Goal: Task Accomplishment & Management: Complete application form

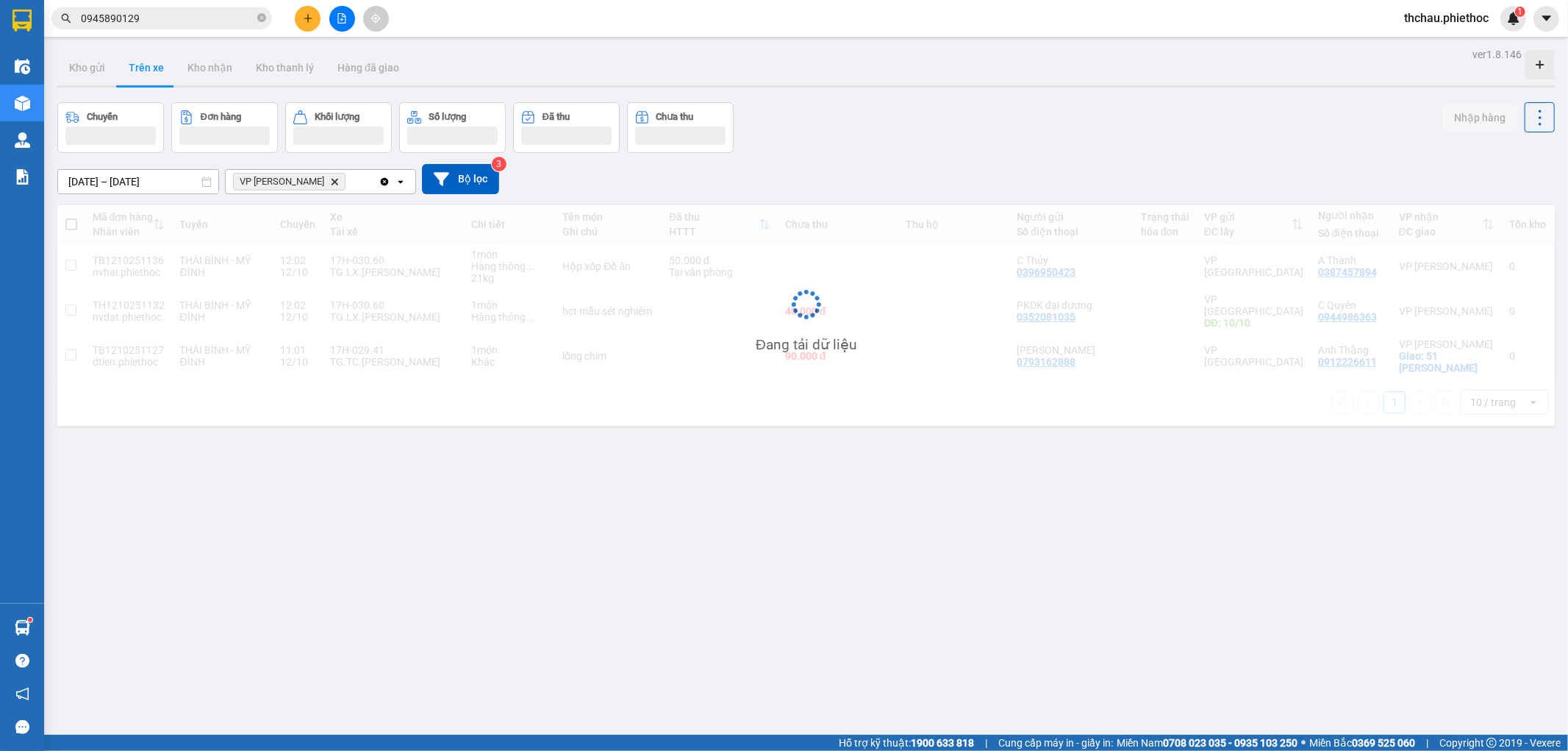
click at [307, 19] on icon "plus" at bounding box center [307, 18] width 1 height 8
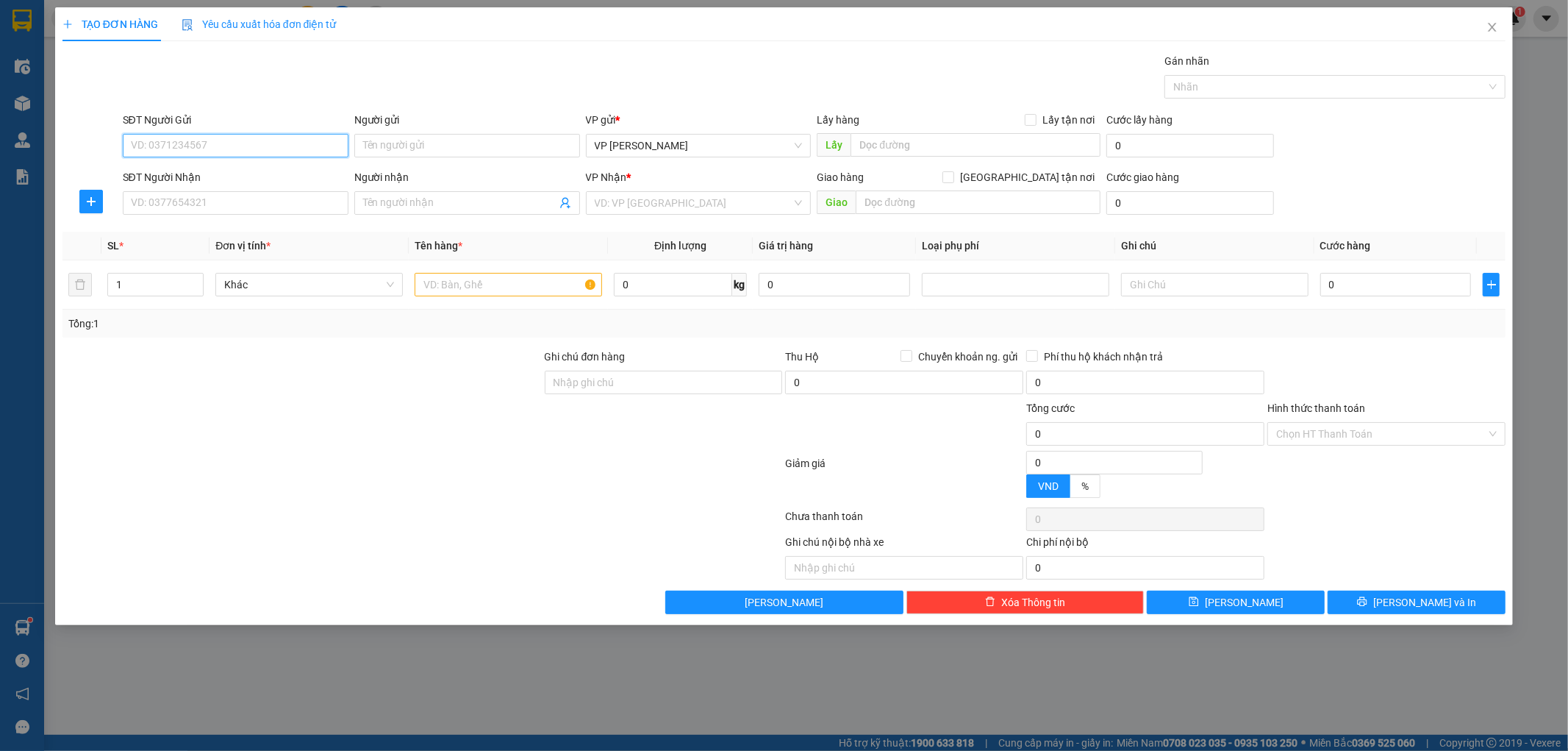
click at [274, 144] on input "SĐT Người Gửi" at bounding box center [236, 145] width 225 height 24
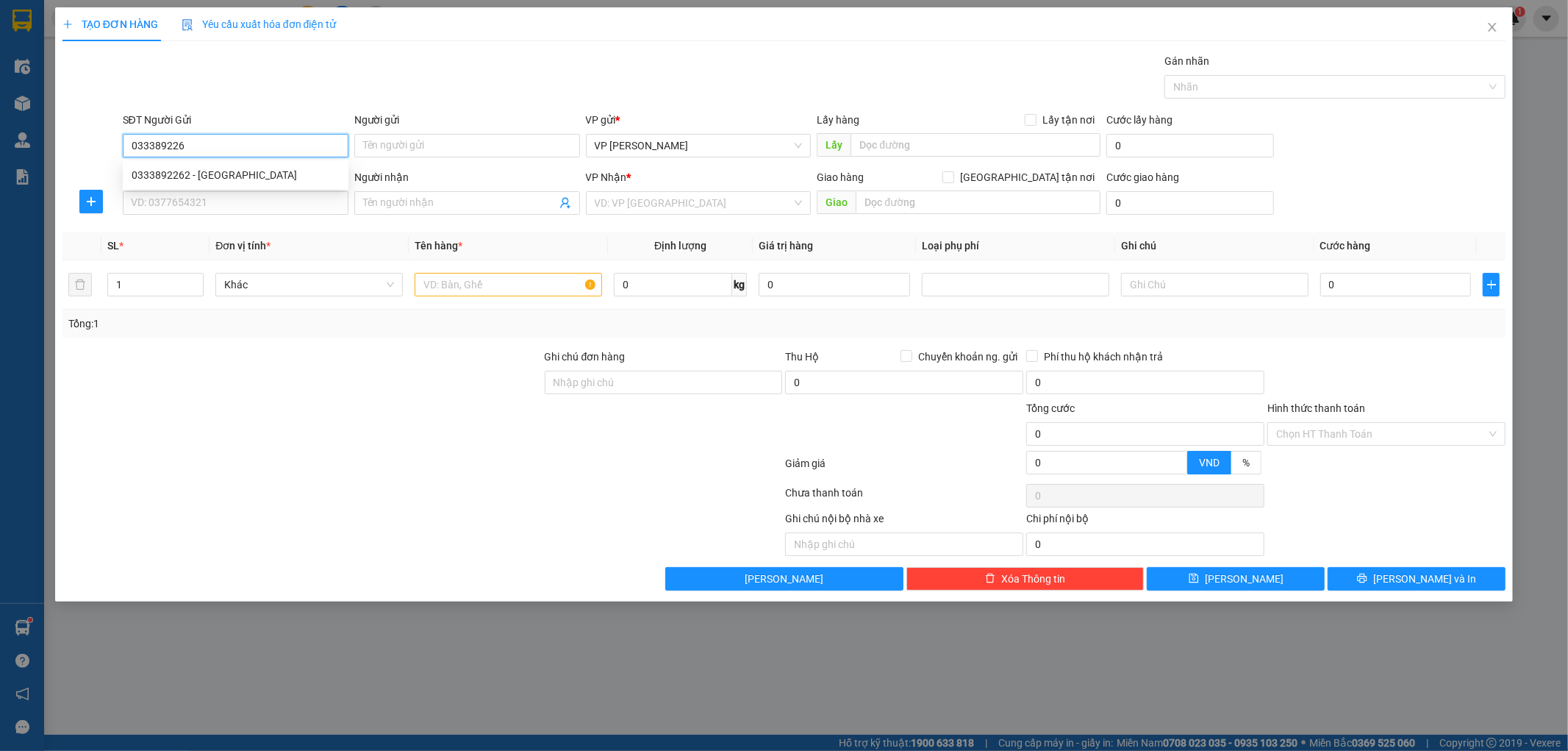
type input "0333892262"
click at [252, 170] on div "0333892262 - [GEOGRAPHIC_DATA]" at bounding box center [235, 175] width 208 height 16
type input "[PERSON_NAME]"
type input "0333892262"
click at [237, 214] on input "SĐT Người Nhận" at bounding box center [236, 203] width 225 height 24
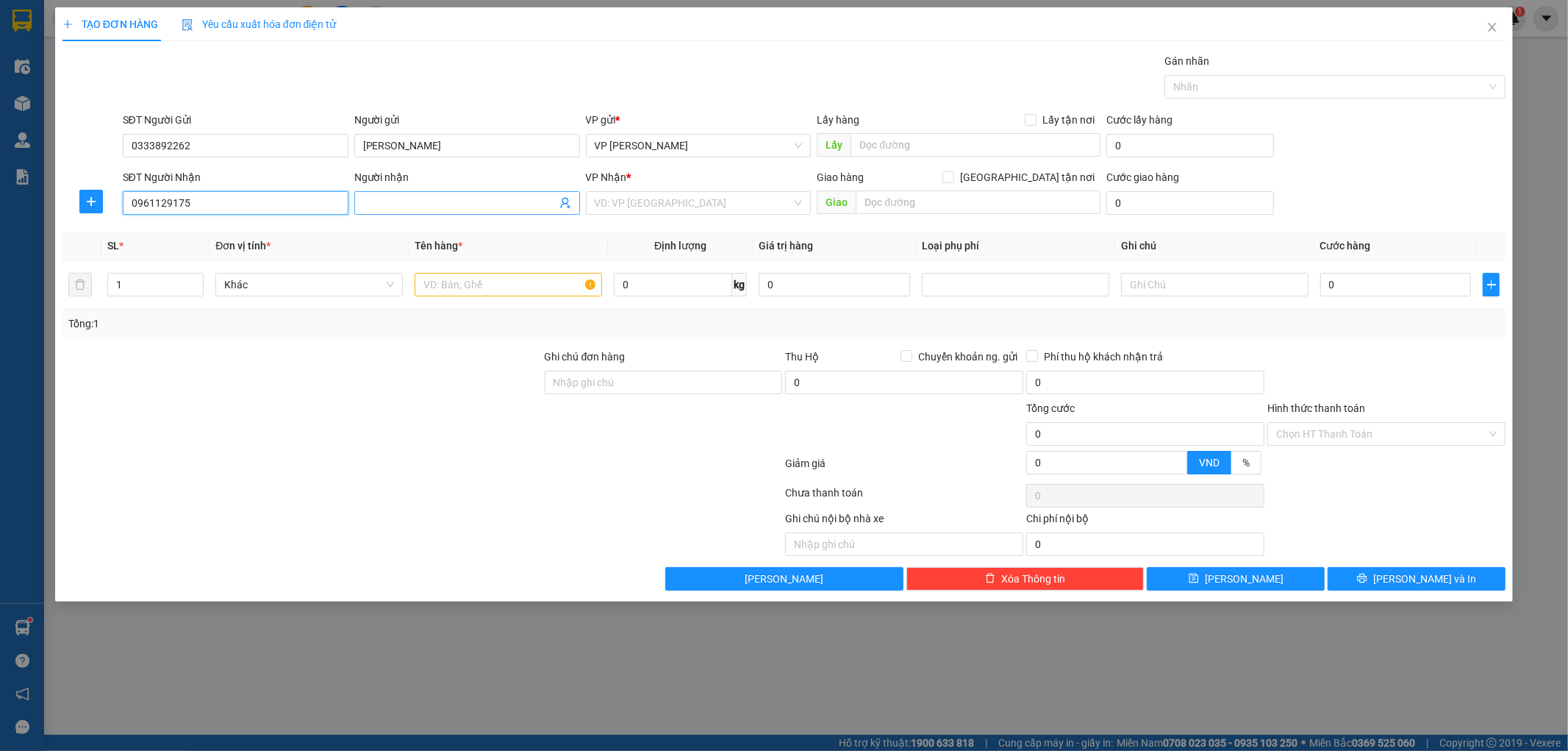
type input "0961129175"
click at [405, 210] on input "Người nhận" at bounding box center [460, 203] width 194 height 16
drag, startPoint x: 248, startPoint y: 205, endPoint x: 109, endPoint y: 219, distance: 139.7
click at [109, 219] on div "SĐT Người Nhận 0961129175 0961129175 Người nhận Tên người nhận VP Nhận * VD: VP…" at bounding box center [784, 194] width 1446 height 51
drag, startPoint x: 210, startPoint y: 144, endPoint x: 68, endPoint y: 145, distance: 142.0
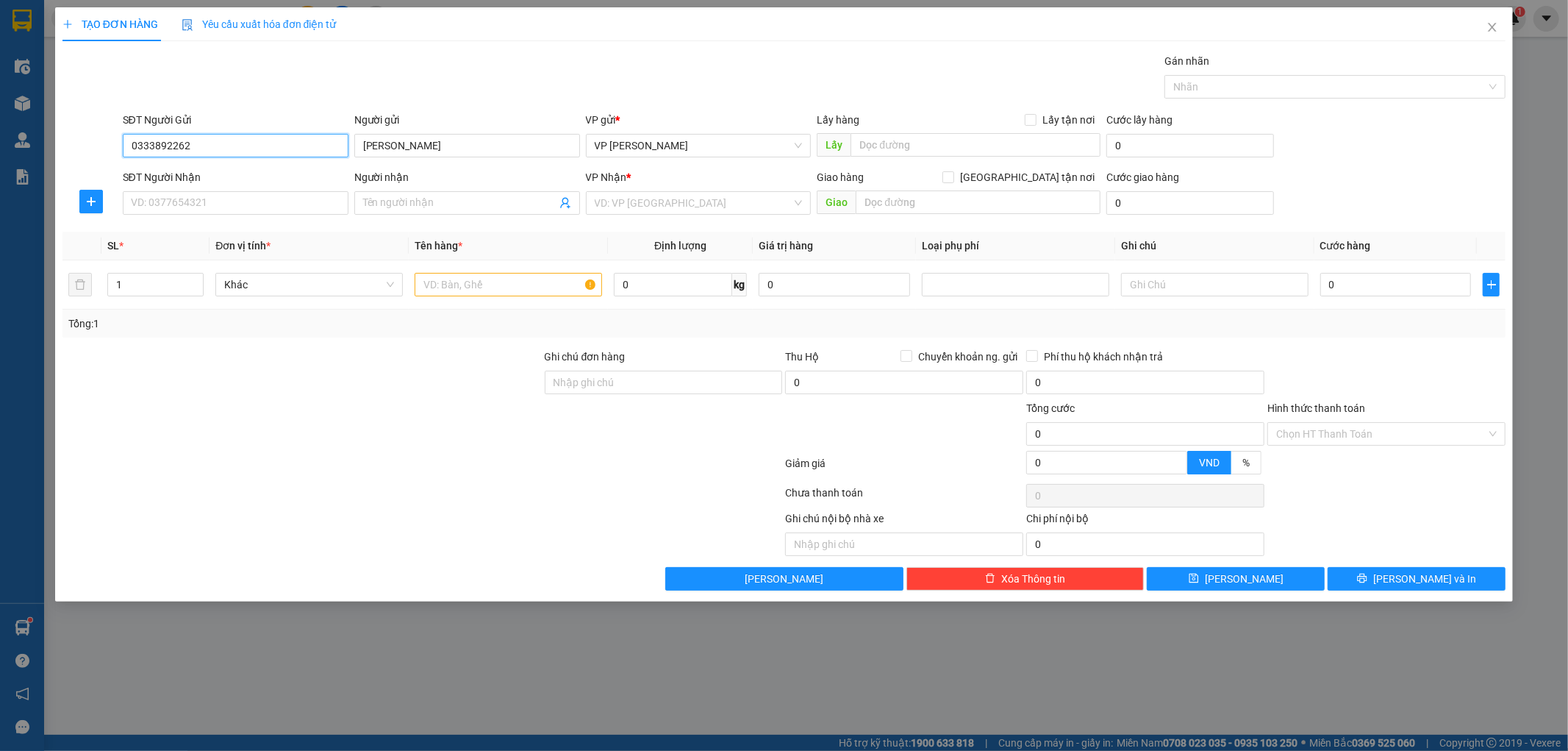
click at [68, 145] on div "SĐT Người Gửi 0333892262 0333892262 Người gửi Đức Anh VP gửi * VP [PERSON_NAME]…" at bounding box center [784, 137] width 1446 height 51
click at [181, 197] on input "SĐT Người Nhận" at bounding box center [236, 203] width 225 height 24
paste input "0333892262"
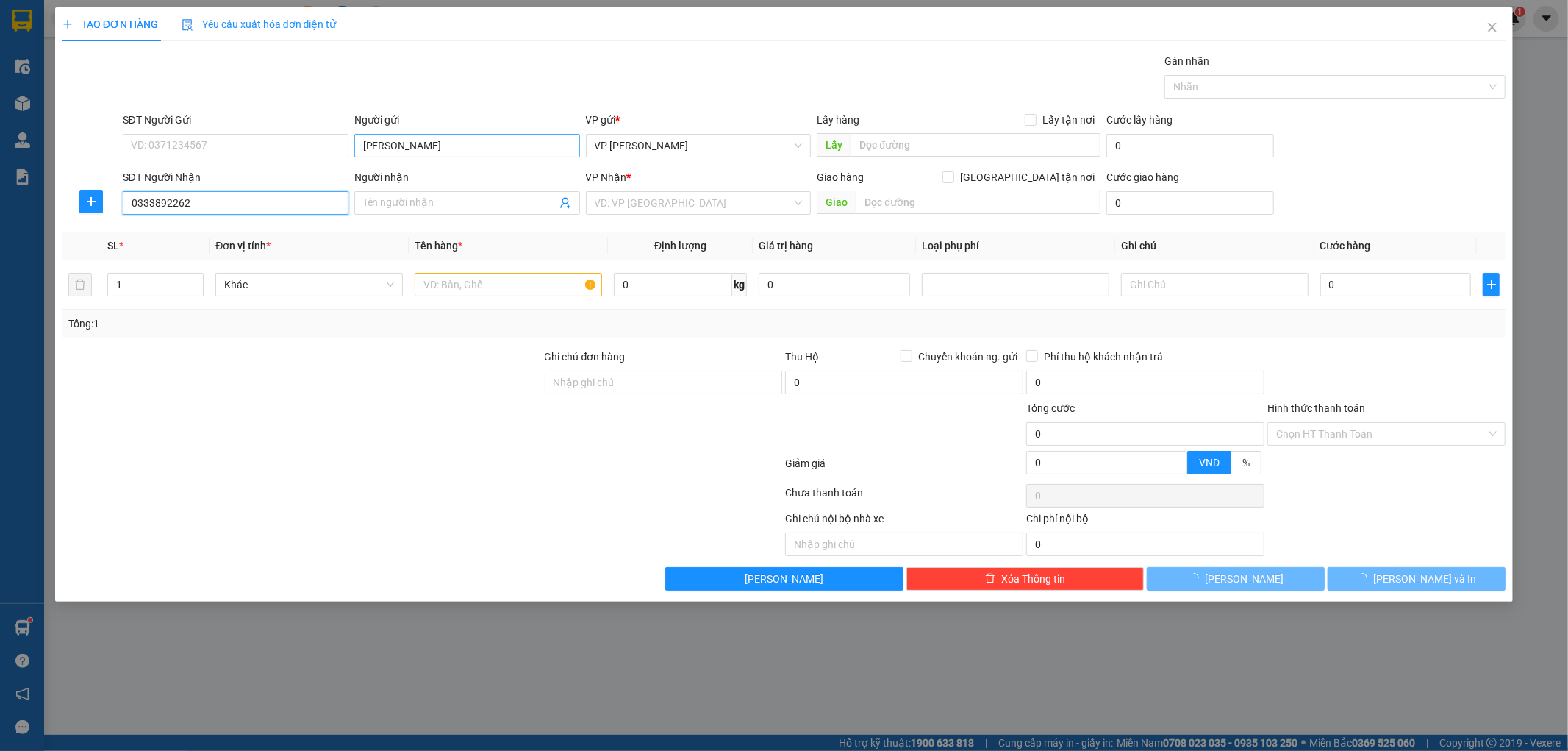
type input "0333892262"
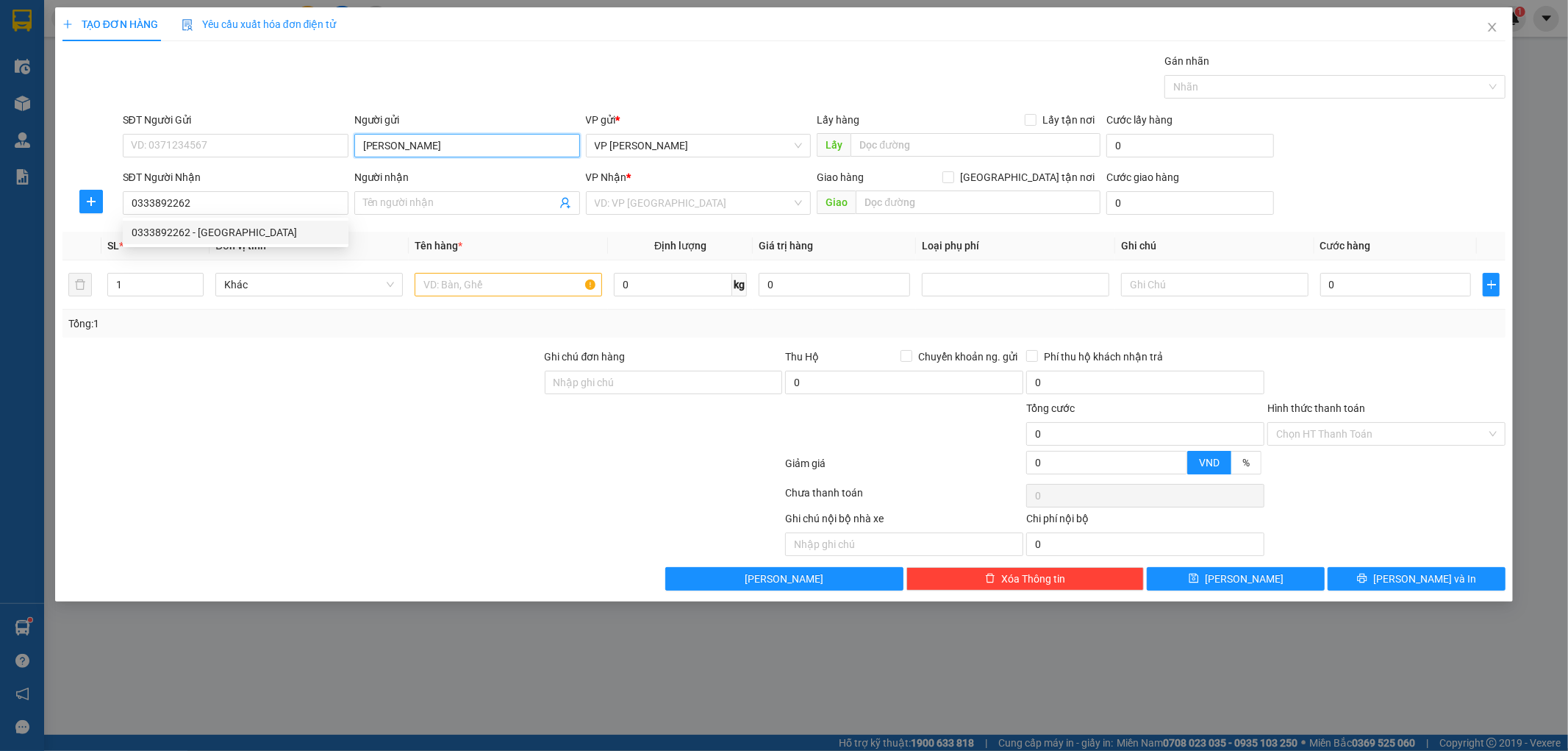
click at [429, 144] on input "[PERSON_NAME]" at bounding box center [467, 145] width 225 height 24
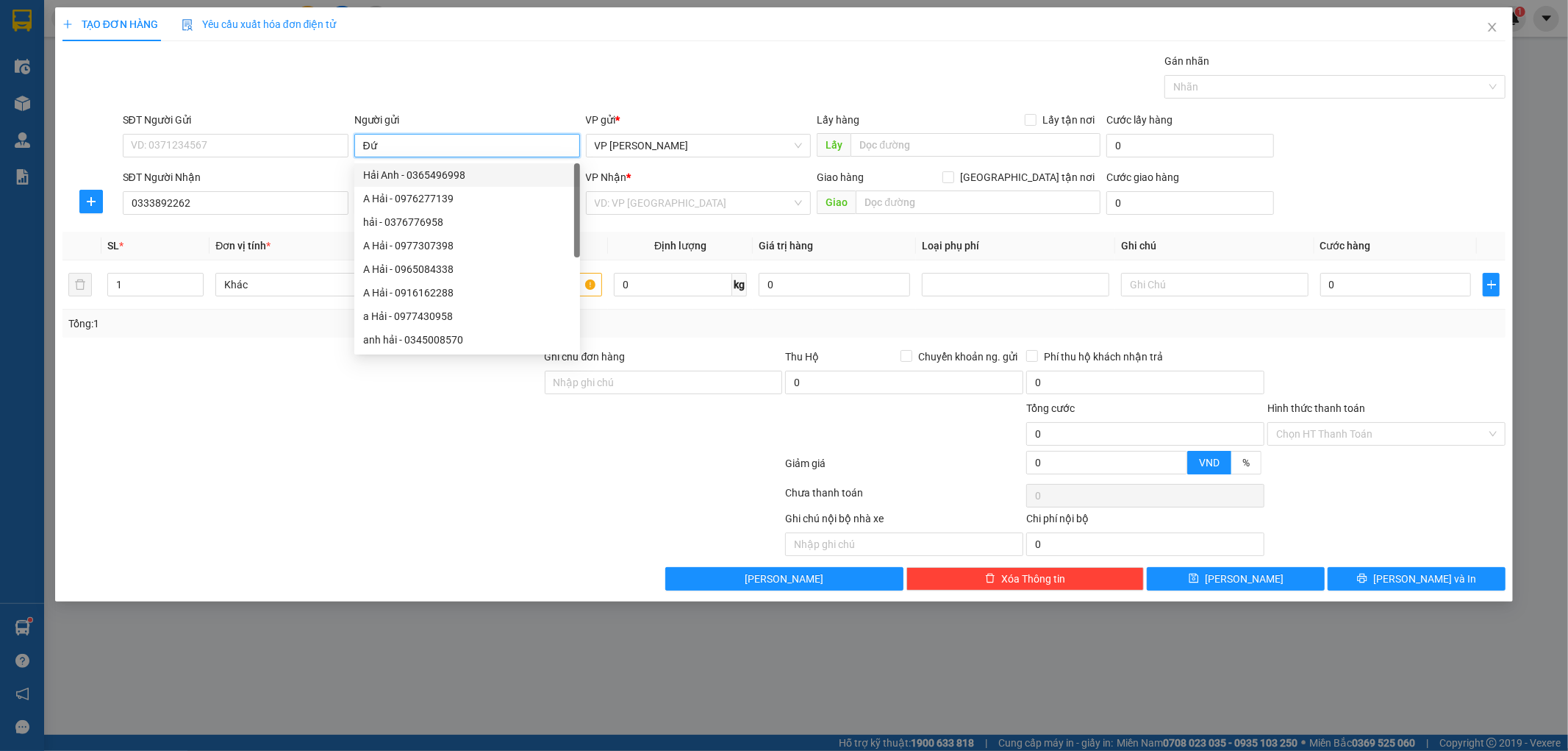
type input "Đ"
click at [326, 220] on div "SĐT Người Nhận 0333892262" at bounding box center [236, 194] width 225 height 51
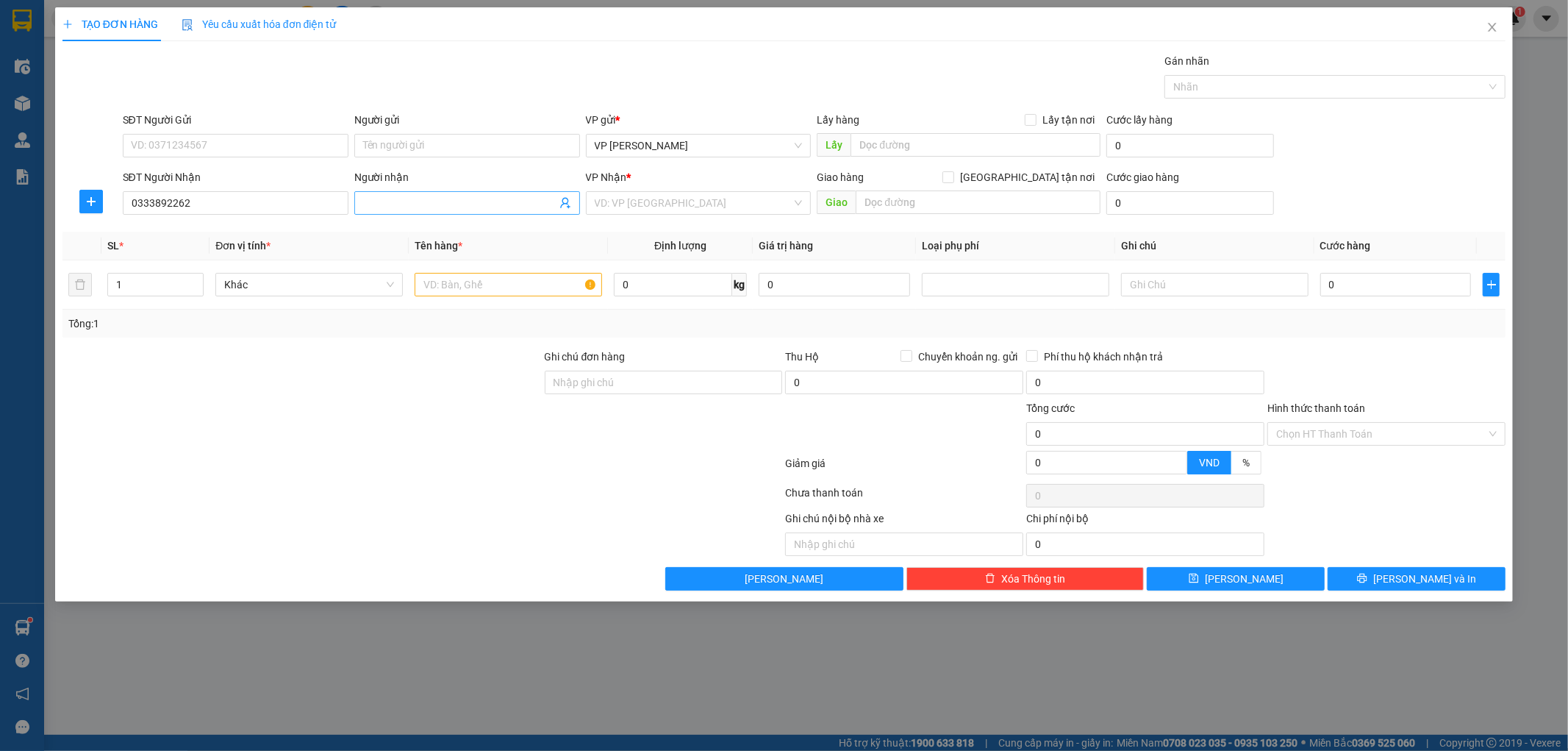
click at [395, 203] on input "Người nhận" at bounding box center [460, 203] width 194 height 16
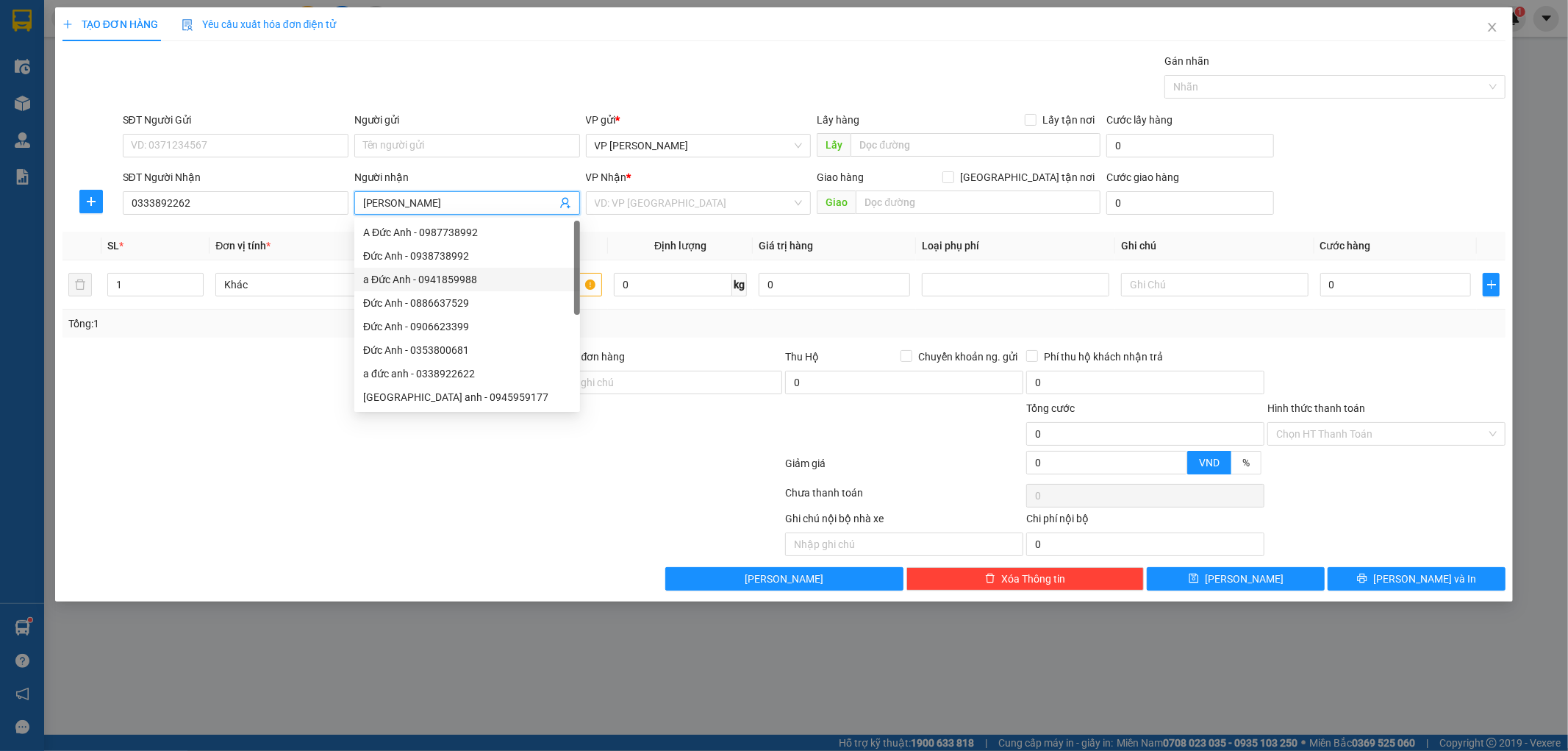
type input "[PERSON_NAME]"
click at [648, 220] on div "VP Nhận * VD: VP [GEOGRAPHIC_DATA]" at bounding box center [699, 194] width 225 height 51
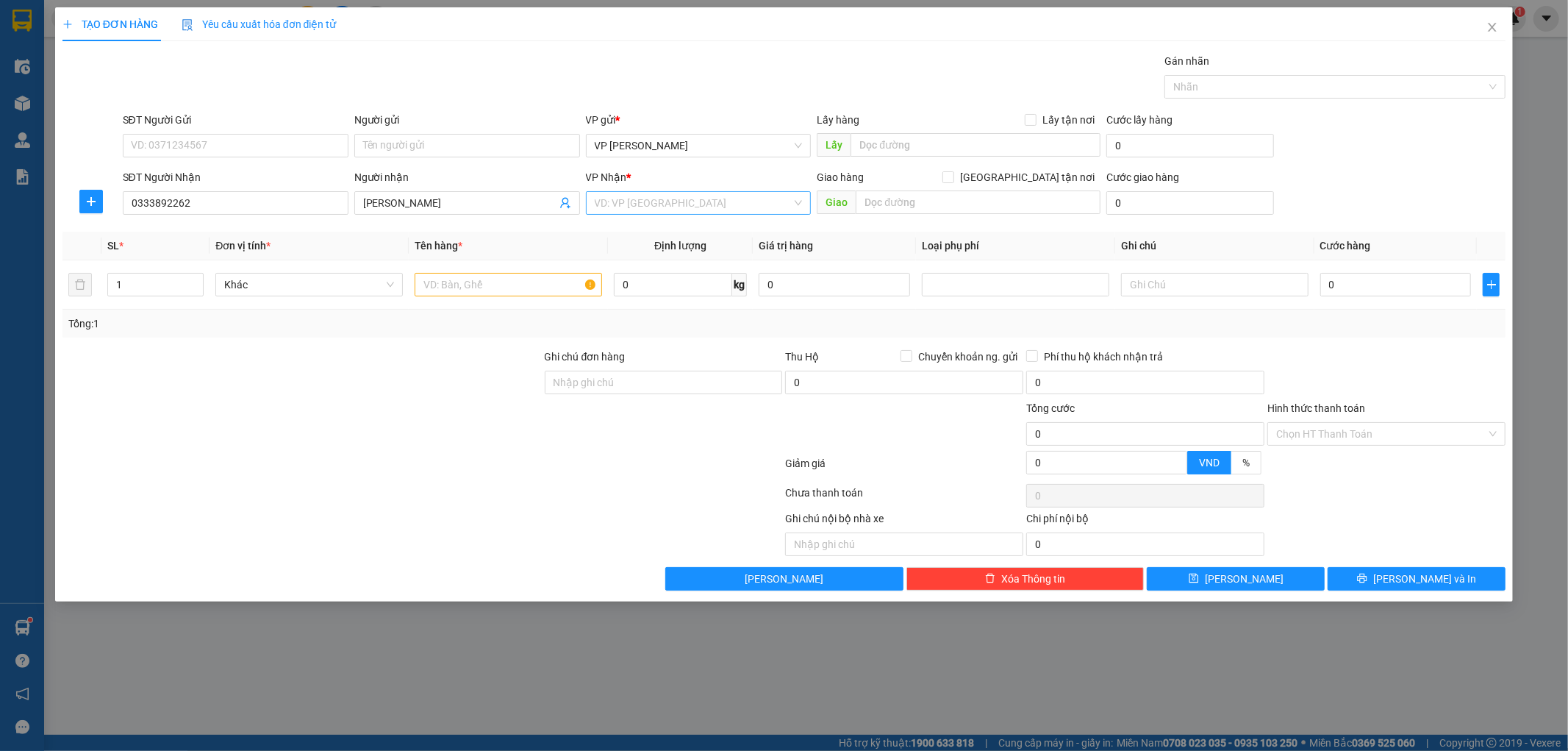
click at [686, 194] on input "search" at bounding box center [694, 203] width 198 height 22
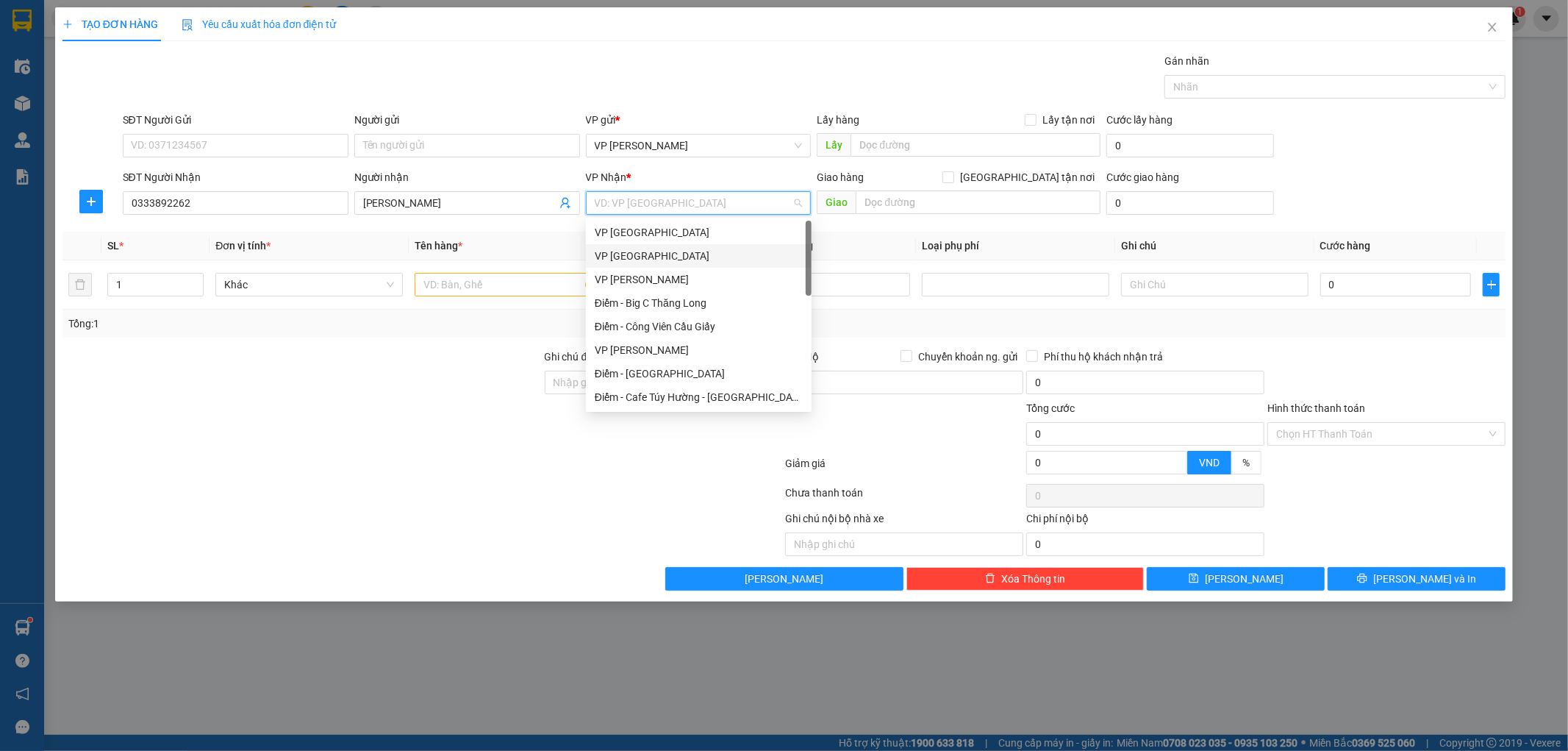
click at [671, 252] on div "VP [GEOGRAPHIC_DATA]" at bounding box center [699, 256] width 208 height 16
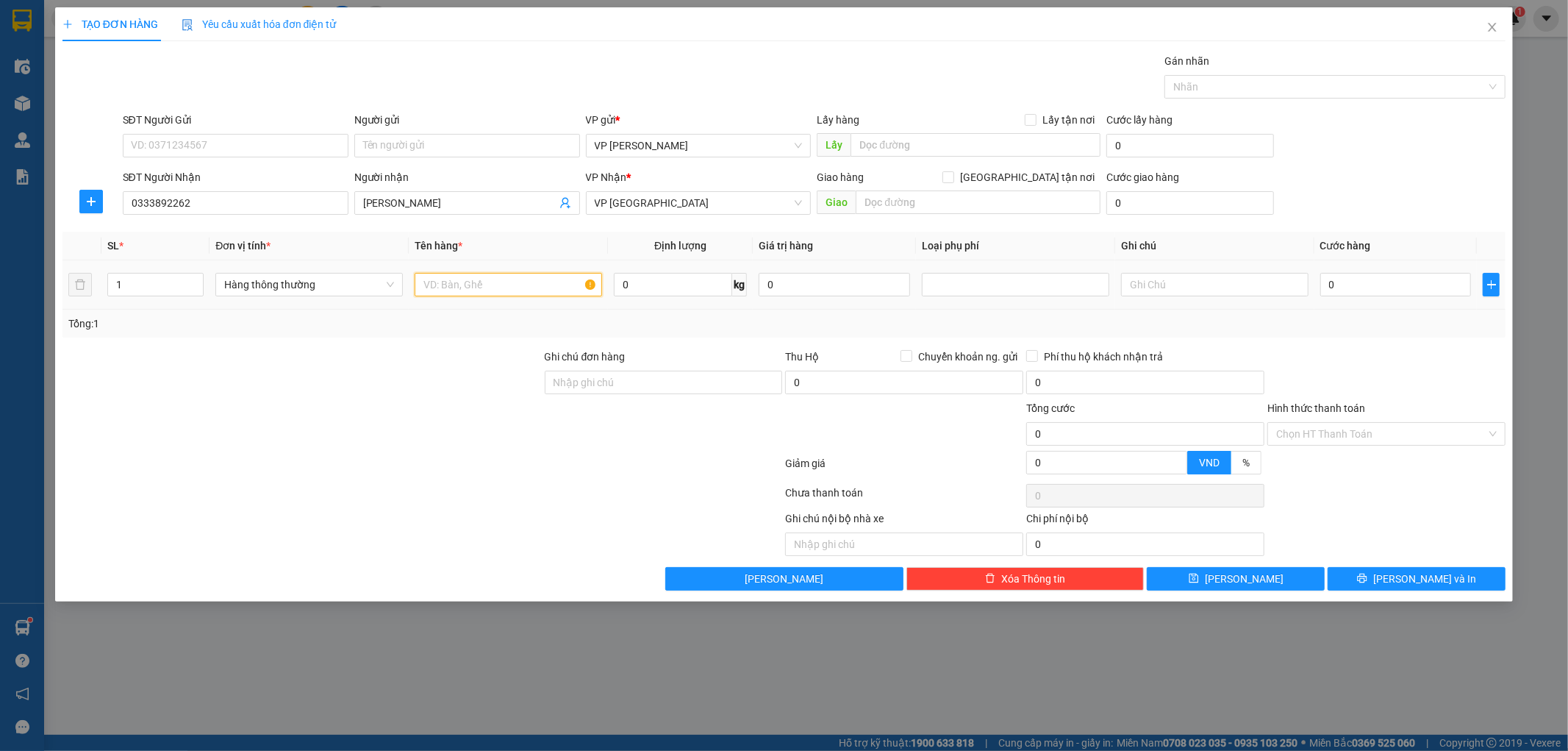
click at [515, 283] on input "text" at bounding box center [508, 285] width 188 height 24
type input "Túi giấy"
click at [91, 203] on icon "plus" at bounding box center [91, 202] width 12 height 12
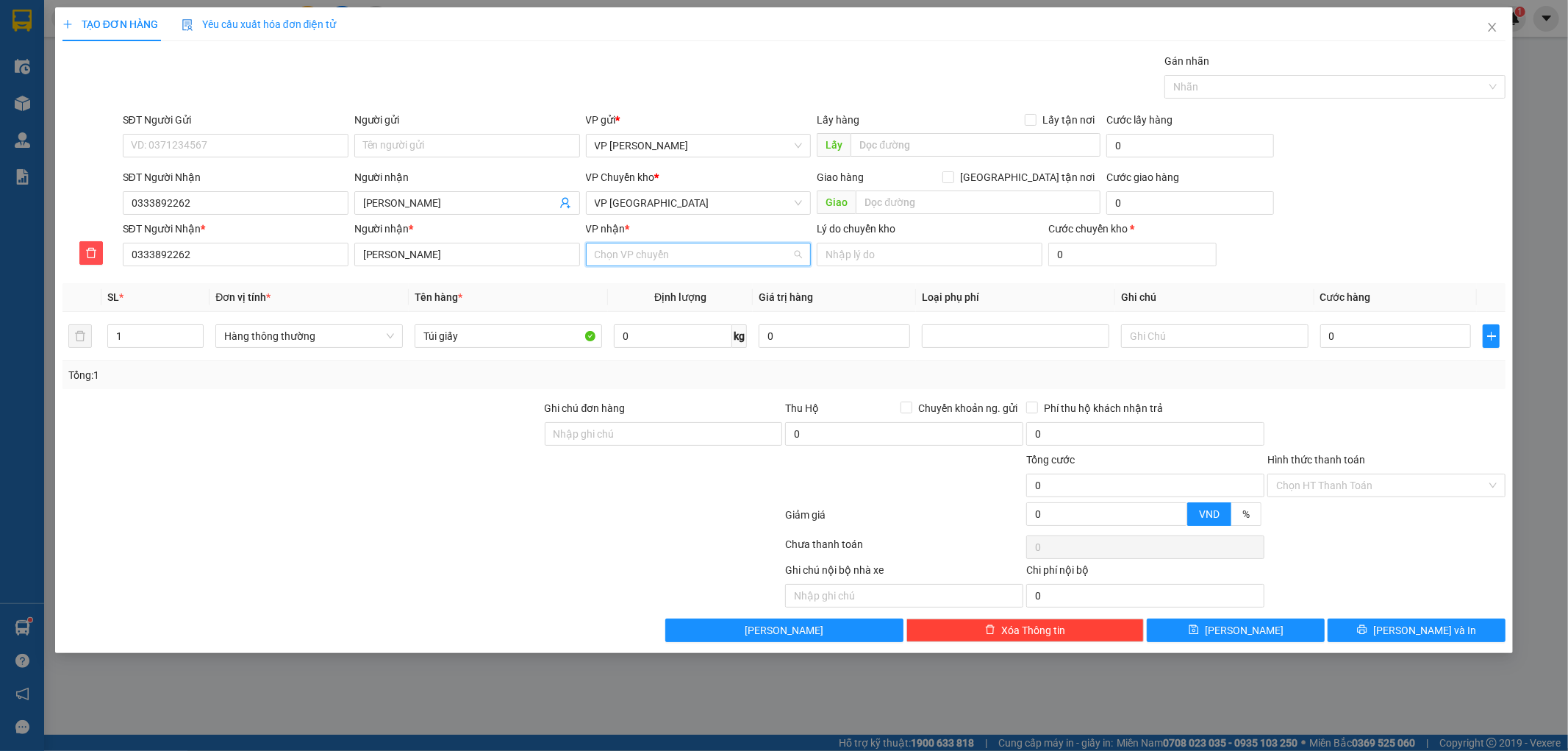
click at [688, 254] on input "VP nhận *" at bounding box center [694, 255] width 198 height 22
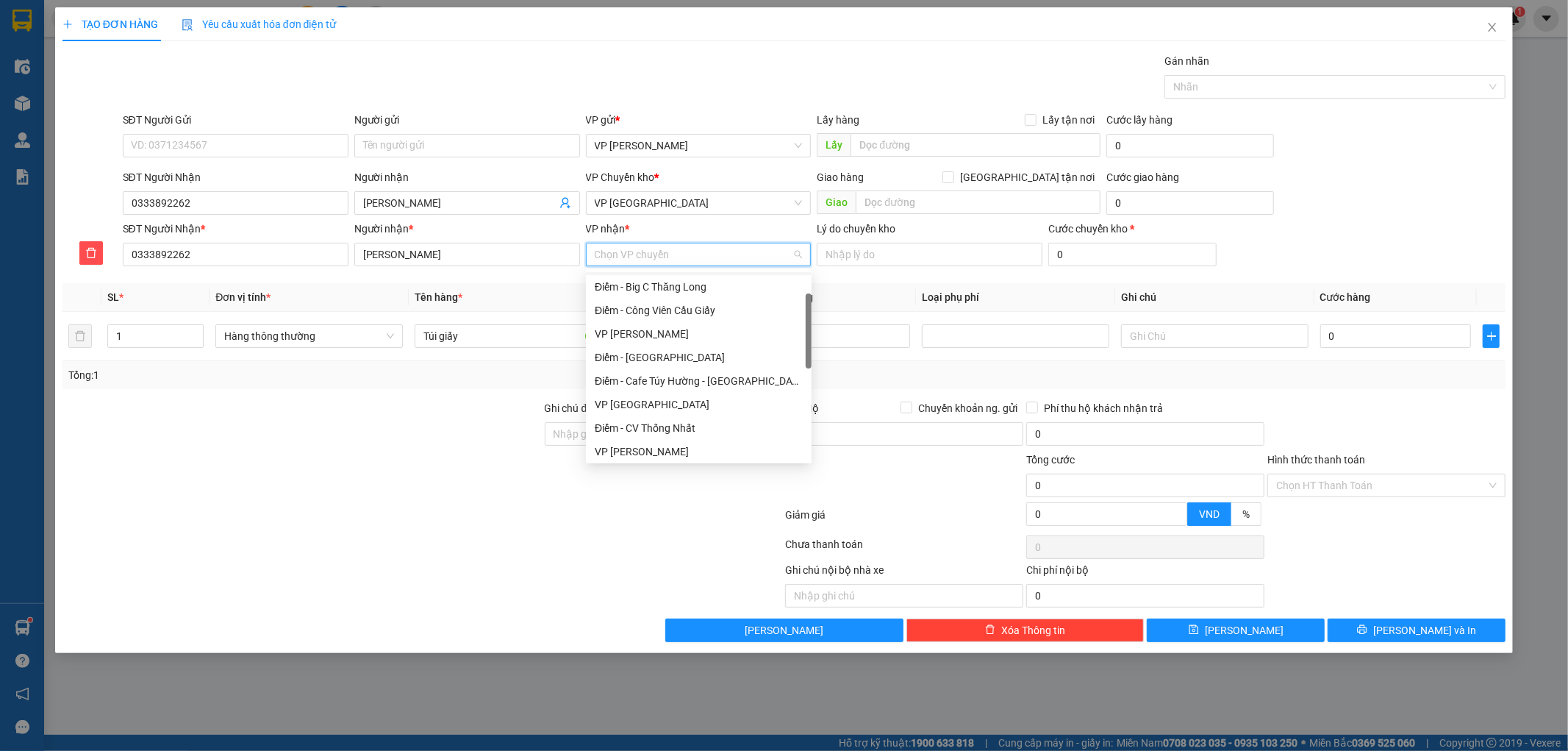
scroll to position [96, 0]
drag, startPoint x: 807, startPoint y: 321, endPoint x: 806, endPoint y: 354, distance: 33.0
click at [806, 354] on div at bounding box center [808, 341] width 6 height 75
click at [659, 371] on div "VP [GEOGRAPHIC_DATA]" at bounding box center [699, 376] width 208 height 16
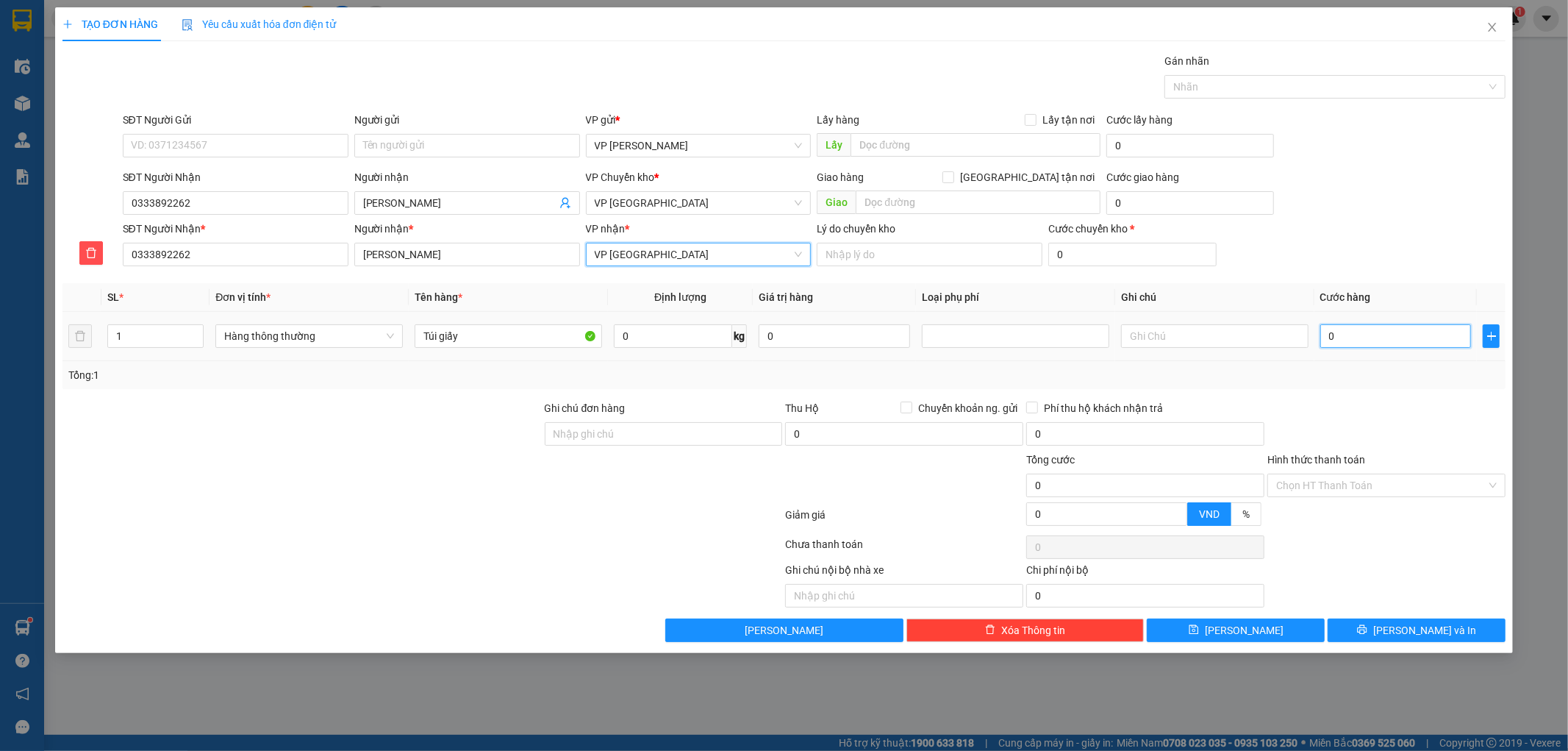
click at [1374, 326] on input "0" at bounding box center [1396, 336] width 151 height 24
type input "003"
type input "3"
type input "0.030"
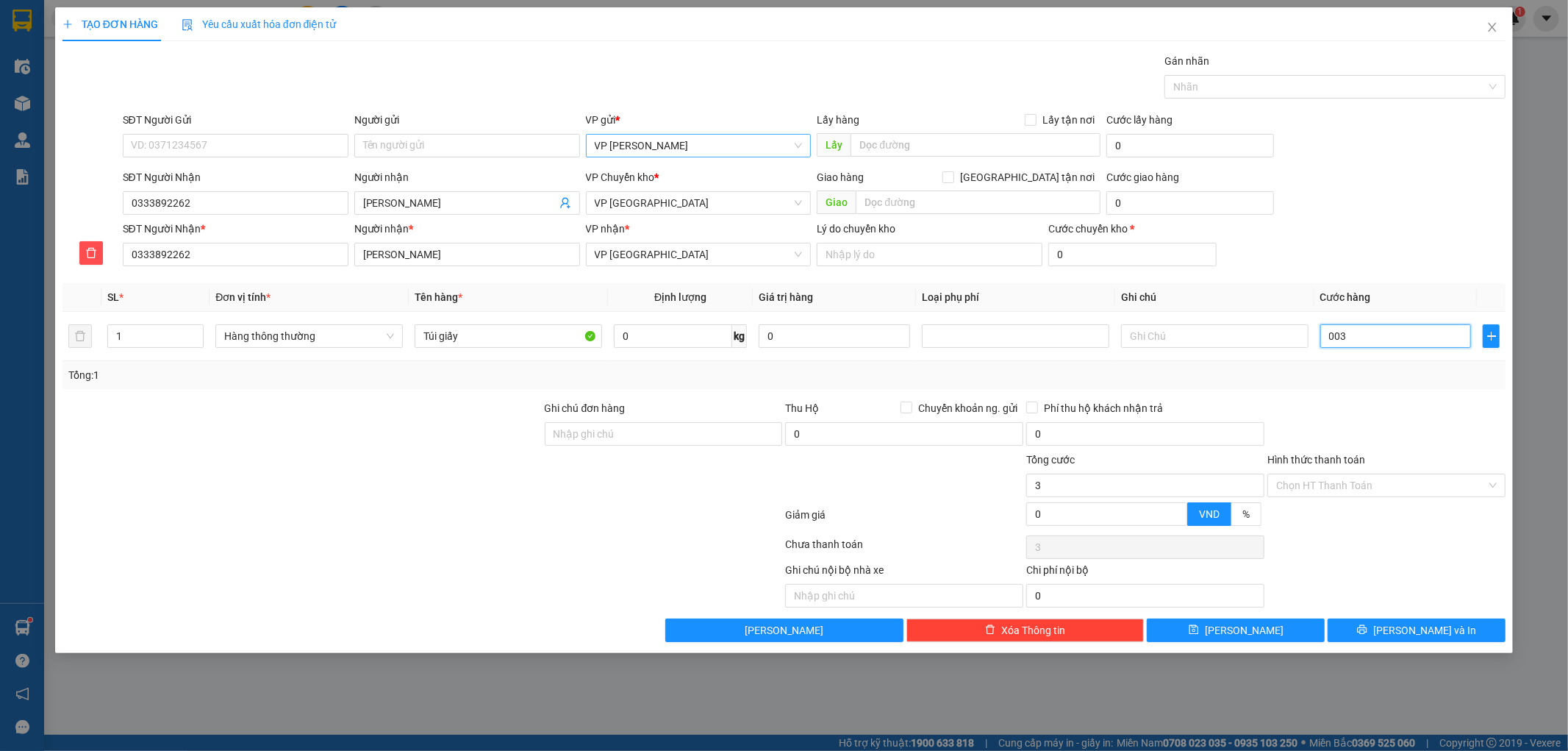
type input "30"
type input "30.000"
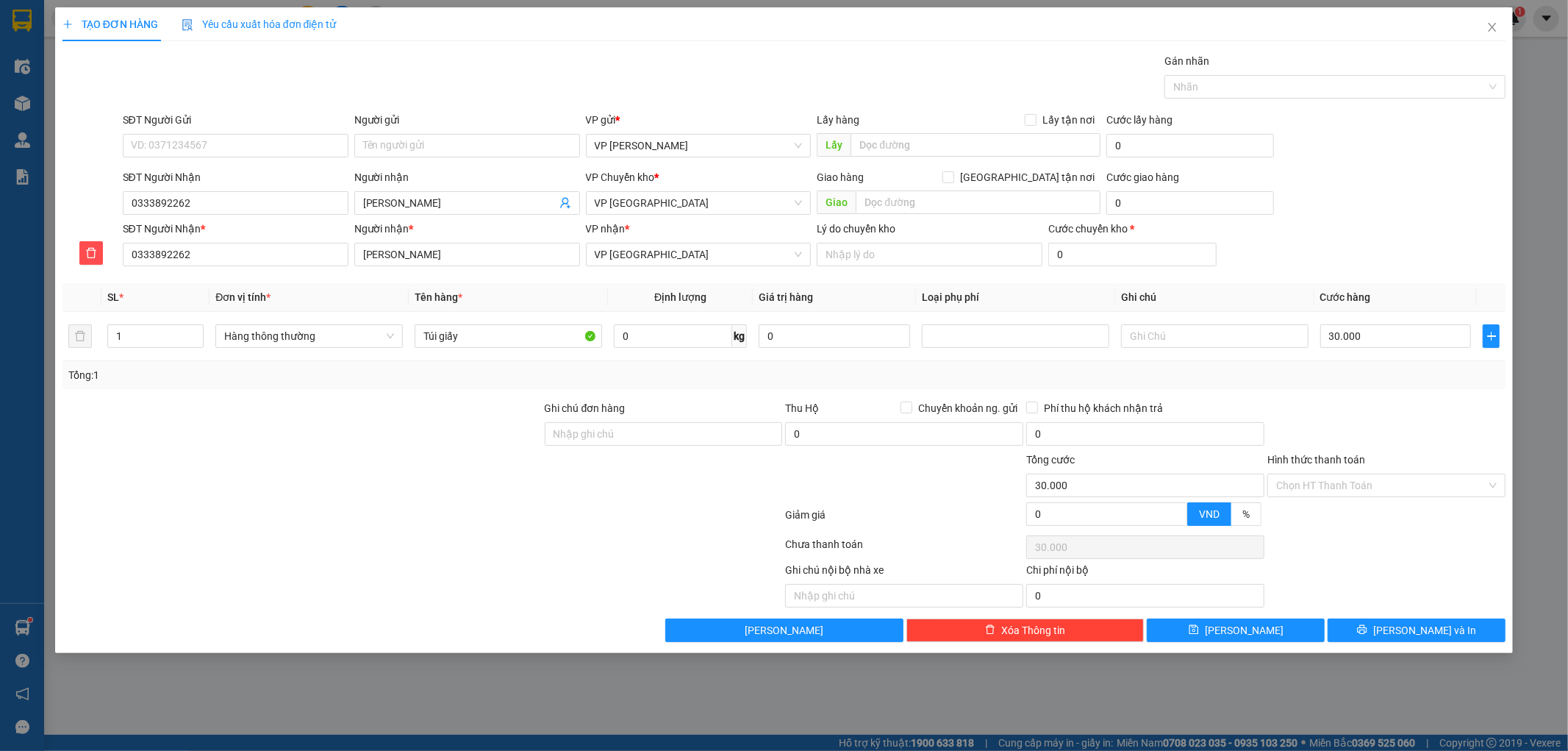
click at [1240, 387] on div "Tổng: 1" at bounding box center [784, 376] width 1443 height 28
click at [1007, 342] on div at bounding box center [1015, 336] width 180 height 18
click at [978, 387] on div "Hàng dễ vỡ" at bounding box center [1015, 389] width 170 height 16
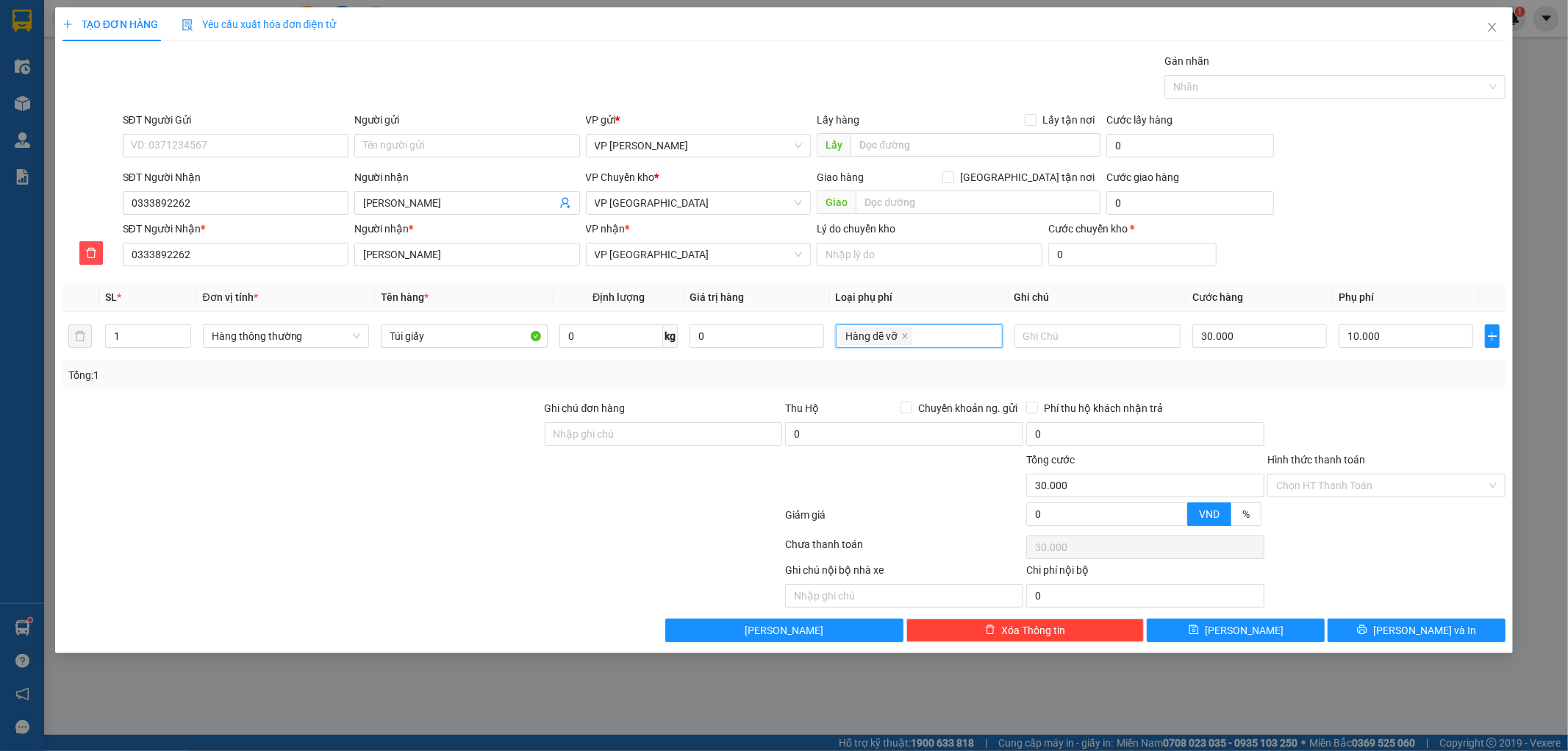
type input "0"
type input "10.000"
click at [1236, 335] on input "0" at bounding box center [1259, 336] width 134 height 24
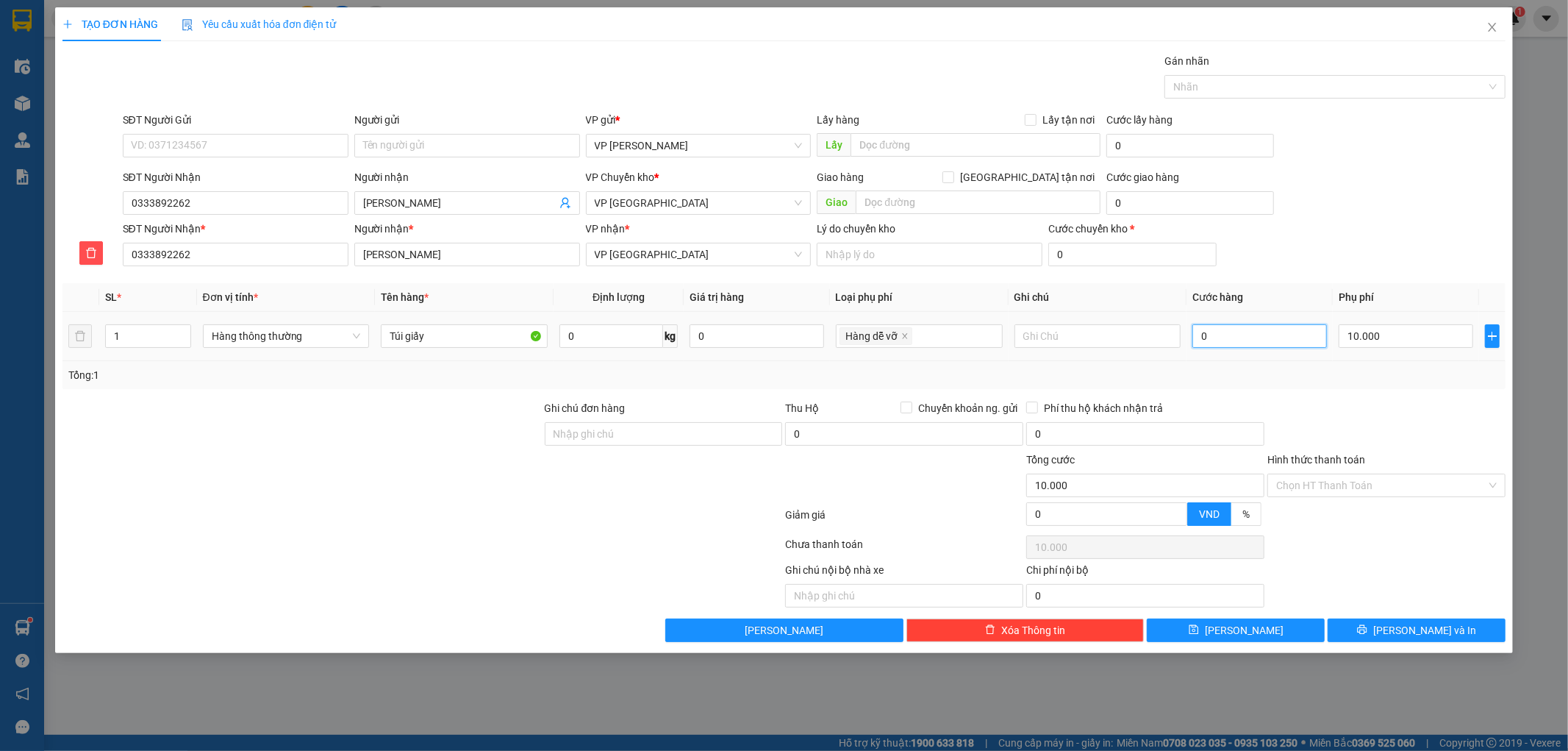
type input "003"
type input "10.003"
type input "0.030"
type input "10.030"
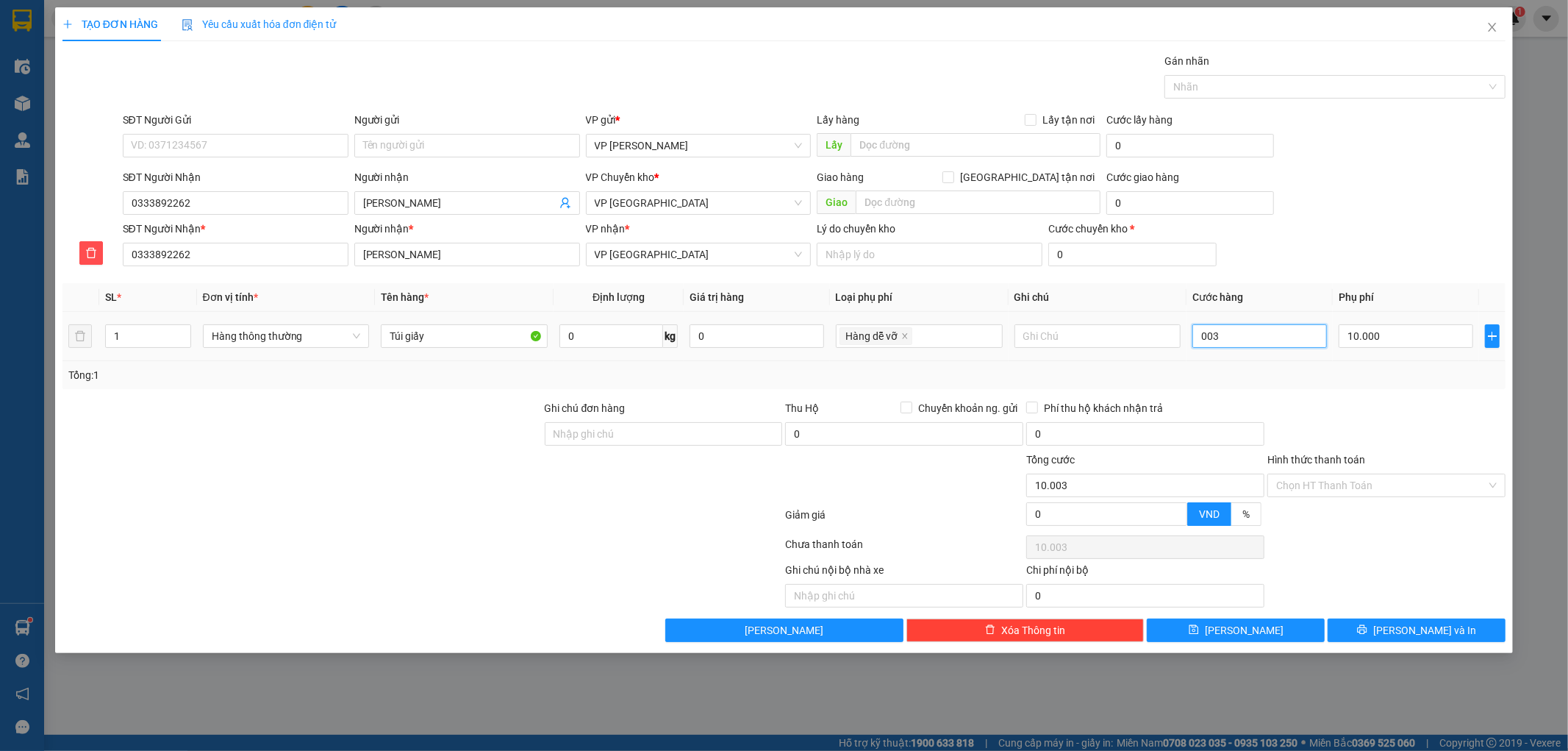
type input "10.030"
click at [1274, 385] on div "Tổng: 1" at bounding box center [784, 376] width 1443 height 28
type input "30.000"
type input "40.000"
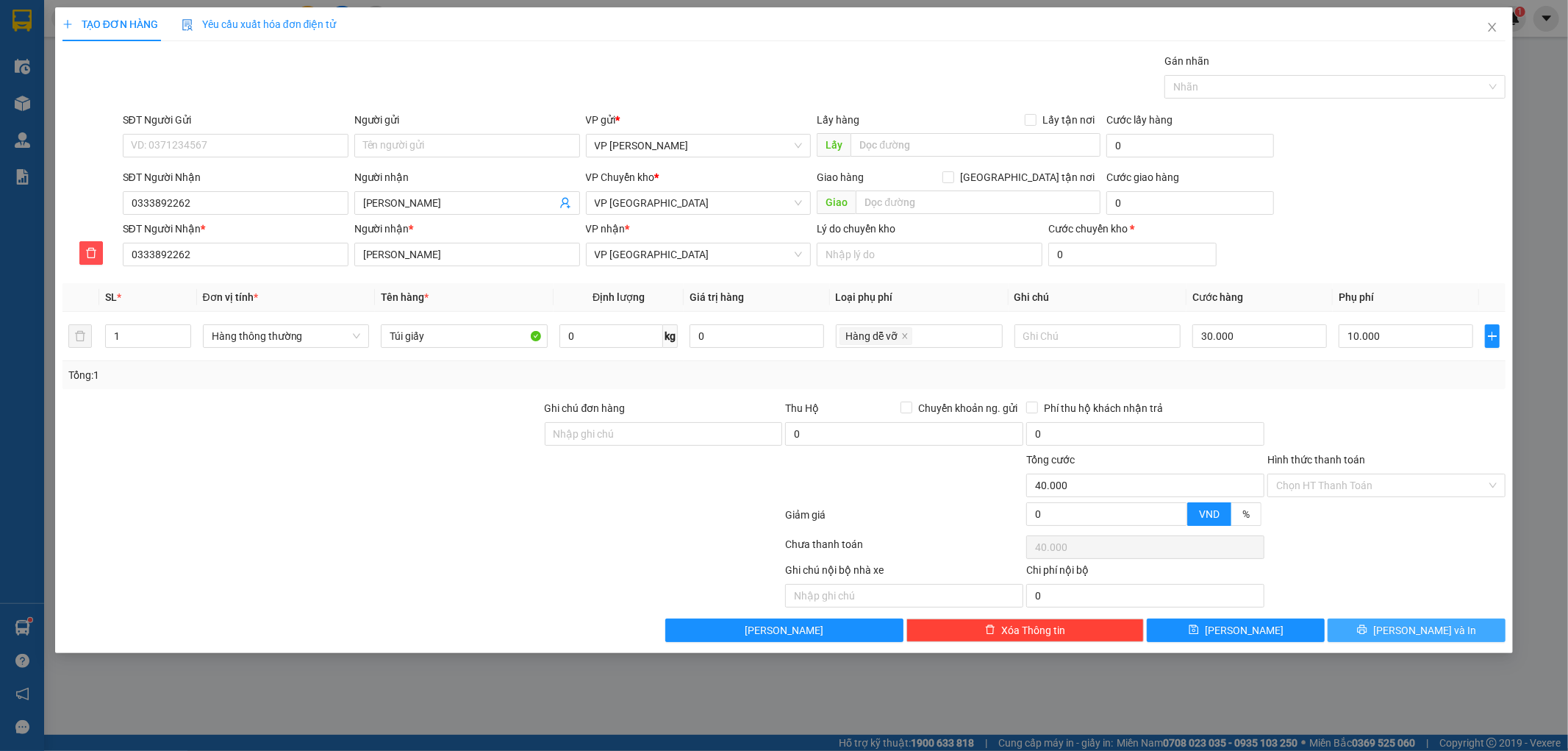
click at [1399, 627] on button "[PERSON_NAME] và In" at bounding box center [1417, 630] width 178 height 24
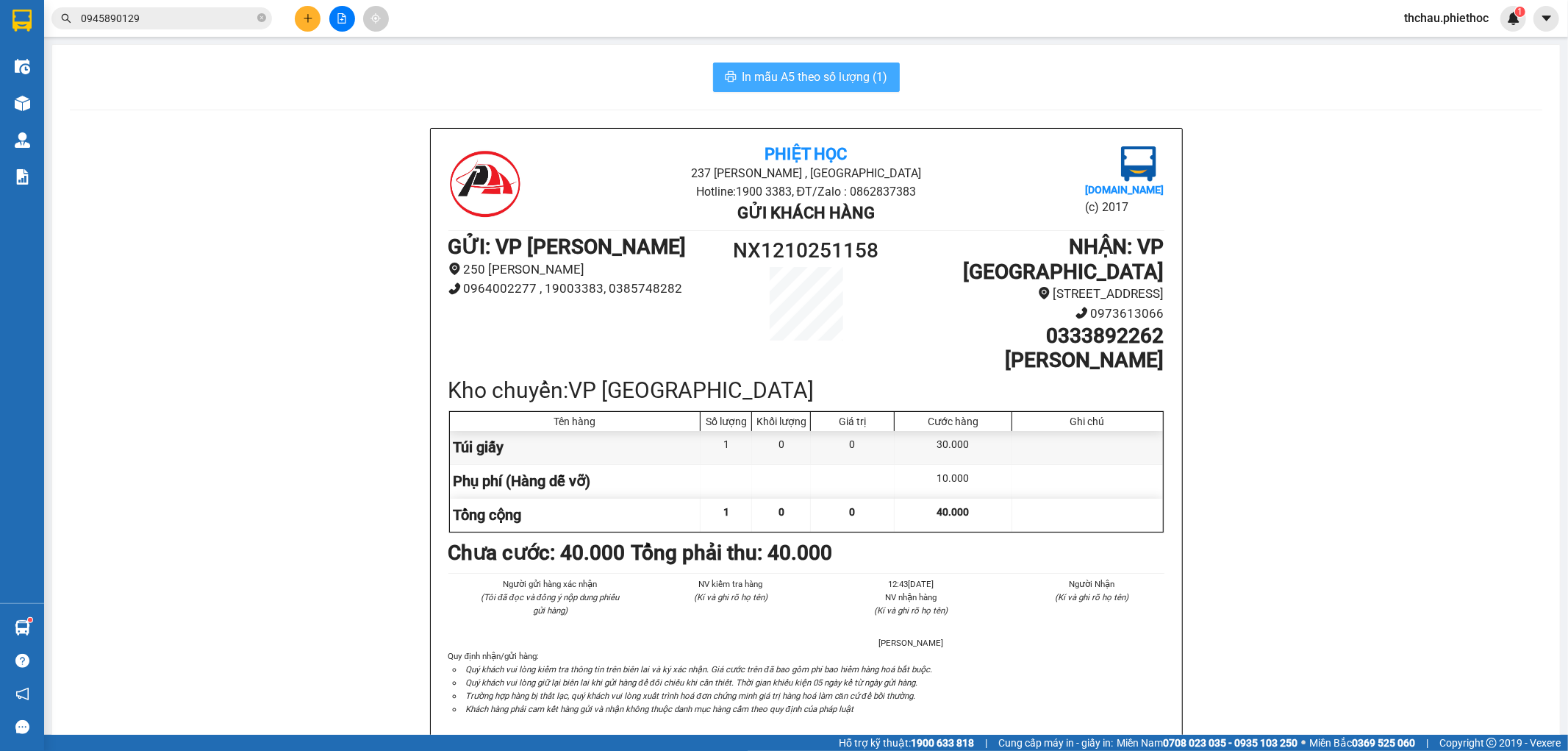
click at [804, 72] on span "In mẫu A5 theo số lượng (1)" at bounding box center [815, 76] width 145 height 19
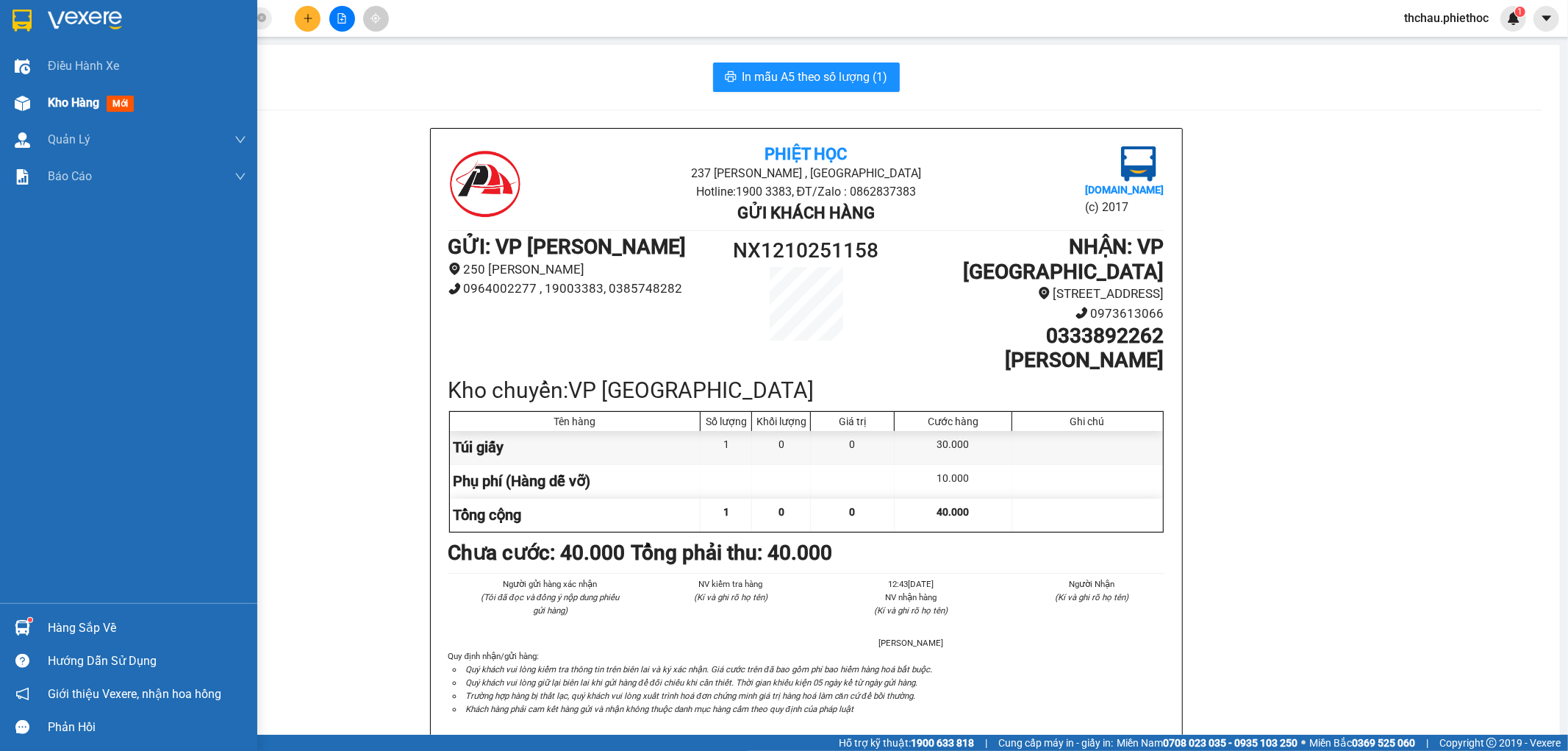
click at [67, 105] on span "Kho hàng" at bounding box center [73, 102] width 51 height 14
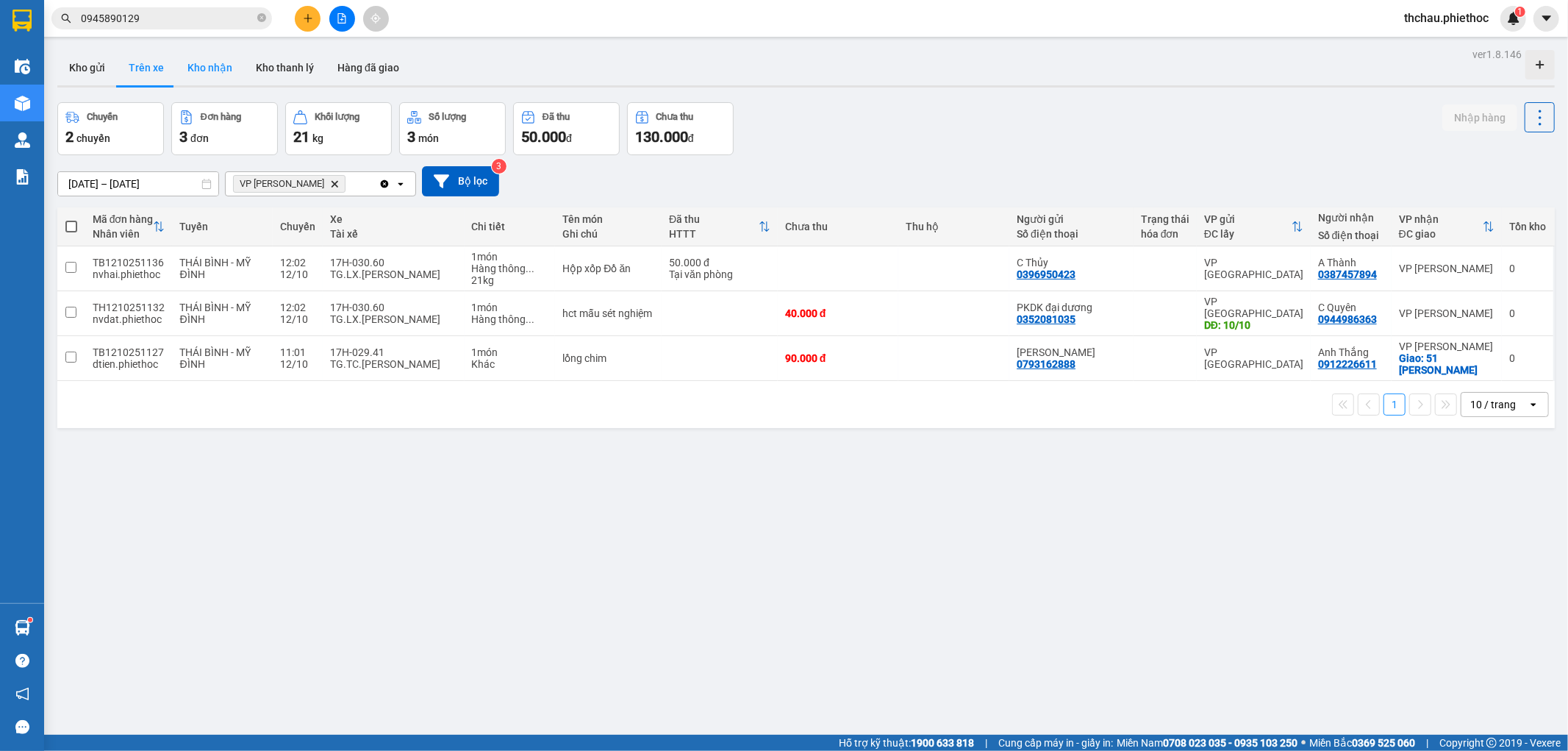
click at [208, 66] on button "Kho nhận" at bounding box center [210, 68] width 68 height 36
type input "[DATE] – [DATE]"
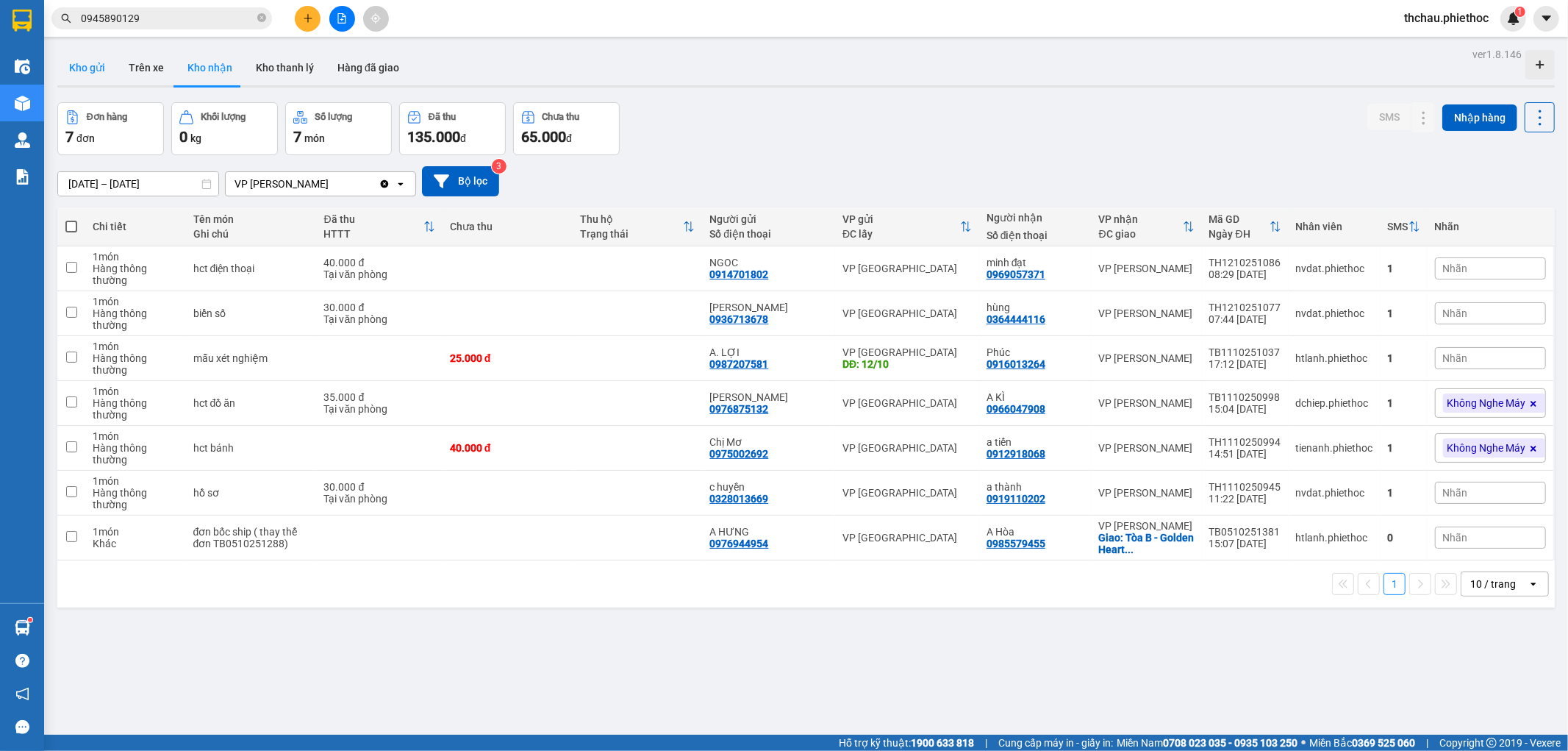
click at [92, 64] on button "Kho gửi" at bounding box center [87, 68] width 59 height 36
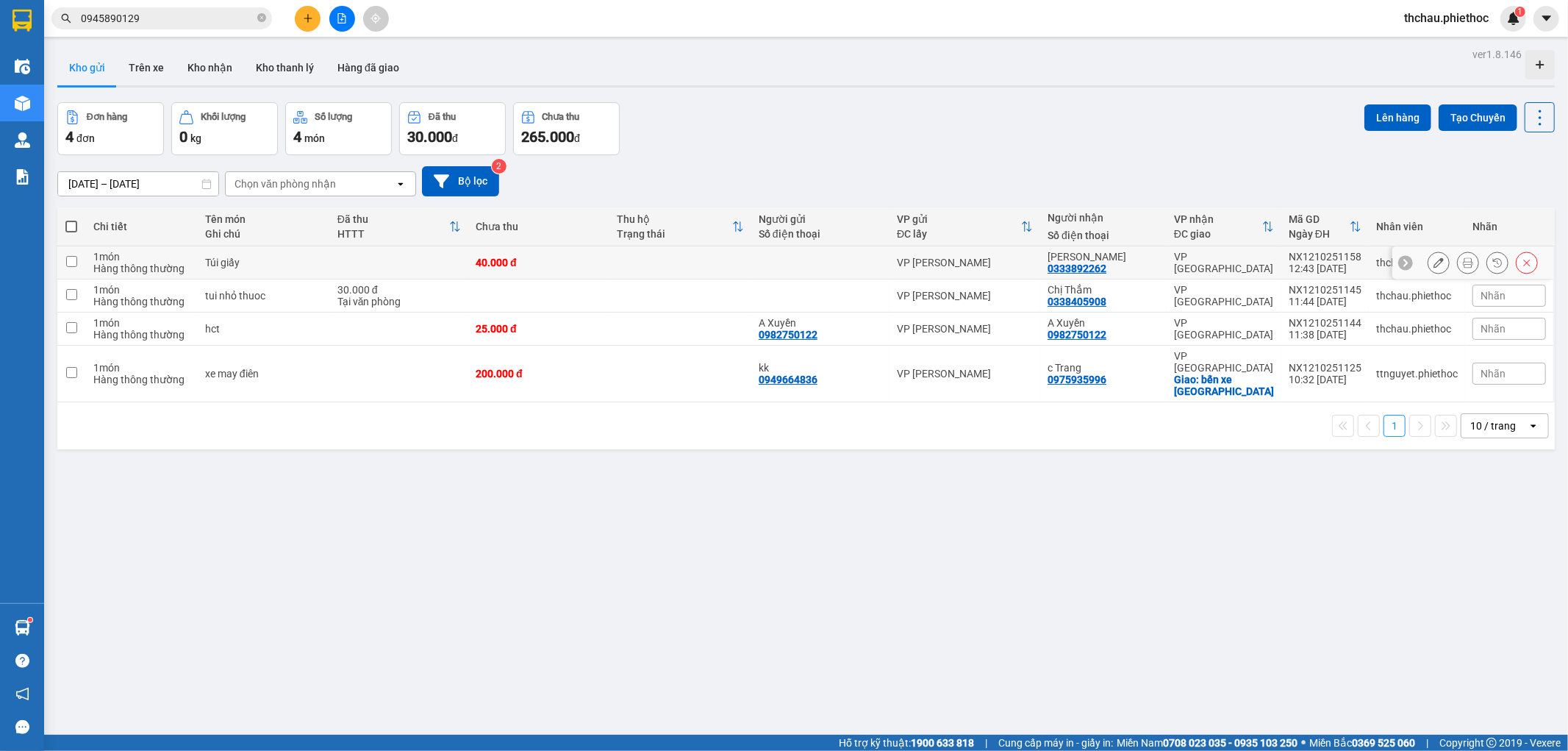
click at [70, 263] on input "checkbox" at bounding box center [71, 261] width 11 height 11
checkbox input "true"
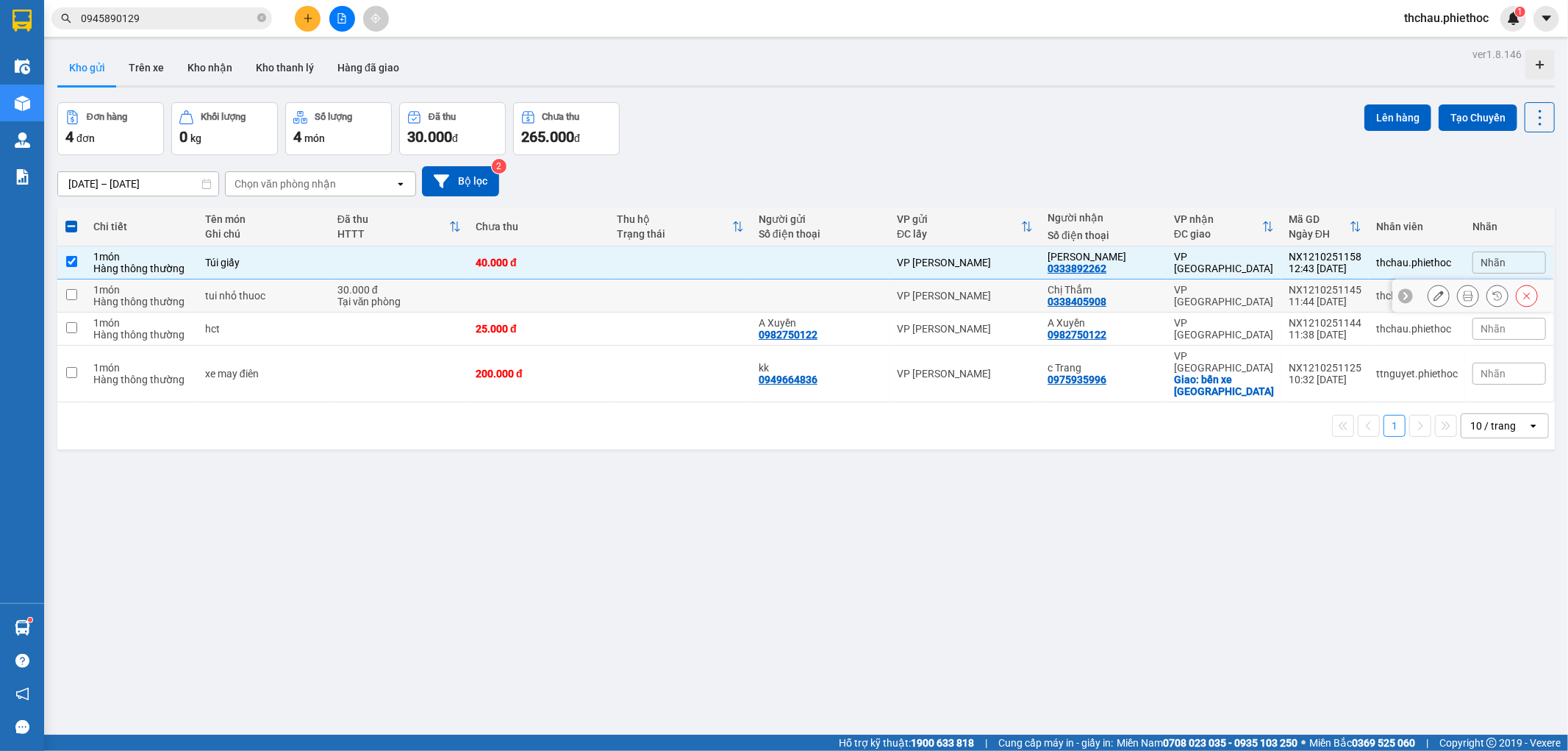
click at [70, 296] on input "checkbox" at bounding box center [71, 294] width 11 height 11
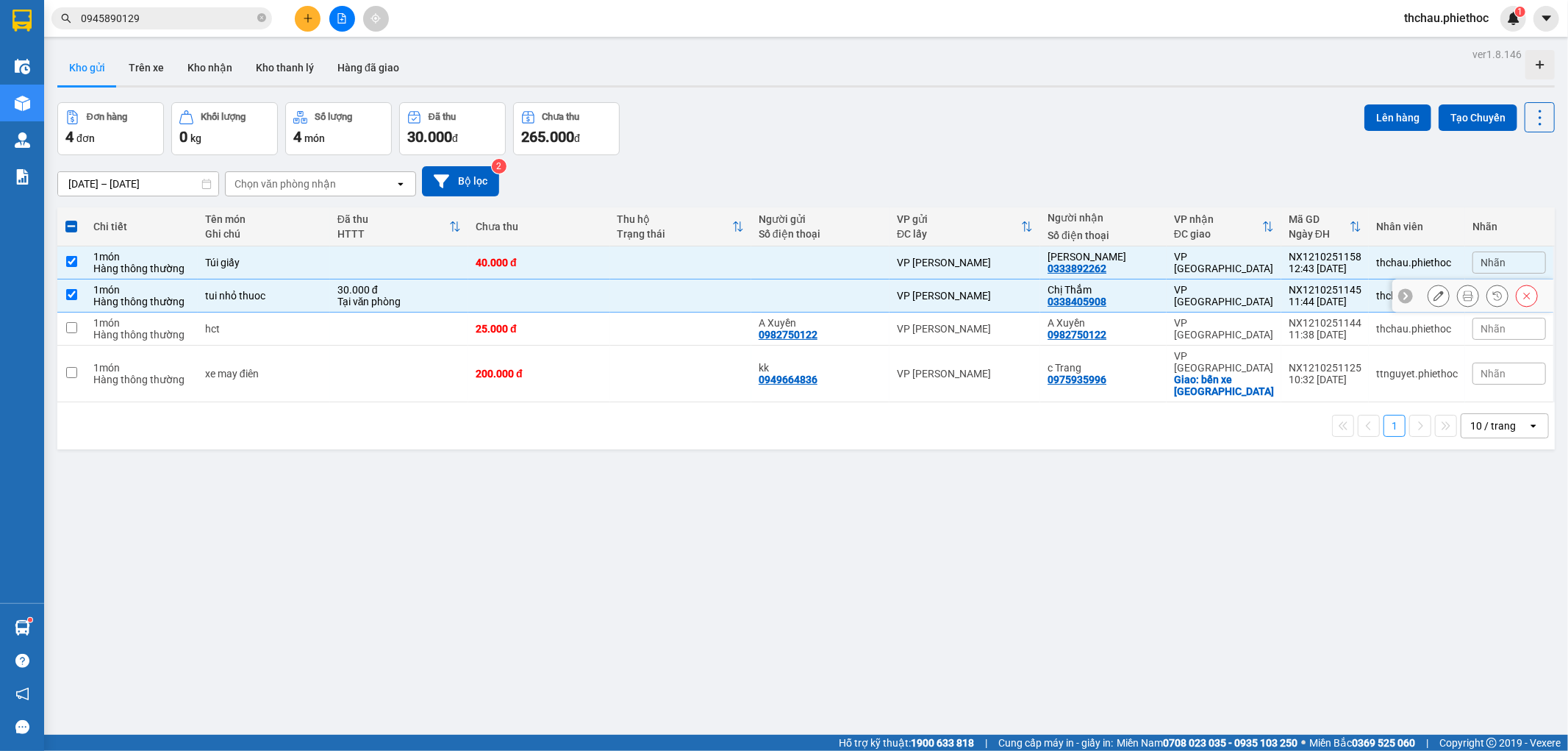
click at [69, 292] on input "checkbox" at bounding box center [71, 294] width 11 height 11
checkbox input "false"
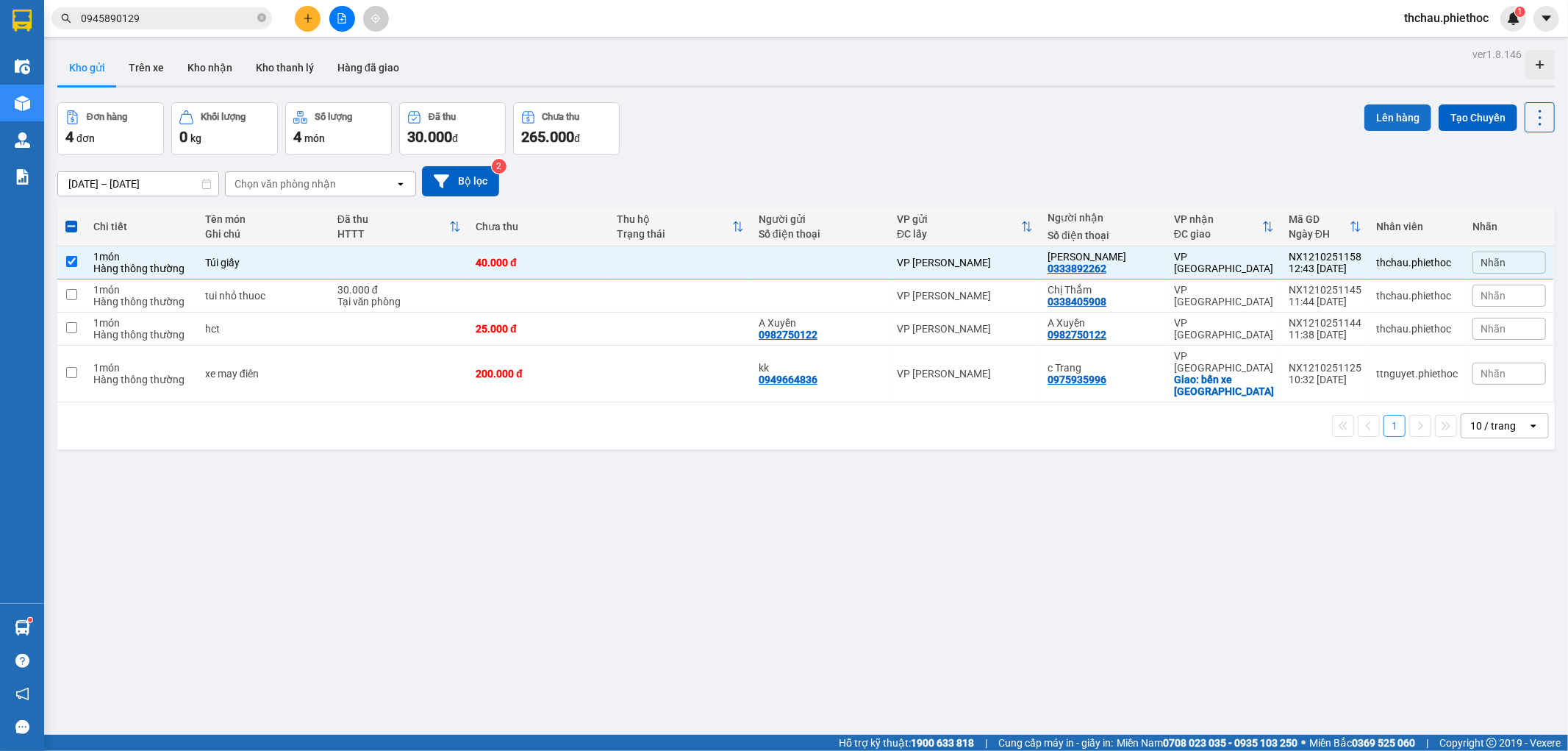
click at [1378, 116] on button "Lên hàng" at bounding box center [1397, 118] width 67 height 27
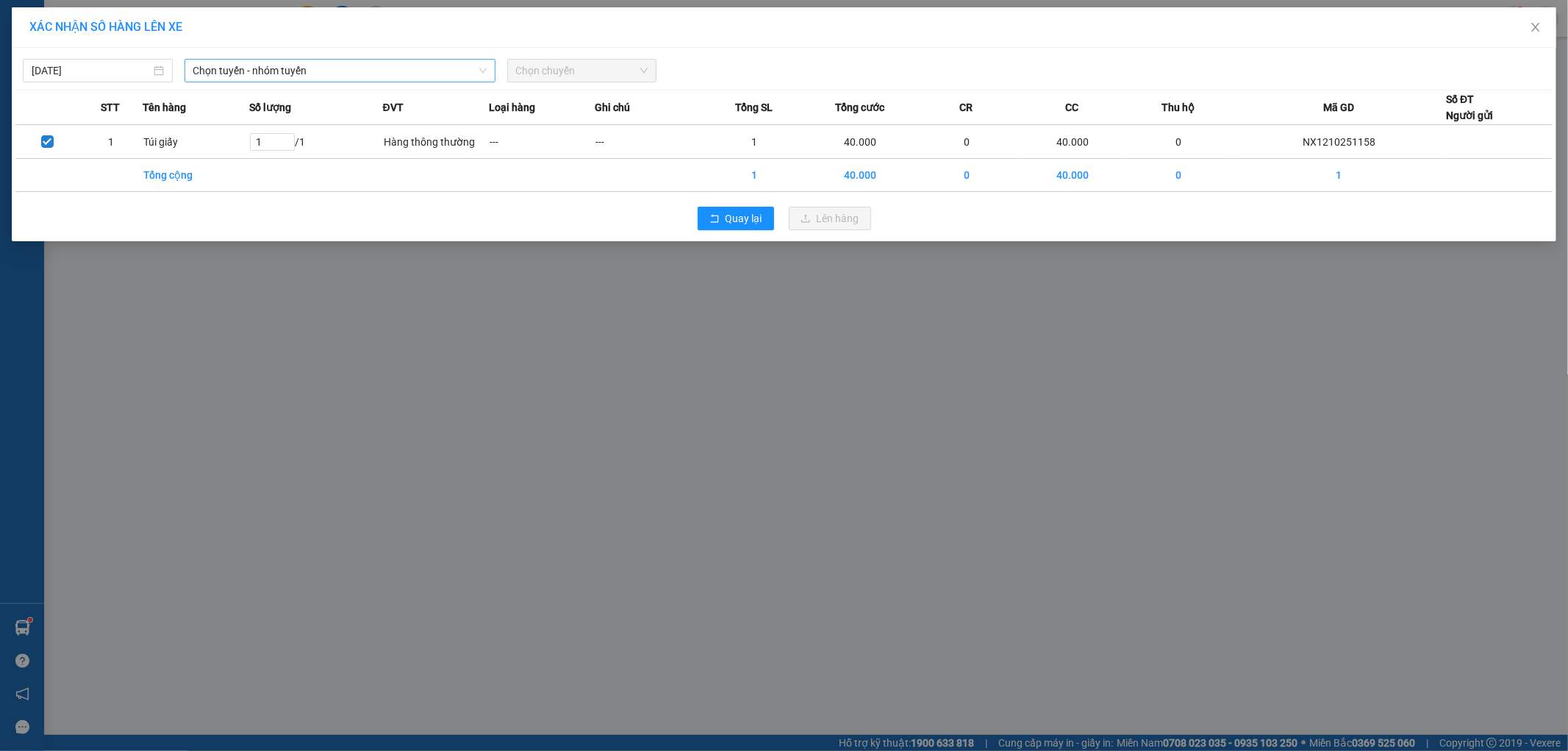
click at [369, 73] on span "Chọn tuyến - nhóm tuyến" at bounding box center [340, 70] width 293 height 22
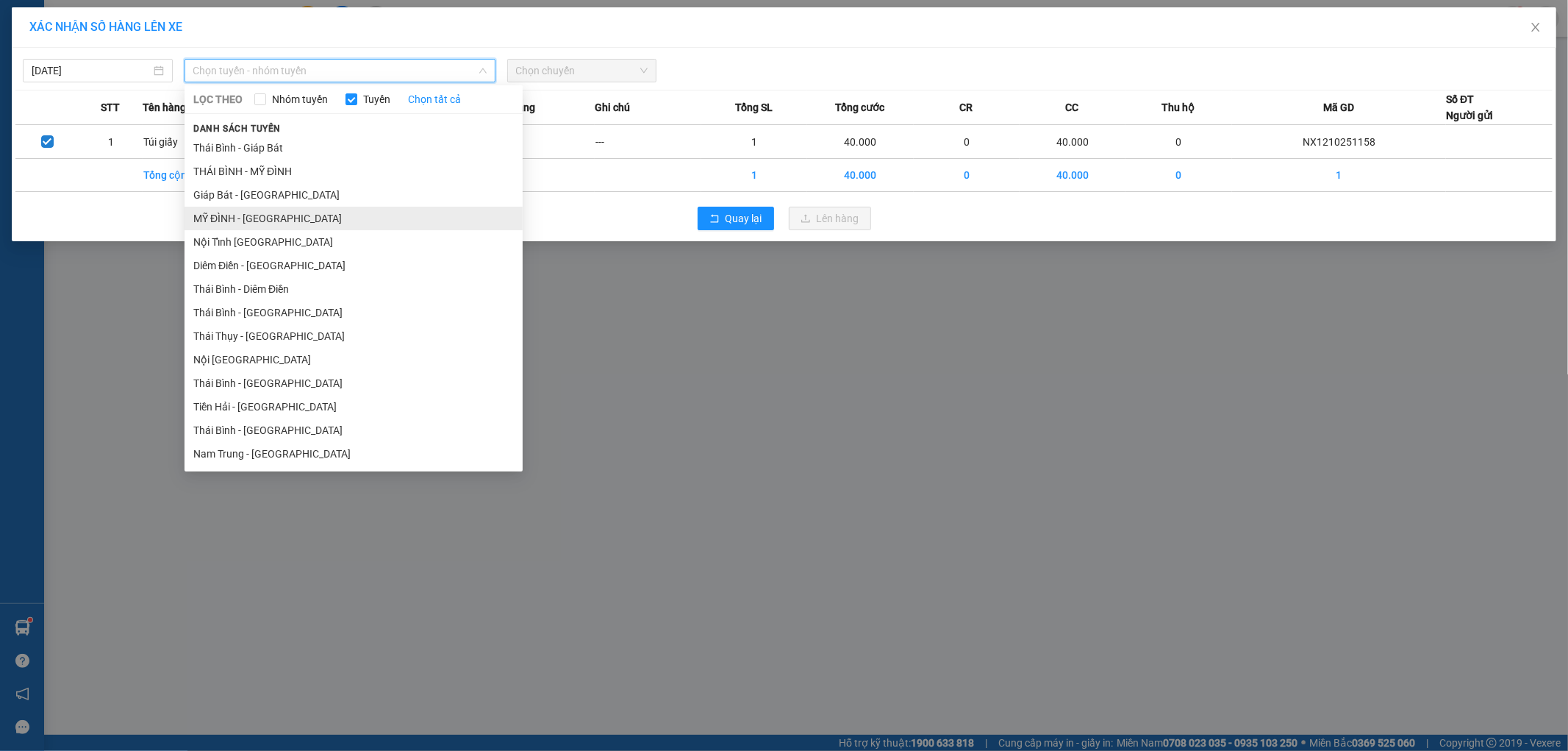
click at [288, 224] on li "MỸ ĐÌNH - [GEOGRAPHIC_DATA]" at bounding box center [354, 218] width 338 height 24
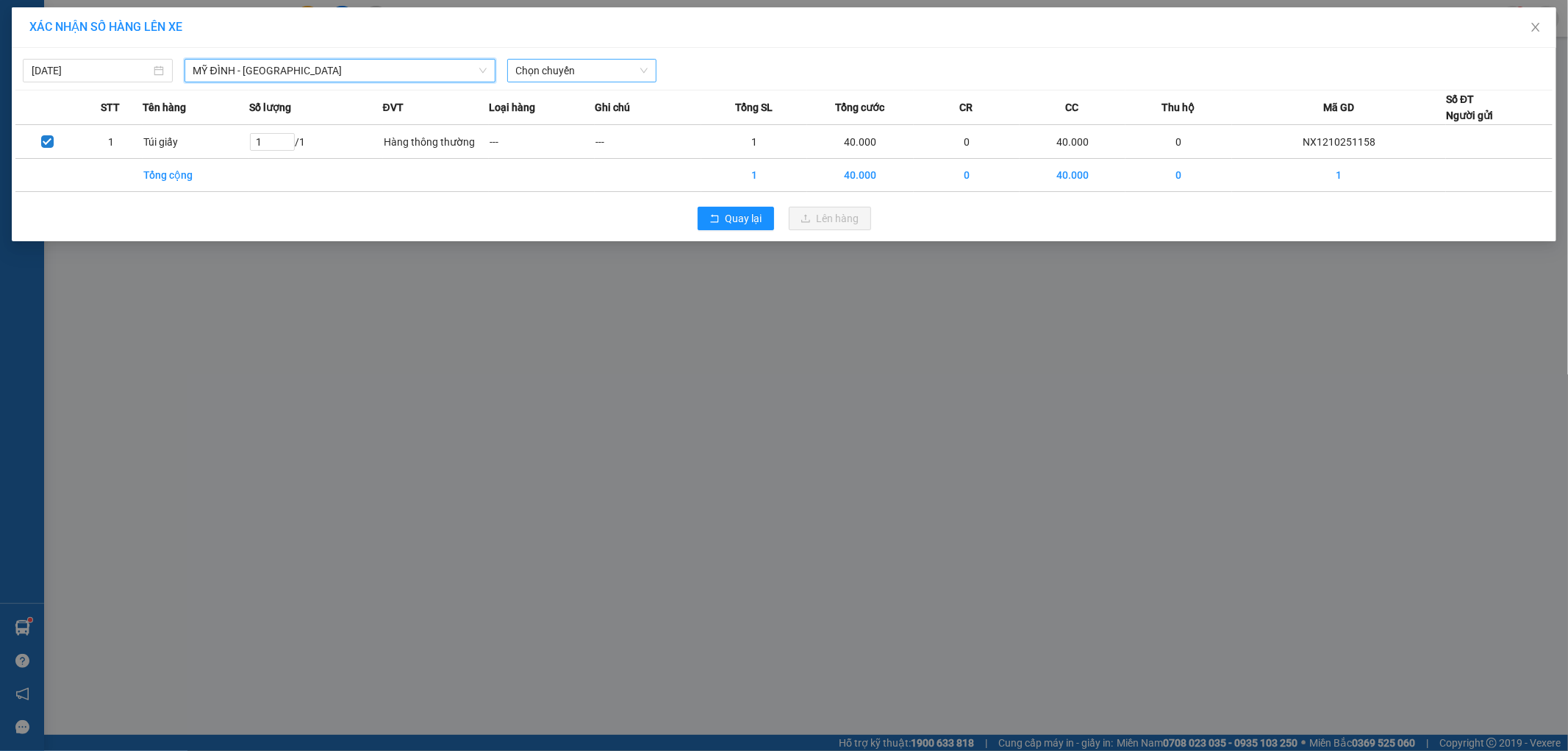
click at [643, 72] on span "Chọn chuyến" at bounding box center [582, 70] width 132 height 22
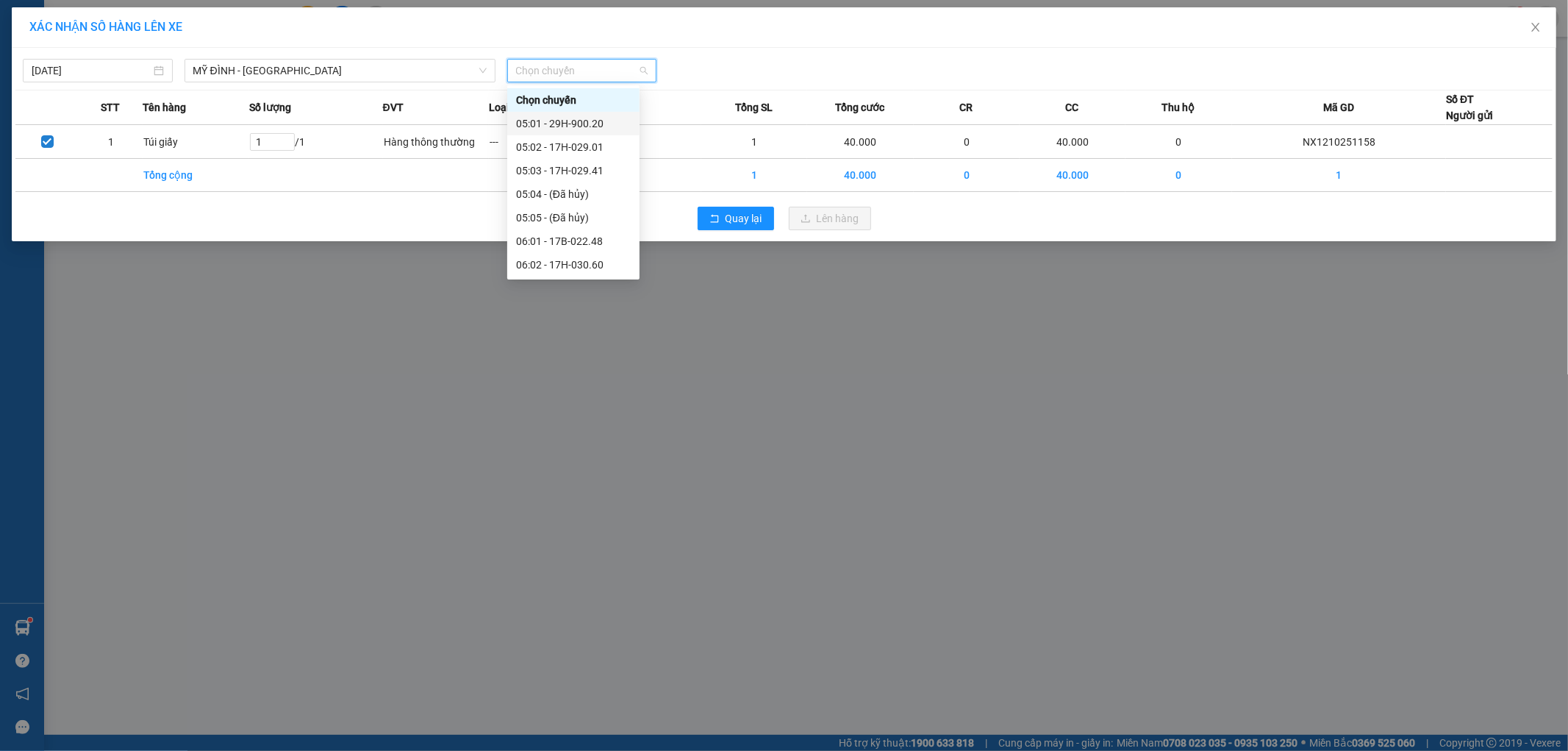
click at [576, 121] on div "05:01 - 29H-900.20" at bounding box center [573, 124] width 115 height 16
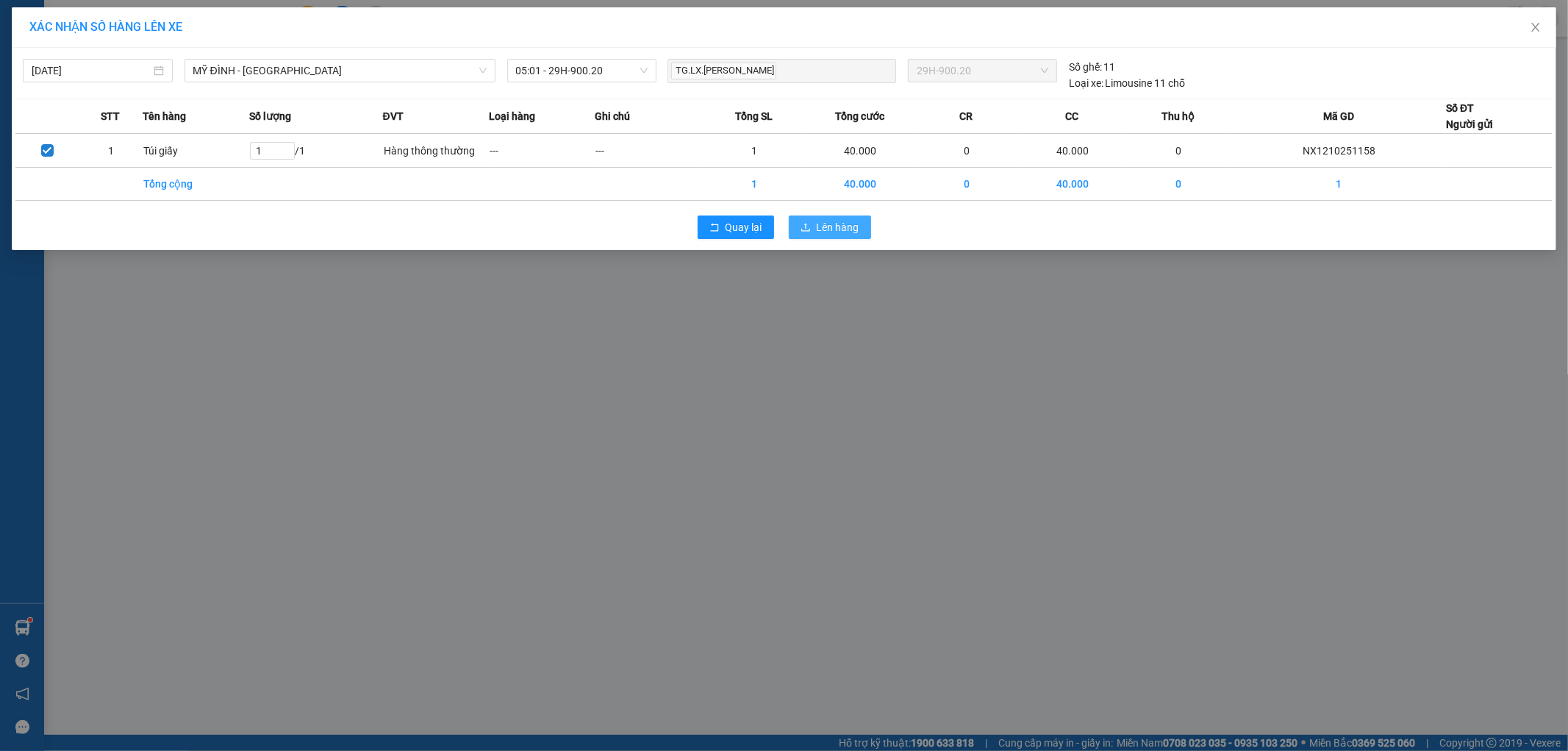
click at [840, 226] on span "Lên hàng" at bounding box center [837, 227] width 42 height 16
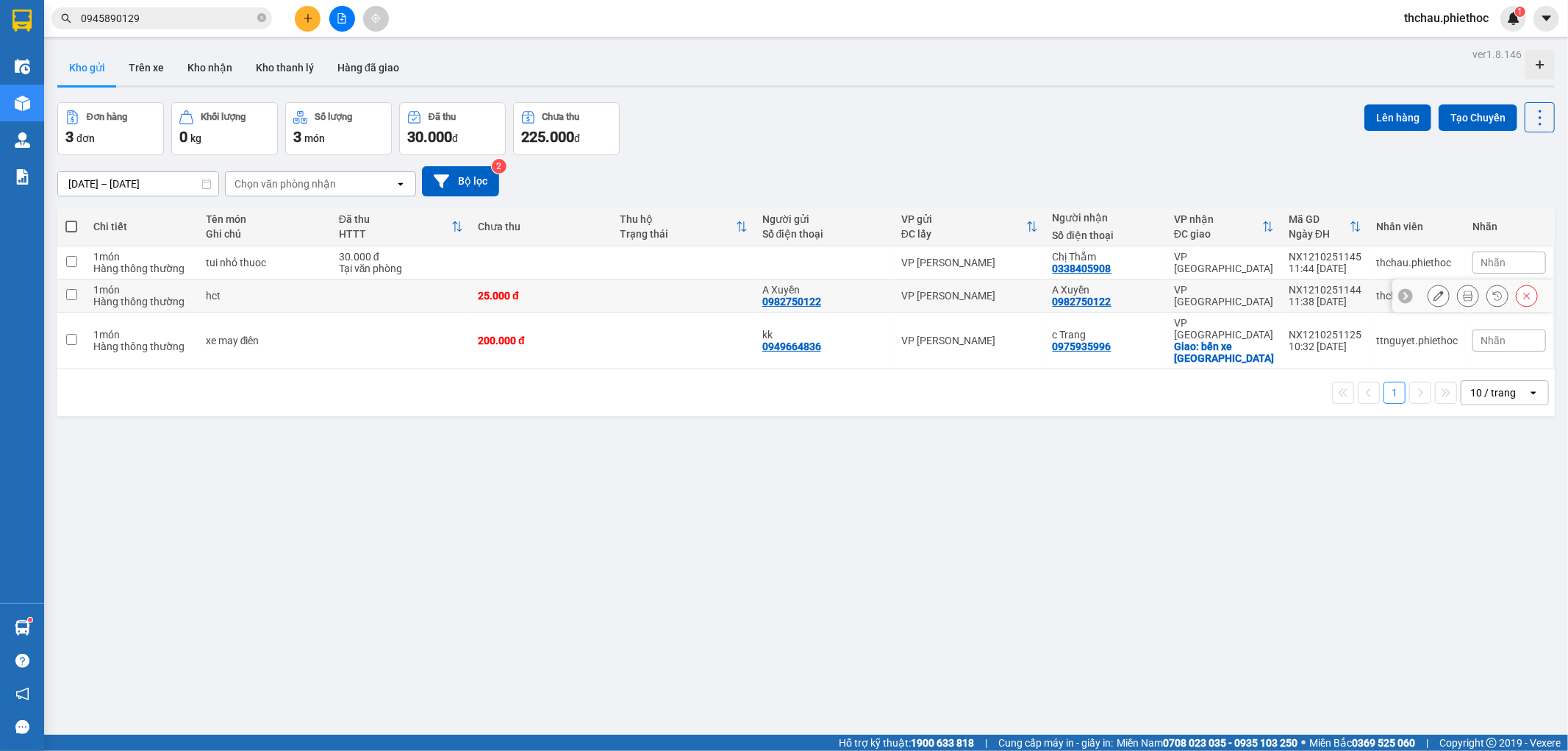
click at [76, 290] on input "checkbox" at bounding box center [71, 294] width 11 height 11
checkbox input "true"
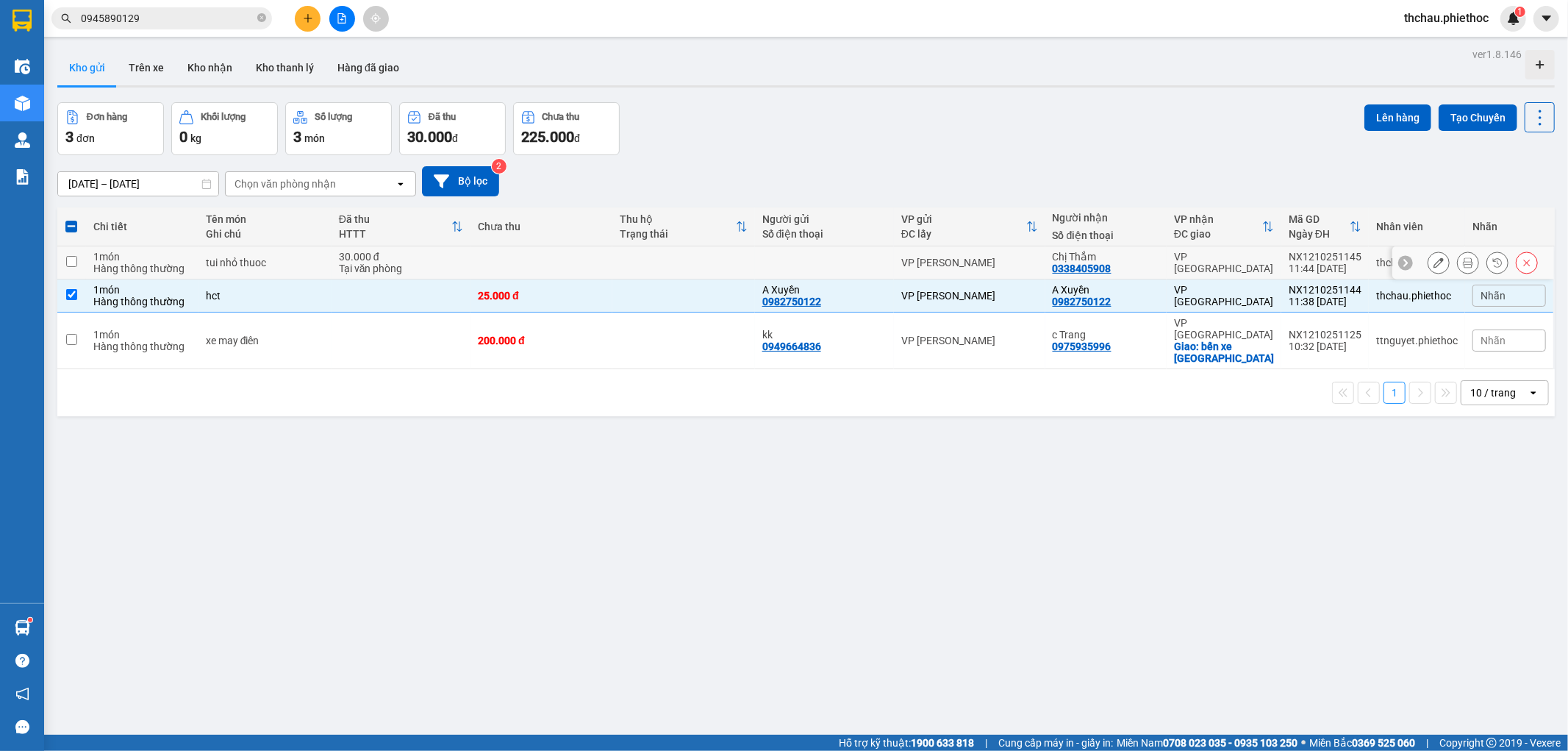
click at [71, 265] on input "checkbox" at bounding box center [71, 261] width 11 height 11
checkbox input "true"
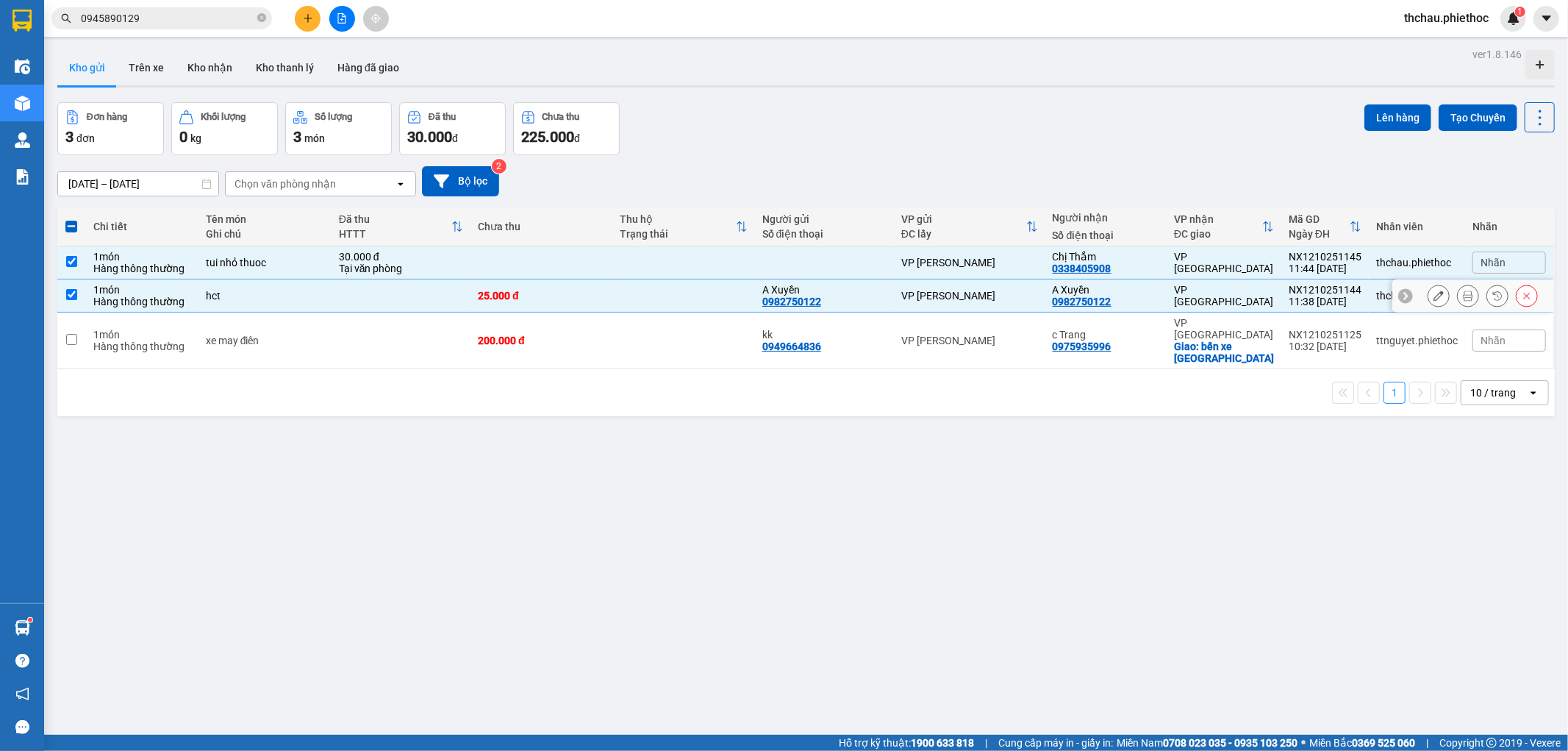
click at [69, 294] on input "checkbox" at bounding box center [71, 294] width 11 height 11
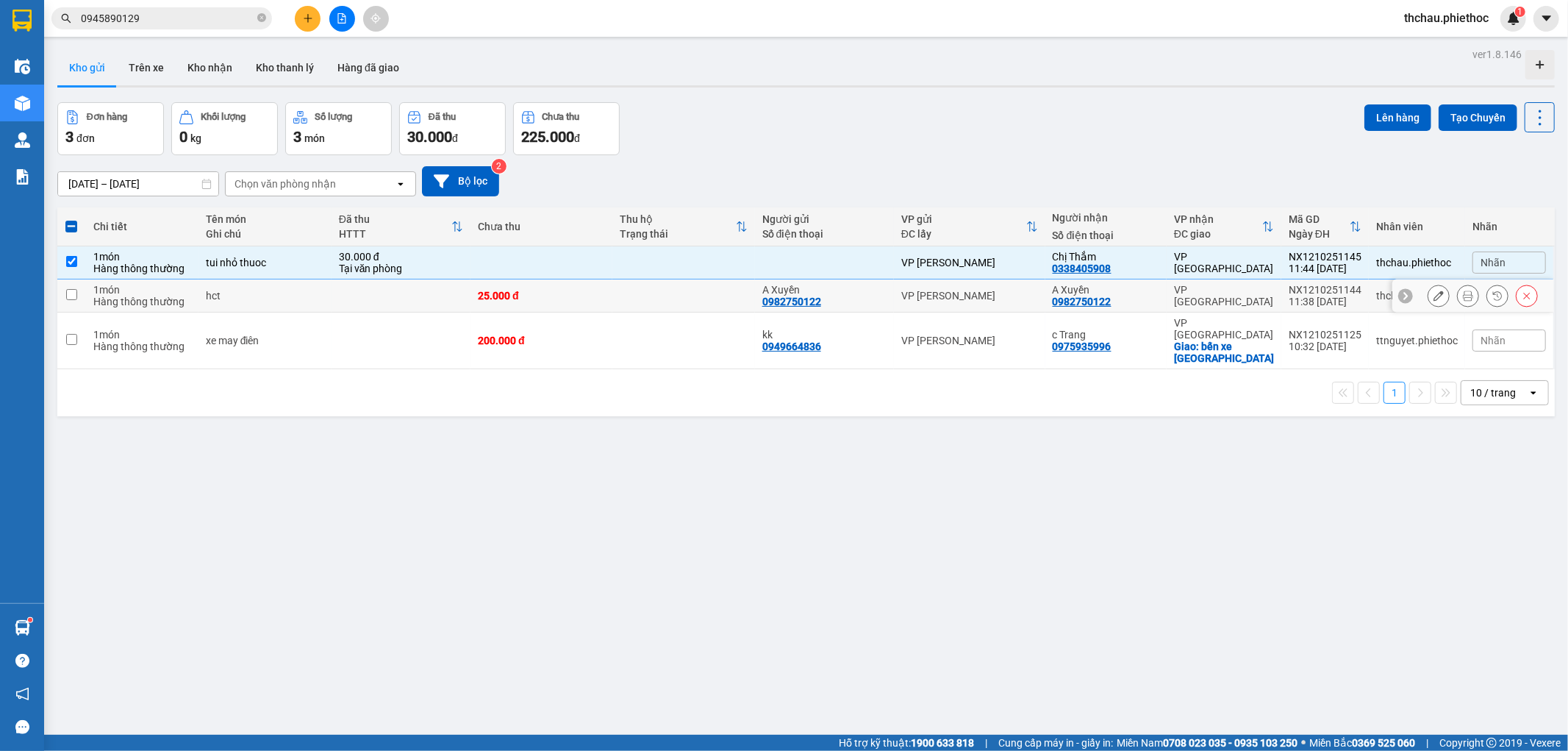
click at [73, 295] on input "checkbox" at bounding box center [71, 294] width 11 height 11
checkbox input "true"
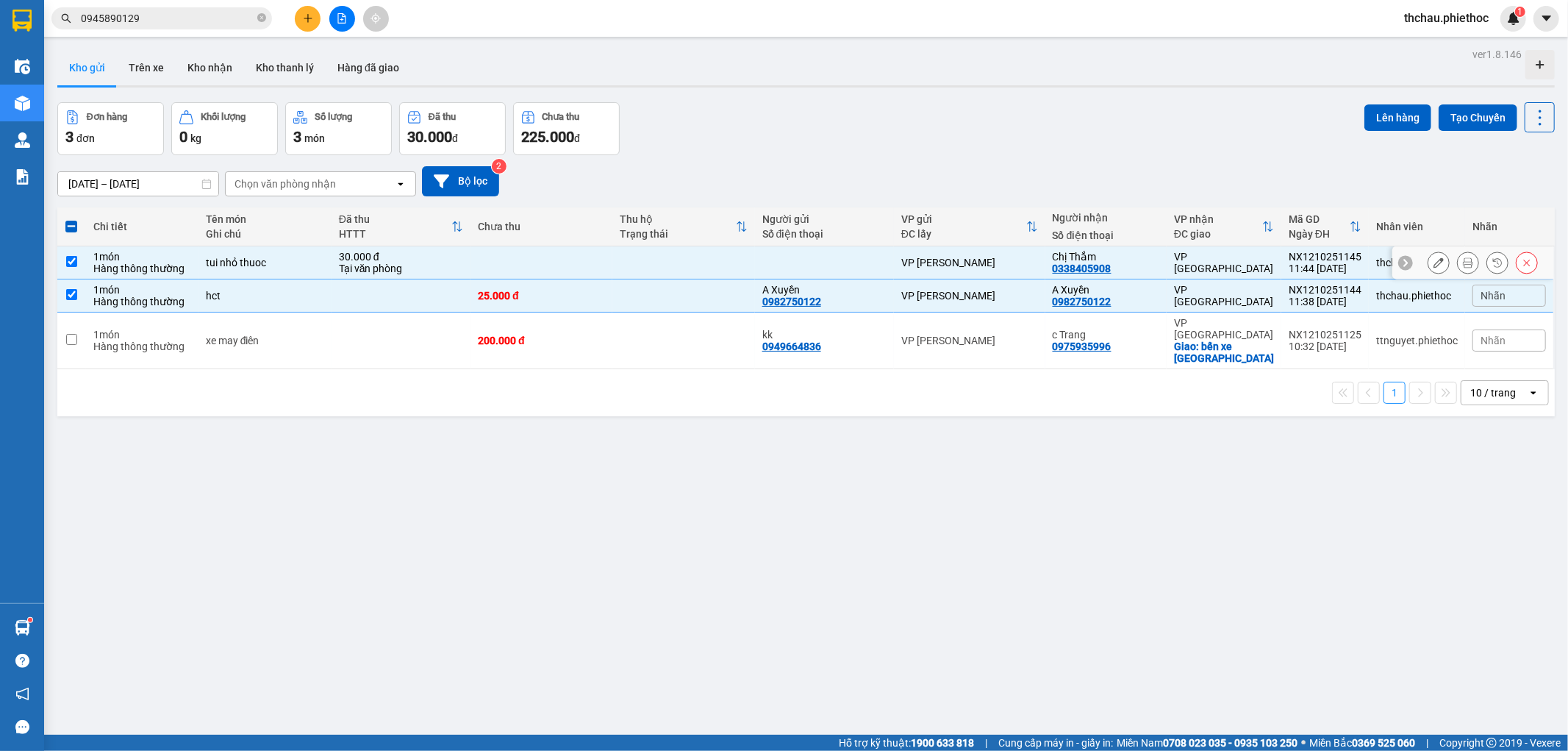
click at [72, 258] on input "checkbox" at bounding box center [71, 261] width 11 height 11
checkbox input "false"
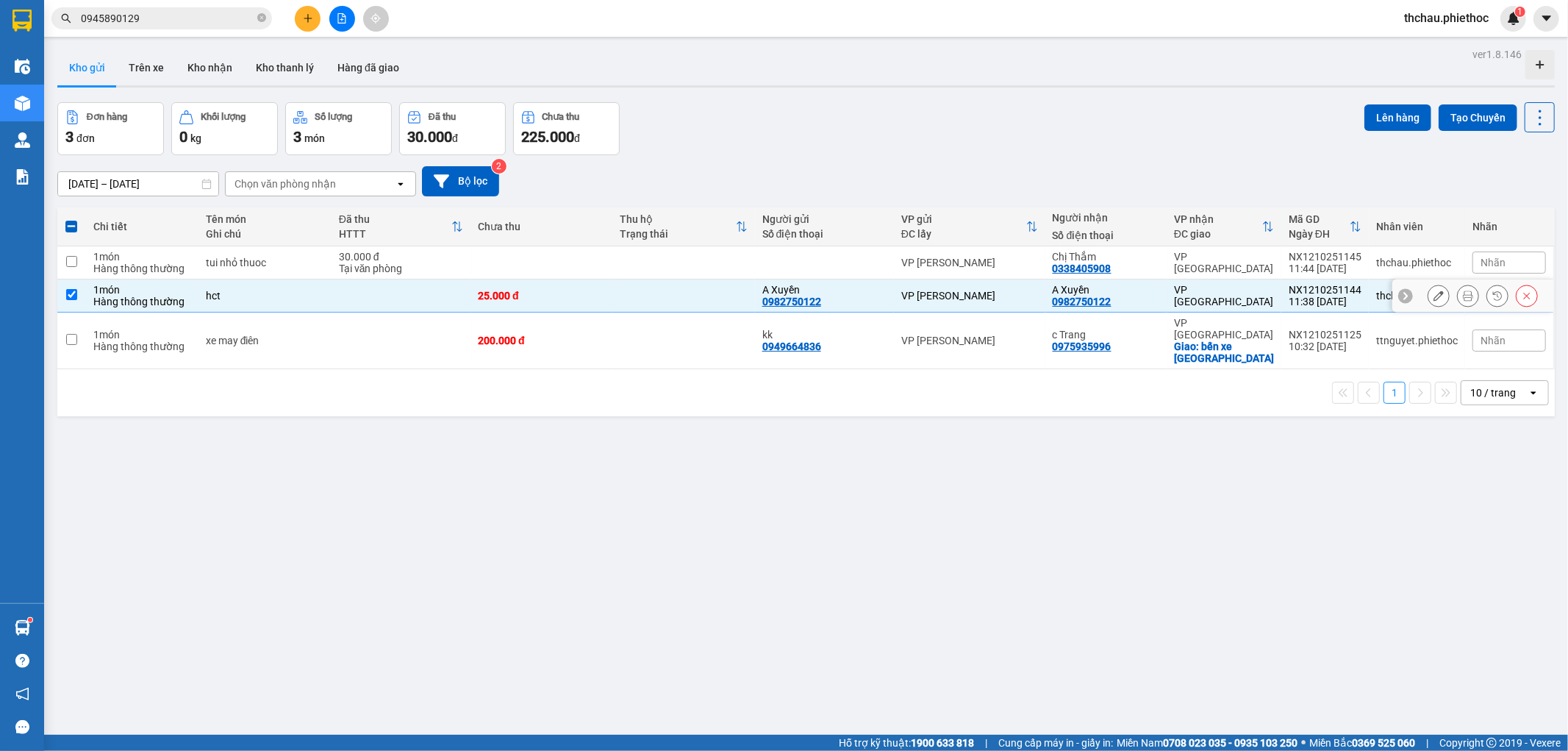
click at [69, 288] on td at bounding box center [71, 296] width 29 height 33
checkbox input "false"
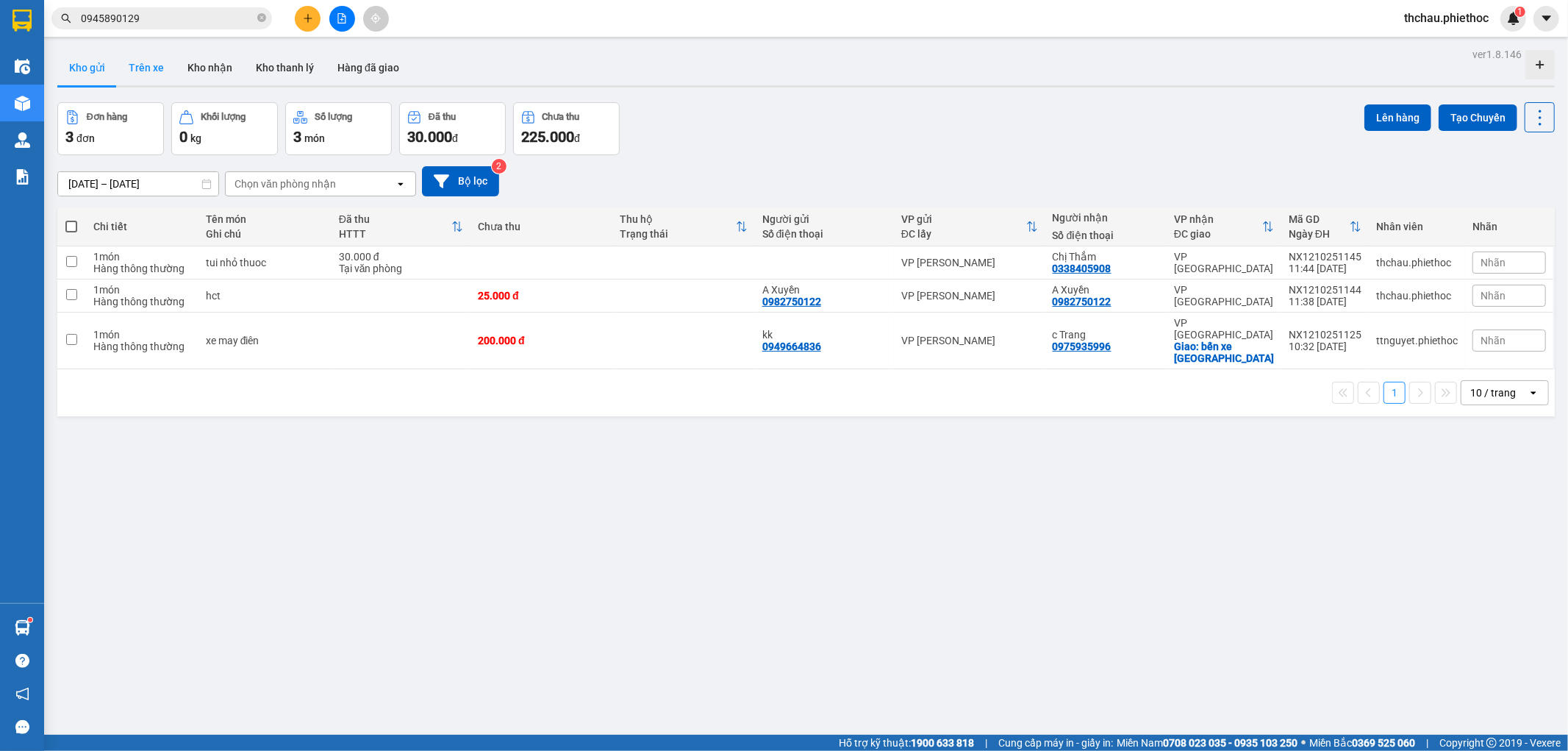
click at [137, 70] on button "Trên xe" at bounding box center [146, 68] width 59 height 36
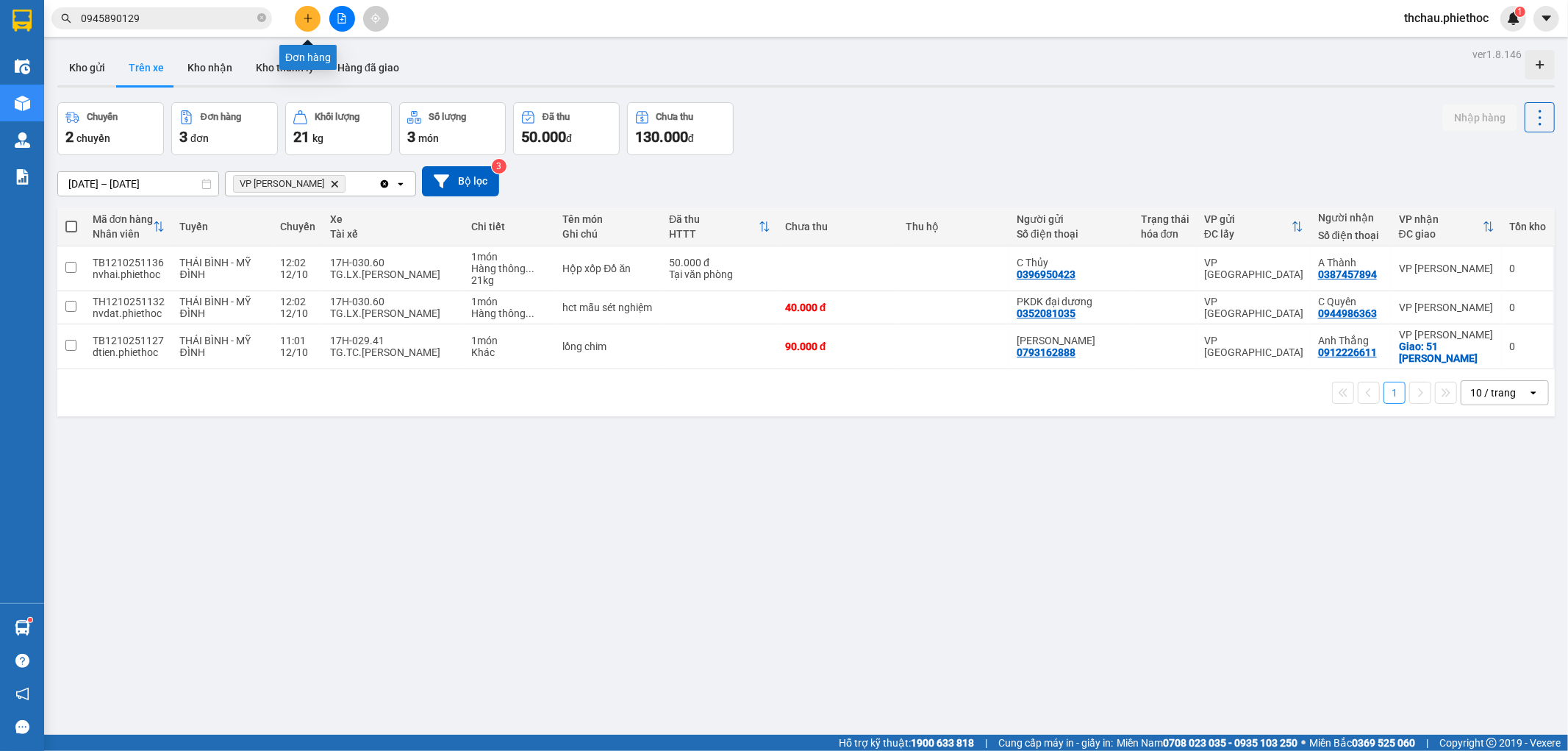
click at [309, 15] on icon "plus" at bounding box center [308, 19] width 10 height 10
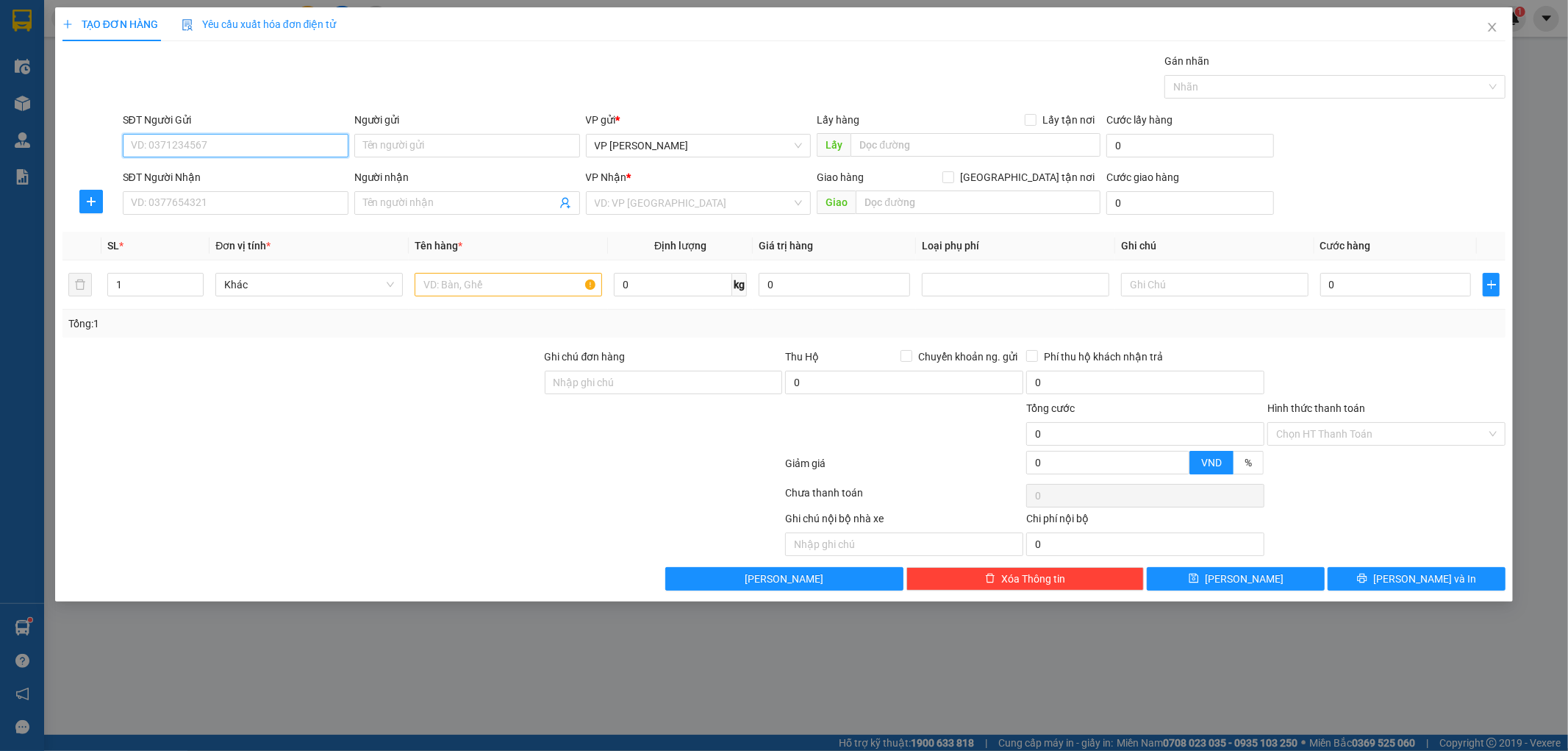
click at [178, 142] on input "SĐT Người Gửi" at bounding box center [236, 145] width 225 height 24
type input "0396954171"
click at [213, 179] on div "0396954171 - kh" at bounding box center [235, 175] width 208 height 16
type input "kh"
type input "0396954171"
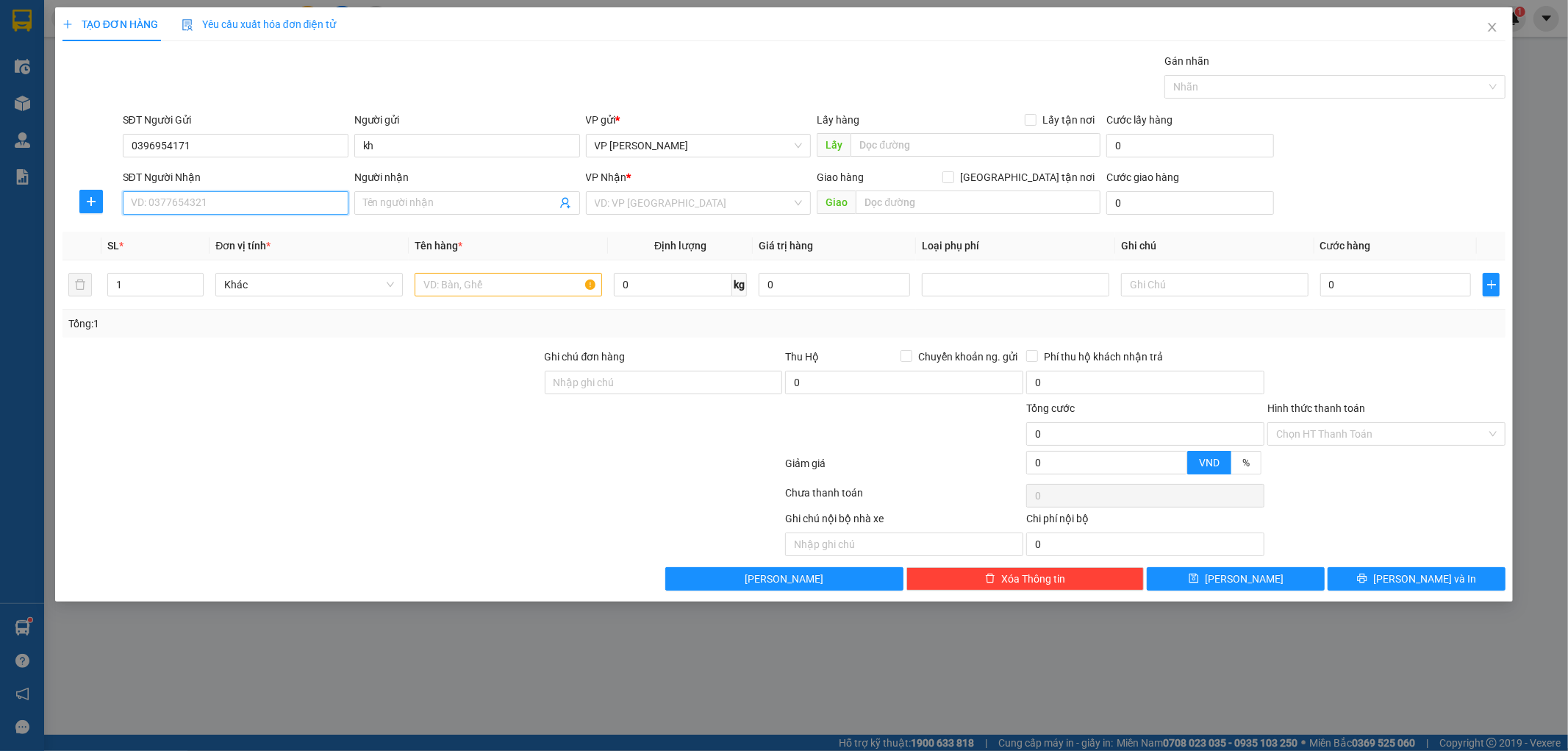
click at [177, 206] on input "SĐT Người Nhận" at bounding box center [236, 203] width 225 height 24
type input "0384864848"
click at [202, 226] on div "0384864848 - [PERSON_NAME]" at bounding box center [235, 232] width 208 height 16
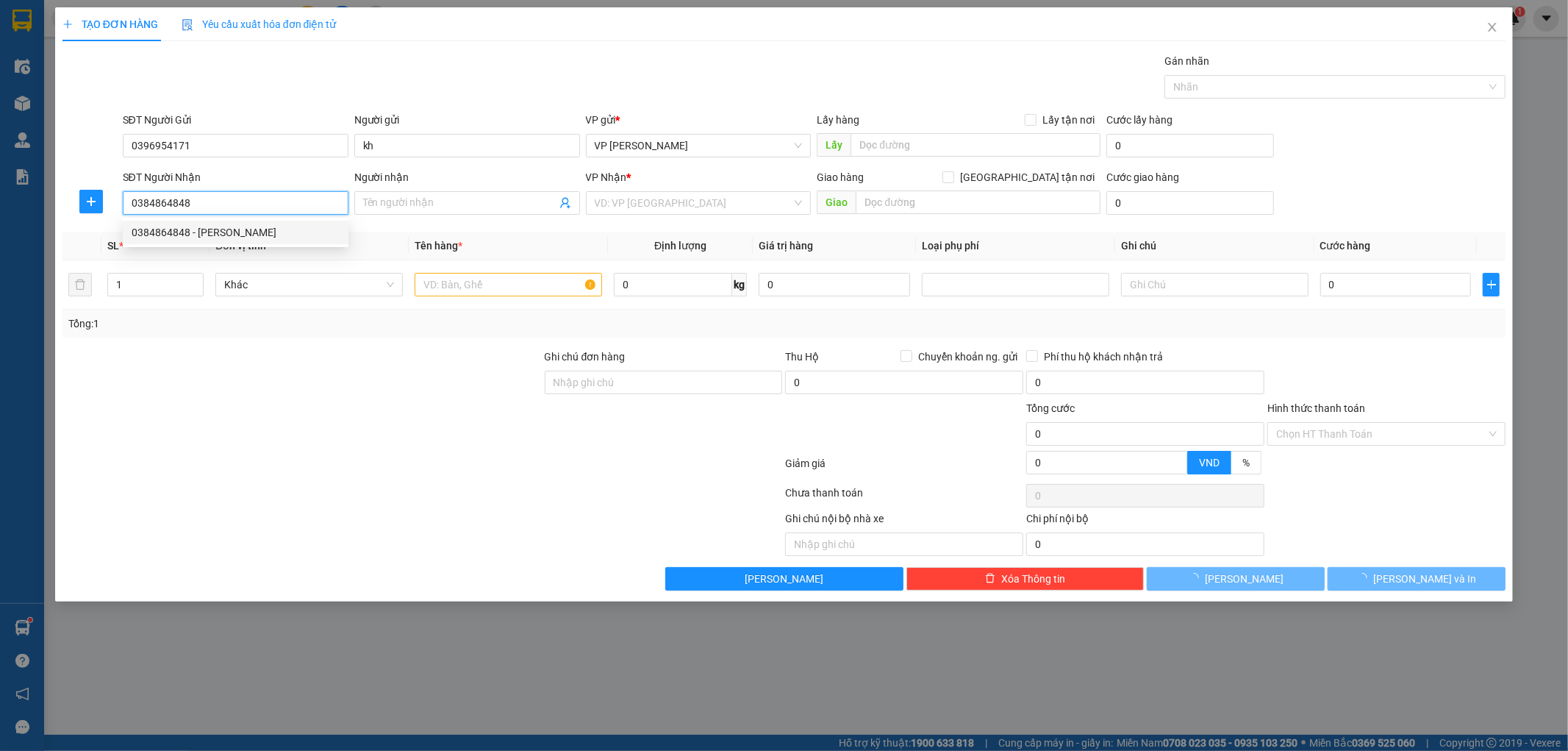
type input "quỳnh"
checkbox input "true"
type input "222 P. Triều Khúc, [GEOGRAPHIC_DATA], [GEOGRAPHIC_DATA], [GEOGRAPHIC_DATA], [GE…"
type input "30.000"
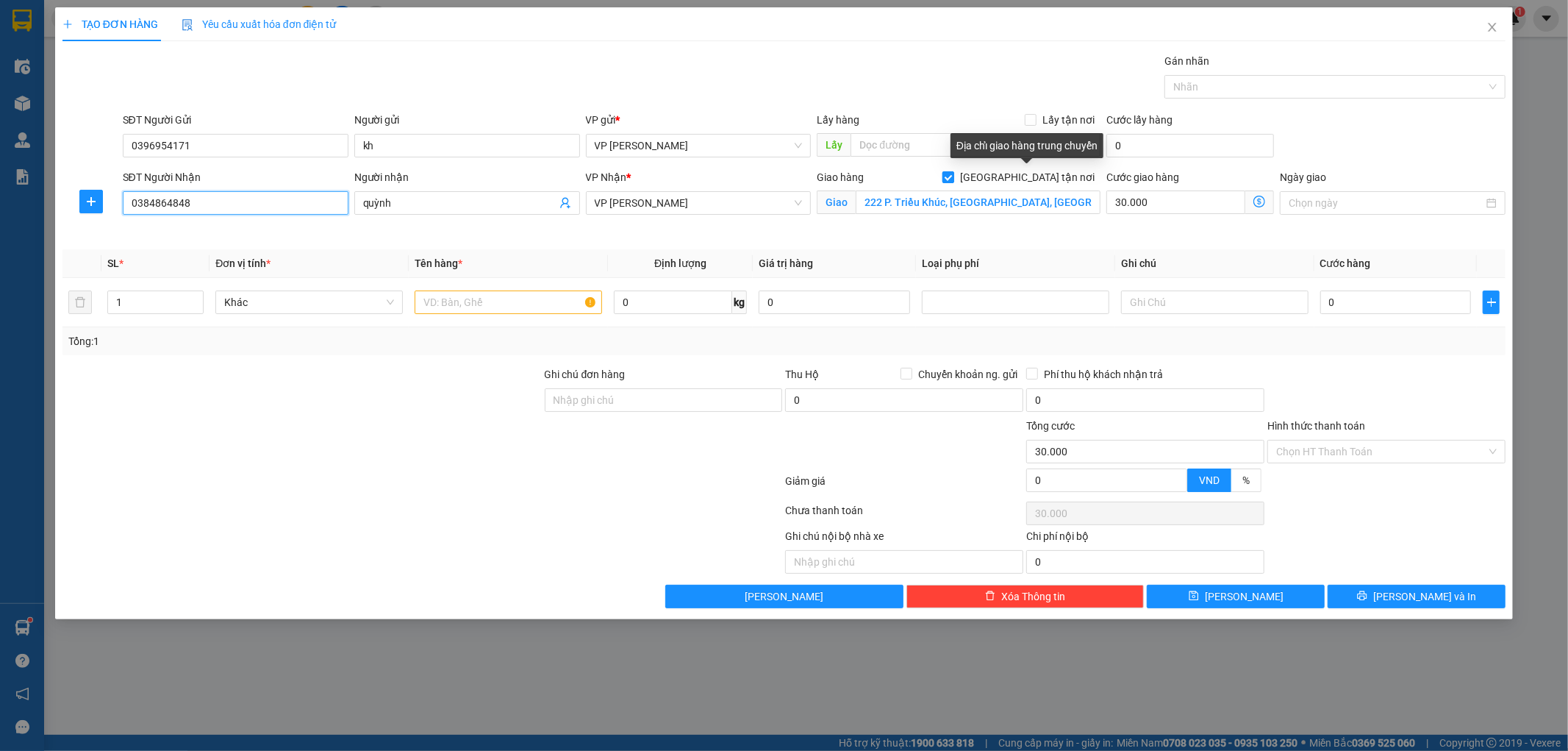
type input "0384864848"
click at [952, 175] on input "[GEOGRAPHIC_DATA] tận nơi" at bounding box center [948, 177] width 10 height 10
checkbox input "false"
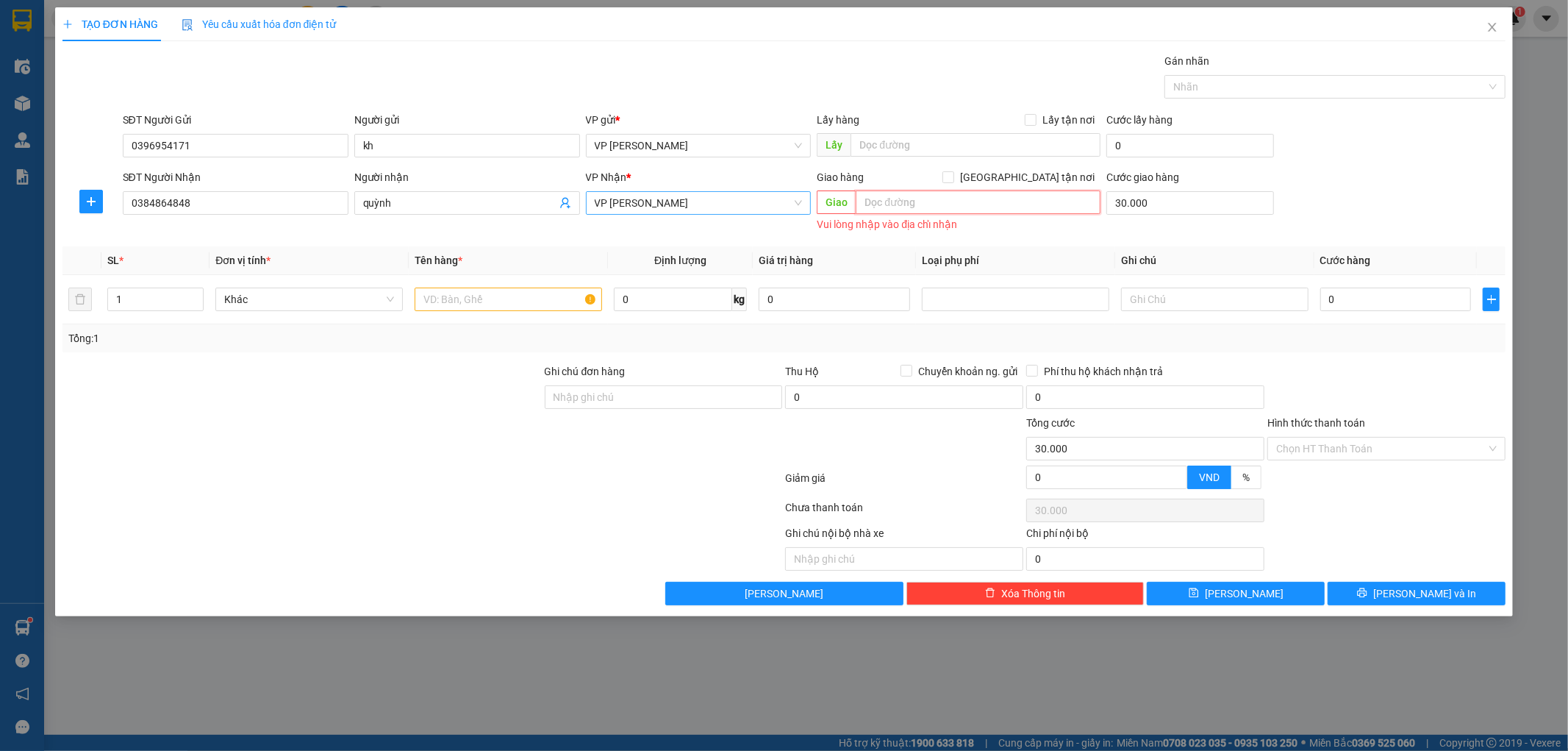
click at [739, 206] on span "VP [PERSON_NAME]" at bounding box center [699, 203] width 208 height 22
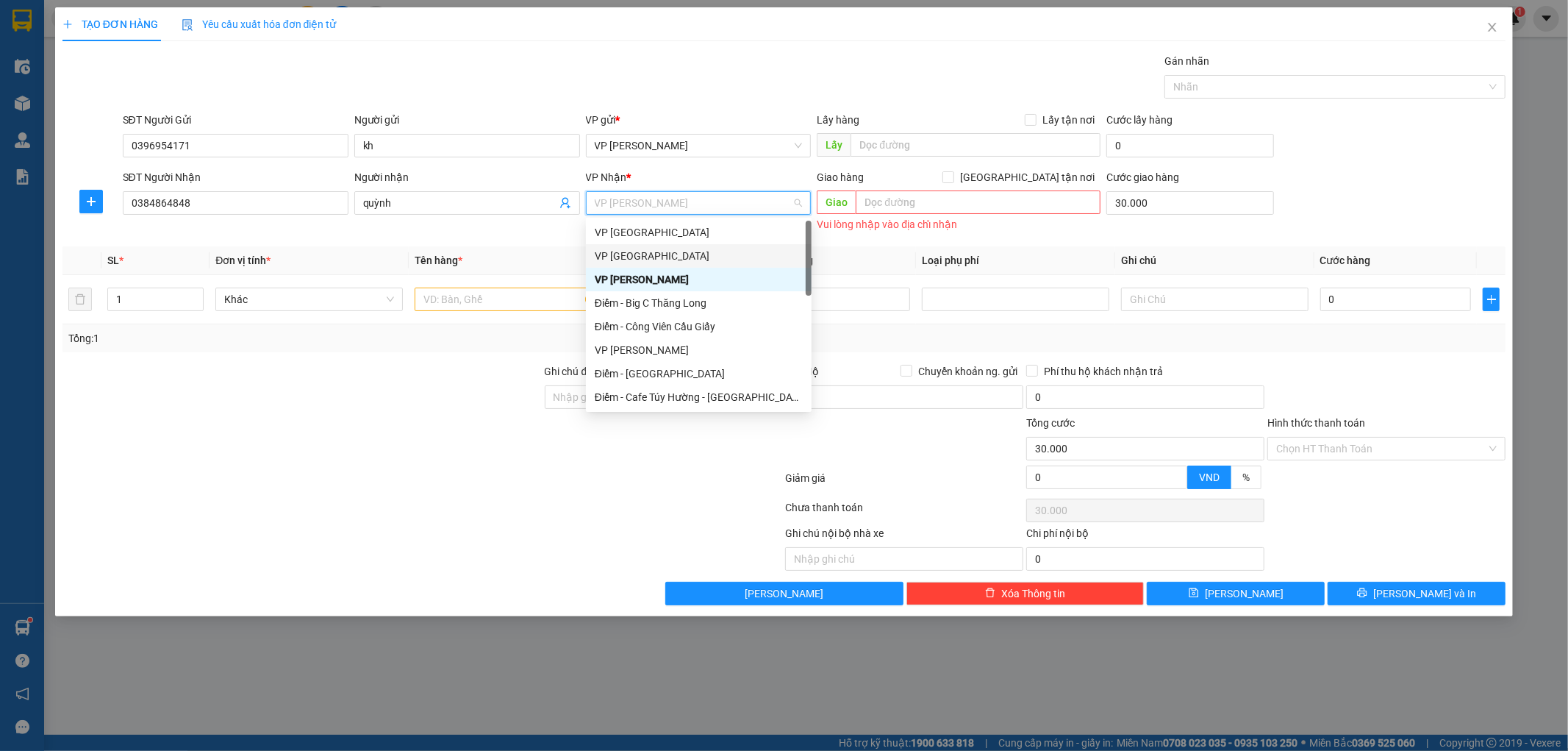
click at [708, 250] on div "VP [GEOGRAPHIC_DATA]" at bounding box center [699, 256] width 208 height 16
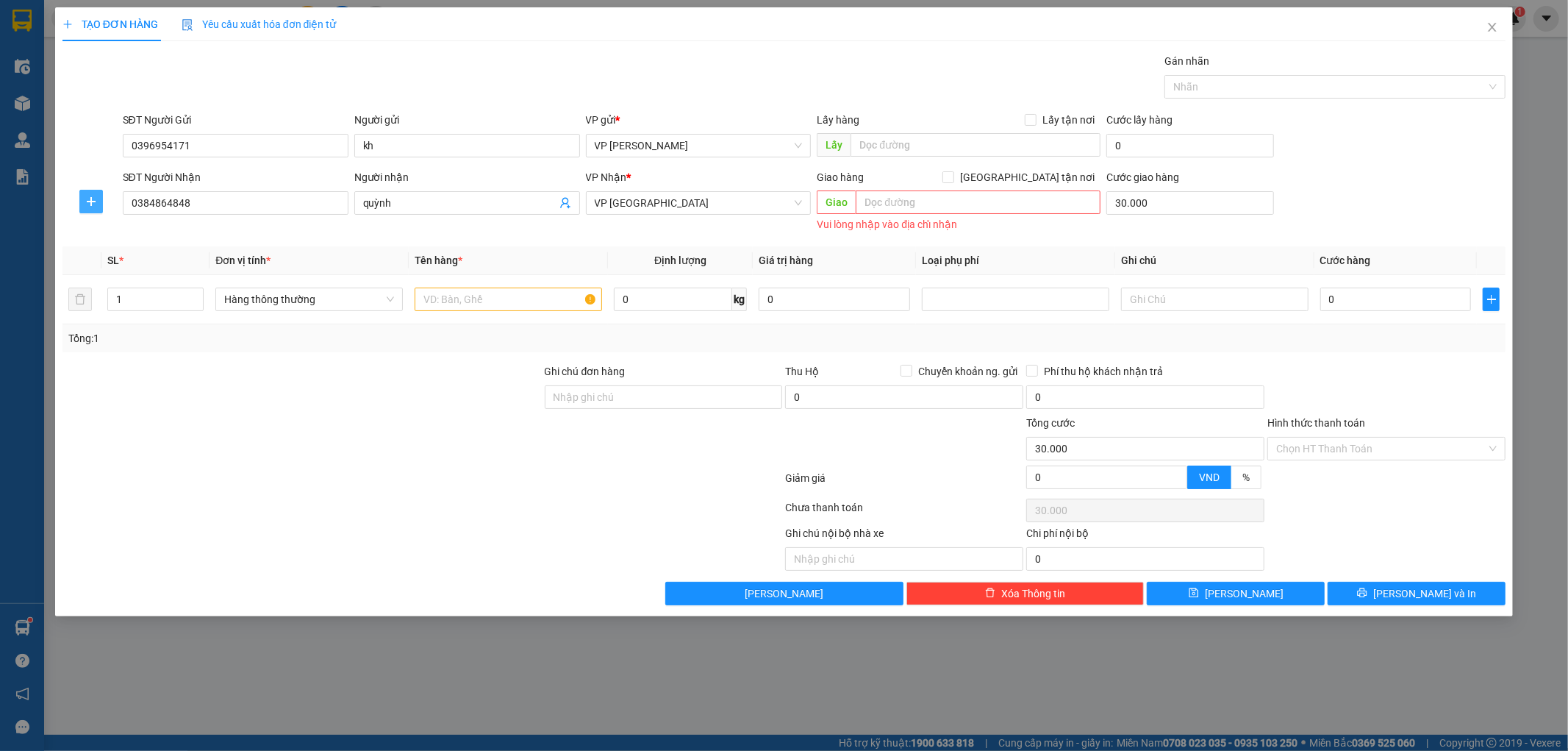
click at [90, 202] on icon "plus" at bounding box center [90, 201] width 9 height 1
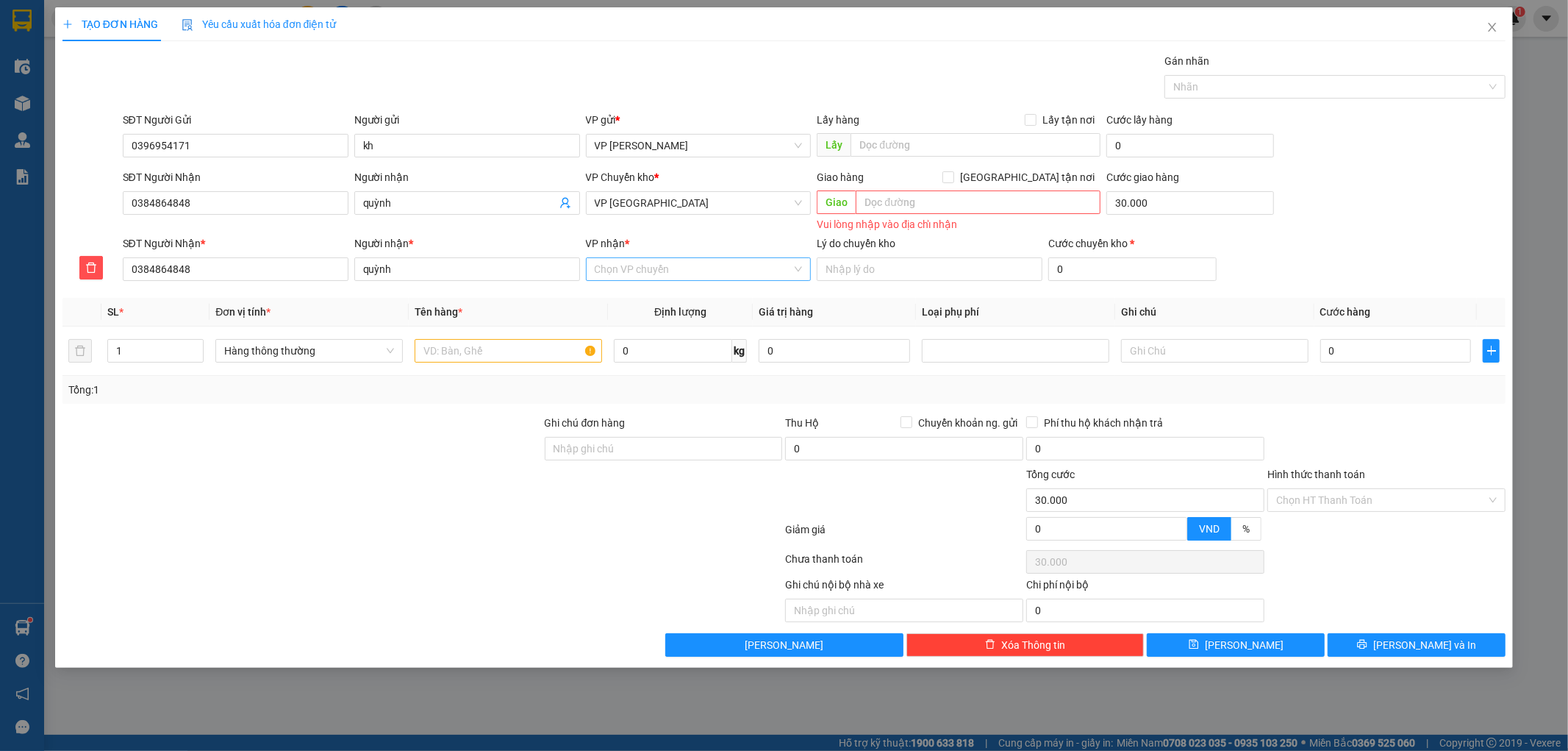
click at [656, 269] on input "VP nhận *" at bounding box center [694, 269] width 198 height 22
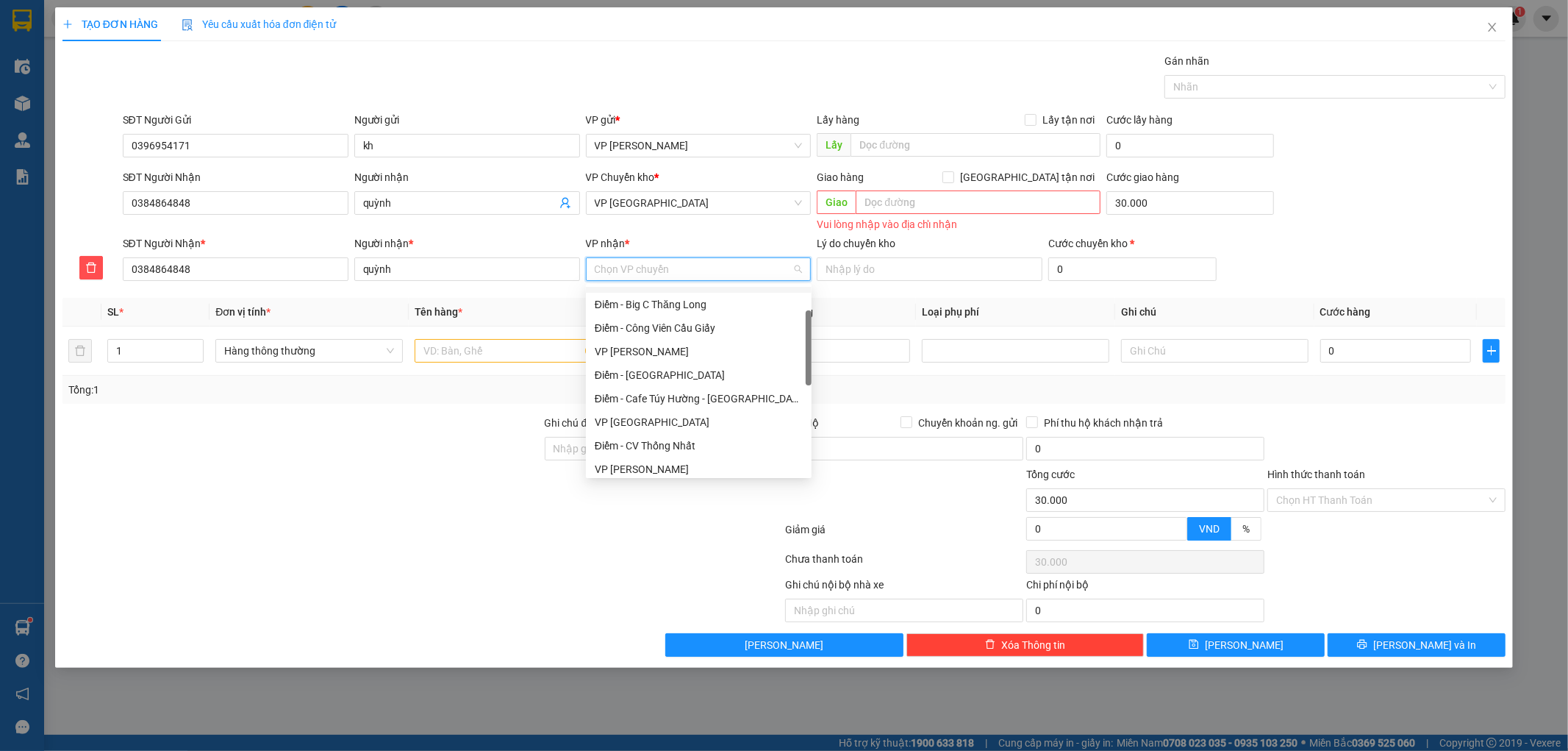
scroll to position [68, 0]
drag, startPoint x: 806, startPoint y: 332, endPoint x: 800, endPoint y: 357, distance: 25.7
click at [806, 357] on div at bounding box center [808, 347] width 6 height 75
click at [654, 416] on div "VP [GEOGRAPHIC_DATA]" at bounding box center [699, 419] width 208 height 16
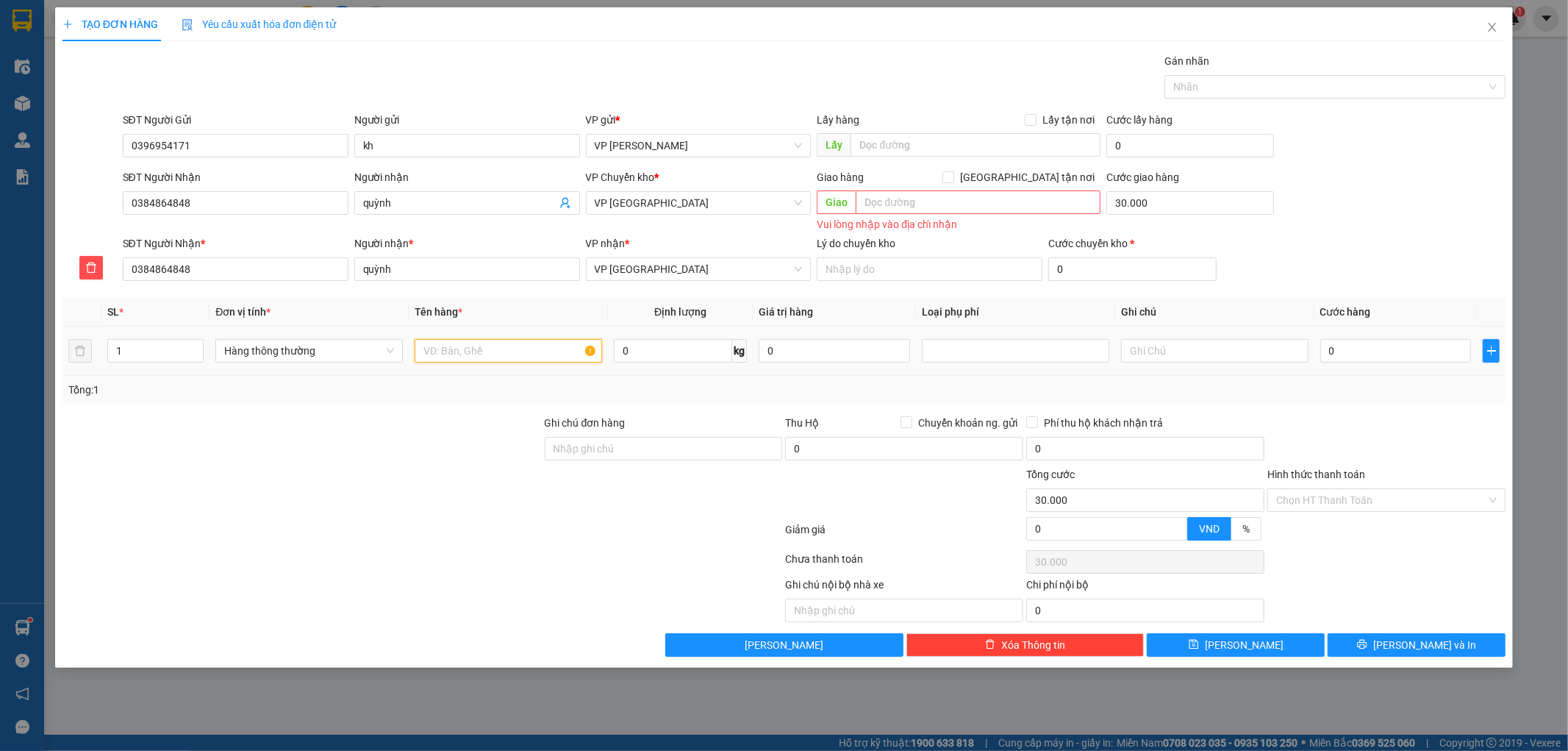
click at [470, 358] on input "text" at bounding box center [508, 351] width 188 height 24
click at [976, 344] on div at bounding box center [1015, 351] width 180 height 18
type input "HCT bọc nilon xanh"
click at [972, 401] on div "Hàng dễ vỡ" at bounding box center [1015, 404] width 170 height 16
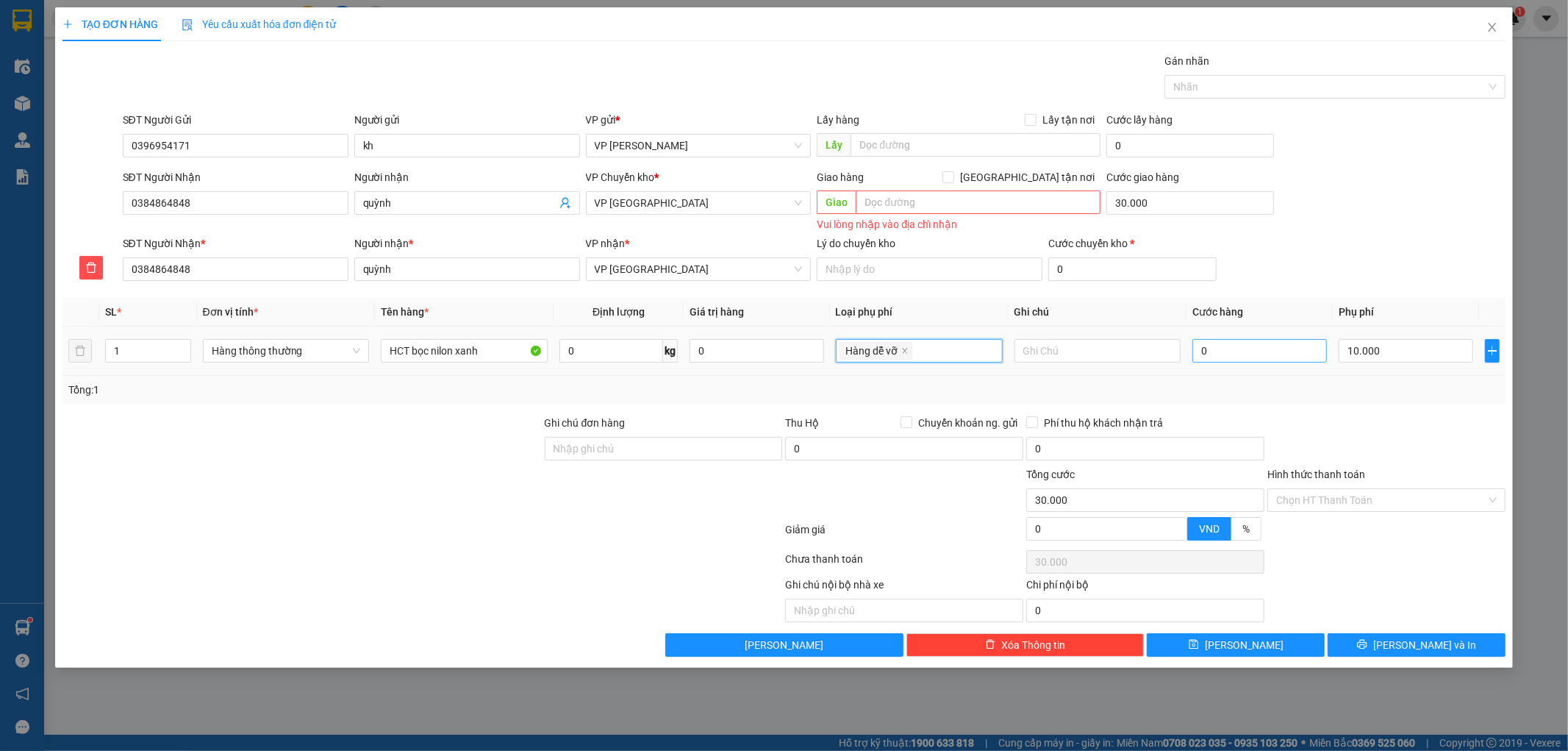
type input "40.000"
type input "10.000"
click at [1250, 354] on input "0" at bounding box center [1259, 351] width 134 height 24
type input "003"
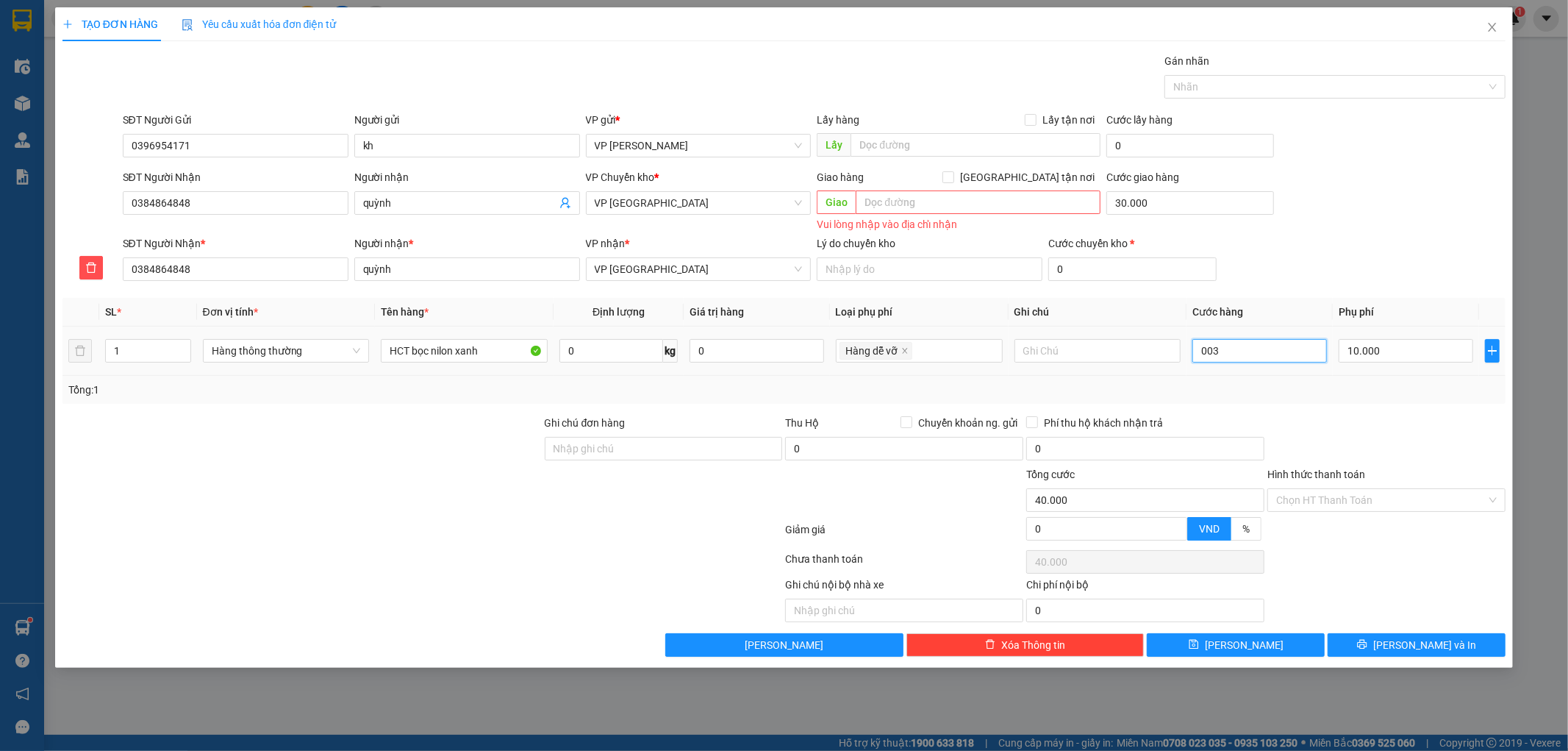
type input "40.003"
type input "0.030"
type input "40.030"
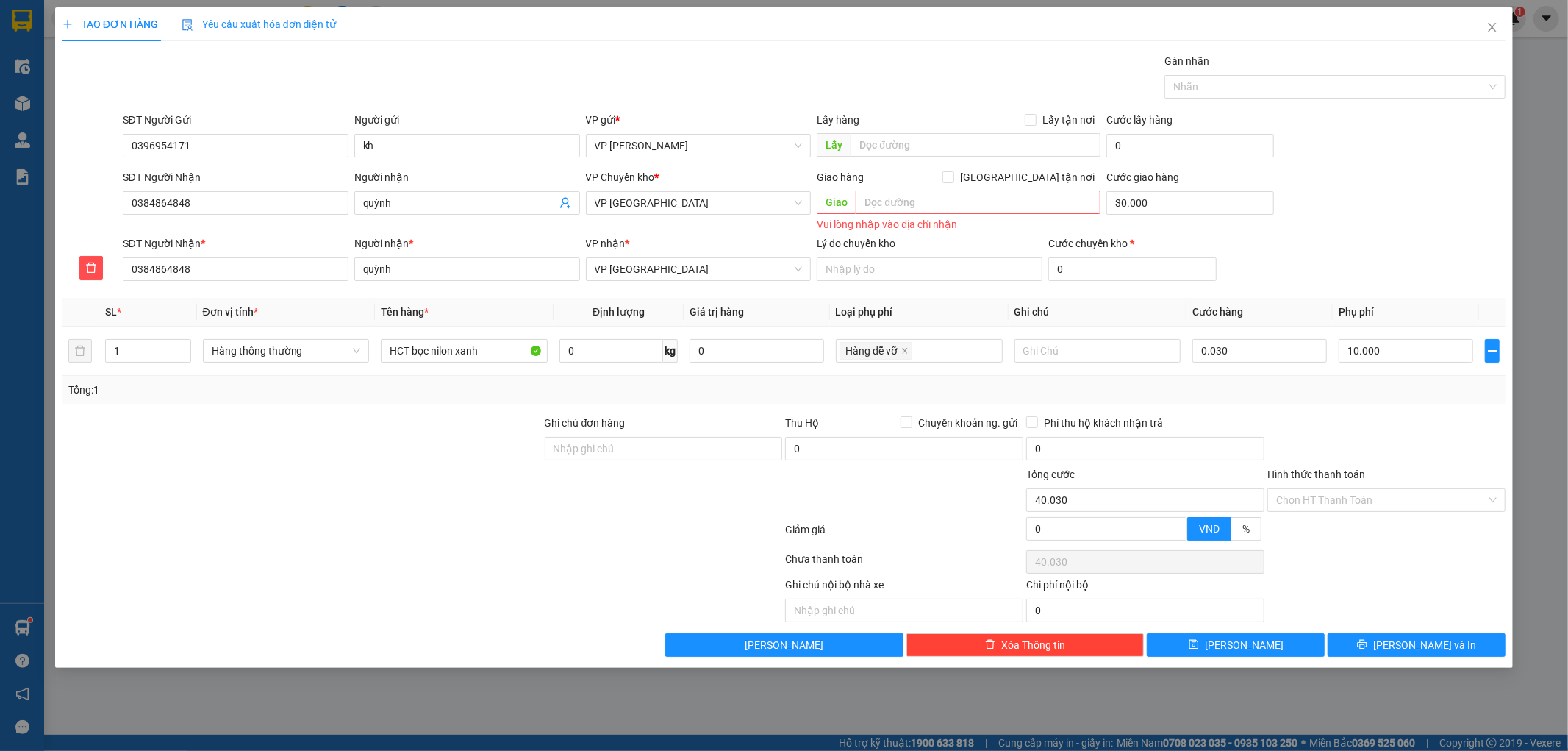
click at [1337, 540] on div at bounding box center [1386, 534] width 241 height 26
type input "30.000"
type input "70.000"
click at [1174, 206] on input "30.000" at bounding box center [1190, 203] width 168 height 24
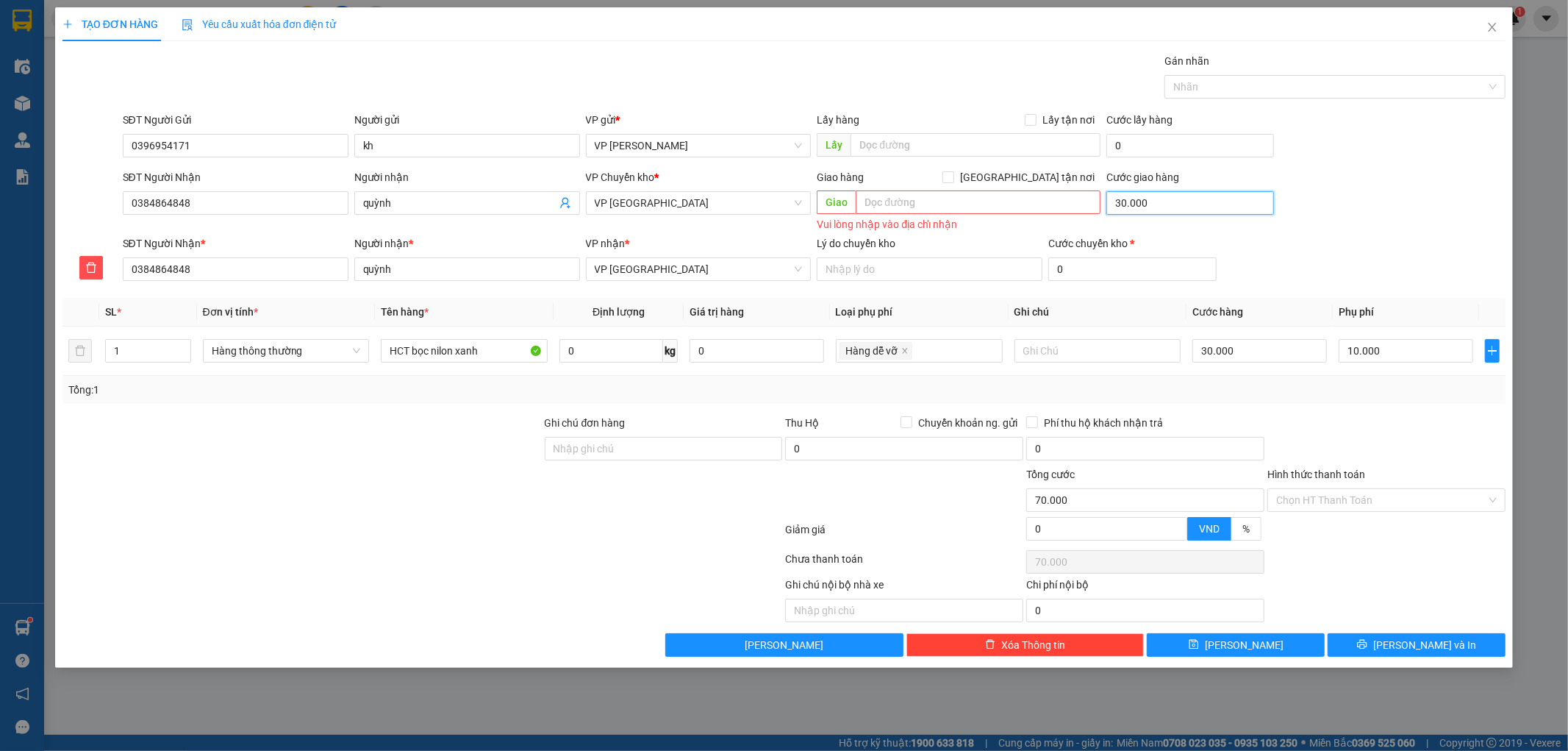
type input "40.000"
type input "0"
click at [1341, 553] on div "Chọn HT Thanh Toán" at bounding box center [1386, 562] width 241 height 30
click at [1409, 645] on span "[PERSON_NAME] và In" at bounding box center [1424, 645] width 103 height 16
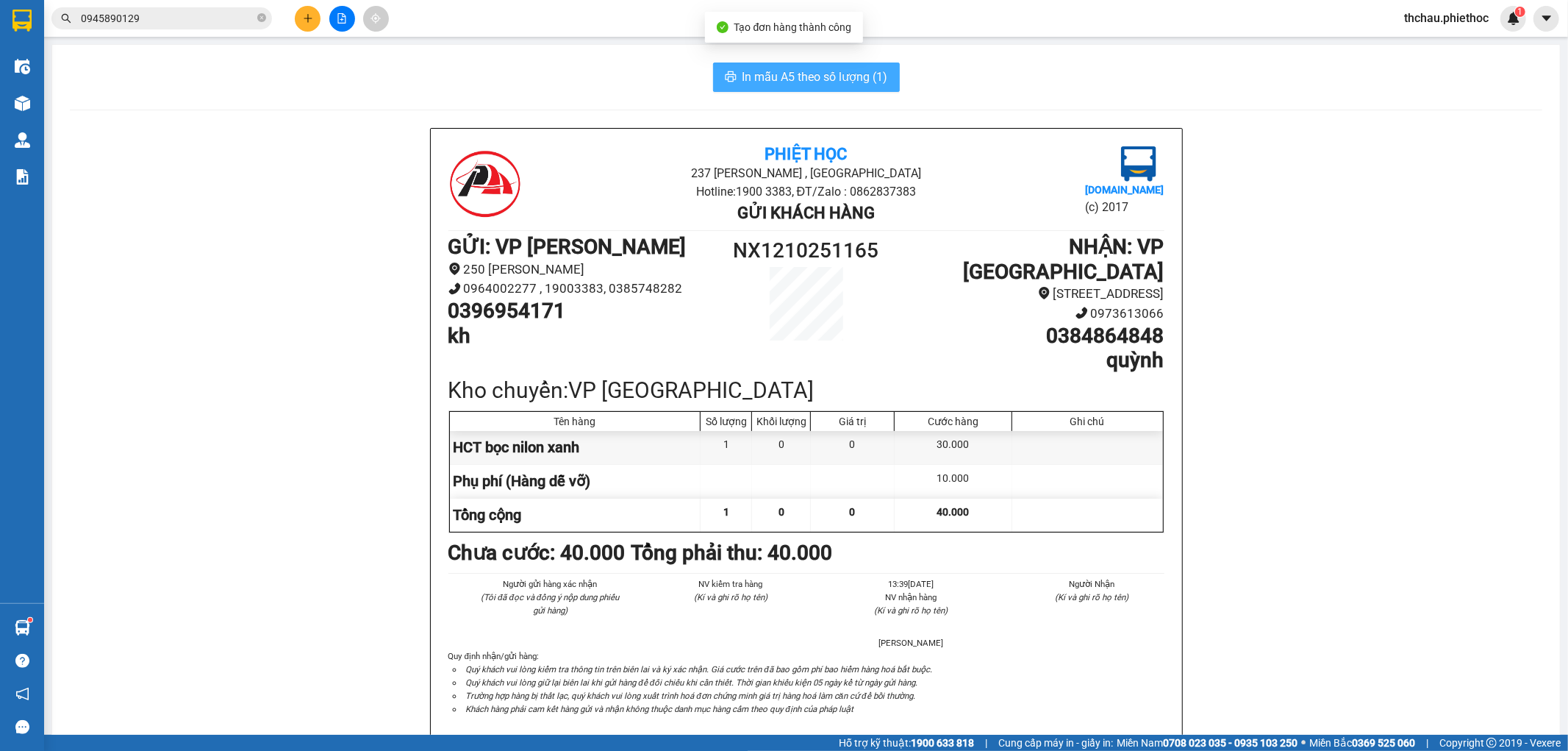
click at [800, 78] on span "In mẫu A5 theo số lượng (1)" at bounding box center [815, 76] width 145 height 19
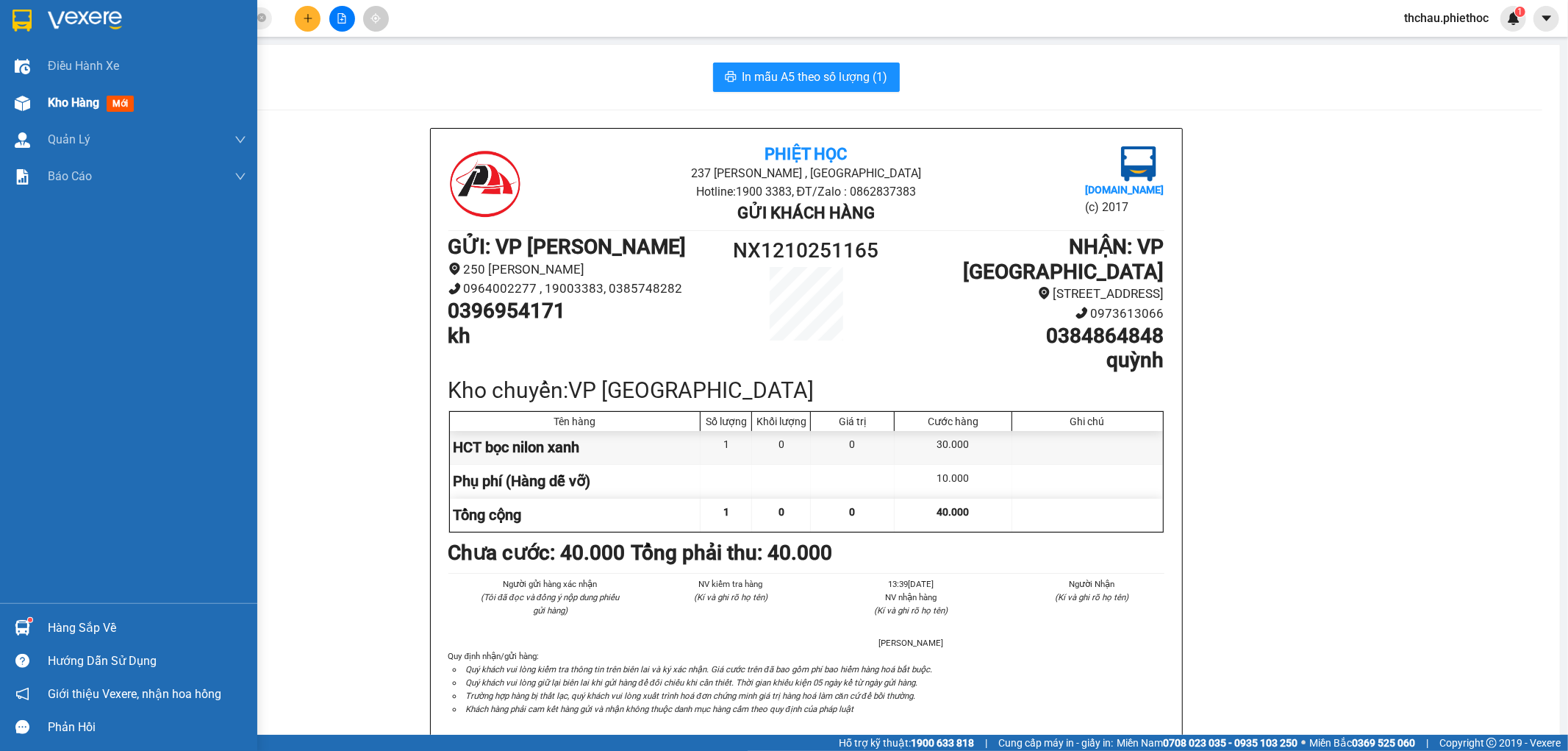
click at [54, 105] on span "Kho hàng" at bounding box center [73, 102] width 51 height 14
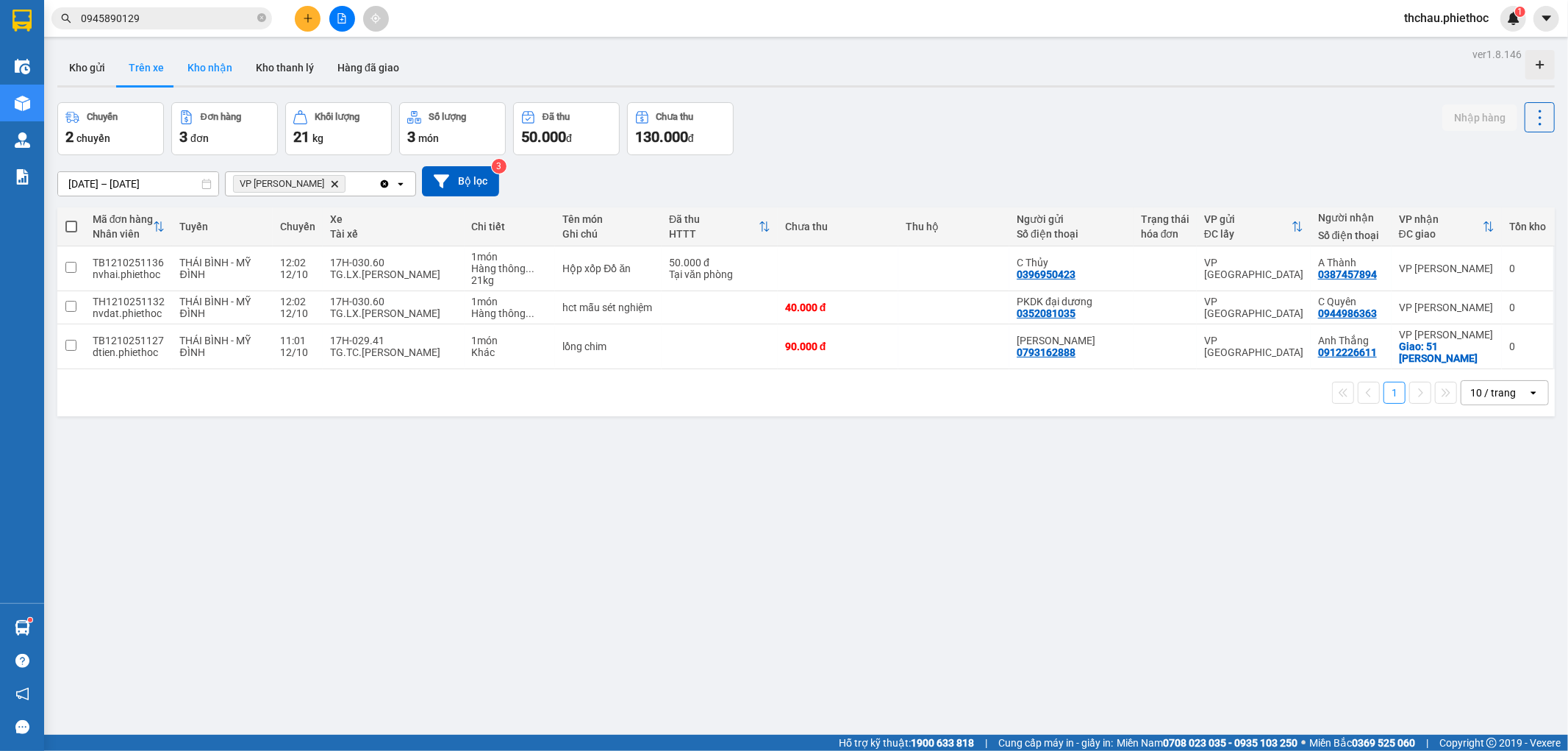
click at [200, 68] on button "Kho nhận" at bounding box center [210, 68] width 68 height 36
type input "[DATE] – [DATE]"
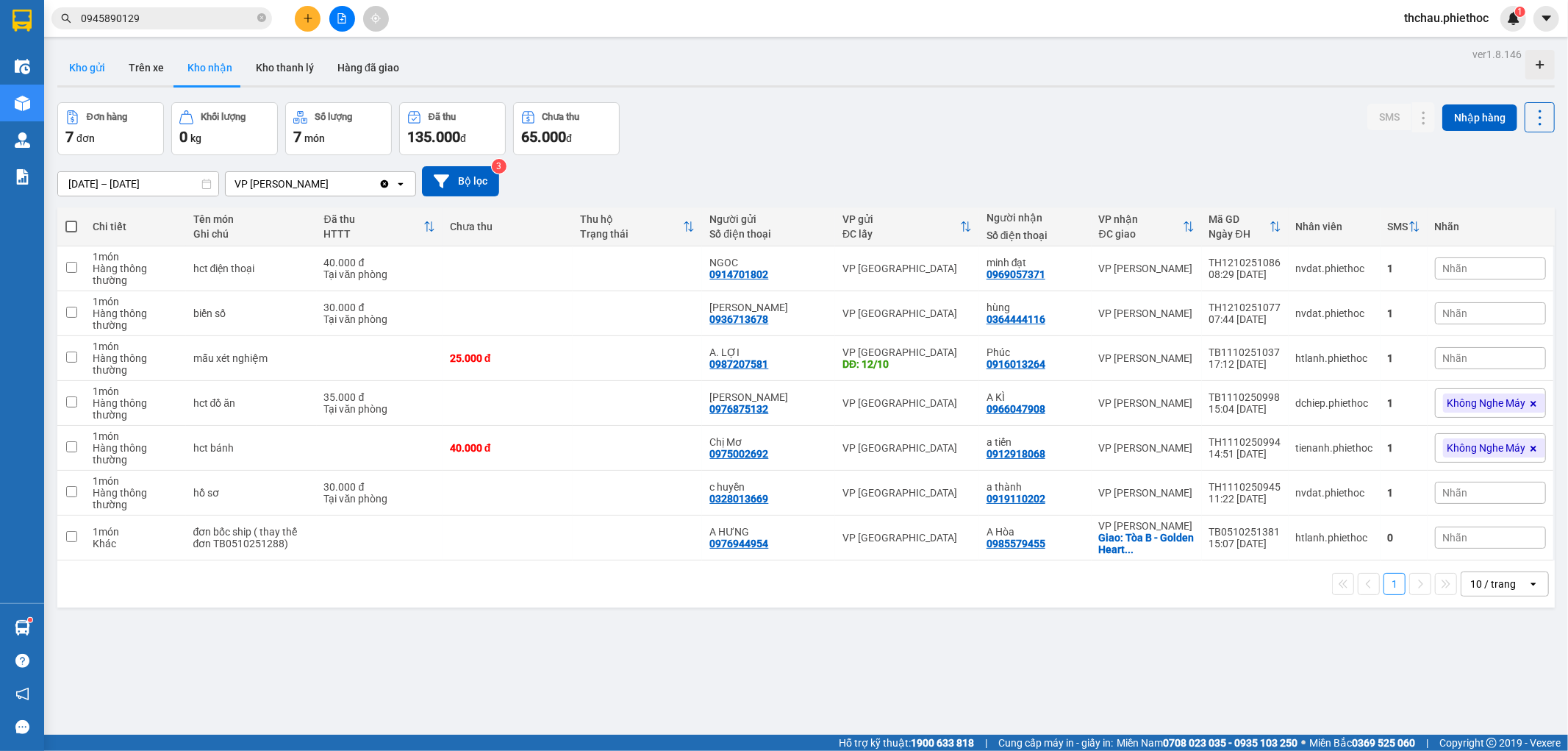
click at [90, 70] on button "Kho gửi" at bounding box center [87, 68] width 59 height 36
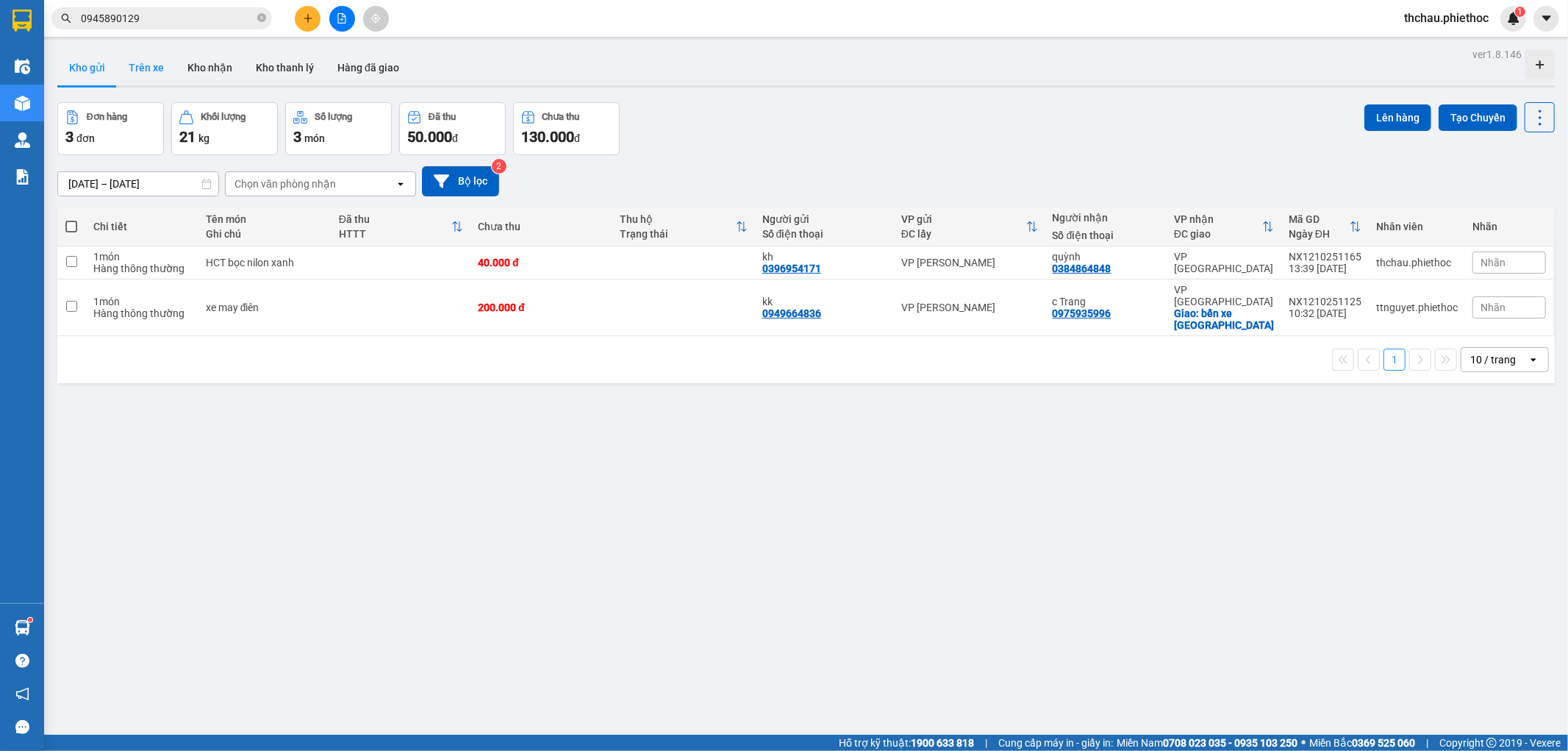
click at [148, 62] on button "Trên xe" at bounding box center [146, 68] width 59 height 36
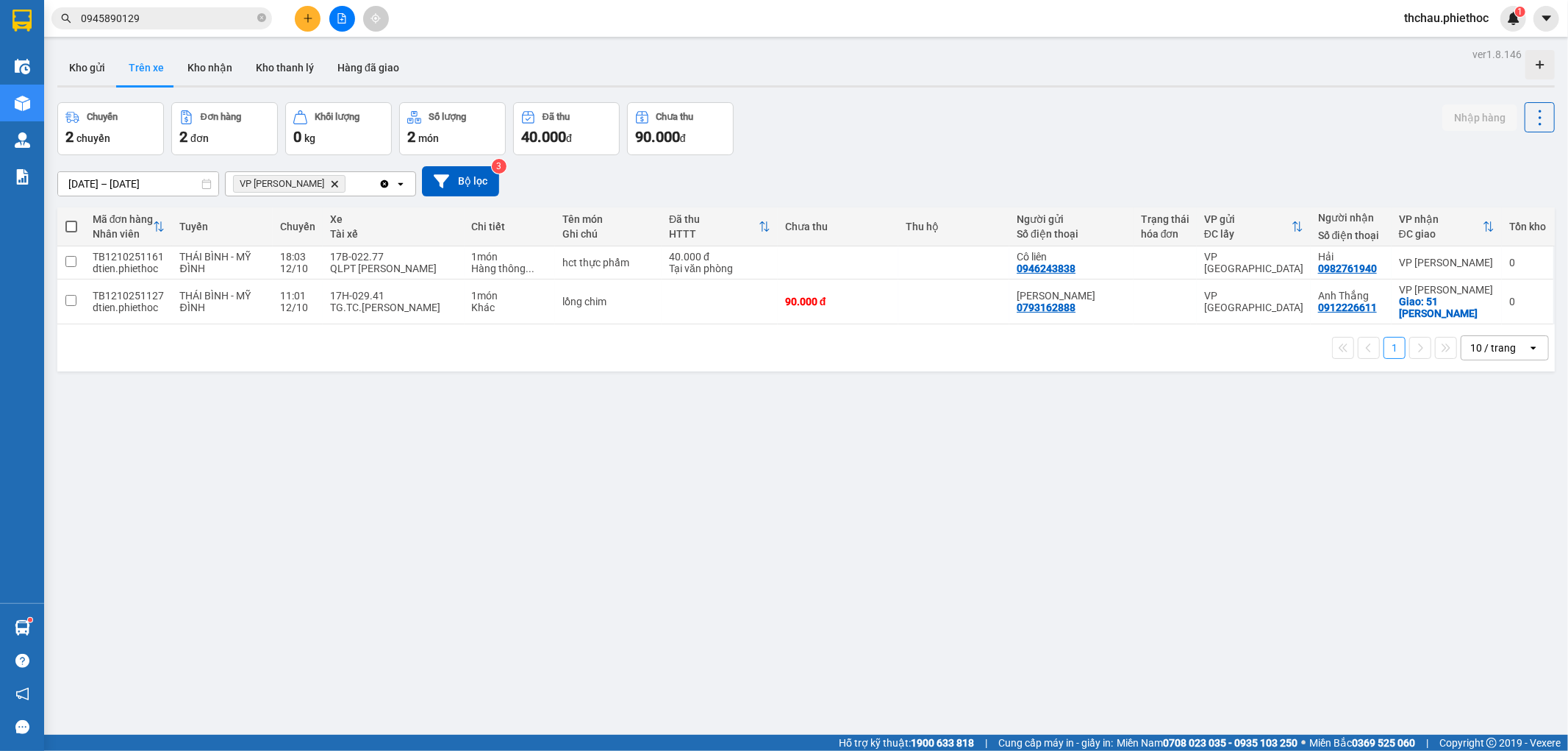
click at [305, 12] on button at bounding box center [307, 19] width 26 height 26
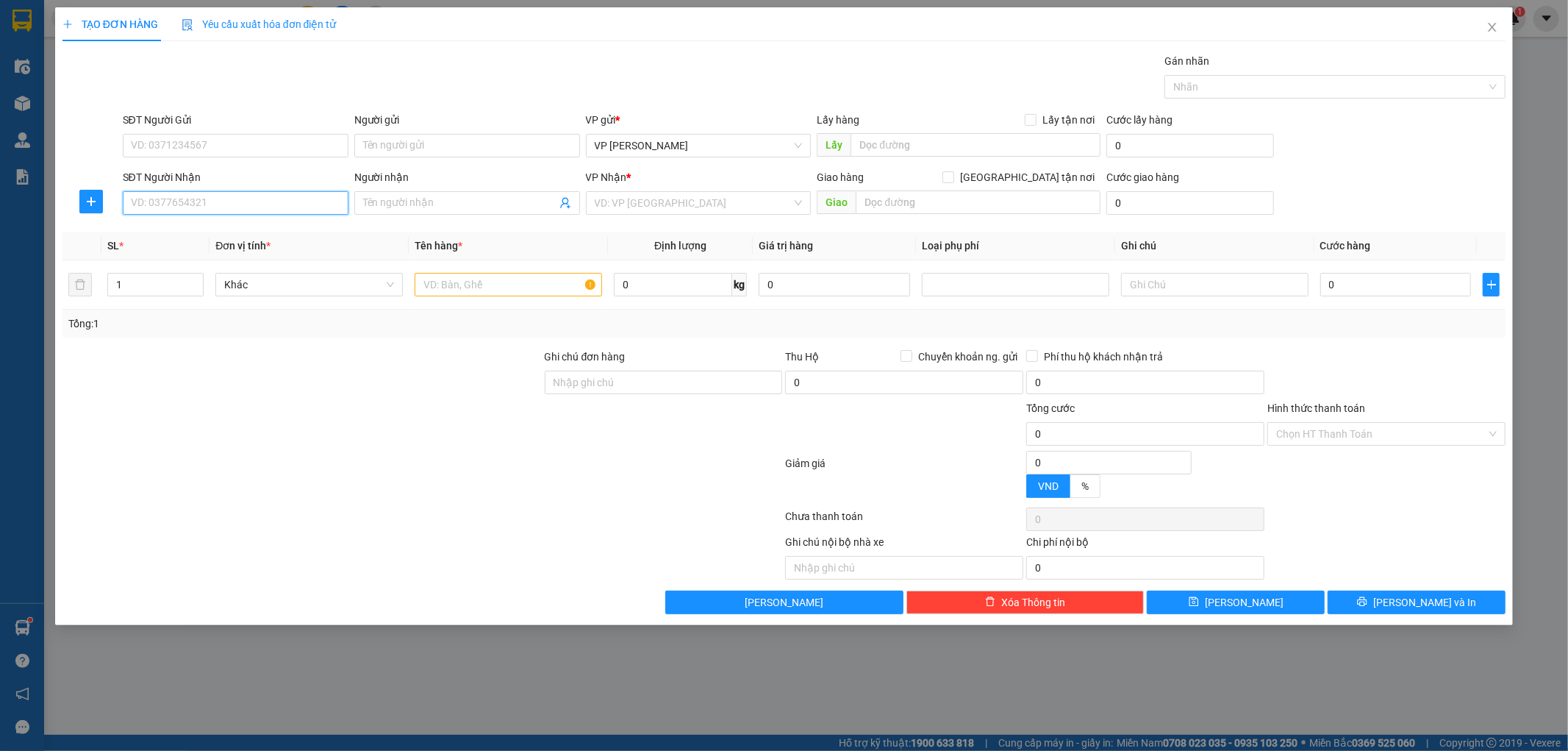
click at [211, 203] on input "SĐT Người Nhận" at bounding box center [236, 203] width 225 height 24
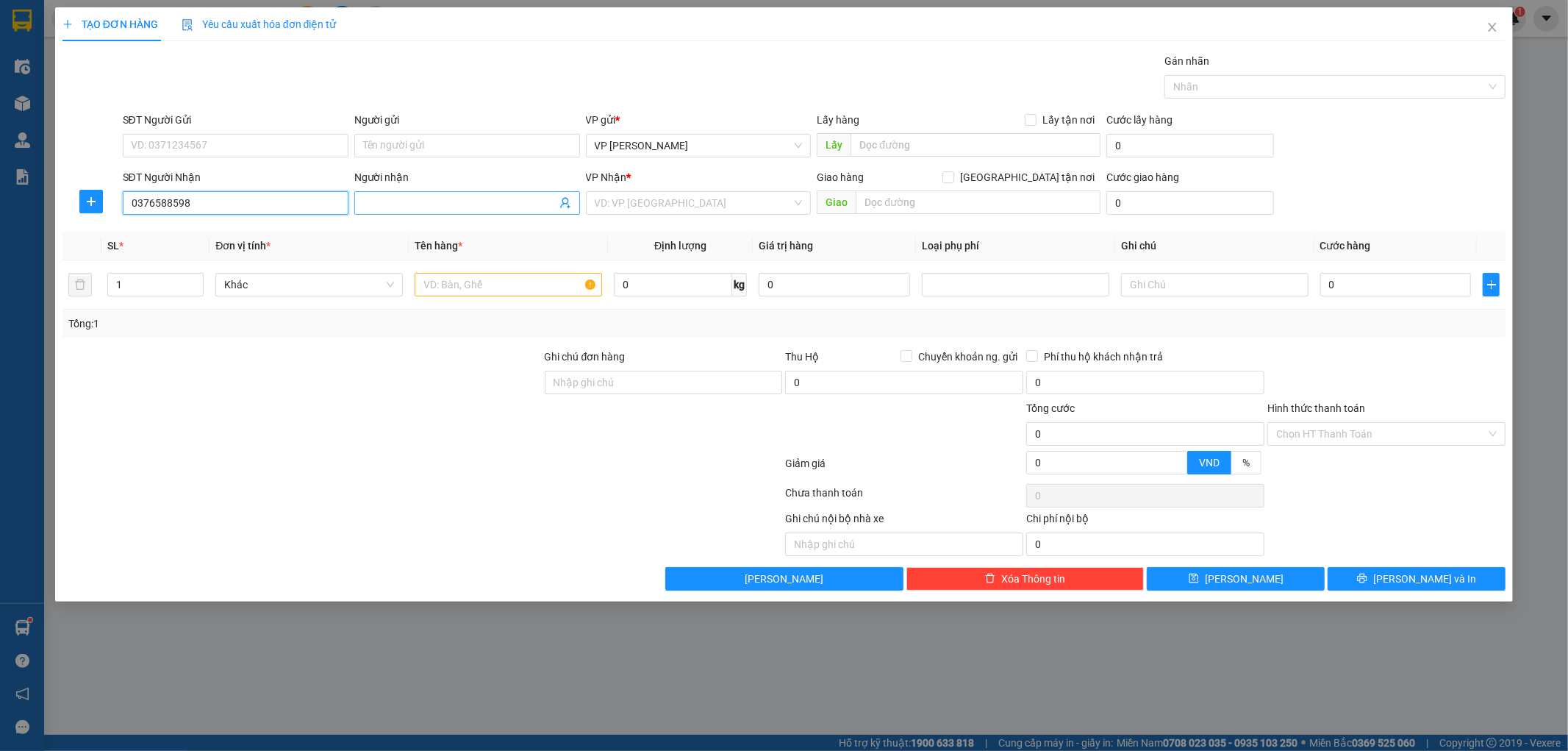
type input "0376588598"
click at [406, 209] on input "Người nhận" at bounding box center [460, 203] width 194 height 16
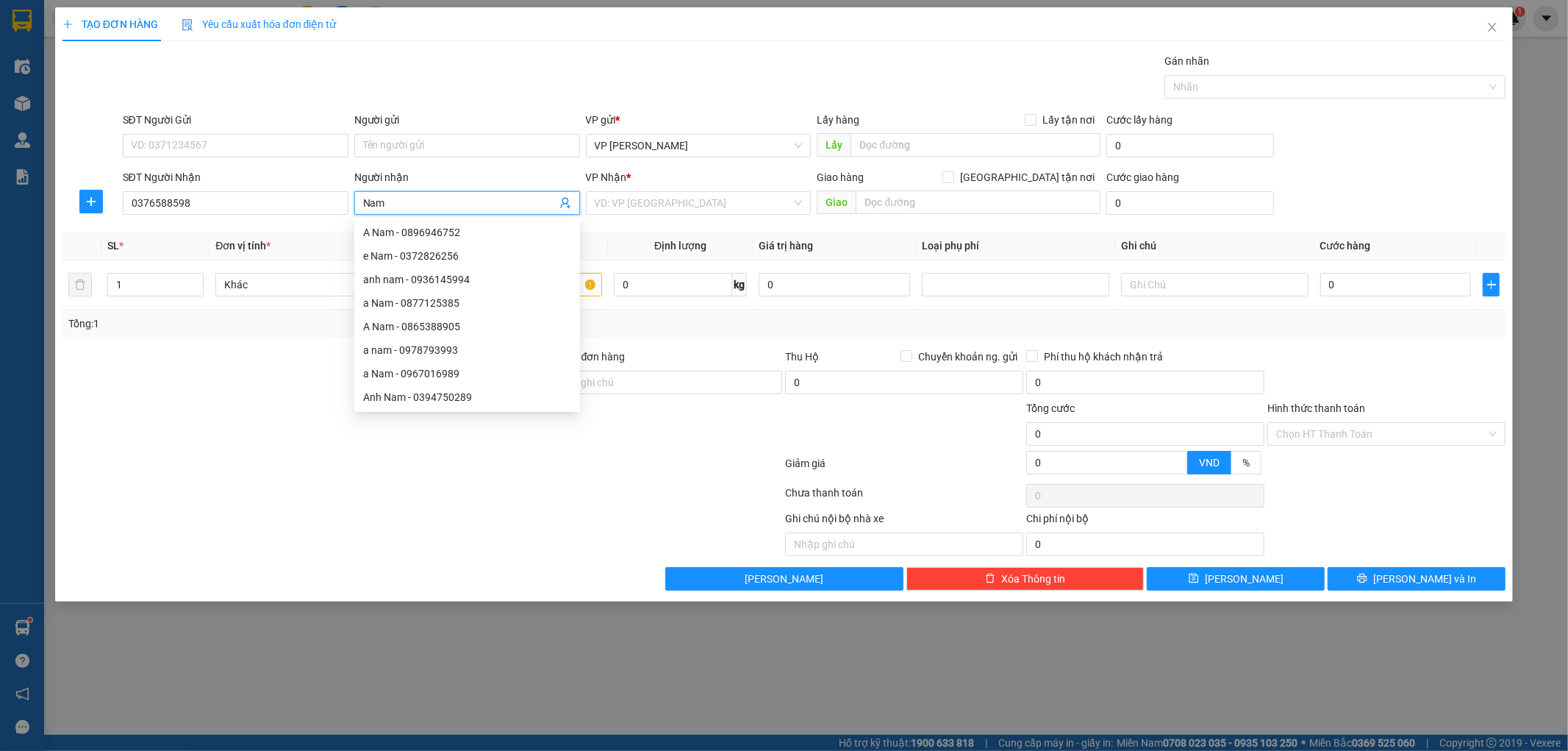
type input "Nam"
click at [617, 234] on th "Định lượng" at bounding box center [680, 246] width 145 height 29
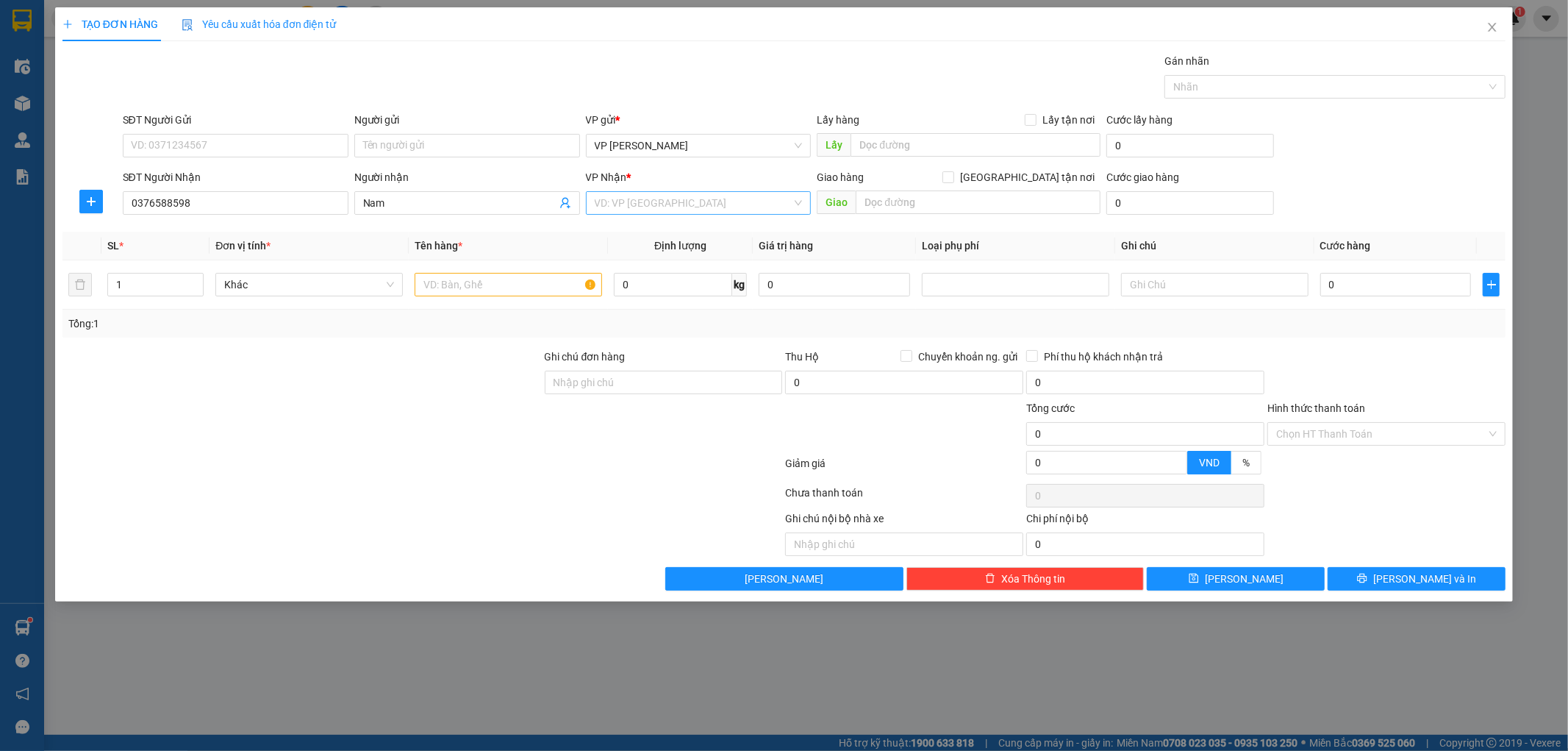
click at [659, 202] on input "search" at bounding box center [694, 203] width 198 height 22
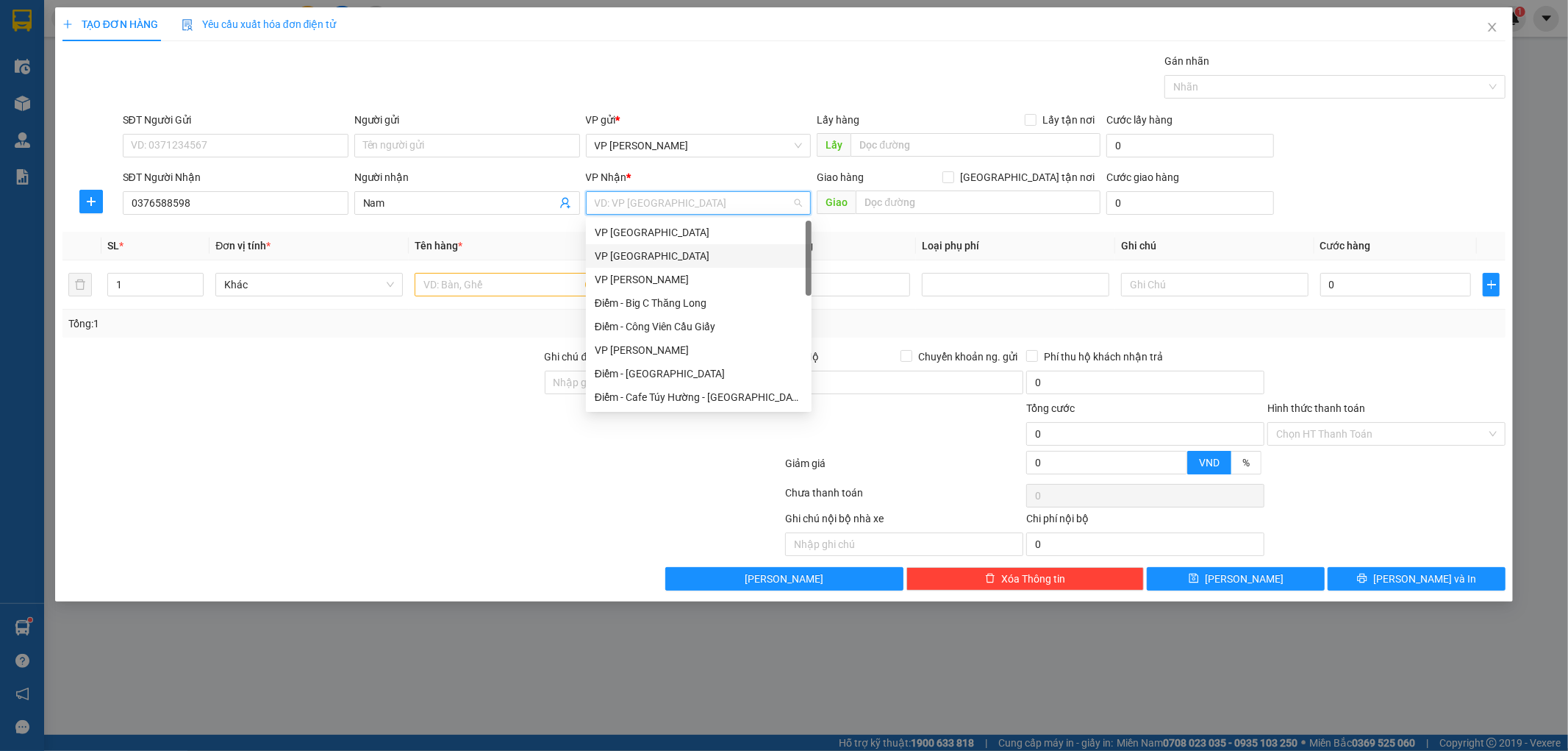
click at [650, 250] on div "VP [GEOGRAPHIC_DATA]" at bounding box center [699, 256] width 208 height 16
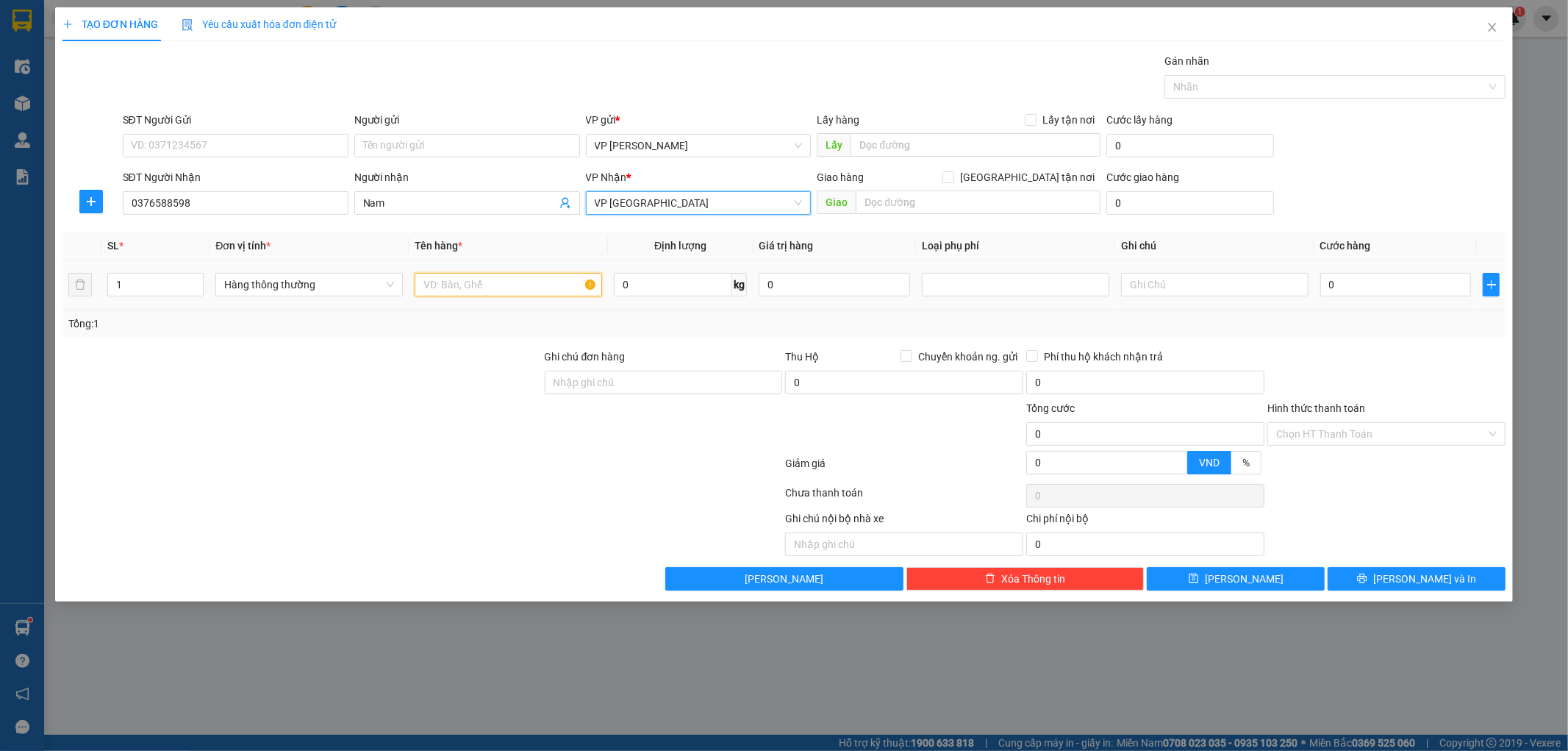
click at [513, 289] on input "text" at bounding box center [508, 285] width 188 height 24
type input "Túi giấy"
click at [1354, 284] on input "0" at bounding box center [1396, 285] width 151 height 24
type input "002"
type input "2"
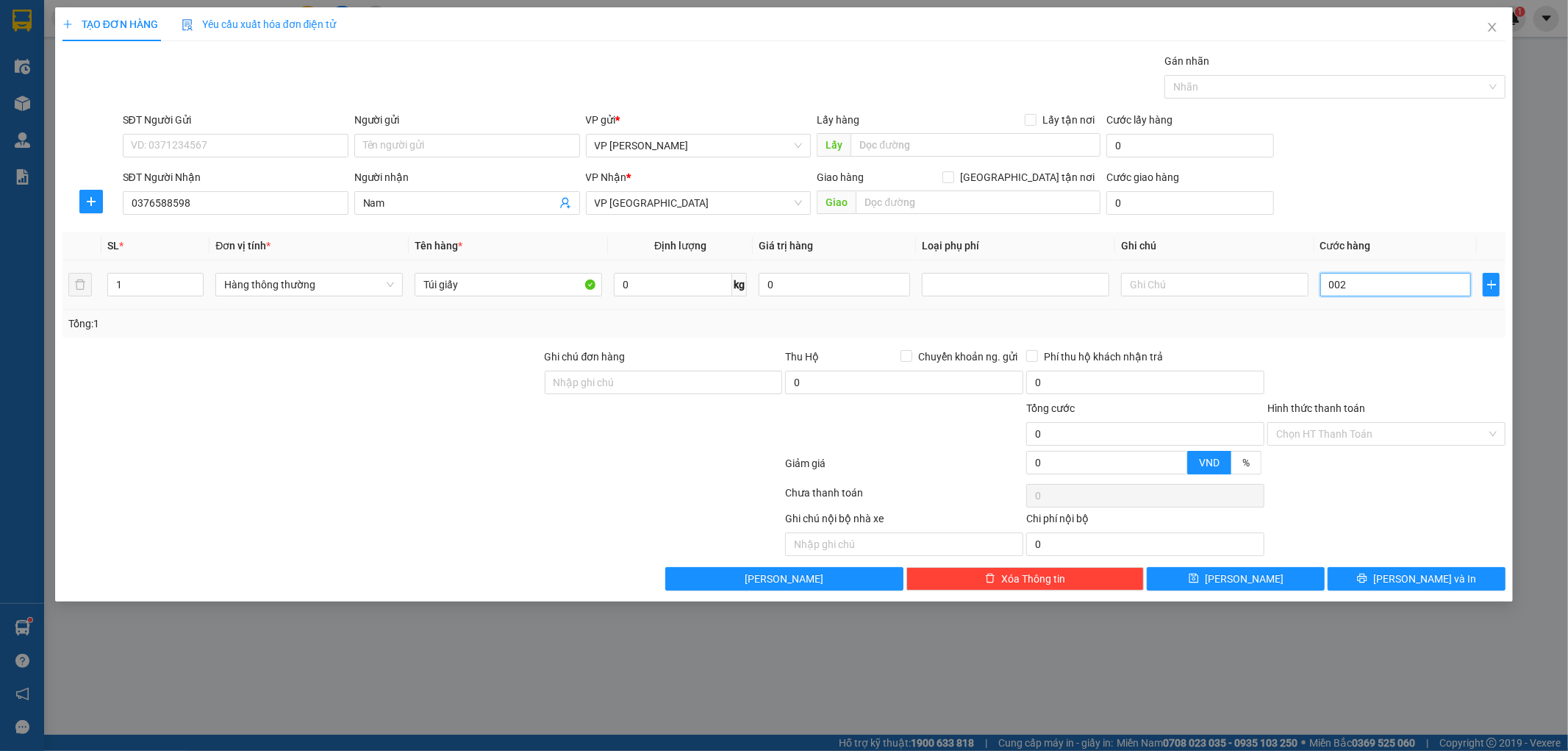
type input "2"
type input "0.025"
type input "25"
type input "25.000"
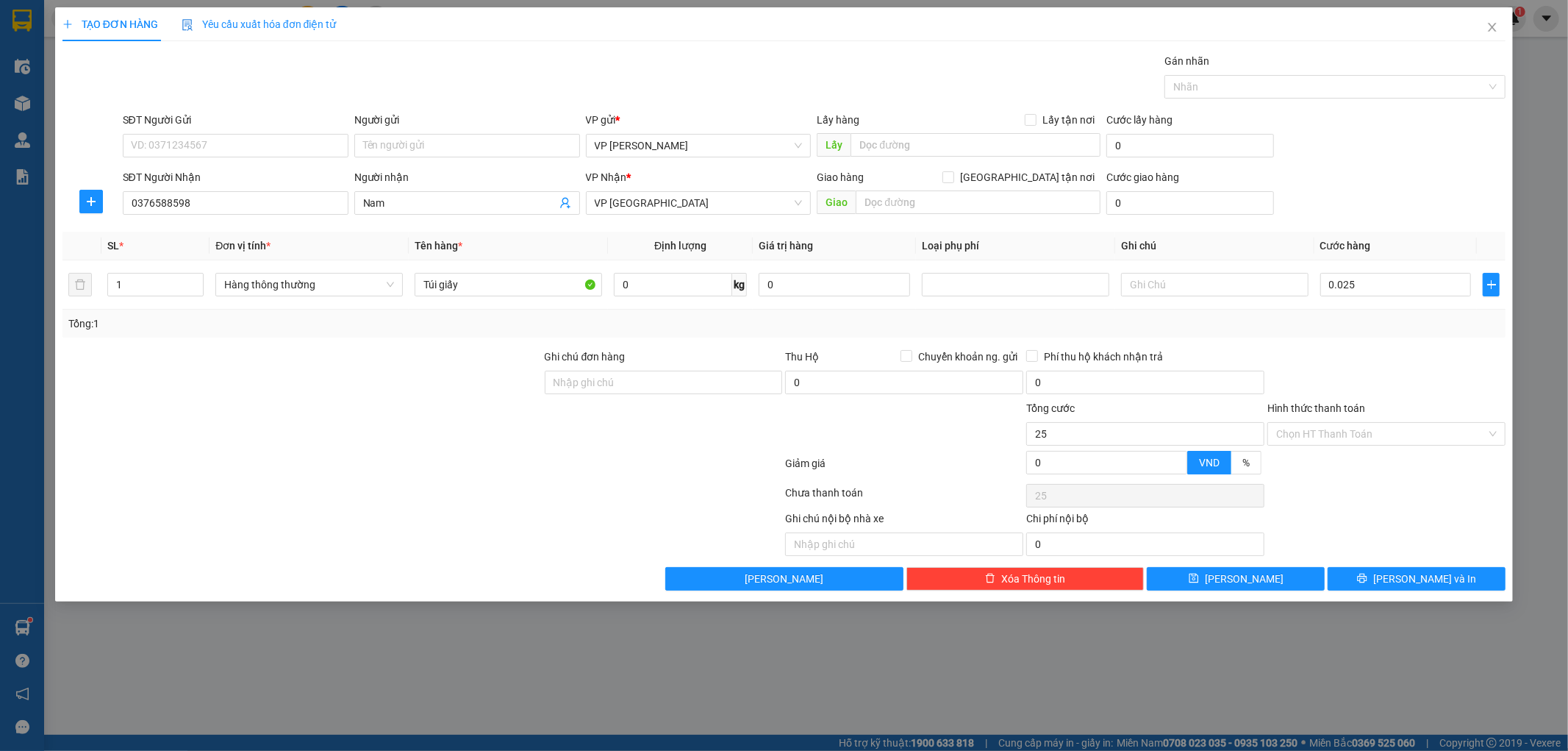
type input "25.000"
click at [1415, 358] on div at bounding box center [1386, 374] width 241 height 51
click at [1414, 579] on span "[PERSON_NAME] và In" at bounding box center [1424, 579] width 103 height 16
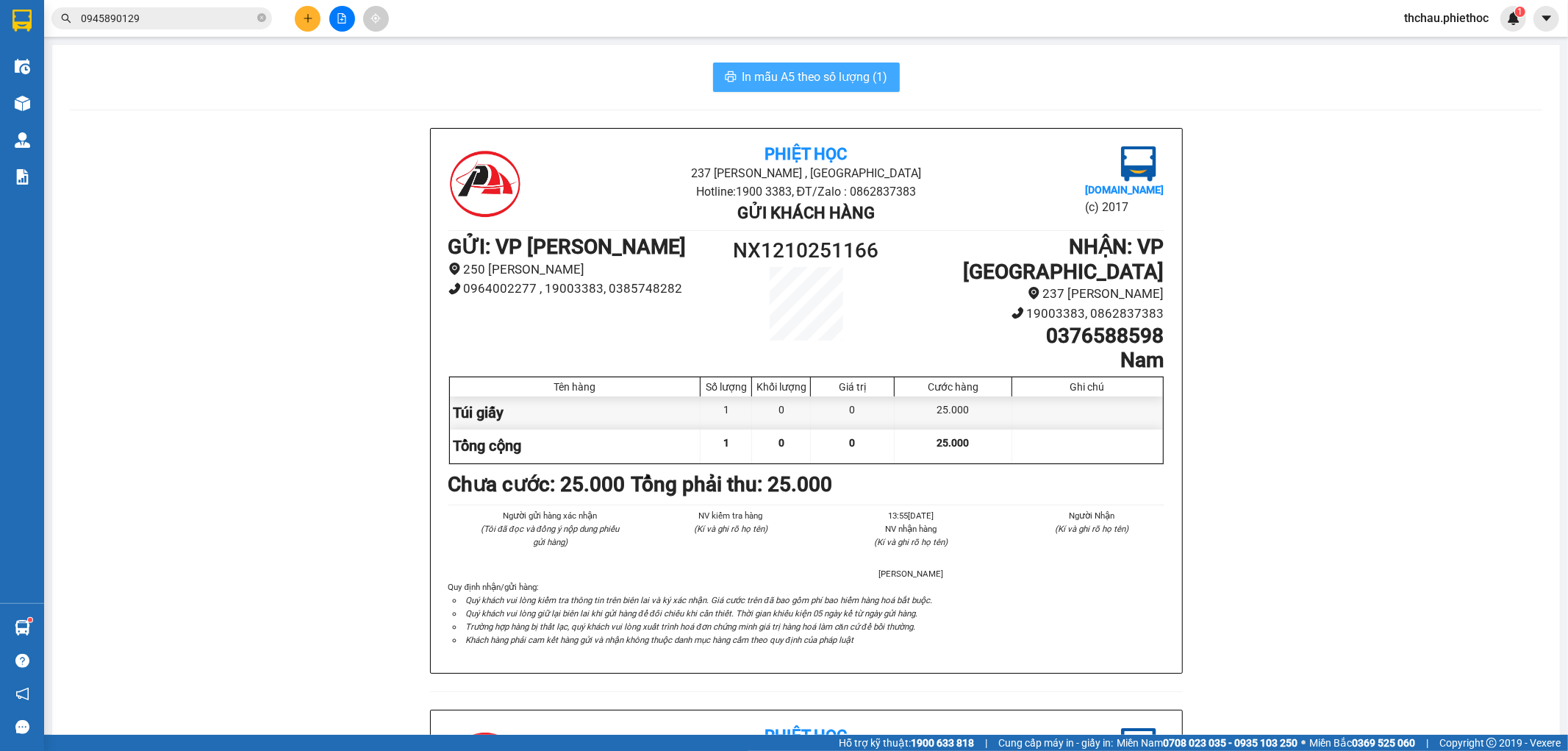
click at [799, 79] on span "In mẫu A5 theo số lượng (1)" at bounding box center [815, 76] width 145 height 19
click at [263, 19] on icon "close-circle" at bounding box center [262, 18] width 9 height 9
click at [200, 12] on input "text" at bounding box center [168, 19] width 174 height 16
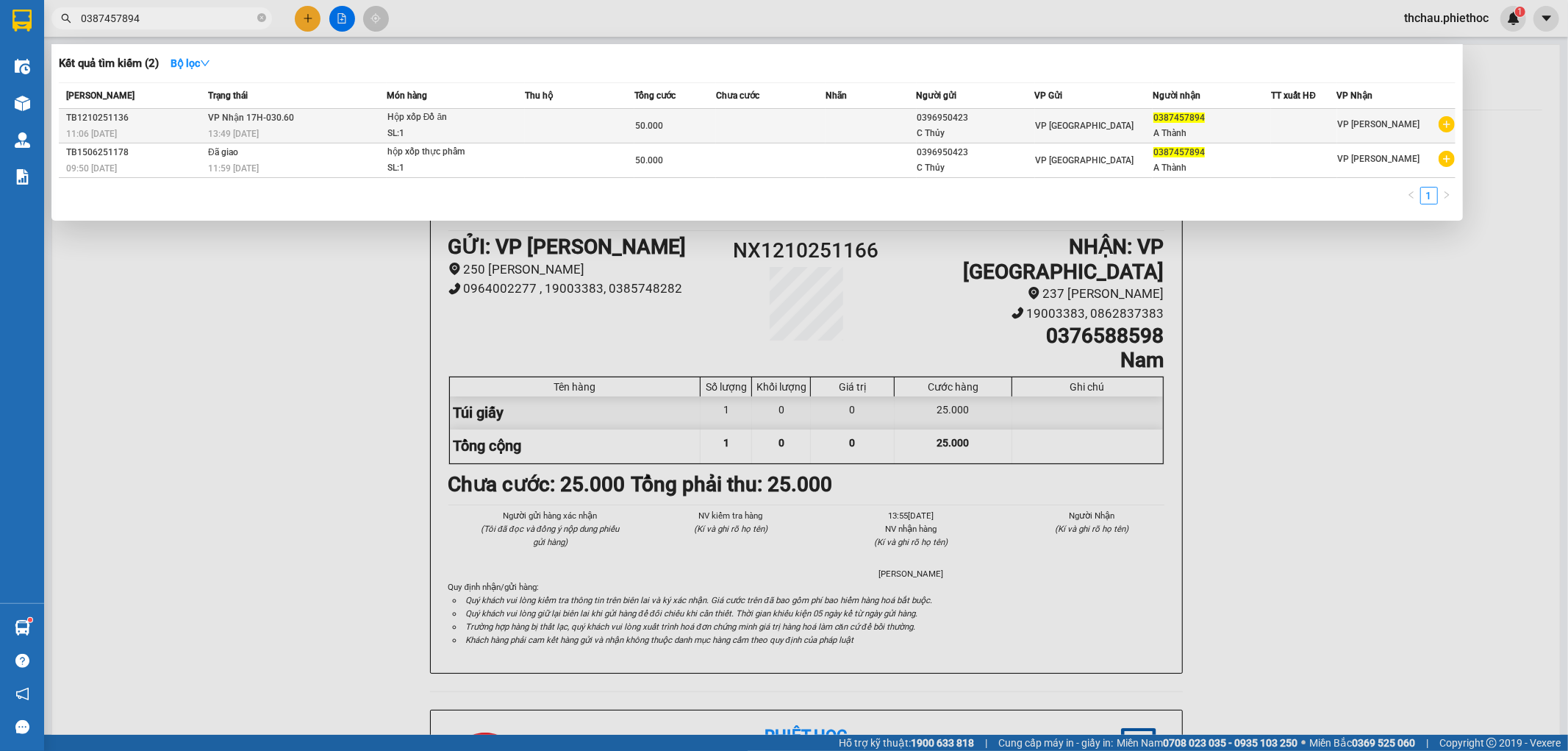
type input "0387457894"
click at [1166, 122] on span "0387457894" at bounding box center [1179, 118] width 51 height 10
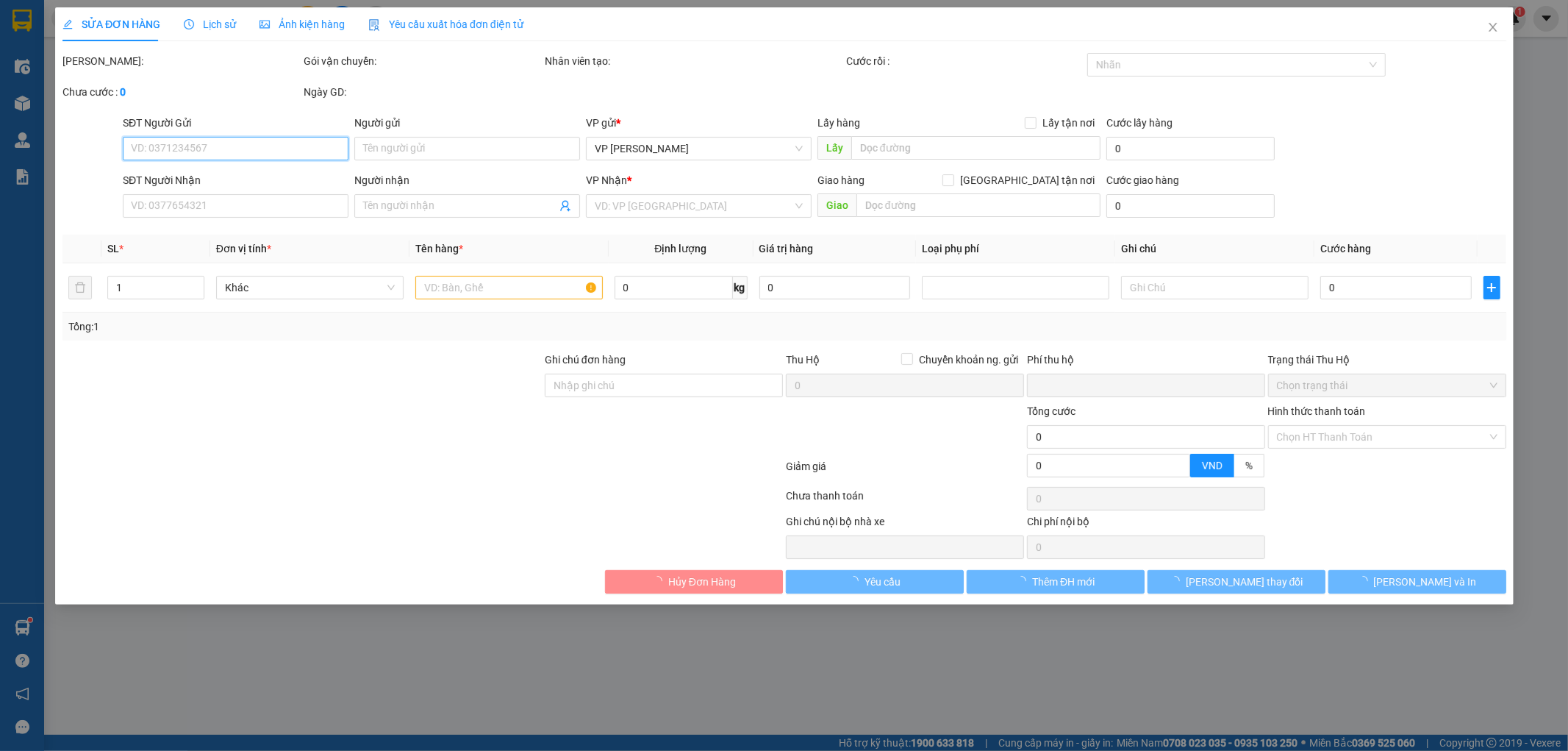
type input "0396950423"
type input "C Thủy"
type input "0387457894"
type input "A Thành"
type input "0"
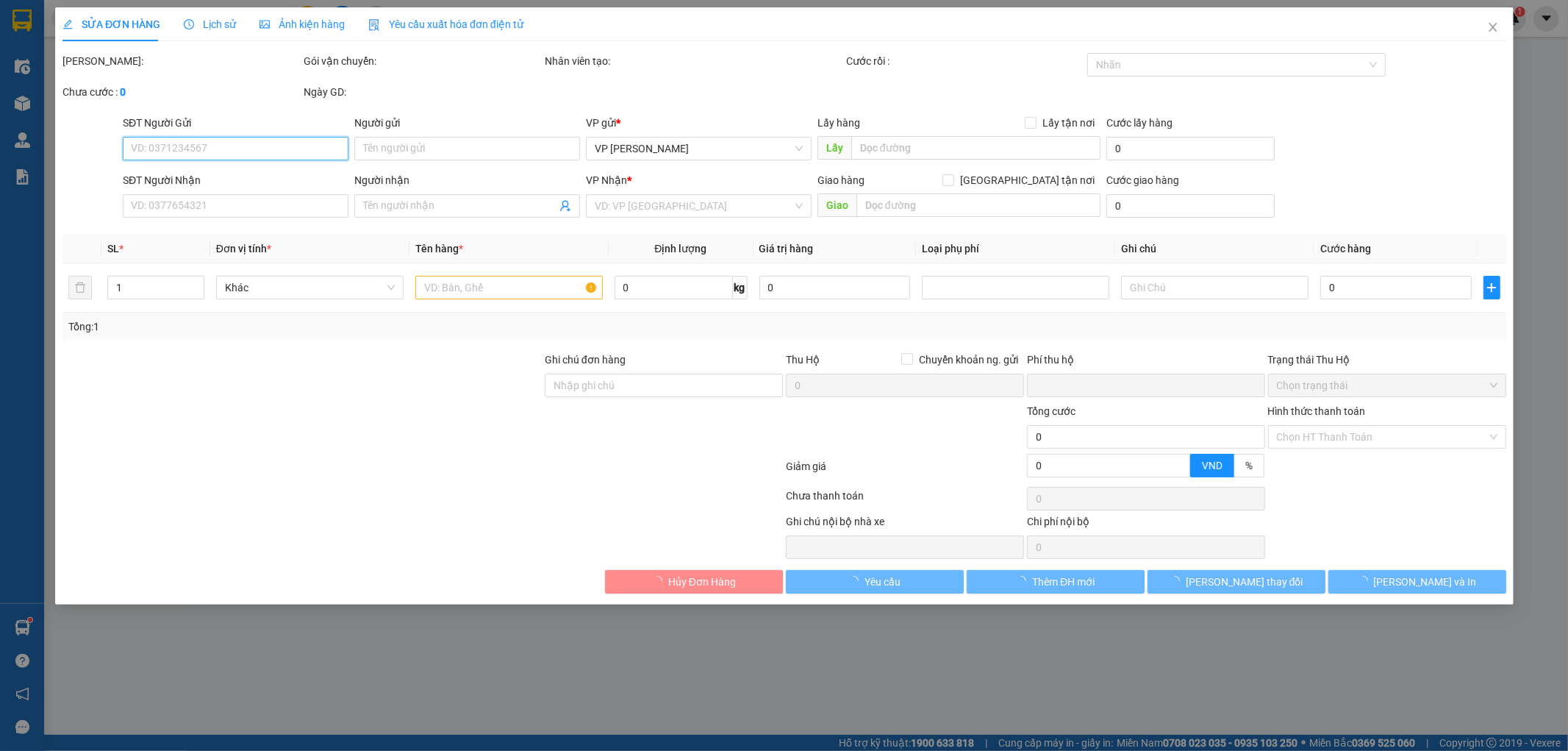
type input "50.000"
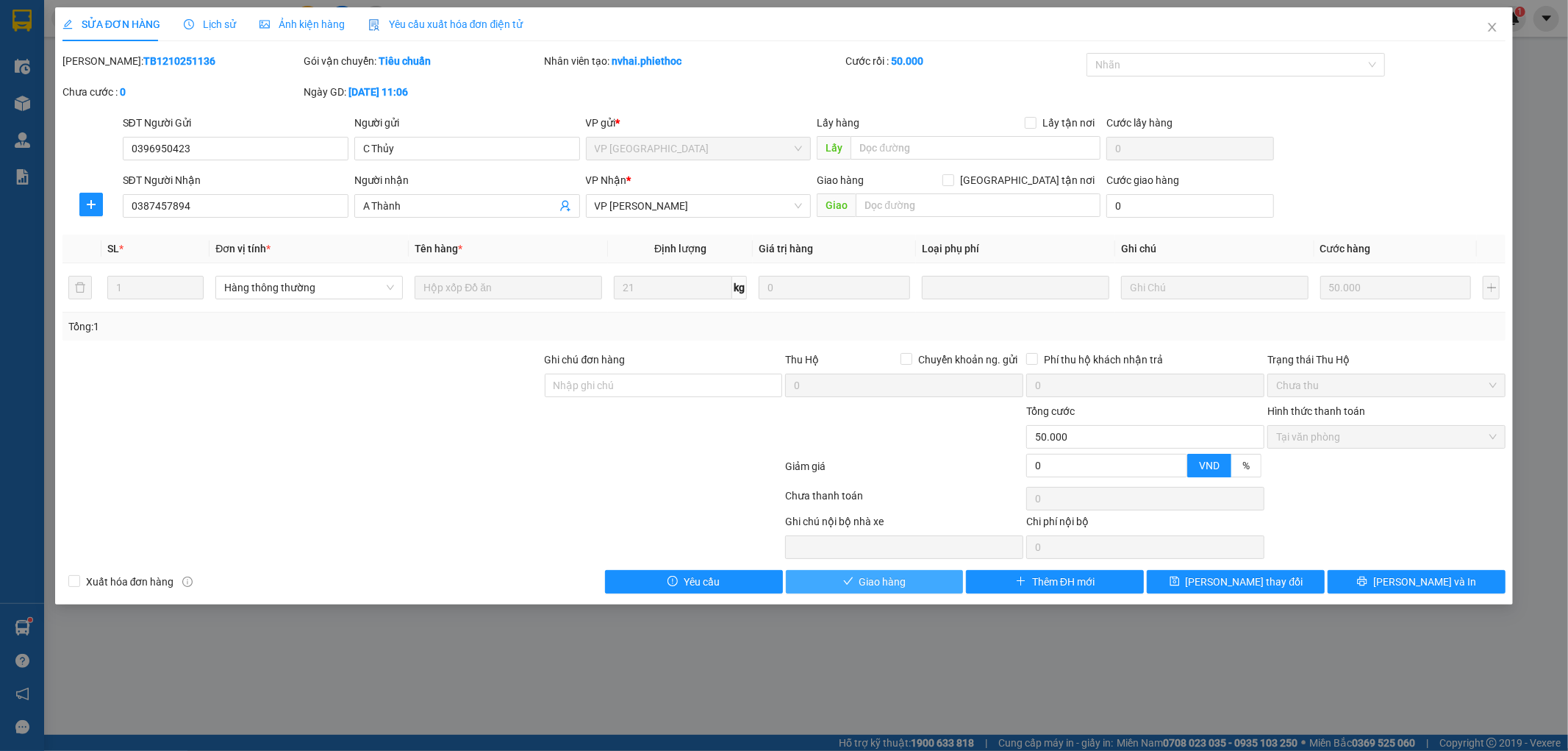
click at [924, 586] on button "Giao hàng" at bounding box center [874, 582] width 178 height 24
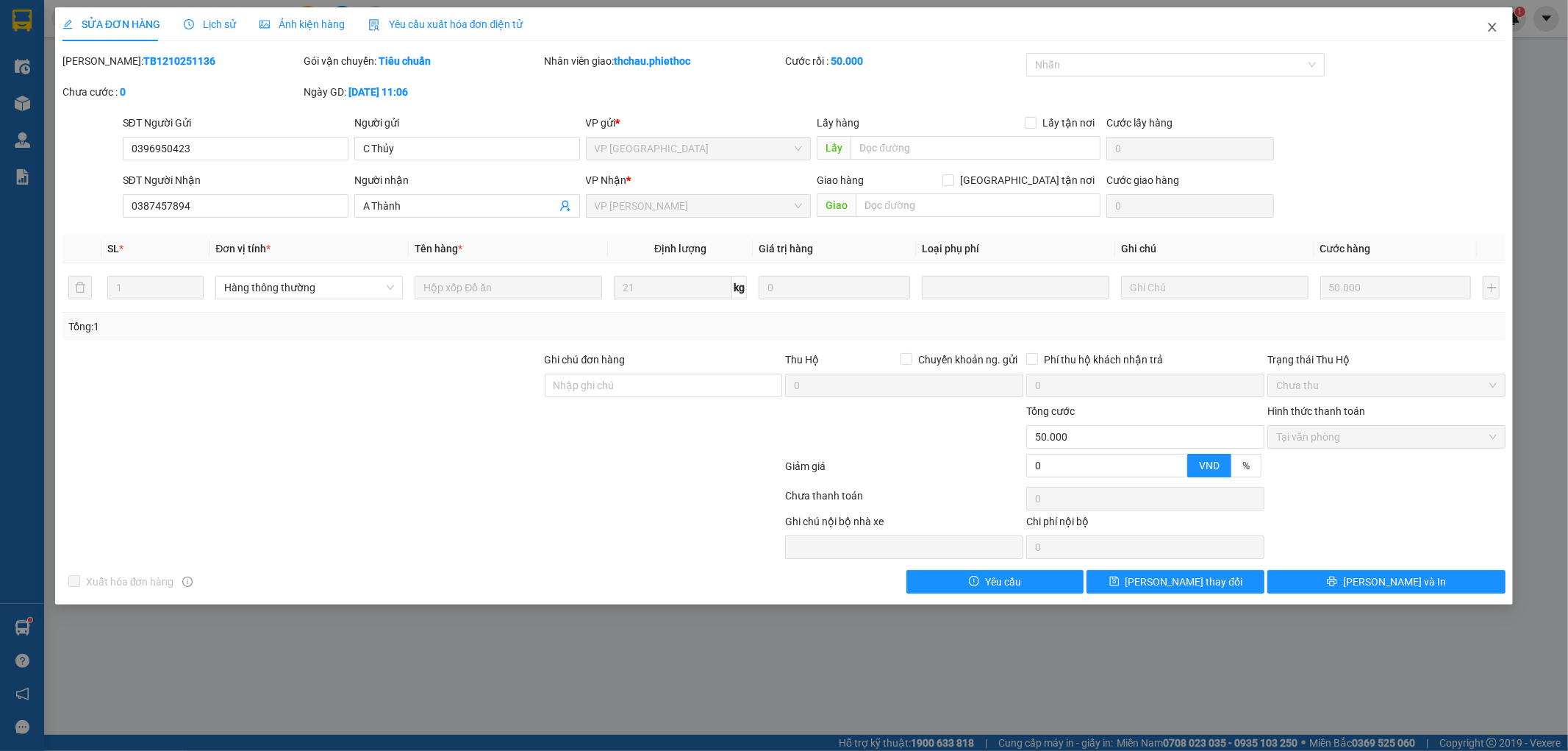
click at [1493, 26] on icon "close" at bounding box center [1492, 27] width 12 height 12
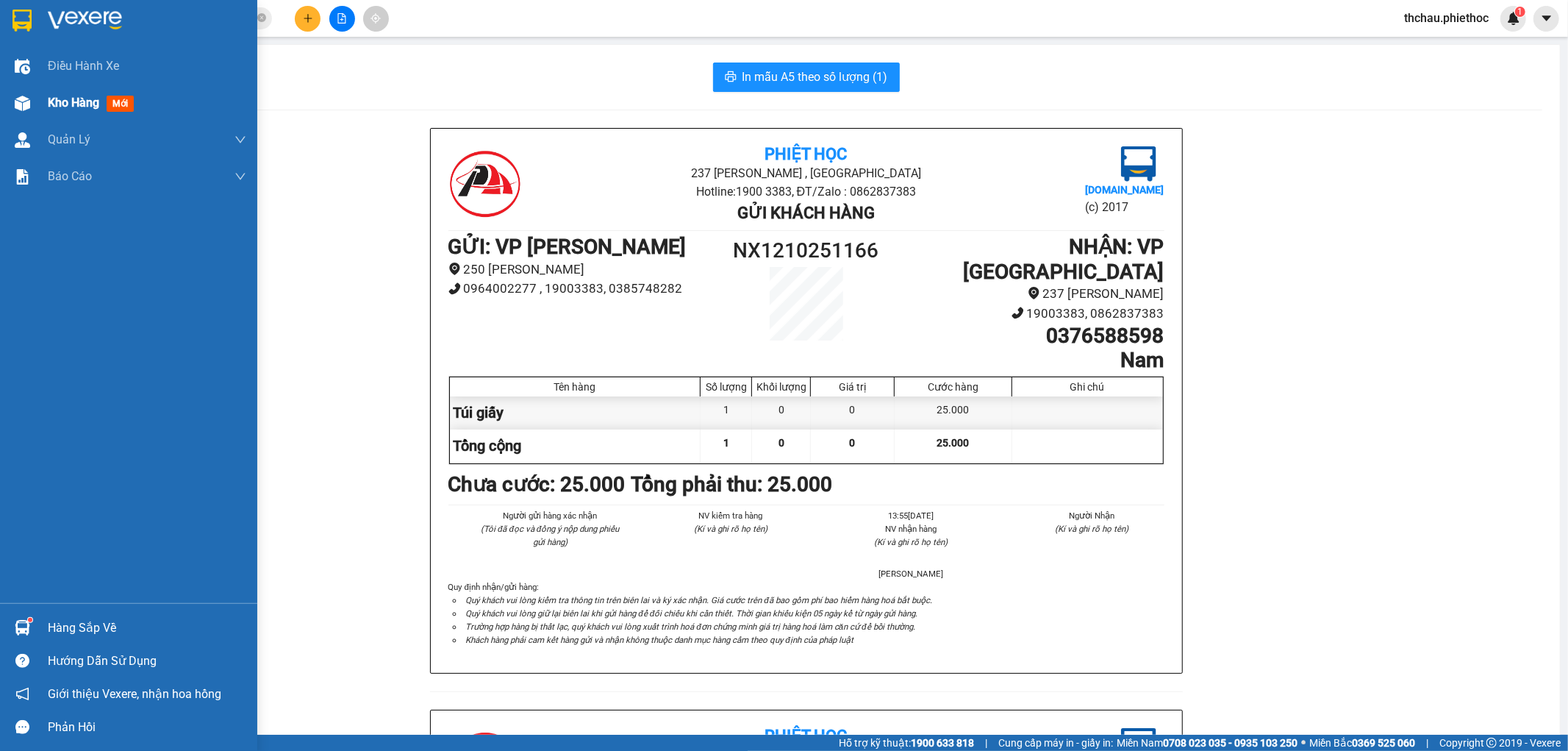
click at [59, 99] on span "Kho hàng" at bounding box center [73, 102] width 51 height 14
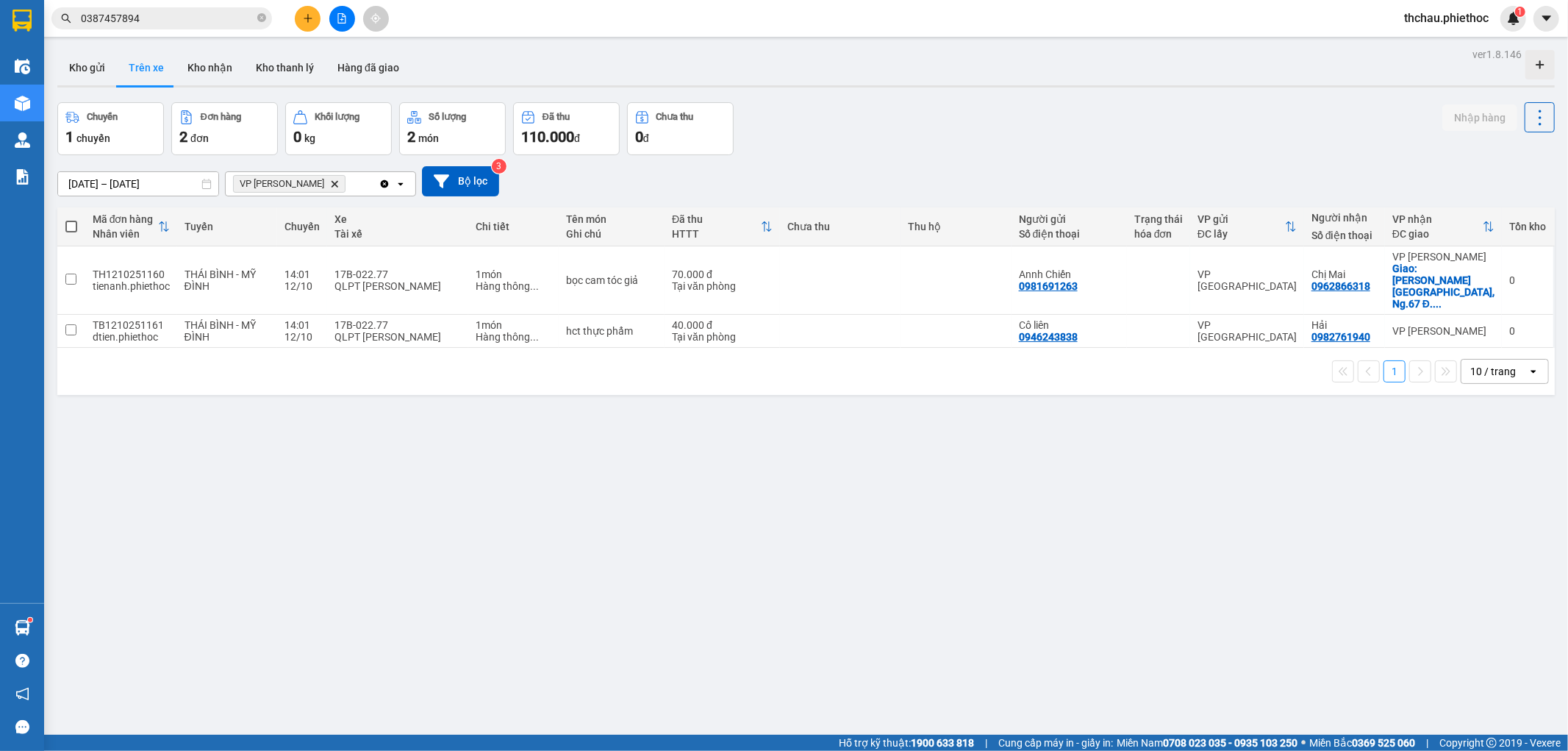
click at [142, 177] on input "[DATE] – [DATE]" at bounding box center [138, 184] width 160 height 24
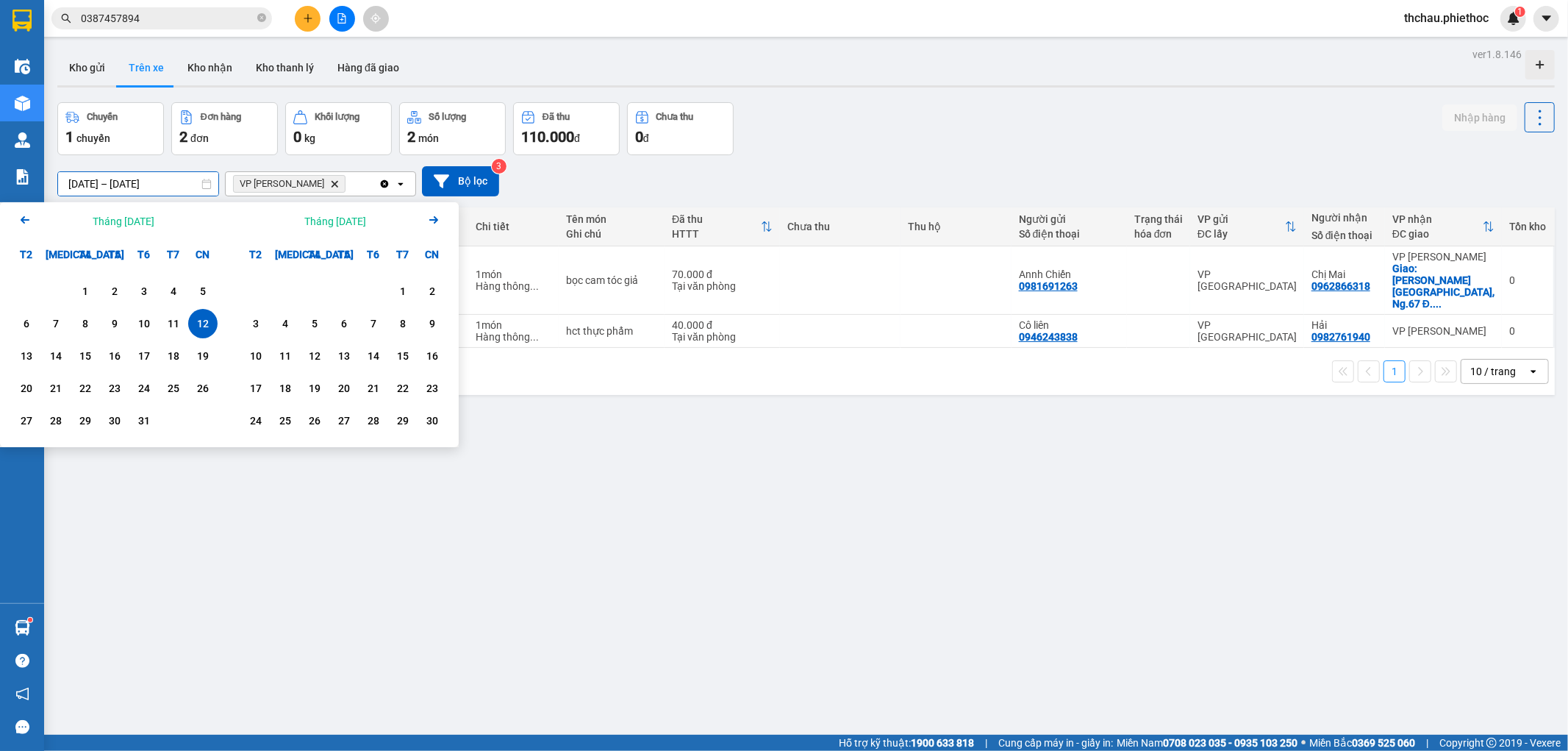
click at [142, 177] on input "[DATE] – [DATE]" at bounding box center [138, 184] width 160 height 24
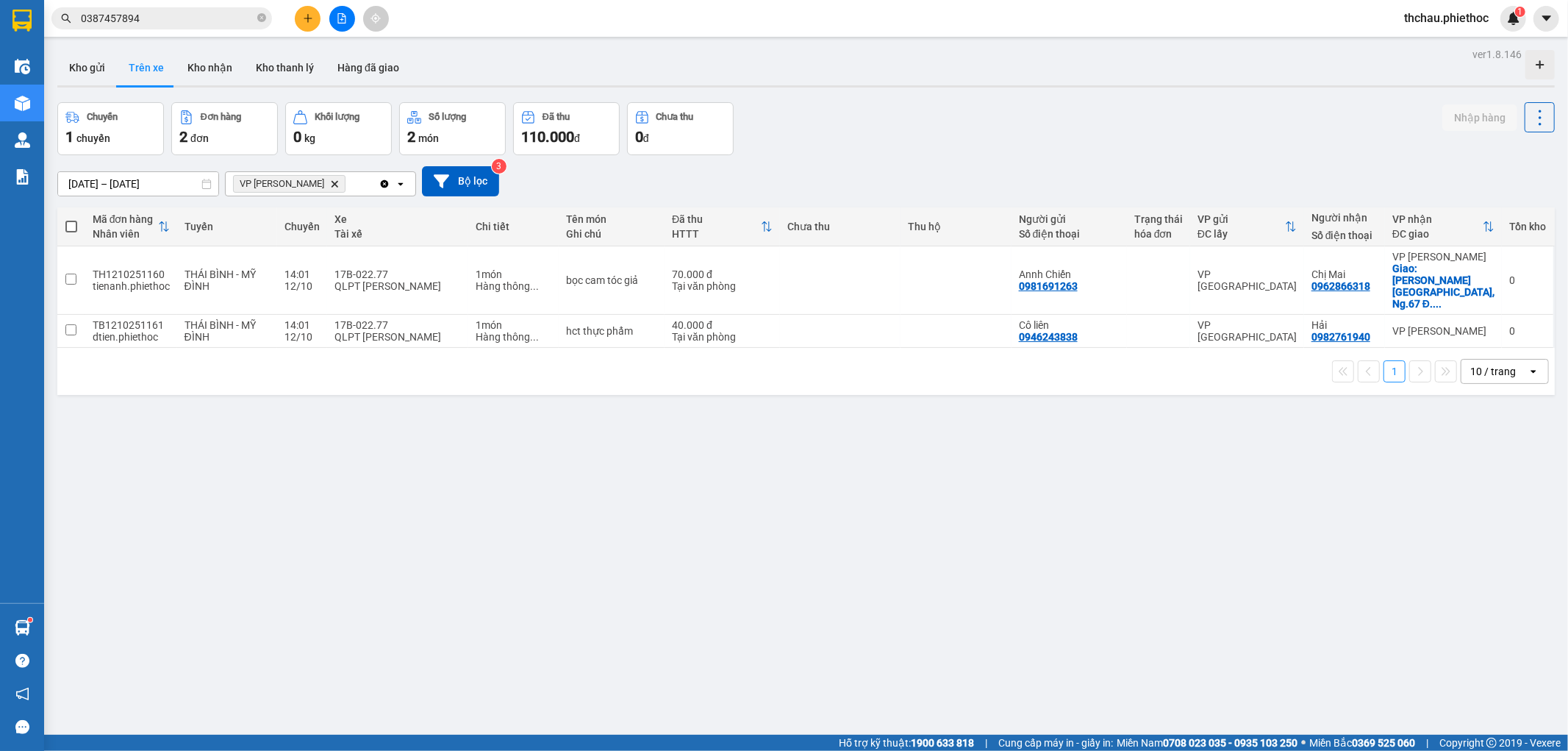
click at [916, 169] on div "[DATE] – [DATE] Press the down arrow key to interact with the calendar and sele…" at bounding box center [806, 181] width 1498 height 30
click at [208, 61] on button "Kho nhận" at bounding box center [210, 68] width 68 height 36
type input "[DATE] – [DATE]"
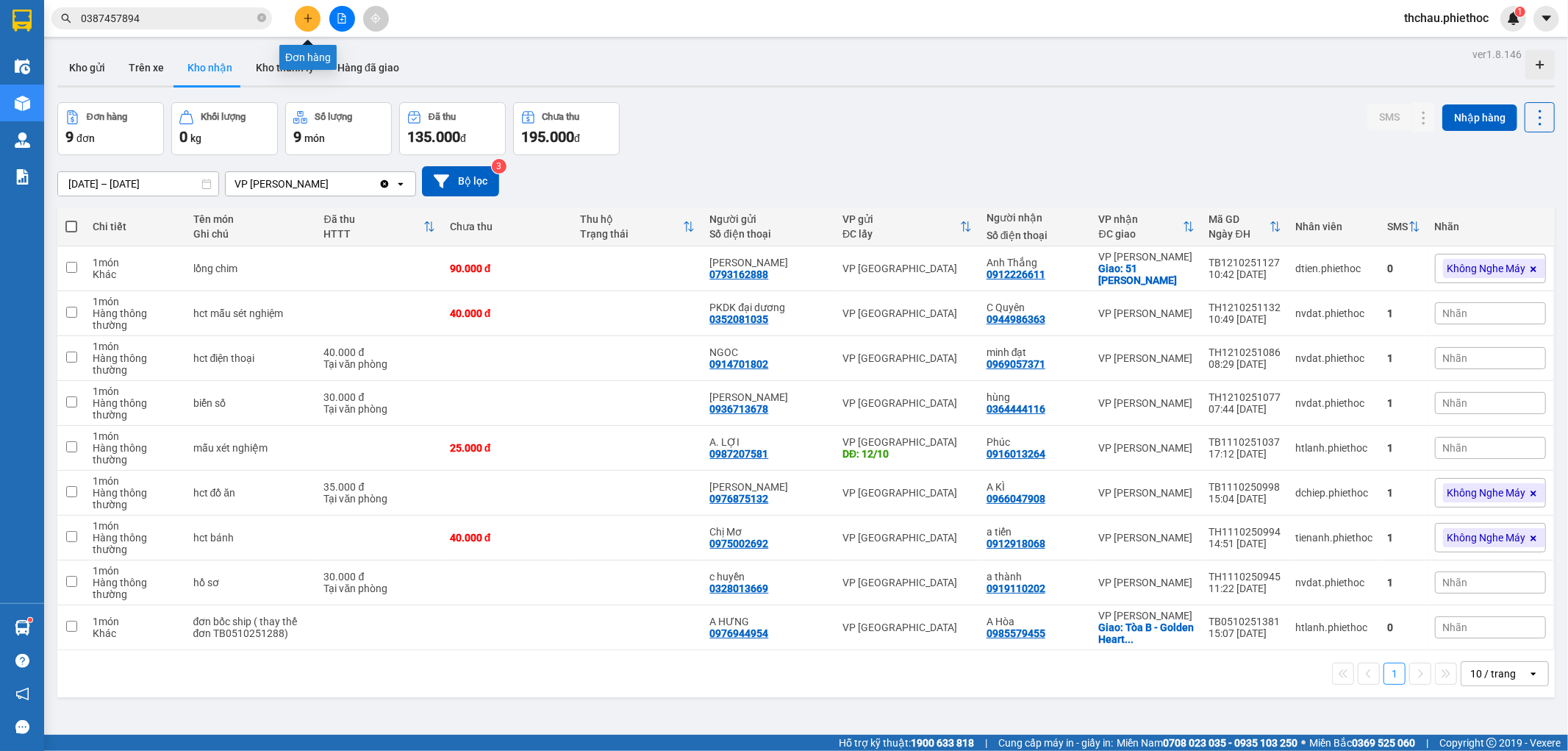
click at [317, 13] on button at bounding box center [307, 19] width 26 height 26
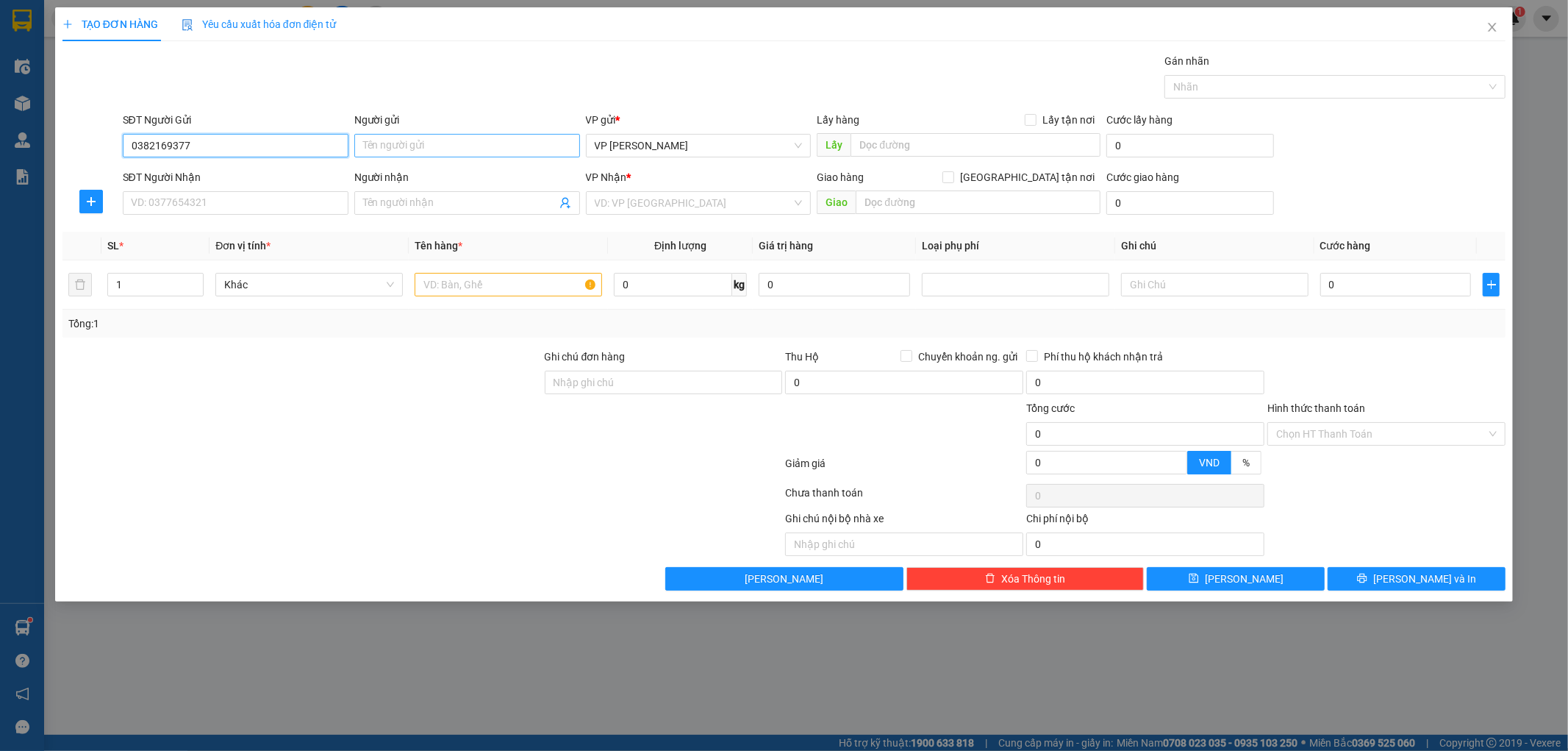
type input "0382169377"
click at [401, 140] on input "Người gửi" at bounding box center [467, 145] width 225 height 24
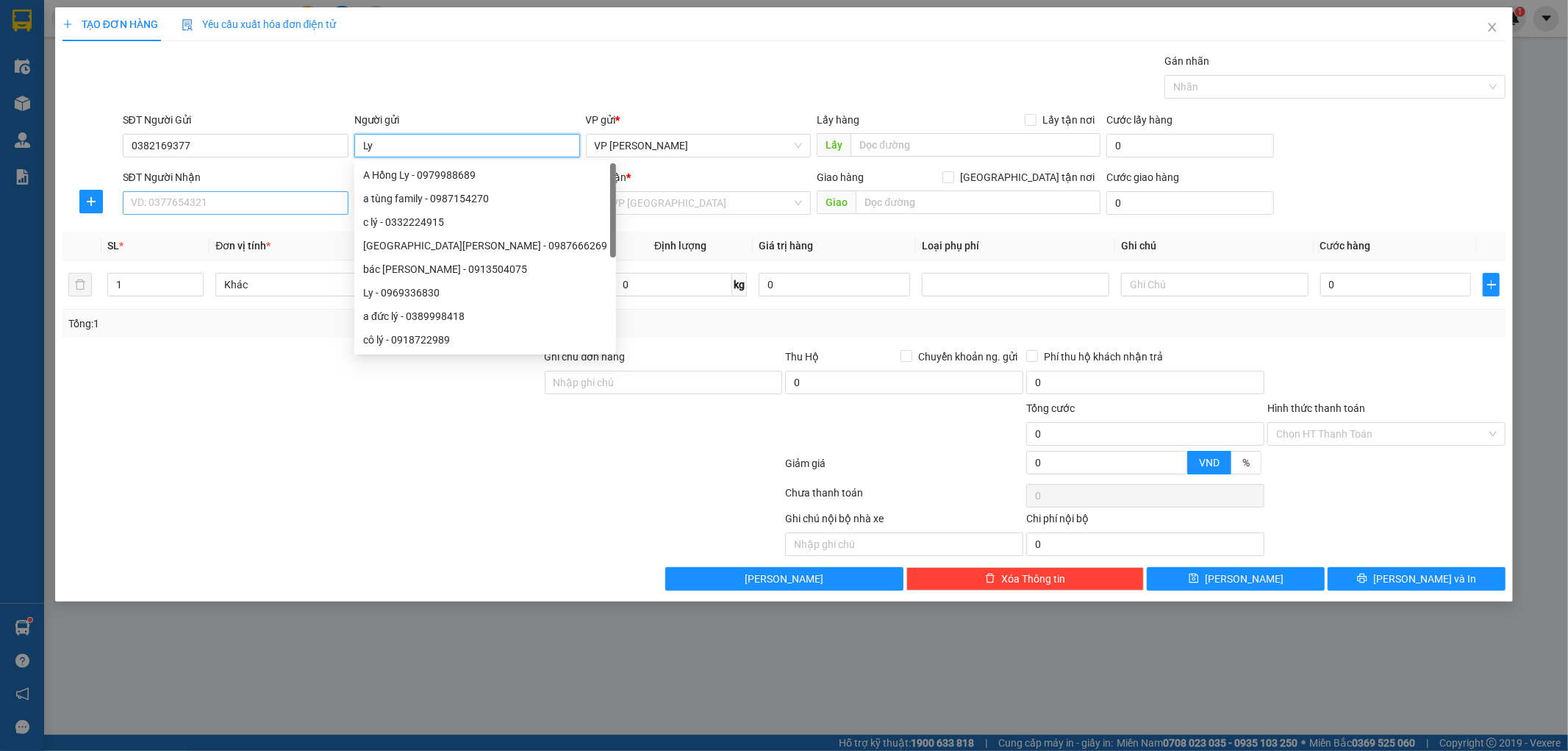
type input "Ly"
click at [250, 206] on input "SĐT Người Nhận" at bounding box center [236, 203] width 225 height 24
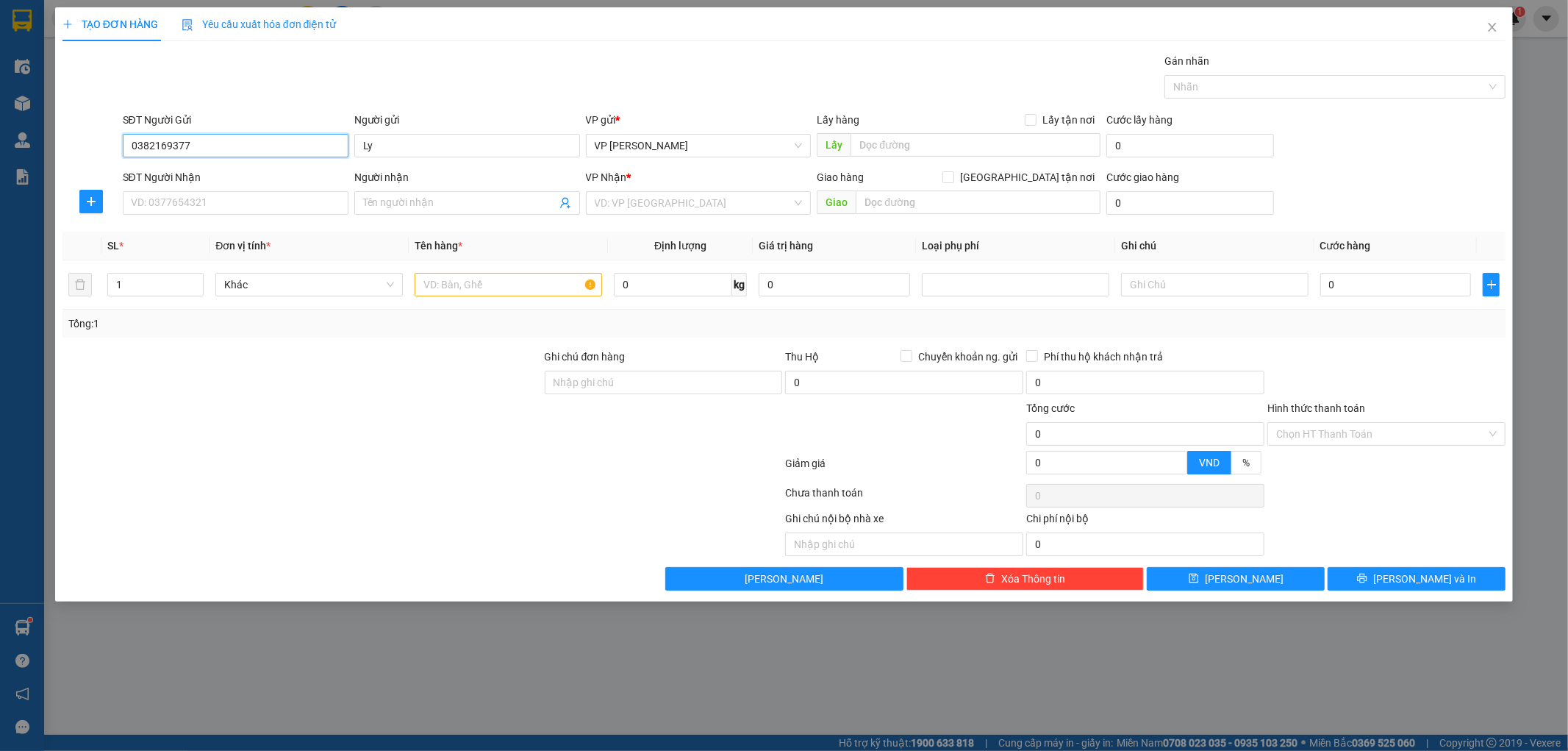
drag, startPoint x: 218, startPoint y: 143, endPoint x: 119, endPoint y: 137, distance: 99.2
click at [119, 137] on div "SĐT Người Gửi 0382169377 0382169377 Người gửi Ly VP gửi * VP [PERSON_NAME] Lấy …" at bounding box center [784, 137] width 1446 height 51
click at [159, 200] on input "SĐT Người Nhận" at bounding box center [236, 203] width 225 height 24
paste input "0382169377"
type input "0382169377"
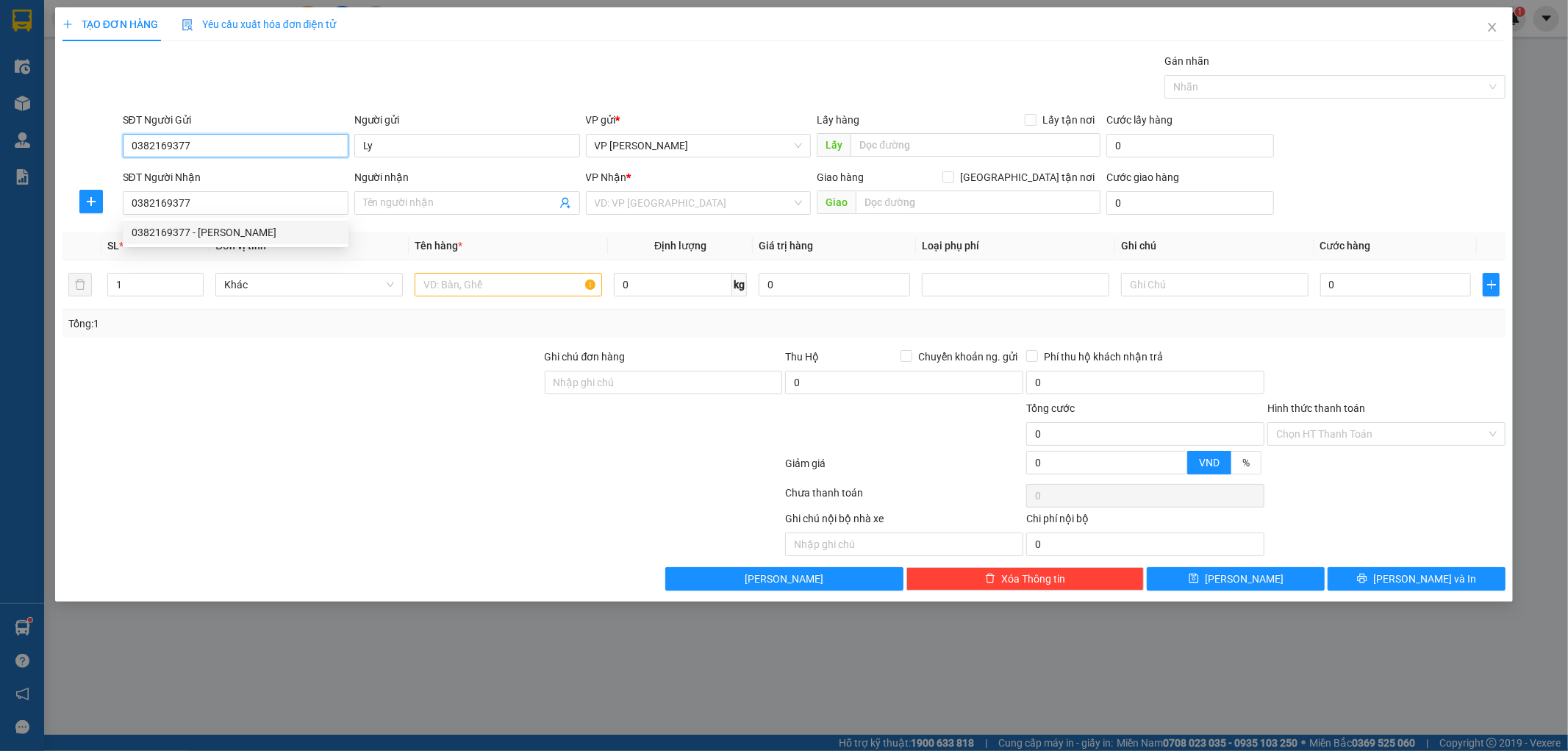
click at [205, 145] on input "0382169377" at bounding box center [236, 145] width 225 height 24
click at [401, 144] on input "Ly" at bounding box center [467, 145] width 225 height 24
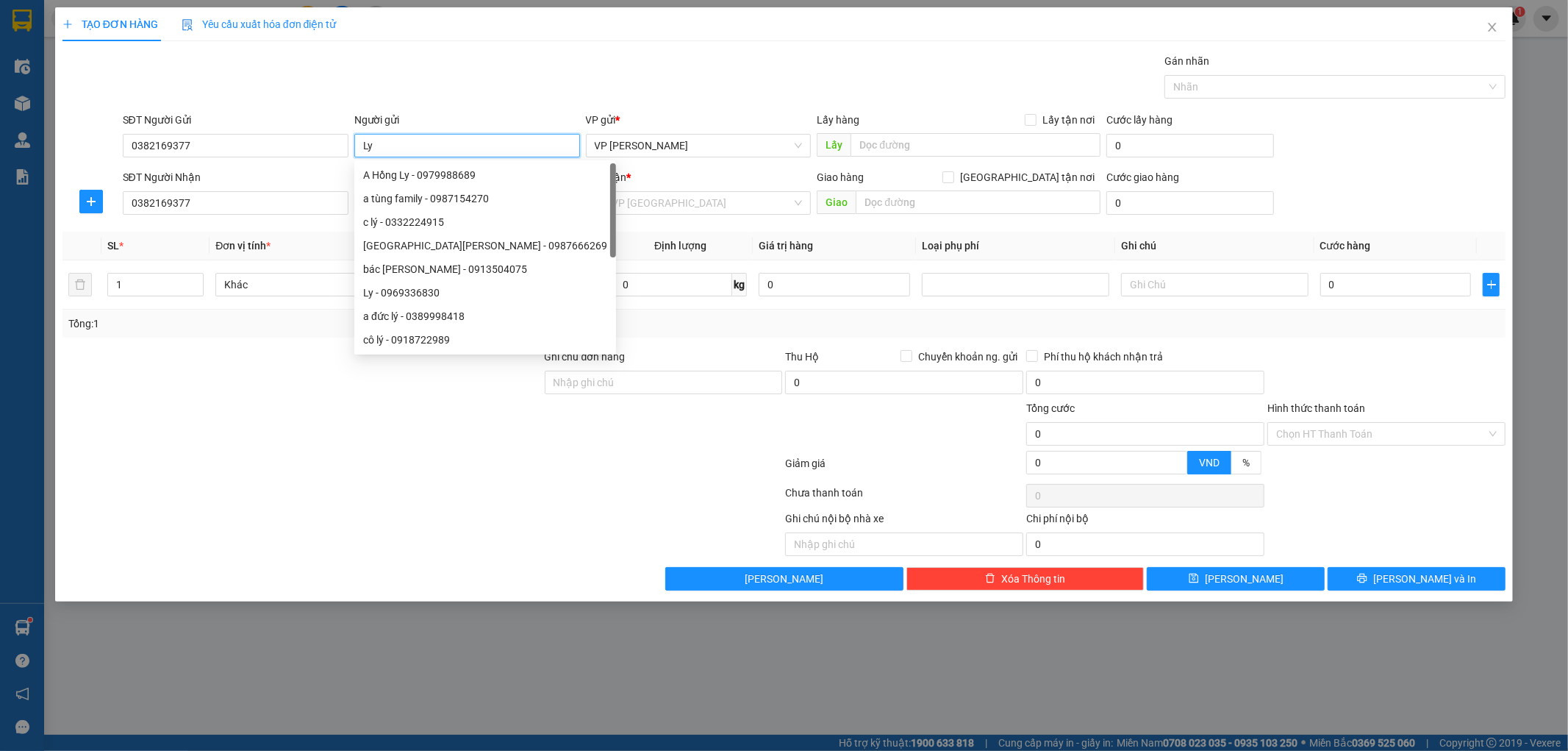
type input "L"
click at [199, 140] on input "0382169377" at bounding box center [236, 145] width 225 height 24
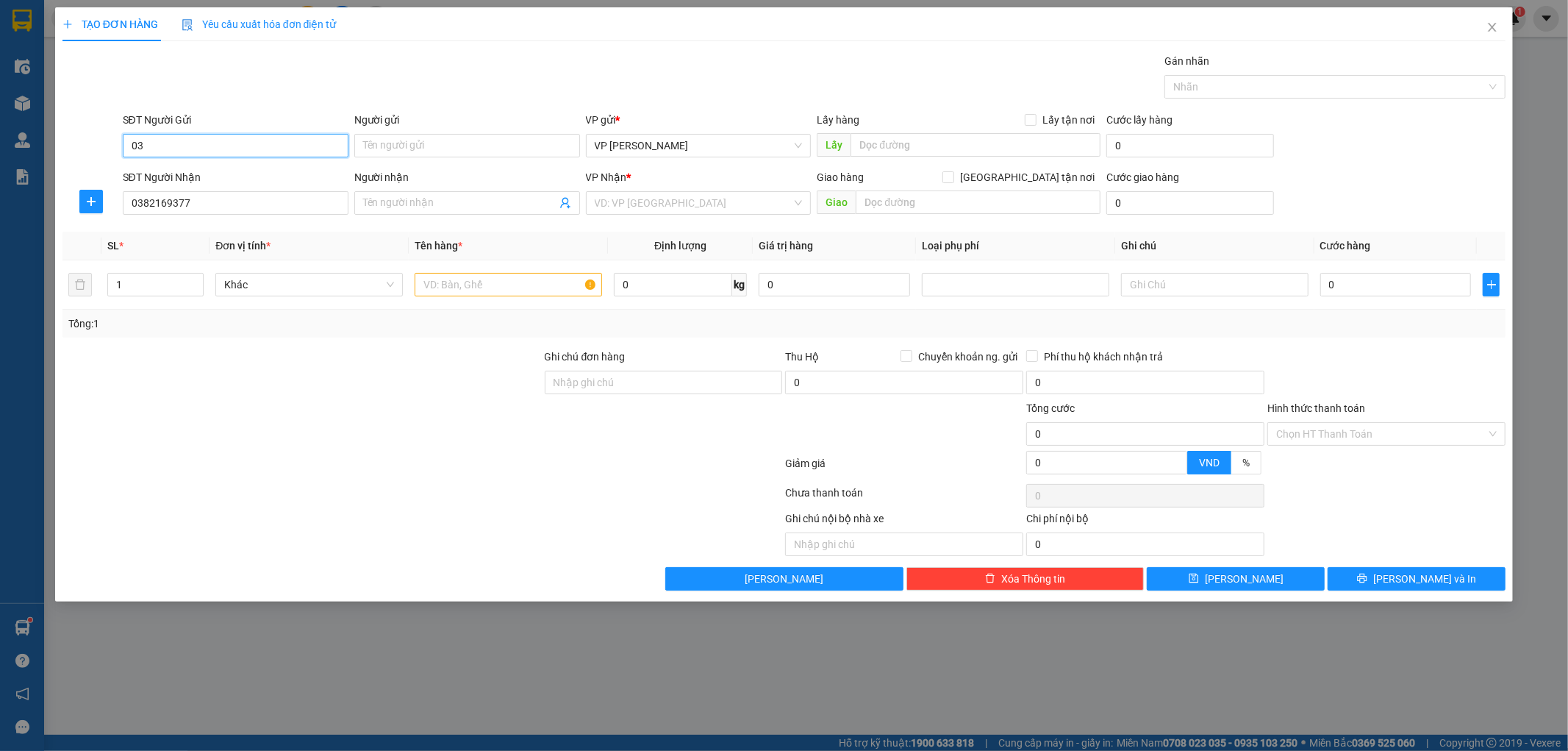
type input "0"
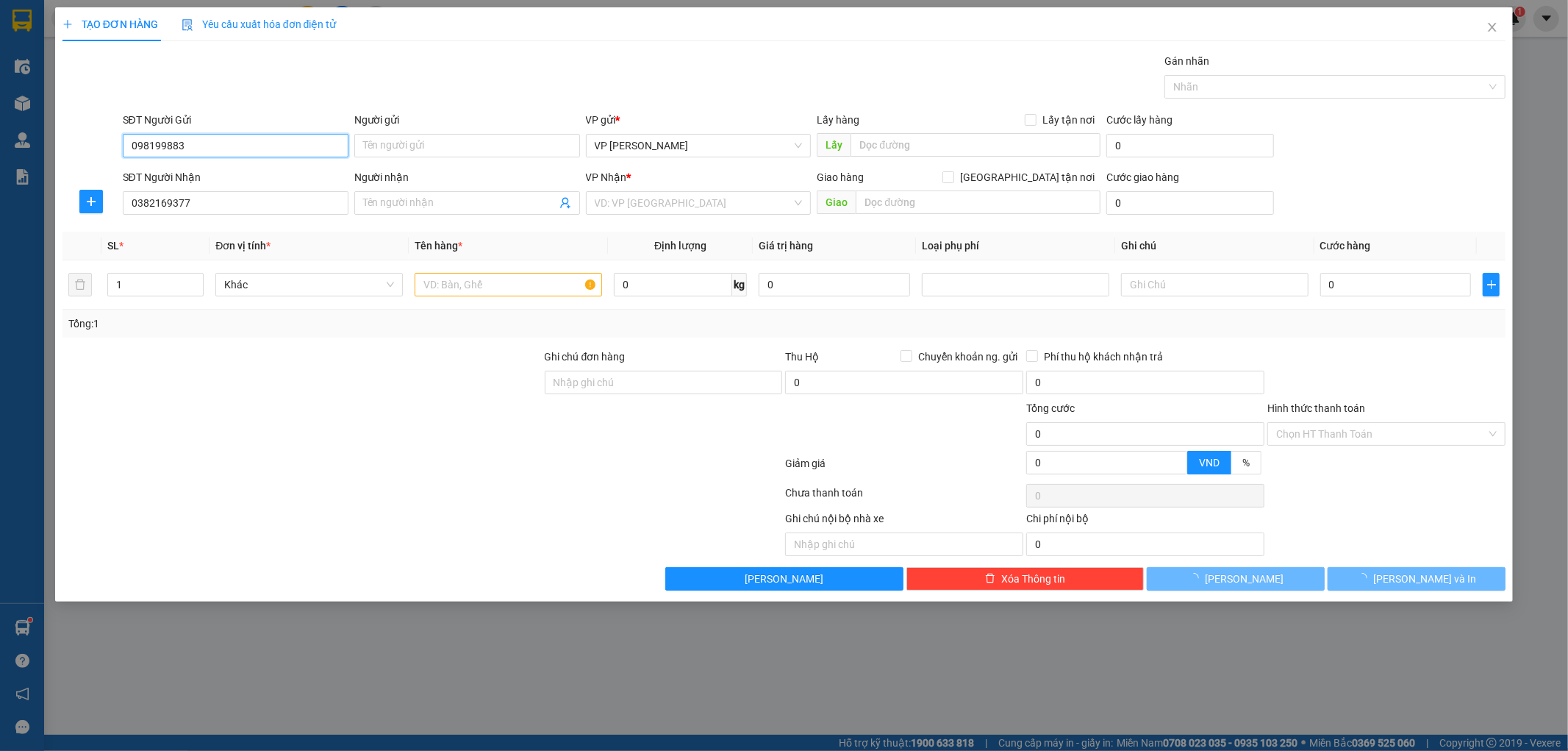
type input "0981998834"
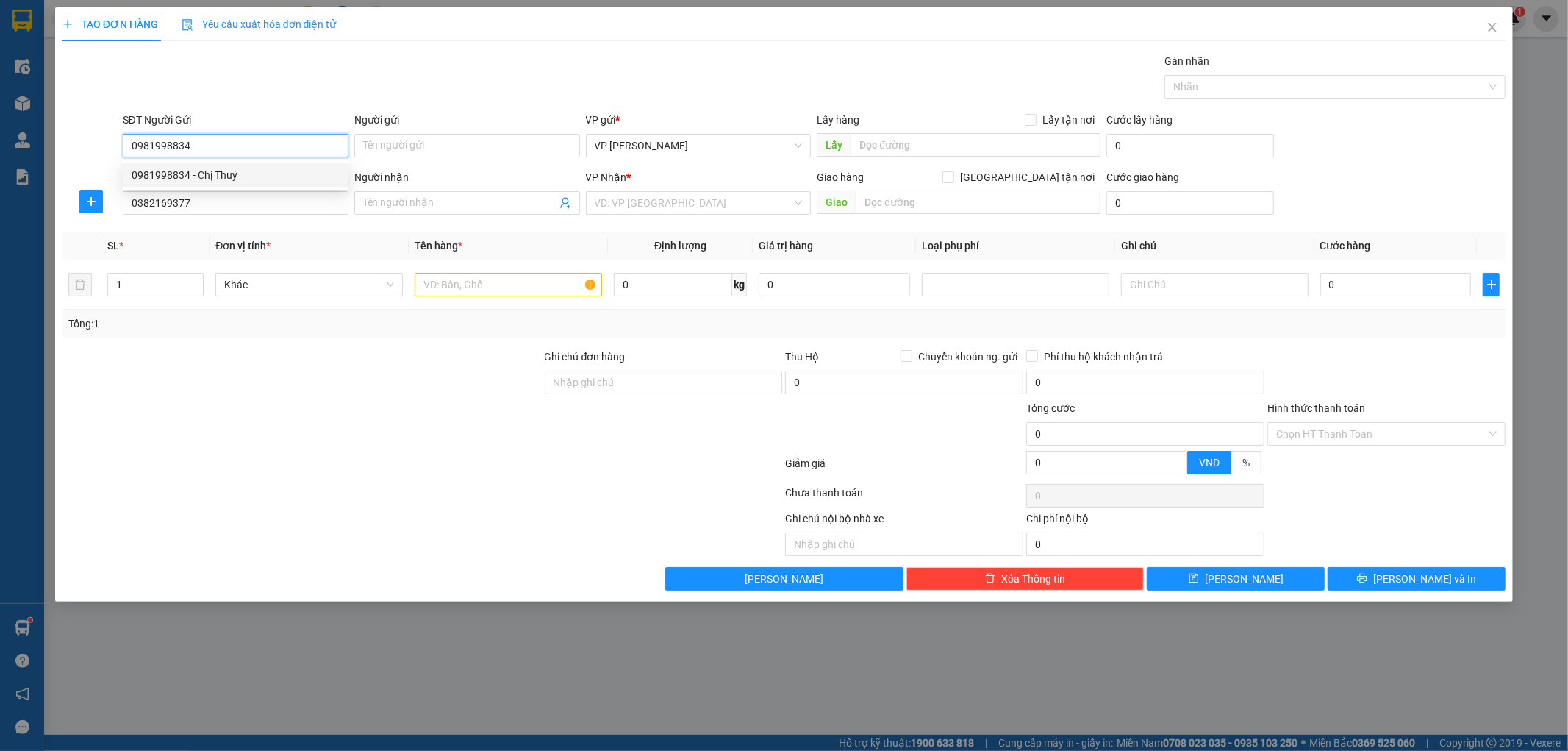
click at [214, 178] on div "0981998834 - Chị Thuý" at bounding box center [235, 175] width 208 height 16
type input "Chị Thuý"
checkbox input "true"
type input "Park 11 Timecity"
type input "0981998834"
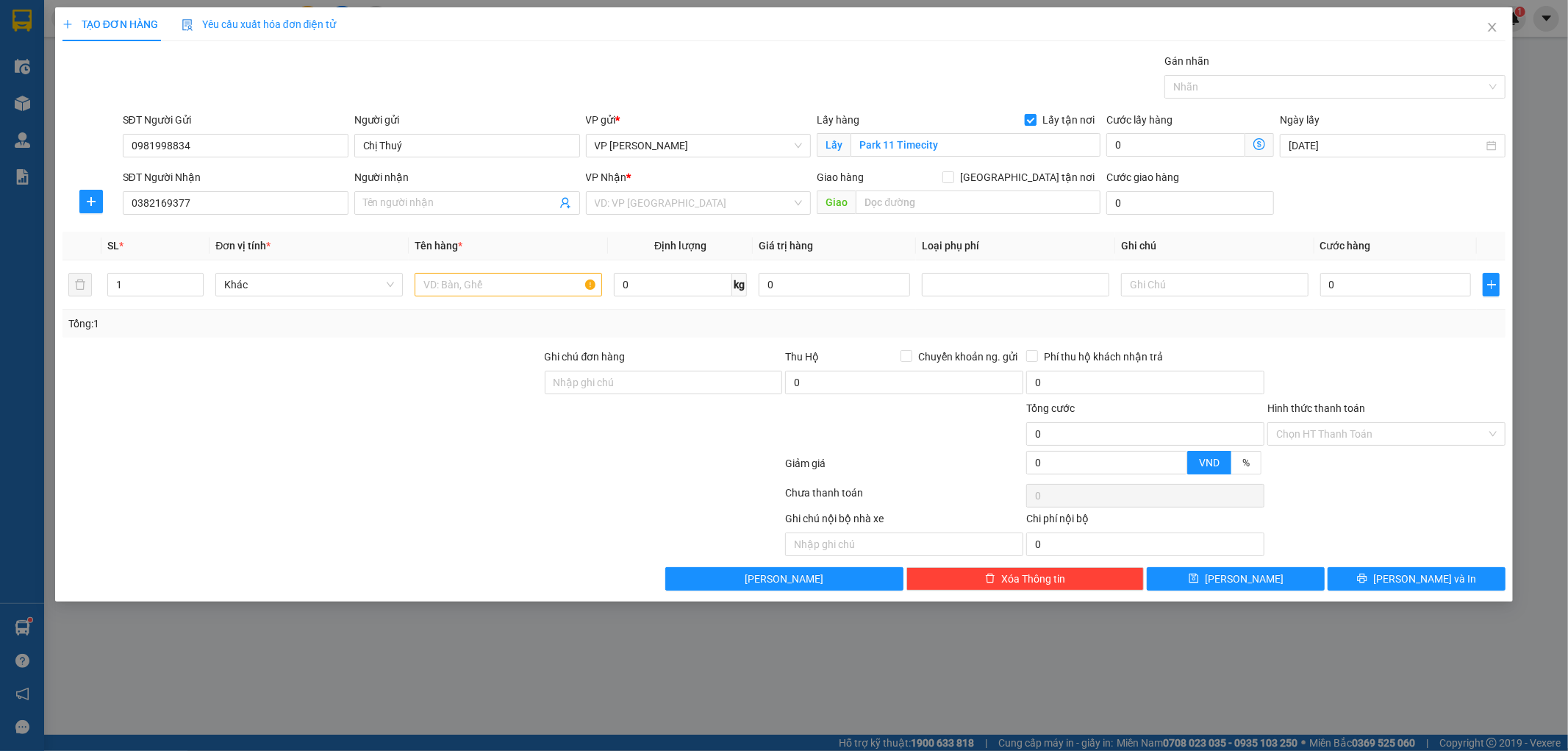
click at [1034, 118] on input "Lấy tận nơi" at bounding box center [1030, 119] width 10 height 10
checkbox input "false"
click at [978, 145] on input "Park 11 Timecity" at bounding box center [975, 145] width 250 height 24
click at [409, 207] on input "Người nhận" at bounding box center [460, 203] width 194 height 16
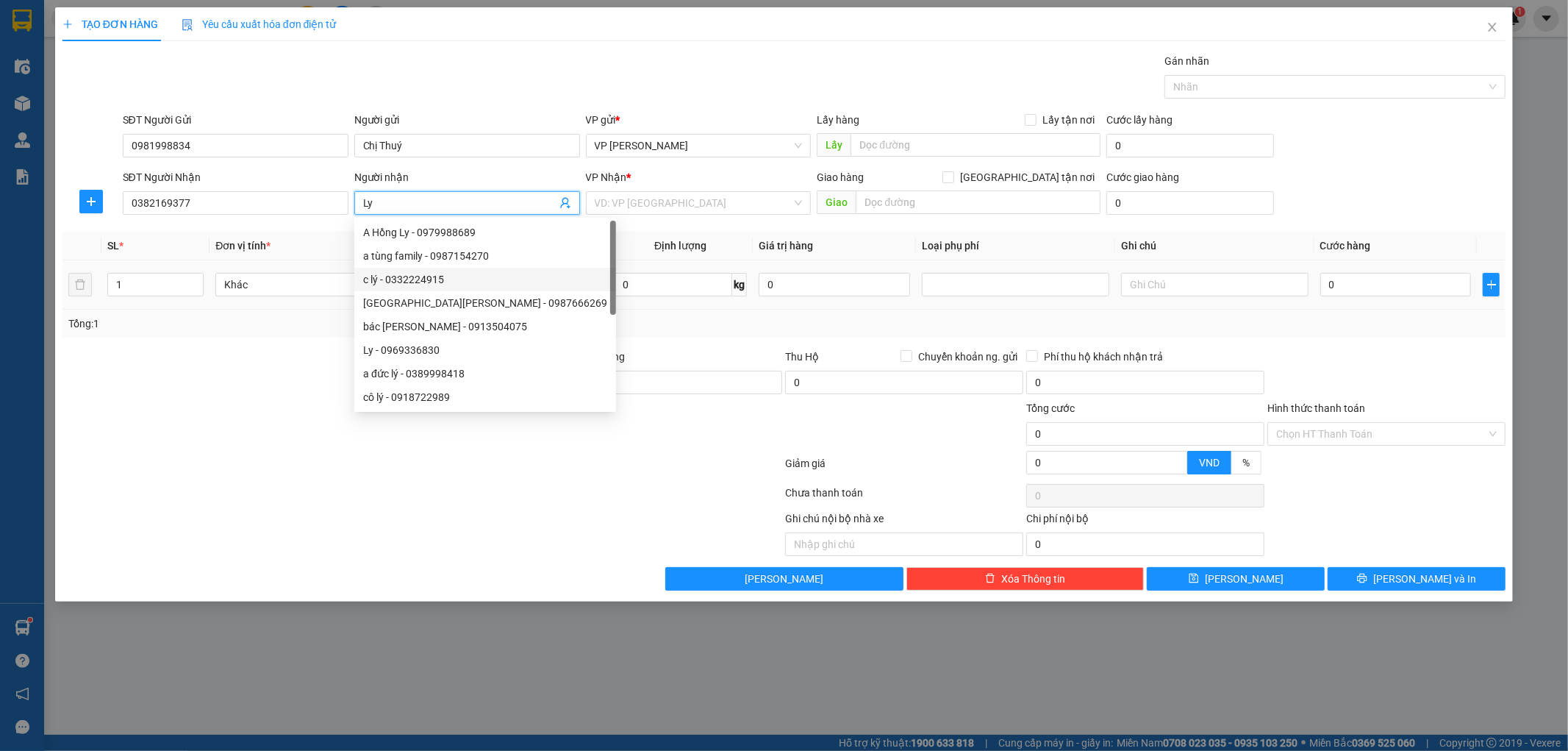
type input "Ly"
click at [290, 350] on div at bounding box center [302, 374] width 482 height 51
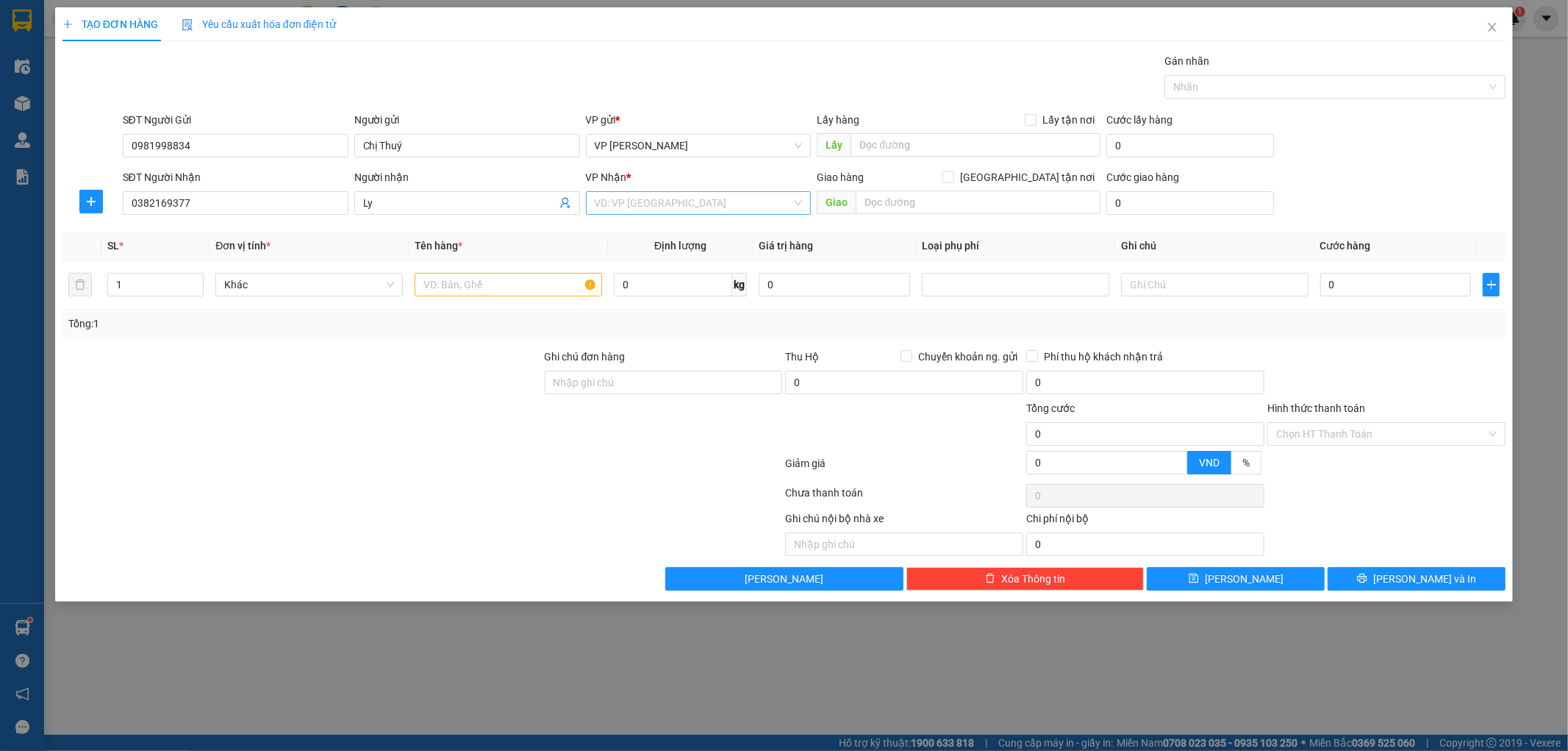
click at [643, 201] on input "search" at bounding box center [694, 203] width 198 height 22
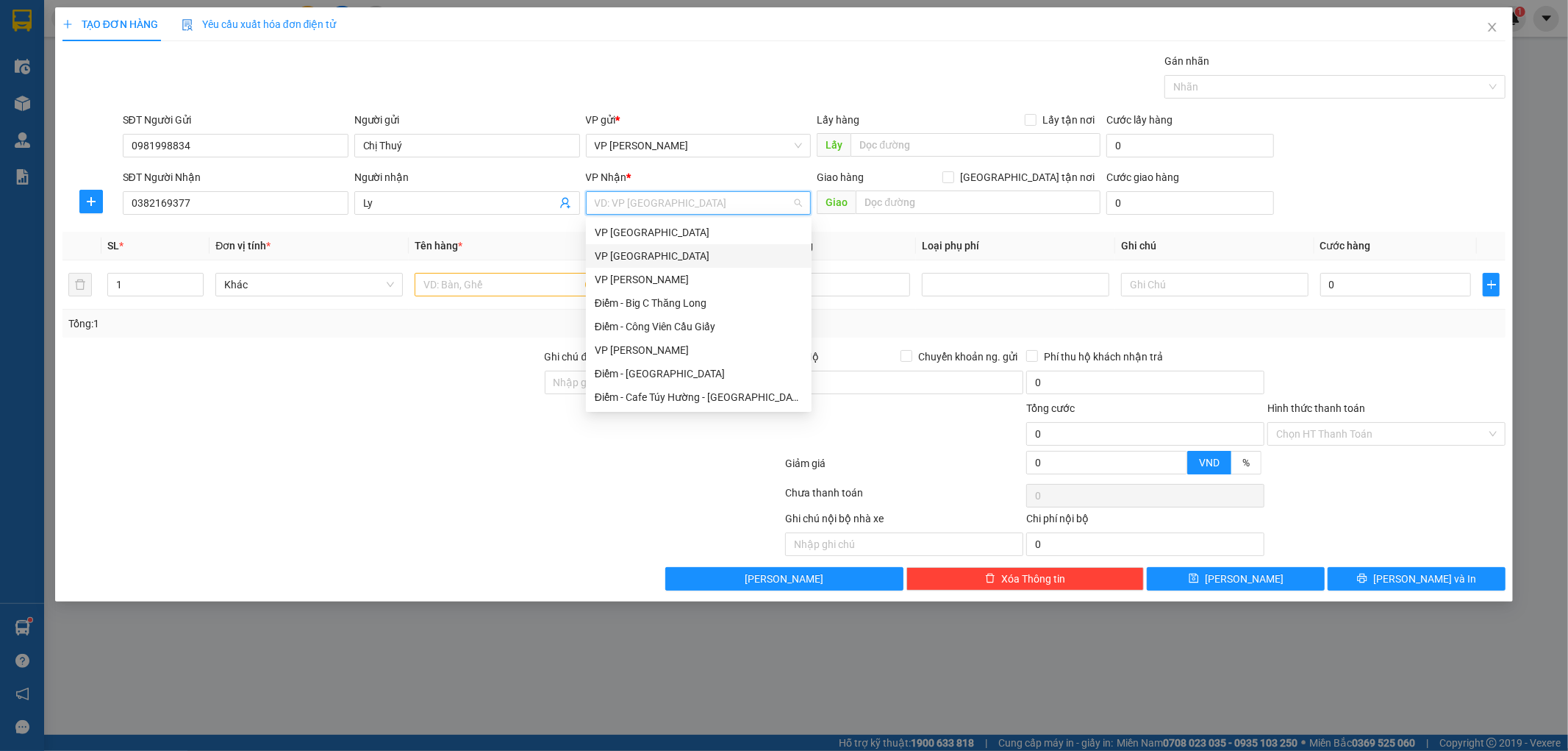
click at [694, 259] on div "VP [GEOGRAPHIC_DATA]" at bounding box center [699, 256] width 208 height 16
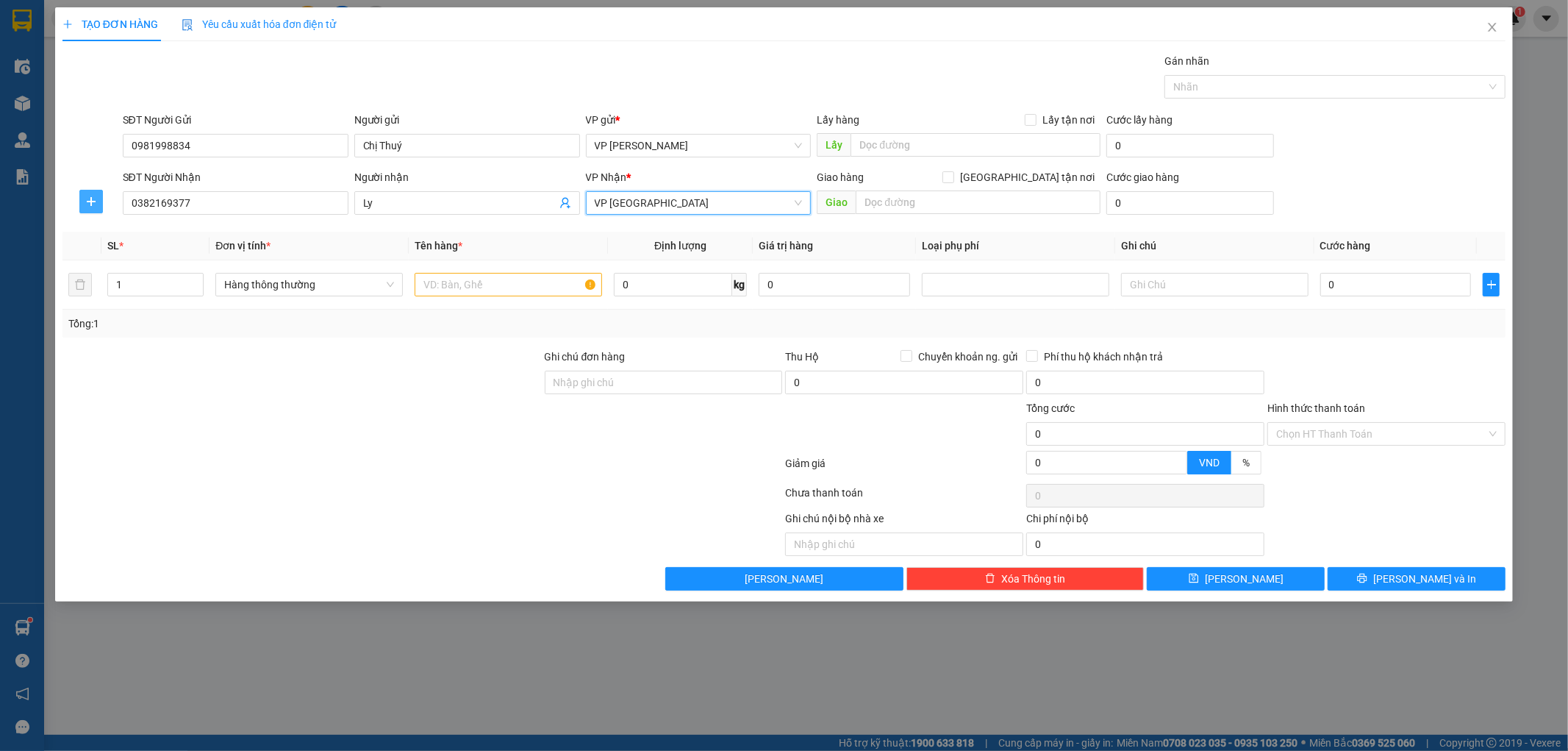
click at [93, 201] on icon "plus" at bounding box center [91, 202] width 12 height 12
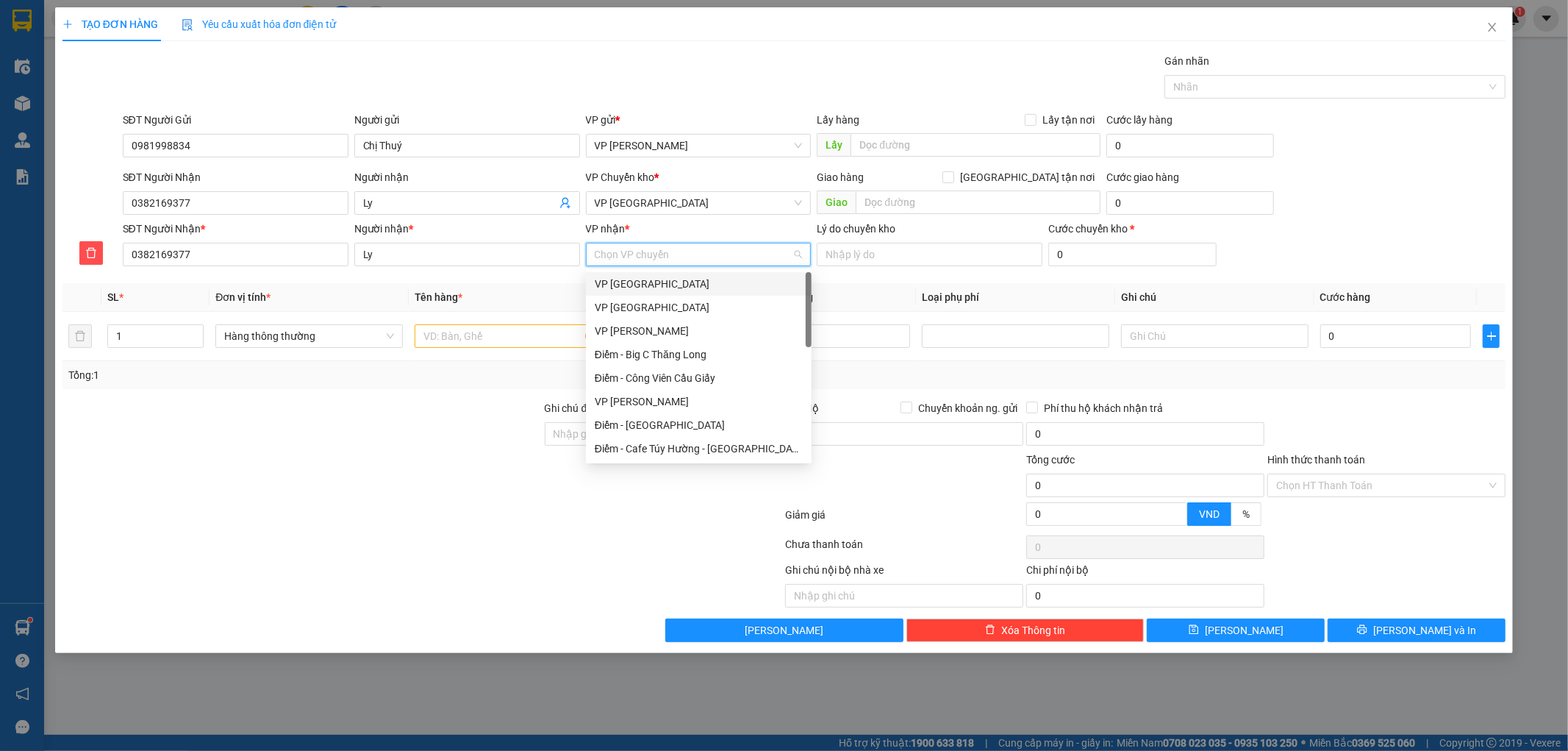
click at [621, 252] on input "VP nhận *" at bounding box center [694, 255] width 198 height 22
drag, startPoint x: 806, startPoint y: 321, endPoint x: 803, endPoint y: 355, distance: 34.1
click at [803, 355] on div "Điểm - Công Viên Cầu Giấy VP [PERSON_NAME] Điểm - [GEOGRAPHIC_DATA] Điểm - Cafe…" at bounding box center [699, 367] width 225 height 188
click at [672, 372] on div "VP [GEOGRAPHIC_DATA]" at bounding box center [699, 376] width 208 height 16
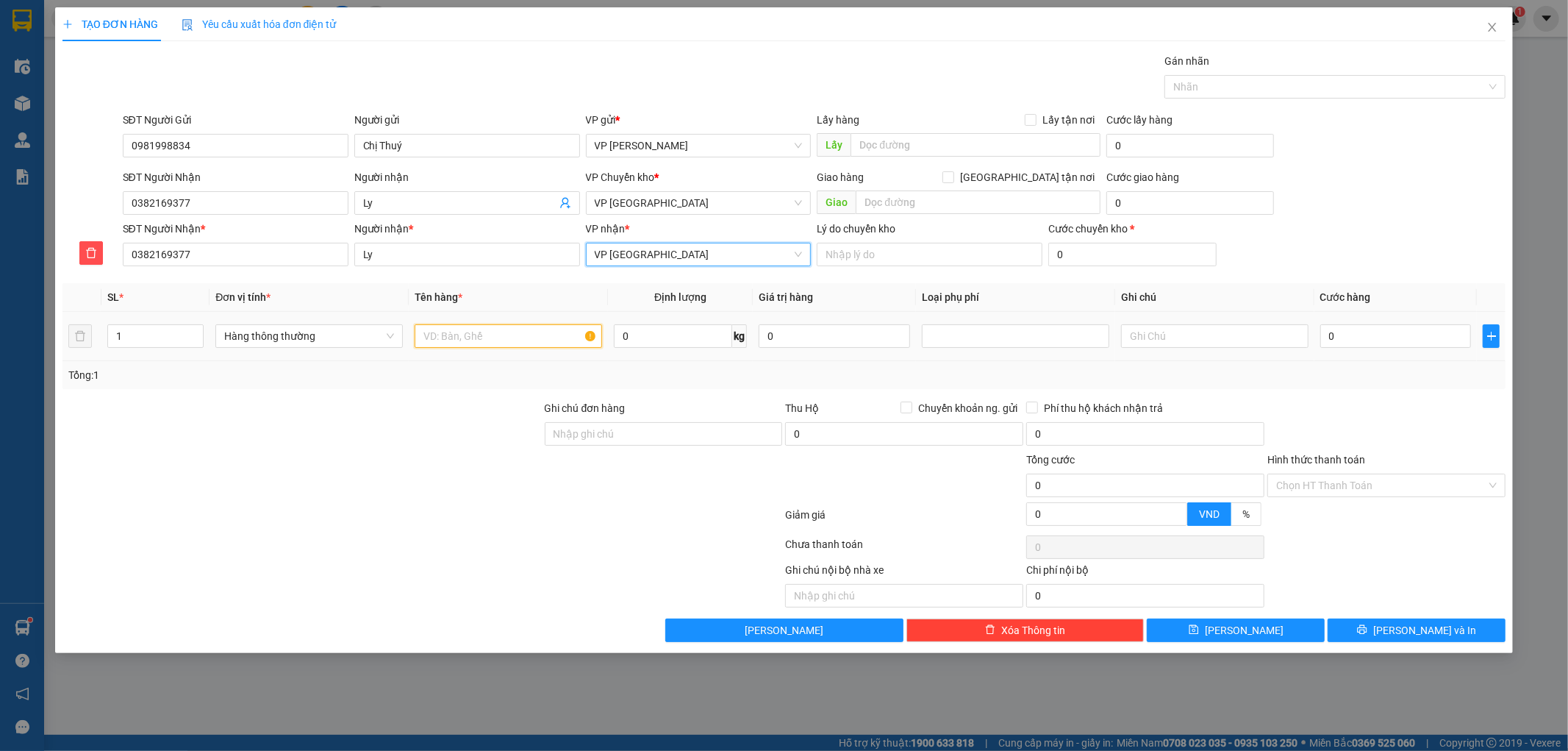
click at [470, 339] on input "text" at bounding box center [508, 336] width 188 height 24
type input "Bao tải xúc xích"
click at [1358, 332] on input "0" at bounding box center [1396, 336] width 151 height 24
type input "003"
type input "3"
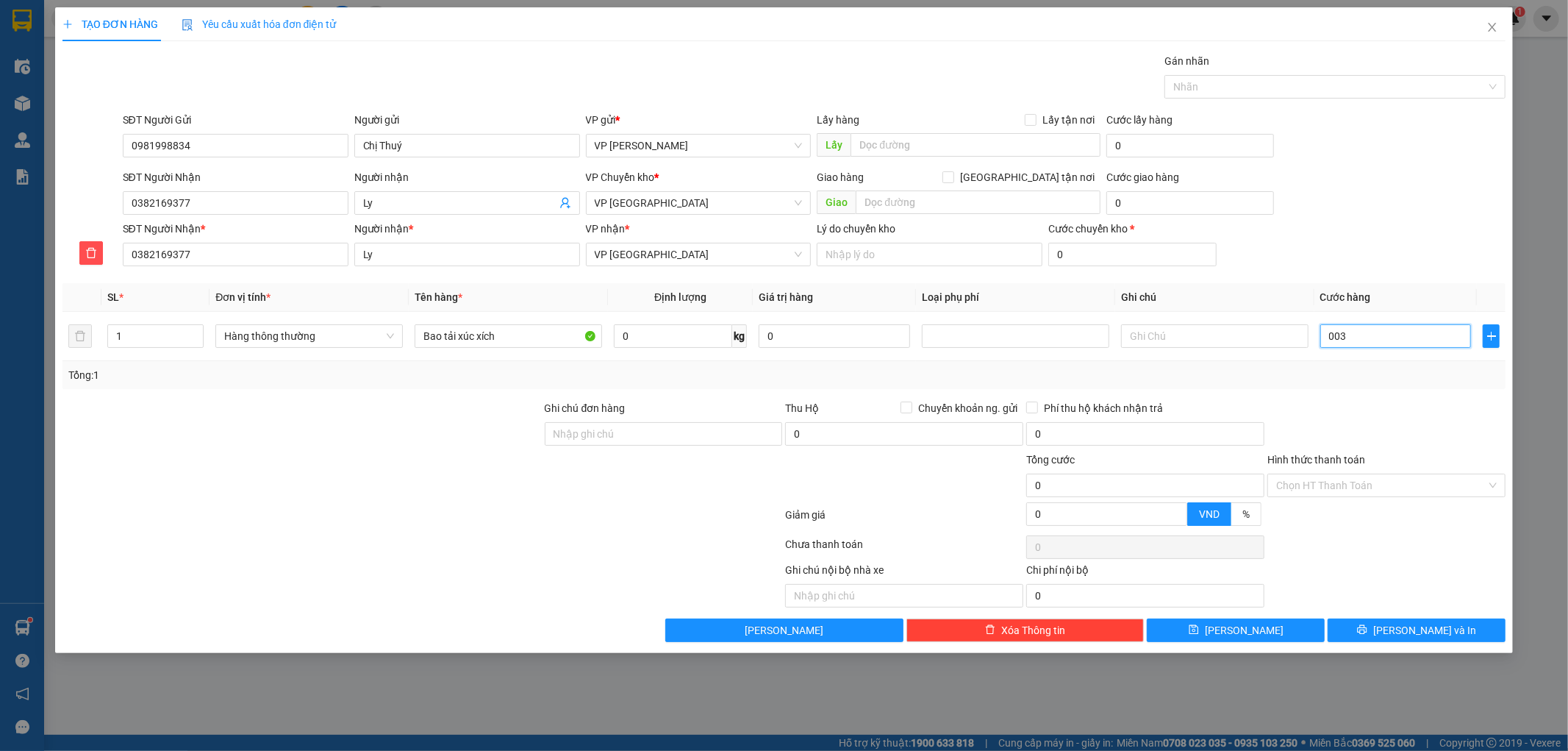
type input "3"
type input "00"
type input "0"
type input "006"
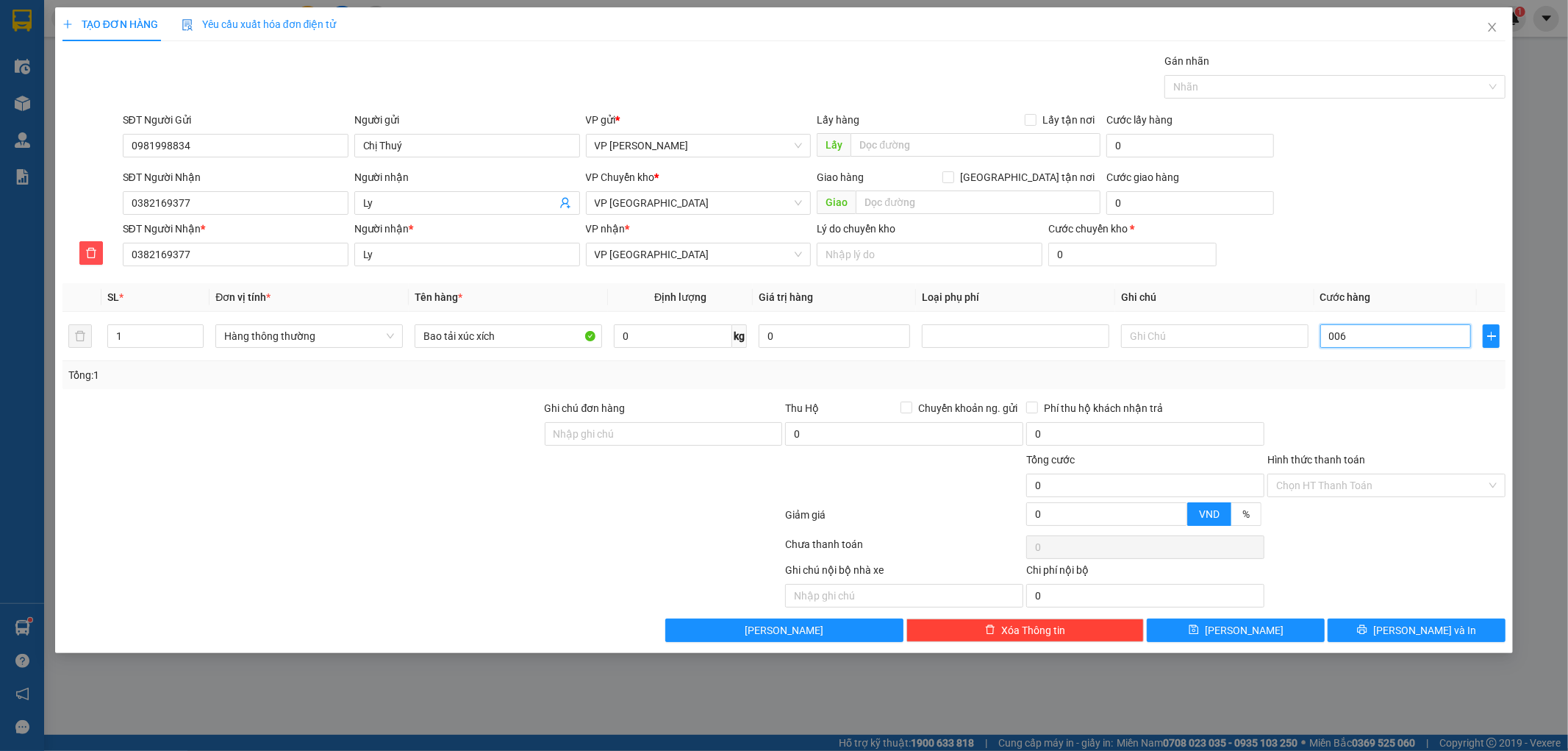
type input "6"
type input "0.065"
type input "65"
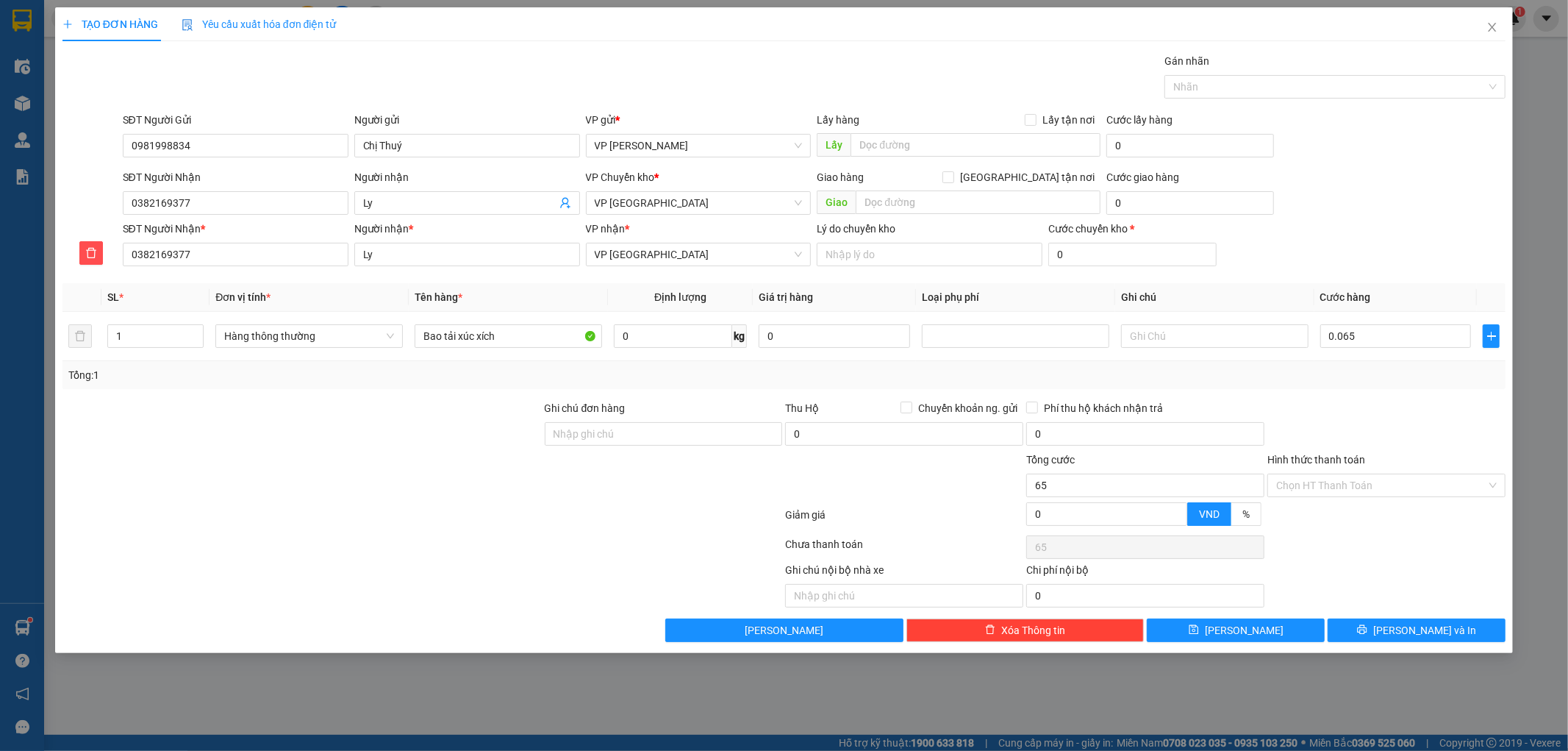
type input "65.000"
click at [1277, 398] on div "Transit Pickup Surcharge Ids Transit Deliver Surcharge Ids Transit Deliver Surc…" at bounding box center [784, 347] width 1443 height 589
click at [1436, 483] on input "Hình thức thanh toán" at bounding box center [1380, 485] width 210 height 22
click at [1360, 511] on div "Tại văn phòng" at bounding box center [1386, 515] width 220 height 16
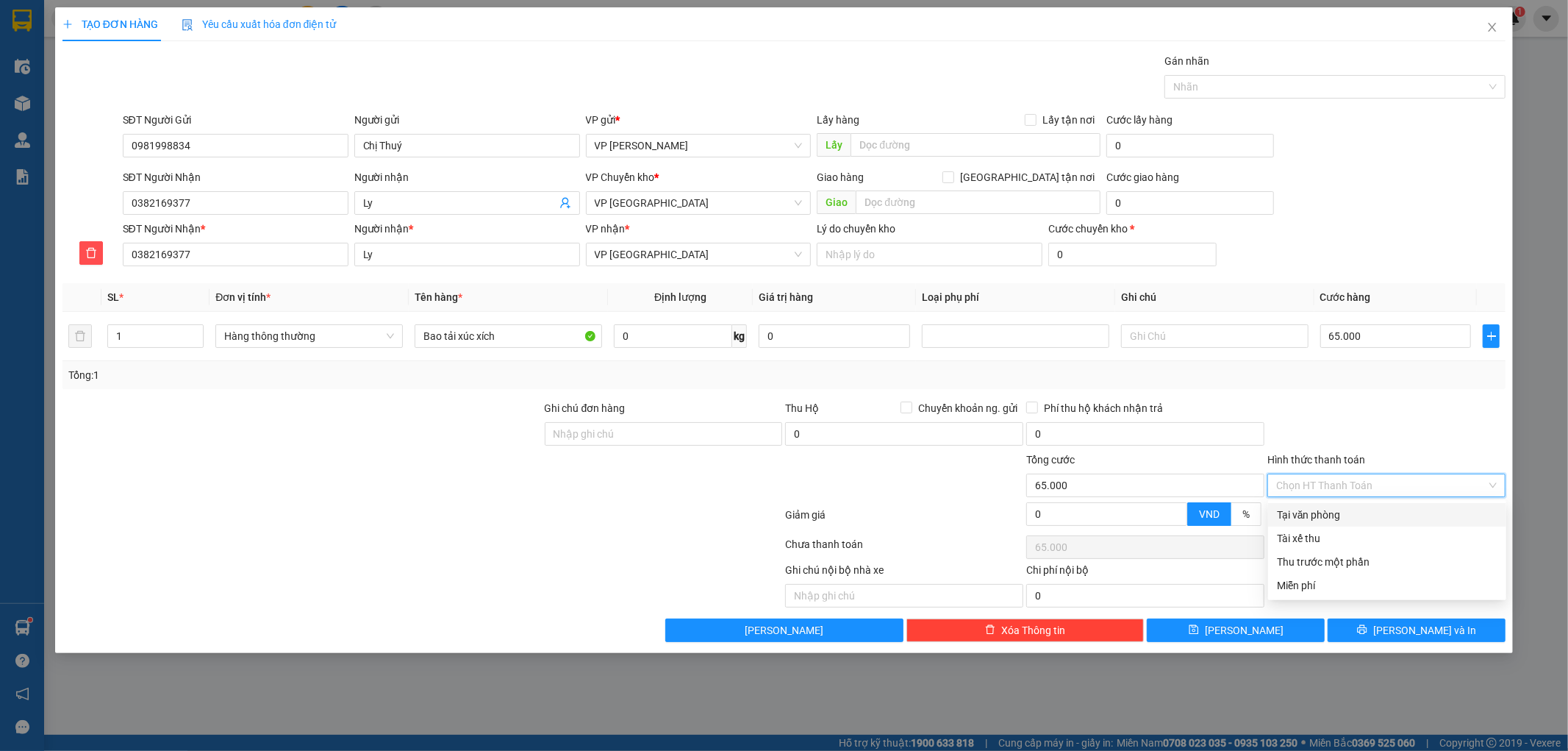
type input "0"
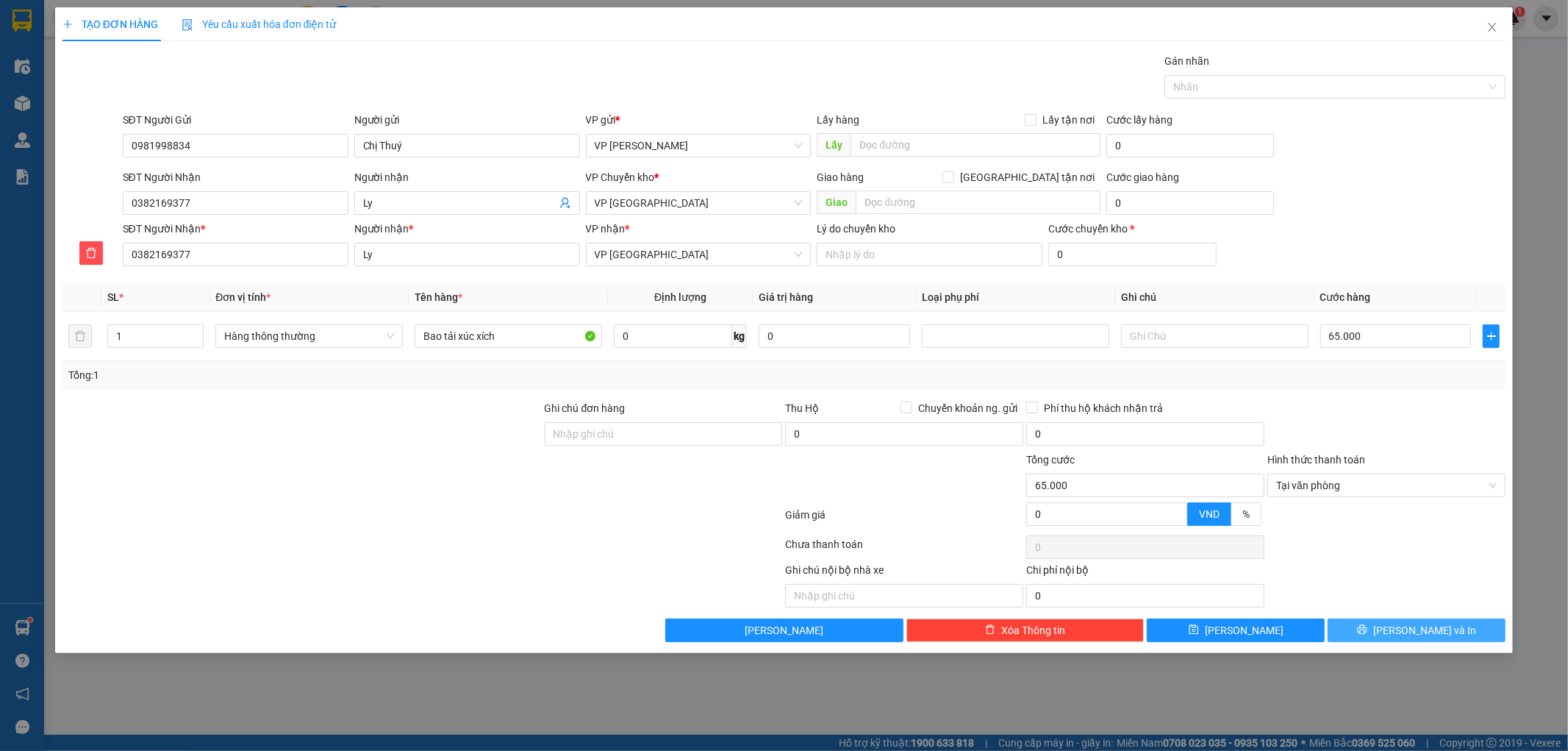
click at [1446, 633] on button "[PERSON_NAME] và In" at bounding box center [1417, 630] width 178 height 24
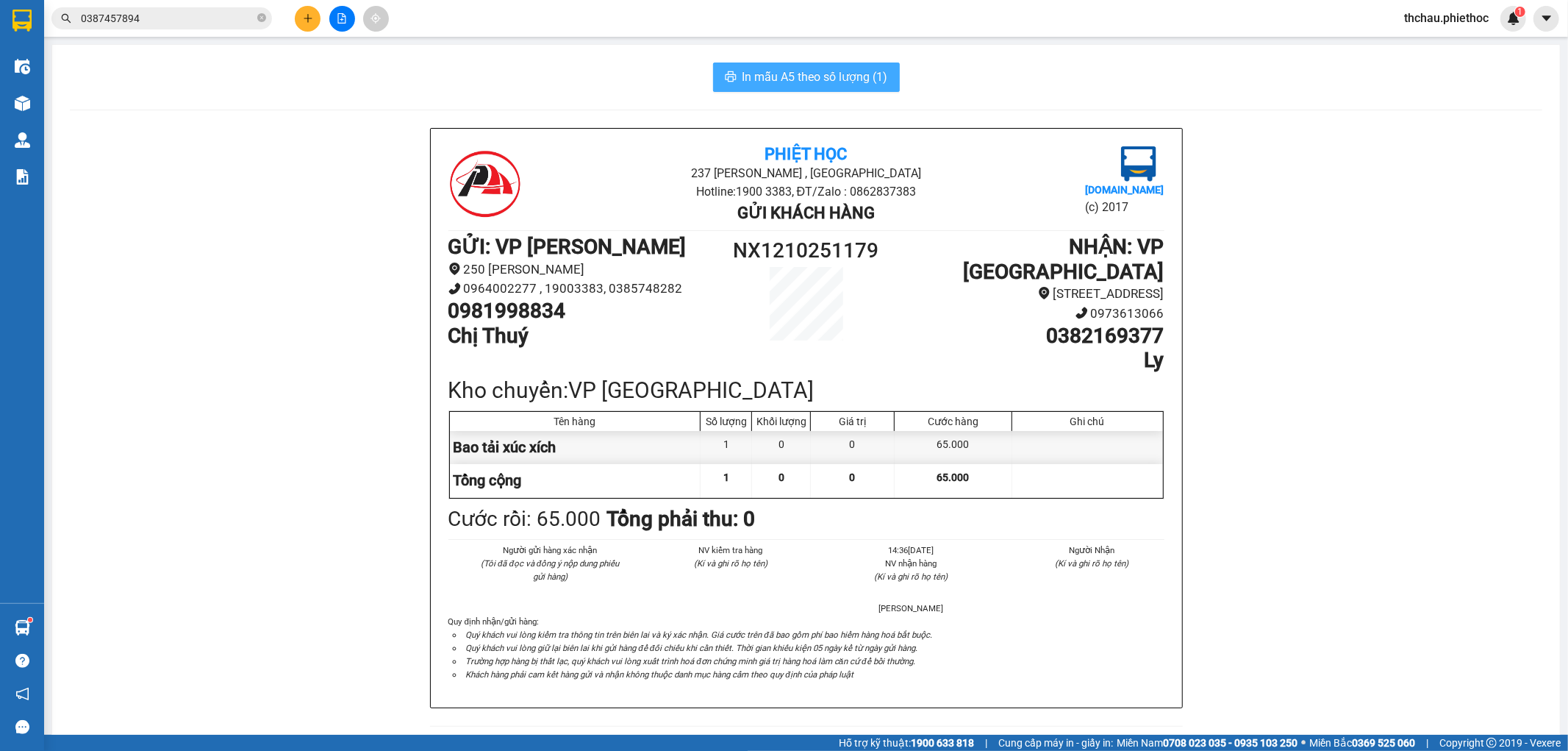
click at [792, 75] on span "In mẫu A5 theo số lượng (1)" at bounding box center [815, 76] width 145 height 19
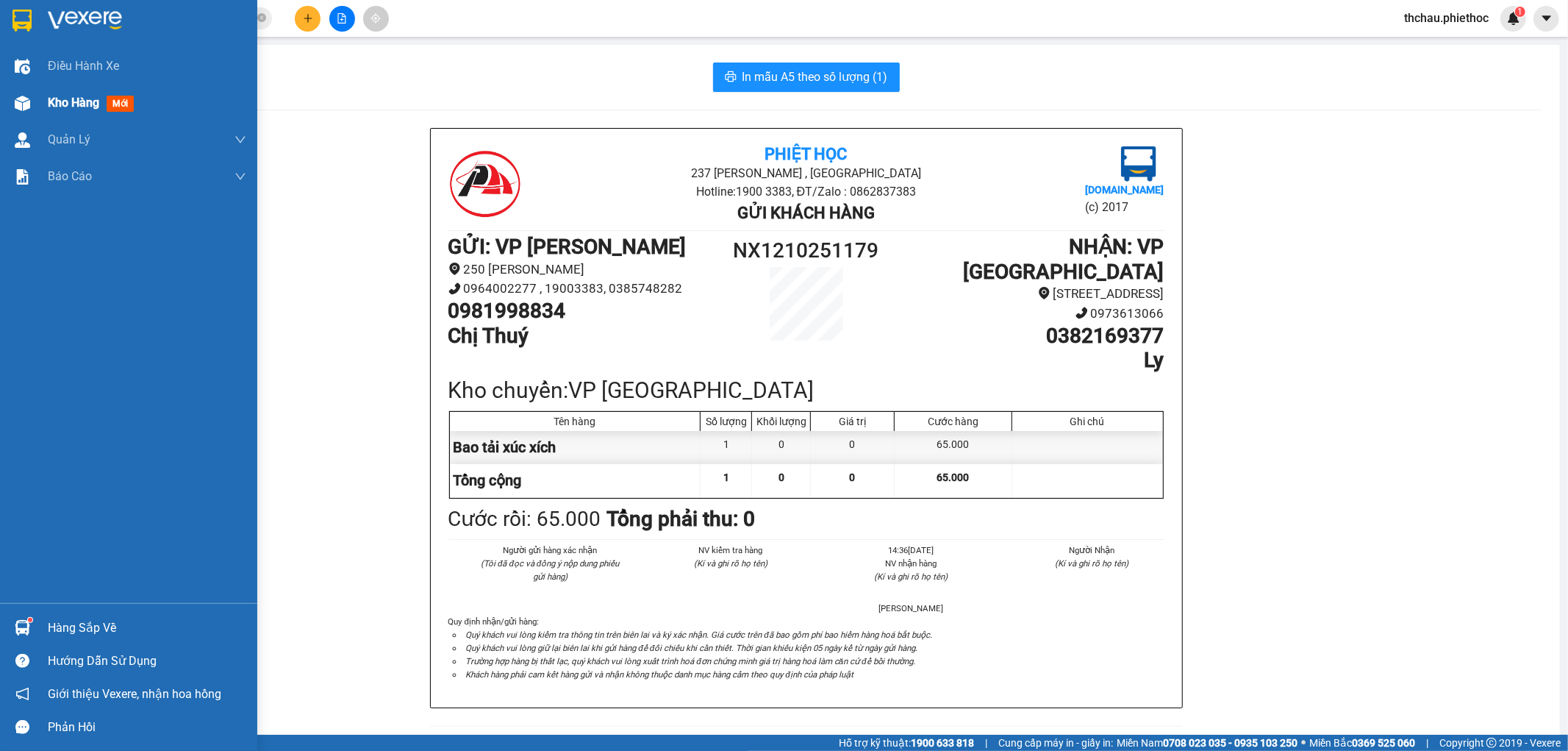
click at [69, 99] on span "Kho hàng" at bounding box center [73, 102] width 51 height 14
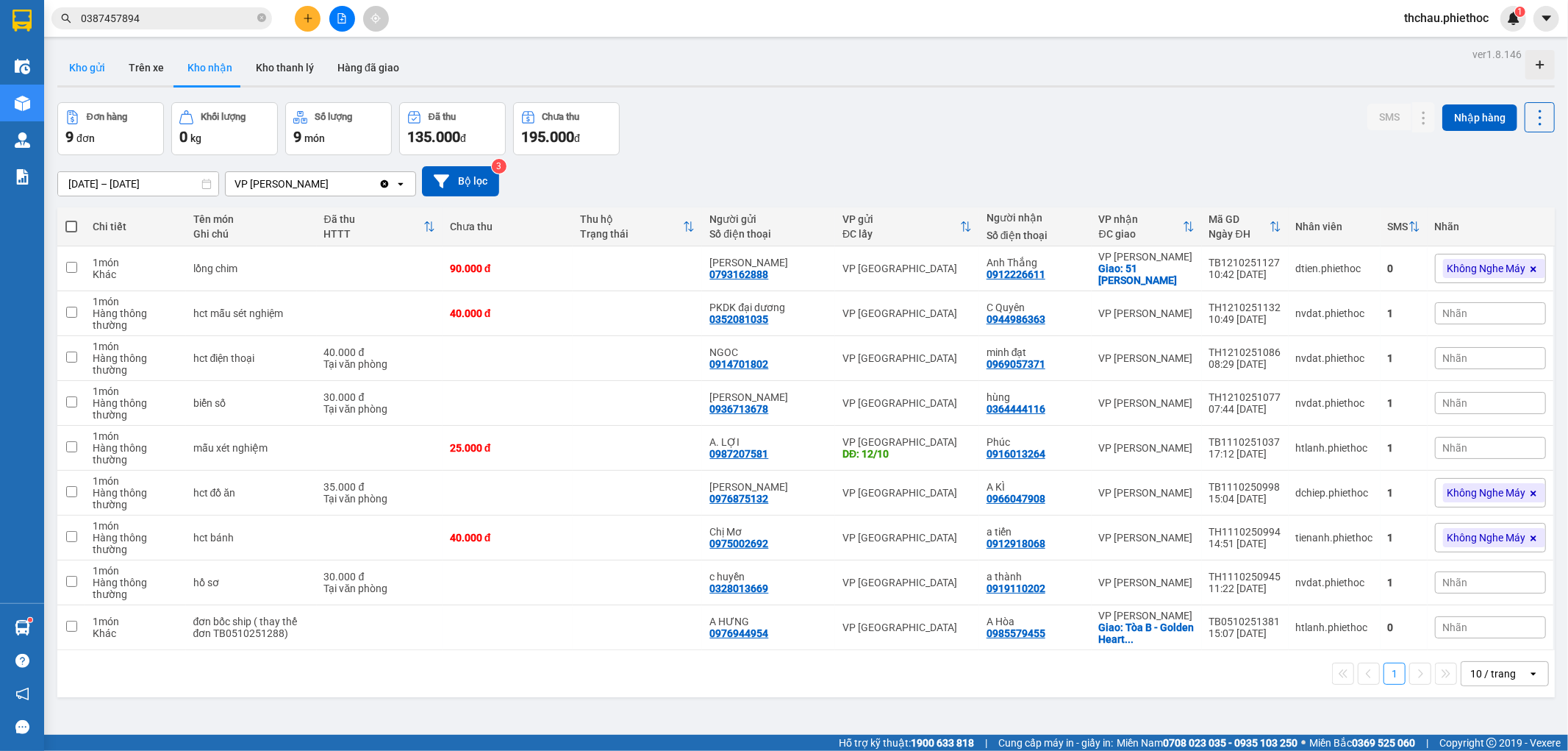
click at [78, 64] on button "Kho gửi" at bounding box center [87, 68] width 59 height 36
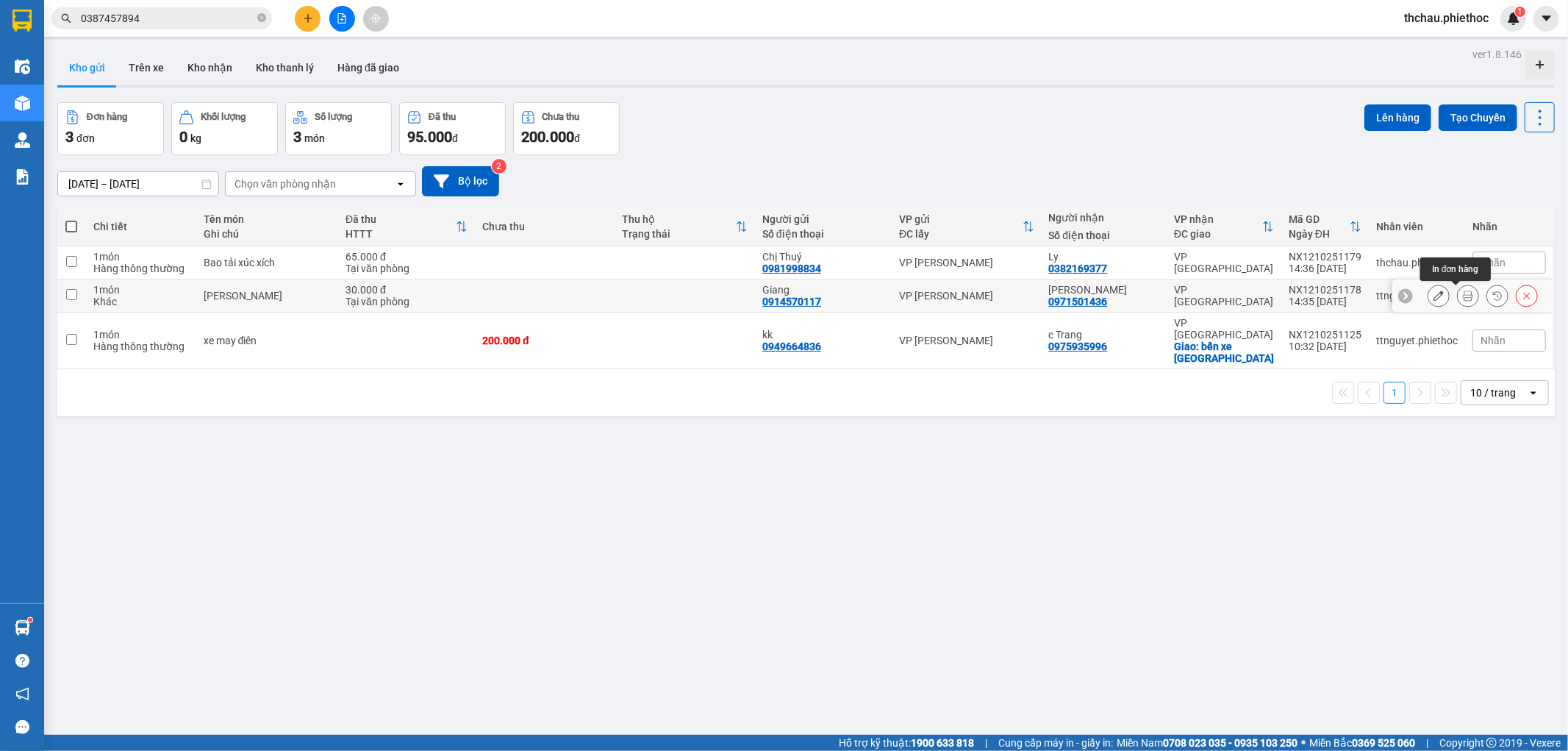
click at [1463, 298] on icon at bounding box center [1468, 295] width 10 height 10
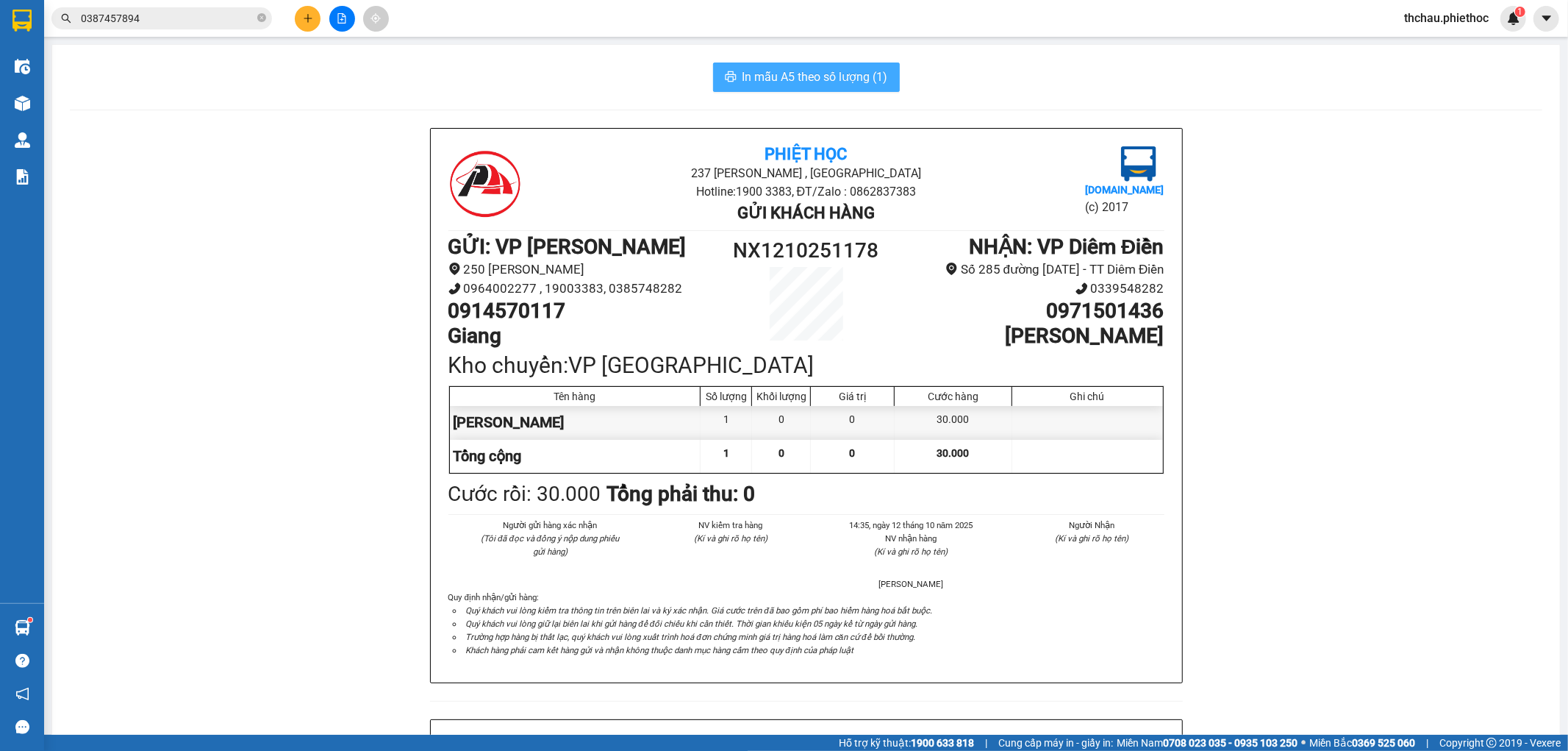
click at [806, 75] on span "In mẫu A5 theo số lượng (1)" at bounding box center [815, 76] width 145 height 19
click at [305, 6] on div at bounding box center [342, 19] width 111 height 26
click at [316, 13] on button at bounding box center [307, 19] width 26 height 26
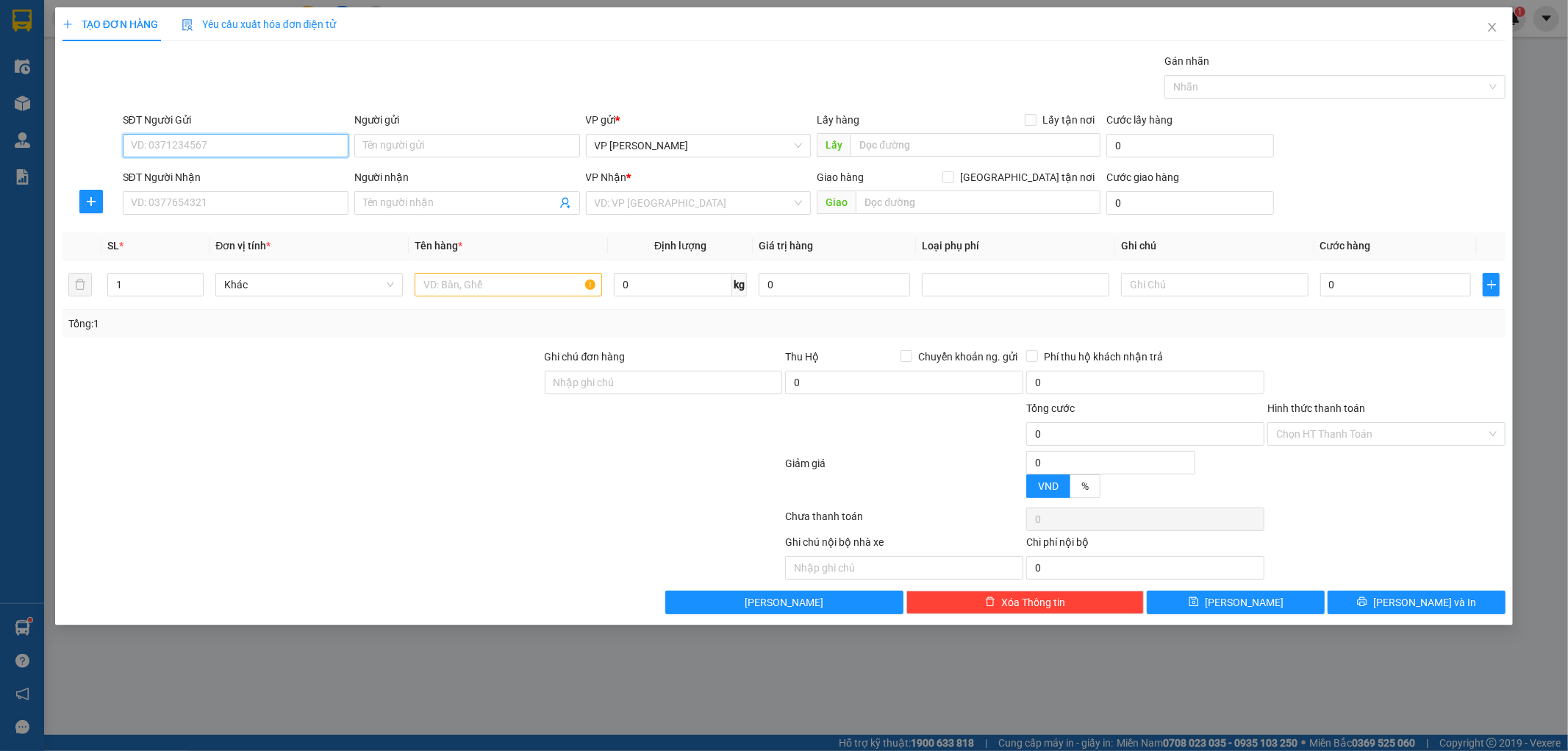
click at [202, 144] on input "SĐT Người Gửi" at bounding box center [236, 145] width 225 height 24
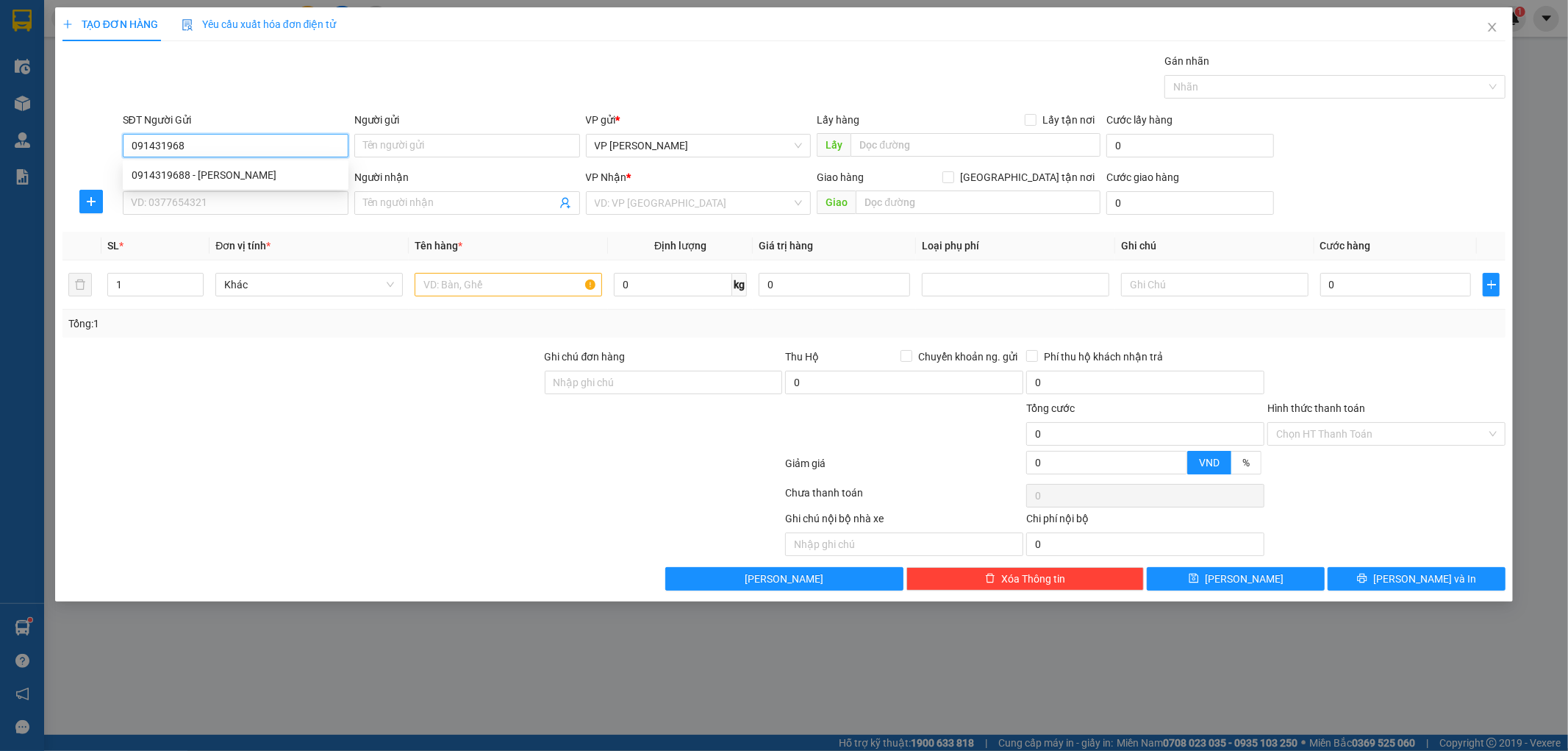
type input "0914319688"
click at [194, 174] on div "0914319688 - [PERSON_NAME]" at bounding box center [235, 175] width 208 height 16
type input "[PERSON_NAME]"
type input "0914319688"
click at [196, 201] on input "SĐT Người Nhận" at bounding box center [236, 203] width 225 height 24
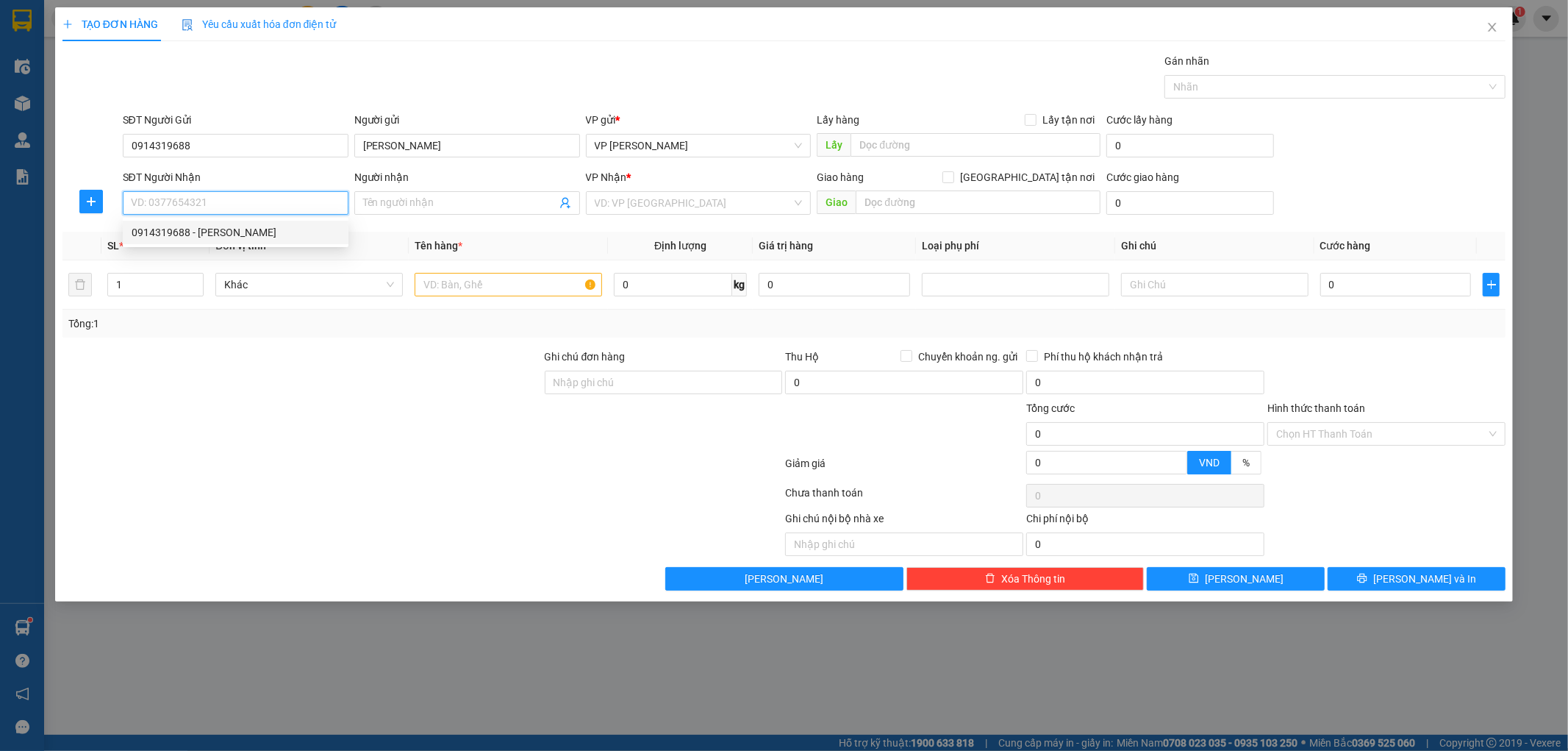
click at [205, 232] on div "0914319688 - [PERSON_NAME]" at bounding box center [235, 232] width 208 height 16
type input "0914319688"
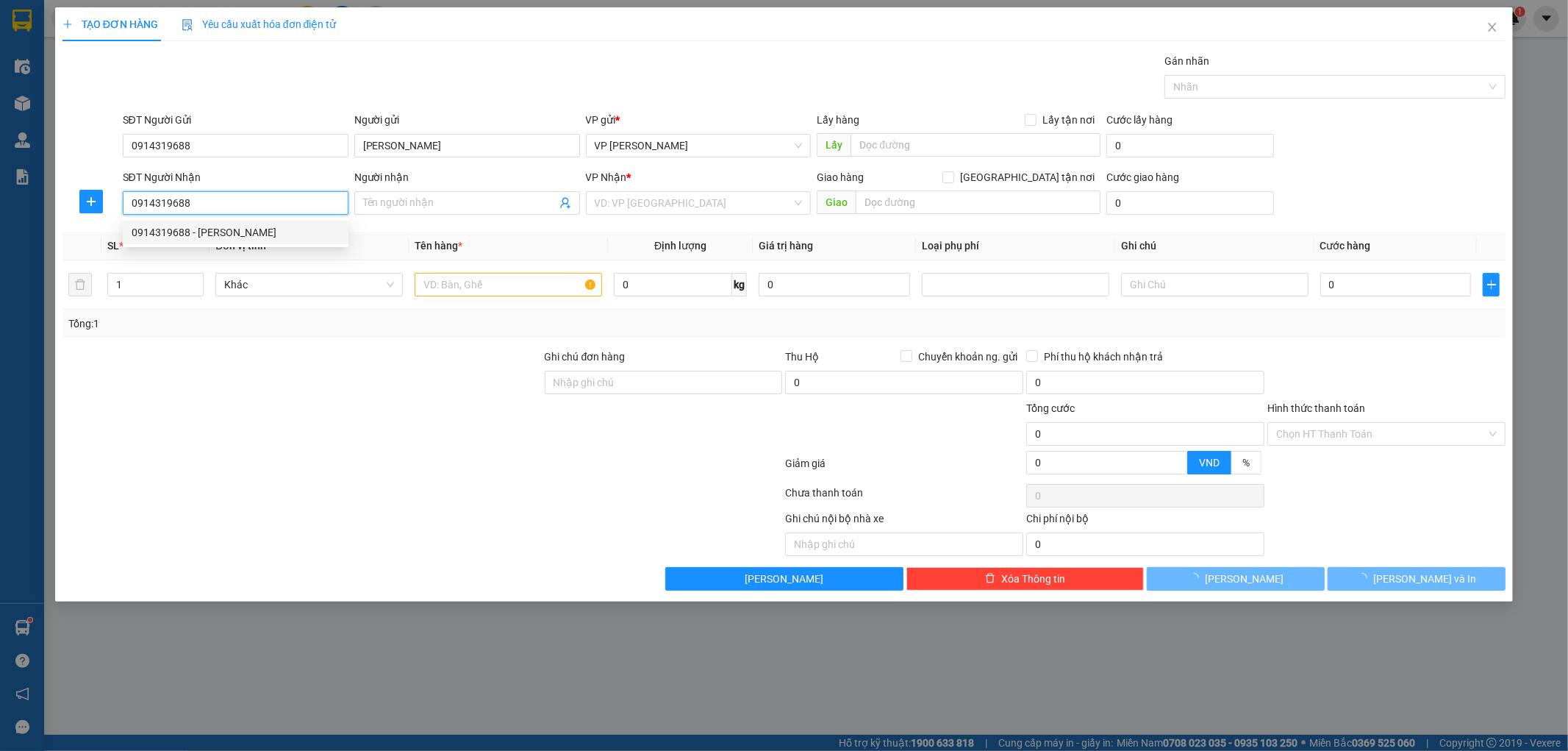
type input "[PERSON_NAME]"
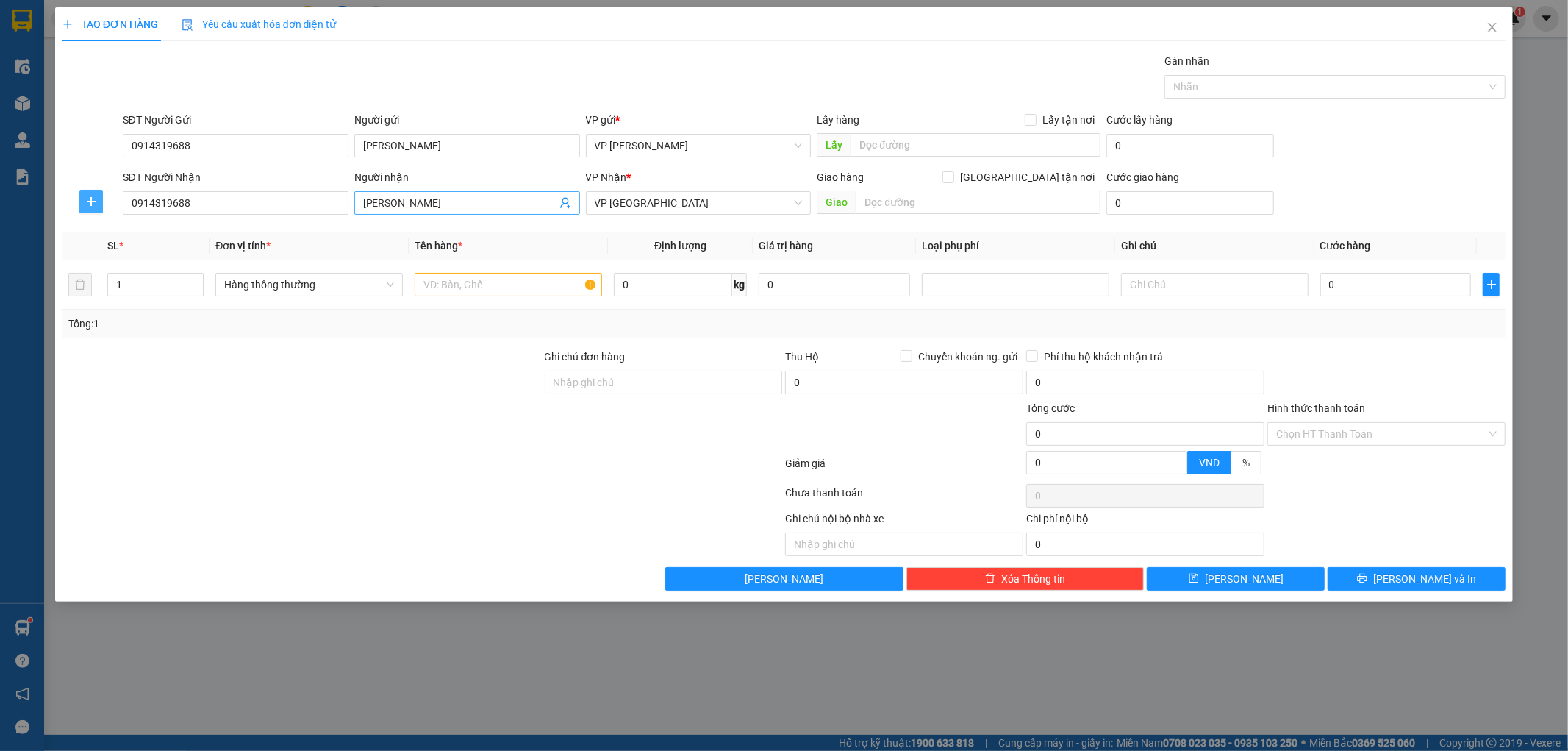
drag, startPoint x: 84, startPoint y: 200, endPoint x: 519, endPoint y: 195, distance: 435.0
click at [101, 200] on span "plus" at bounding box center [91, 202] width 22 height 12
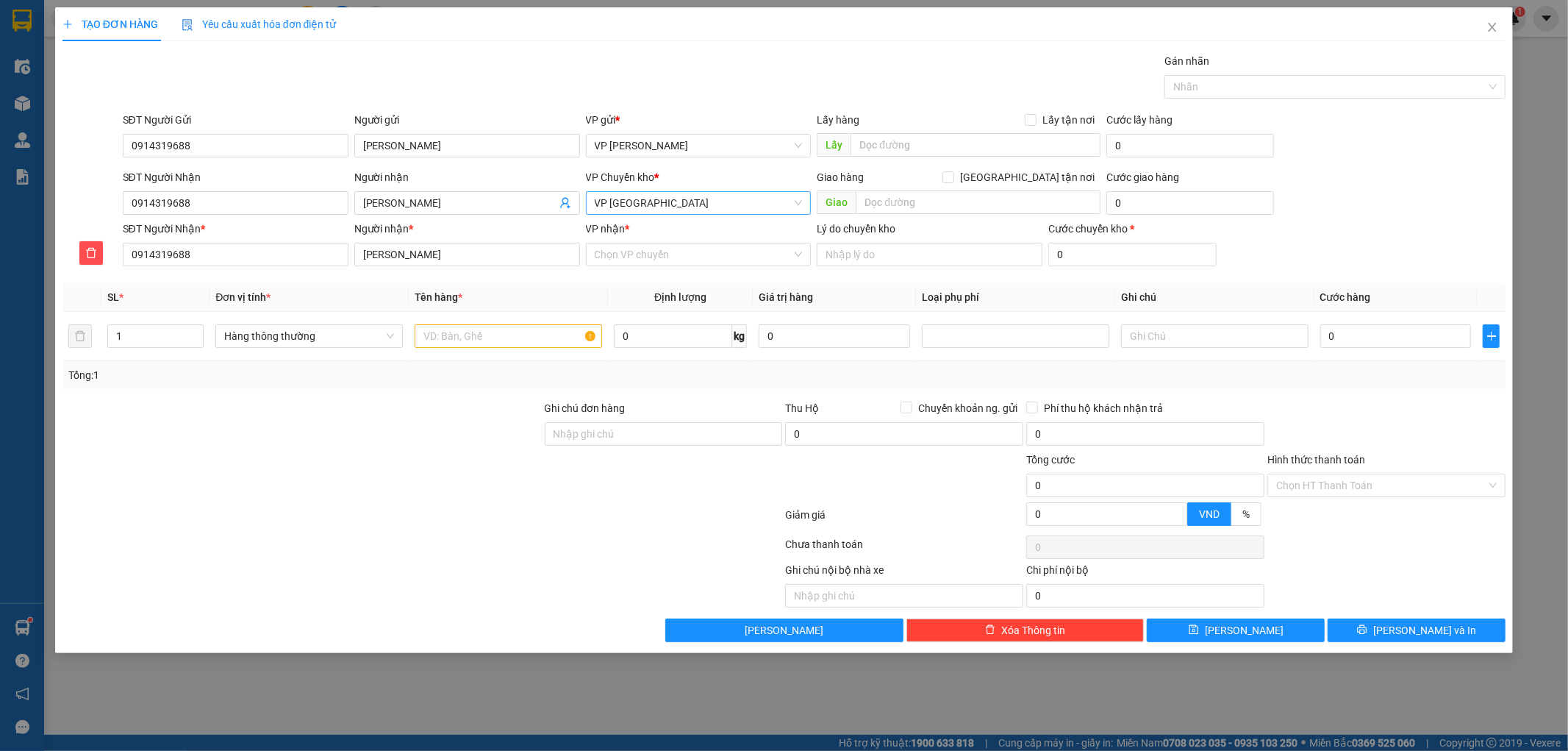
click at [638, 200] on span "VP [GEOGRAPHIC_DATA]" at bounding box center [699, 203] width 208 height 22
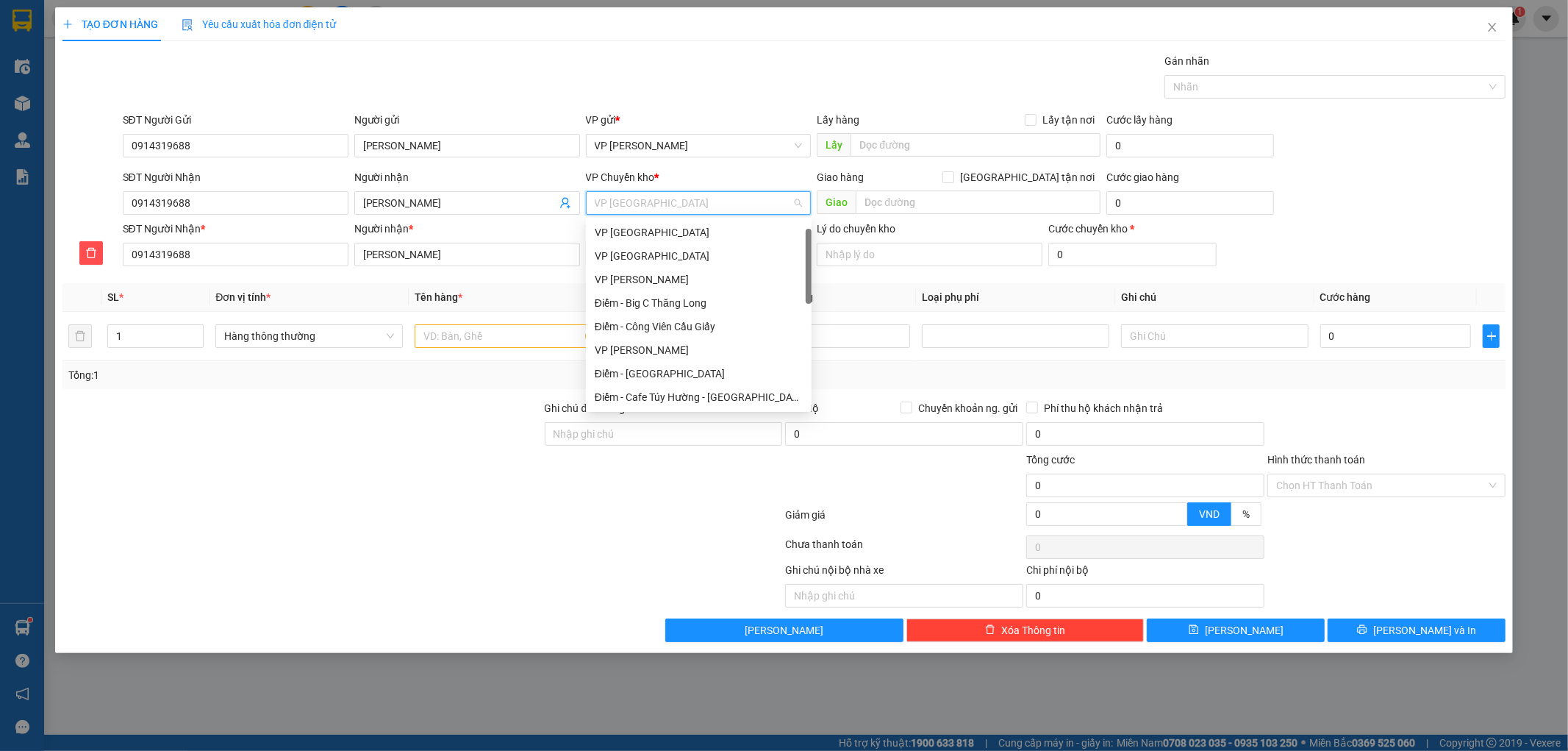
scroll to position [24, 0]
click at [648, 229] on div "VP [GEOGRAPHIC_DATA]" at bounding box center [699, 232] width 208 height 16
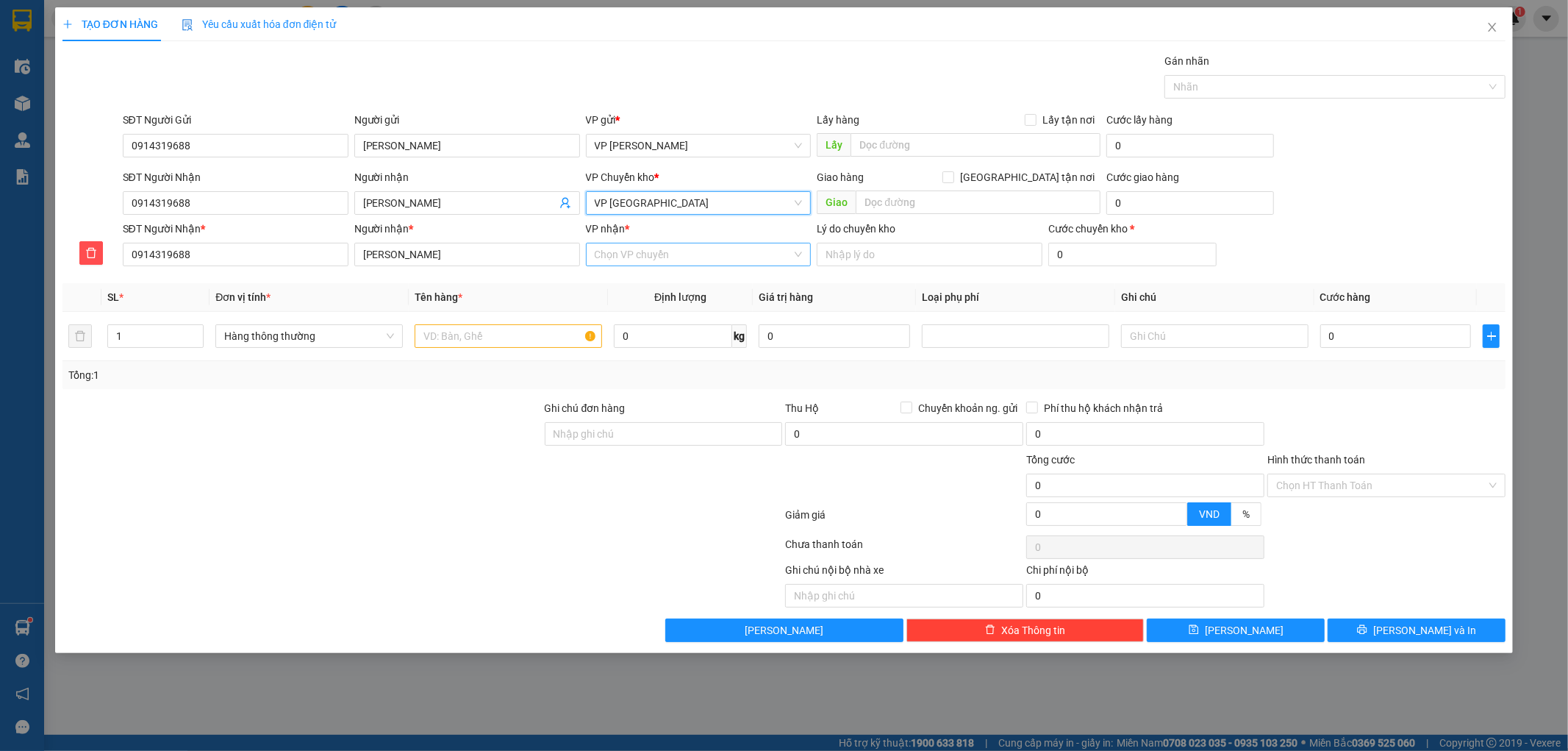
click at [650, 250] on input "VP nhận *" at bounding box center [694, 255] width 198 height 22
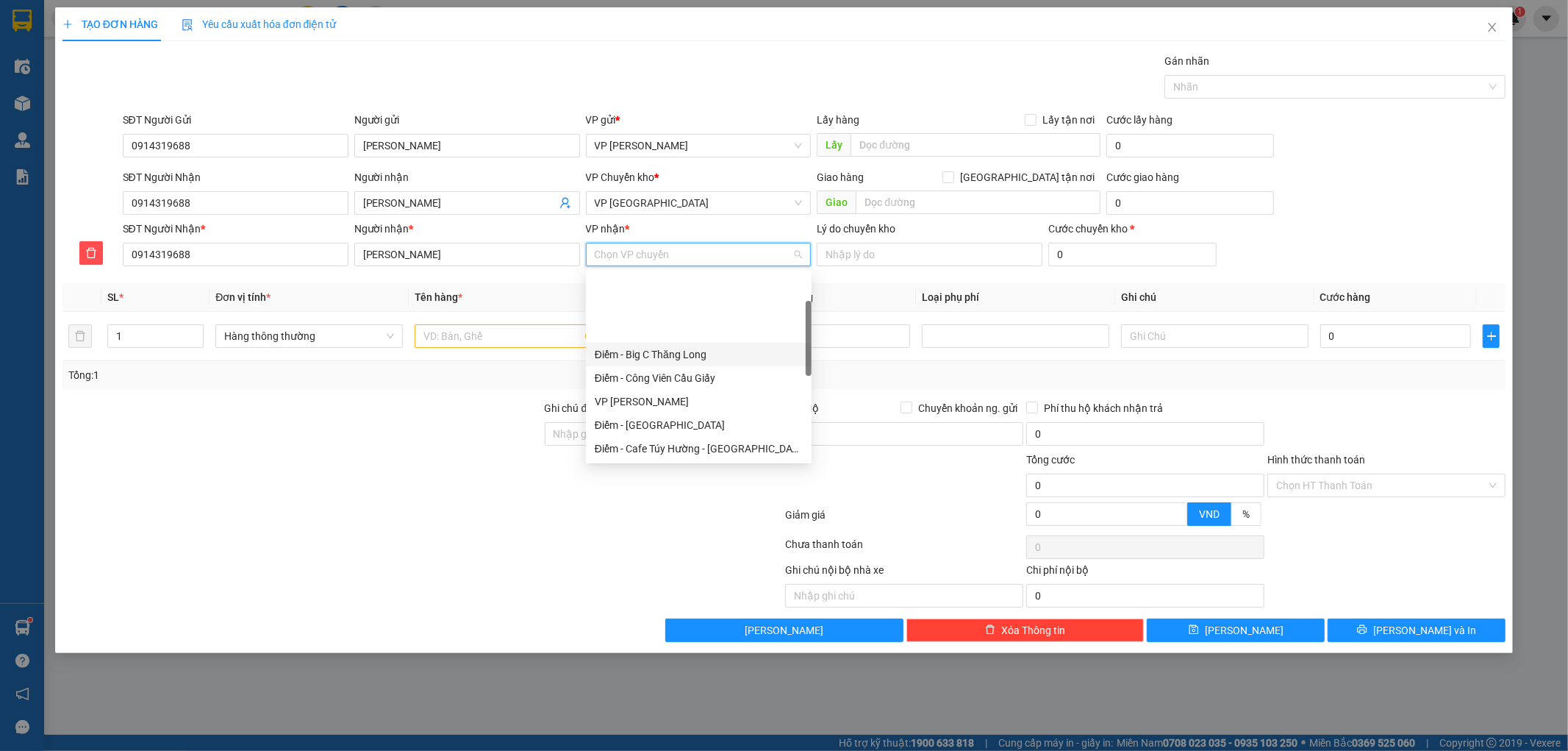
scroll to position [82, 0]
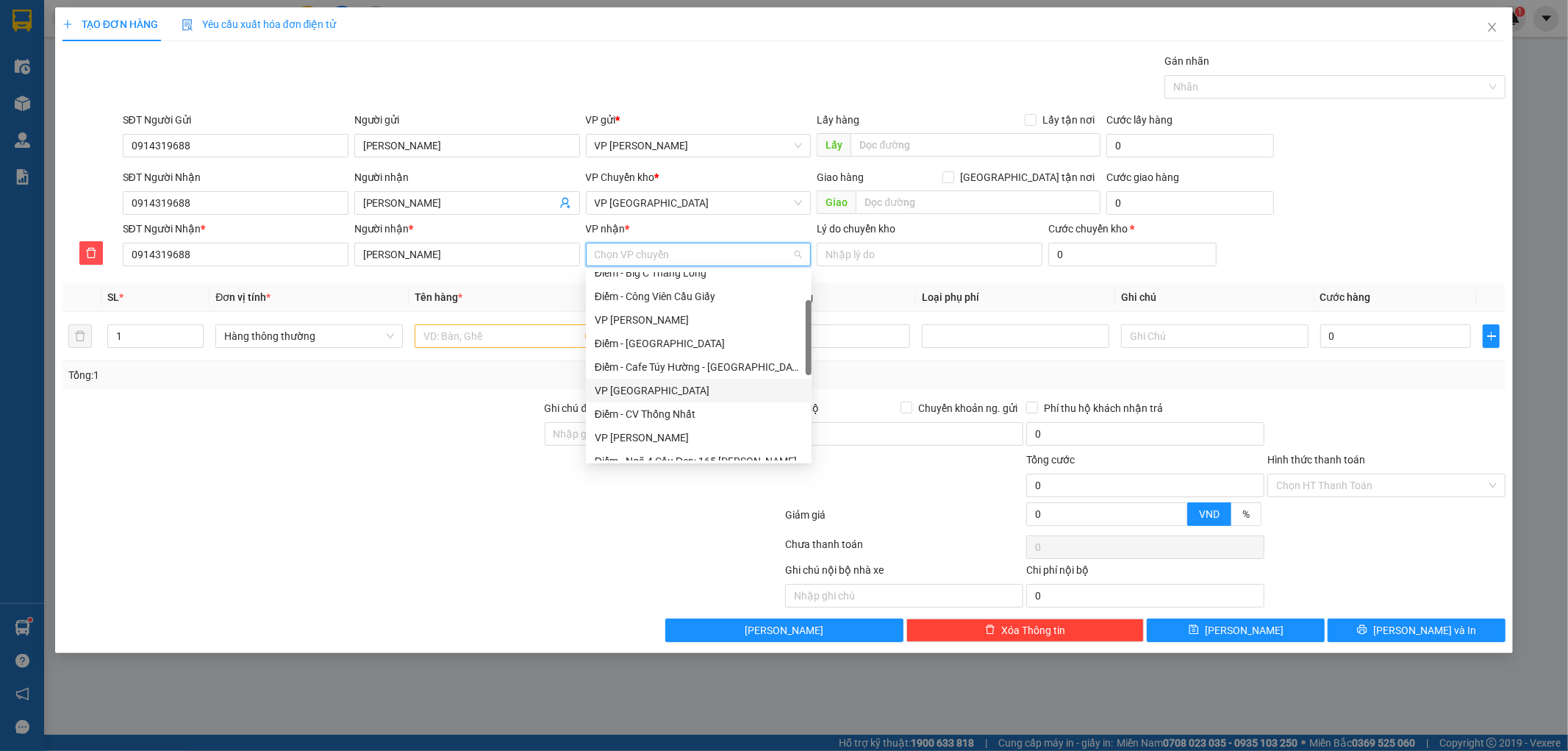
click at [656, 388] on div "VP [GEOGRAPHIC_DATA]" at bounding box center [699, 390] width 208 height 16
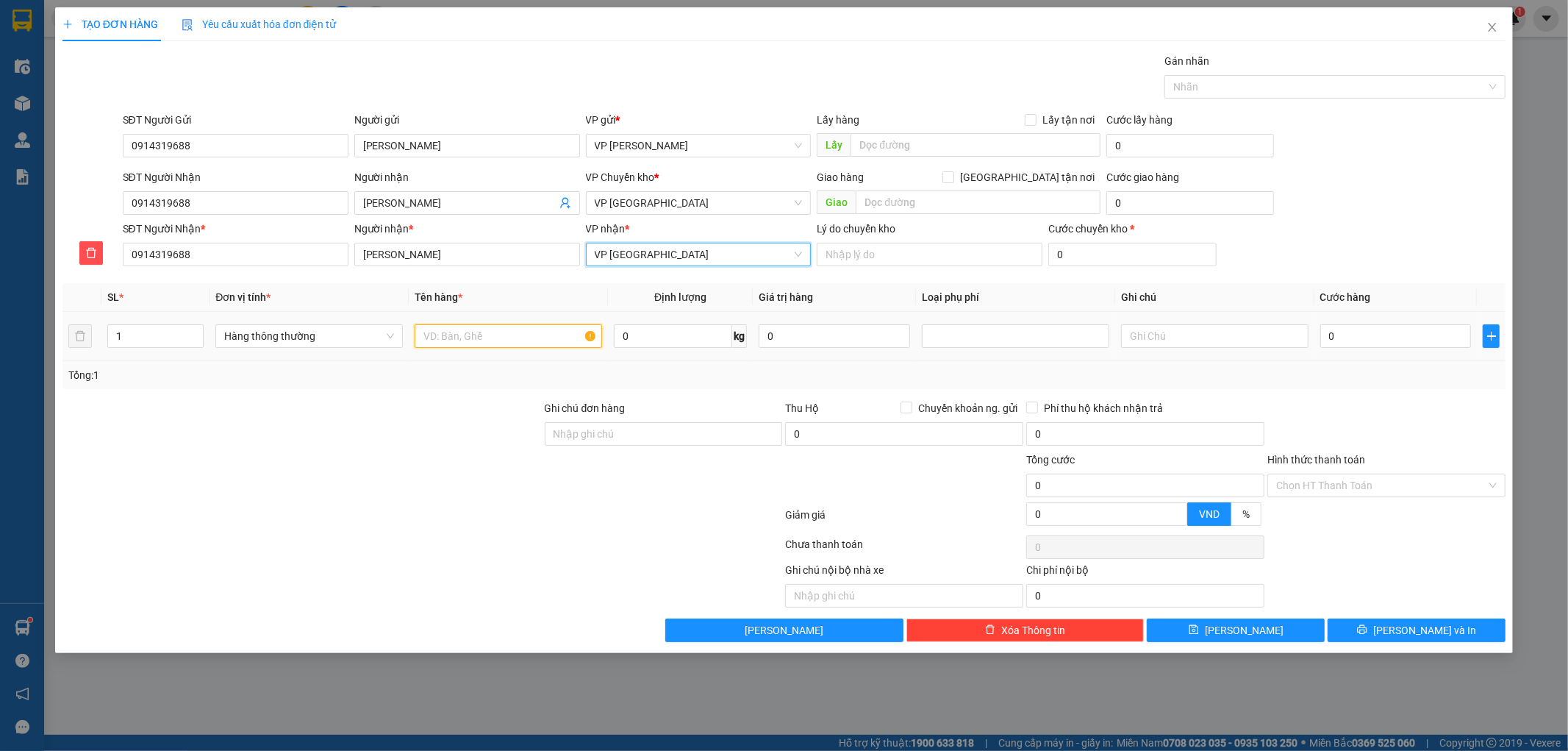
click at [455, 334] on input "text" at bounding box center [508, 336] width 188 height 24
type input "hct quàn áo"
click at [1409, 335] on input "0" at bounding box center [1396, 336] width 151 height 24
type input "003"
type input "3"
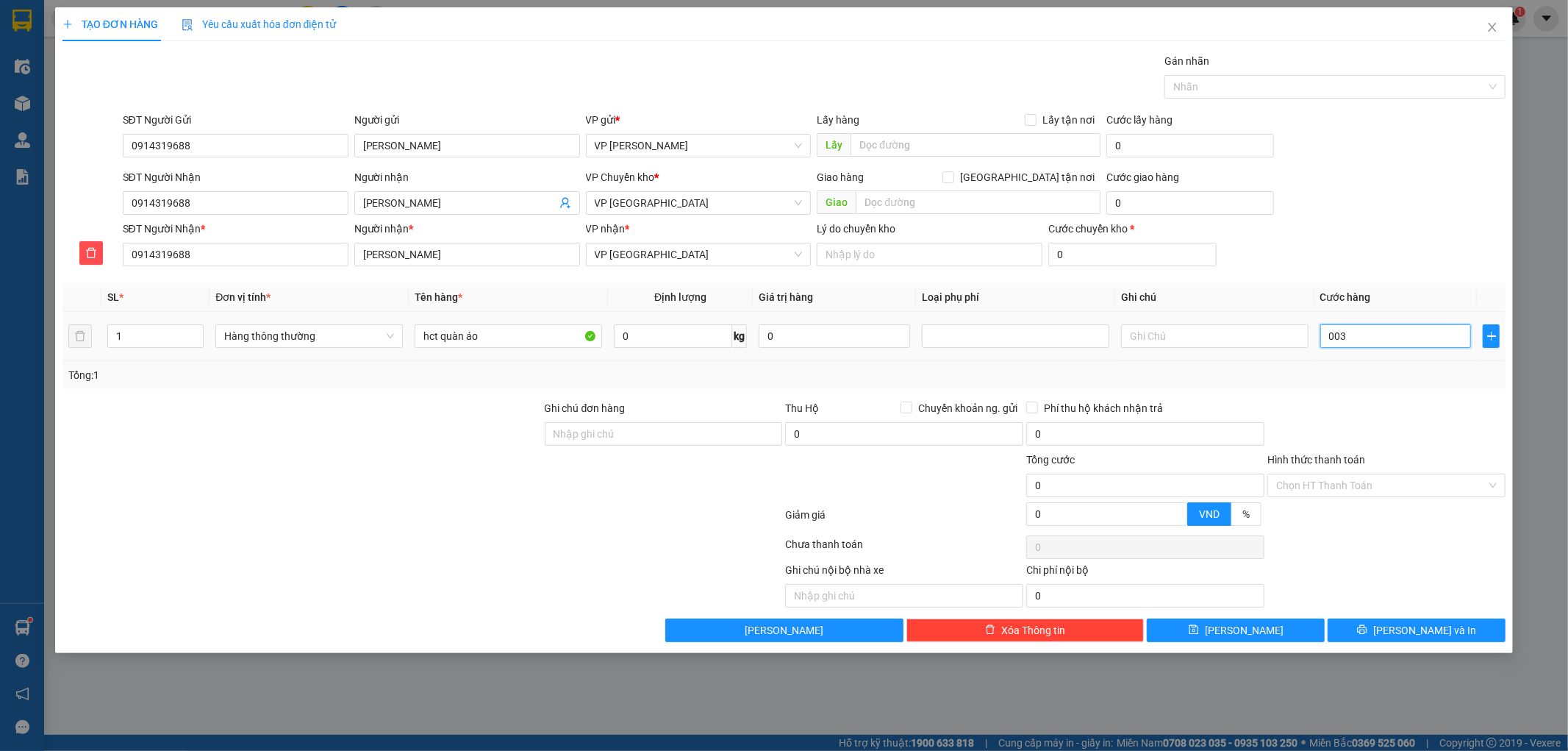
type input "3"
type input "30.000"
click at [1406, 371] on div "Tổng: 1" at bounding box center [784, 376] width 1432 height 16
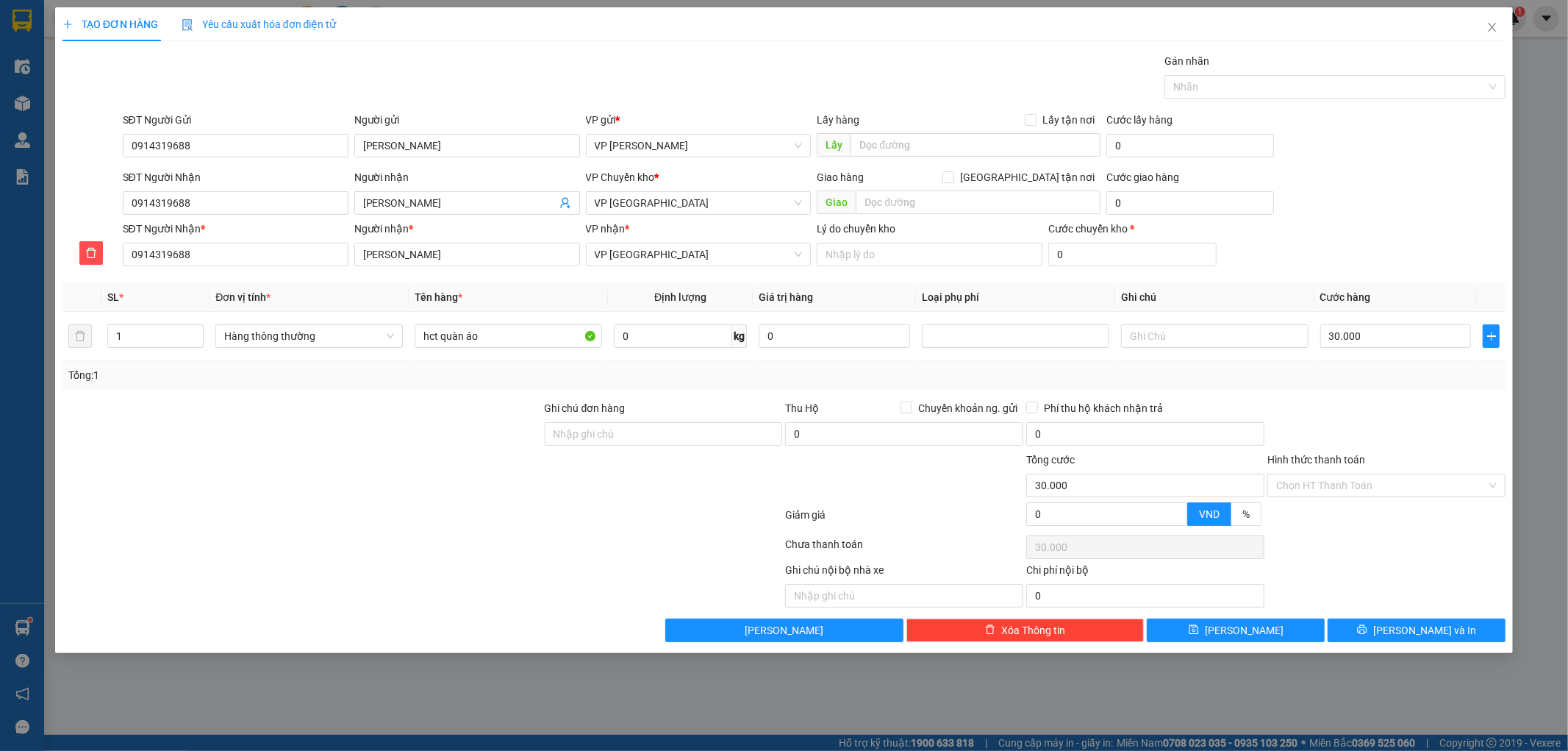
click at [1388, 644] on div "TẠO ĐƠN HÀNG Yêu cầu xuất hóa đơn điện tử Transit Pickup Surcharge Ids Transit …" at bounding box center [784, 330] width 1458 height 646
click at [1367, 633] on icon "printer" at bounding box center [1362, 629] width 10 height 10
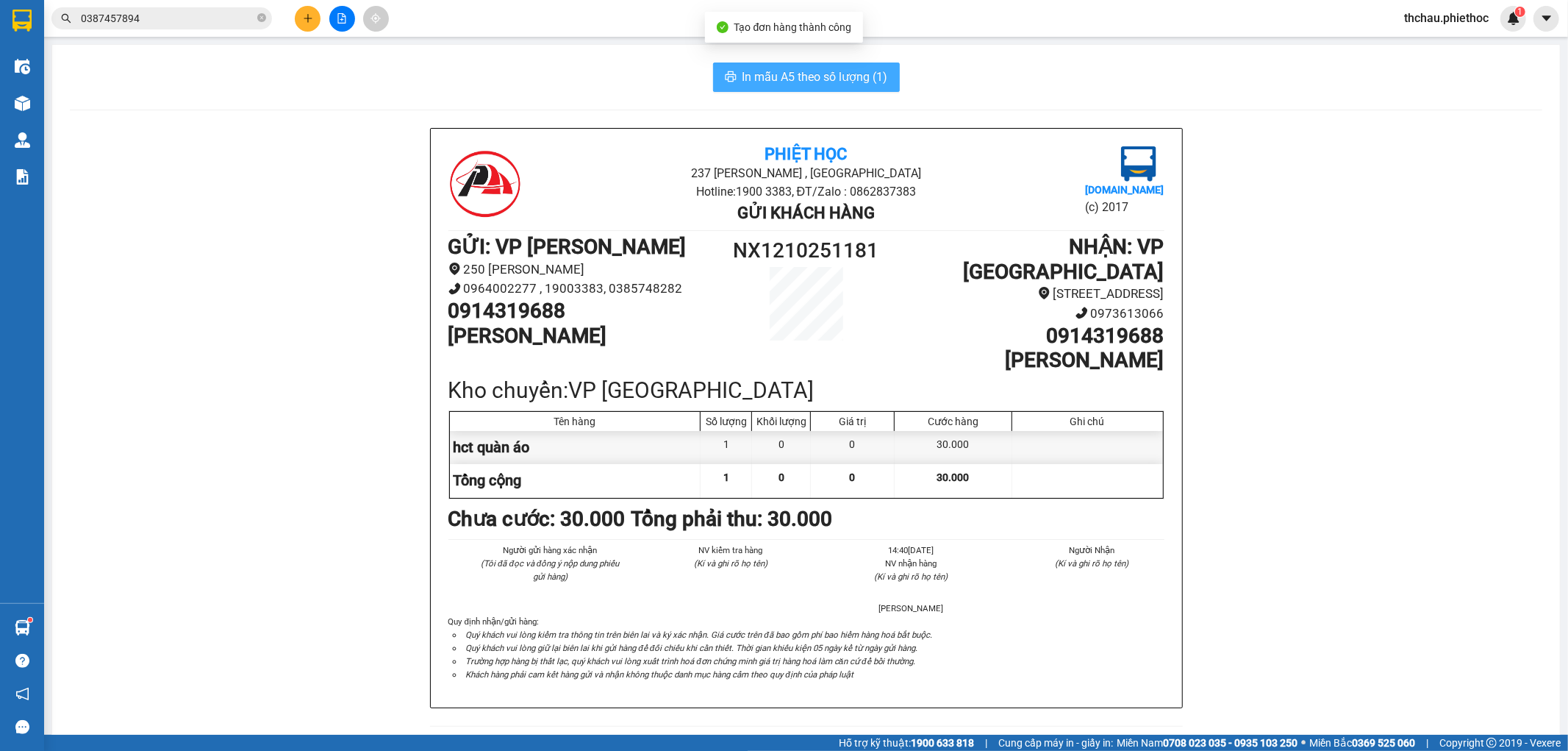
click at [772, 79] on span "In mẫu A5 theo số lượng (1)" at bounding box center [815, 76] width 145 height 19
click at [258, 17] on icon "close-circle" at bounding box center [262, 18] width 9 height 9
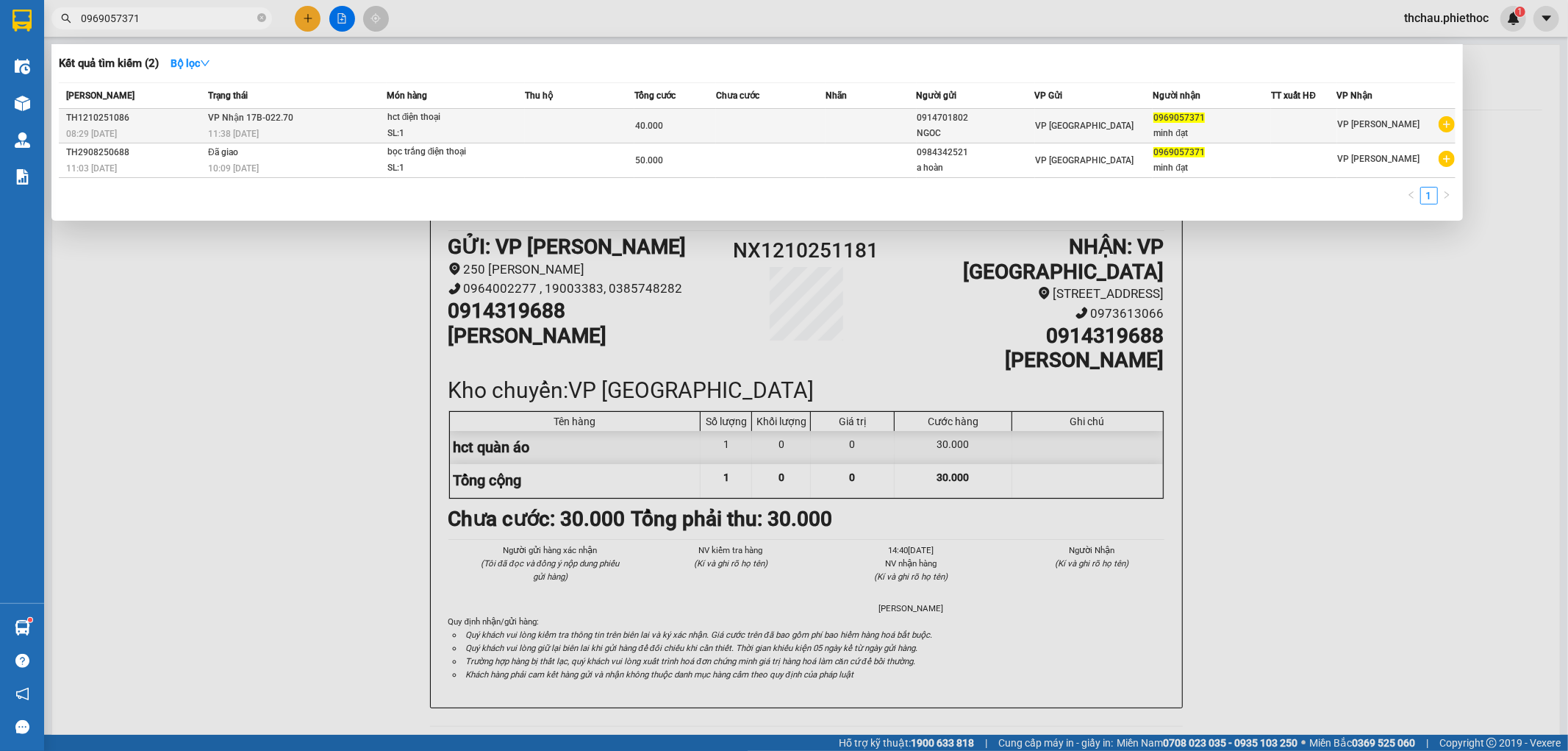
type input "0969057371"
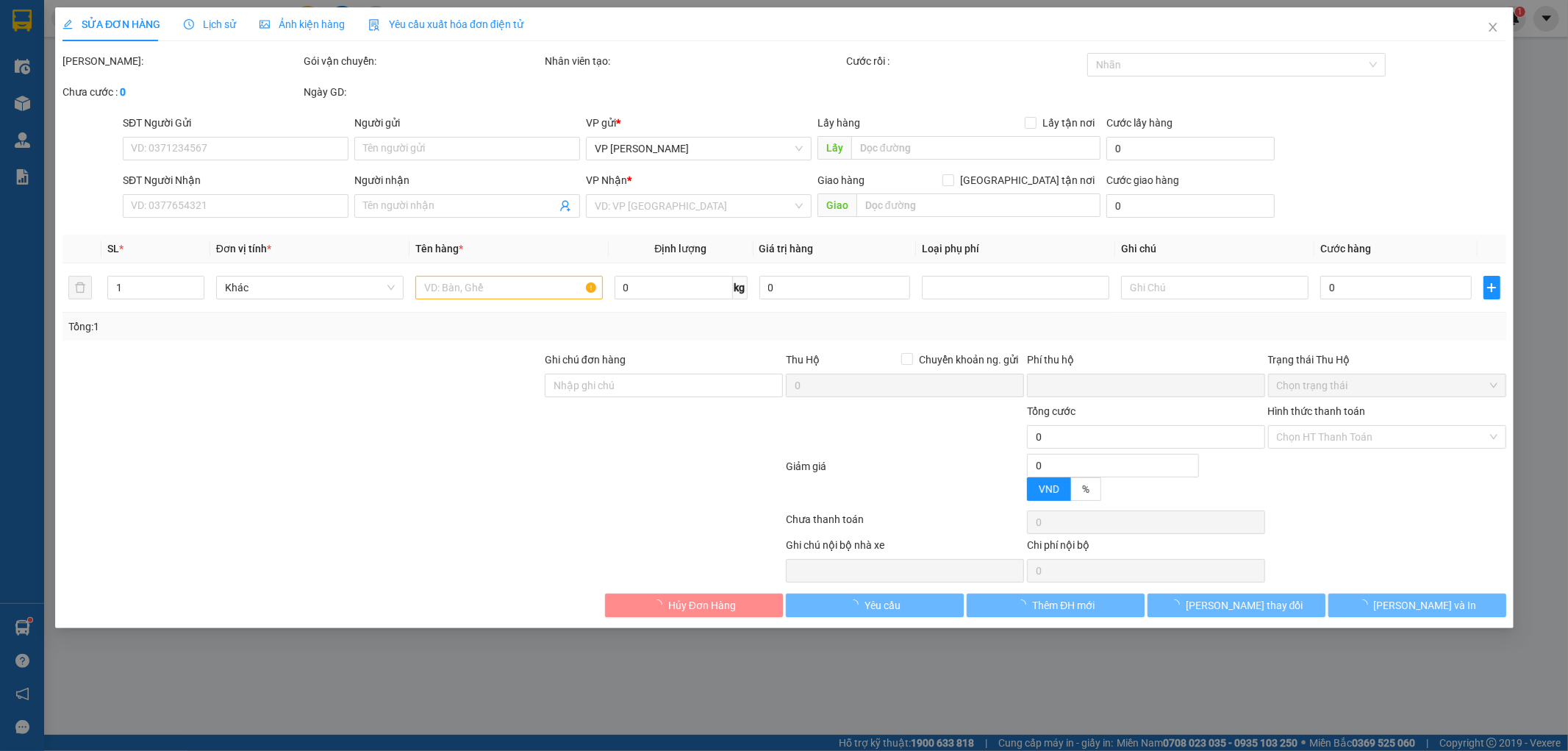
type input "0914701802"
type input "NGOC"
type input "0969057371"
type input "minh đạt"
type input "0"
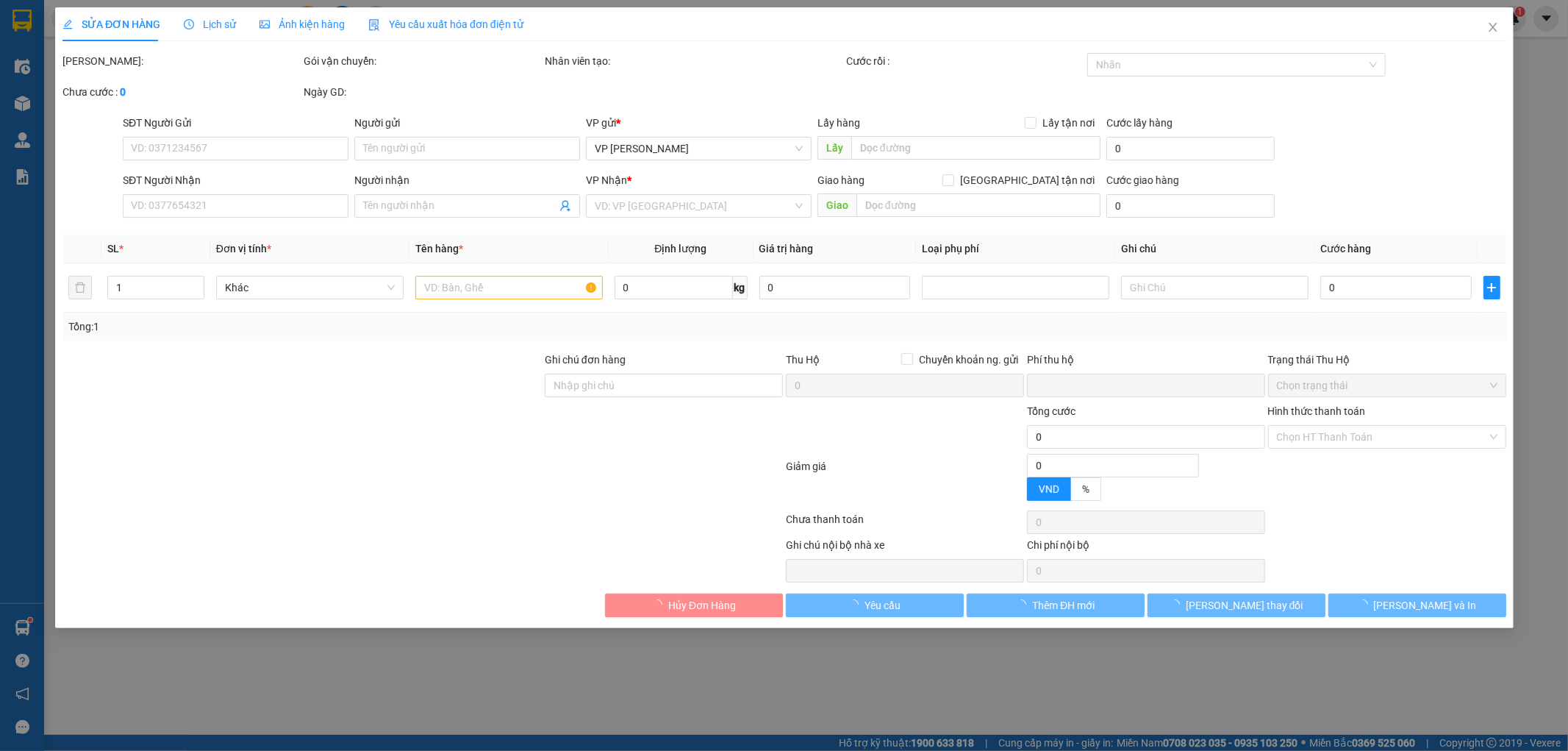
type input "40.000"
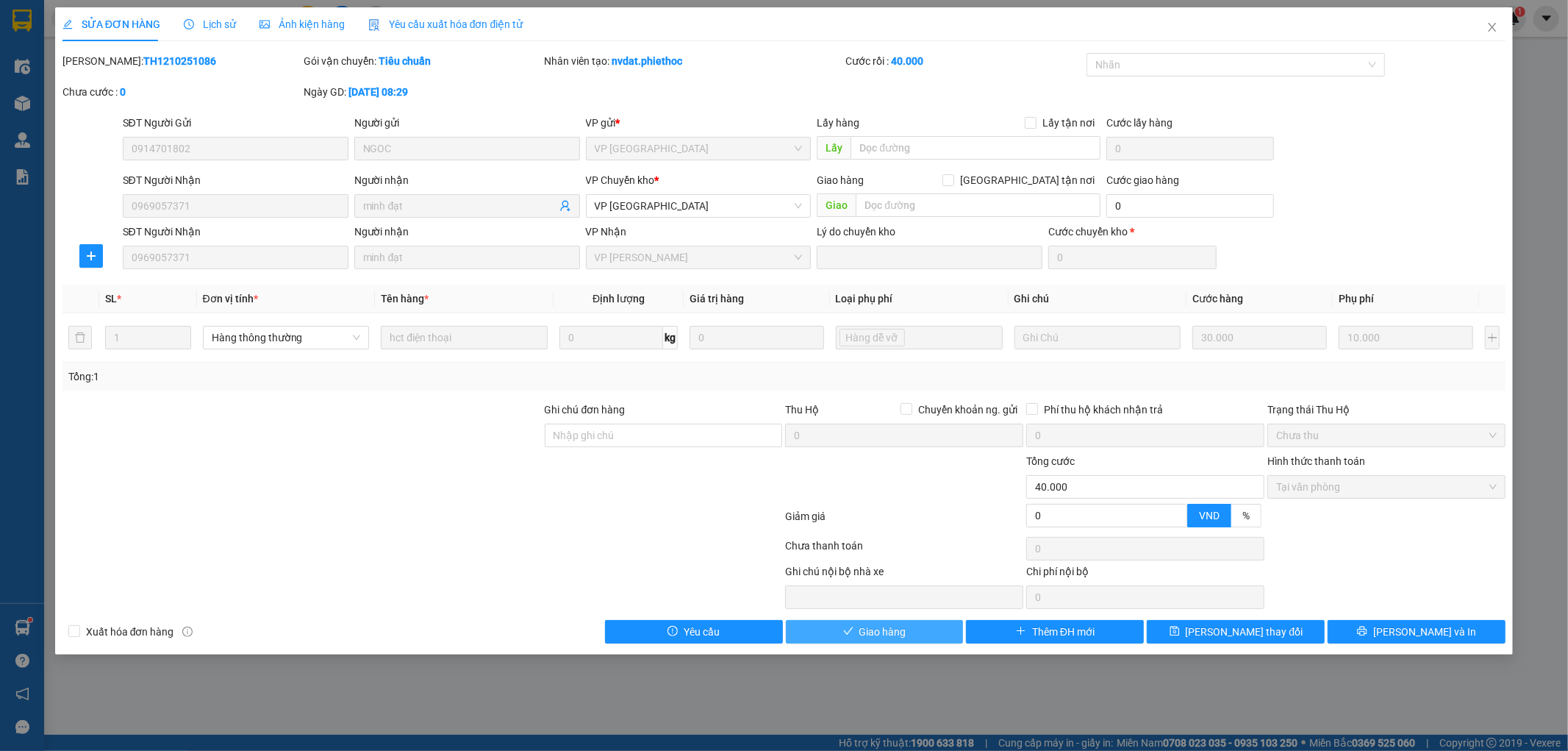
click at [868, 628] on span "Giao hàng" at bounding box center [883, 632] width 47 height 16
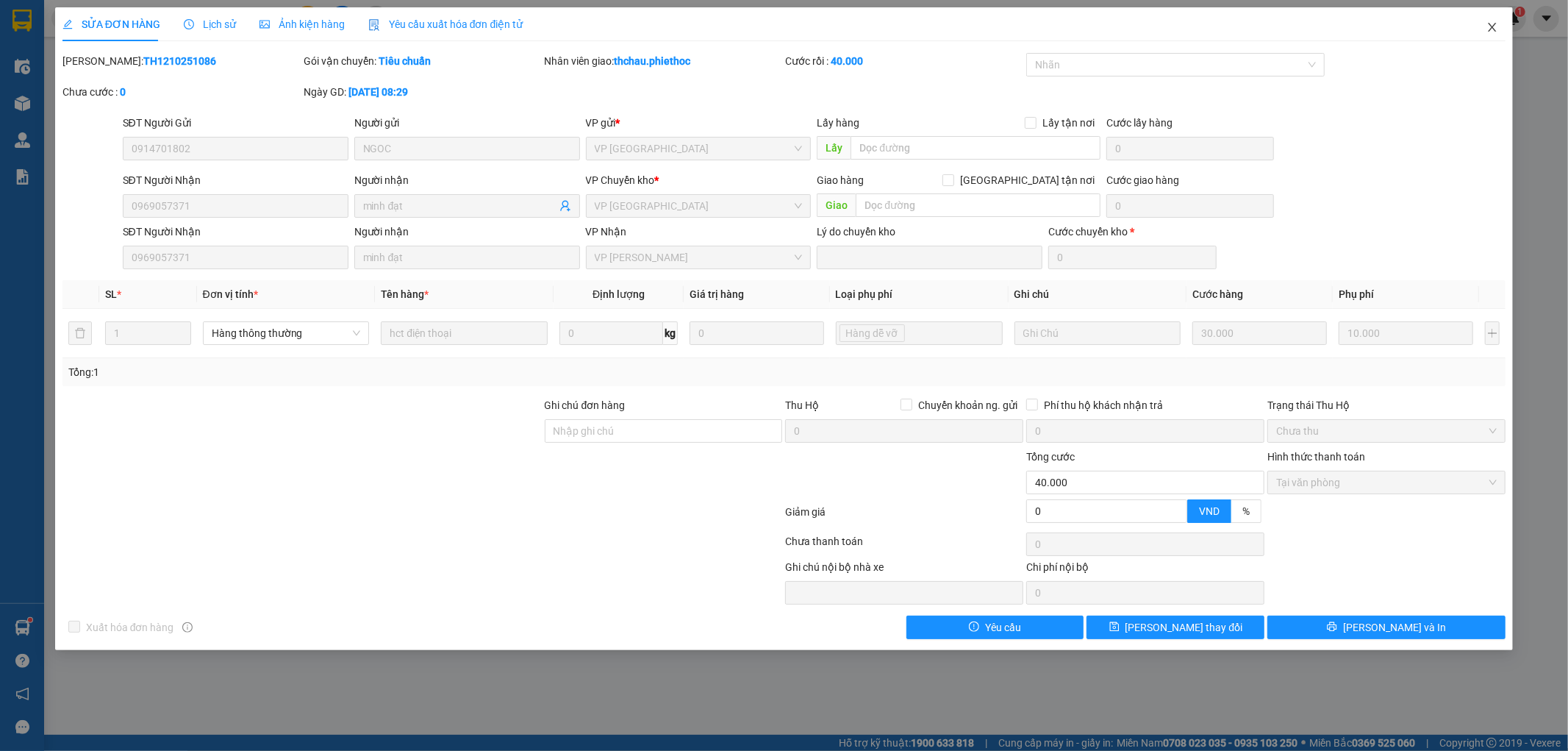
click at [1489, 26] on icon "close" at bounding box center [1492, 27] width 12 height 12
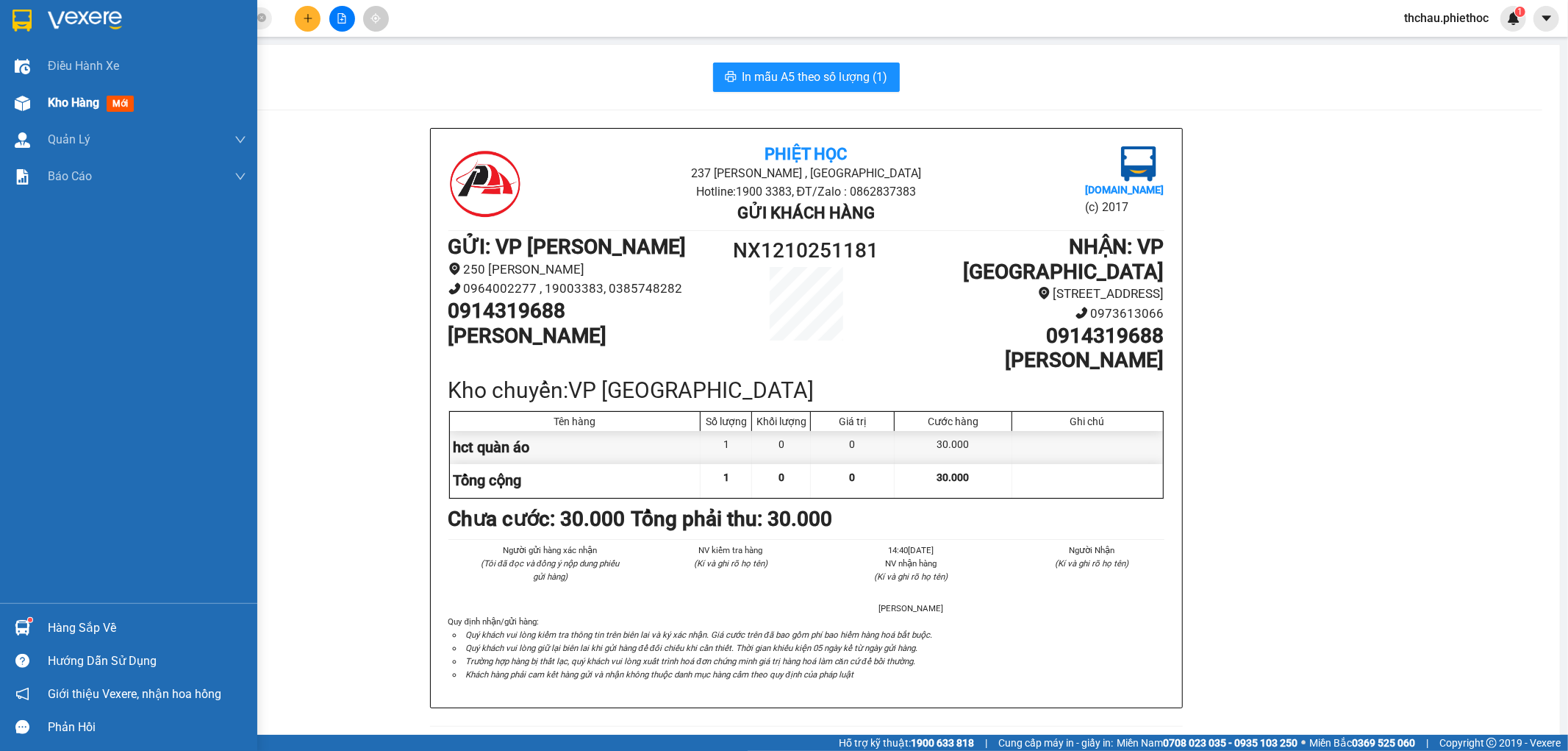
click at [60, 99] on span "Kho hàng" at bounding box center [73, 102] width 51 height 14
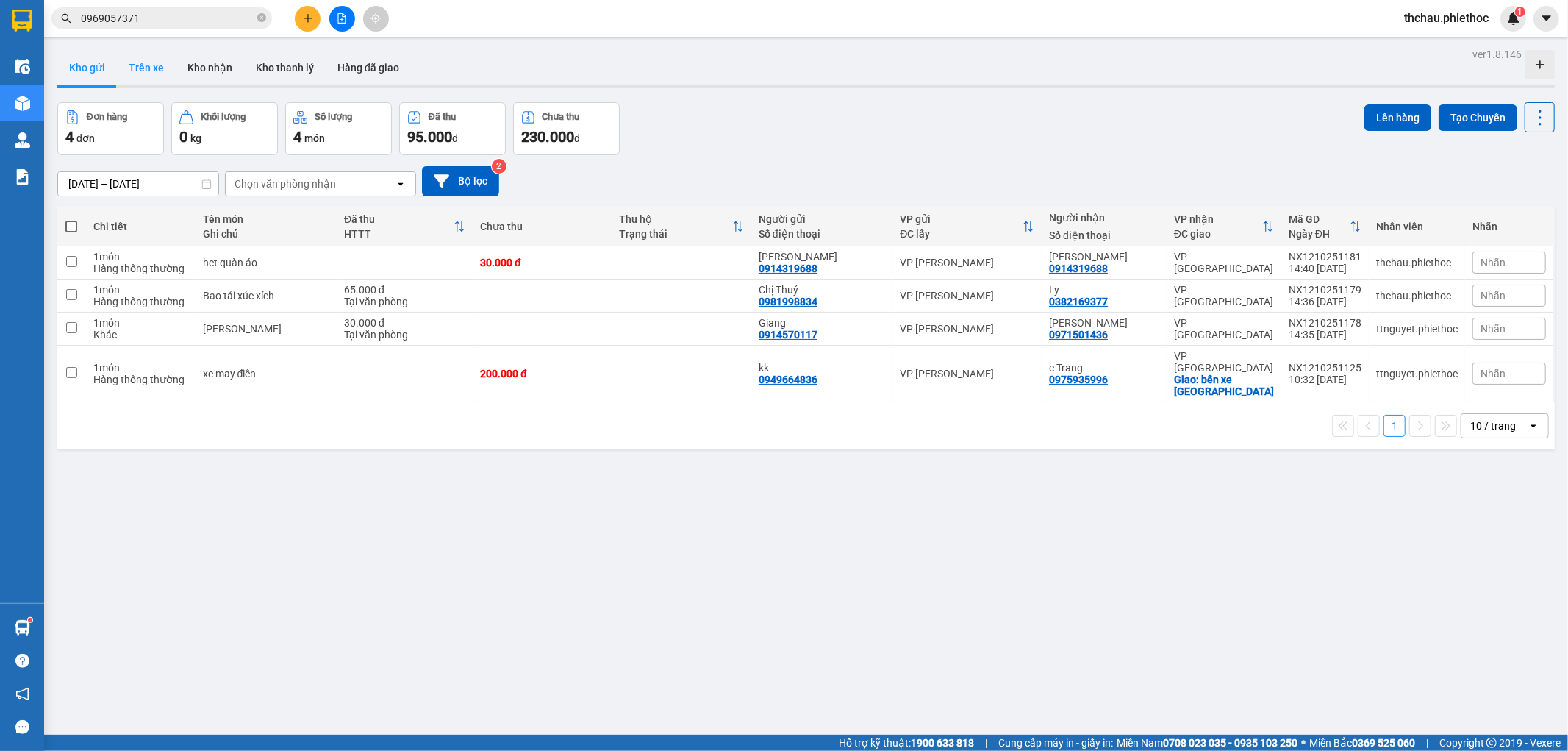
click at [131, 69] on button "Trên xe" at bounding box center [146, 68] width 59 height 36
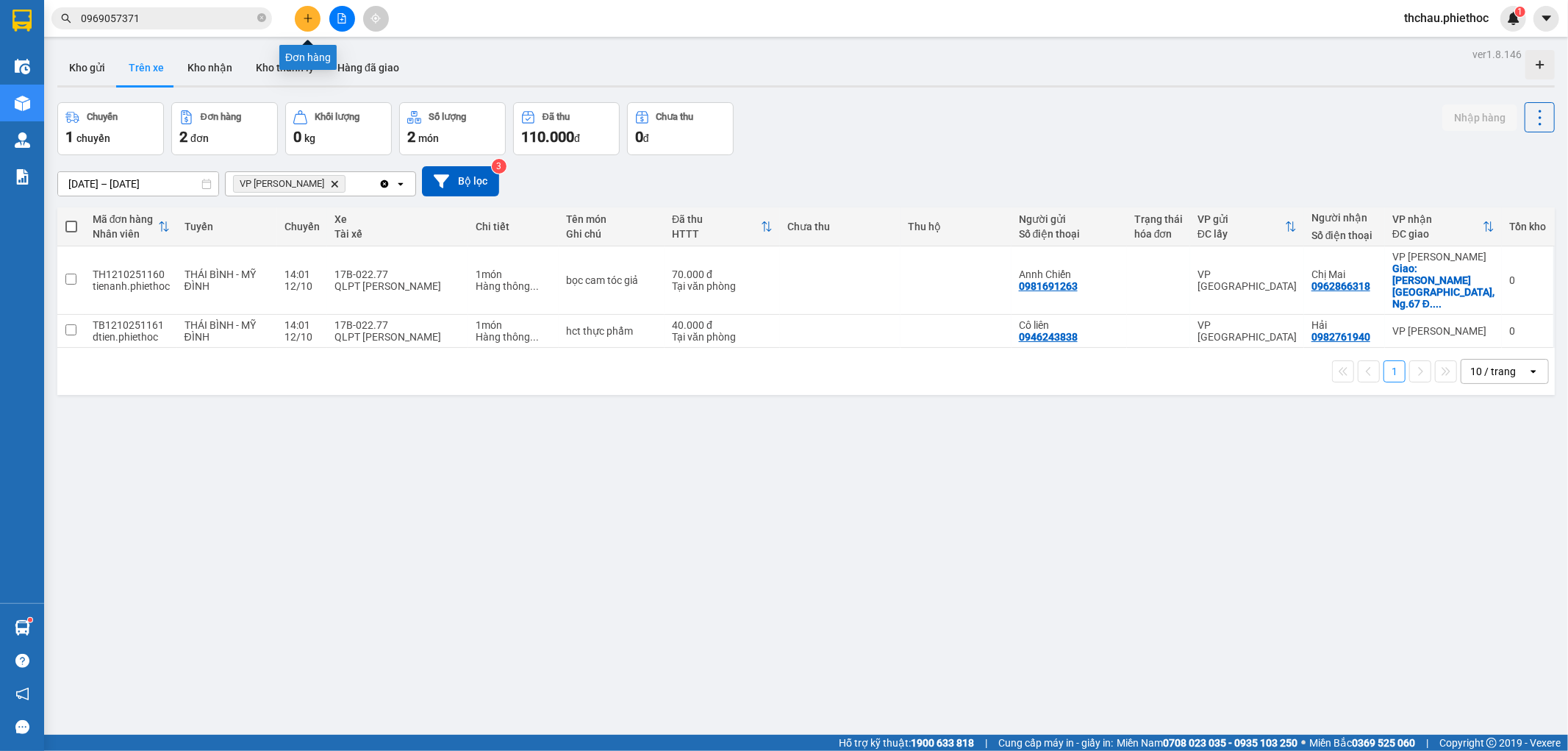
click at [306, 23] on icon "plus" at bounding box center [308, 19] width 10 height 10
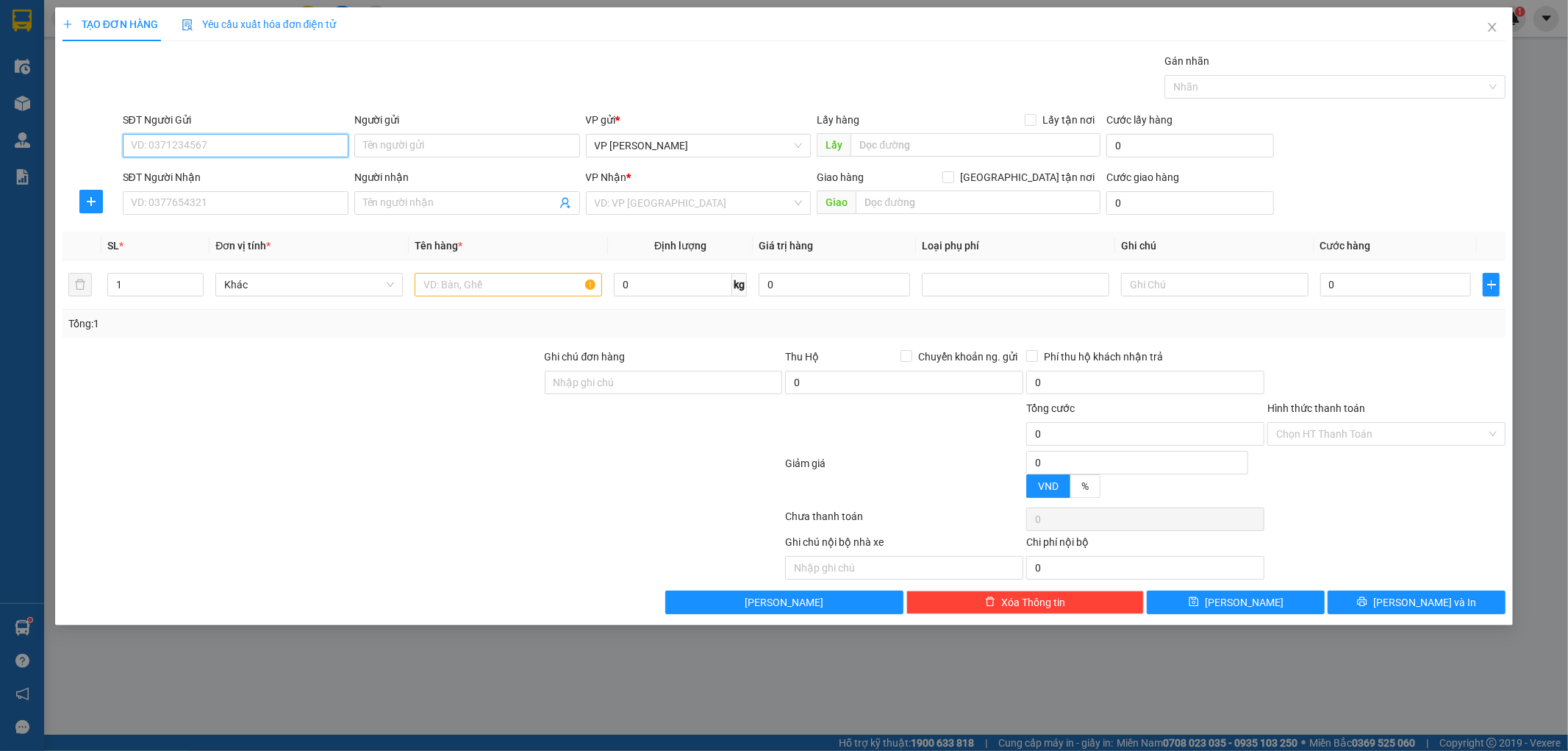
click at [214, 149] on input "SĐT Người Gửi" at bounding box center [236, 145] width 225 height 24
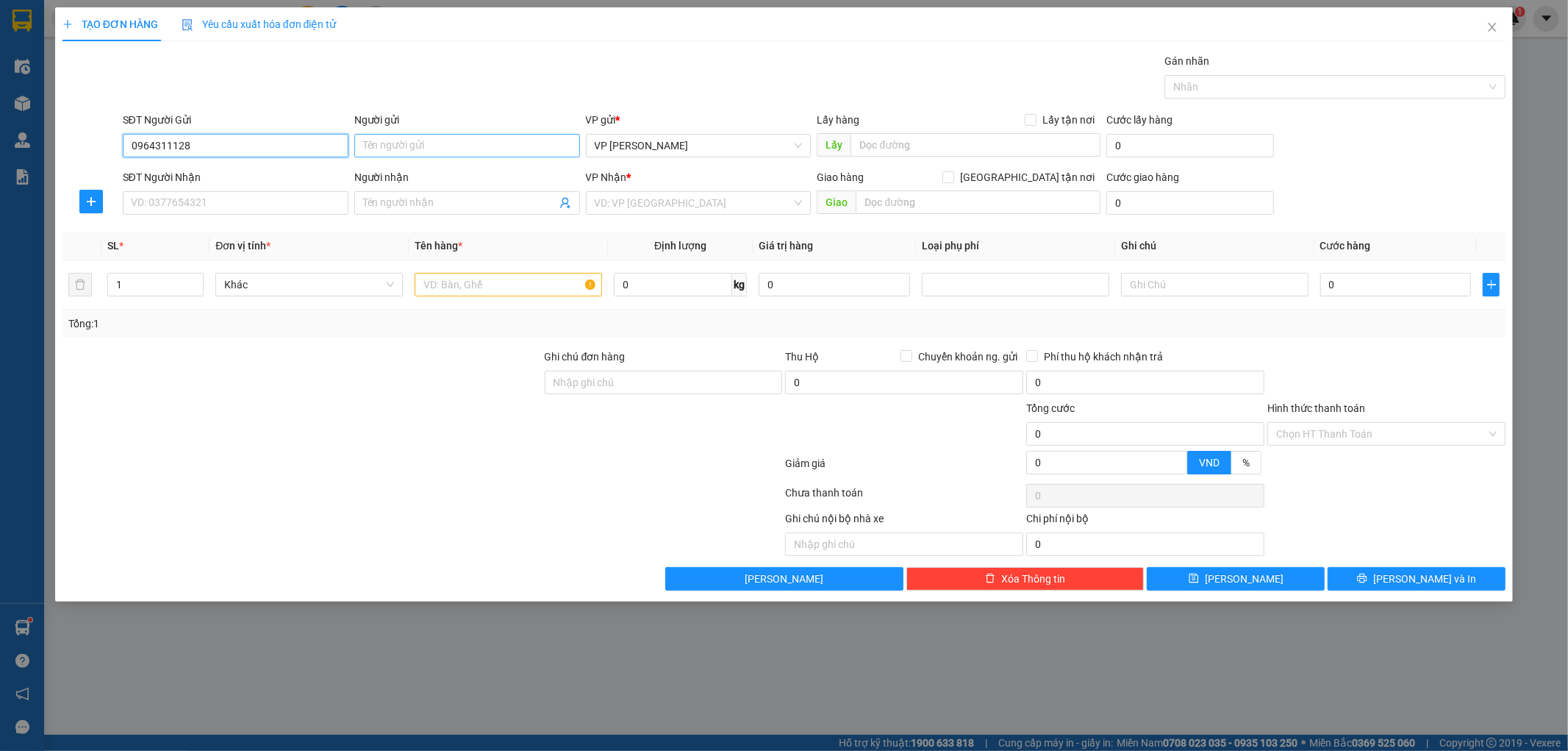
type input "0964311128"
click at [419, 145] on input "Người gửi" at bounding box center [467, 145] width 225 height 24
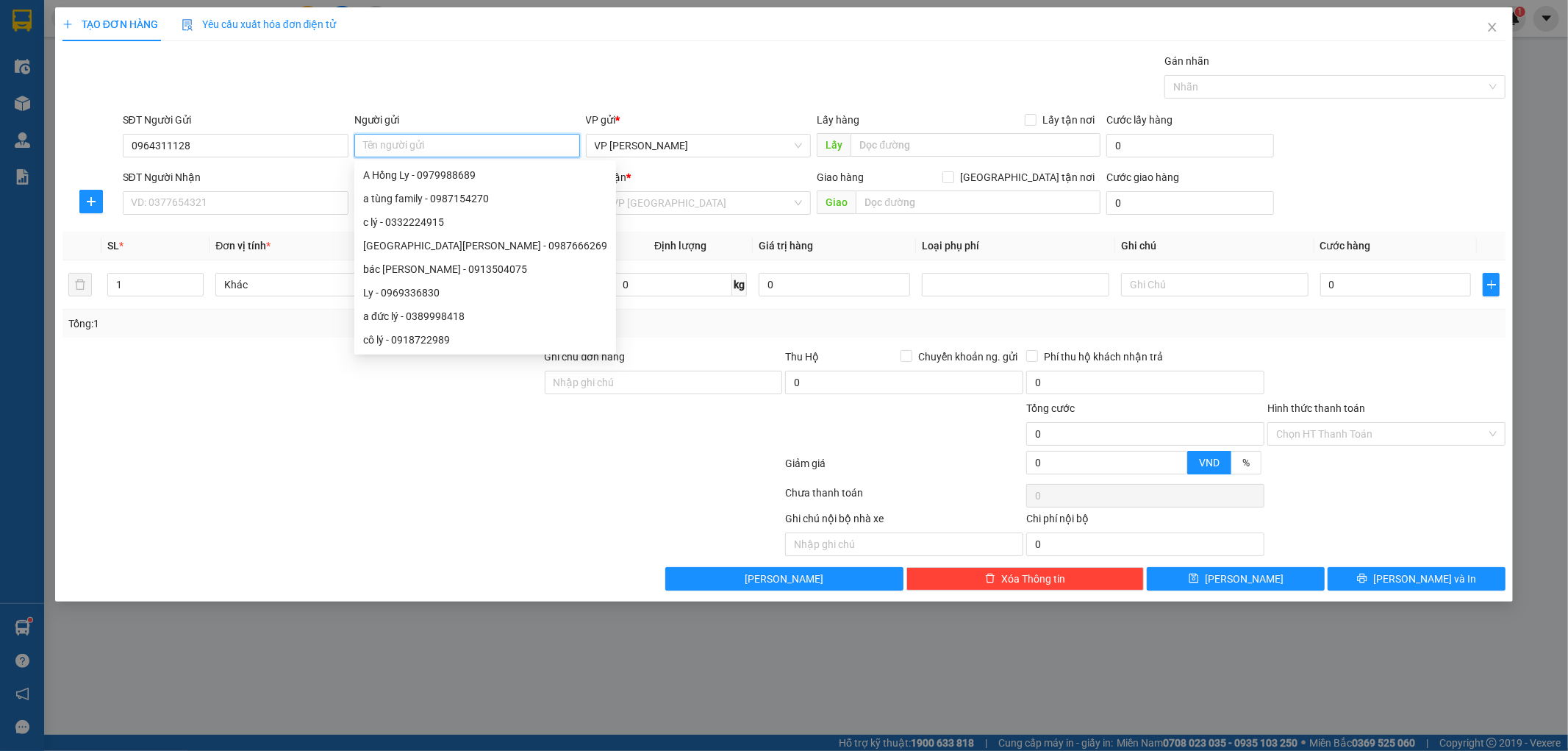
type input "S"
type input "Anh Đại"
click at [461, 83] on div "Gói vận chuyển * Tiêu chuẩn Gán nhãn Nhãn" at bounding box center [814, 78] width 1389 height 51
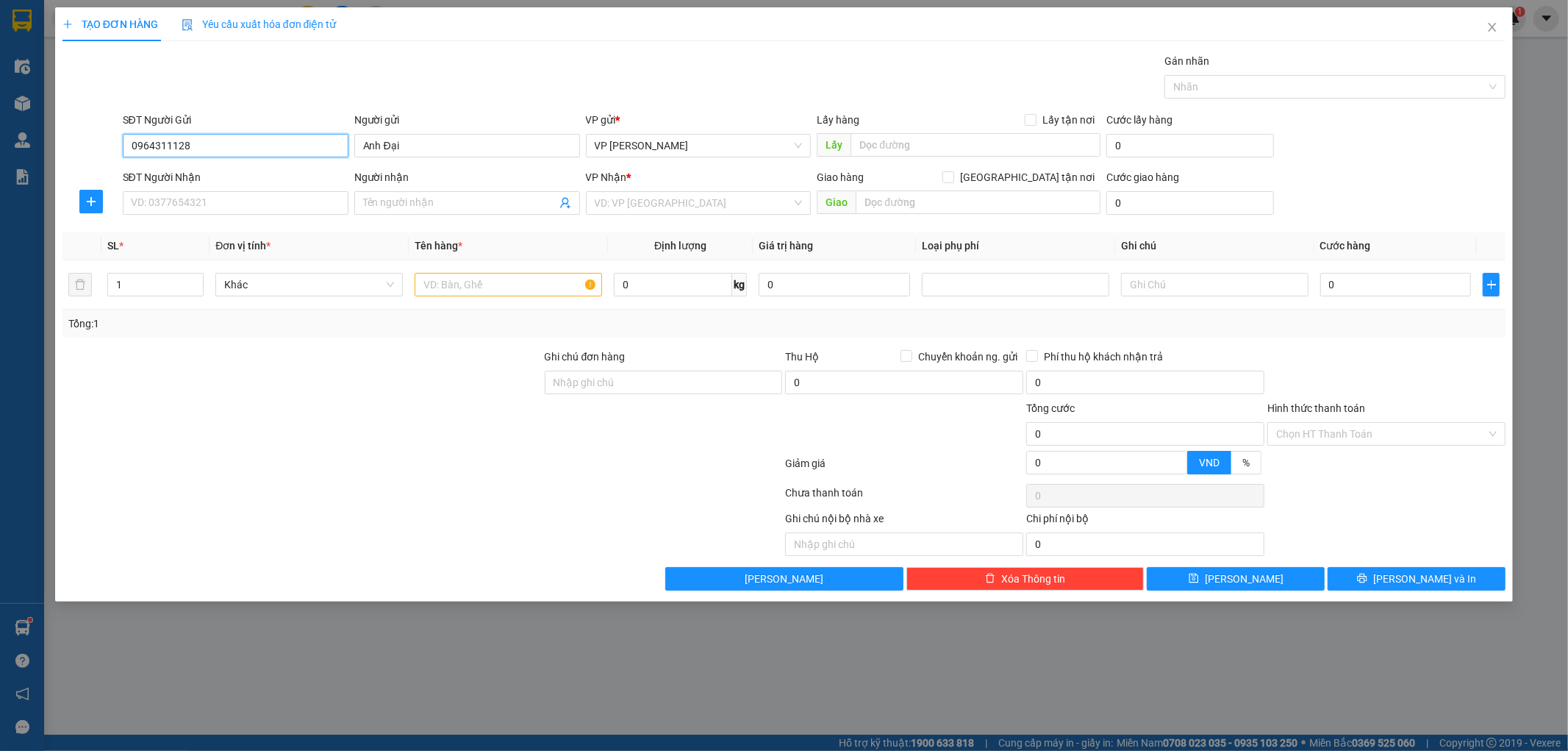
drag, startPoint x: 205, startPoint y: 140, endPoint x: 85, endPoint y: 141, distance: 120.0
click at [85, 141] on div "SĐT Người Gửi 0964311128 0964311128 Người gửi Anh Đại VP gửi * VP [PERSON_NAME]…" at bounding box center [784, 137] width 1446 height 51
click at [163, 197] on input "SĐT Người Nhận" at bounding box center [236, 203] width 225 height 24
click at [180, 225] on div "0964311128 - KH" at bounding box center [235, 232] width 208 height 16
type input "0964311128"
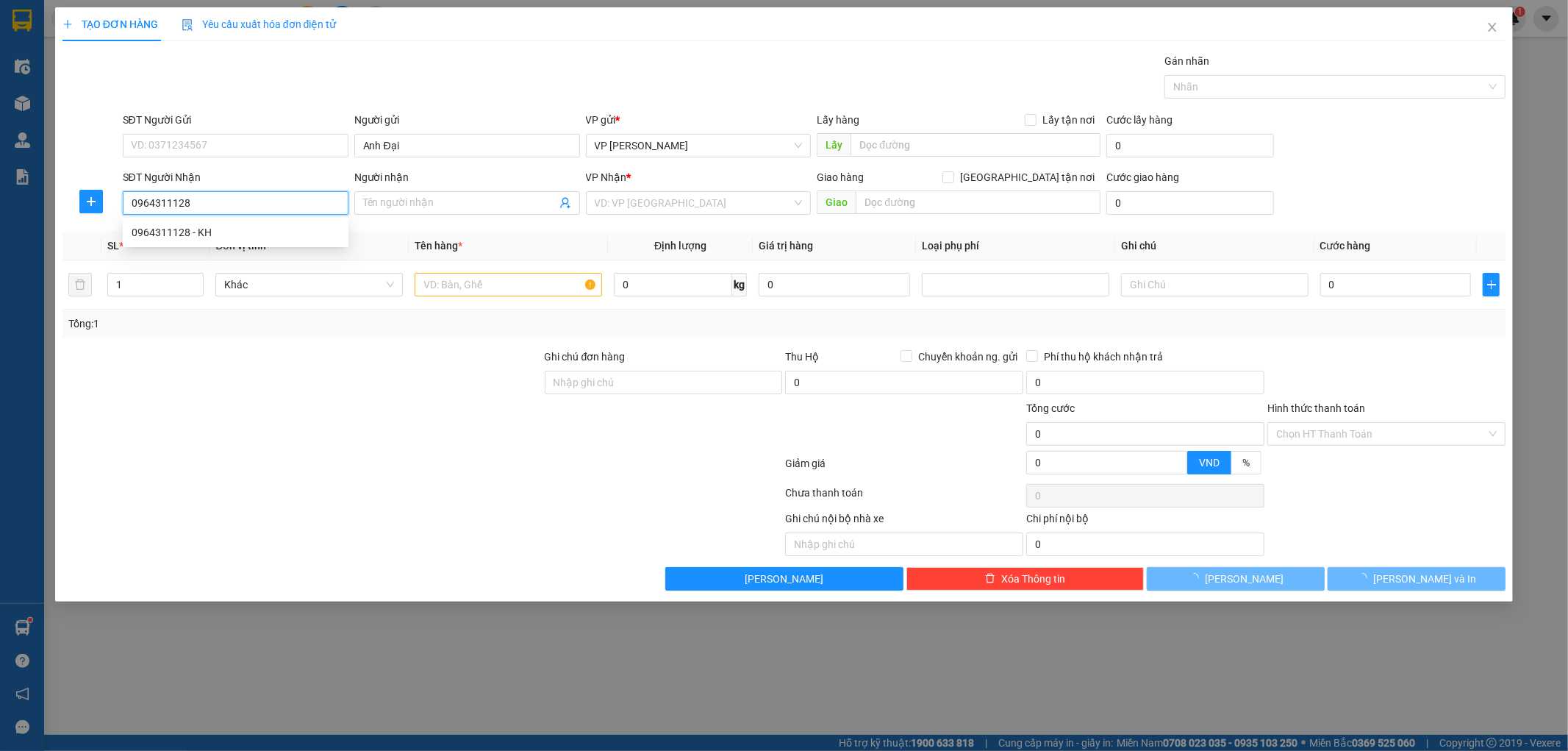
type input "KH"
type input "A Đại TT A Sơn trả ở [GEOGRAPHIC_DATA]"
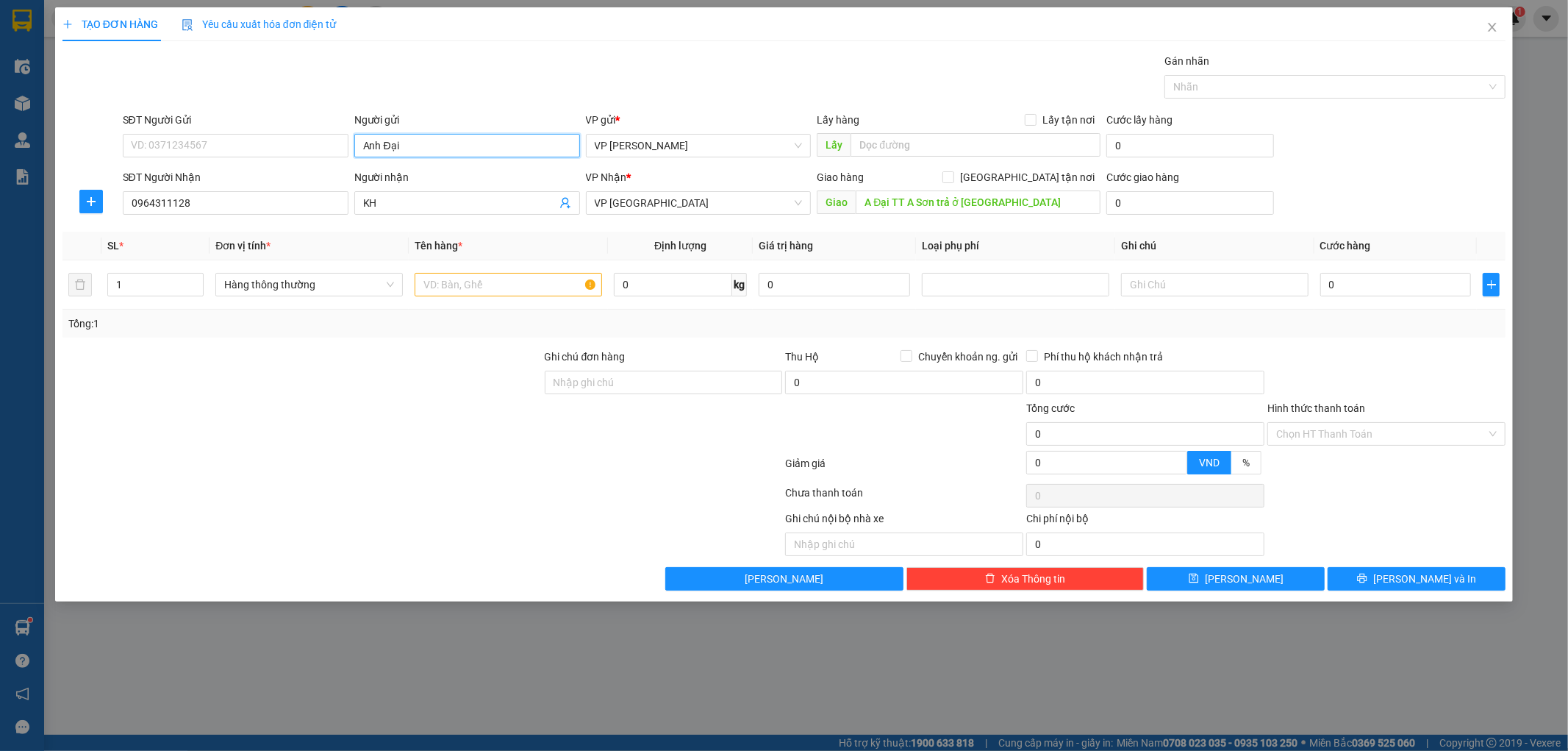
click at [428, 140] on input "Anh Đại" at bounding box center [467, 145] width 225 height 24
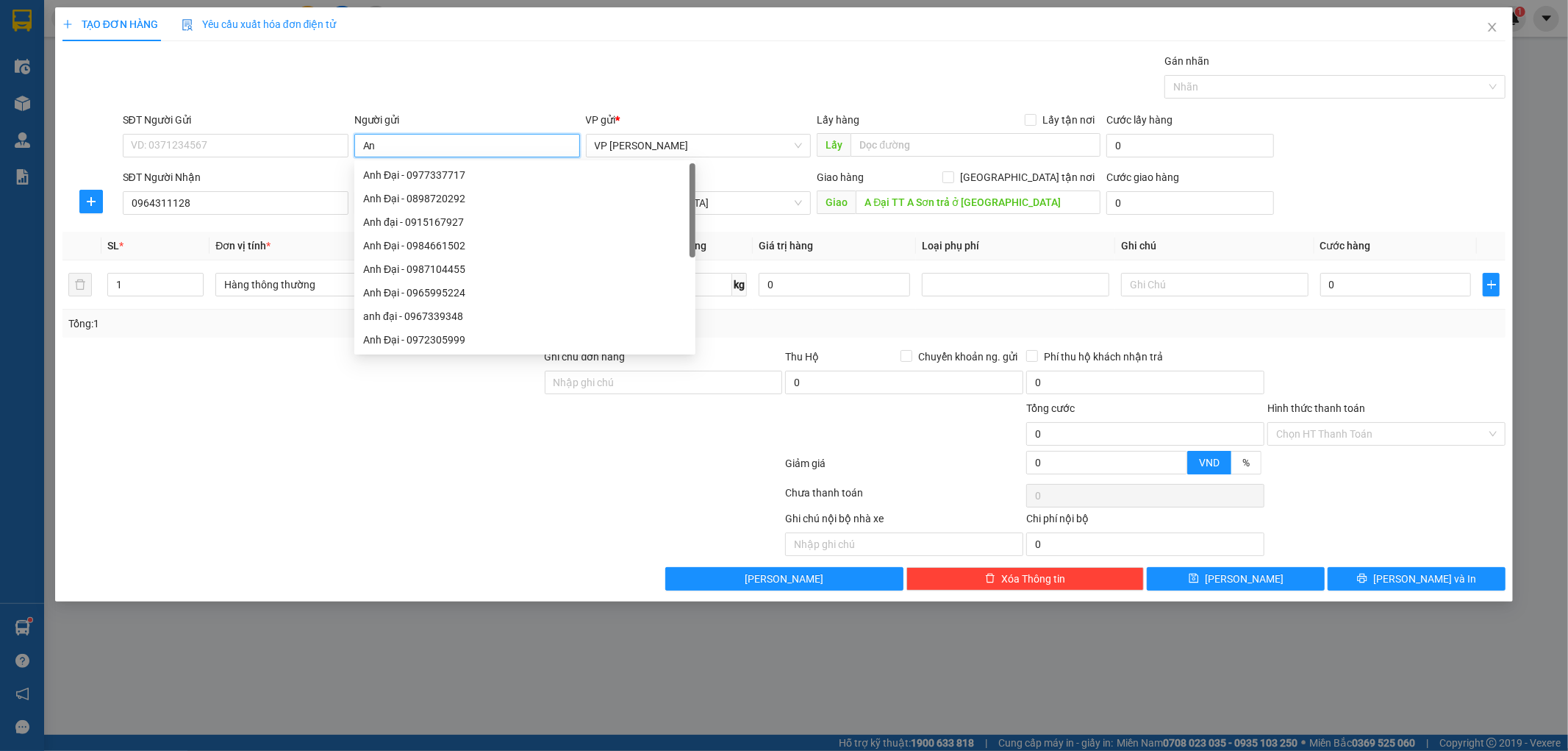
type input "A"
click at [389, 409] on div at bounding box center [302, 425] width 482 height 51
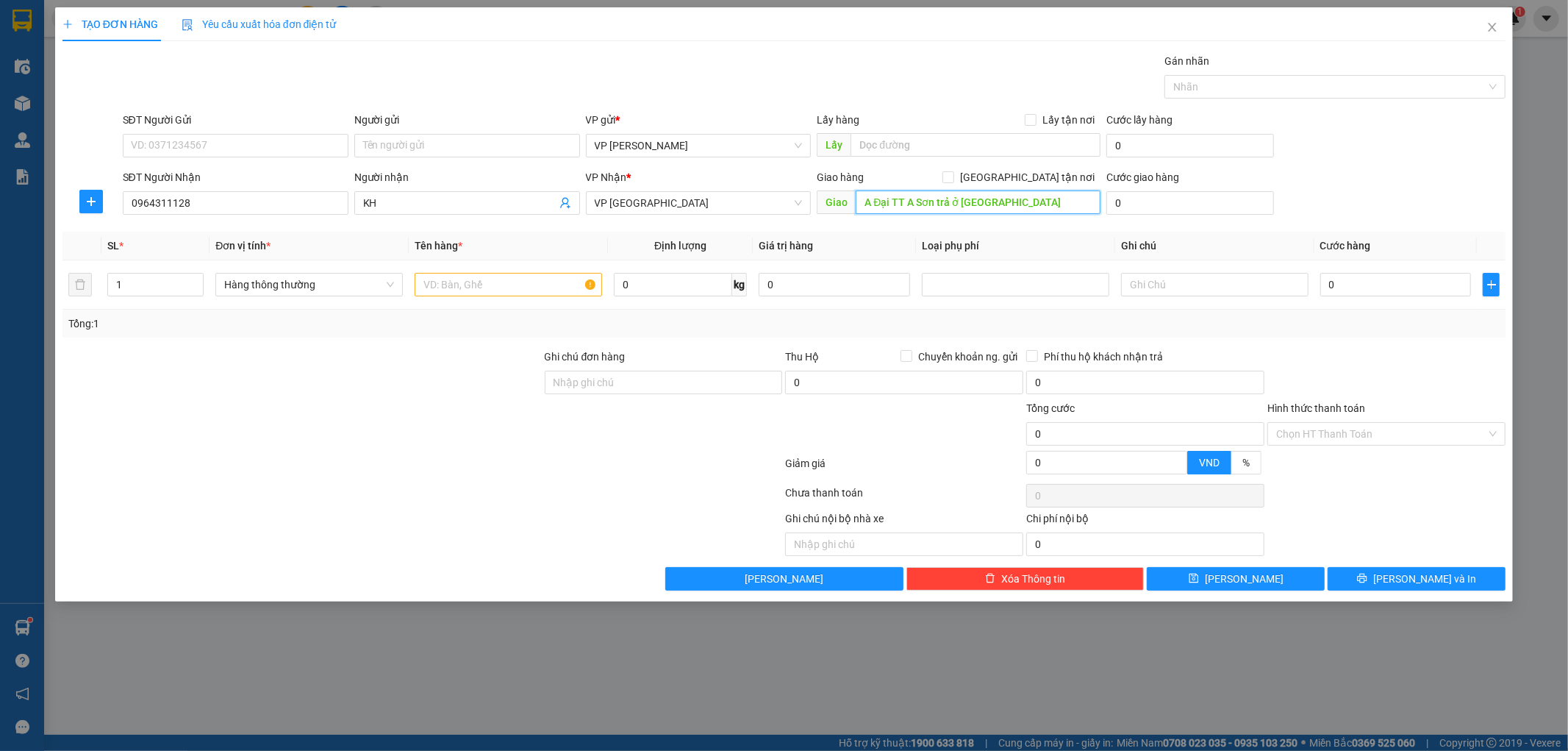
click at [1005, 200] on input "A Đại TT A Sơn trả ở [GEOGRAPHIC_DATA]" at bounding box center [978, 203] width 245 height 24
click at [507, 278] on input "text" at bounding box center [508, 285] width 188 height 24
click at [195, 281] on icon "up" at bounding box center [196, 281] width 4 height 3
type input "3"
click at [195, 281] on icon "up" at bounding box center [196, 281] width 4 height 3
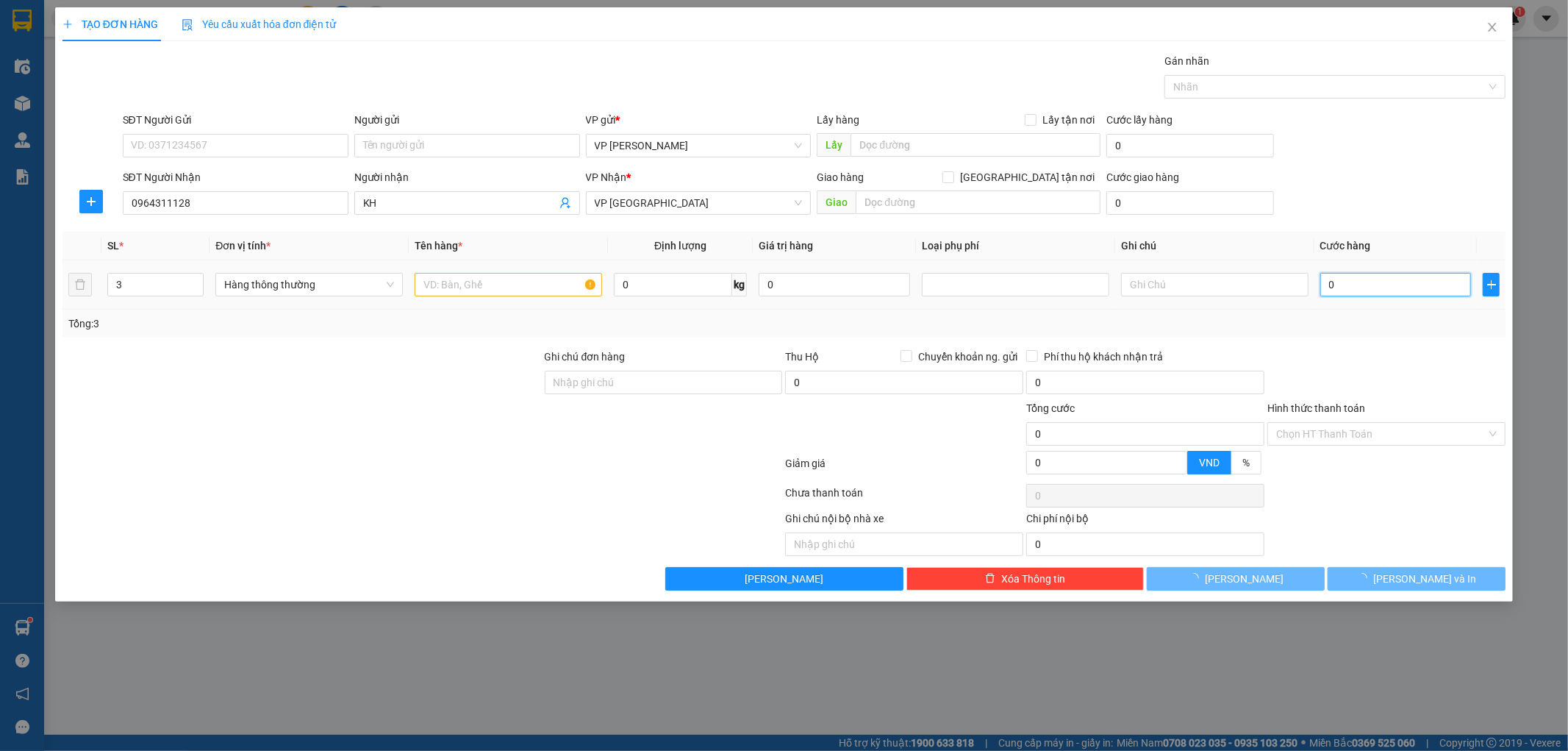
click at [1357, 282] on input "0" at bounding box center [1396, 285] width 151 height 24
click at [455, 285] on input "text" at bounding box center [508, 285] width 188 height 24
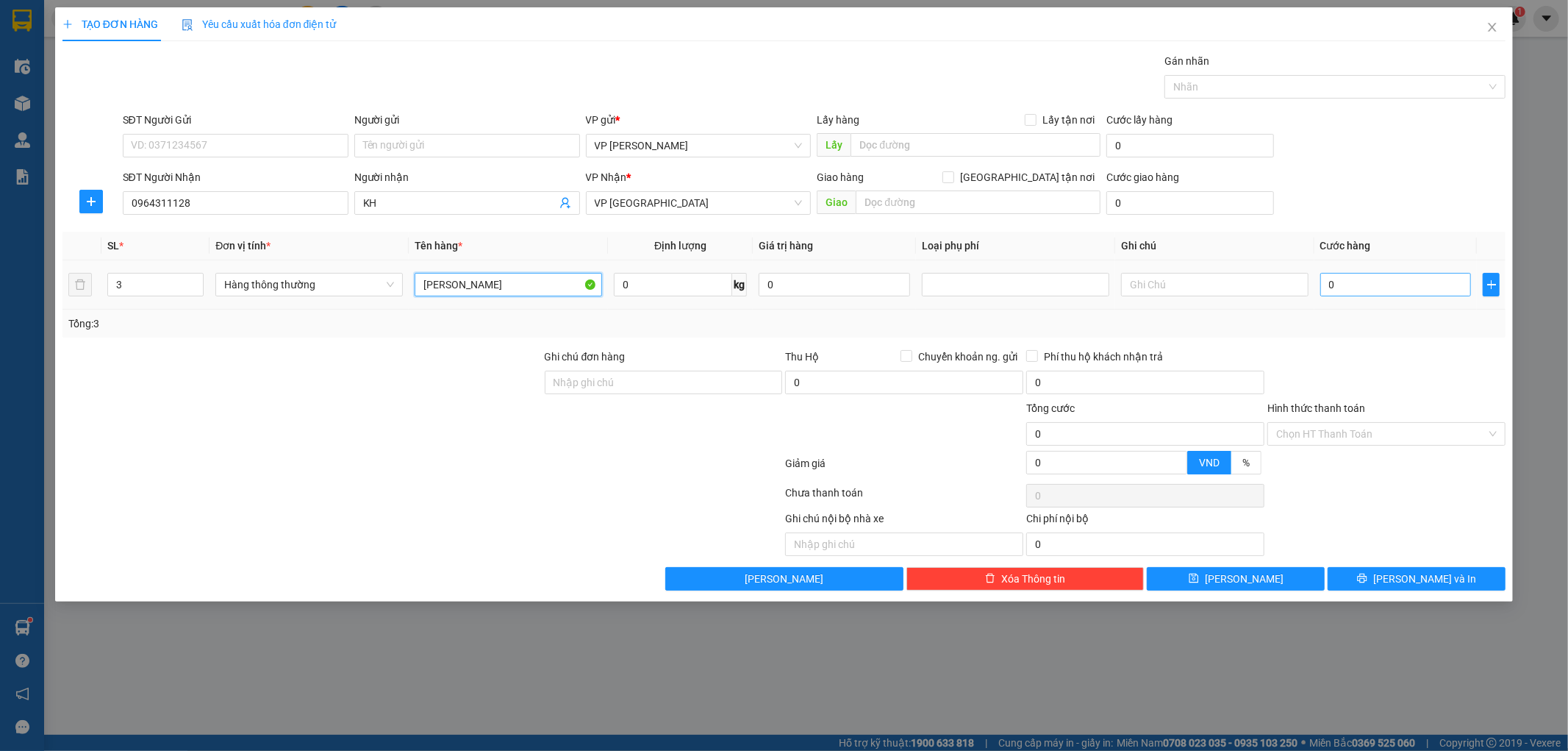
type input "[PERSON_NAME]"
click at [1342, 281] on input "0" at bounding box center [1396, 285] width 151 height 24
type input "007"
type input "7"
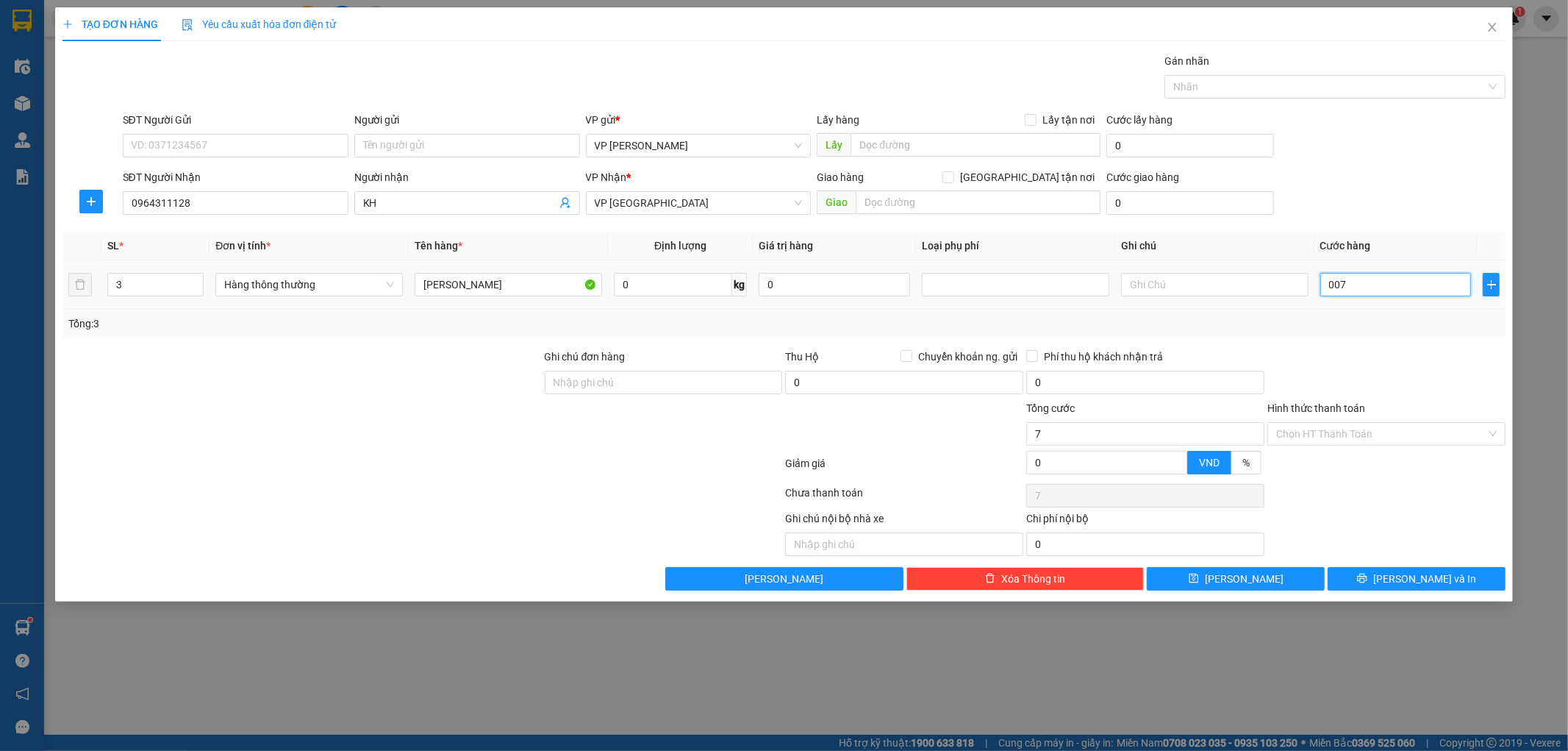
type input "0.075"
type input "75"
click at [1349, 333] on div "Tổng: 3" at bounding box center [784, 324] width 1443 height 28
type input "75.000"
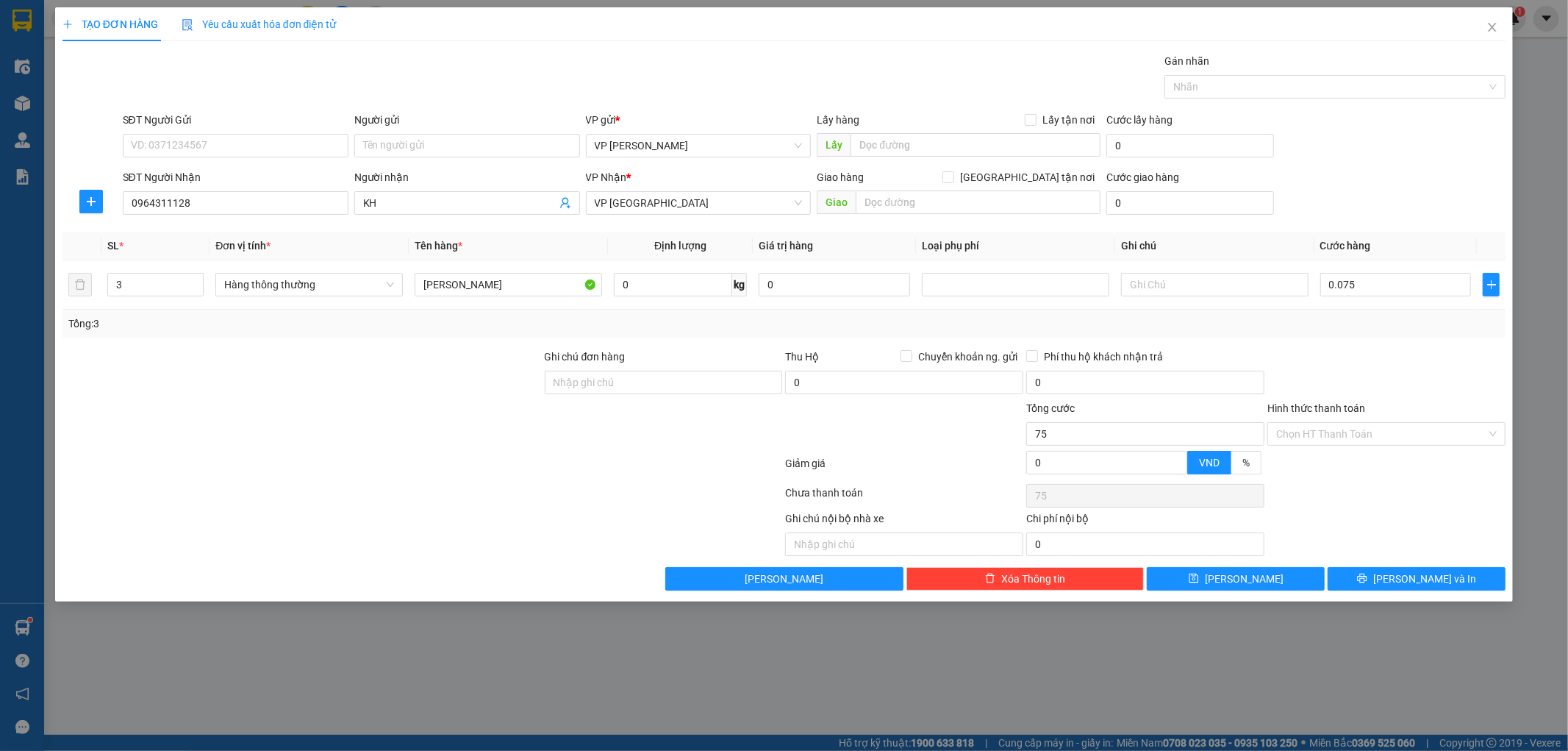
type input "75.000"
click at [1409, 581] on span "[PERSON_NAME] và In" at bounding box center [1424, 579] width 103 height 16
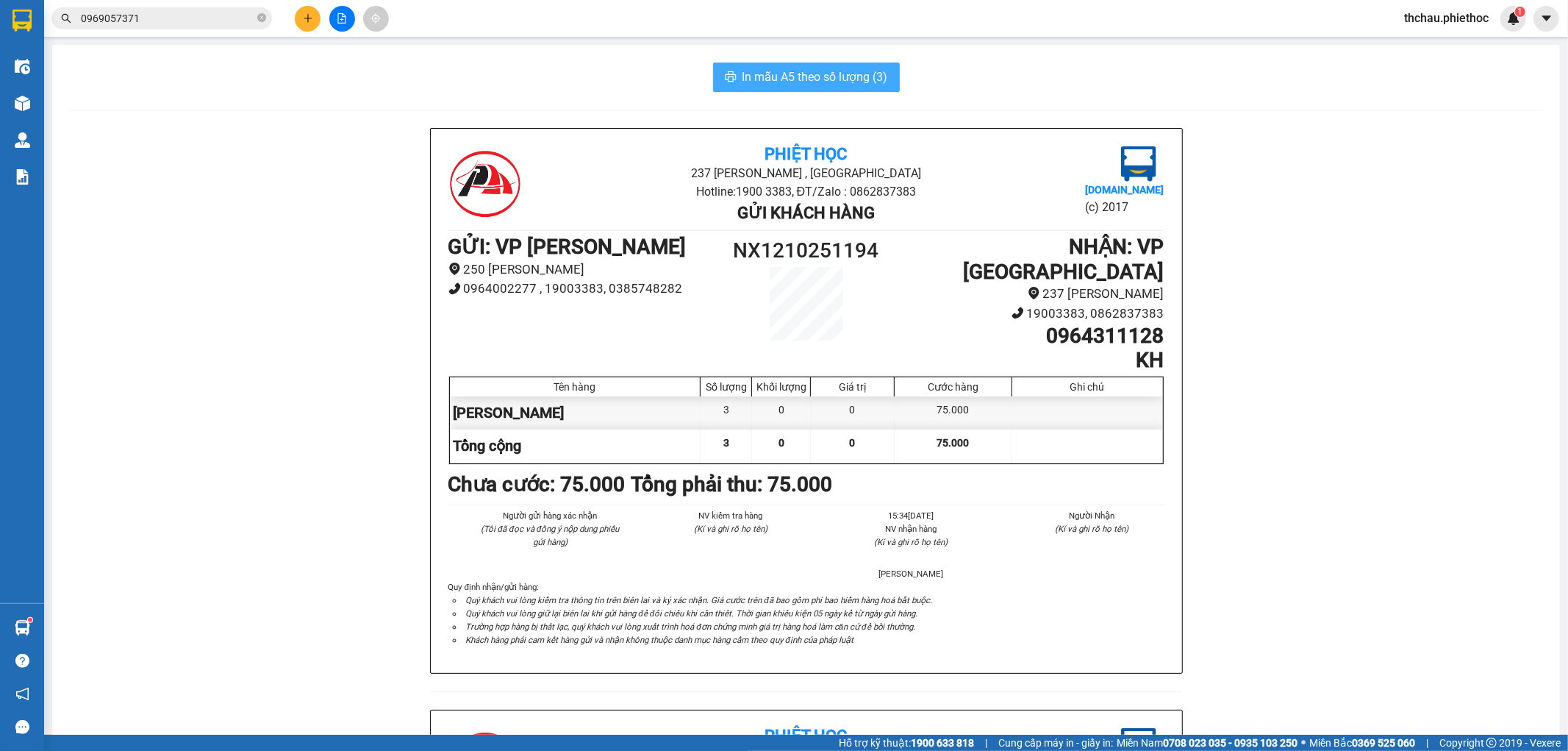
click at [831, 82] on span "In mẫu A5 theo số lượng (3)" at bounding box center [815, 76] width 145 height 19
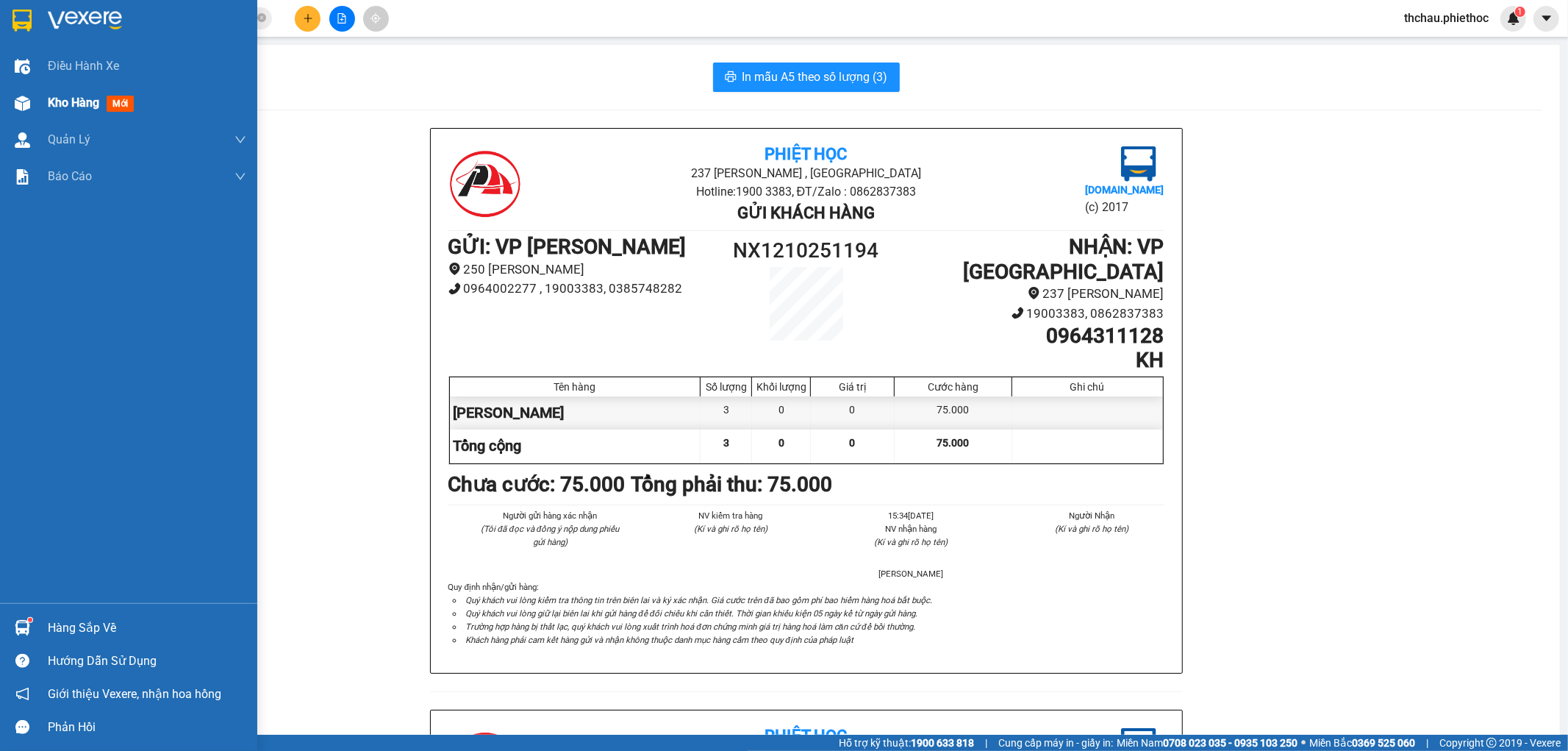
click at [69, 99] on span "Kho hàng" at bounding box center [73, 102] width 51 height 14
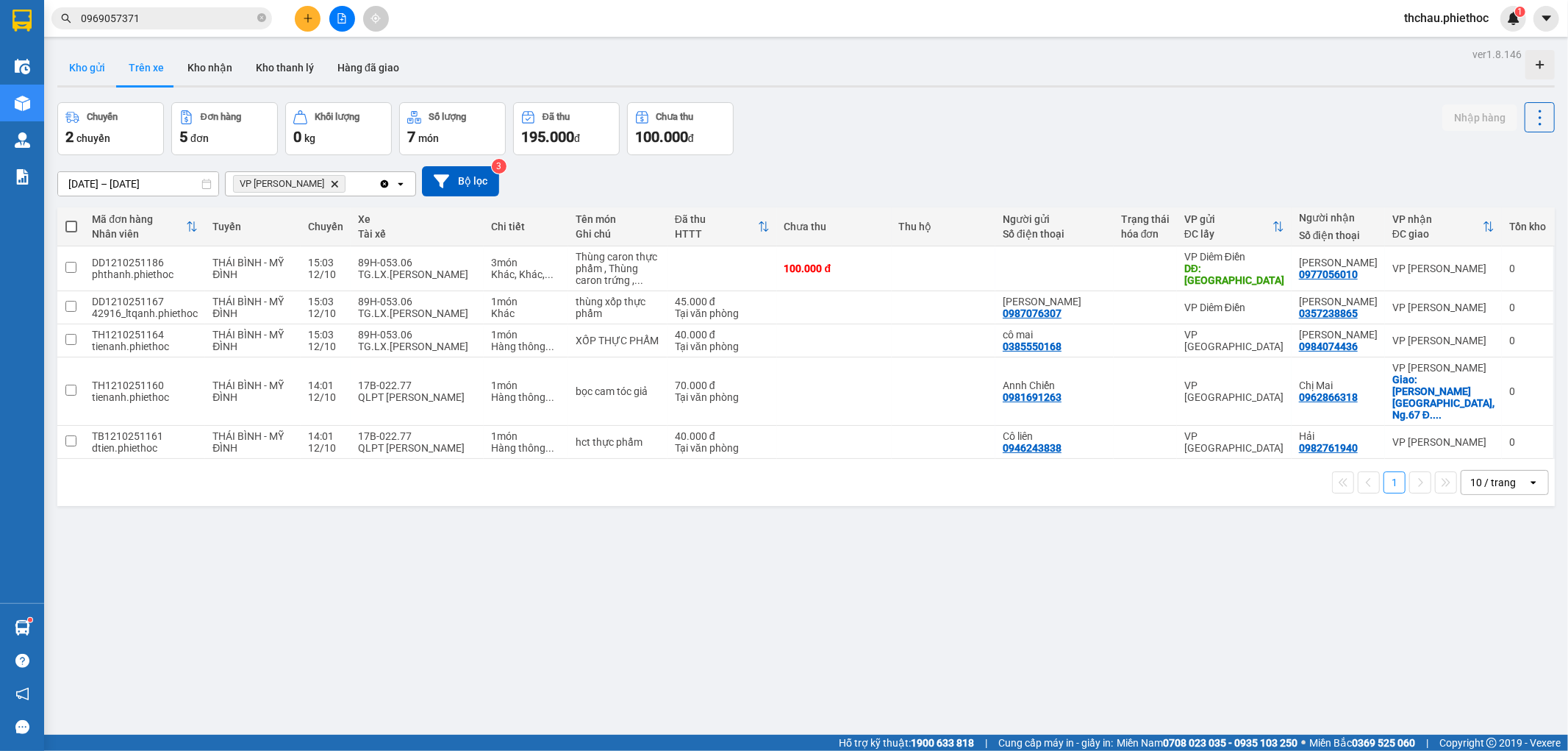
click at [88, 66] on button "Kho gửi" at bounding box center [87, 68] width 59 height 36
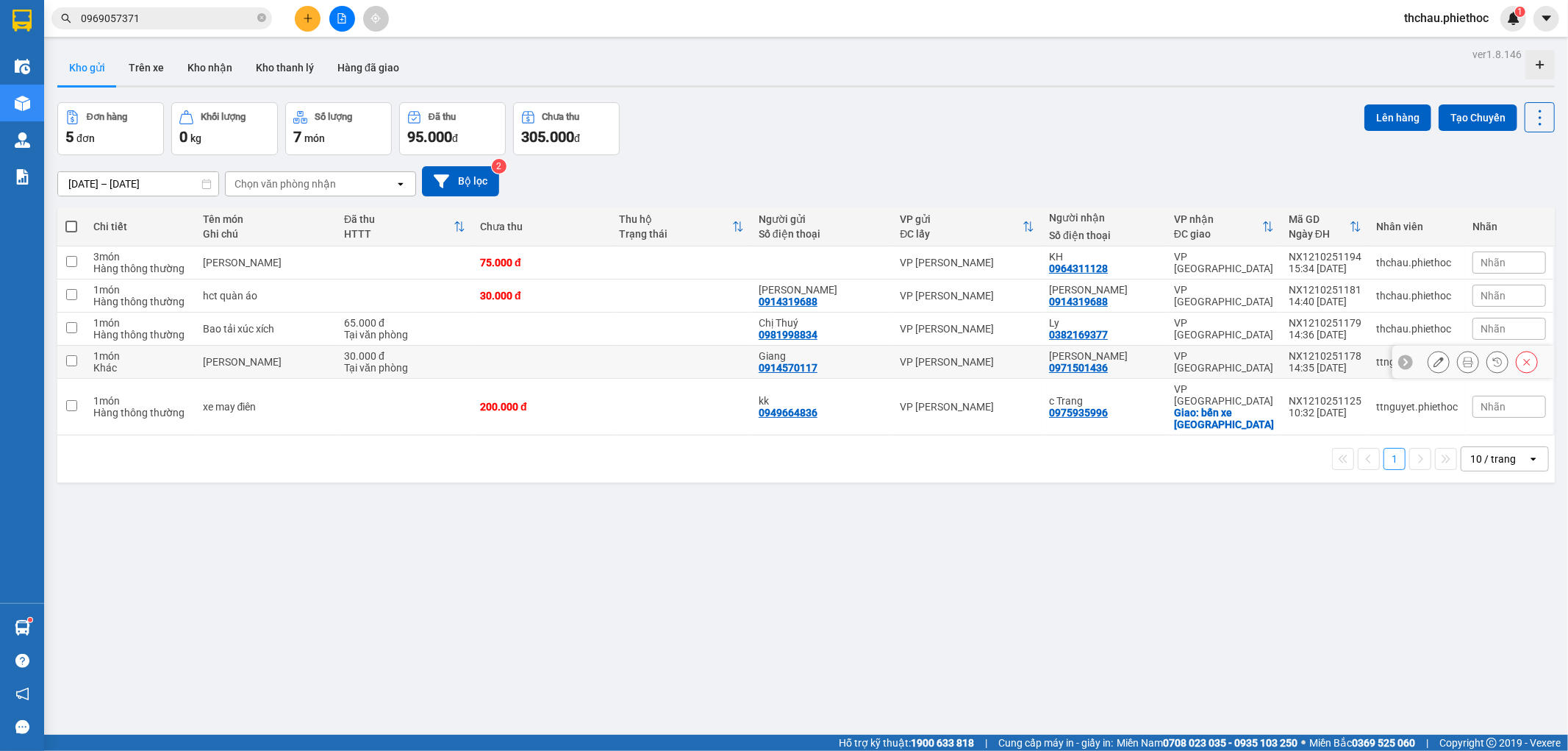
click at [75, 361] on input "checkbox" at bounding box center [71, 361] width 11 height 11
checkbox input "true"
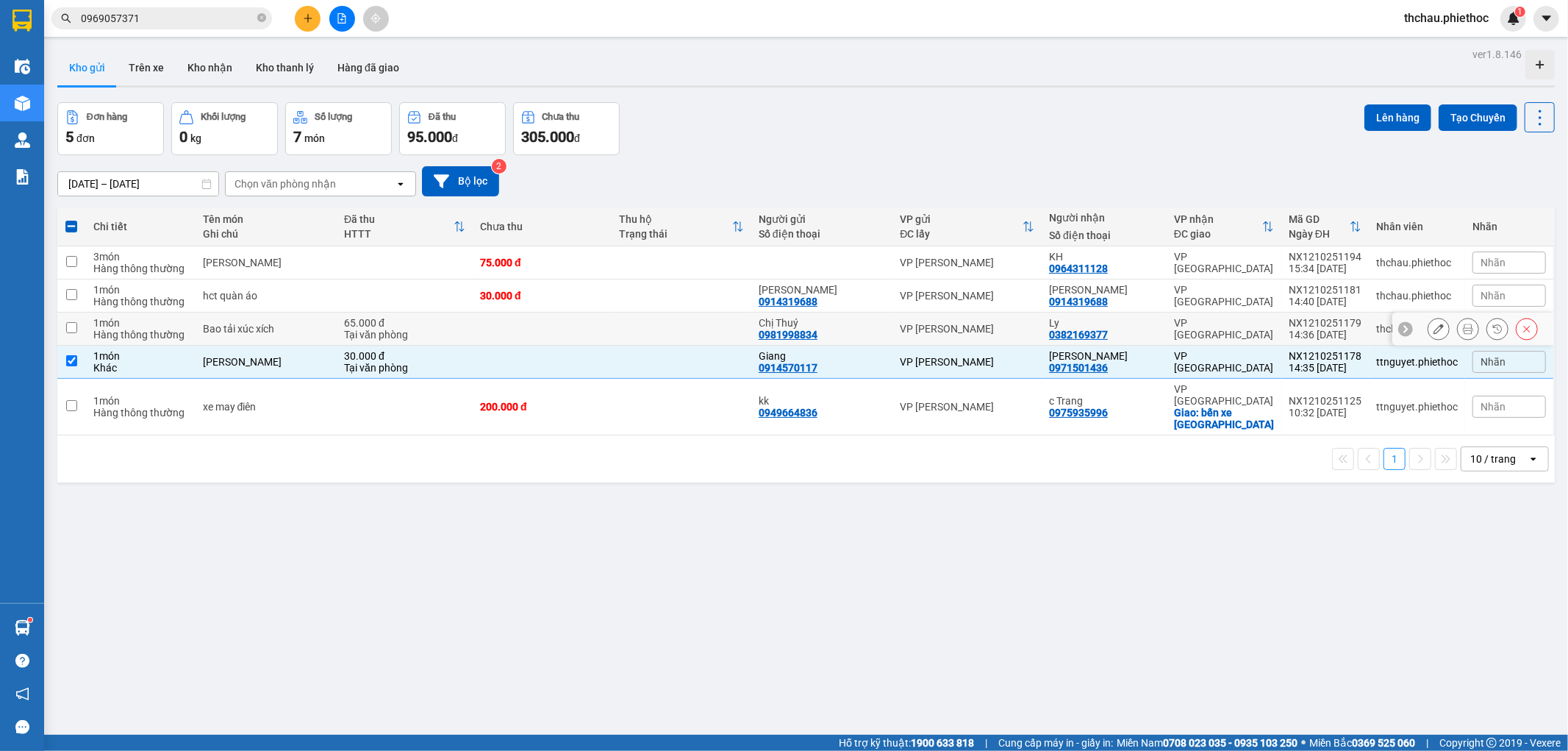
click at [73, 329] on input "checkbox" at bounding box center [71, 327] width 11 height 11
checkbox input "true"
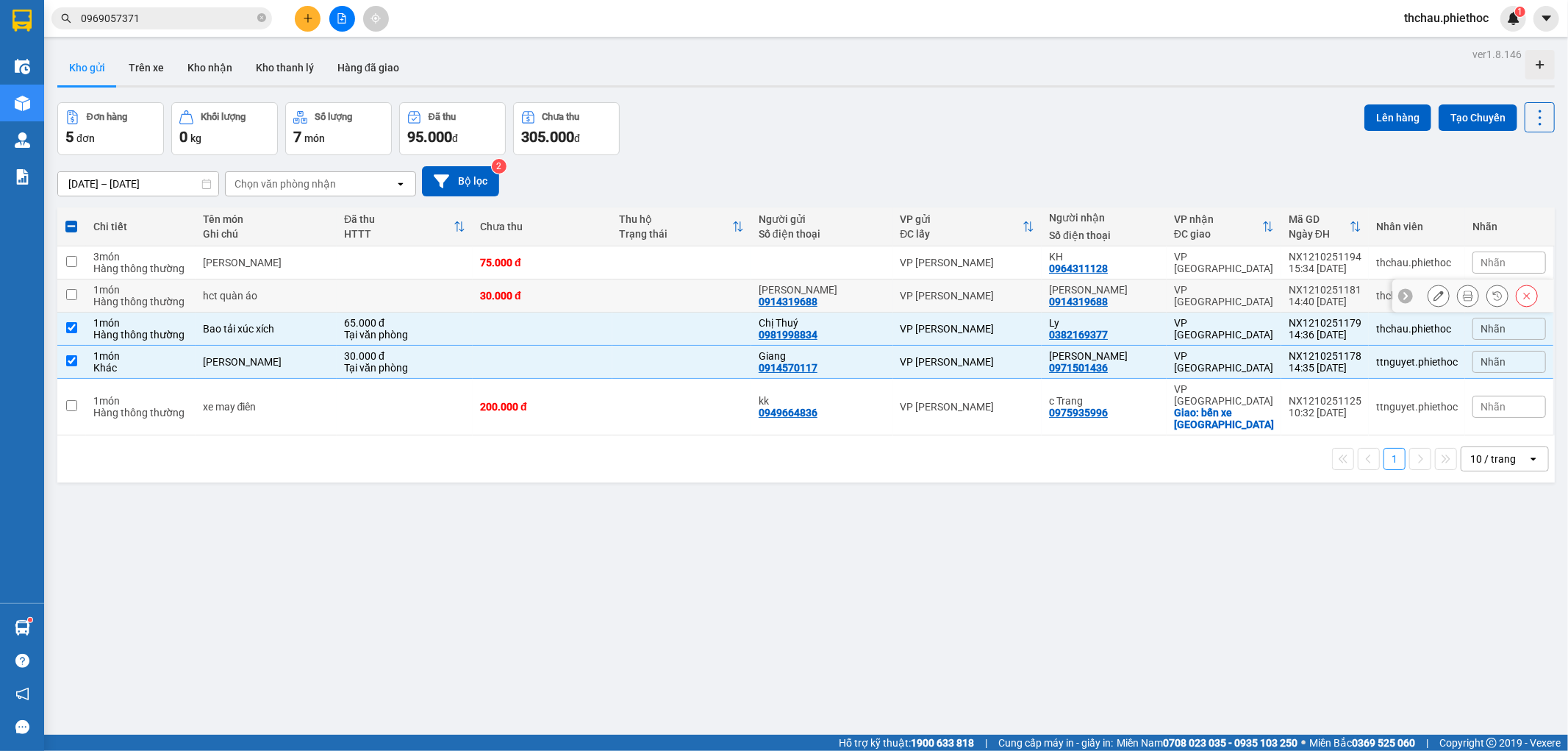
click at [69, 297] on input "checkbox" at bounding box center [71, 294] width 11 height 11
checkbox input "true"
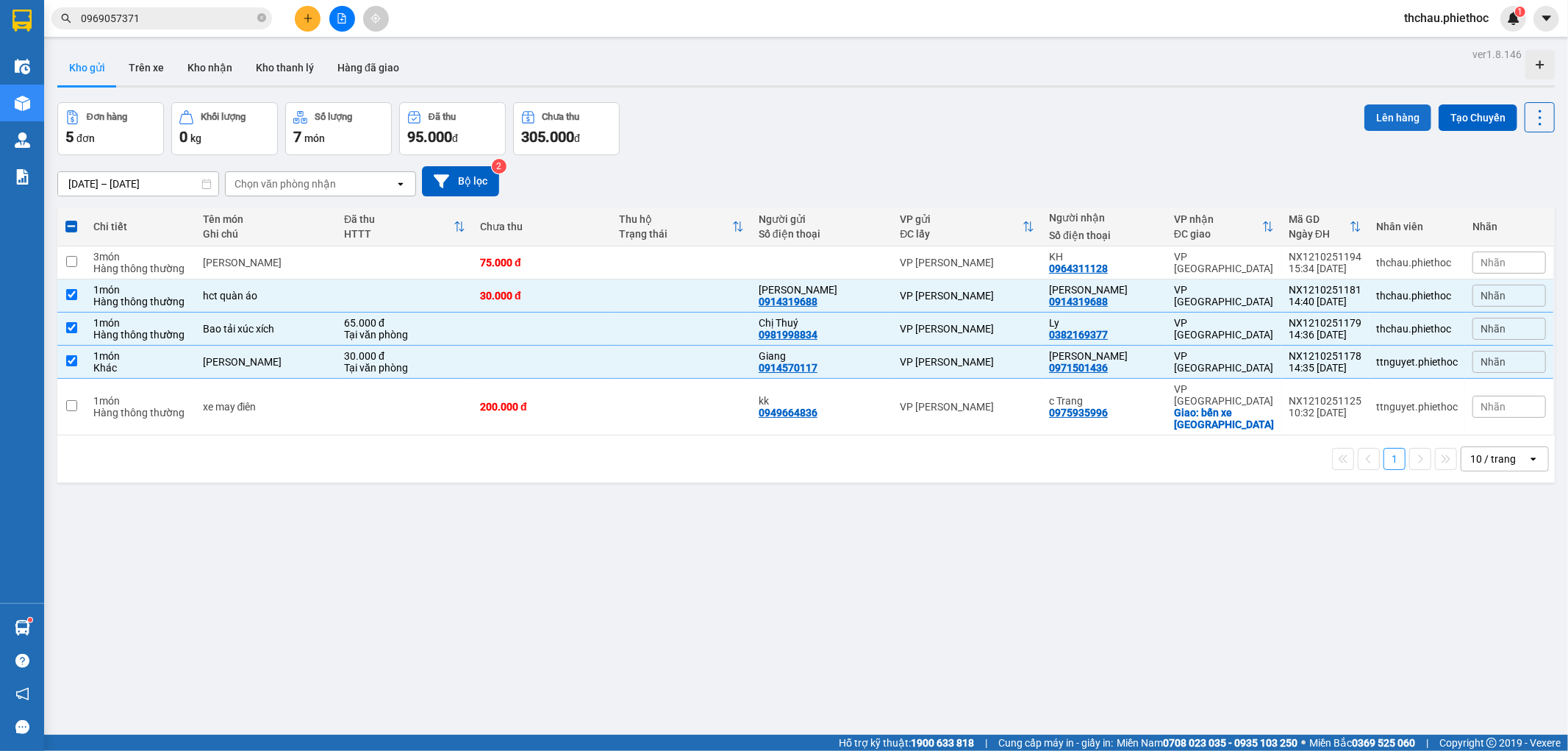
click at [1375, 105] on button "Lên hàng" at bounding box center [1397, 118] width 67 height 27
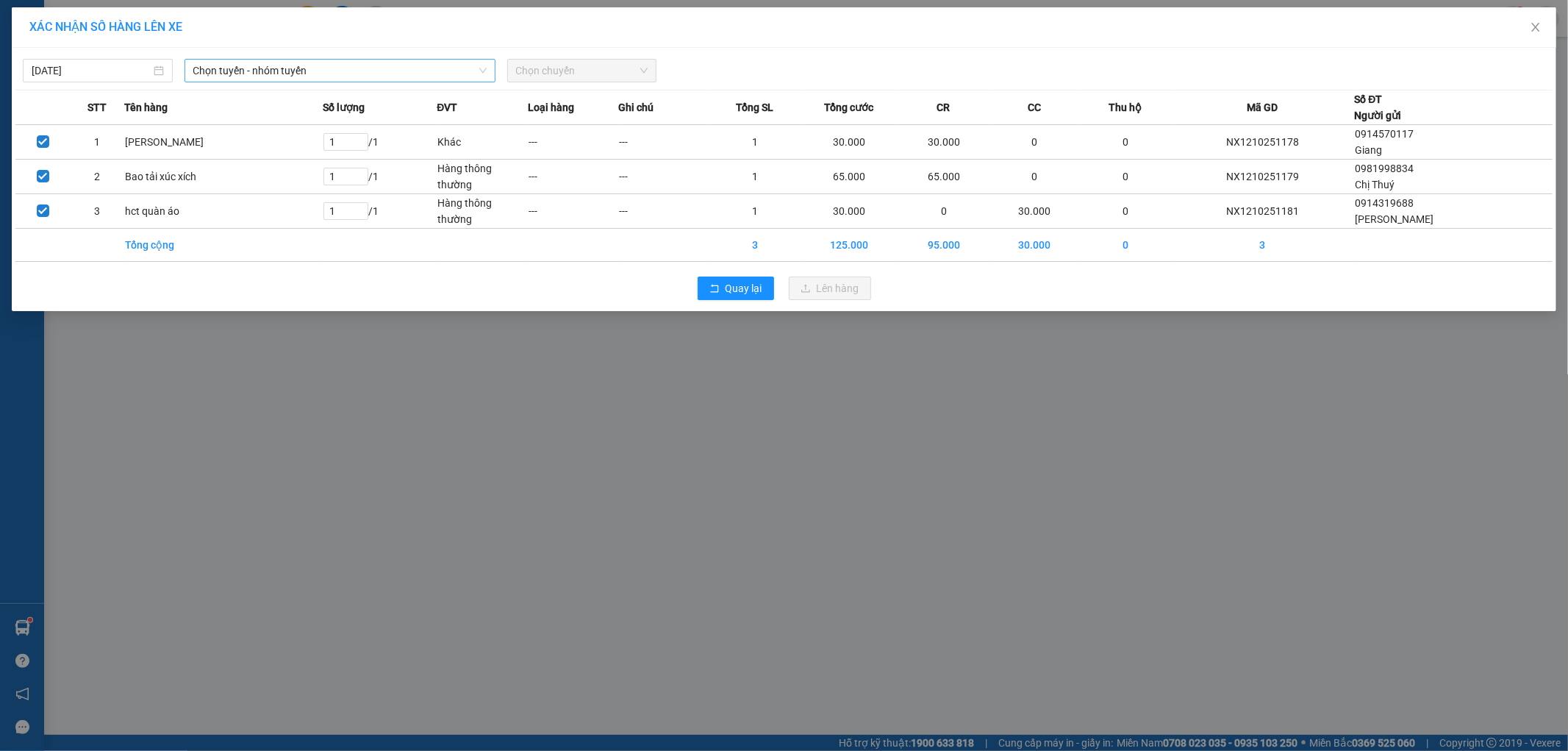
click at [481, 75] on span "Chọn tuyến - nhóm tuyến" at bounding box center [340, 70] width 293 height 22
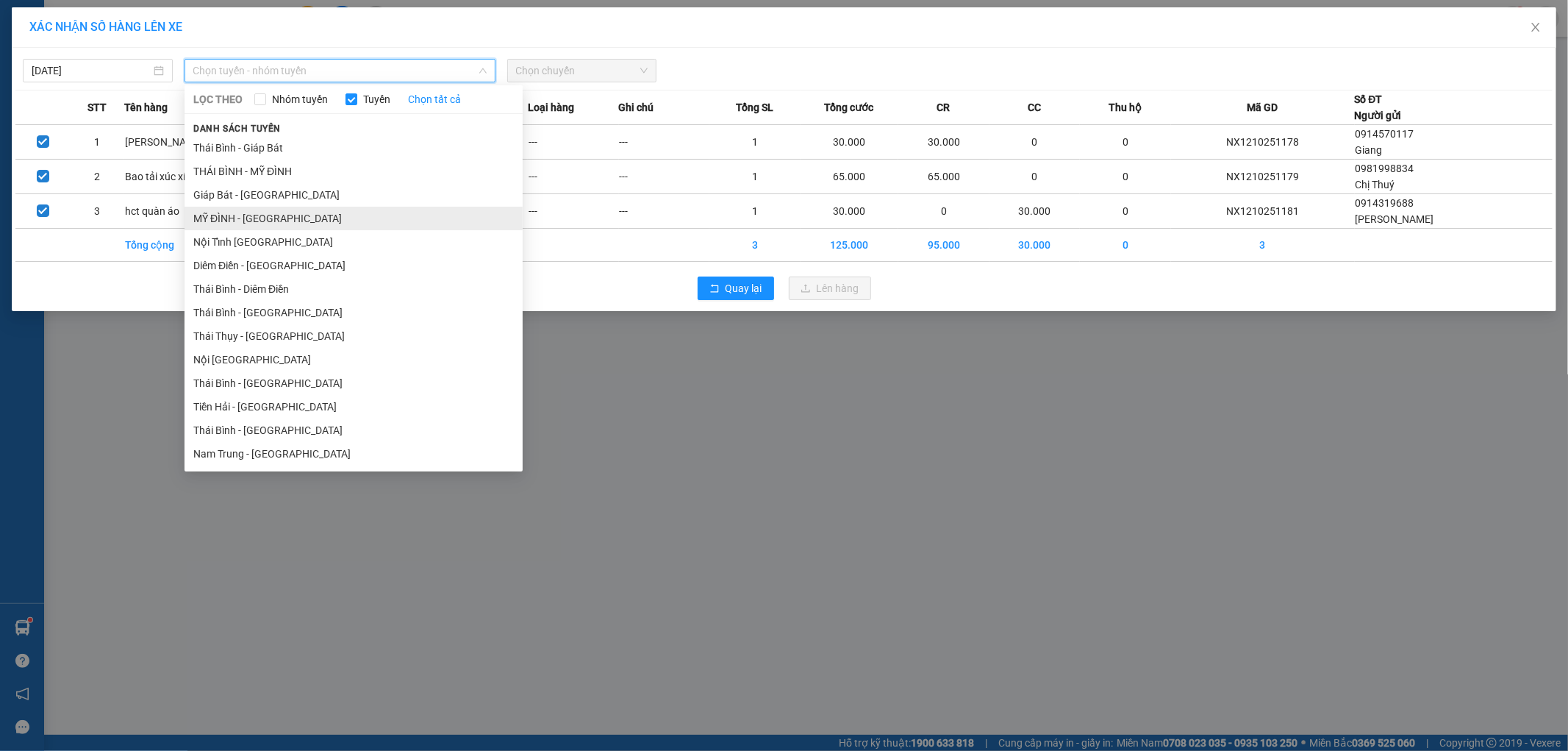
click at [347, 217] on li "MỸ ĐÌNH - [GEOGRAPHIC_DATA]" at bounding box center [354, 218] width 338 height 24
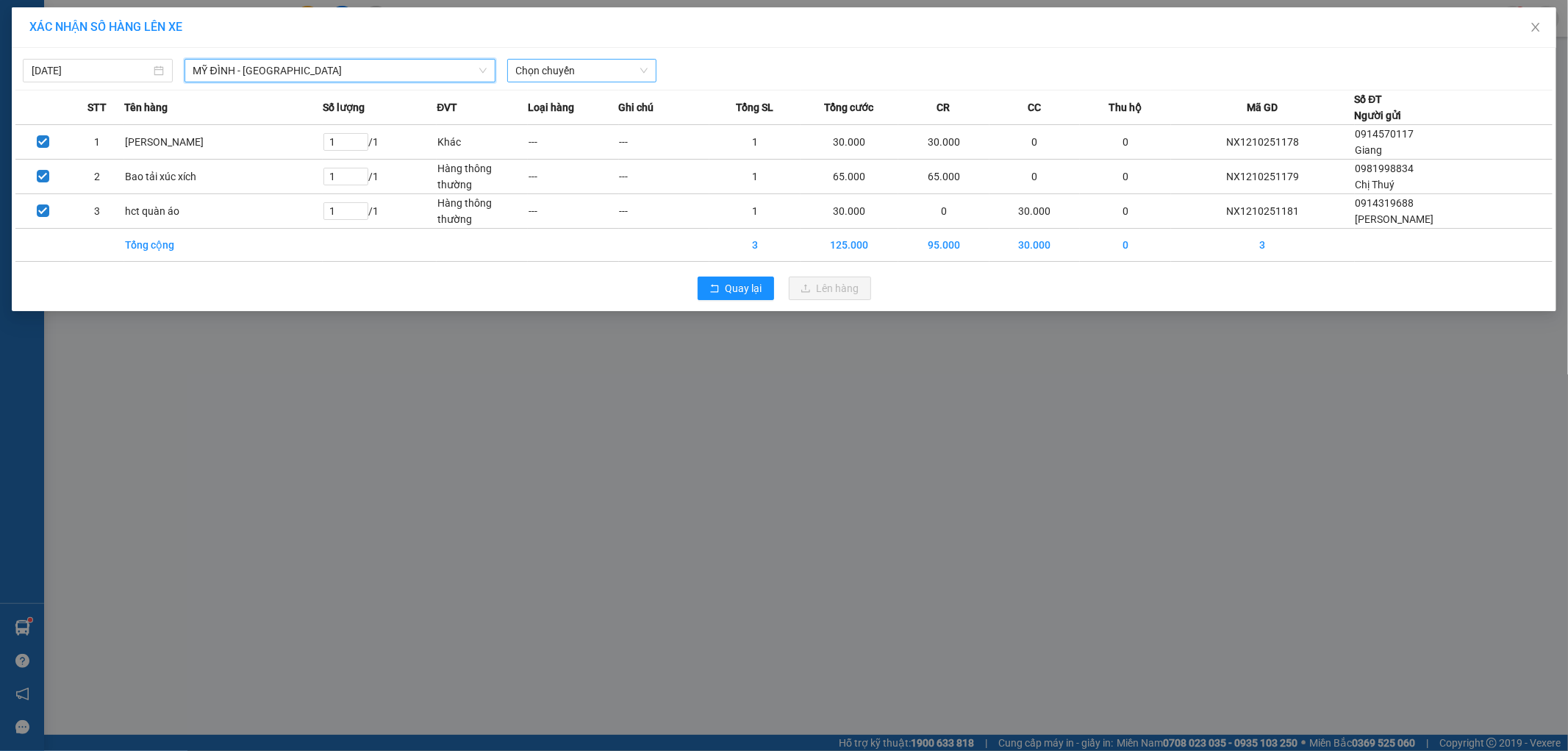
click at [615, 69] on span "Chọn chuyến" at bounding box center [582, 70] width 132 height 22
click at [590, 68] on span "Chọn chuyến" at bounding box center [582, 70] width 132 height 22
drag, startPoint x: 423, startPoint y: 39, endPoint x: 435, endPoint y: 38, distance: 12.0
click at [423, 39] on div "XÁC NHẬN SỐ HÀNG LÊN XE" at bounding box center [784, 27] width 1544 height 41
click at [566, 72] on span "Chọn chuyến" at bounding box center [582, 70] width 132 height 22
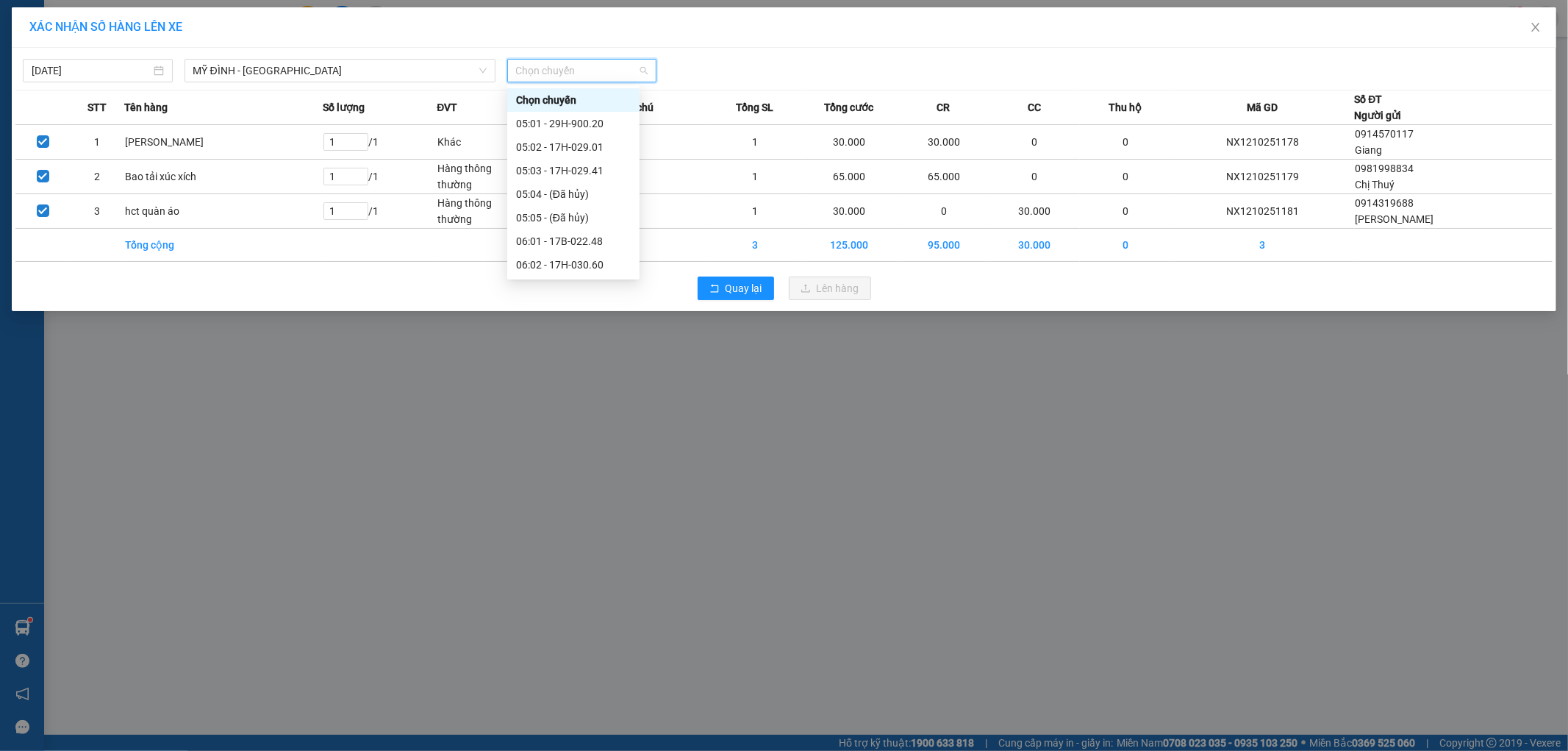
click at [611, 78] on span "Chọn chuyến" at bounding box center [582, 70] width 132 height 22
type input "2209"
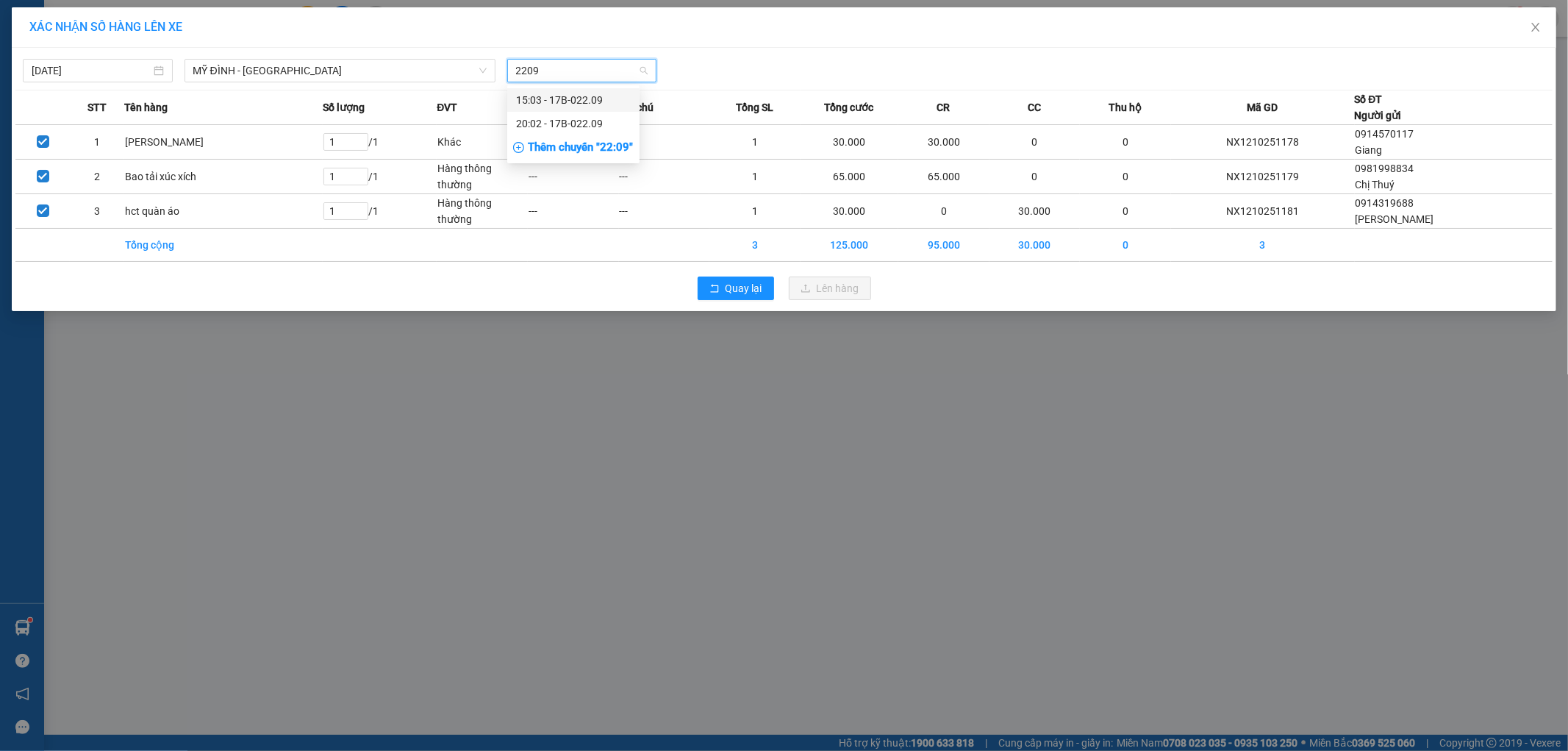
click at [594, 94] on div "15:03 - 17B-022.09" at bounding box center [573, 100] width 115 height 16
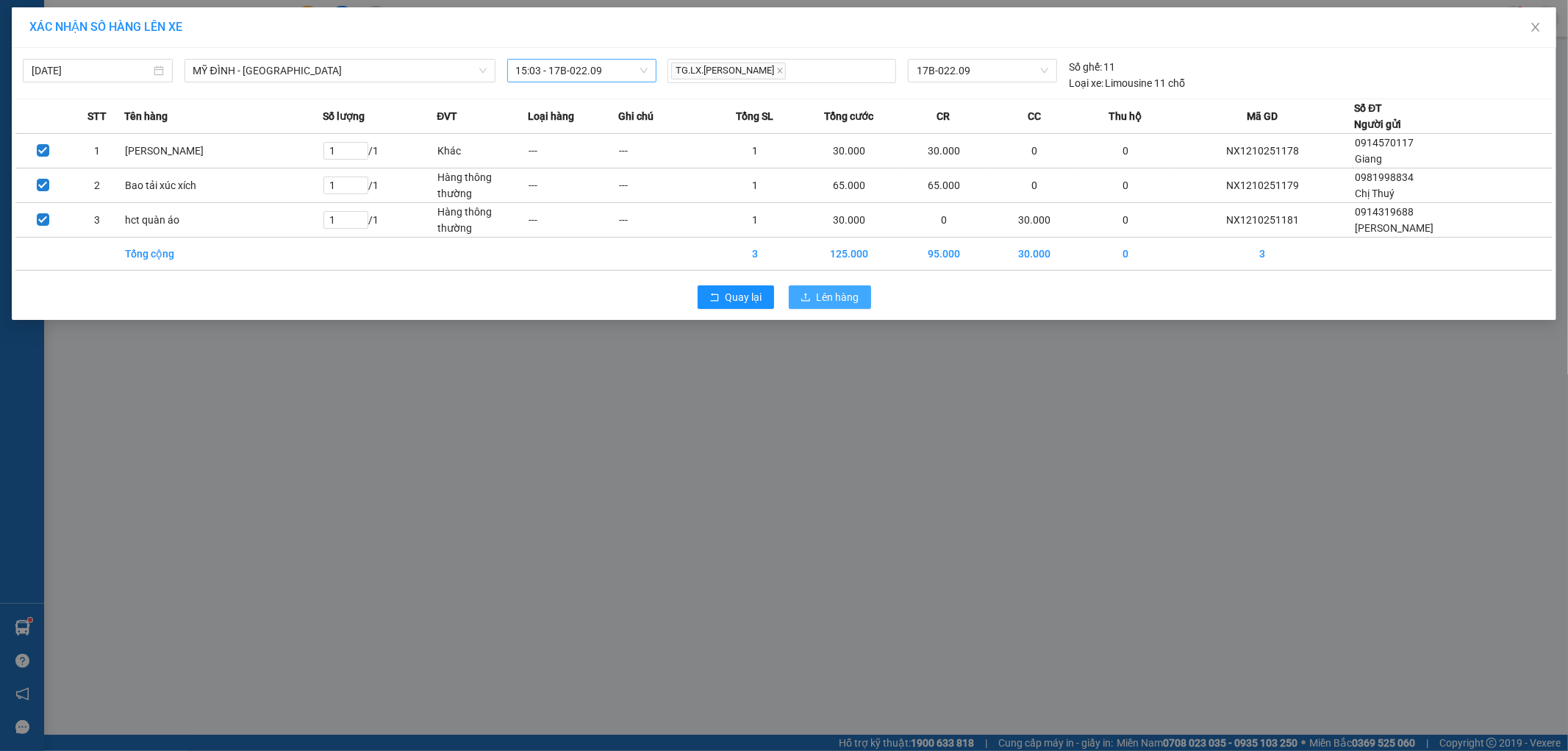
click at [846, 298] on span "Lên hàng" at bounding box center [837, 297] width 42 height 16
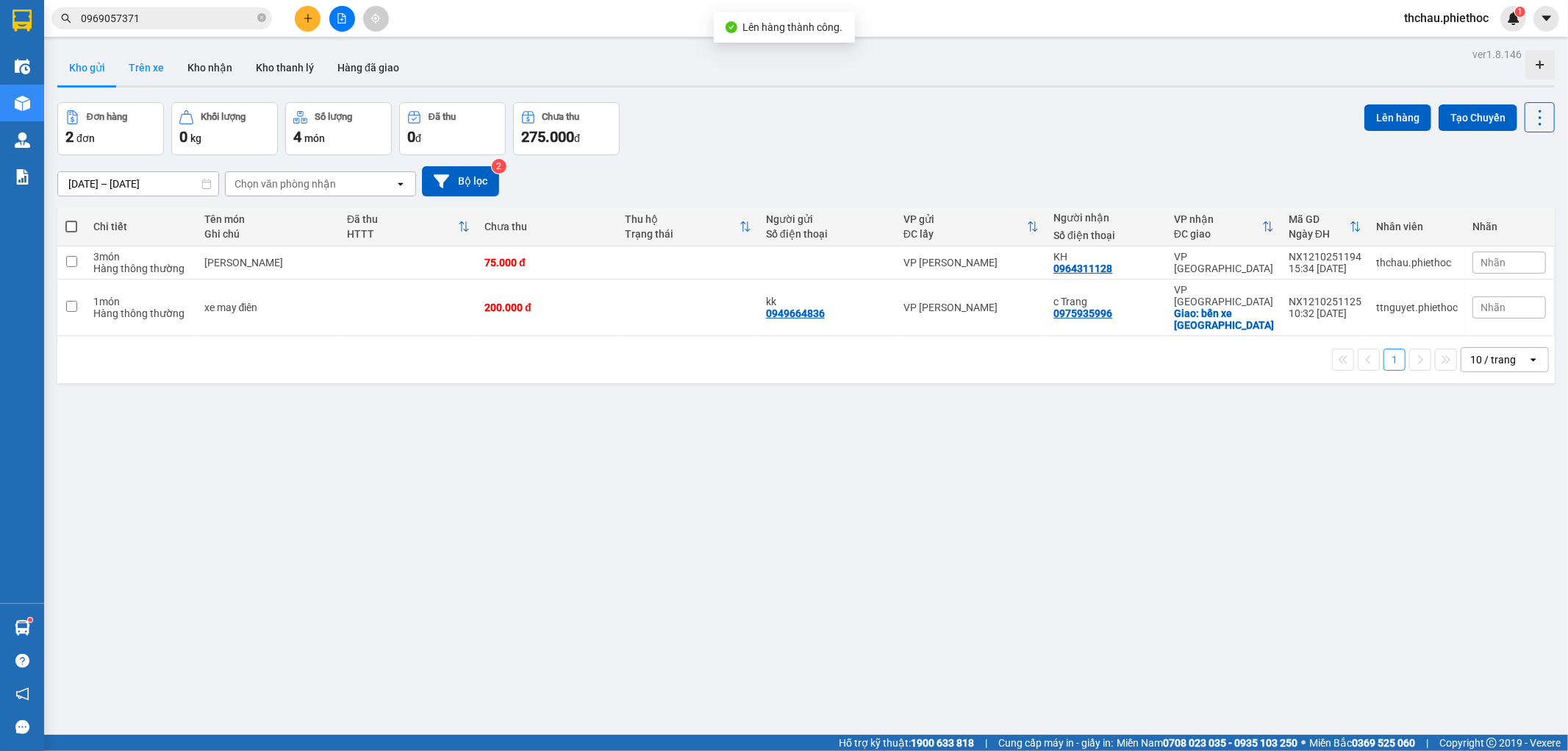
click at [148, 68] on button "Trên xe" at bounding box center [146, 68] width 59 height 36
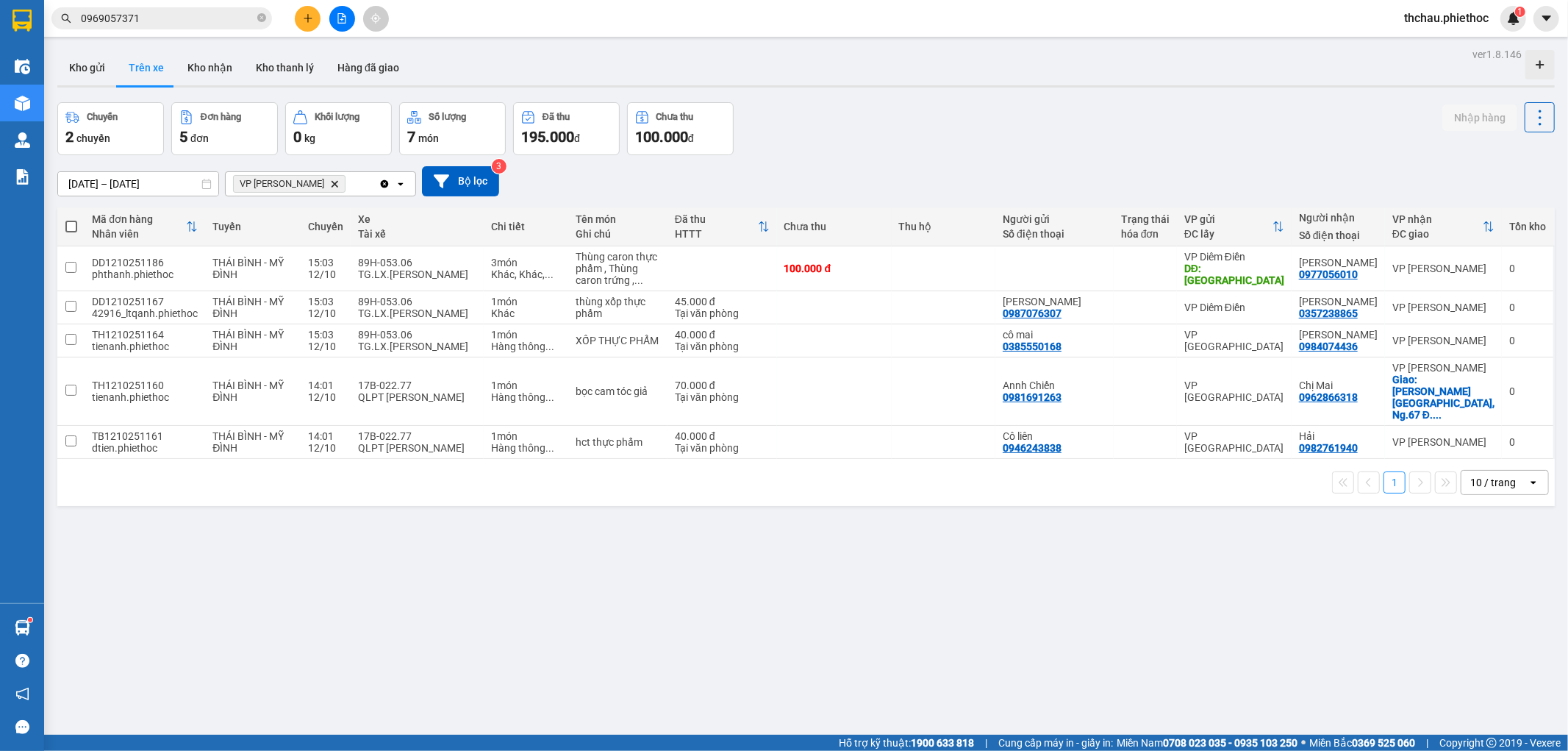
click at [309, 19] on icon "plus" at bounding box center [308, 19] width 10 height 10
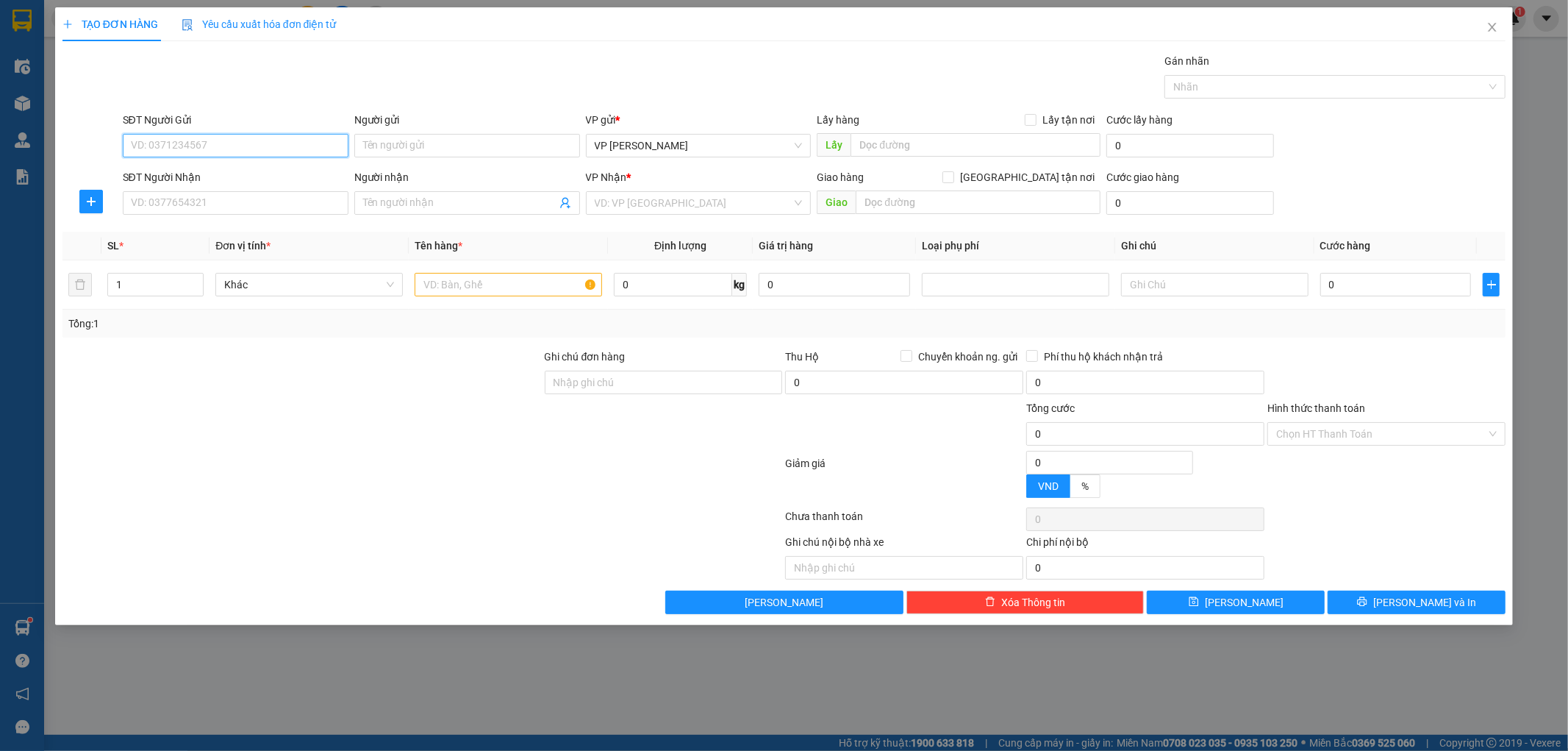
click at [208, 140] on input "SĐT Người Gửi" at bounding box center [236, 145] width 225 height 24
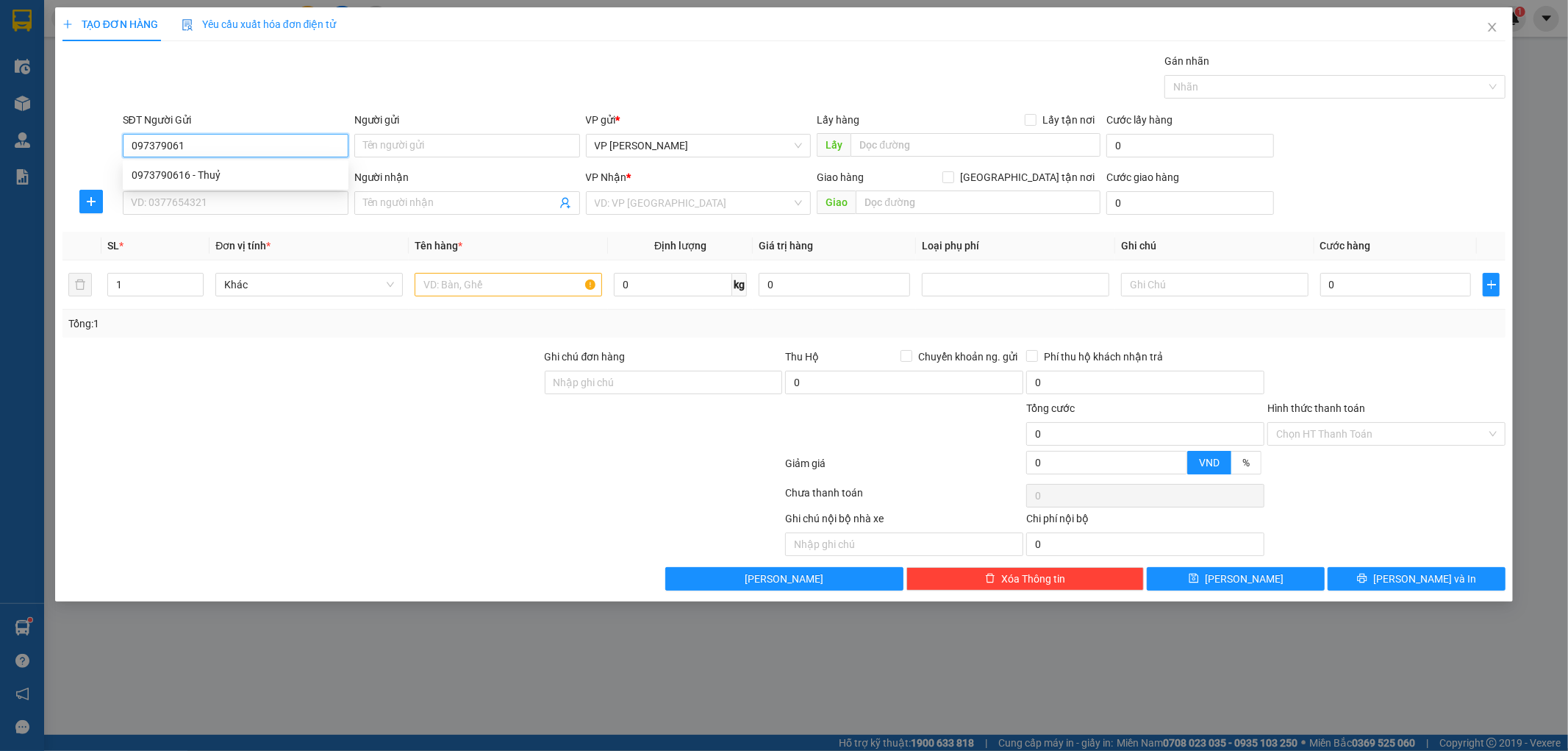
type input "0973790616"
click at [234, 173] on div "0973790616 - Thuỷ" at bounding box center [235, 175] width 208 height 16
type input "Thuỷ"
type input "0973790616"
click at [182, 207] on input "SĐT Người Nhận" at bounding box center [236, 203] width 225 height 24
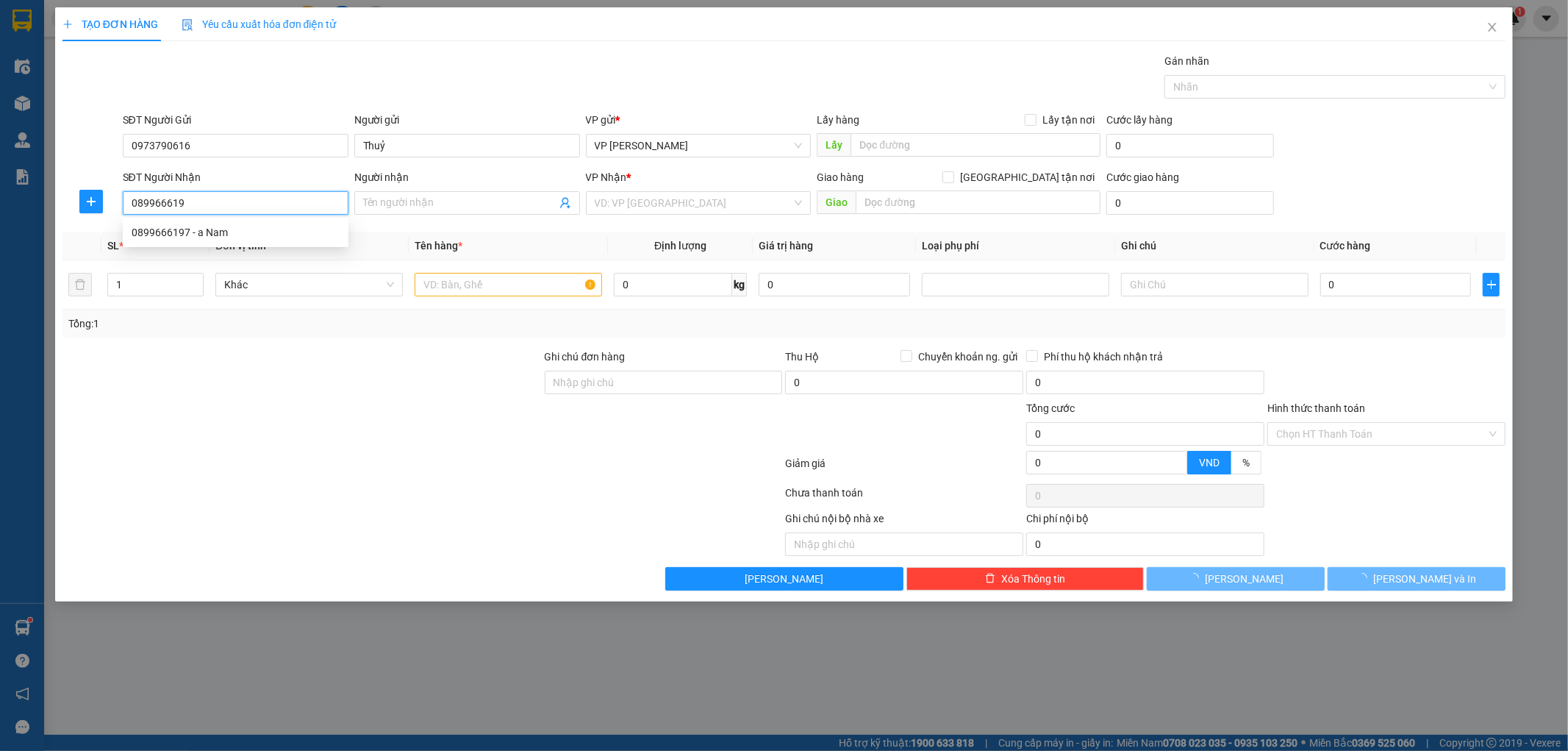
type input "0899666197"
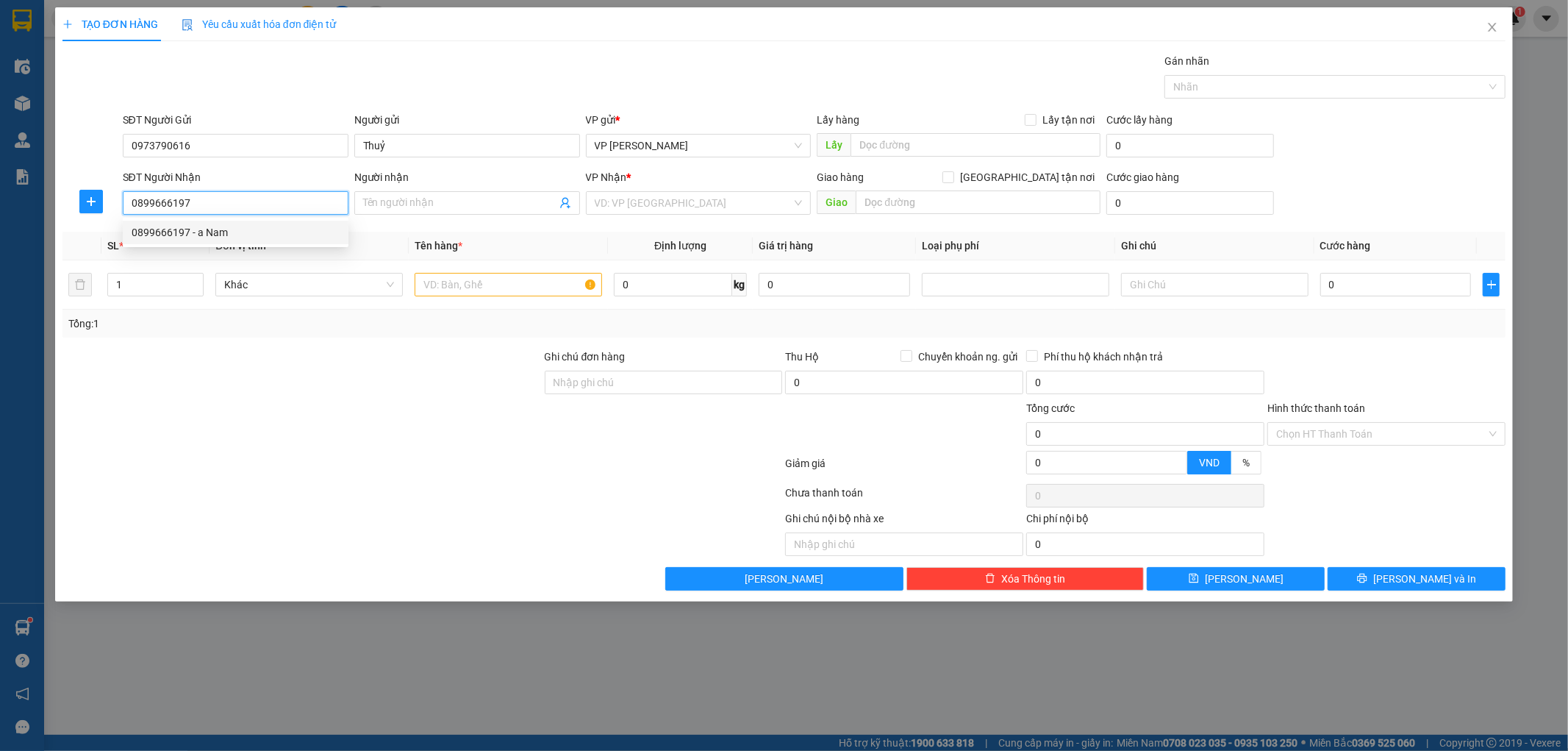
click at [232, 232] on div "0899666197 - a Nam" at bounding box center [235, 232] width 208 height 16
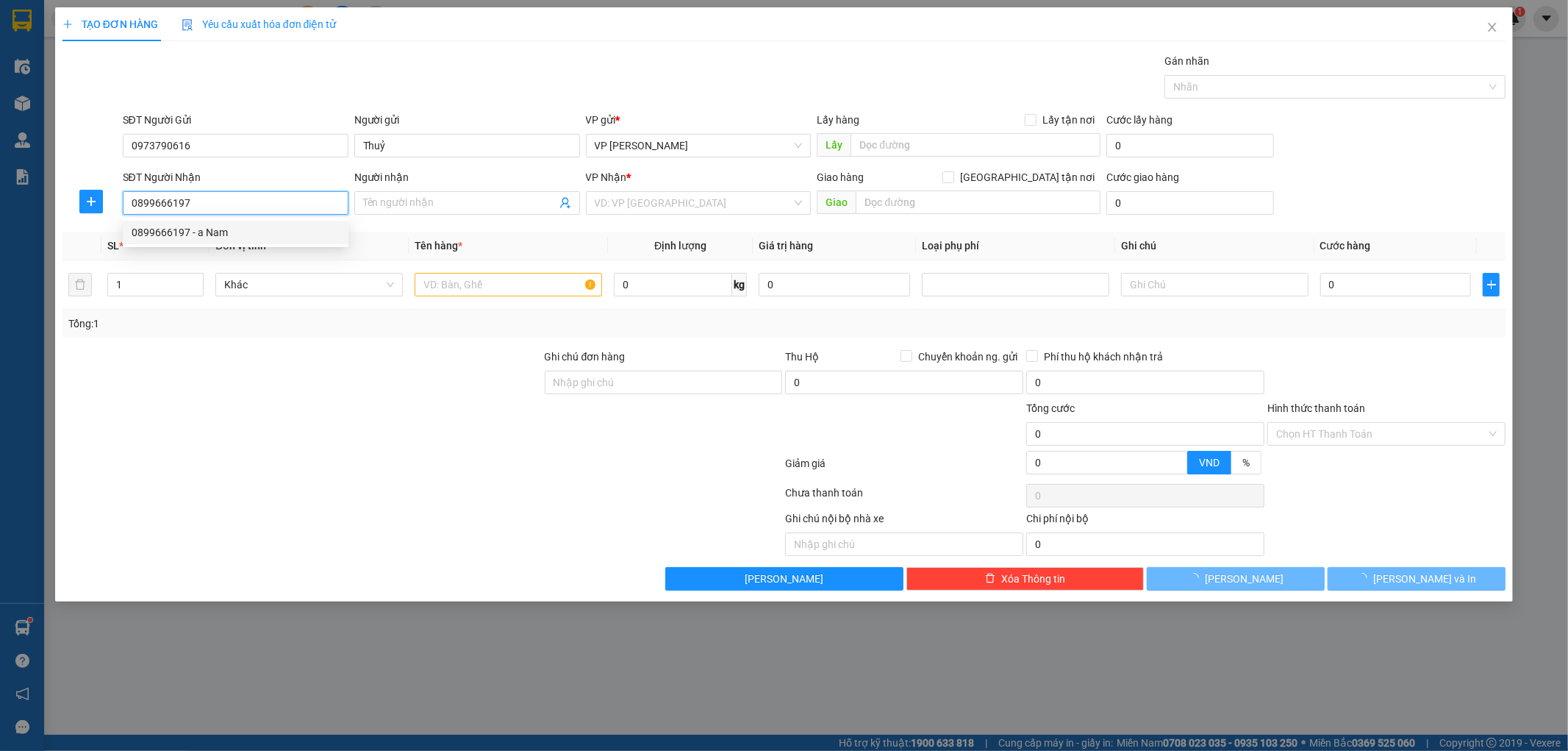
type input "a Nam"
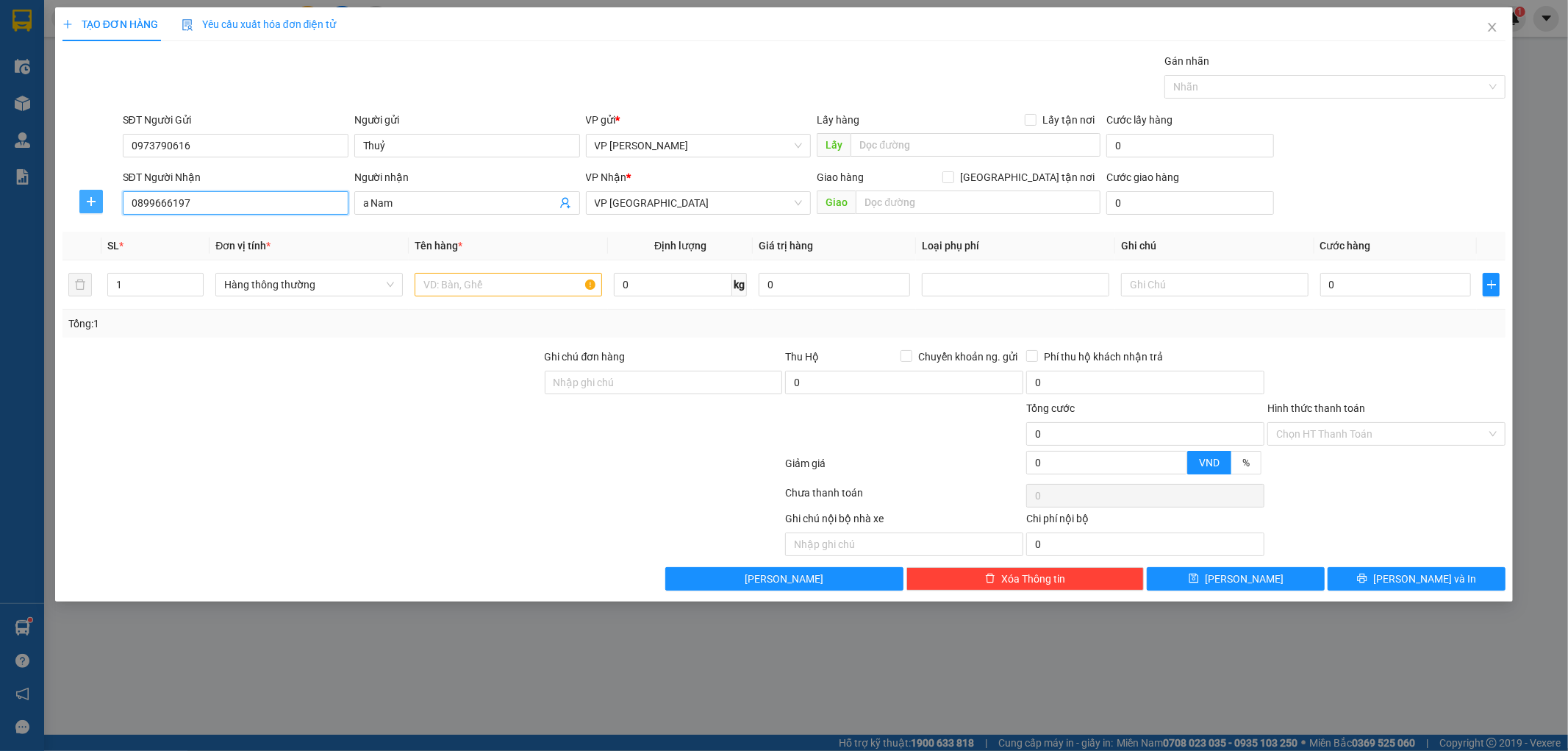
type input "0899666197"
click at [96, 197] on icon "plus" at bounding box center [91, 202] width 12 height 12
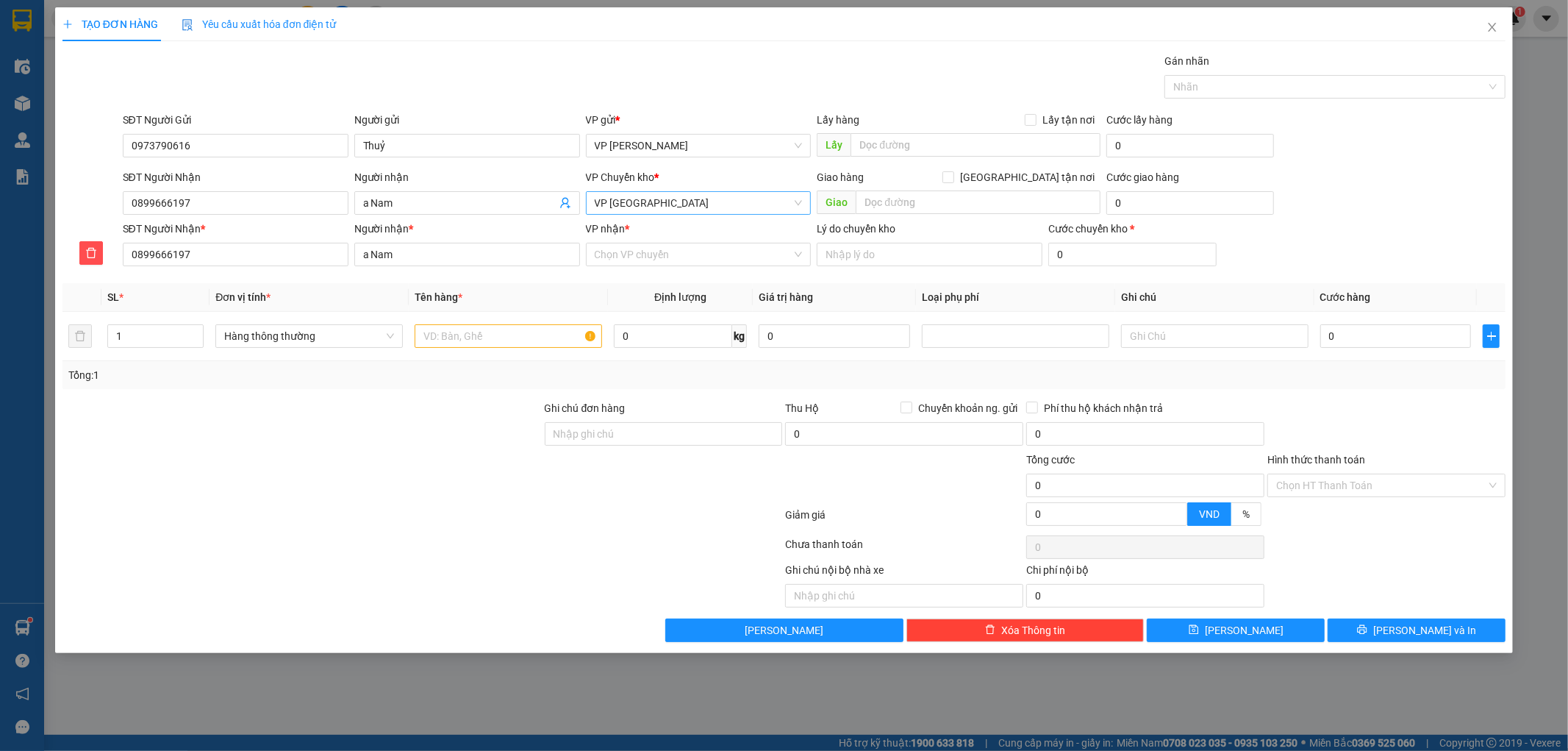
click at [677, 209] on span "VP [GEOGRAPHIC_DATA]" at bounding box center [699, 203] width 208 height 22
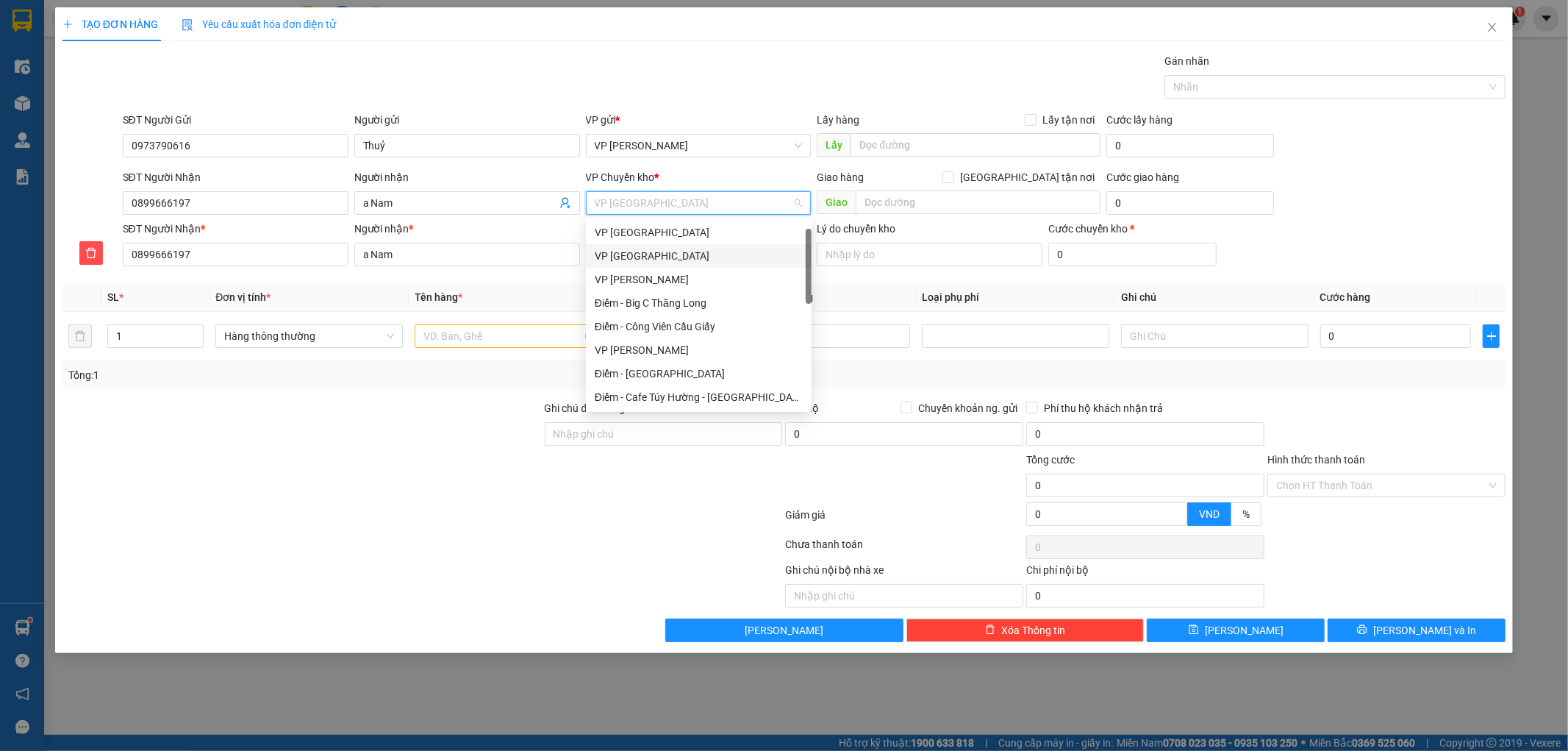
click at [660, 248] on div "VP [GEOGRAPHIC_DATA]" at bounding box center [699, 256] width 208 height 16
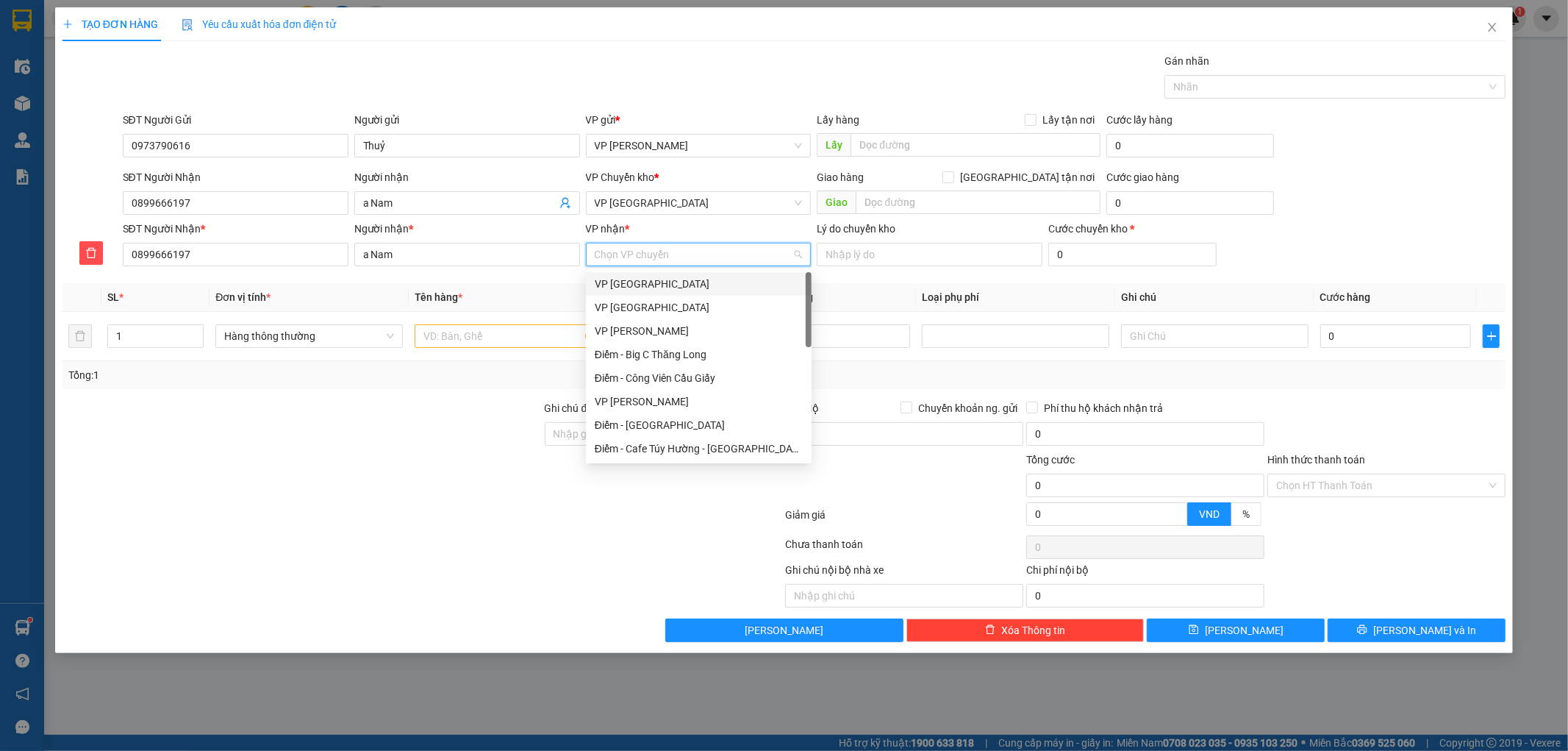
click at [650, 251] on input "VP nhận *" at bounding box center [694, 255] width 198 height 22
click at [639, 464] on div "VP [GEOGRAPHIC_DATA]" at bounding box center [699, 472] width 208 height 16
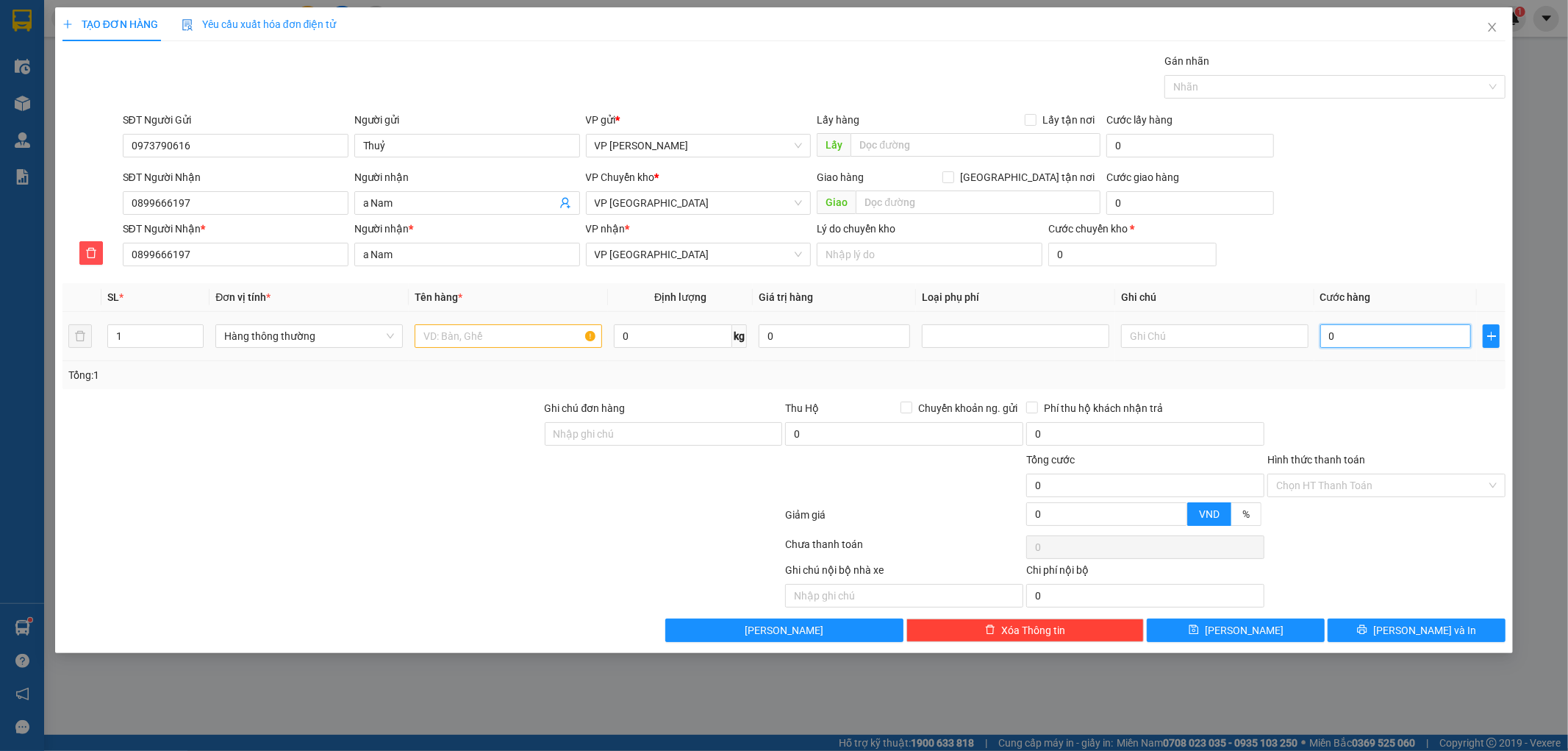
click at [1349, 334] on input "0" at bounding box center [1396, 336] width 151 height 24
type input "004"
type input "4"
type input "0.045"
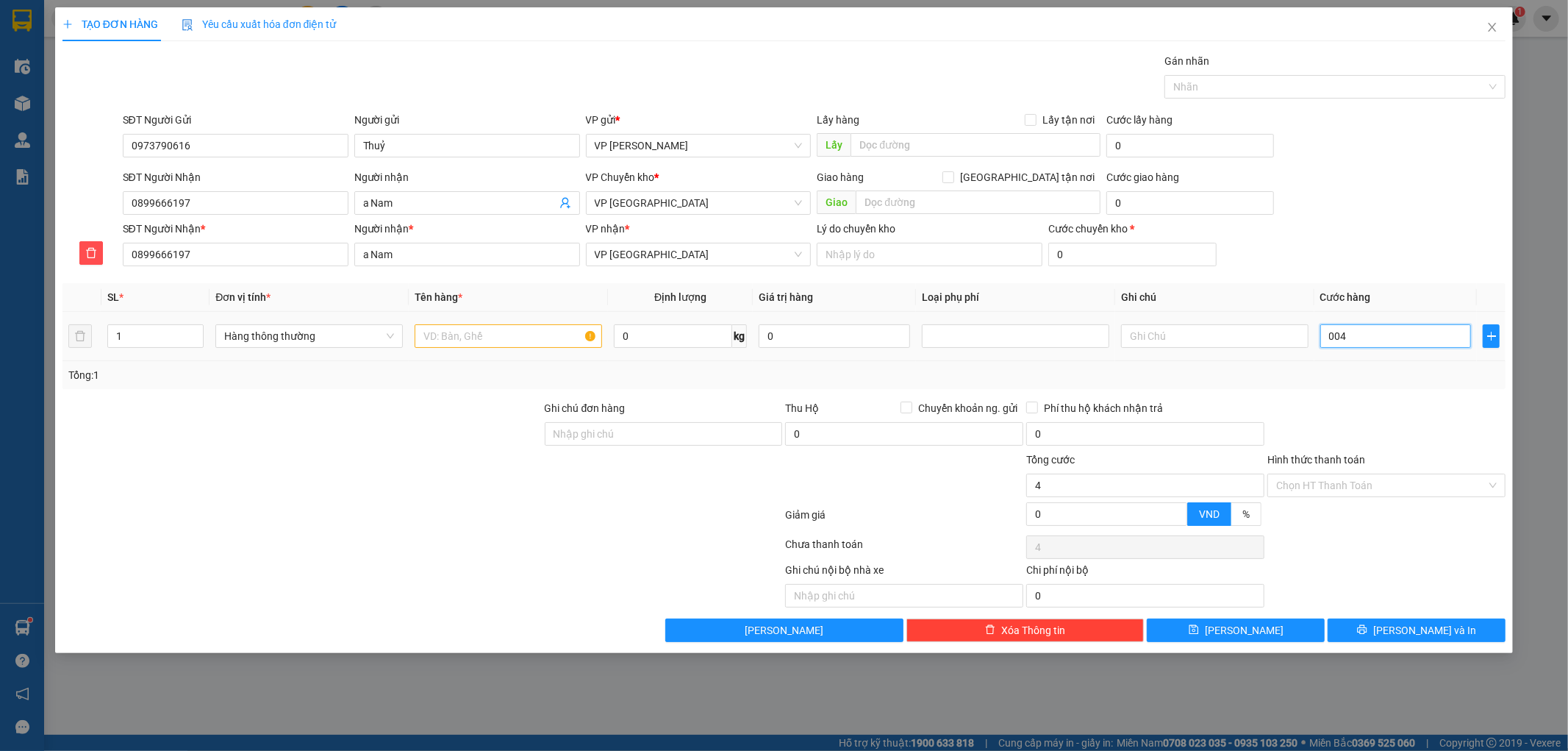
type input "45"
click at [1364, 383] on div "Tổng: 1" at bounding box center [784, 376] width 1432 height 16
type input "45.000"
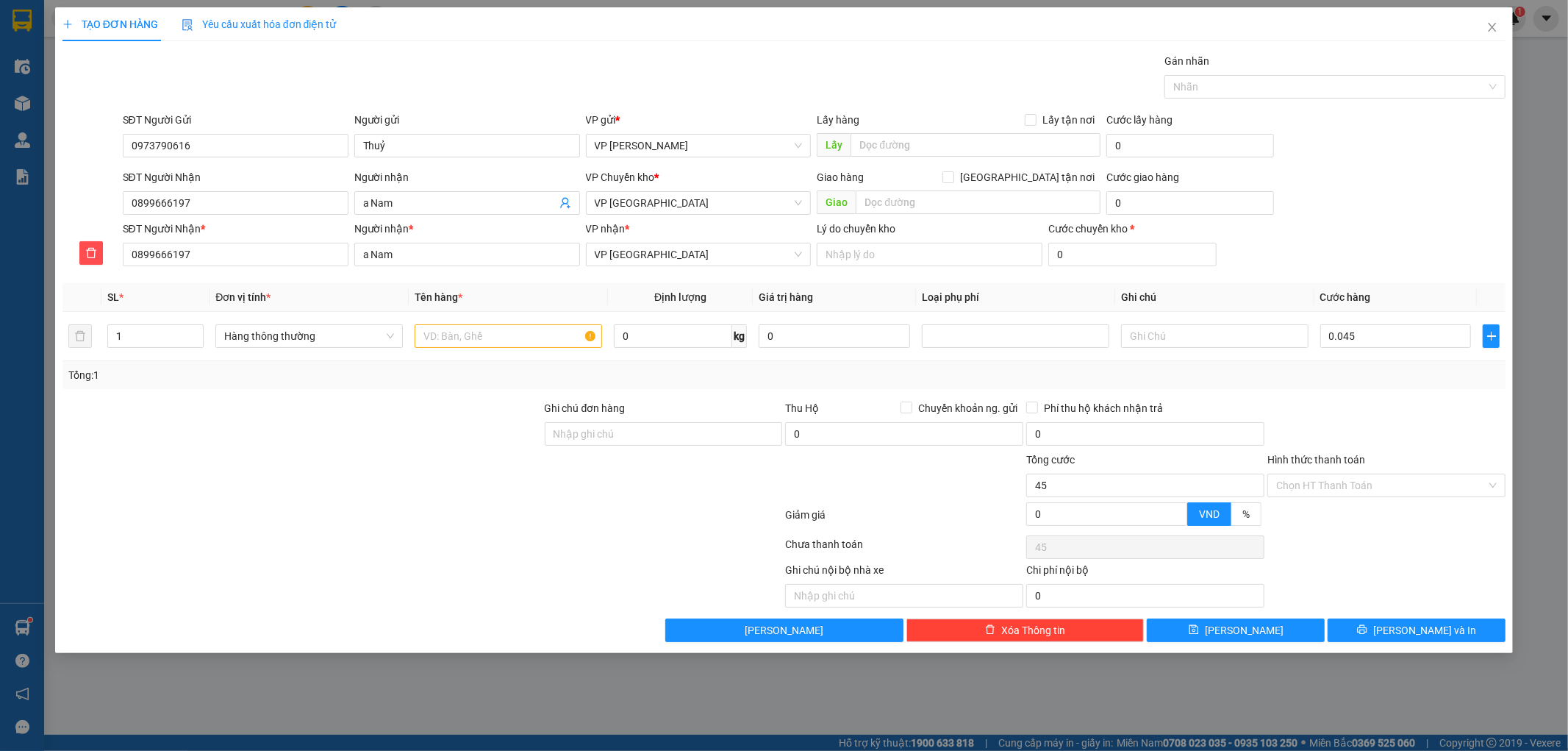
type input "45.000"
click at [528, 340] on input "text" at bounding box center [508, 336] width 188 height 24
type input "Thùng xốp hải sản"
click at [1434, 630] on span "[PERSON_NAME] và In" at bounding box center [1424, 630] width 103 height 16
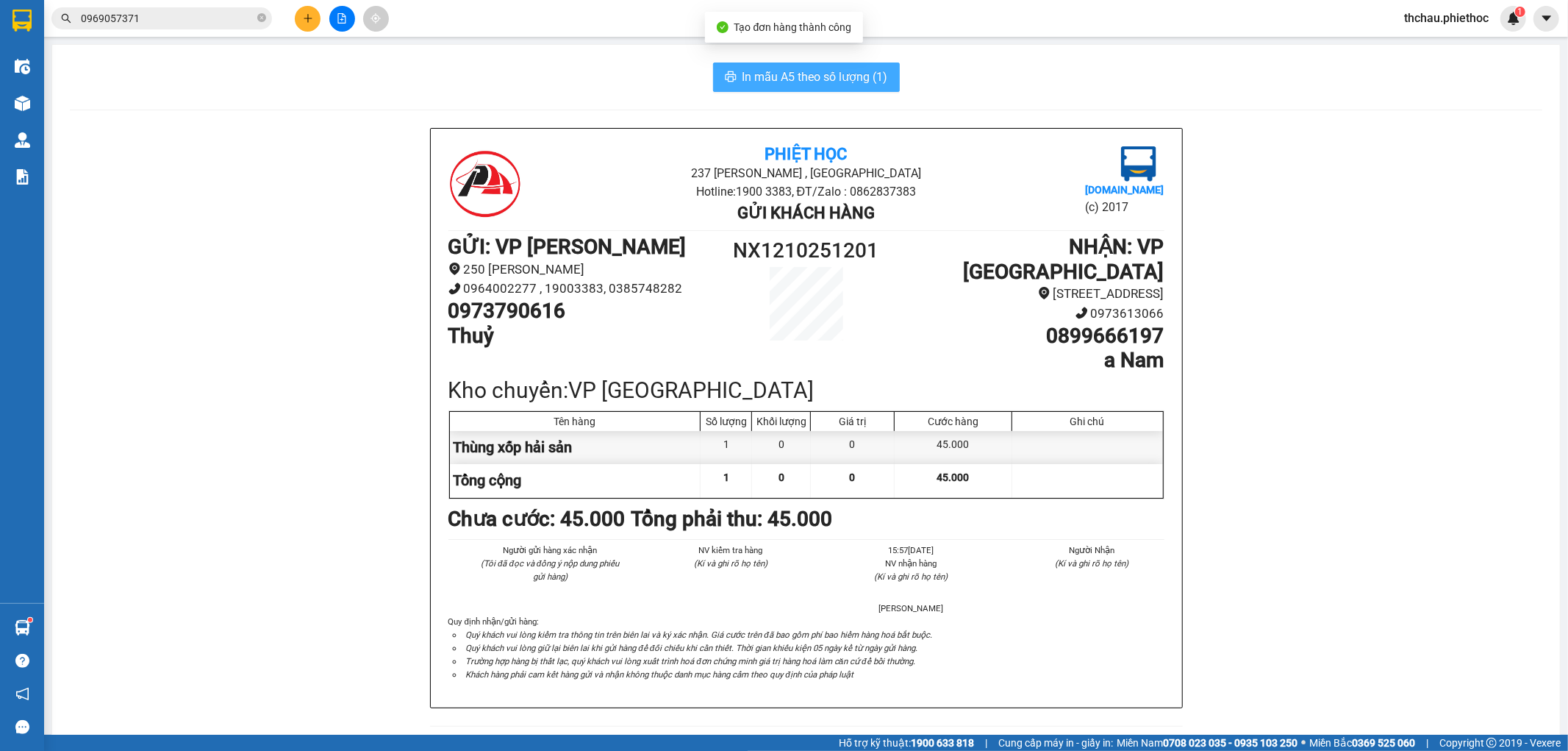
click at [809, 70] on span "In mẫu A5 theo số lượng (1)" at bounding box center [815, 76] width 145 height 19
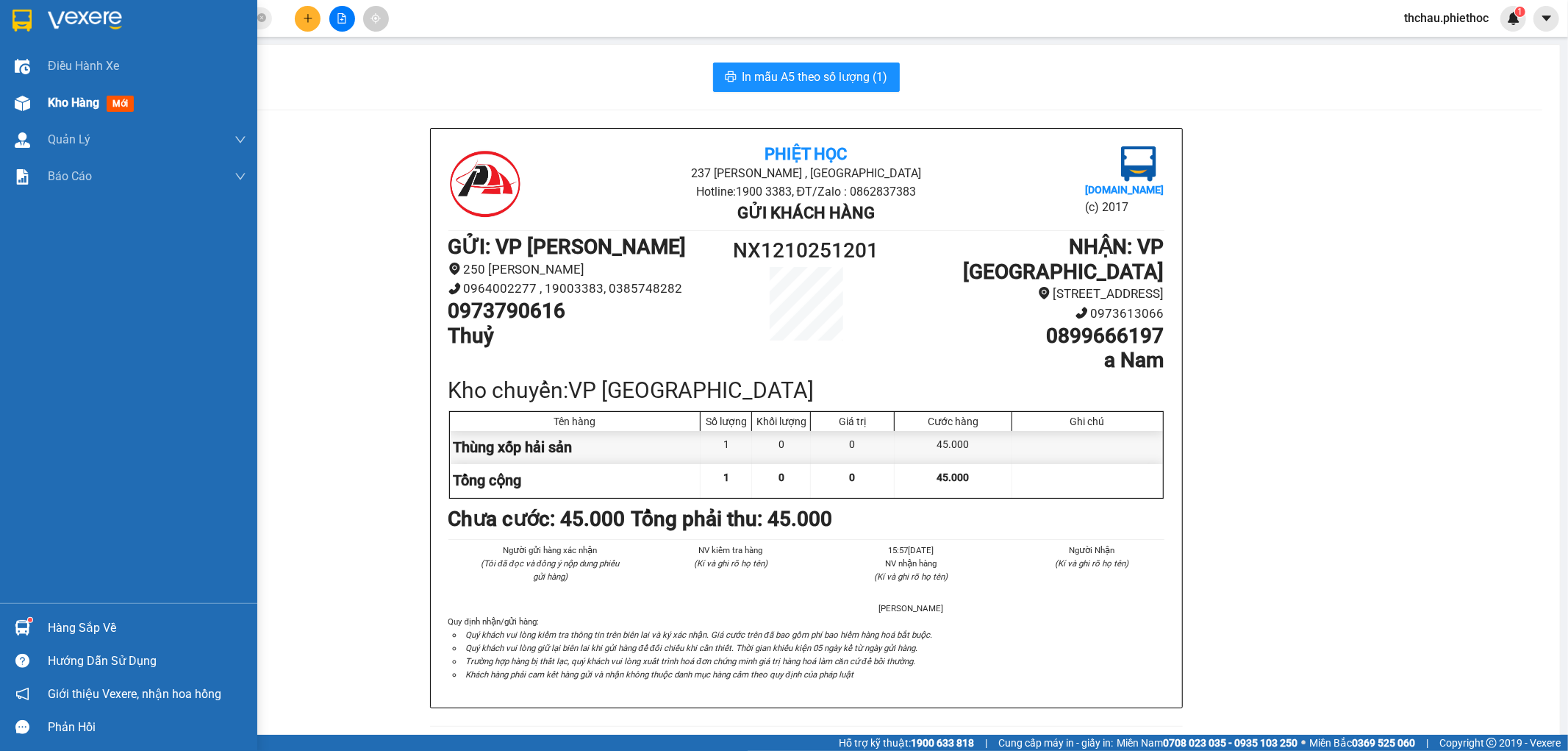
click at [79, 102] on span "Kho hàng" at bounding box center [73, 102] width 51 height 14
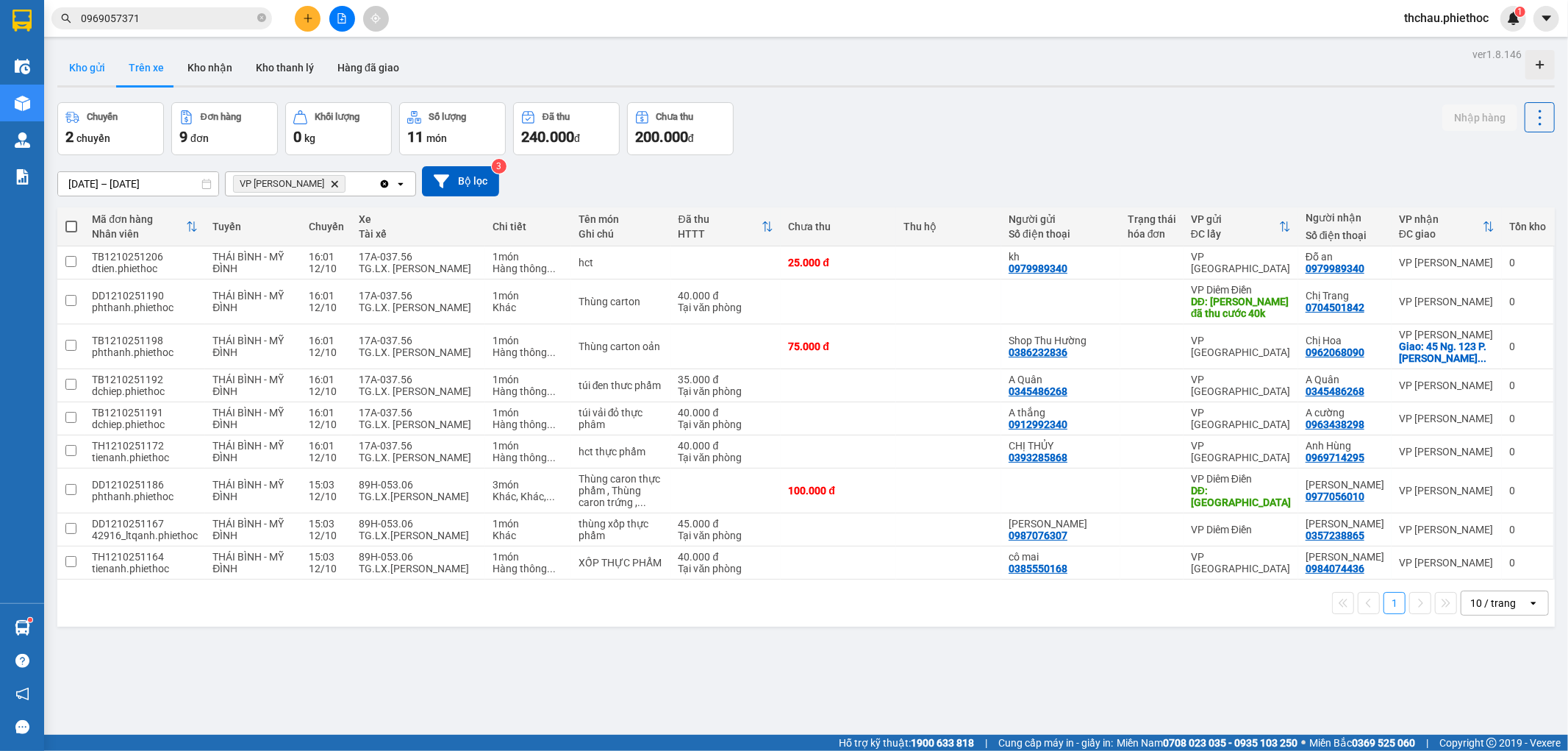
click at [87, 68] on button "Kho gửi" at bounding box center [87, 68] width 59 height 36
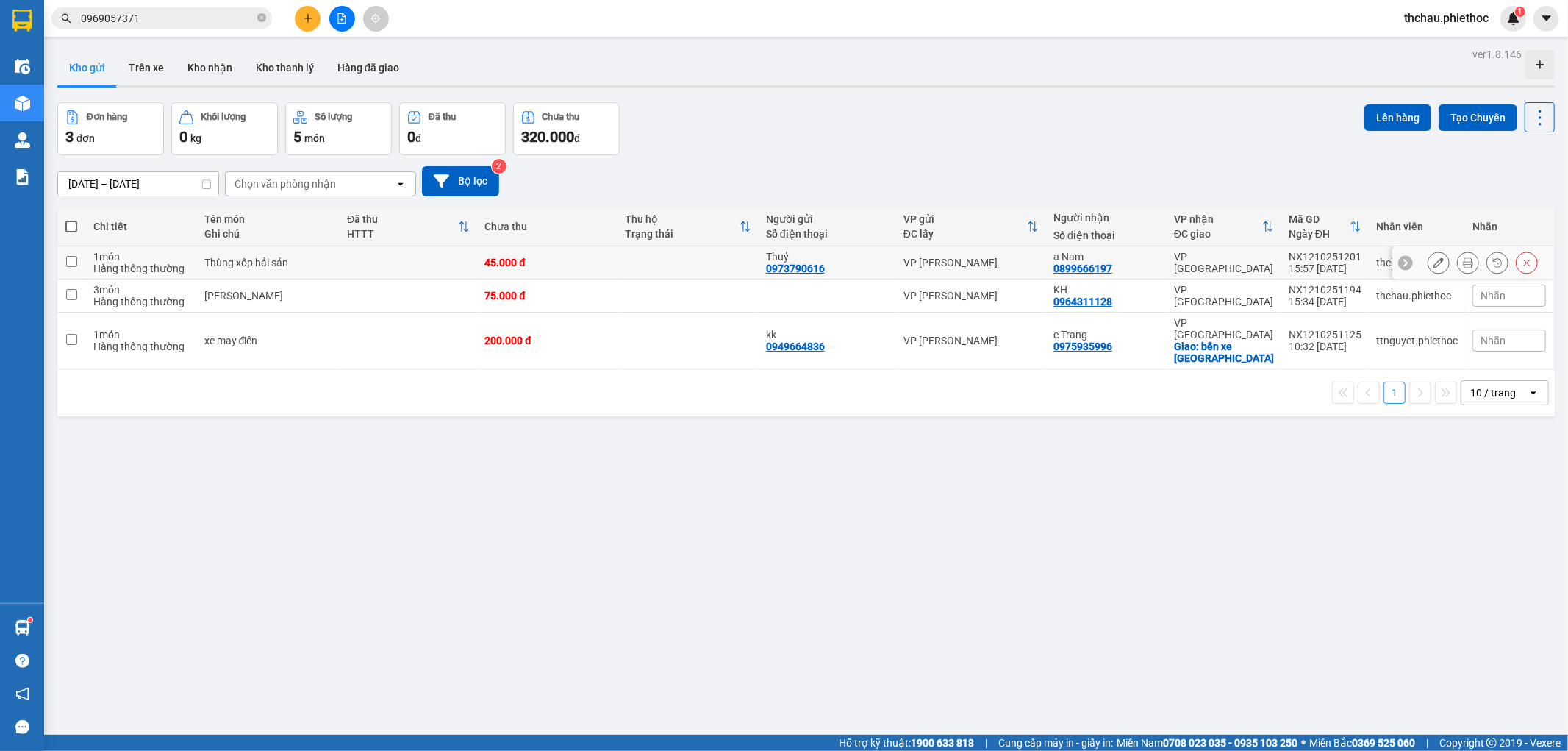
click at [72, 260] on input "checkbox" at bounding box center [71, 261] width 11 height 11
checkbox input "true"
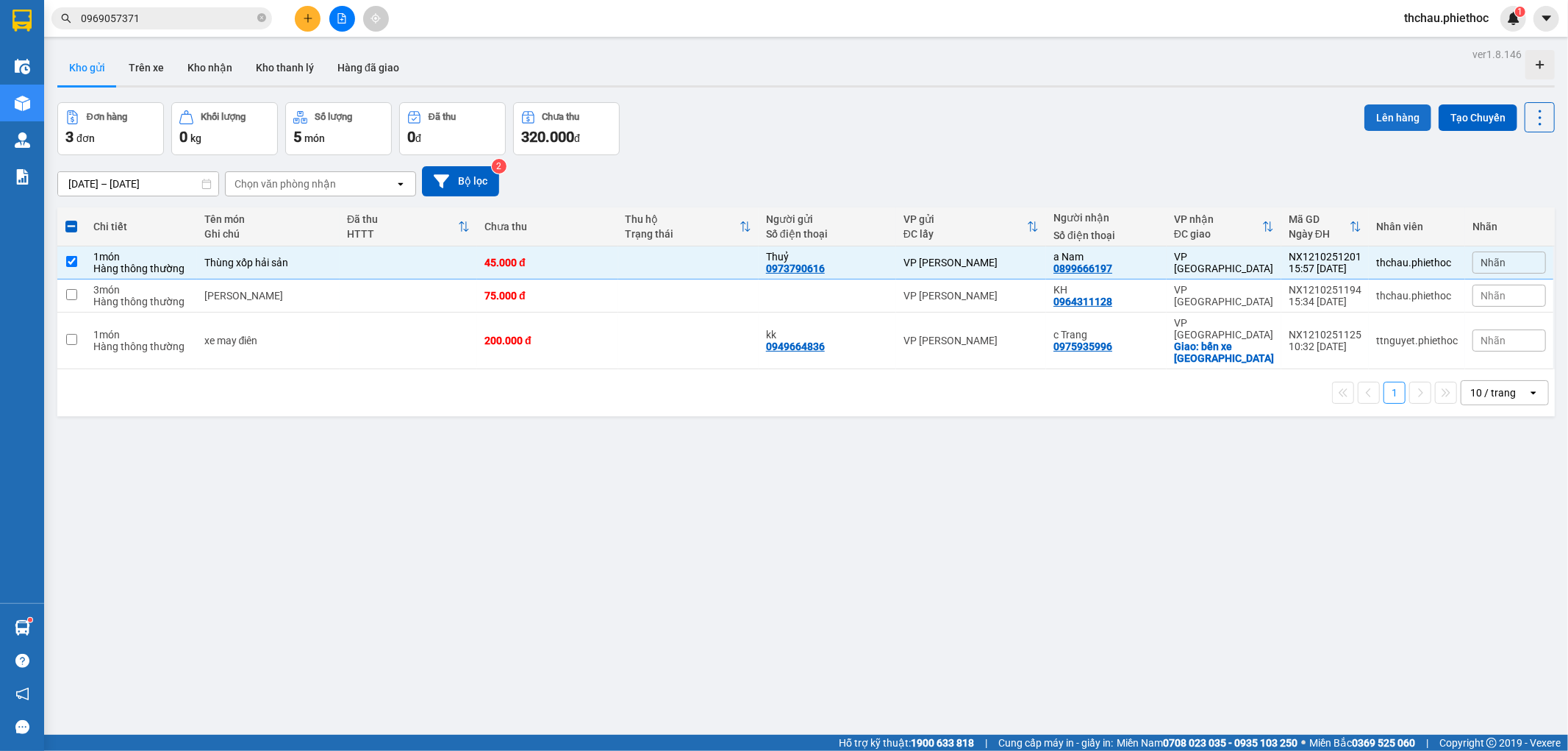
click at [1371, 117] on button "Lên hàng" at bounding box center [1397, 118] width 67 height 27
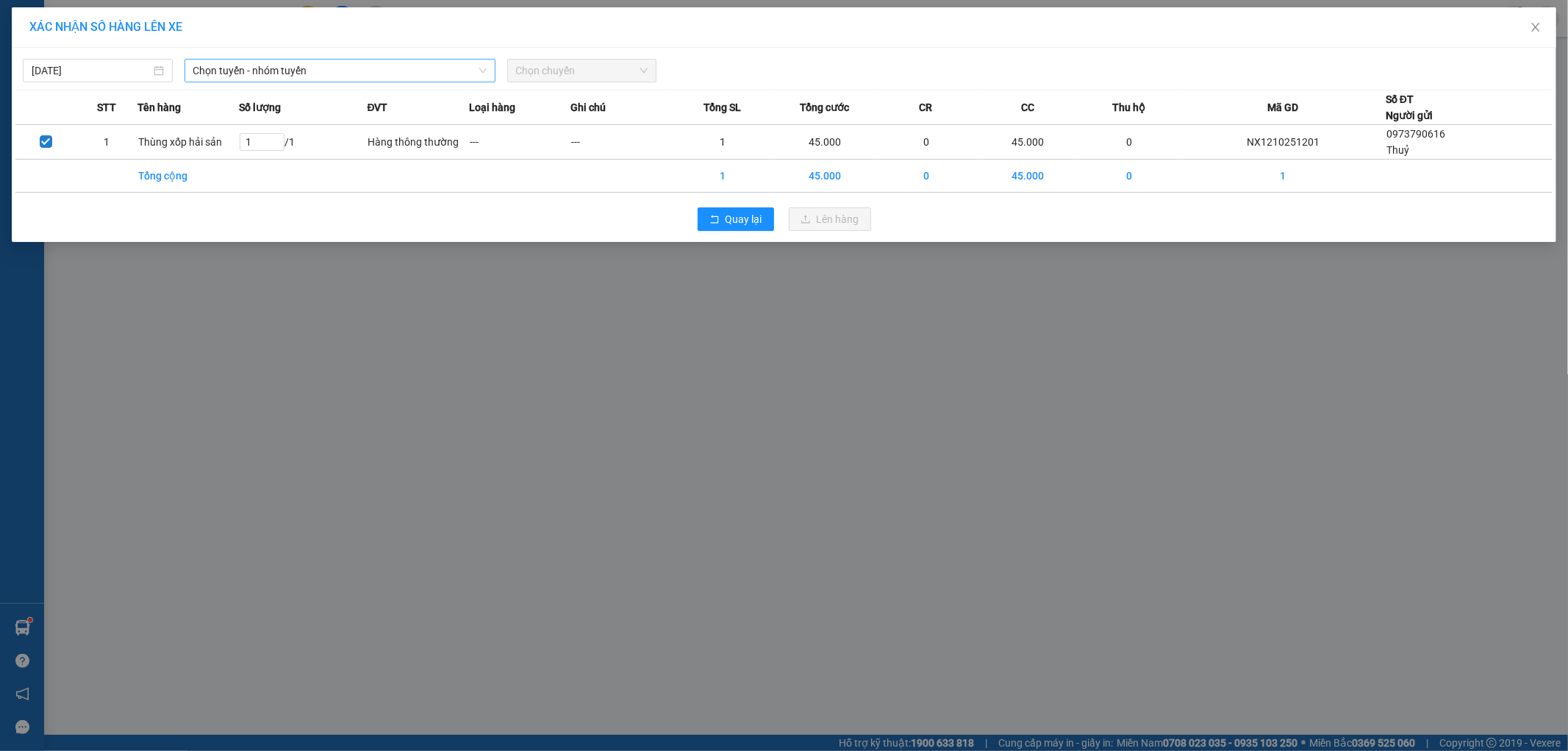
click at [320, 70] on span "Chọn tuyến - nhóm tuyến" at bounding box center [340, 70] width 293 height 22
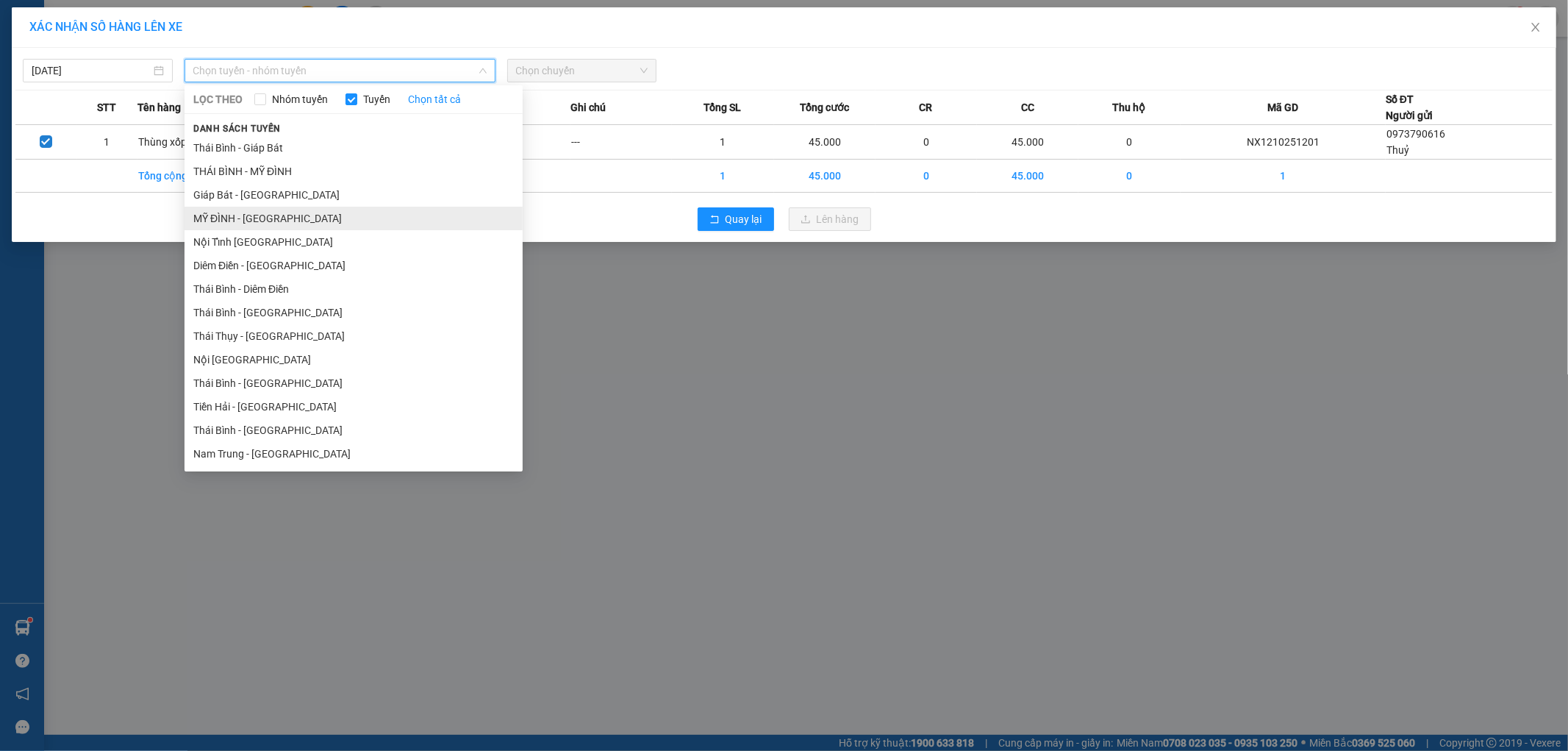
click at [277, 222] on li "MỸ ĐÌNH - [GEOGRAPHIC_DATA]" at bounding box center [354, 218] width 338 height 24
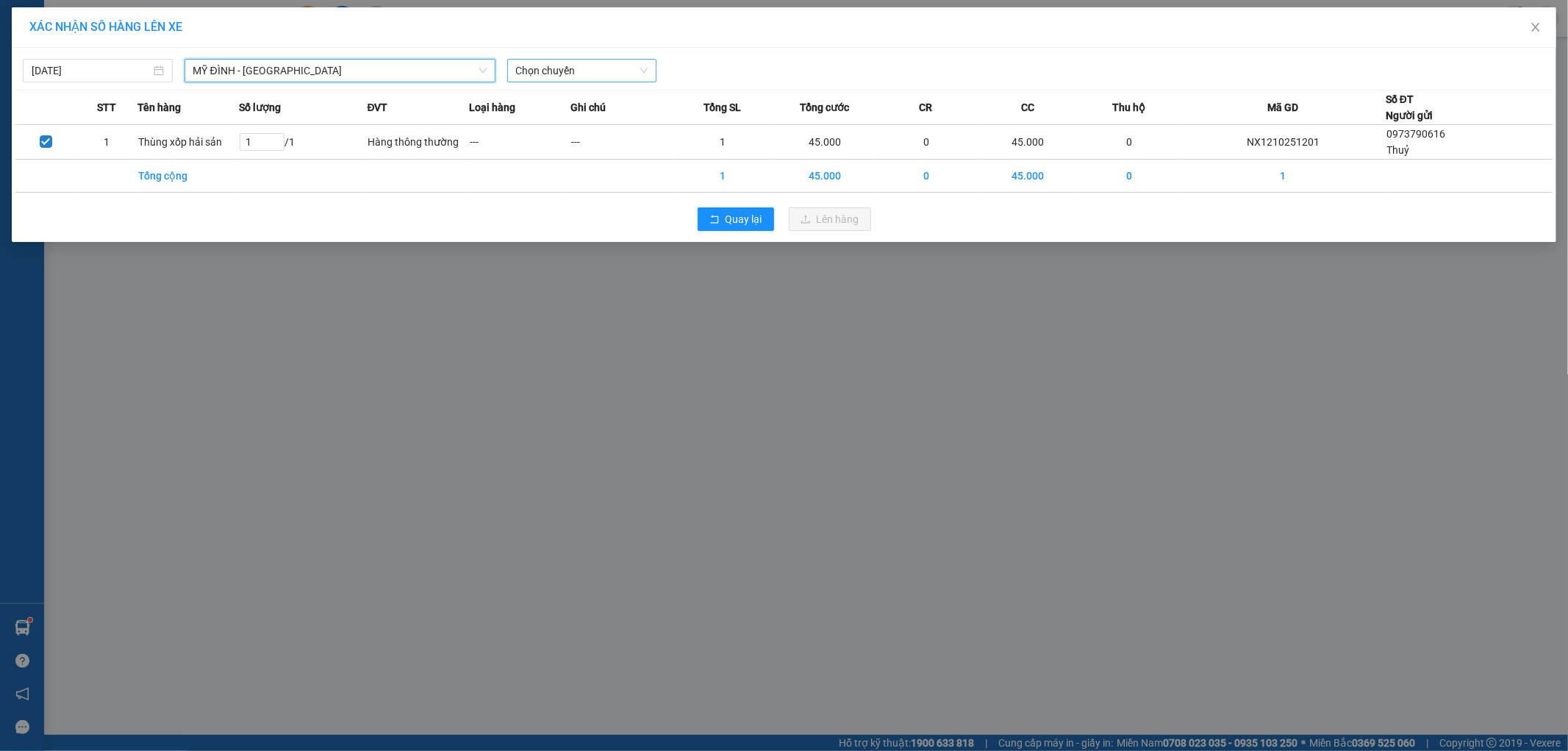
click at [635, 75] on span "Chọn chuyến" at bounding box center [582, 70] width 132 height 22
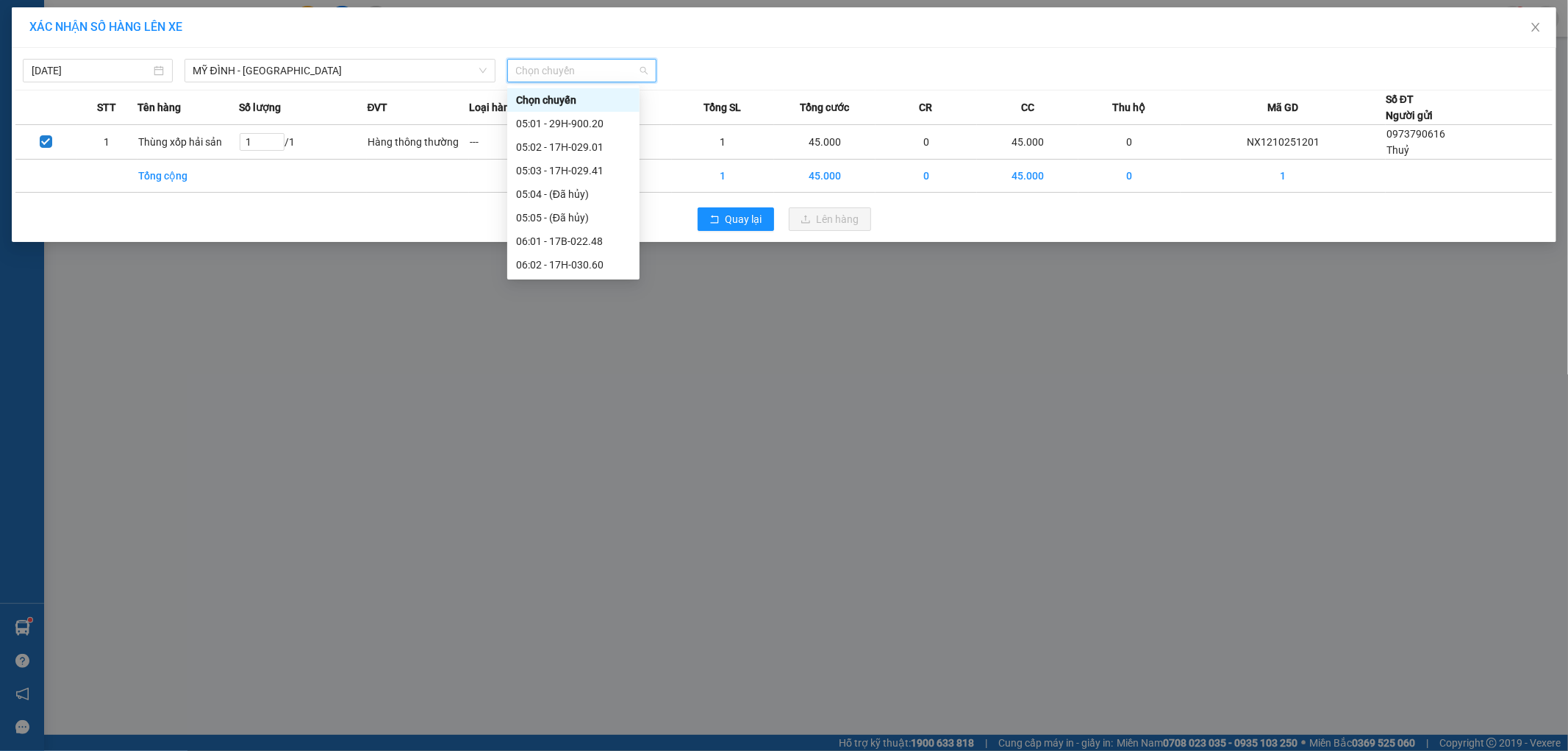
click at [592, 64] on span "Chọn chuyến" at bounding box center [582, 70] width 132 height 22
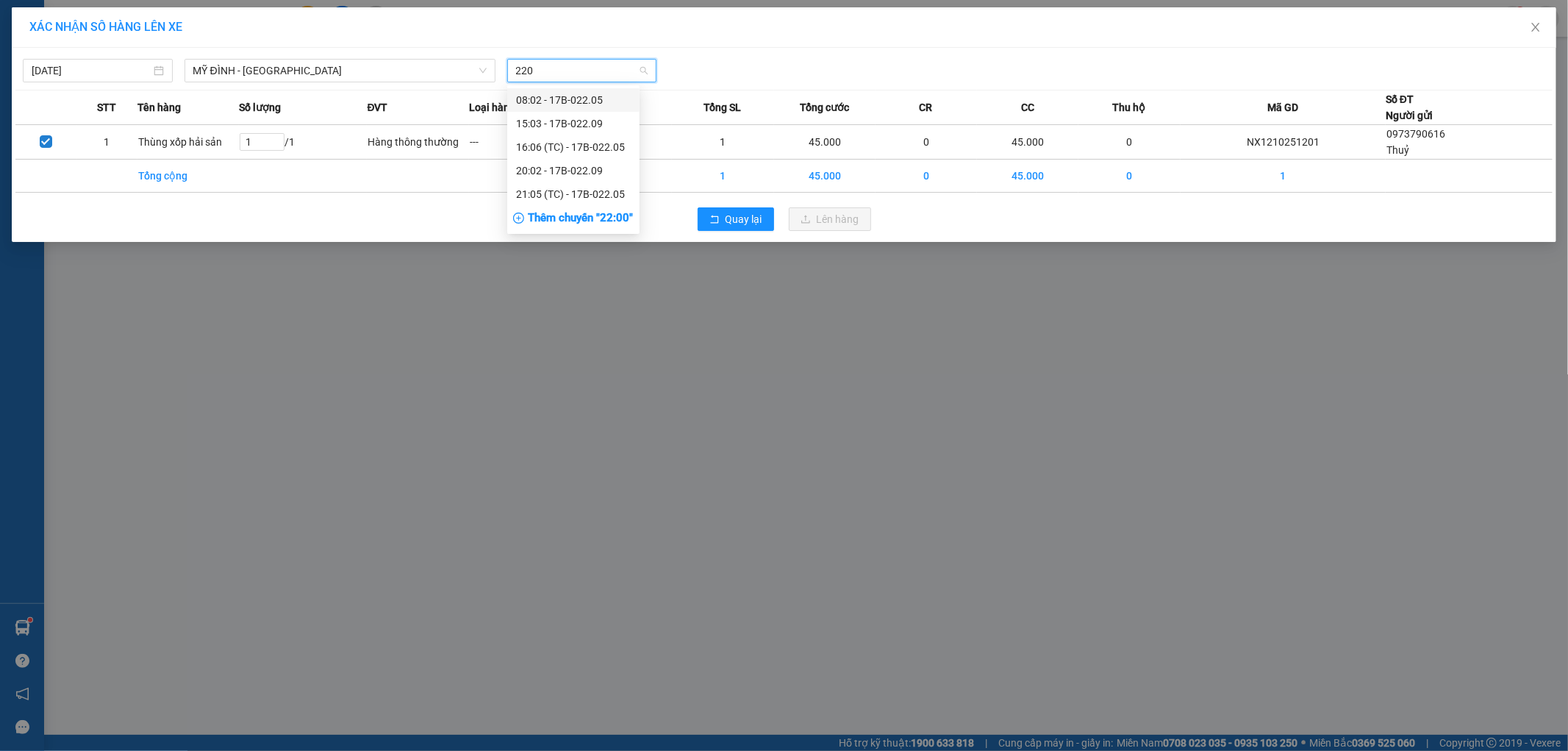
type input "2205"
click at [596, 120] on div "16:06 (TC) - 17B-022.05" at bounding box center [573, 124] width 115 height 16
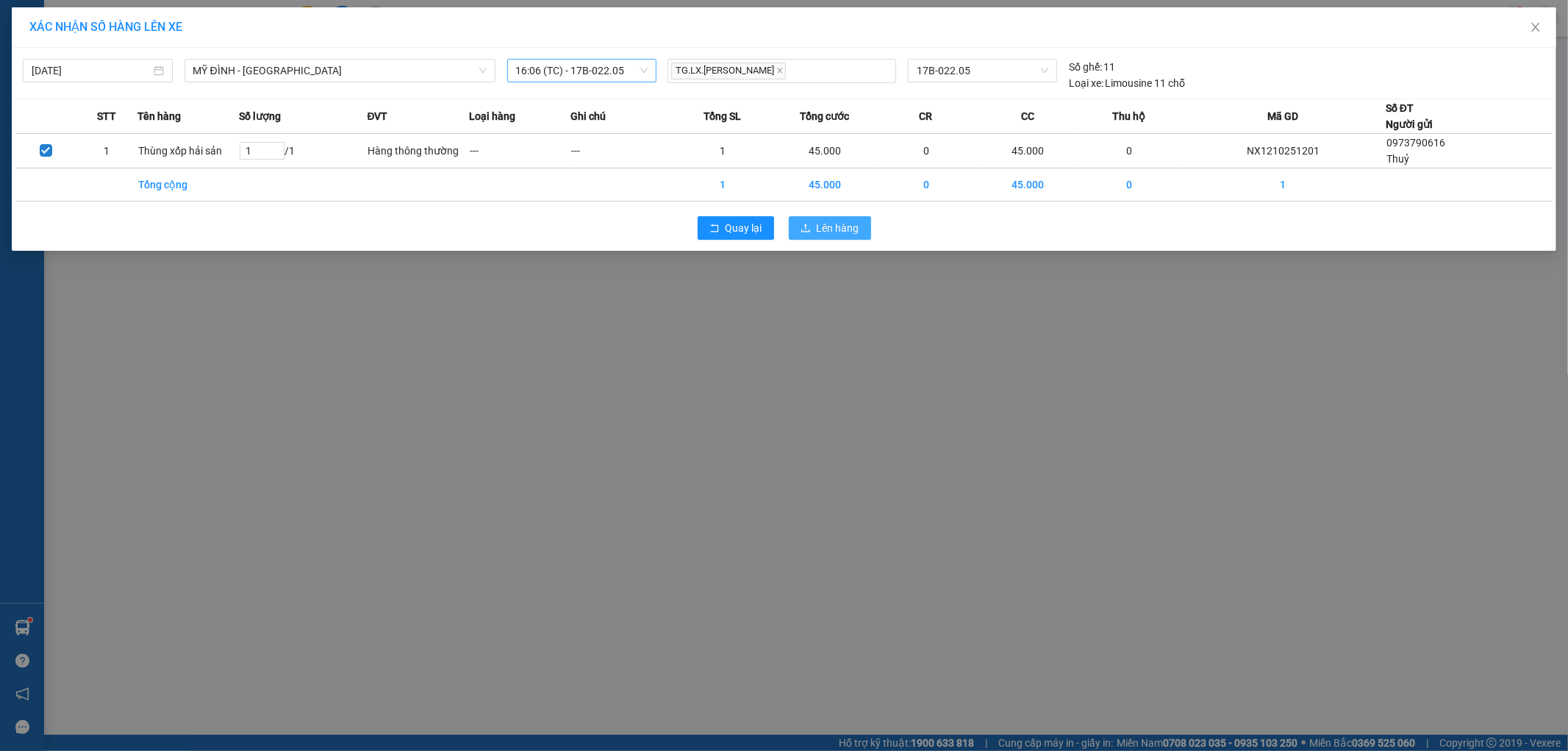
click at [849, 225] on span "Lên hàng" at bounding box center [837, 228] width 42 height 16
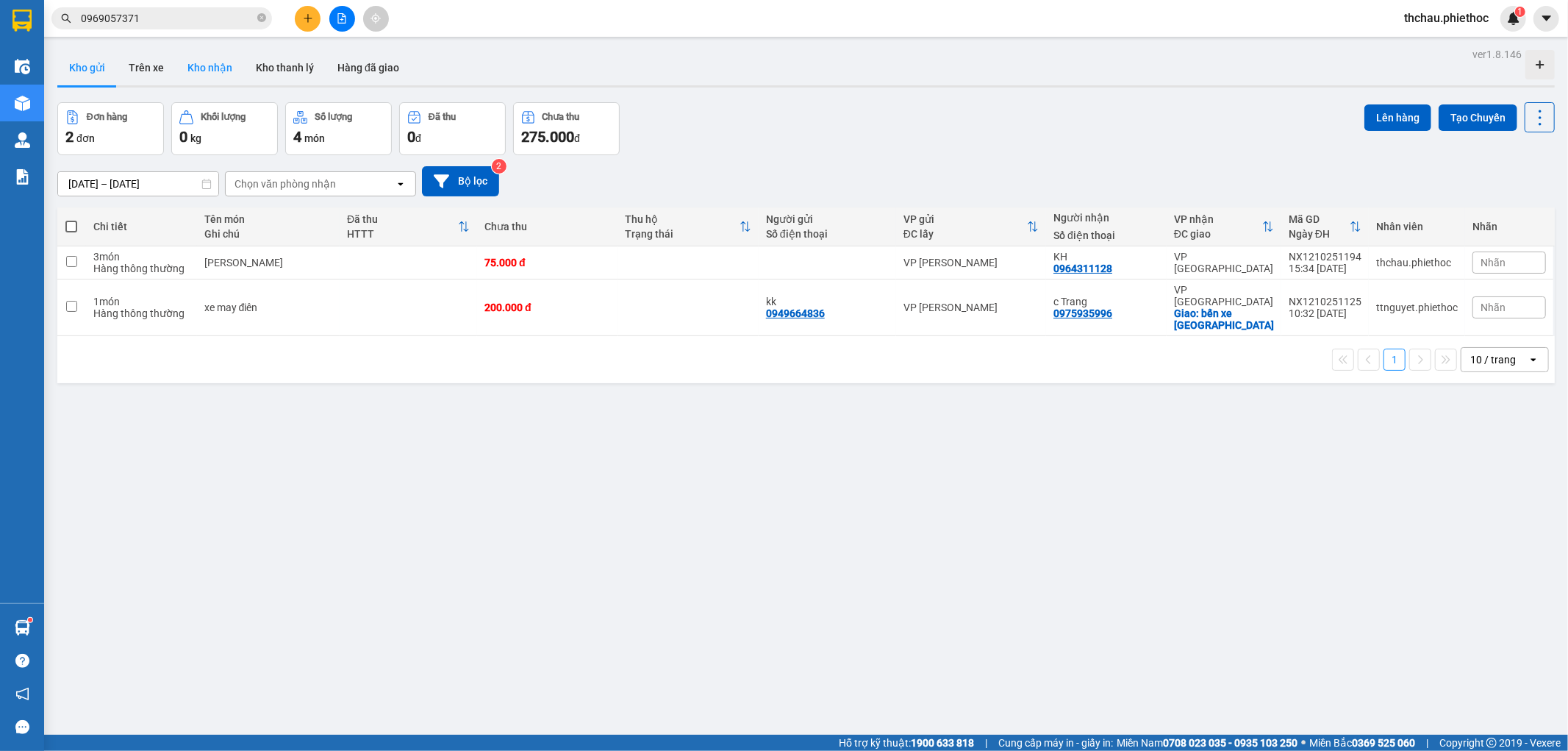
click at [199, 65] on button "Kho nhận" at bounding box center [210, 68] width 68 height 36
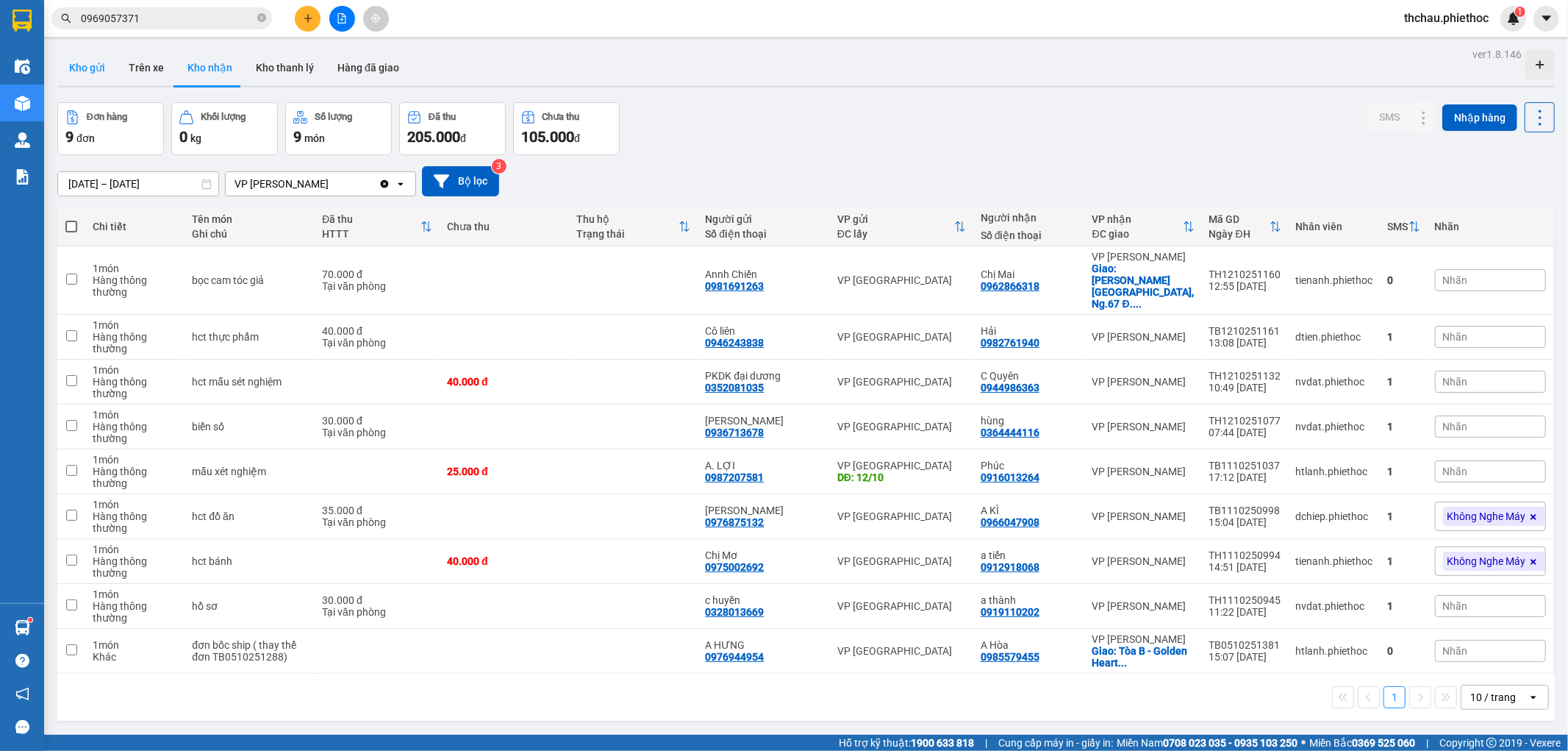
click at [92, 63] on button "Kho gửi" at bounding box center [87, 68] width 59 height 36
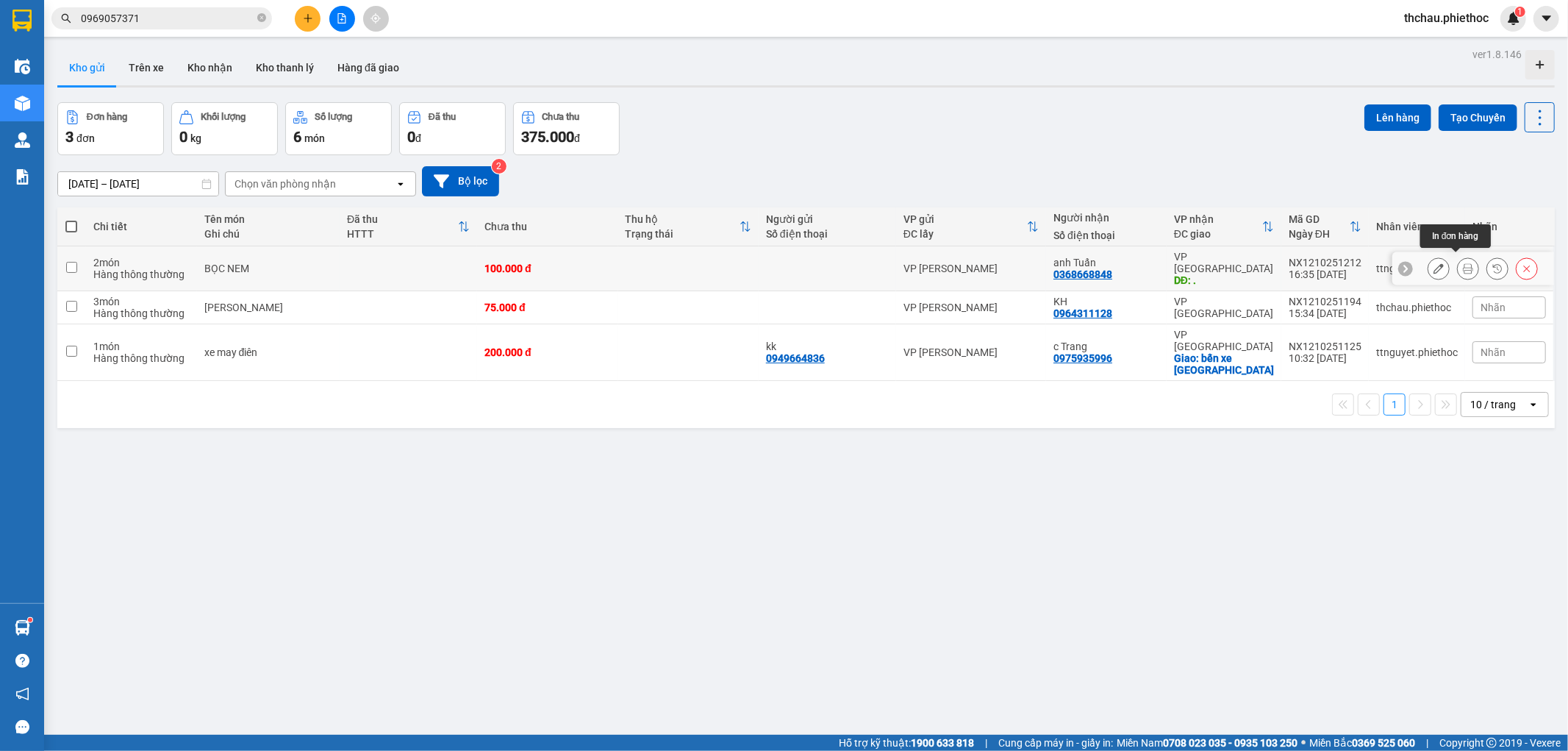
click at [1463, 263] on icon at bounding box center [1468, 269] width 10 height 10
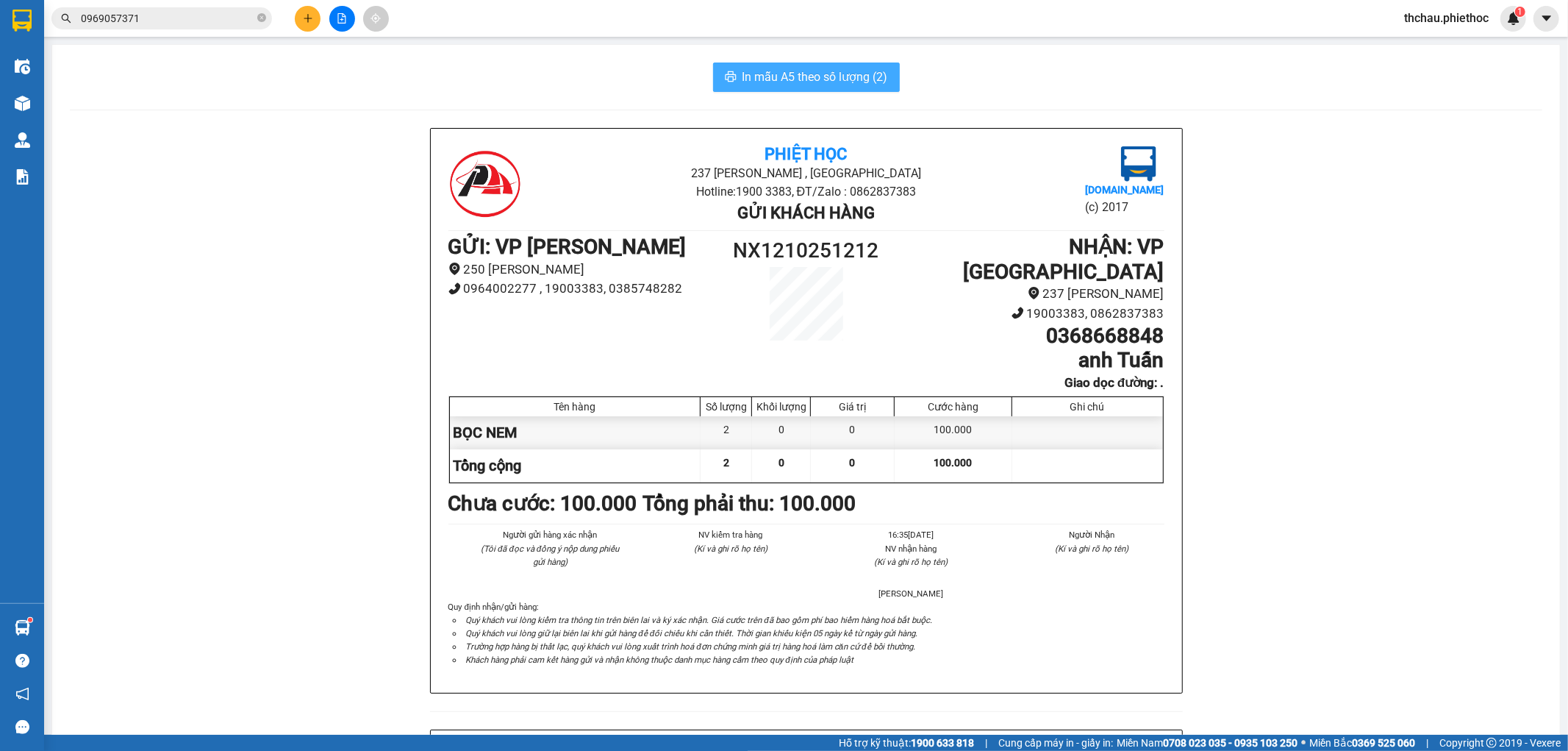
click at [833, 81] on span "In mẫu A5 theo số lượng (2)" at bounding box center [815, 76] width 145 height 19
click at [303, 16] on icon "plus" at bounding box center [308, 19] width 10 height 10
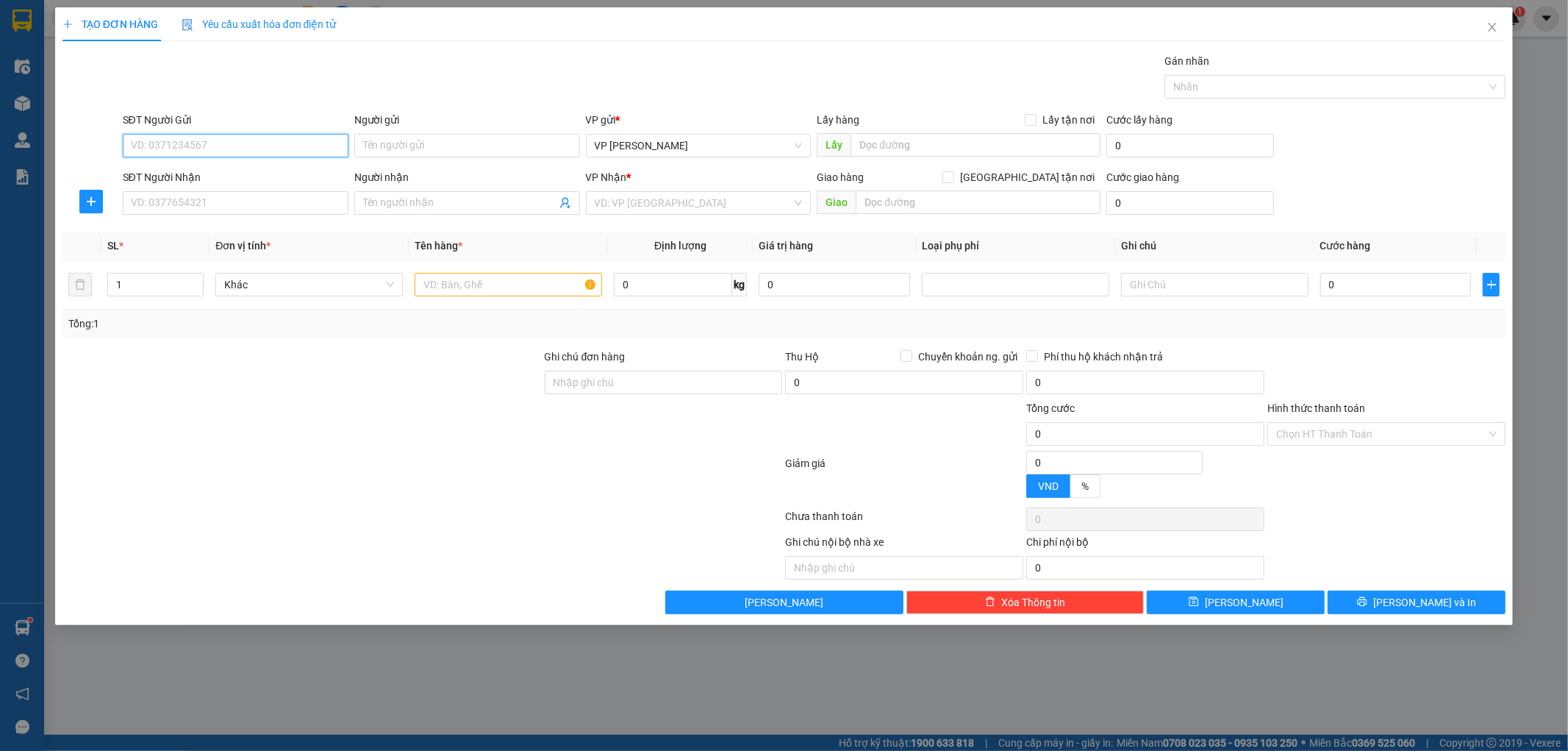
click at [223, 147] on input "SĐT Người Gửi" at bounding box center [236, 145] width 225 height 24
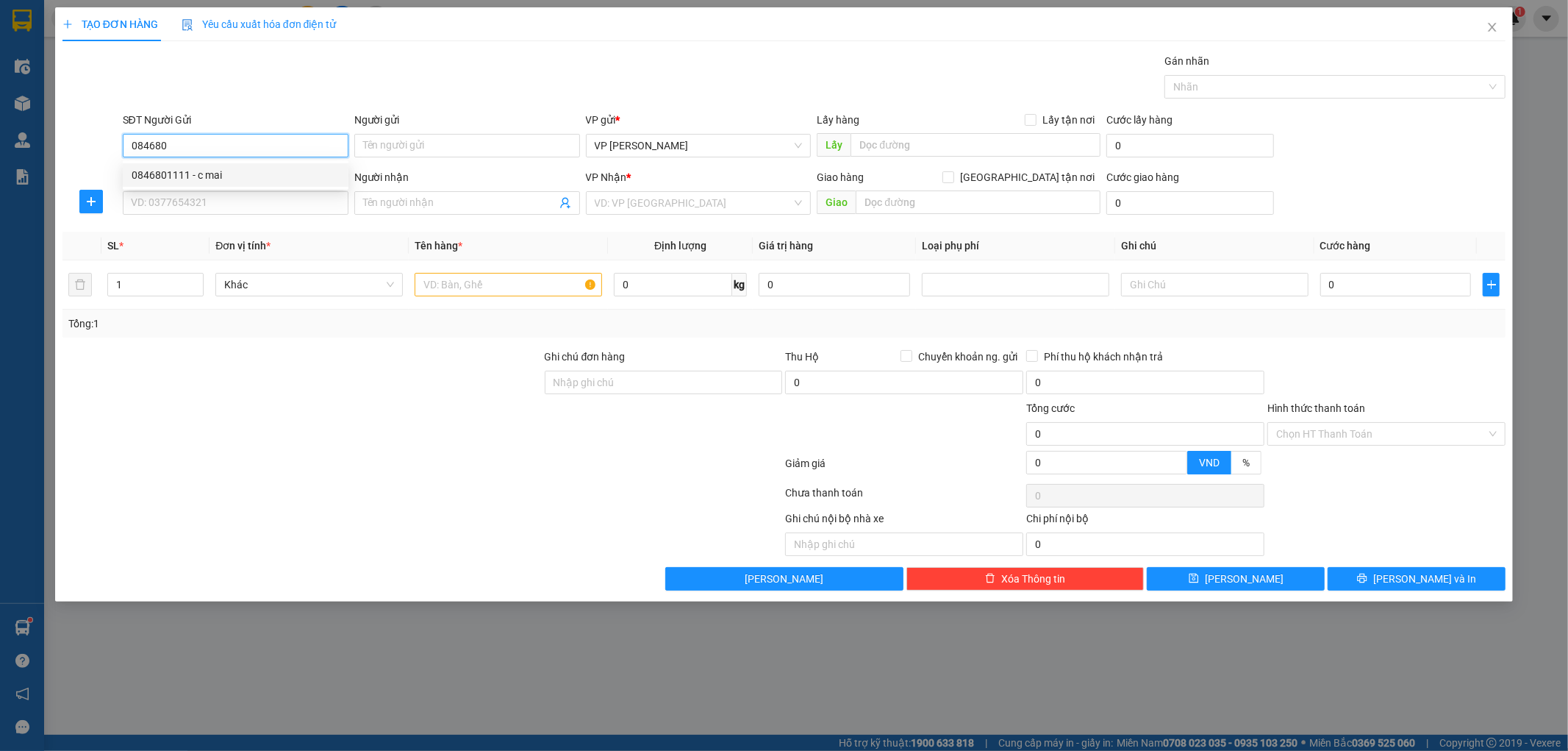
click at [219, 171] on div "0846801111 - c mai" at bounding box center [235, 175] width 208 height 16
type input "0846801111"
type input "c mai"
type input "0846801111"
click at [211, 206] on input "SĐT Người Nhận" at bounding box center [236, 203] width 225 height 24
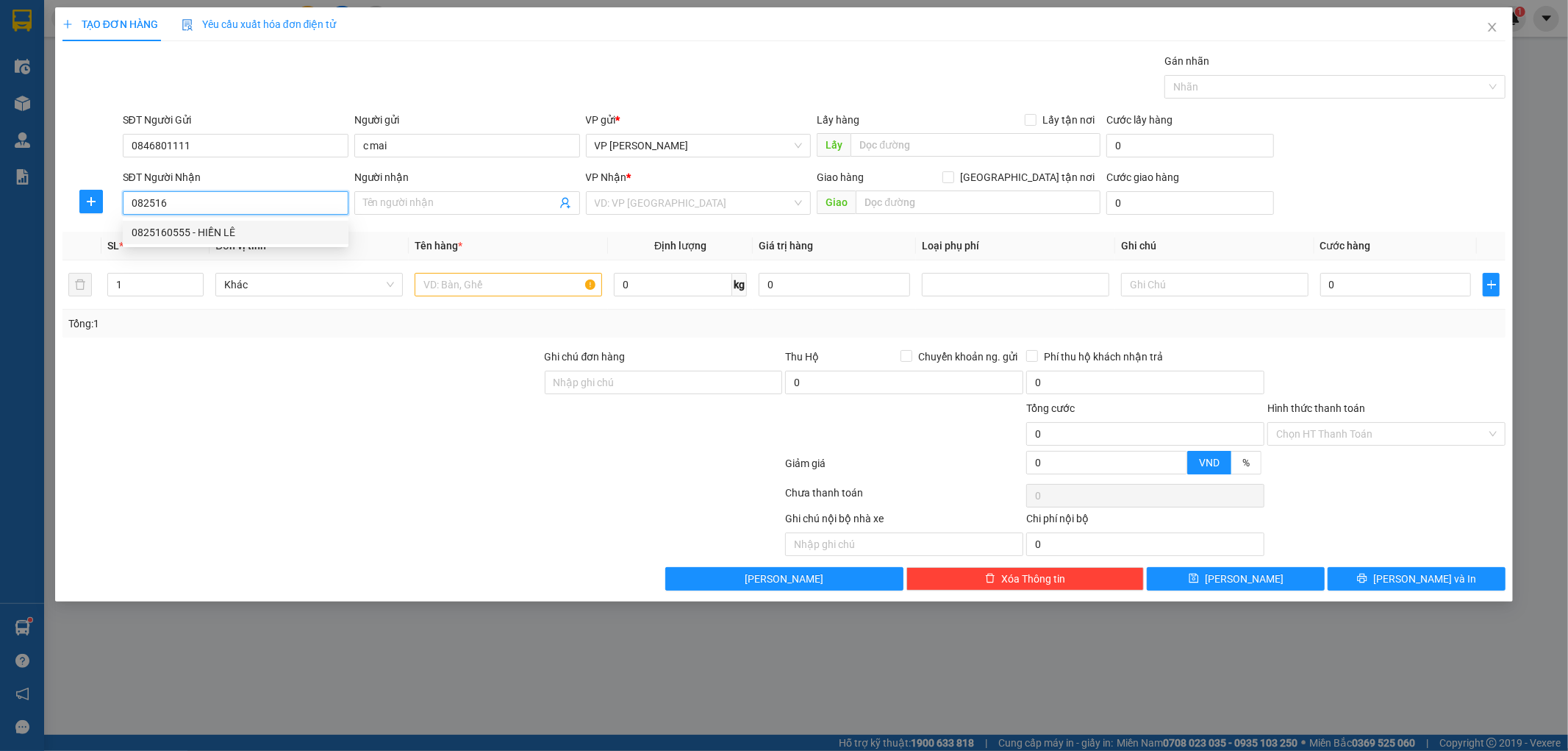
click at [211, 234] on div "0825160555 - HIỀN LÊ" at bounding box center [235, 232] width 208 height 16
type input "0825160555"
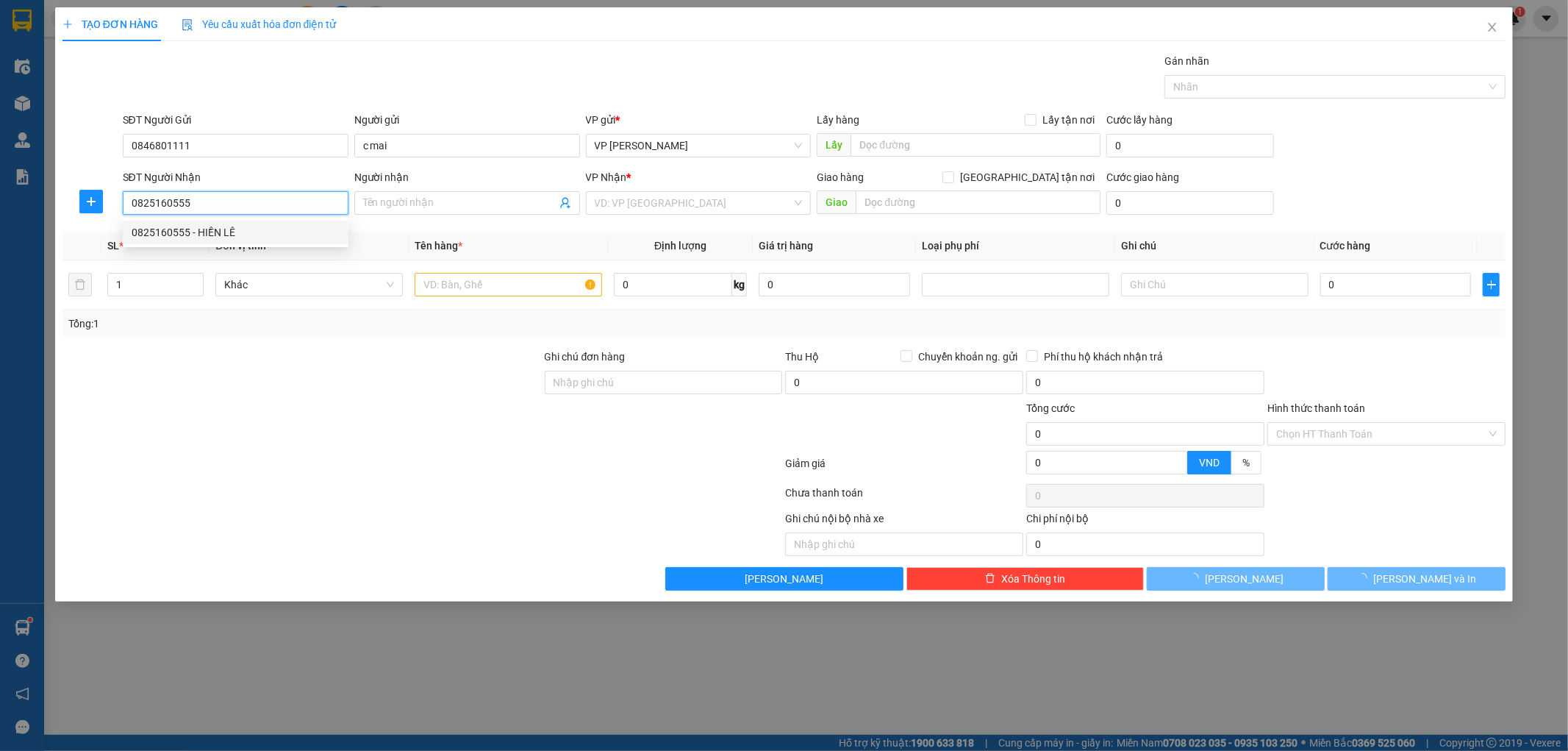
type input "HIỀN LÊ"
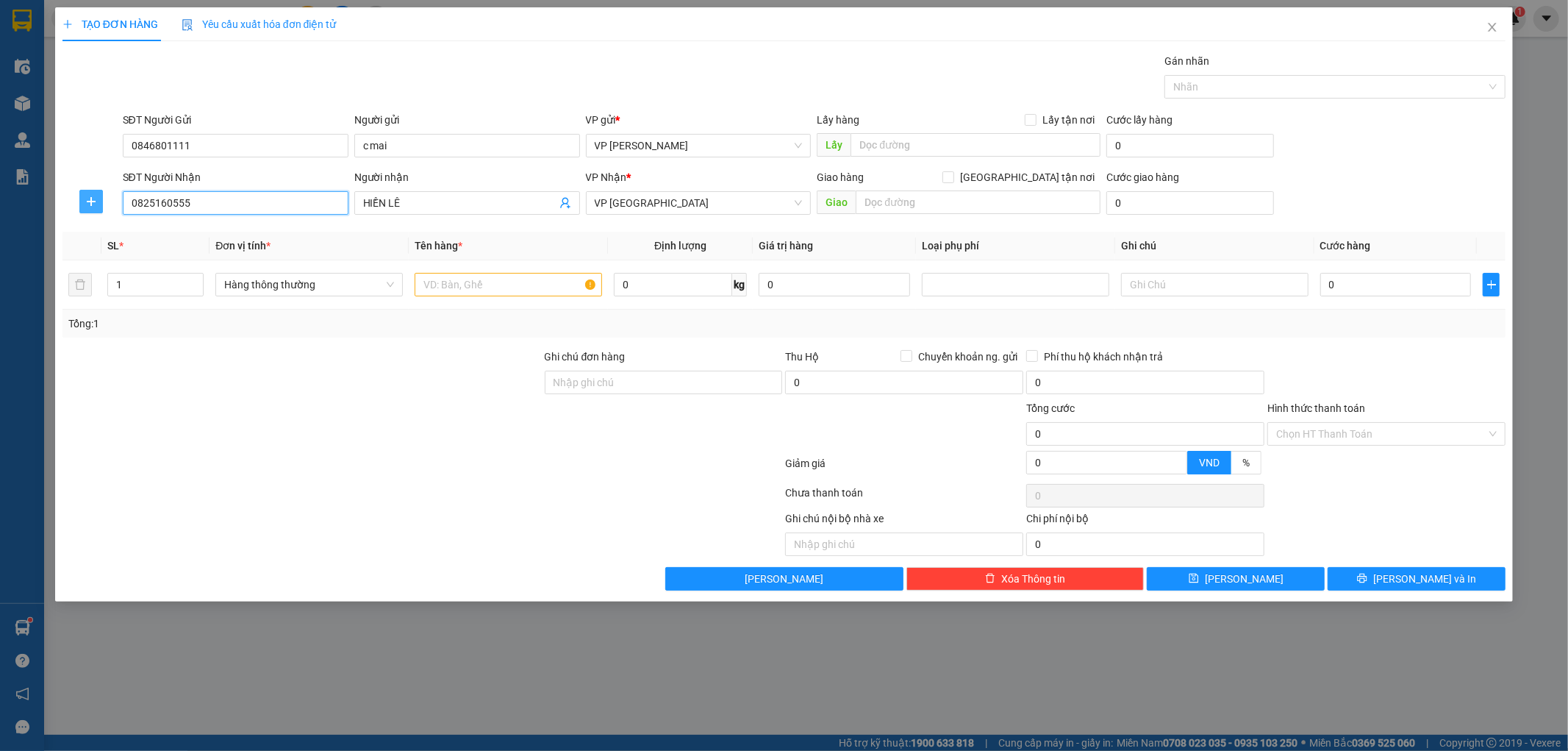
type input "0825160555"
click at [90, 196] on icon "plus" at bounding box center [91, 202] width 12 height 12
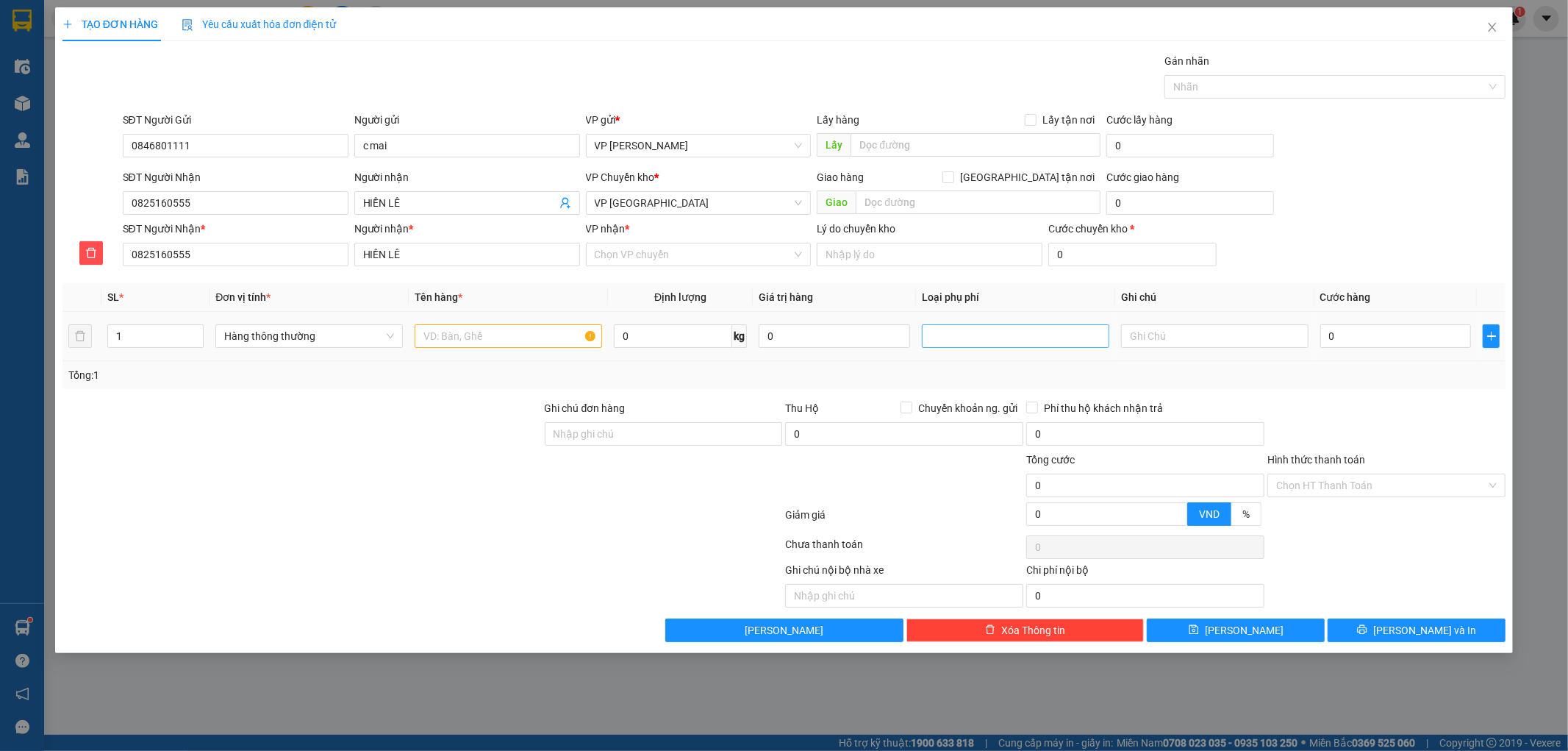
click at [1007, 335] on div at bounding box center [1015, 336] width 180 height 18
click at [986, 386] on div "Hàng dễ vỡ" at bounding box center [1015, 389] width 170 height 16
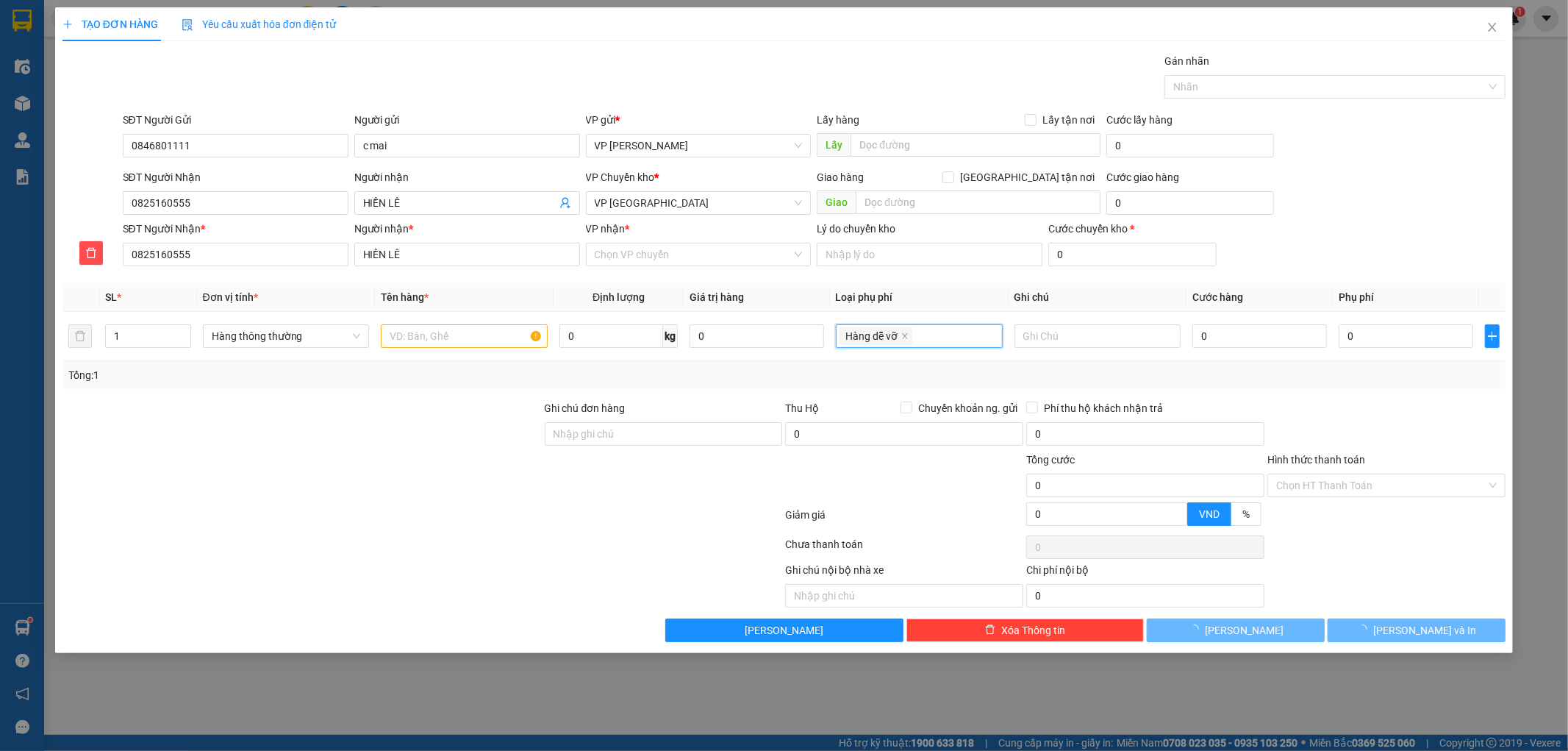
type input "10.000"
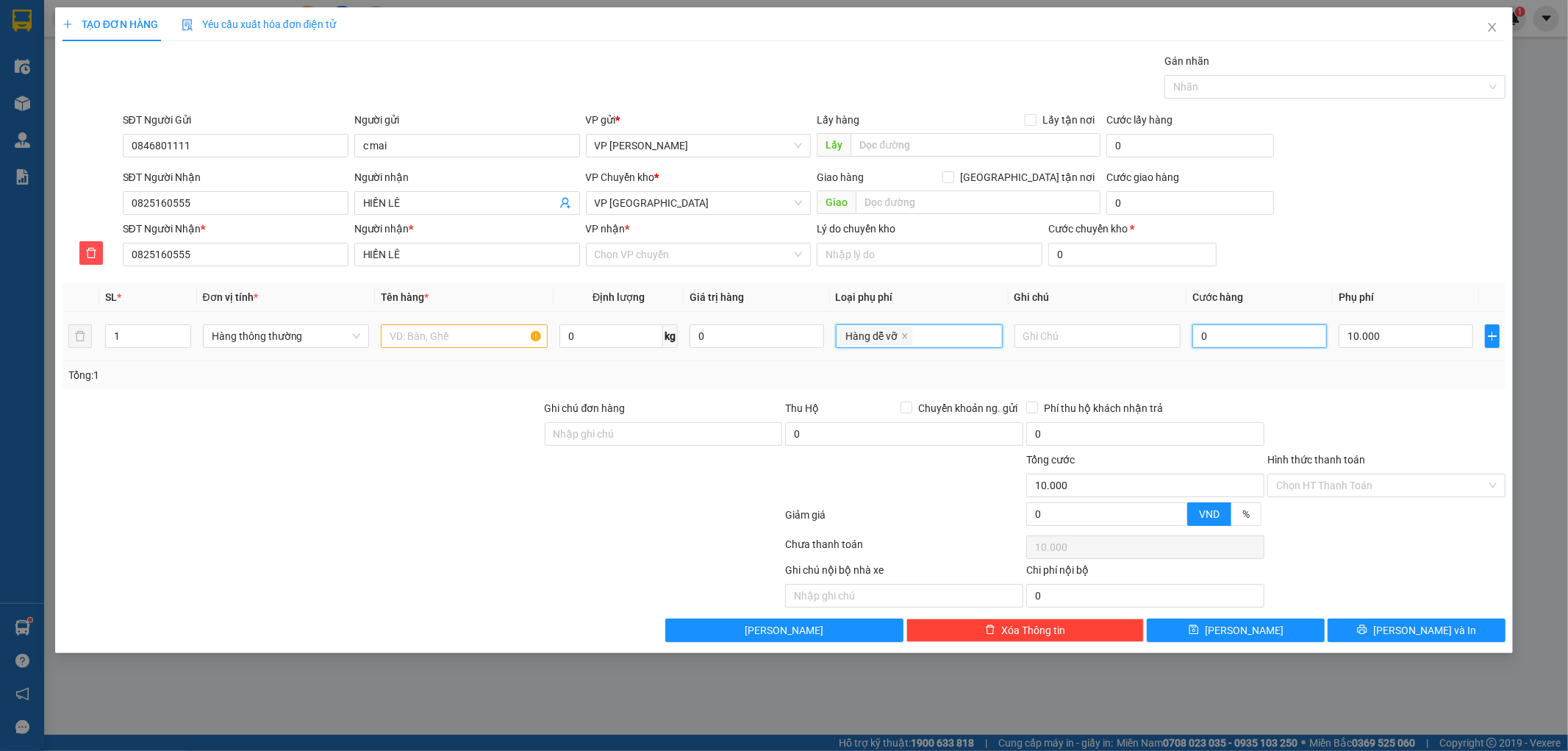
click at [1240, 340] on input "0" at bounding box center [1259, 336] width 134 height 24
type input "004"
type input "10.004"
type input "0.040"
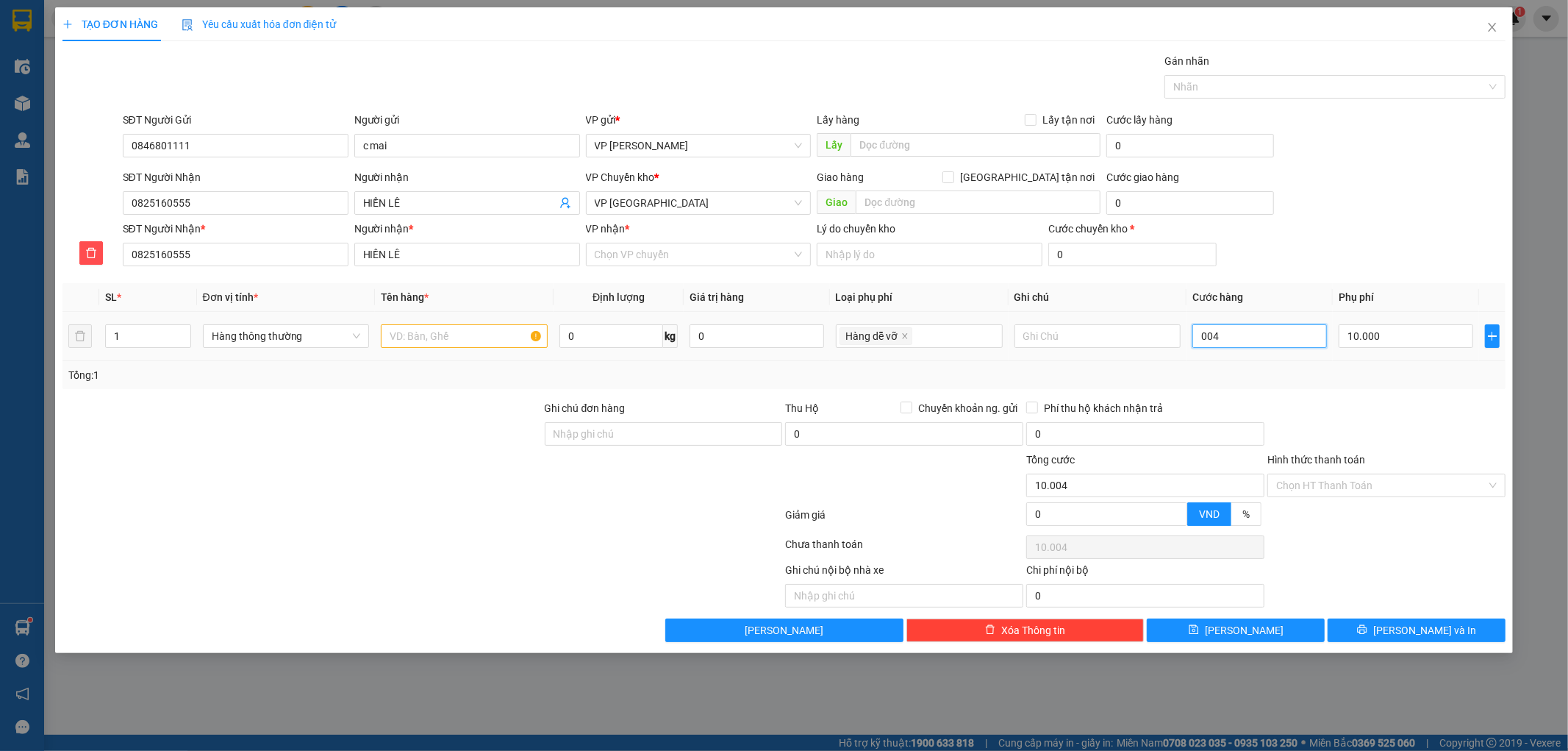
type input "10.040"
click at [1331, 393] on div "Transit Pickup Surcharge Ids Transit Deliver Surcharge Ids Transit Deliver Surc…" at bounding box center [784, 347] width 1443 height 589
type input "40.000"
type input "50.000"
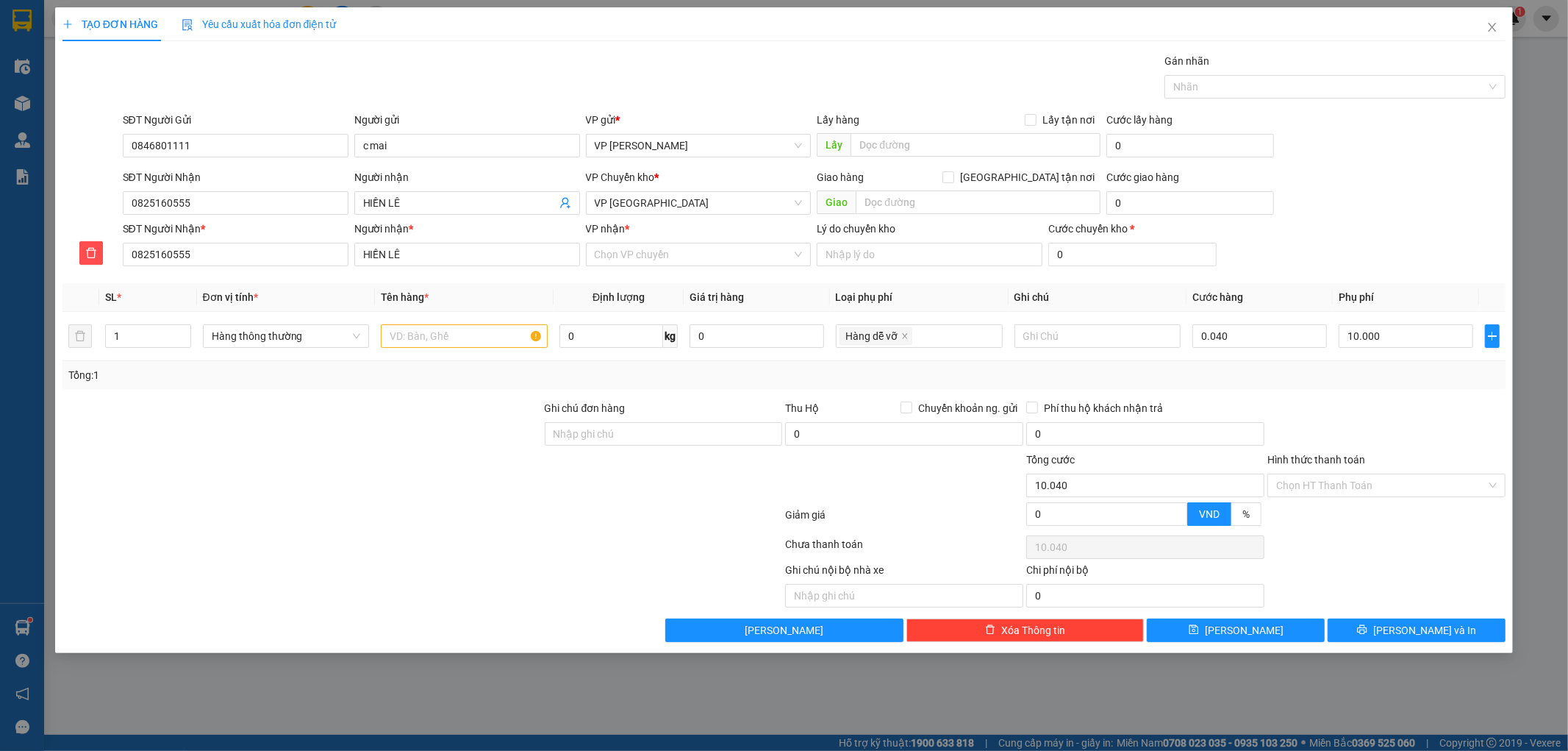
type input "50.000"
click at [445, 335] on input "text" at bounding box center [464, 336] width 167 height 24
click at [1401, 626] on button "[PERSON_NAME] và In" at bounding box center [1417, 630] width 178 height 24
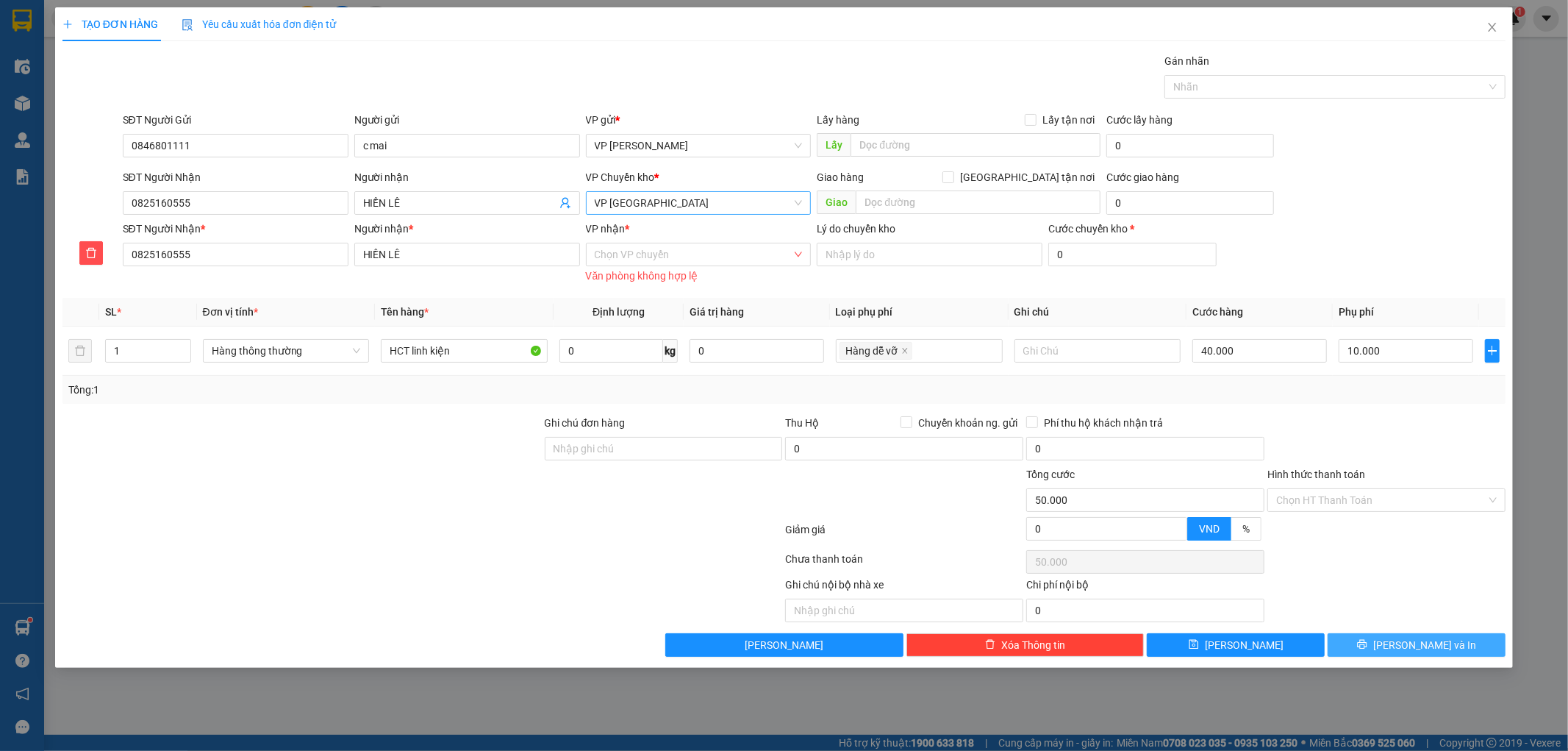
click at [679, 203] on span "VP [GEOGRAPHIC_DATA]" at bounding box center [699, 203] width 208 height 22
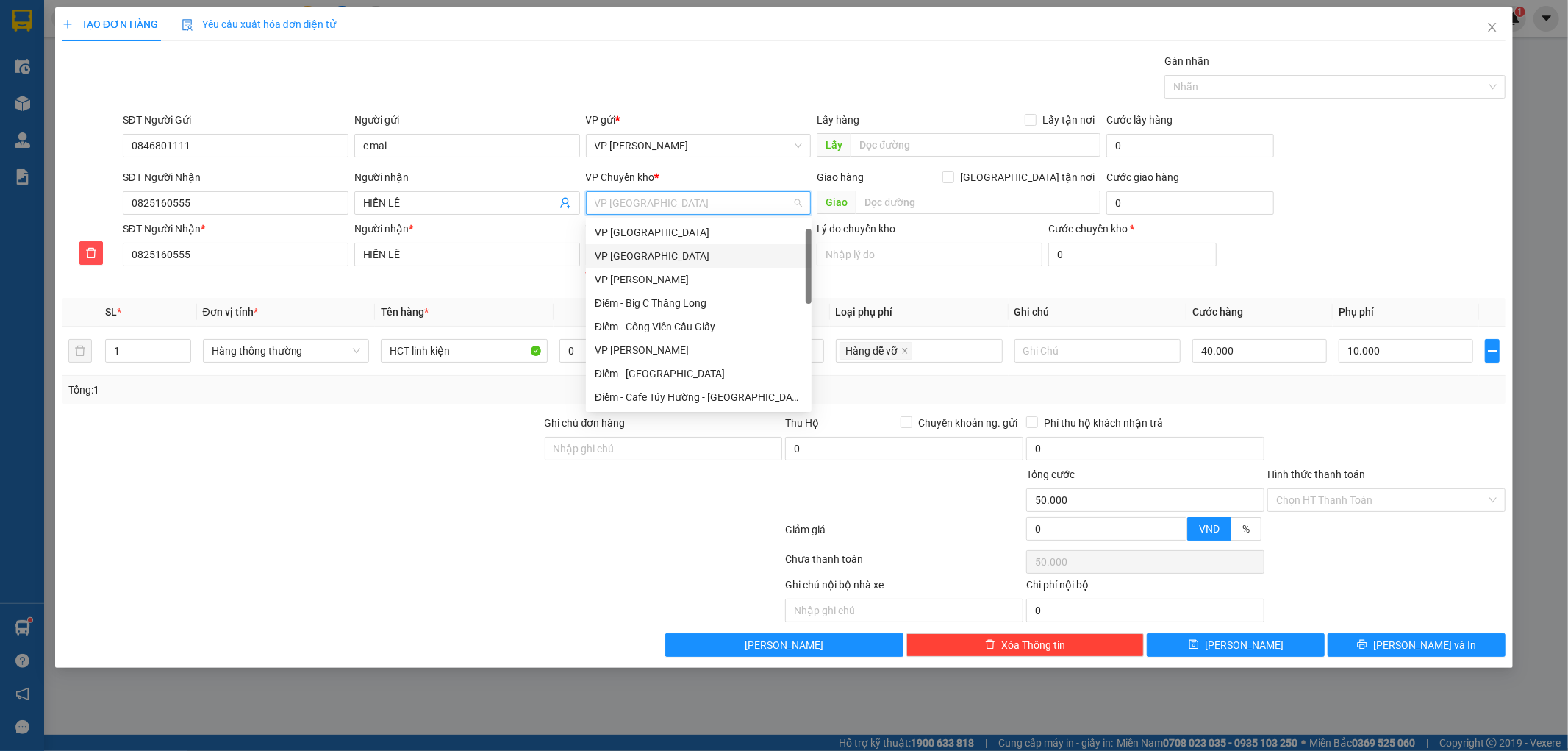
click at [668, 248] on div "VP [GEOGRAPHIC_DATA]" at bounding box center [699, 256] width 208 height 16
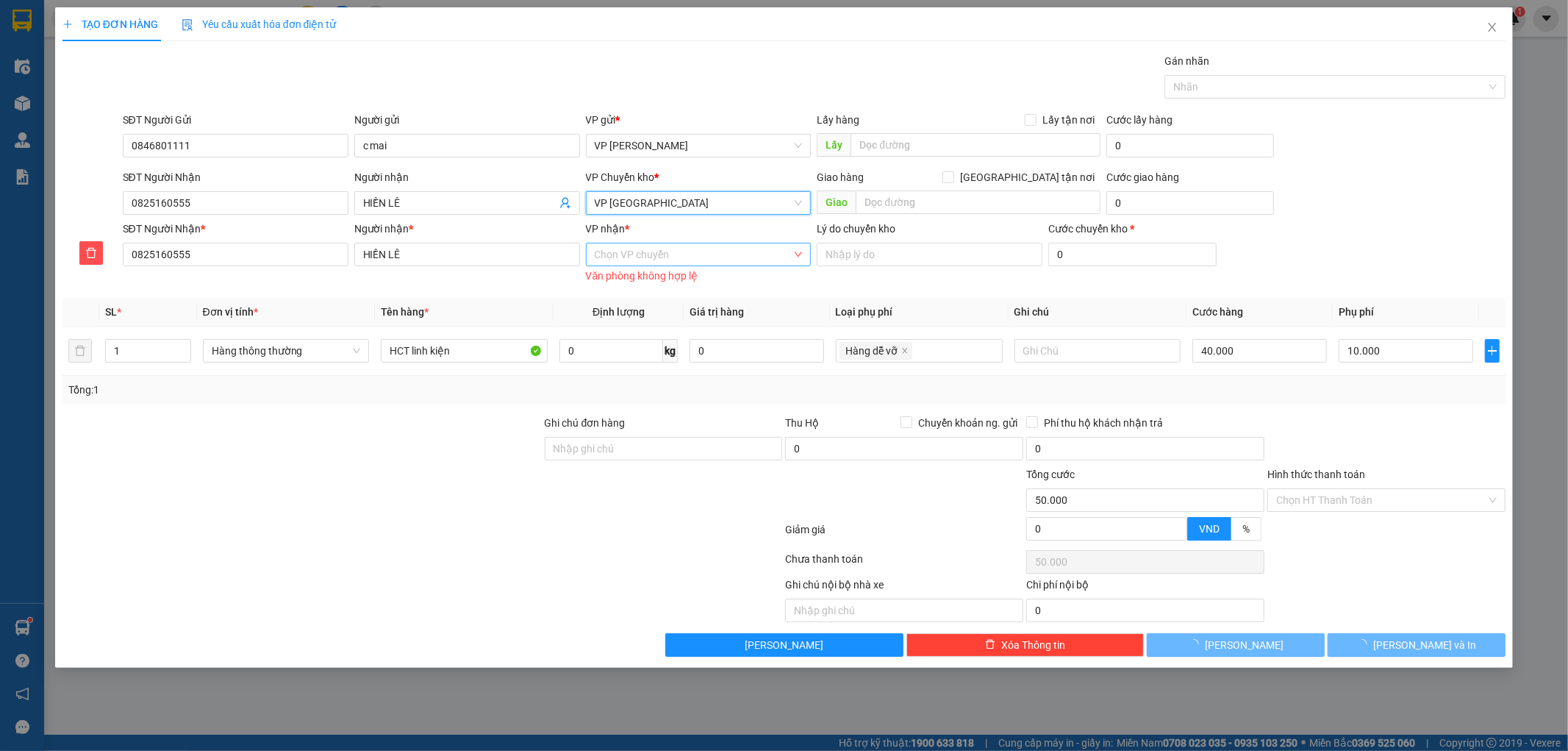
click at [668, 259] on input "VP nhận *" at bounding box center [694, 255] width 198 height 22
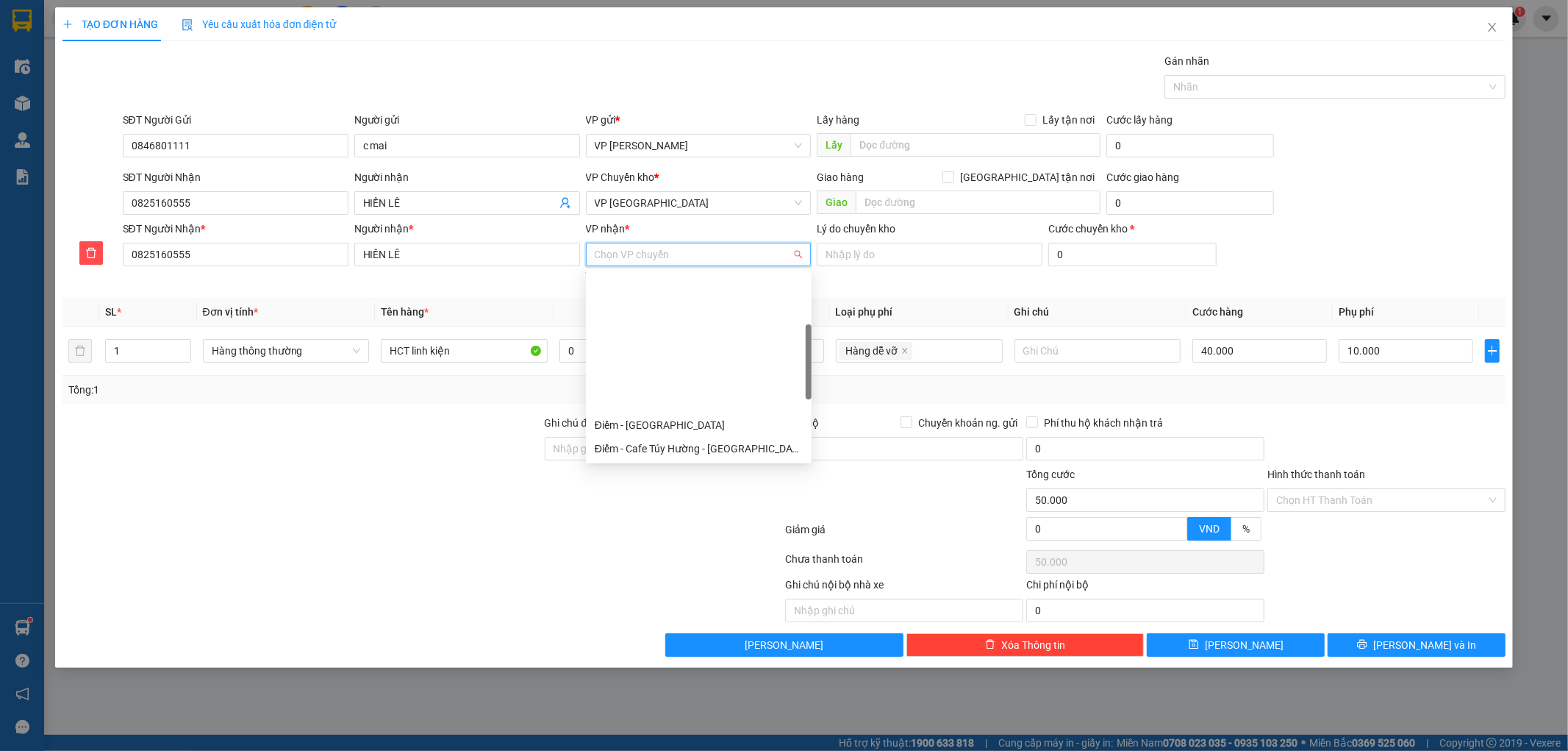
click at [806, 372] on div at bounding box center [808, 361] width 6 height 75
click at [648, 464] on div "VP [GEOGRAPHIC_DATA]" at bounding box center [699, 472] width 208 height 16
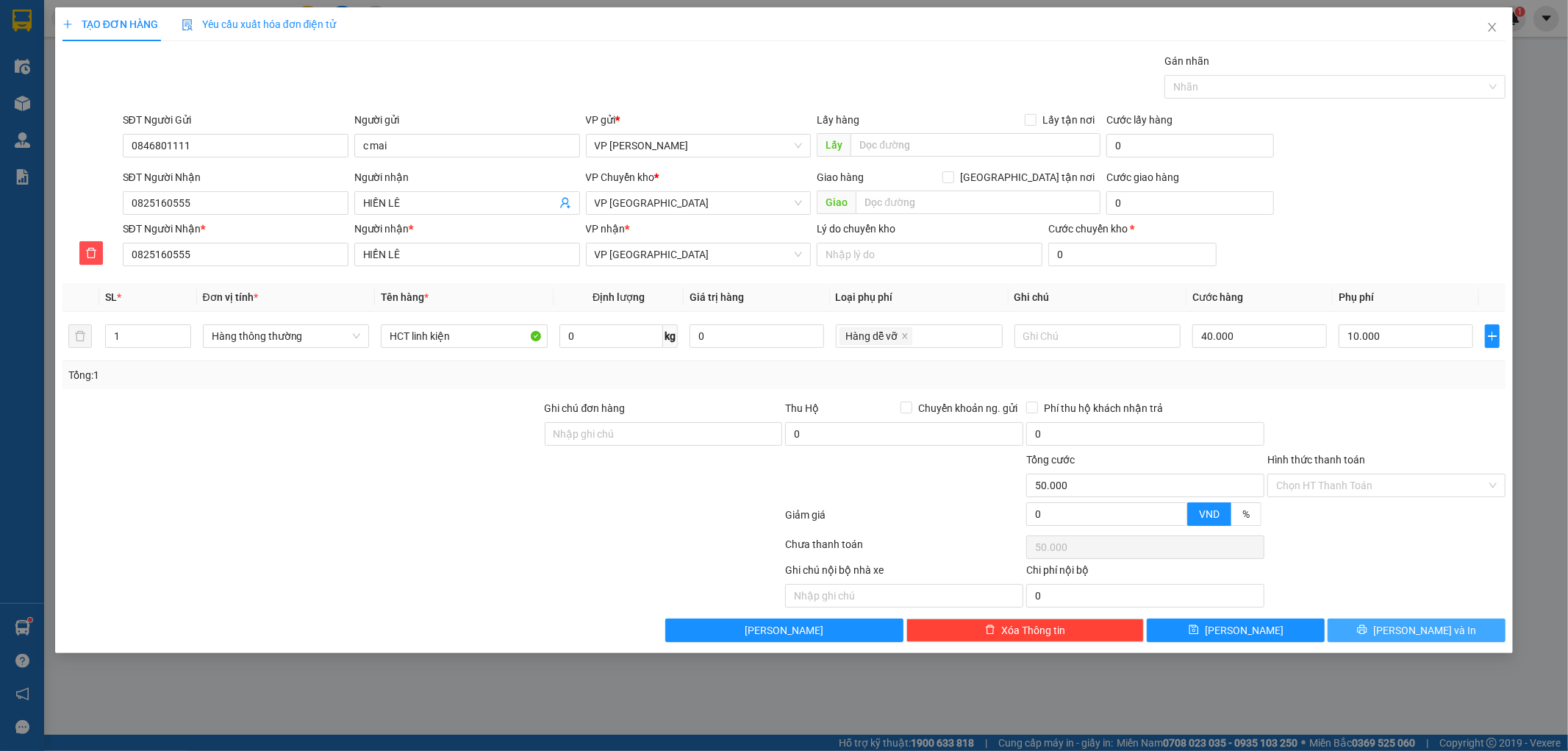
click at [1386, 627] on button "[PERSON_NAME] và In" at bounding box center [1417, 630] width 178 height 24
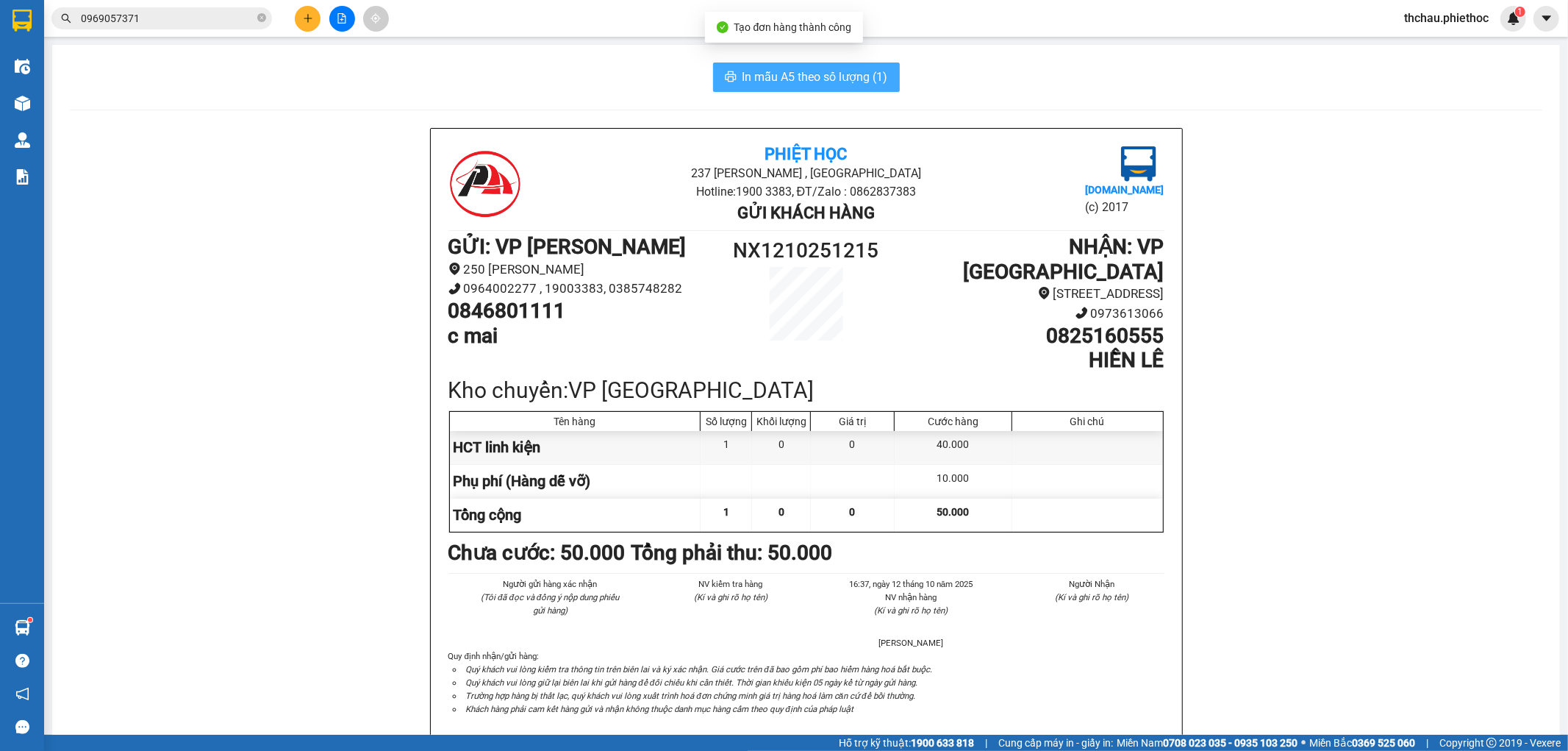
click at [788, 68] on span "In mẫu A5 theo số lượng (1)" at bounding box center [815, 76] width 145 height 19
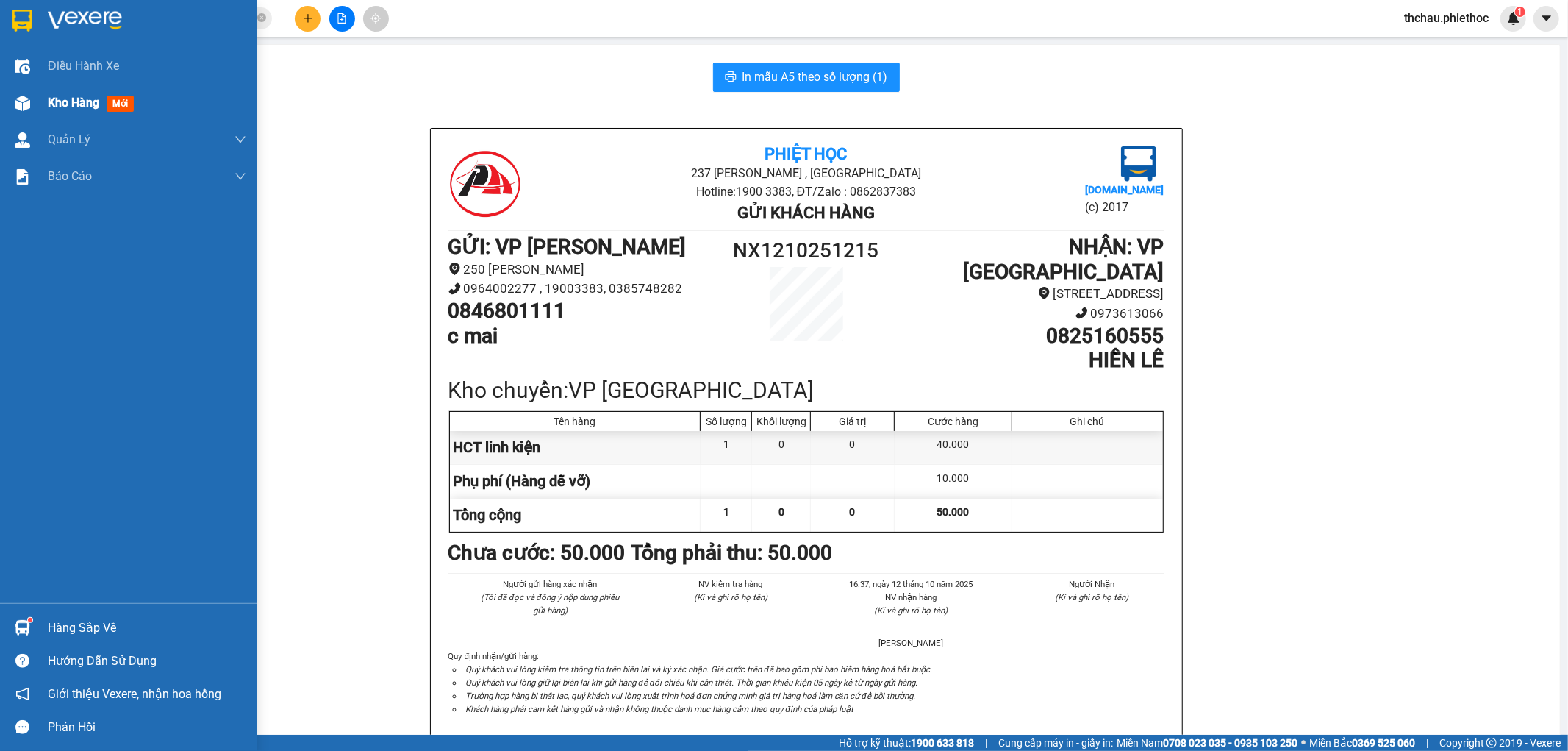
click at [49, 103] on span "Kho hàng" at bounding box center [73, 102] width 51 height 14
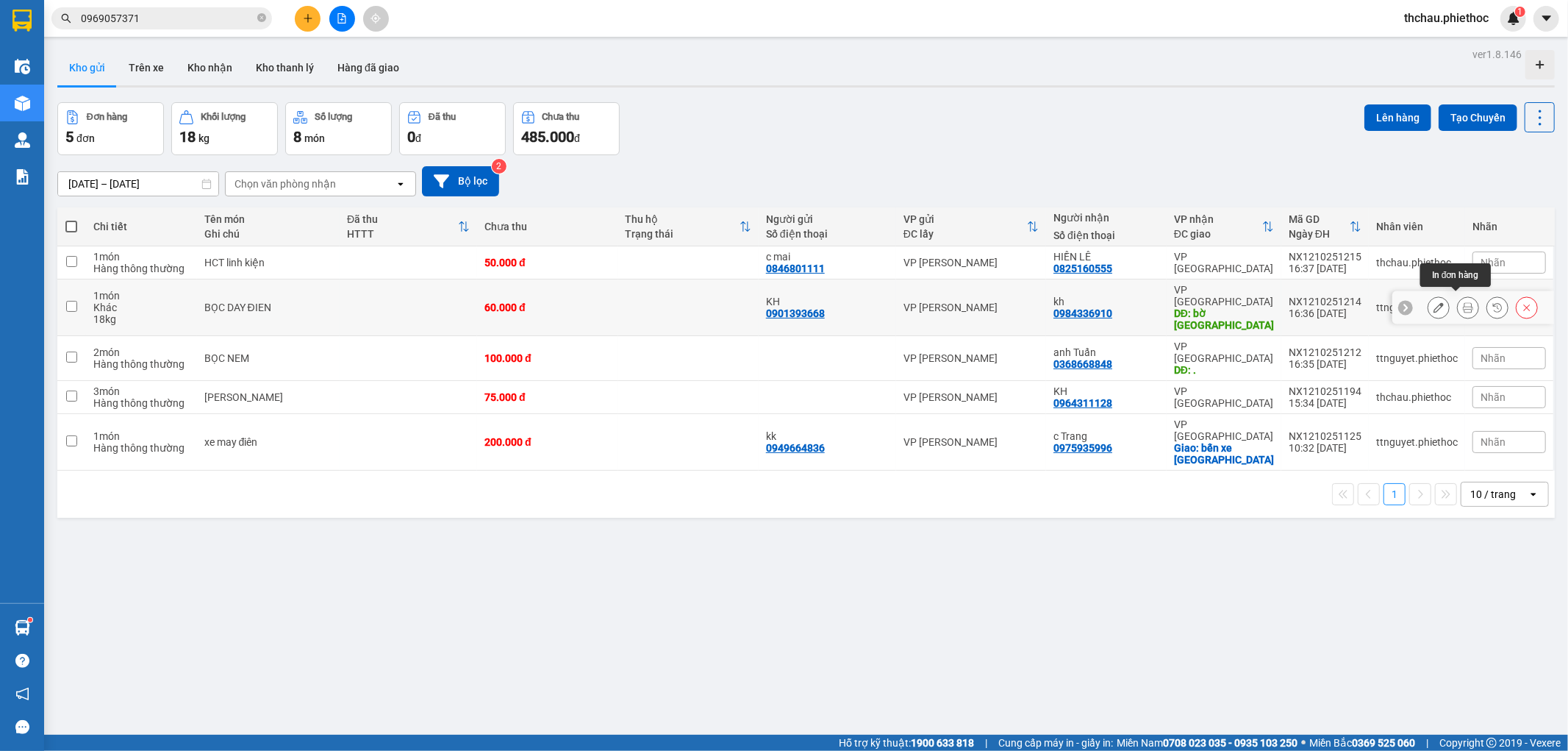
click at [1463, 302] on icon at bounding box center [1468, 307] width 10 height 10
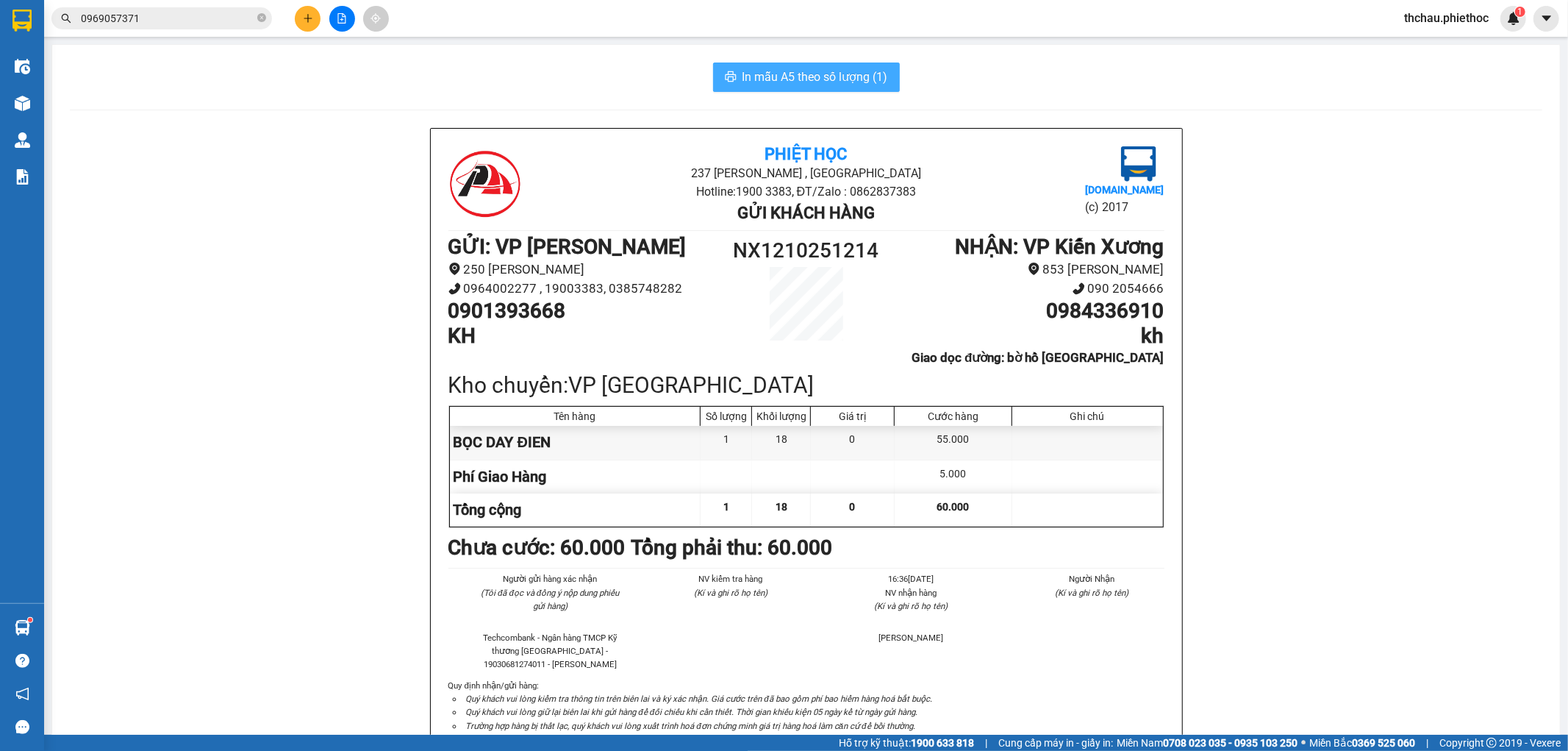
click at [798, 79] on span "In mẫu A5 theo số lượng (1)" at bounding box center [815, 76] width 145 height 19
click at [780, 76] on span "In mẫu A5 theo số lượng (1)" at bounding box center [815, 76] width 145 height 19
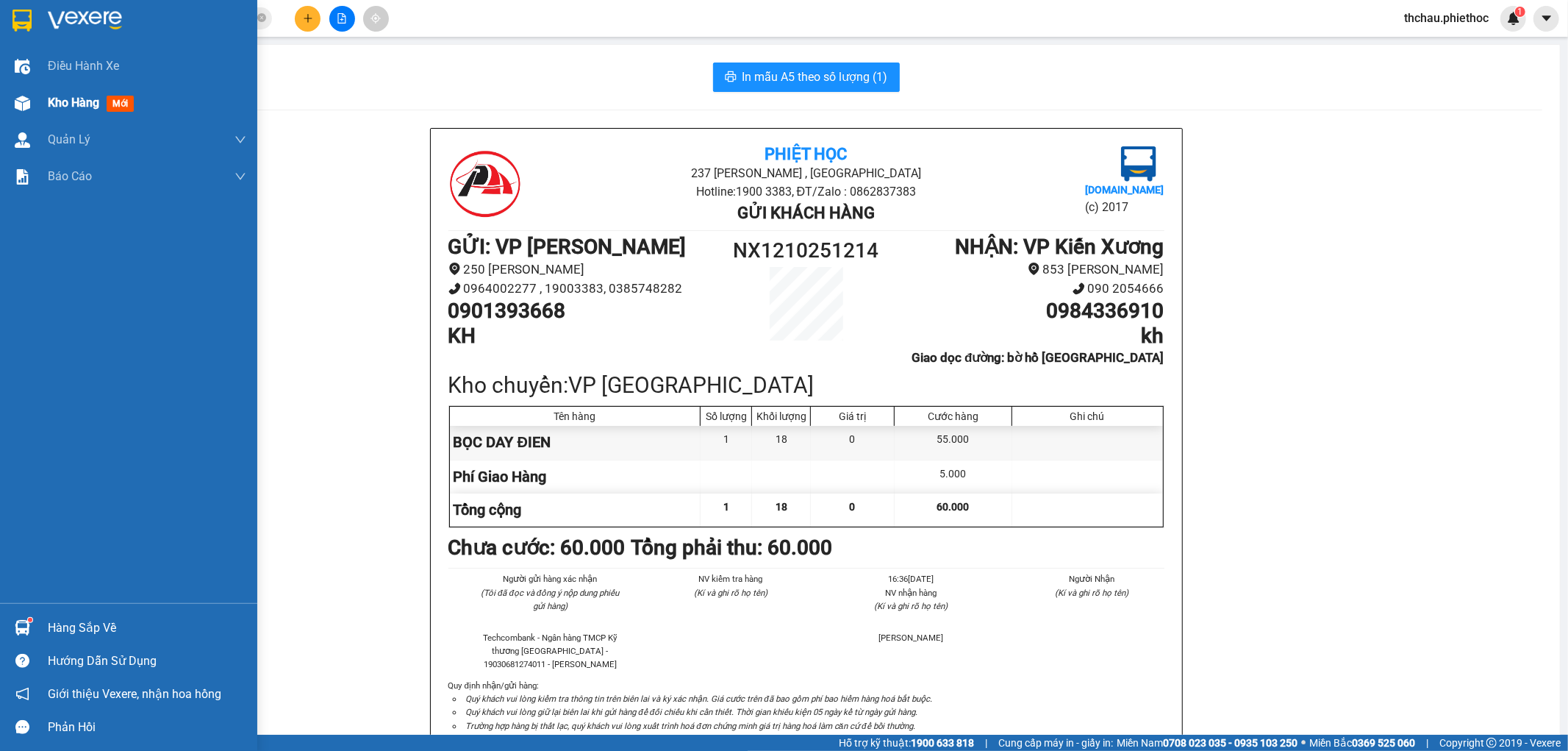
click at [73, 100] on span "Kho hàng" at bounding box center [73, 102] width 51 height 14
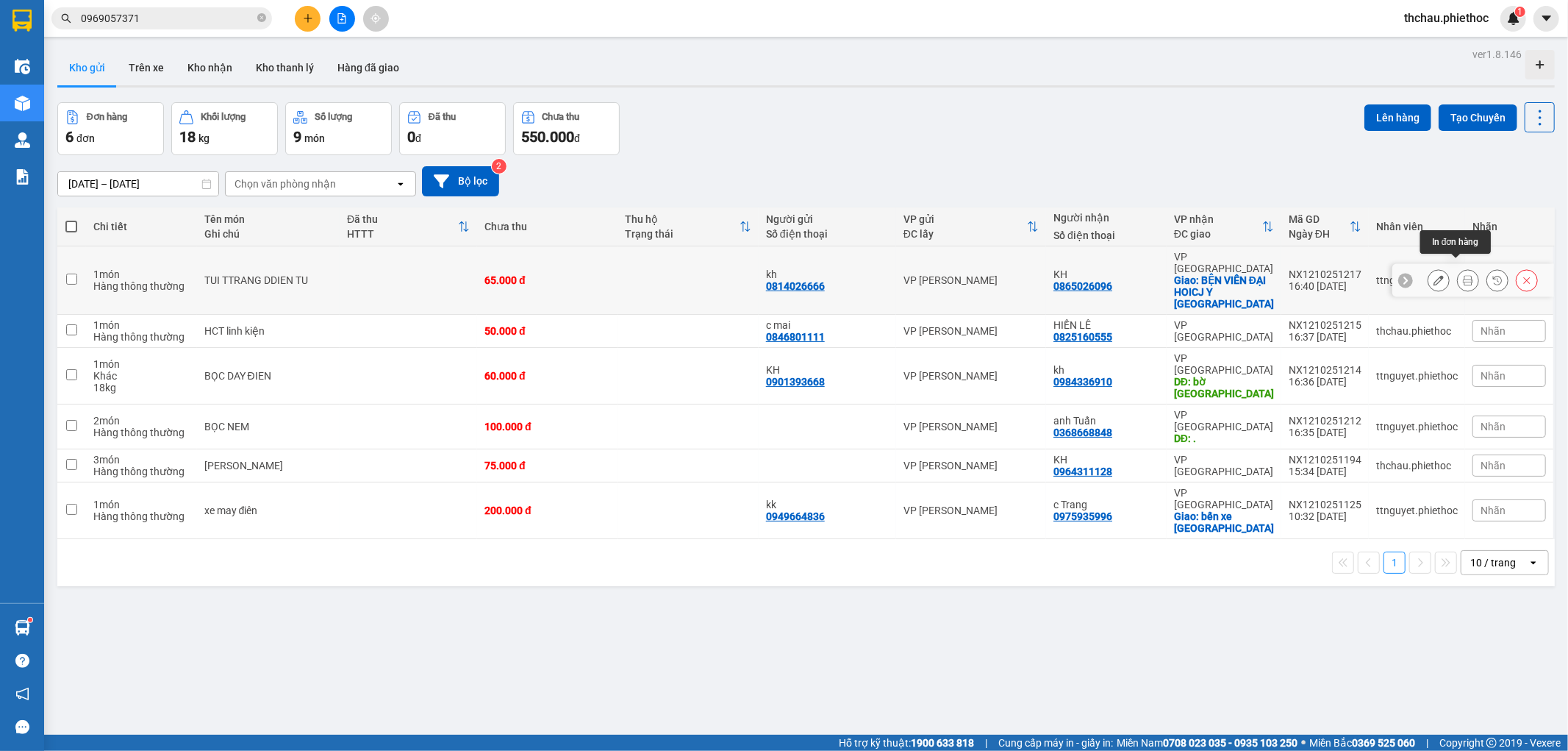
click at [1463, 275] on icon at bounding box center [1468, 281] width 10 height 10
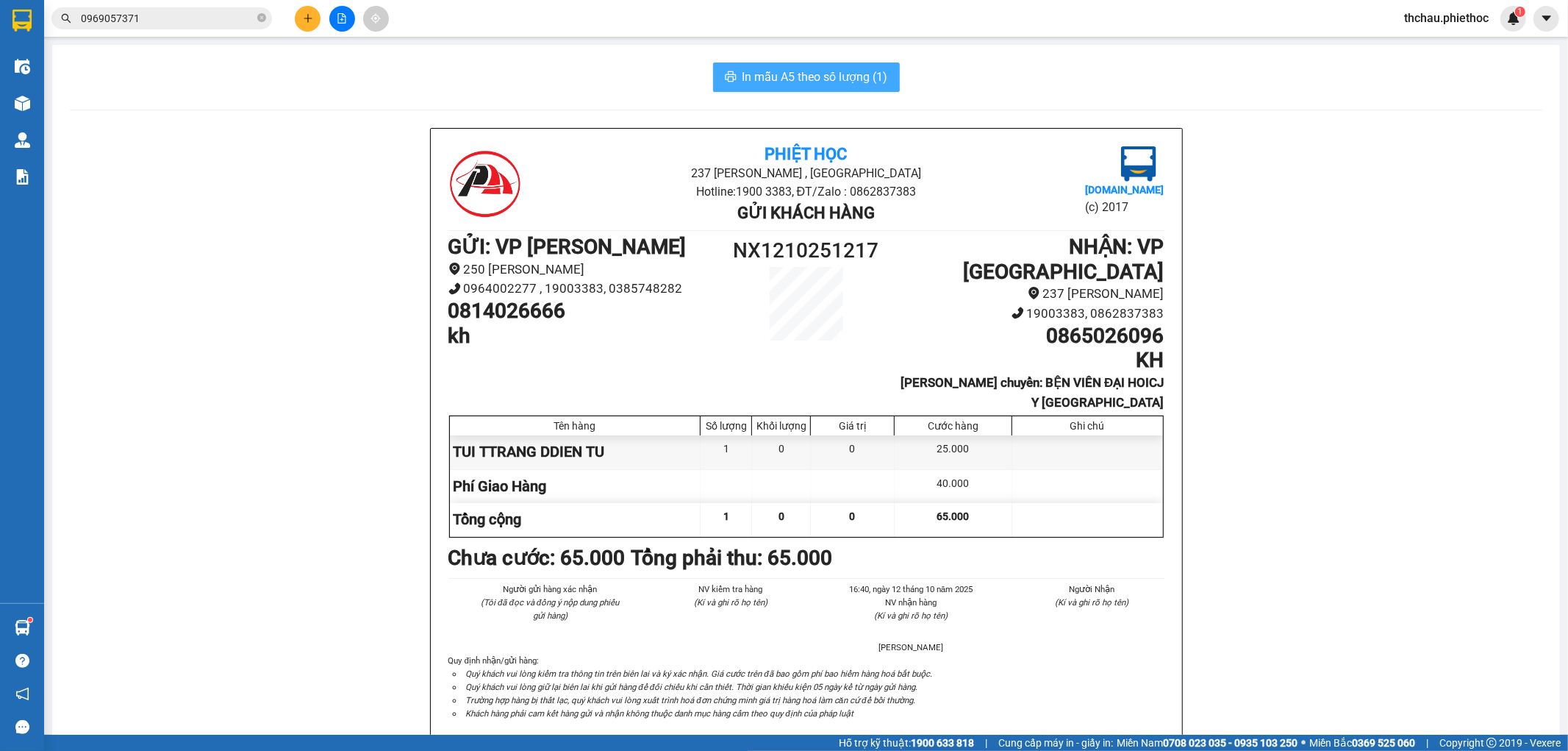
click at [832, 86] on button "In mẫu A5 theo số lượng (1)" at bounding box center [806, 77] width 187 height 30
click at [751, 63] on button "In mẫu A5 theo số lượng (1)" at bounding box center [806, 77] width 187 height 30
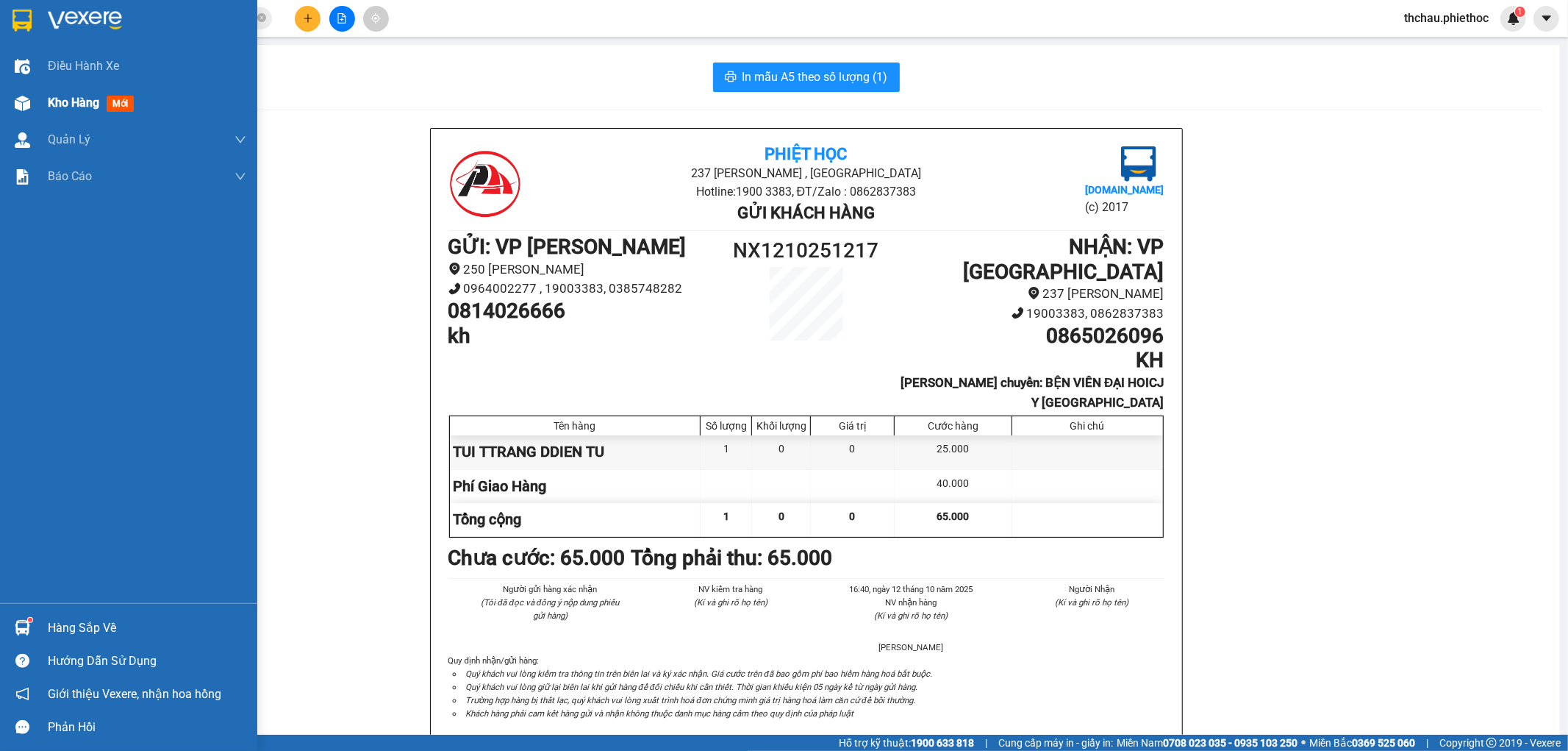
click at [56, 102] on span "Kho hàng" at bounding box center [73, 102] width 51 height 14
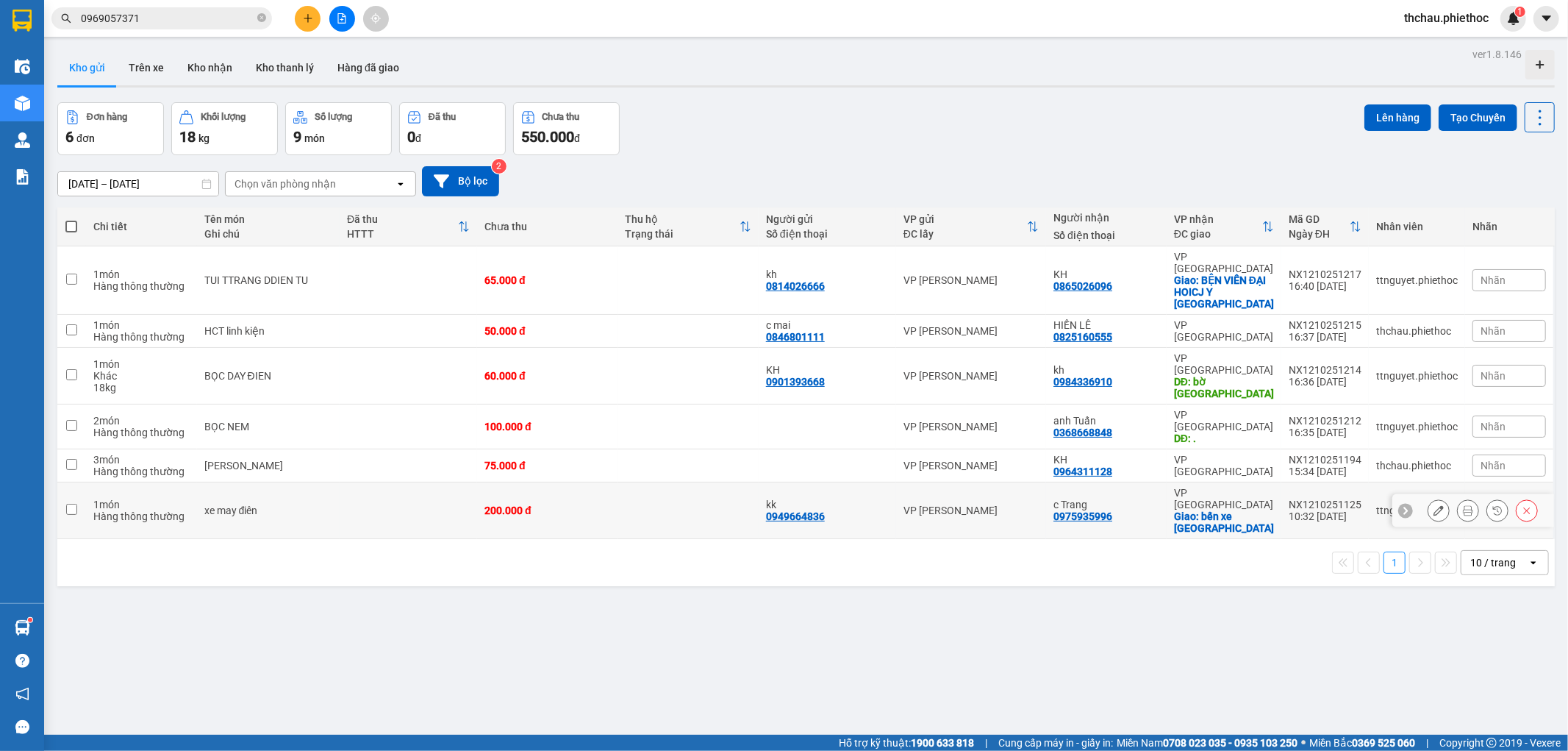
click at [74, 504] on input "checkbox" at bounding box center [71, 509] width 11 height 11
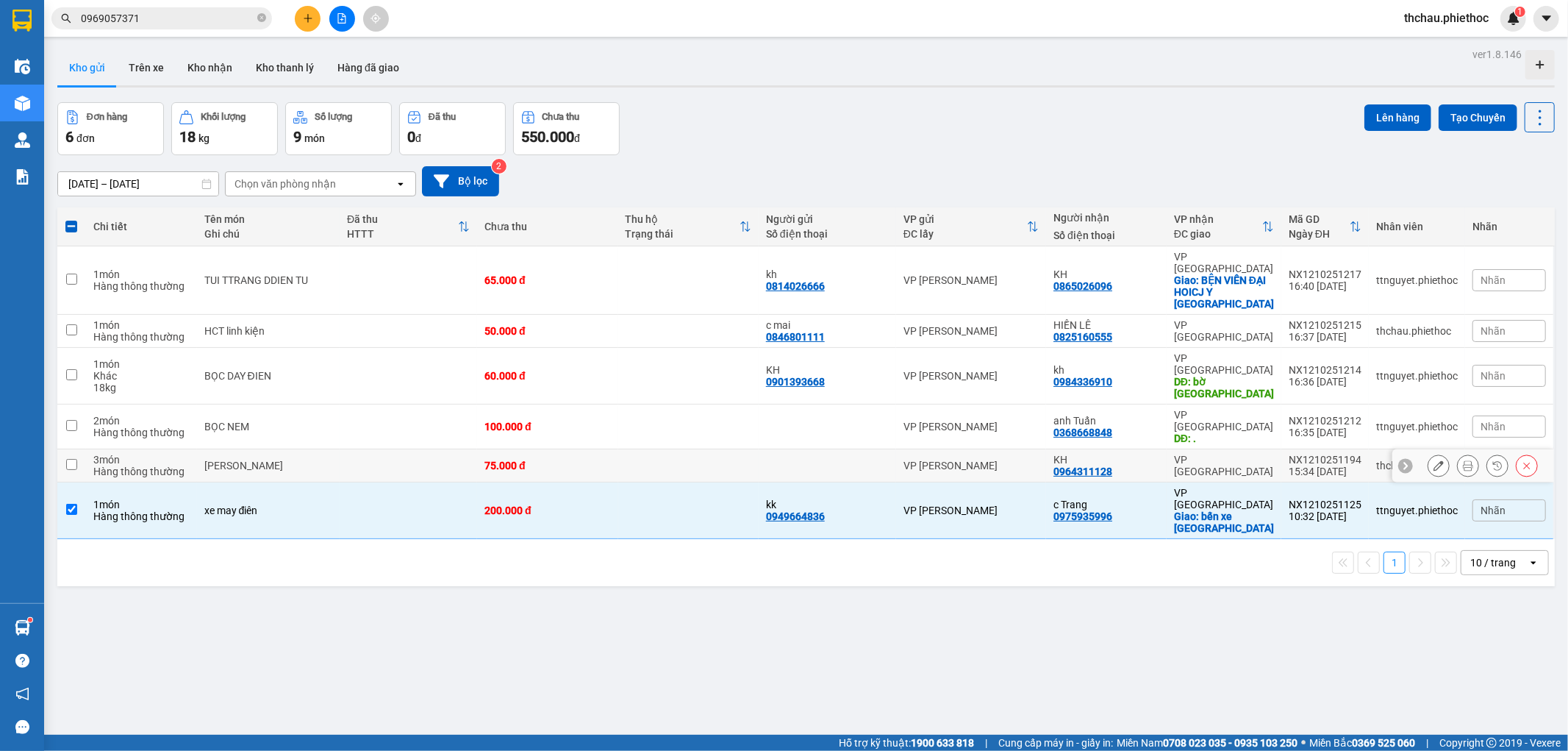
click at [75, 459] on input "checkbox" at bounding box center [71, 464] width 11 height 11
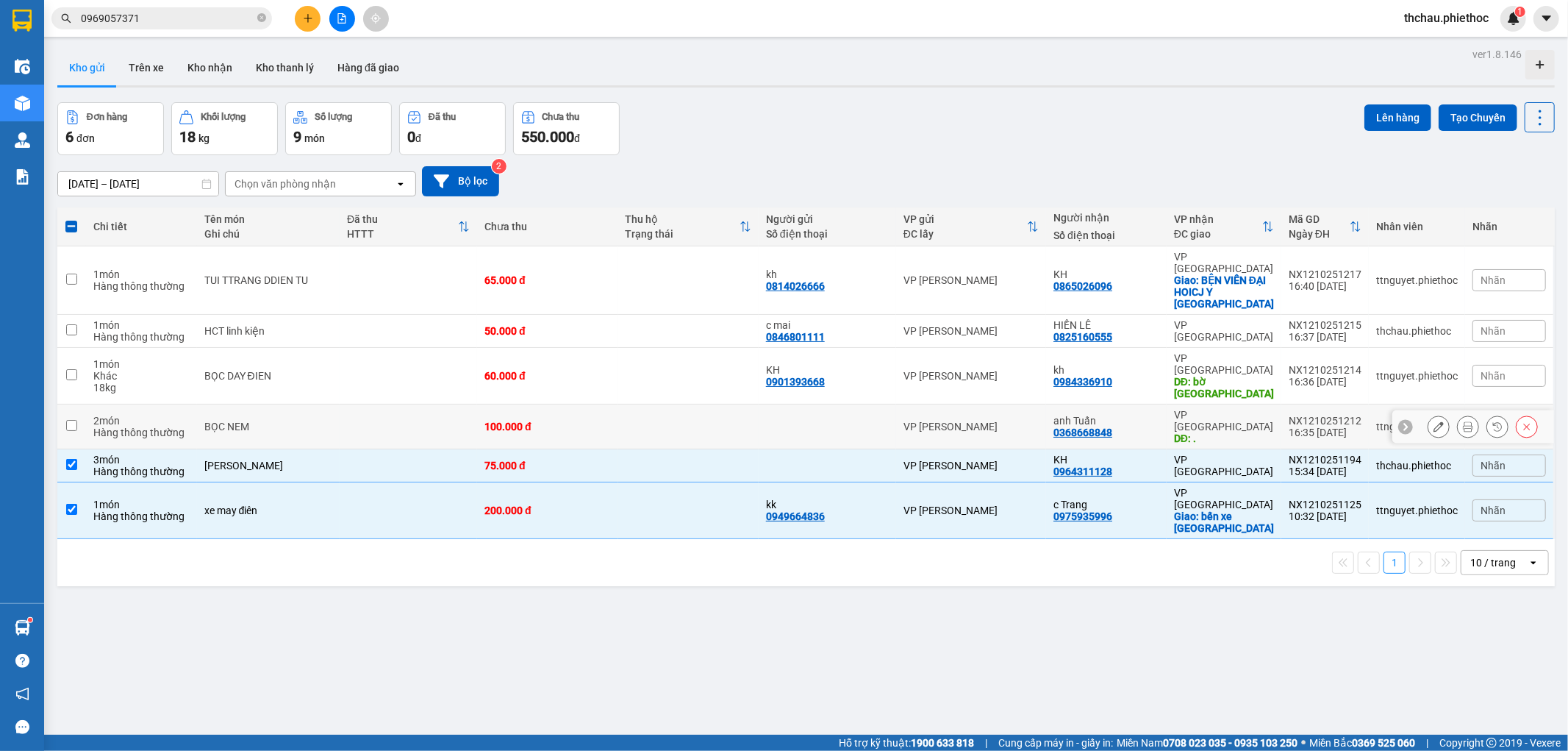
click at [72, 420] on input "checkbox" at bounding box center [71, 425] width 11 height 11
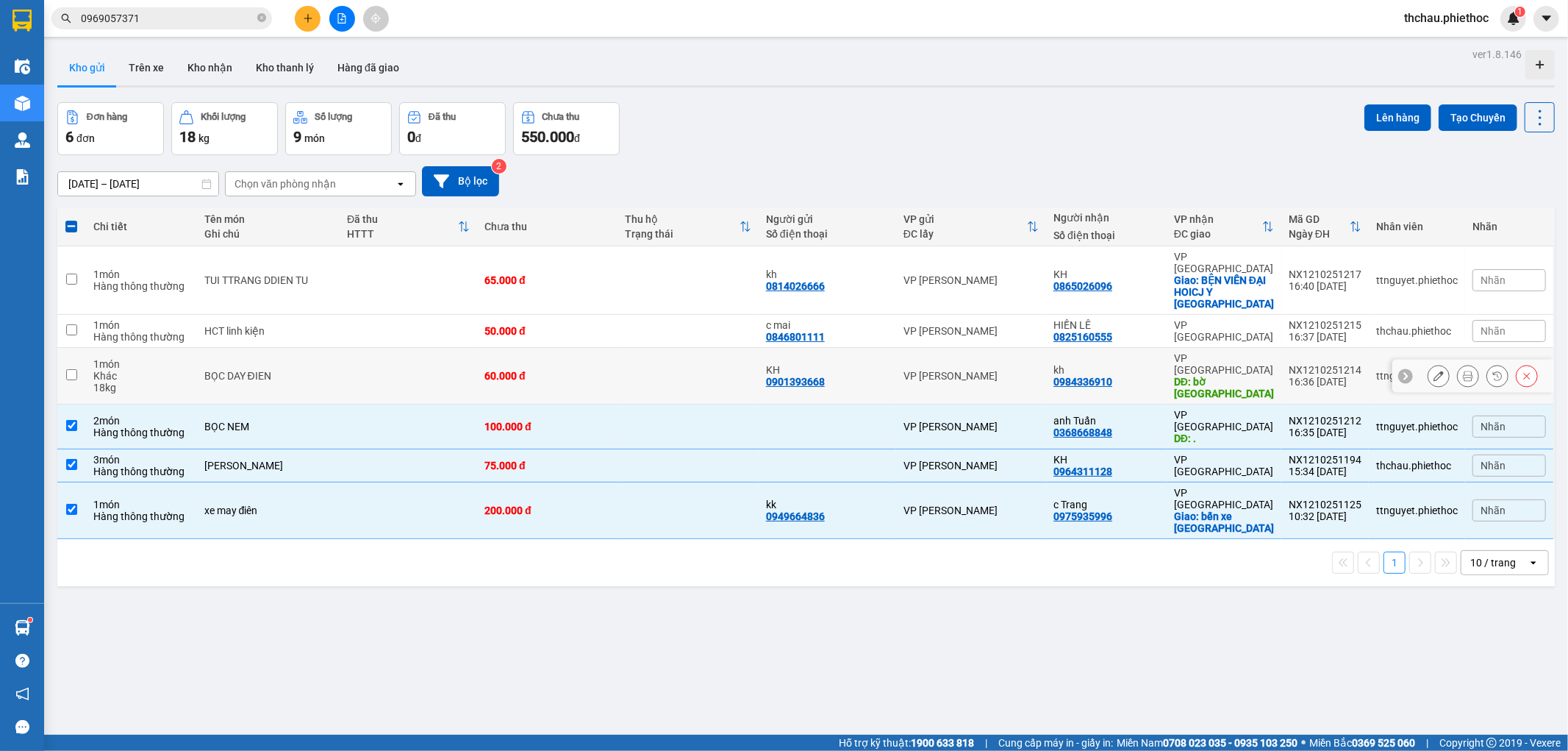
click at [76, 370] on input "checkbox" at bounding box center [71, 375] width 11 height 11
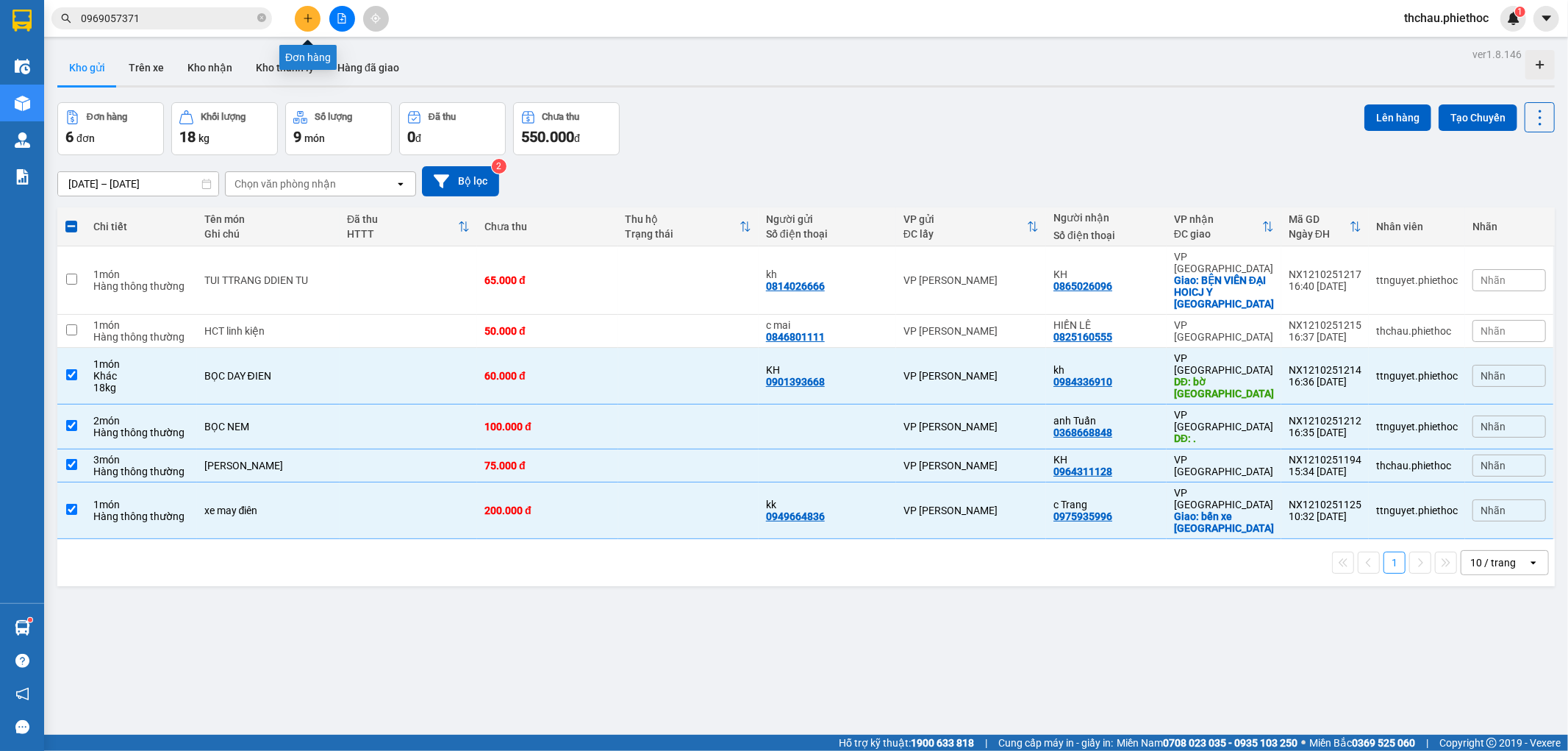
click at [304, 12] on button at bounding box center [307, 19] width 26 height 26
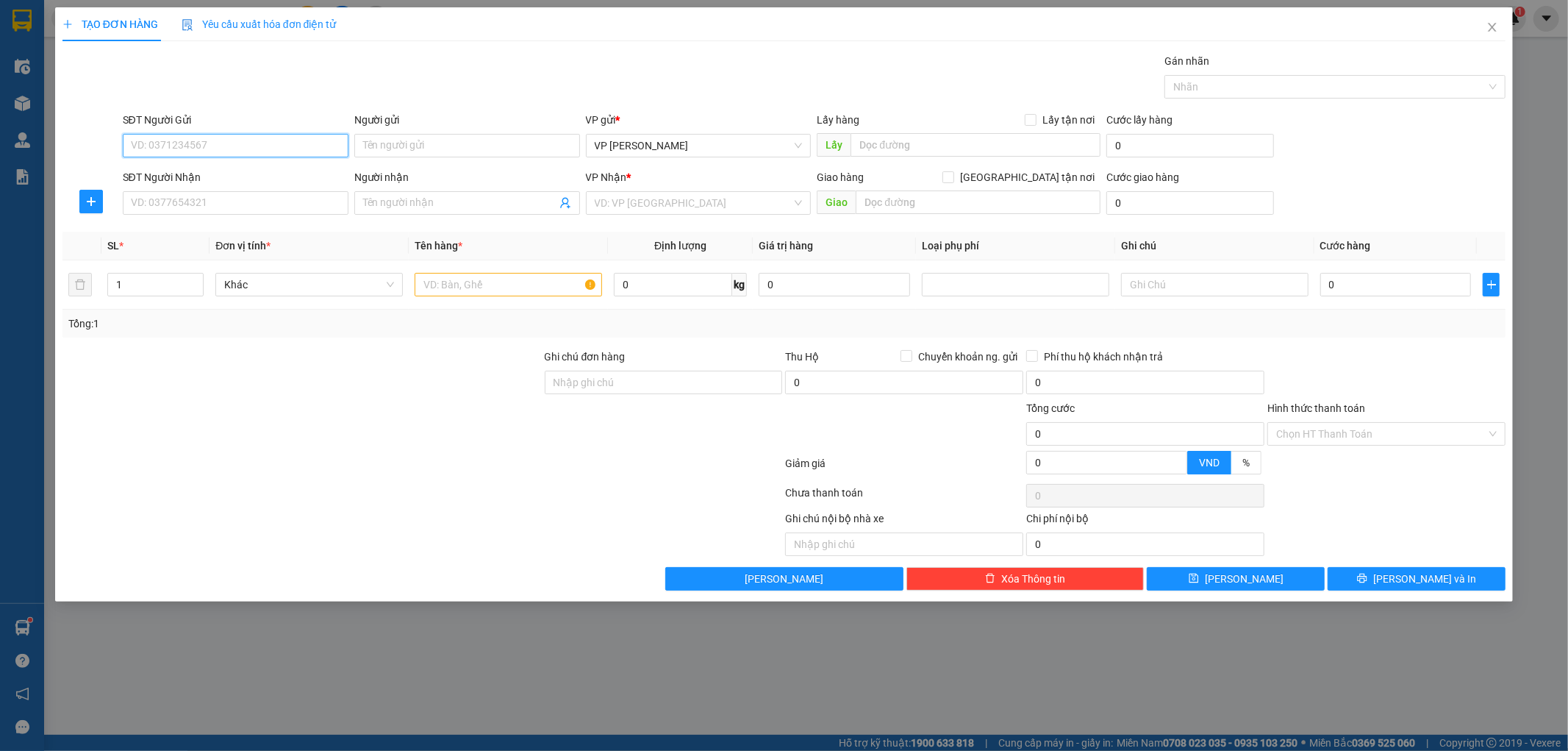
click at [194, 145] on input "SĐT Người Gửi" at bounding box center [236, 145] width 225 height 24
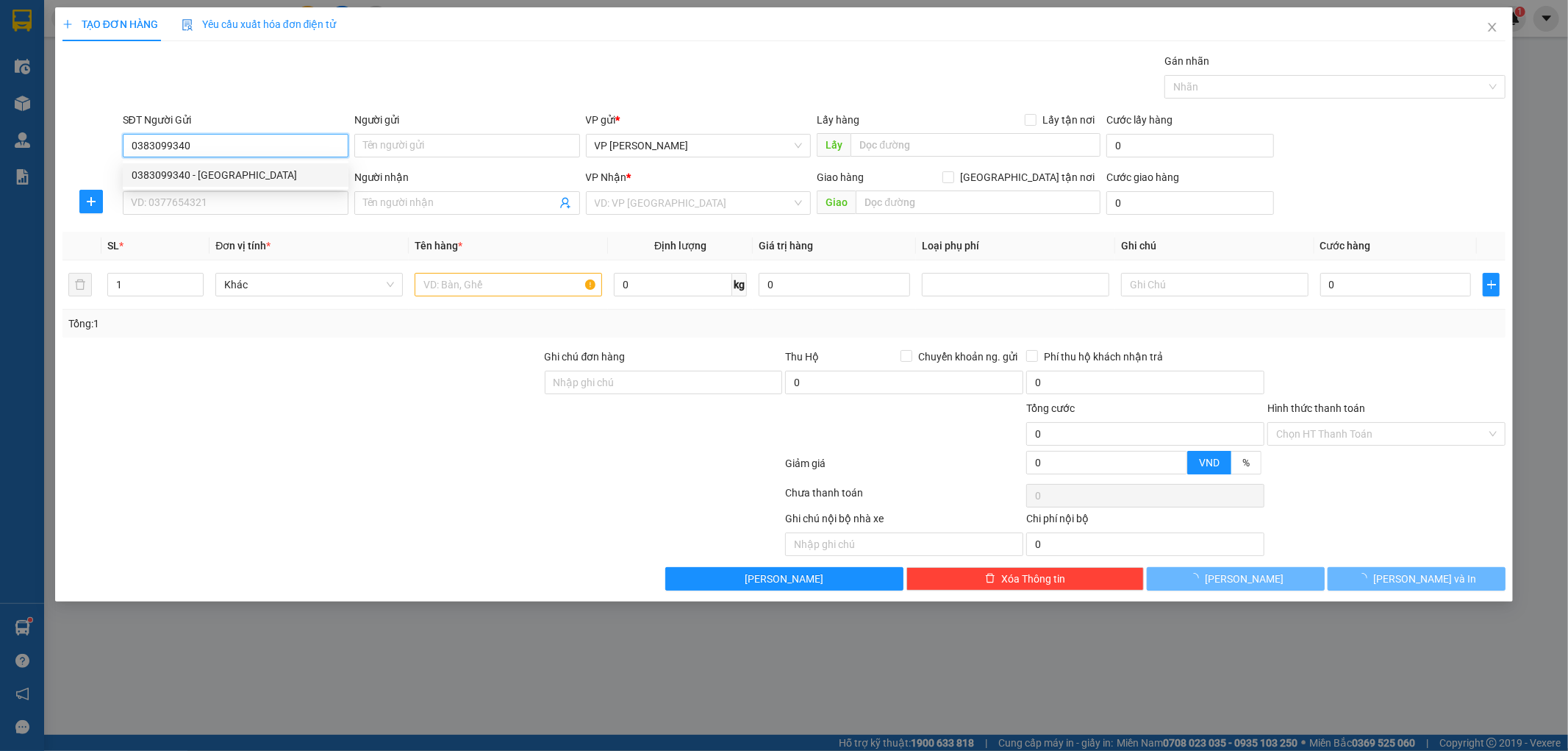
click at [243, 177] on div "0383099340 - [GEOGRAPHIC_DATA]" at bounding box center [235, 175] width 208 height 16
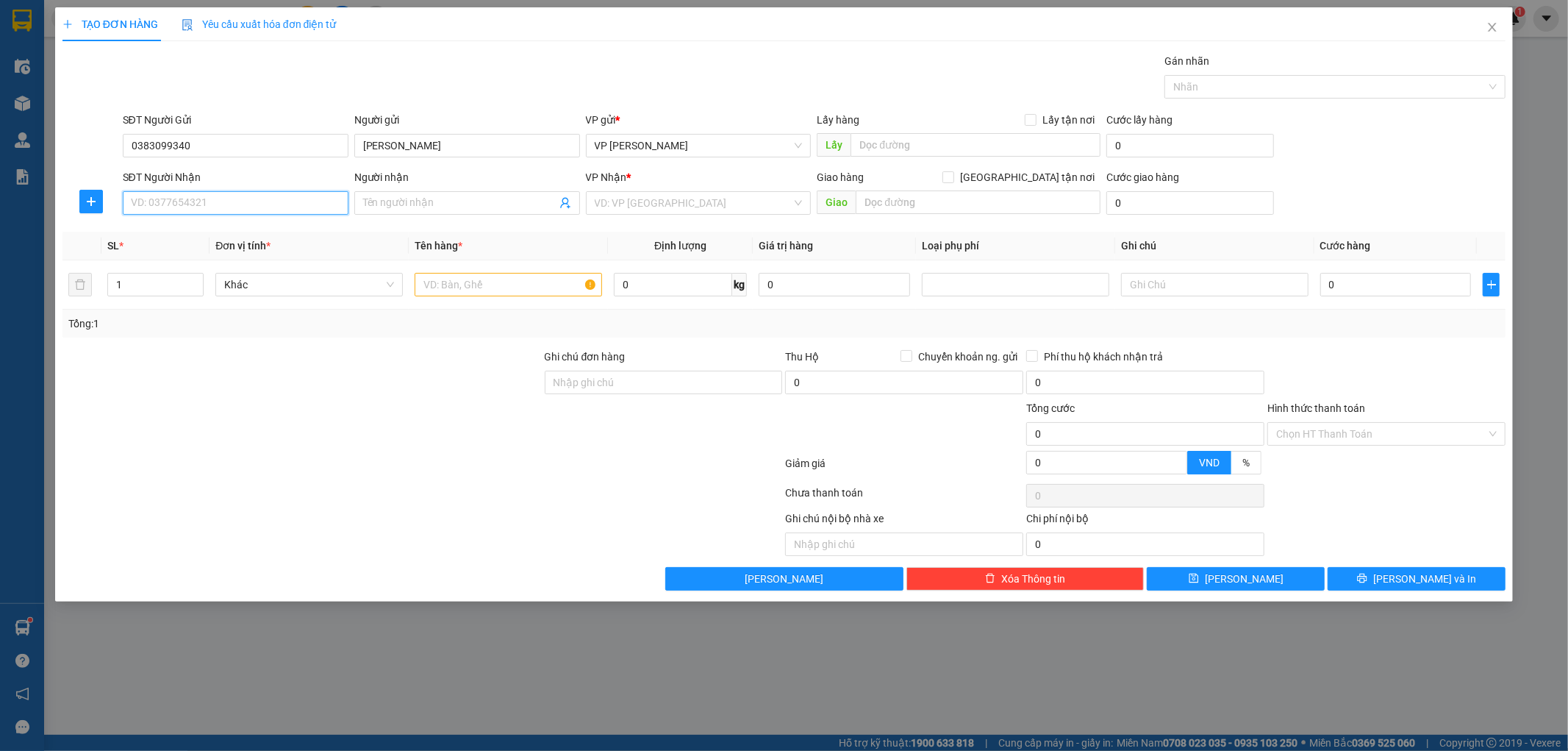
click at [231, 199] on input "SĐT Người Nhận" at bounding box center [236, 203] width 225 height 24
click at [206, 235] on div "0969744621 - [PERSON_NAME]" at bounding box center [235, 232] width 208 height 16
click at [89, 202] on icon "plus" at bounding box center [90, 201] width 9 height 1
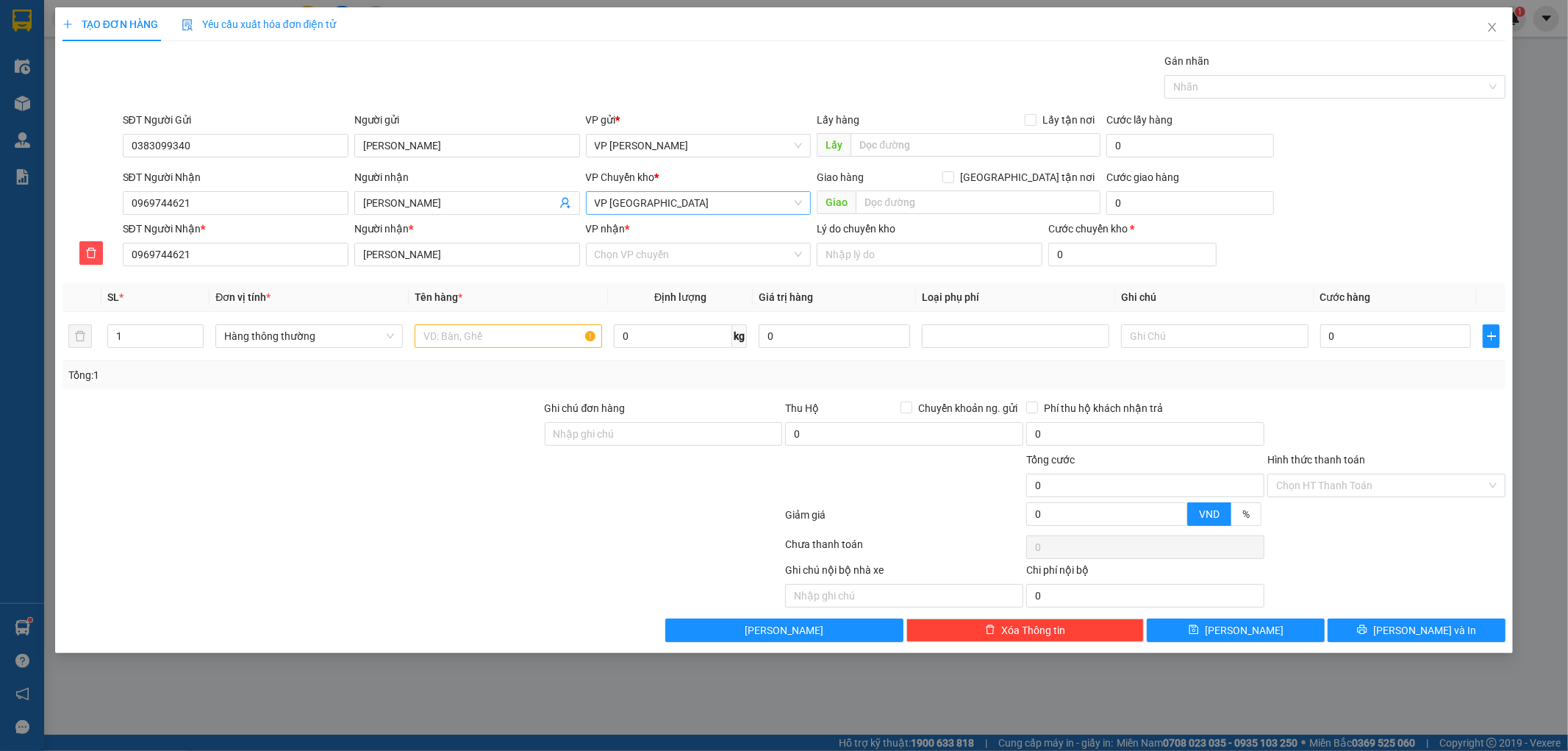
click at [663, 201] on span "VP [GEOGRAPHIC_DATA]" at bounding box center [699, 203] width 208 height 22
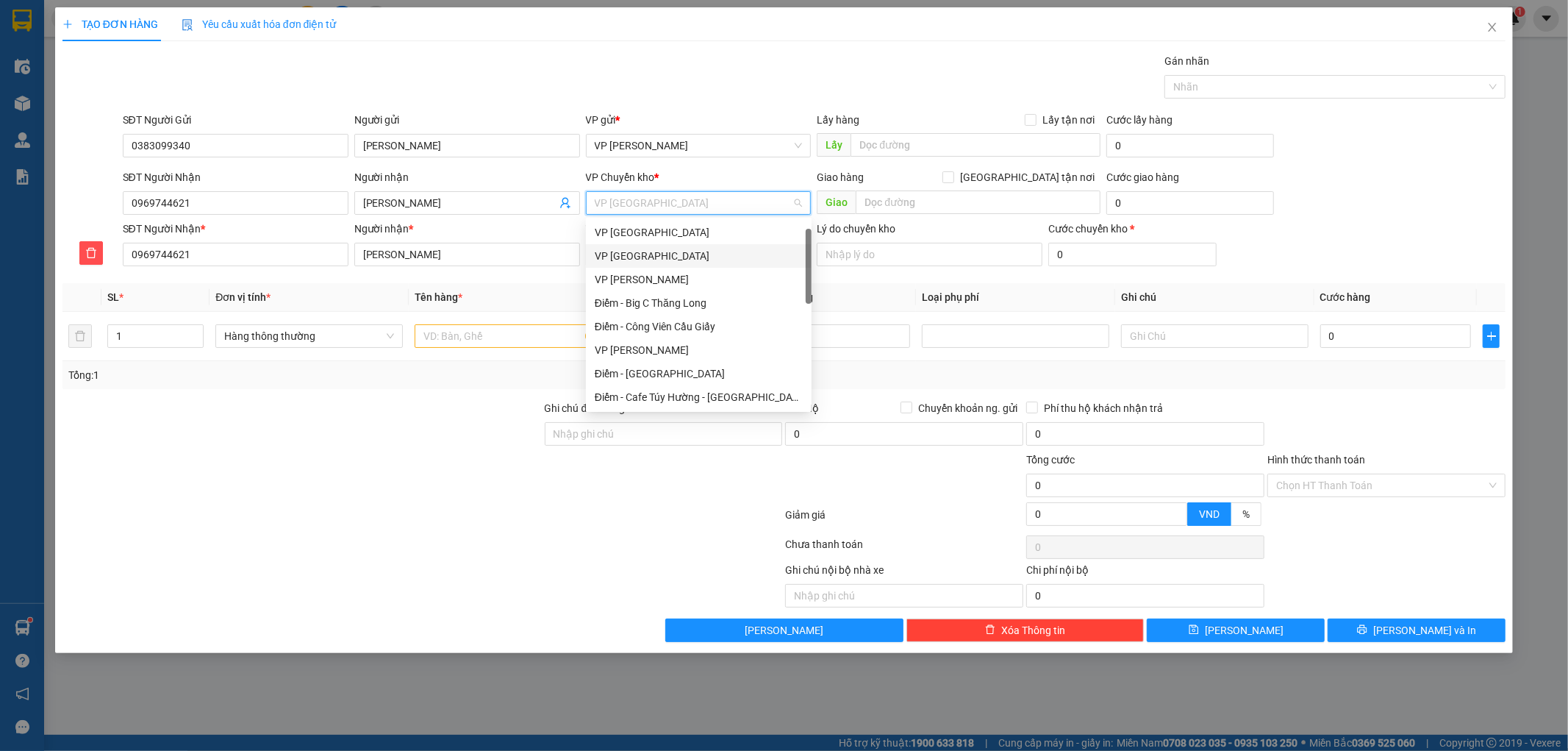
click at [654, 248] on div "VP [GEOGRAPHIC_DATA]" at bounding box center [699, 256] width 208 height 16
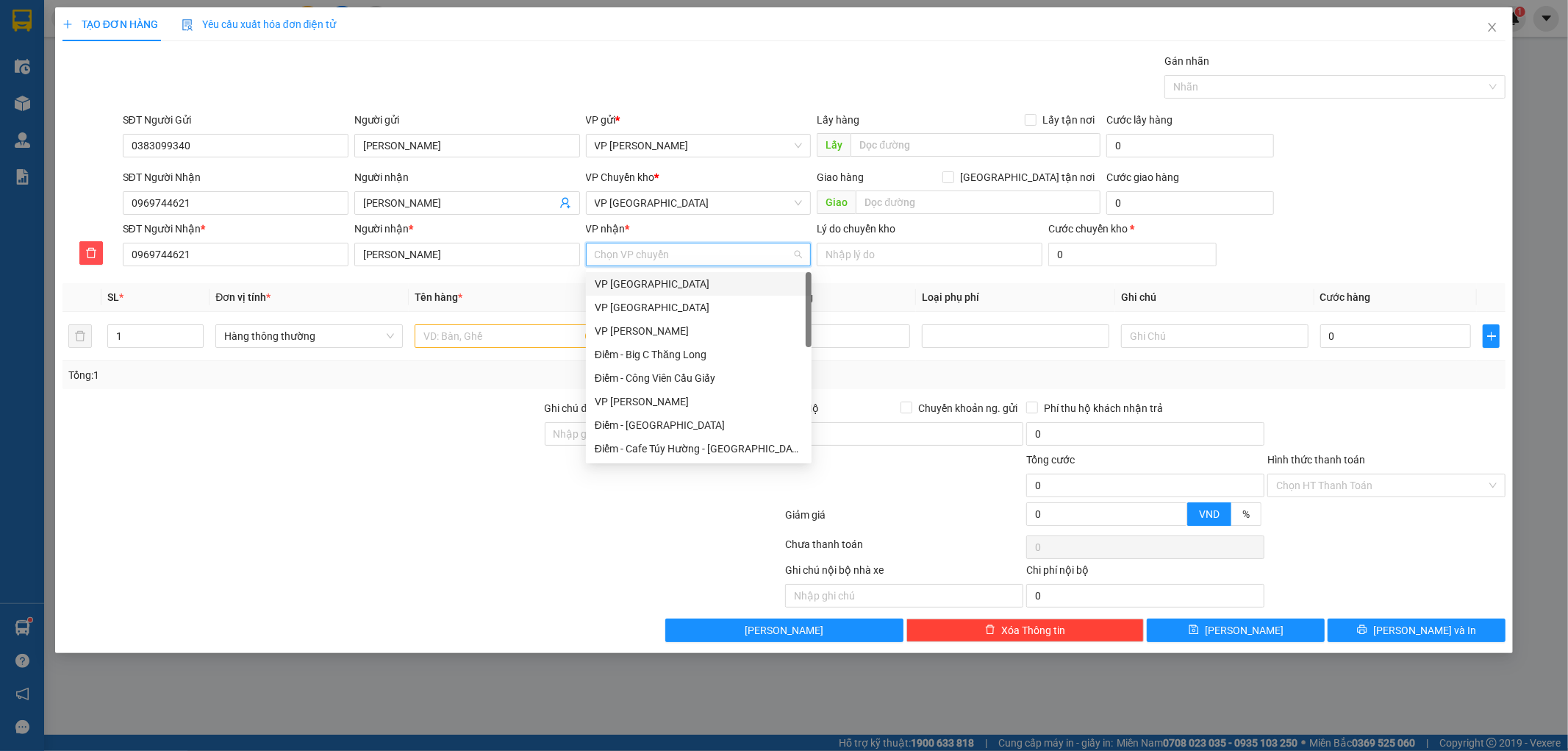
click at [647, 252] on input "VP nhận *" at bounding box center [694, 255] width 198 height 22
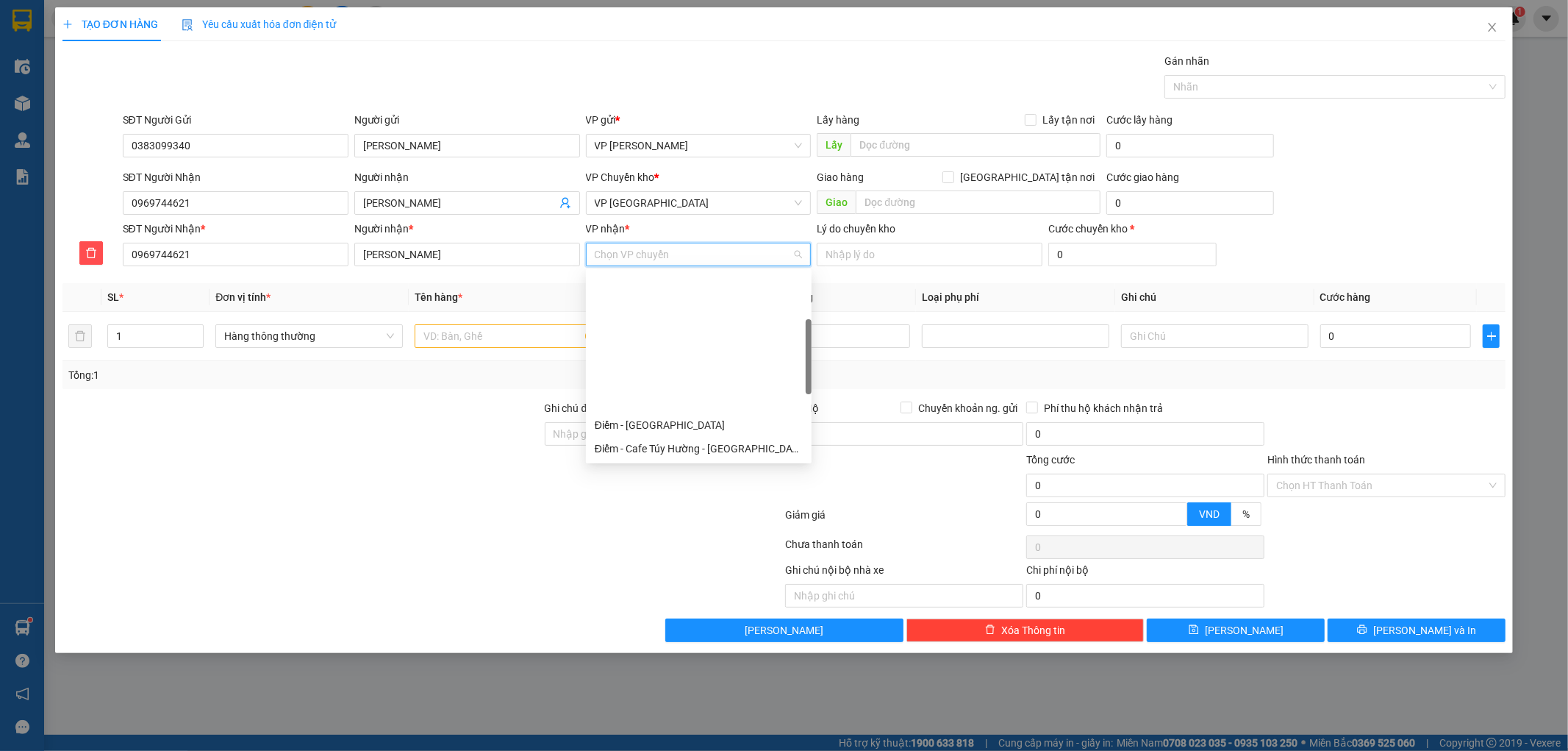
click at [632, 464] on div "VP [GEOGRAPHIC_DATA]" at bounding box center [699, 472] width 208 height 16
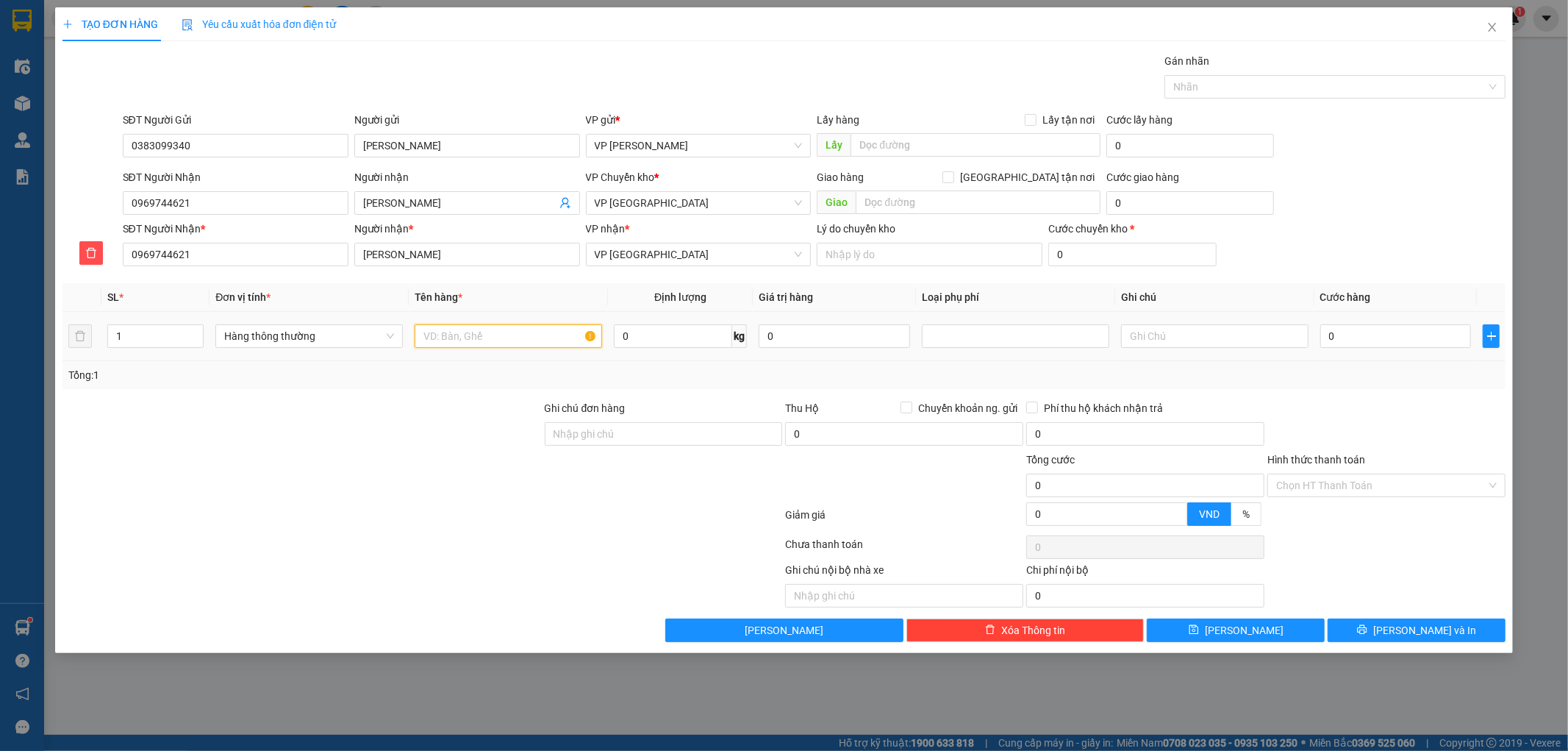
click at [527, 341] on input "text" at bounding box center [508, 336] width 188 height 24
click at [1357, 333] on input "0" at bounding box center [1396, 336] width 151 height 24
click at [1357, 332] on input "0" at bounding box center [1396, 336] width 151 height 24
click at [1434, 376] on div "Tổng: 1" at bounding box center [784, 376] width 1432 height 16
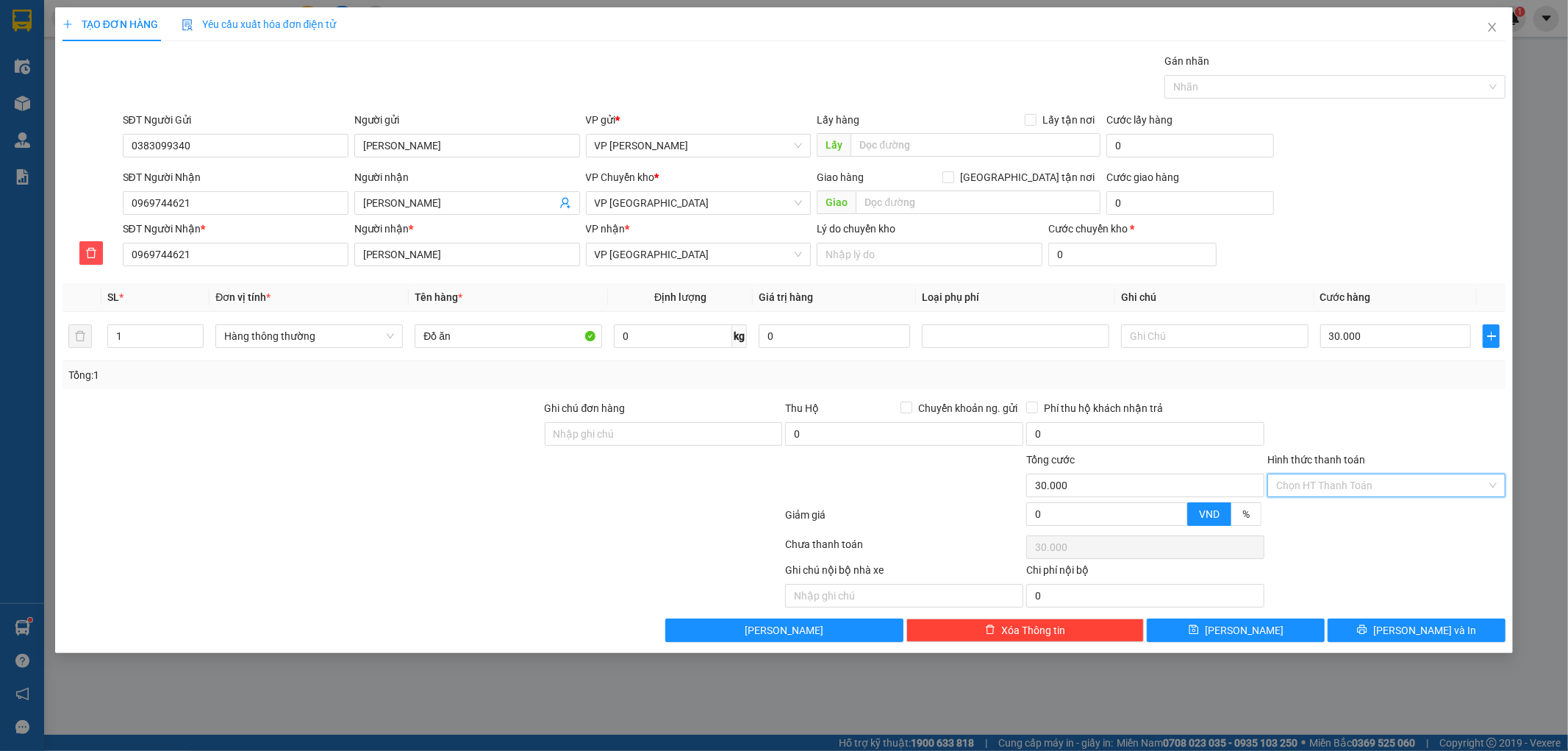
click at [1310, 482] on input "Hình thức thanh toán" at bounding box center [1380, 485] width 210 height 22
click at [1320, 518] on div "Tại văn phòng" at bounding box center [1386, 515] width 220 height 16
click at [1380, 628] on button "[PERSON_NAME] và In" at bounding box center [1417, 630] width 178 height 24
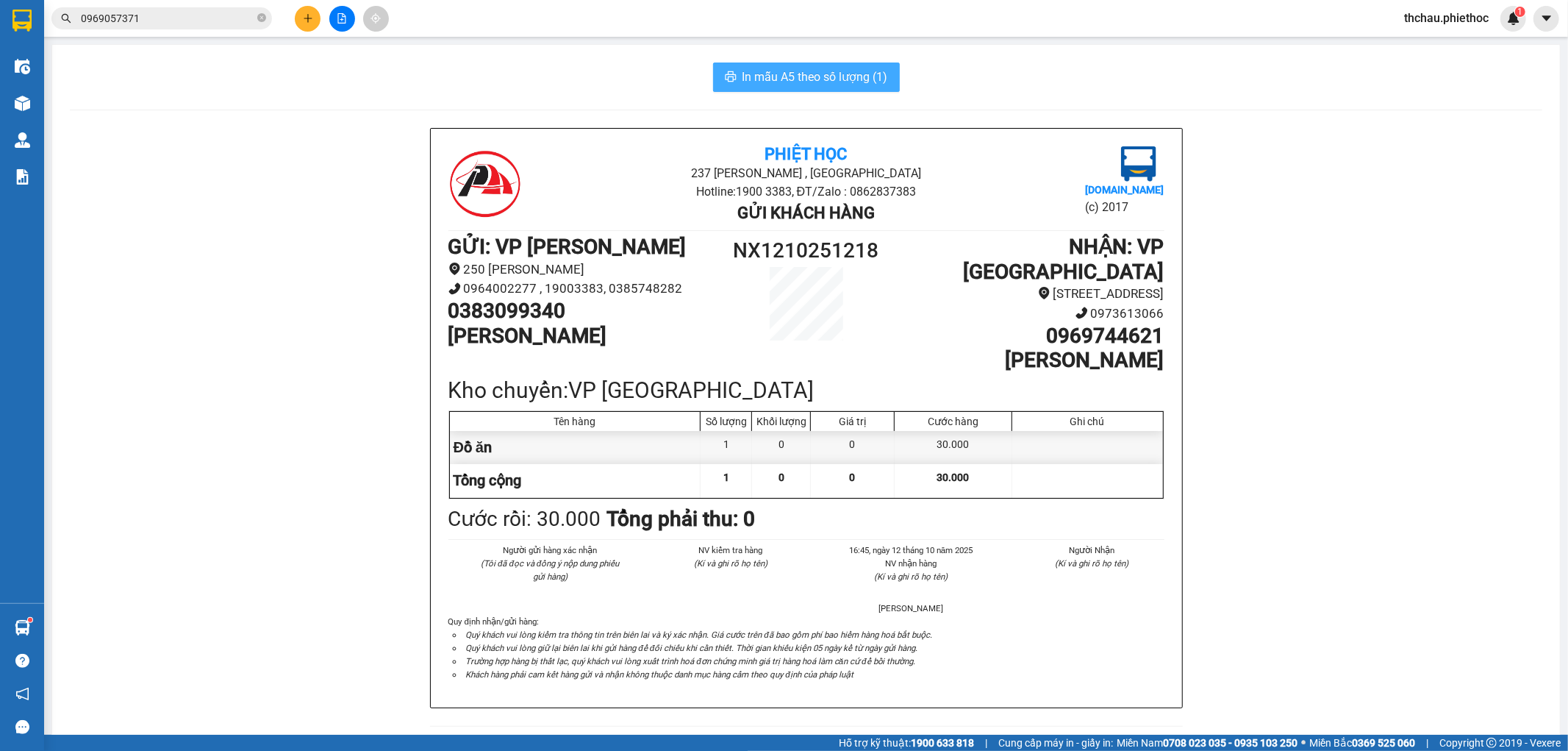
click at [813, 74] on span "In mẫu A5 theo số lượng (1)" at bounding box center [815, 76] width 145 height 19
click at [258, 19] on icon "close-circle" at bounding box center [262, 18] width 9 height 9
click at [303, 19] on icon "plus" at bounding box center [308, 19] width 10 height 10
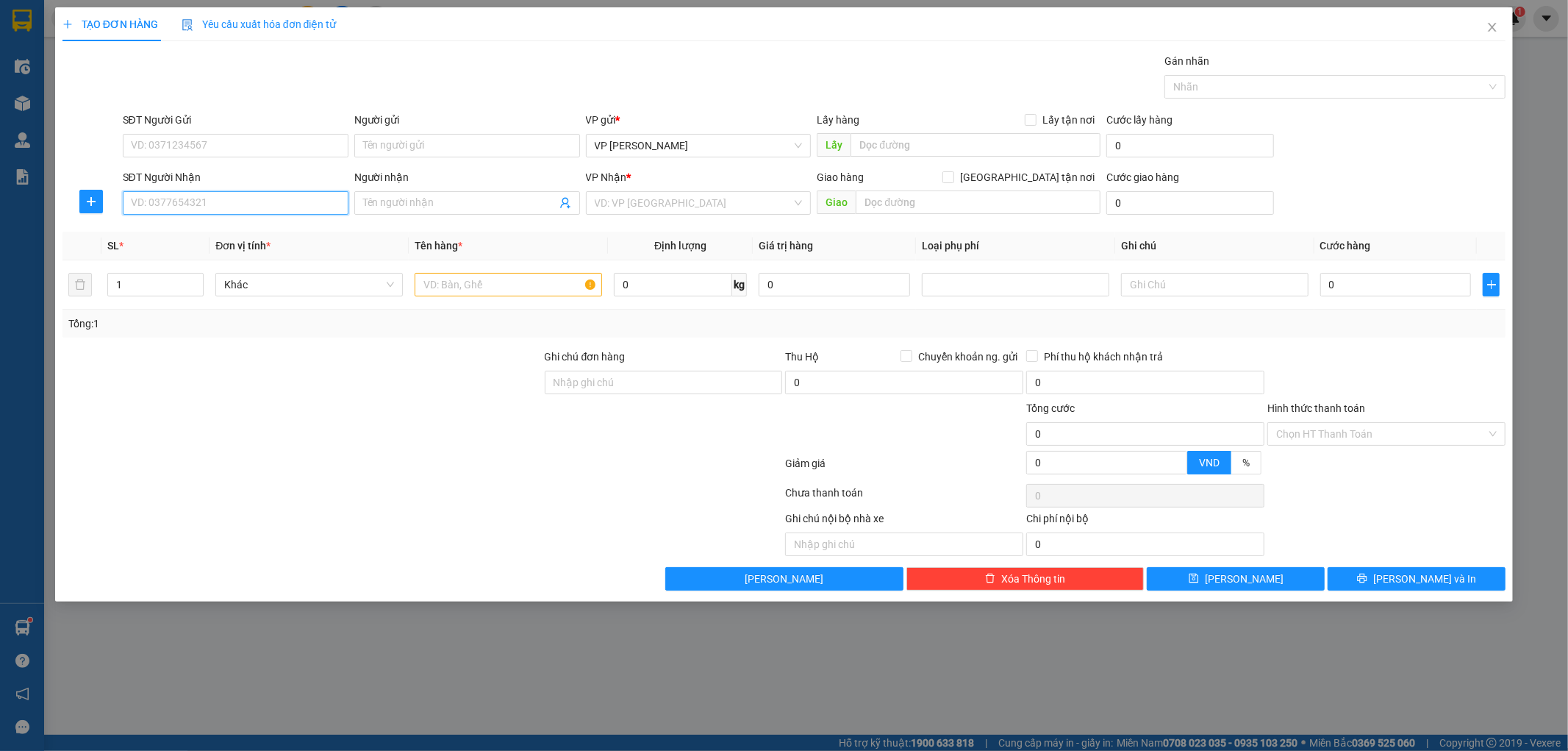
click at [223, 211] on input "SĐT Người Nhận" at bounding box center [236, 203] width 225 height 24
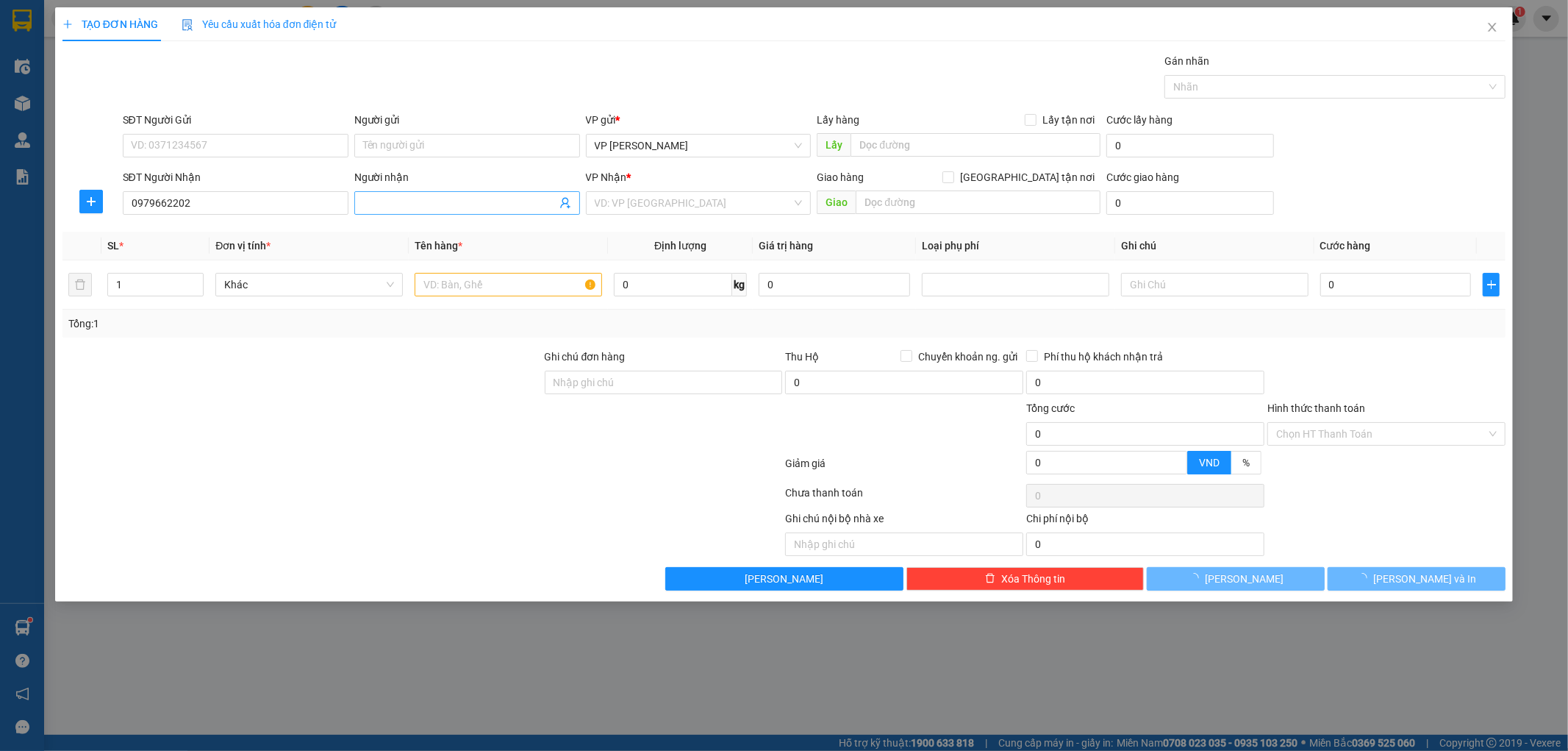
click at [409, 208] on input "Người nhận" at bounding box center [460, 203] width 194 height 16
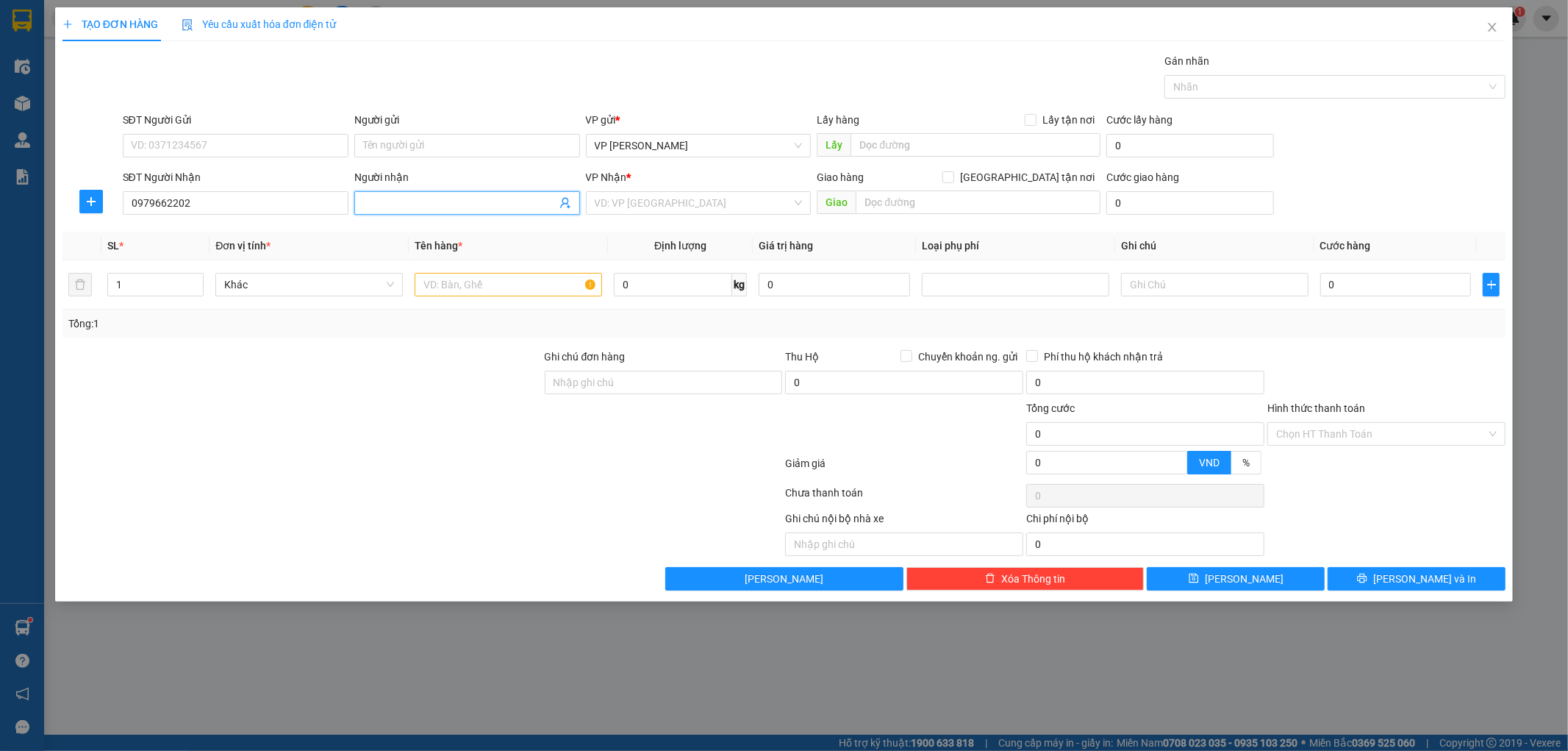
click at [415, 199] on input "Người nhận" at bounding box center [460, 203] width 194 height 16
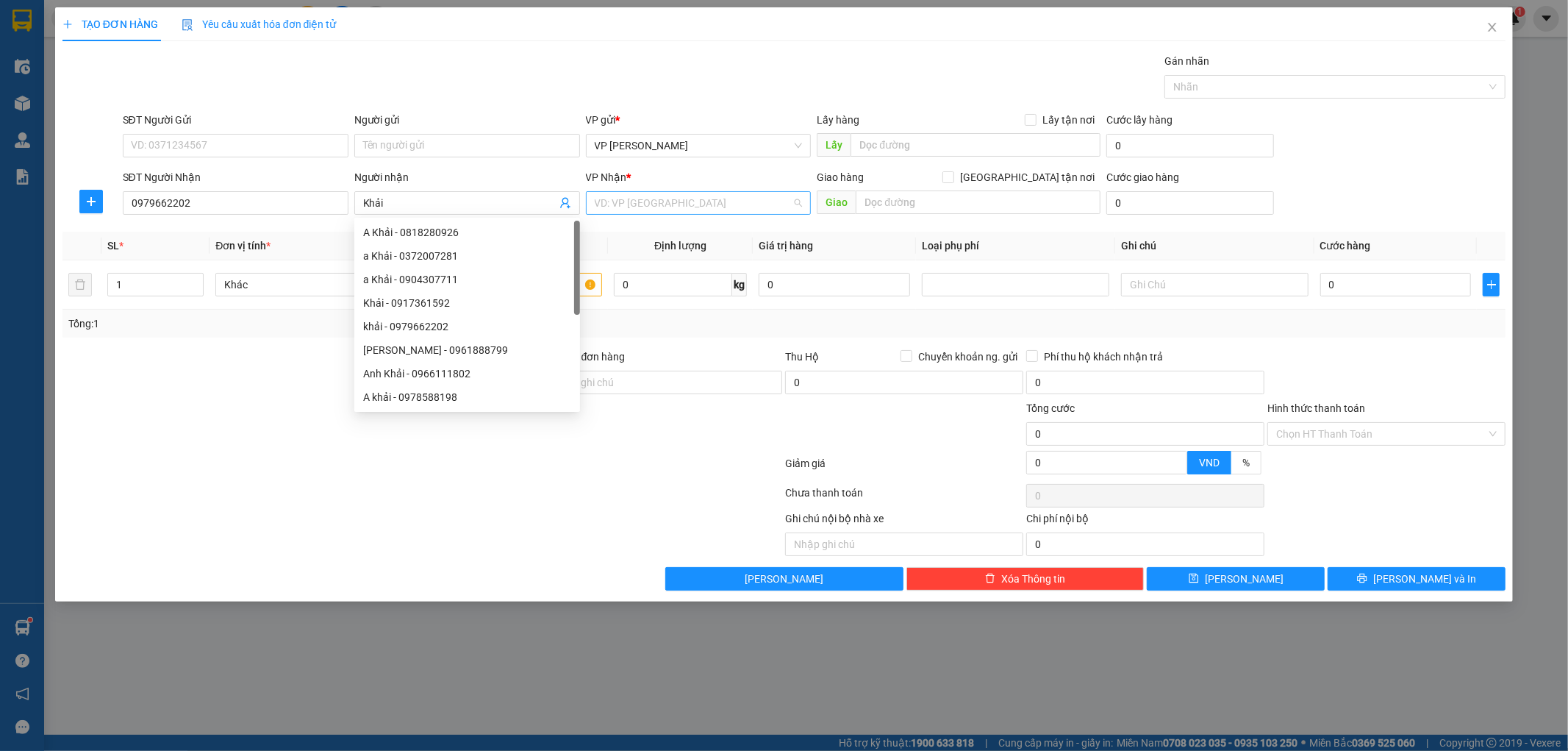
click at [656, 200] on input "search" at bounding box center [694, 203] width 198 height 22
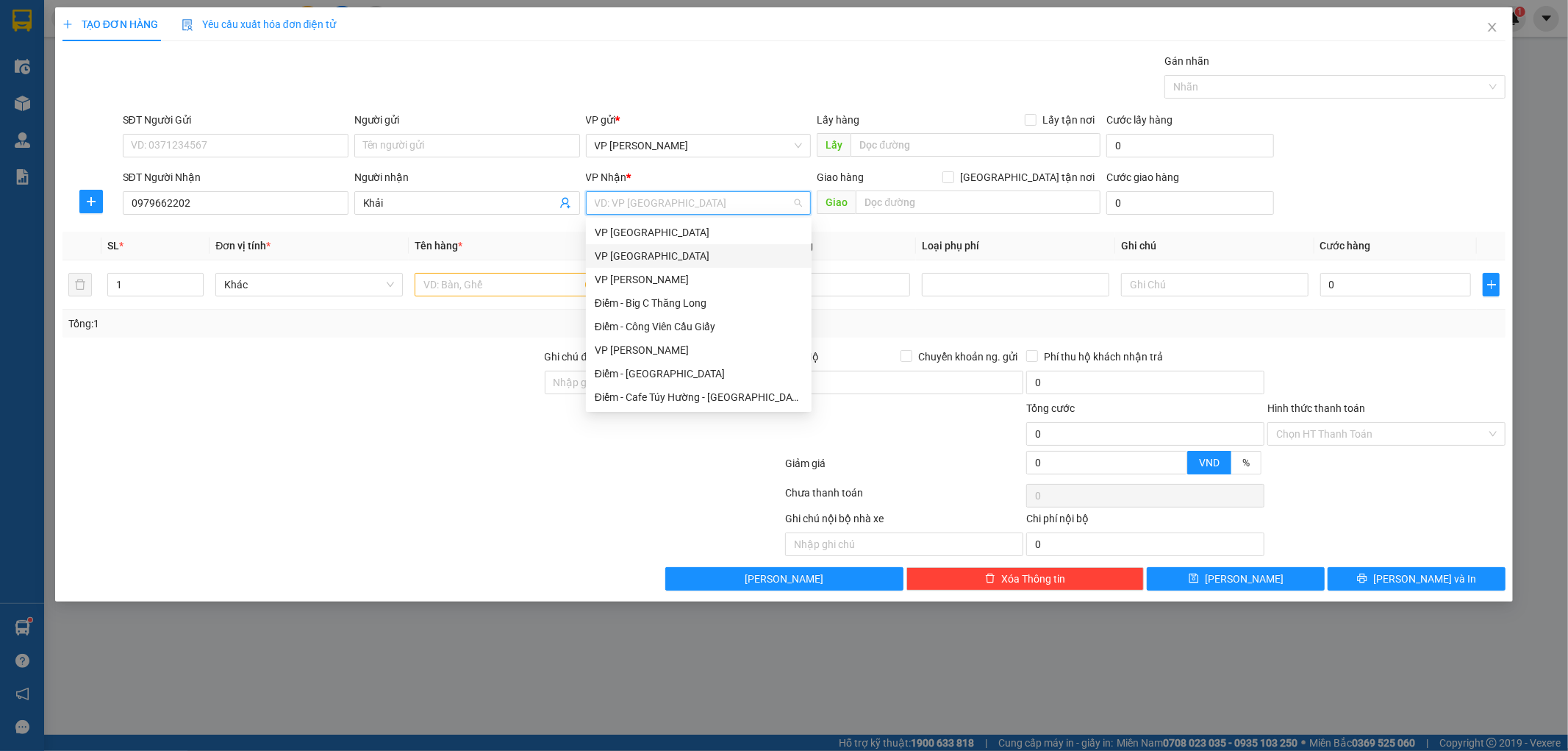
click at [645, 259] on div "VP [GEOGRAPHIC_DATA]" at bounding box center [699, 256] width 208 height 16
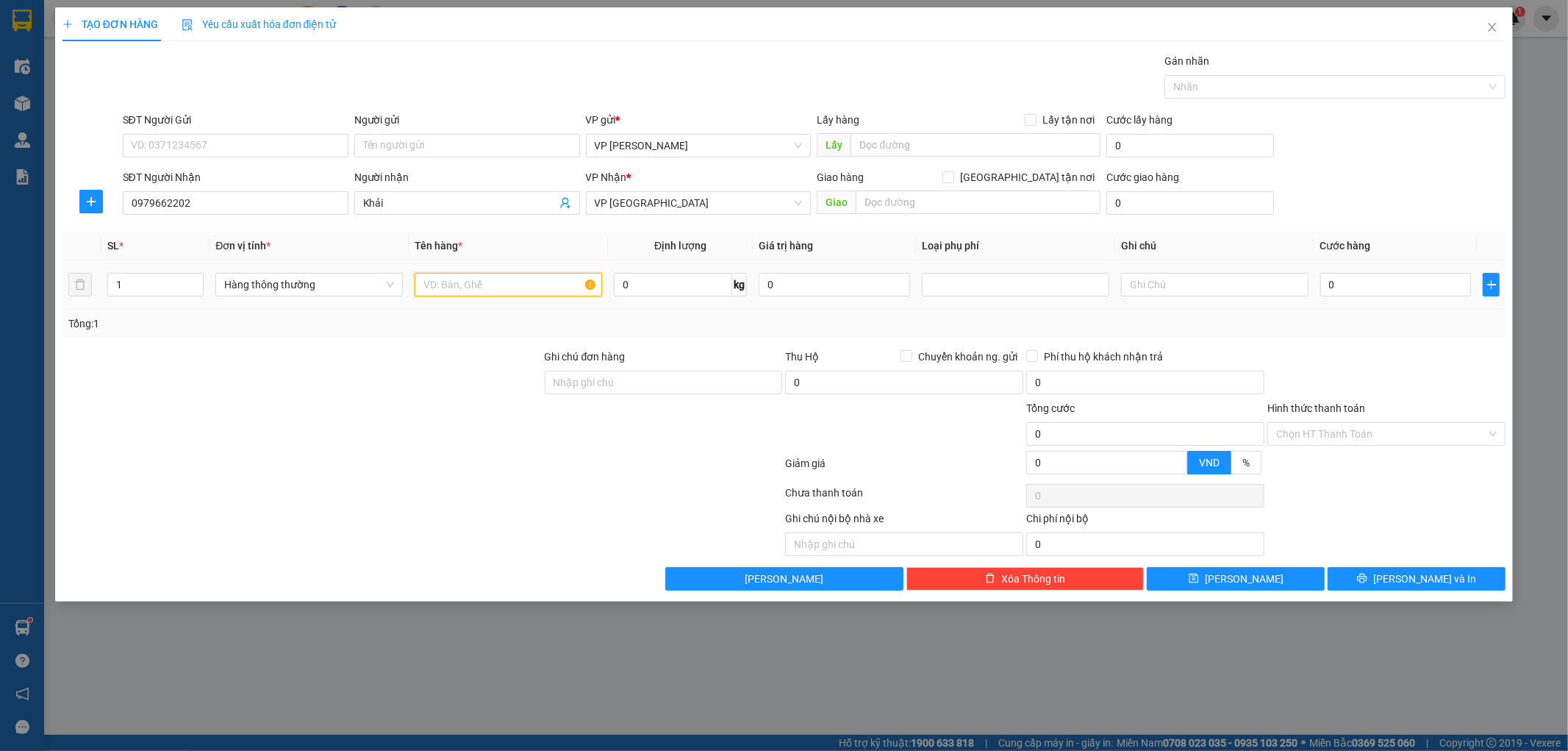
click at [493, 281] on input "text" at bounding box center [508, 285] width 188 height 24
click at [1348, 290] on input "0" at bounding box center [1396, 285] width 151 height 24
click at [1268, 326] on div "Tổng: 1" at bounding box center [784, 324] width 1432 height 16
click at [1367, 574] on icon "printer" at bounding box center [1362, 578] width 10 height 10
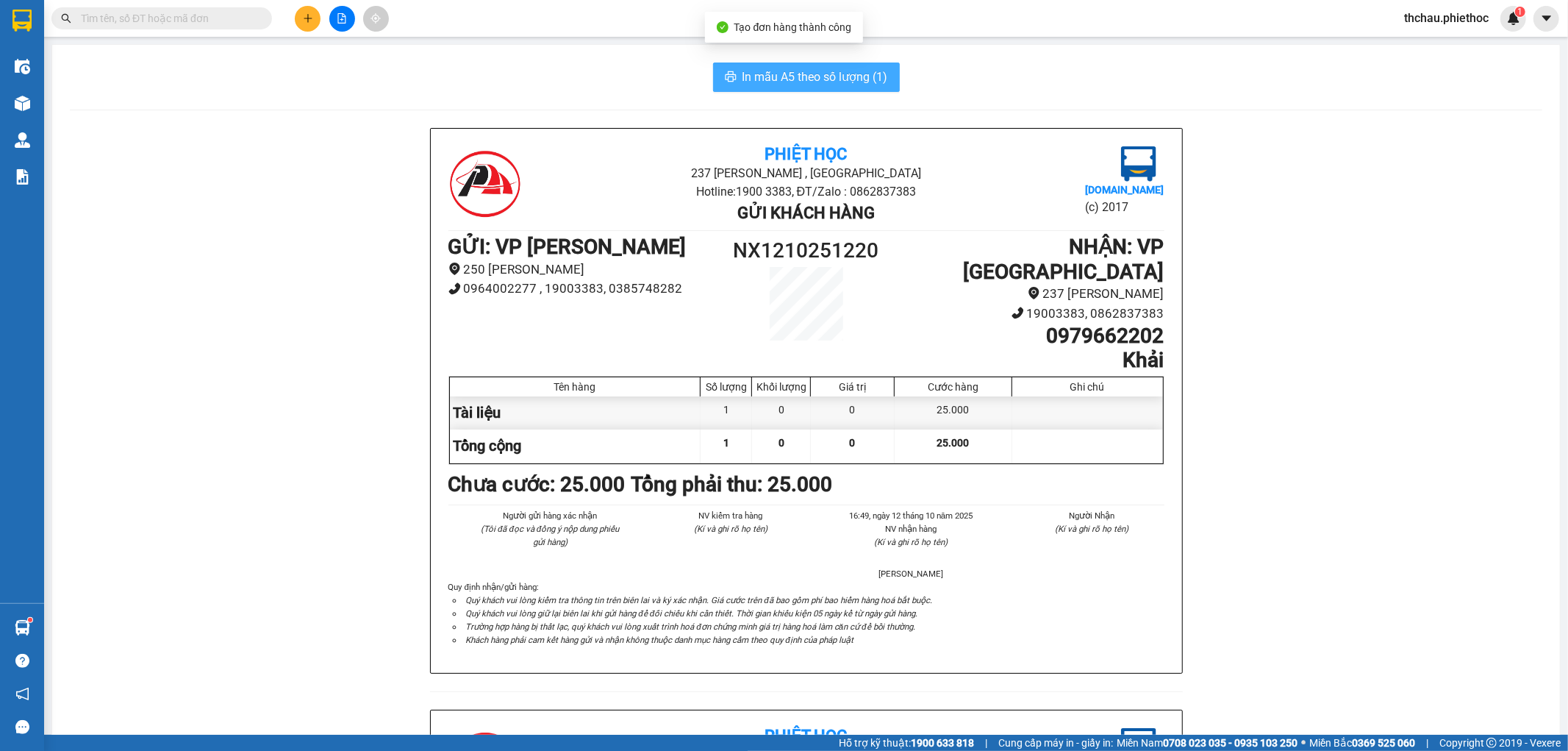
click at [864, 91] on button "In mẫu A5 theo số lượng (1)" at bounding box center [806, 77] width 187 height 30
click at [775, 78] on span "In mẫu A5 theo số lượng (1)" at bounding box center [815, 76] width 145 height 19
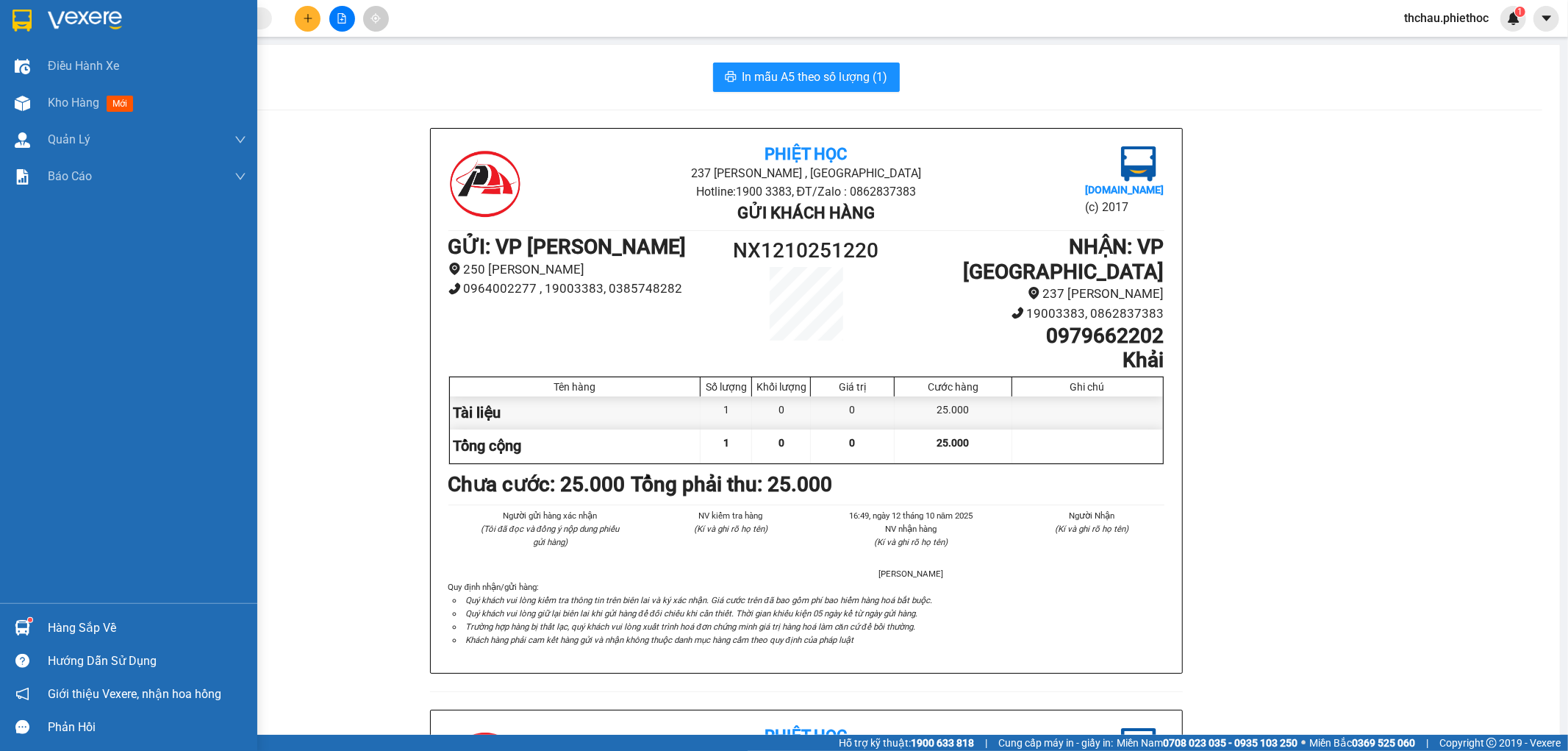
drag, startPoint x: 51, startPoint y: 102, endPoint x: 260, endPoint y: 32, distance: 220.4
click at [51, 101] on span "Kho hàng" at bounding box center [73, 102] width 51 height 14
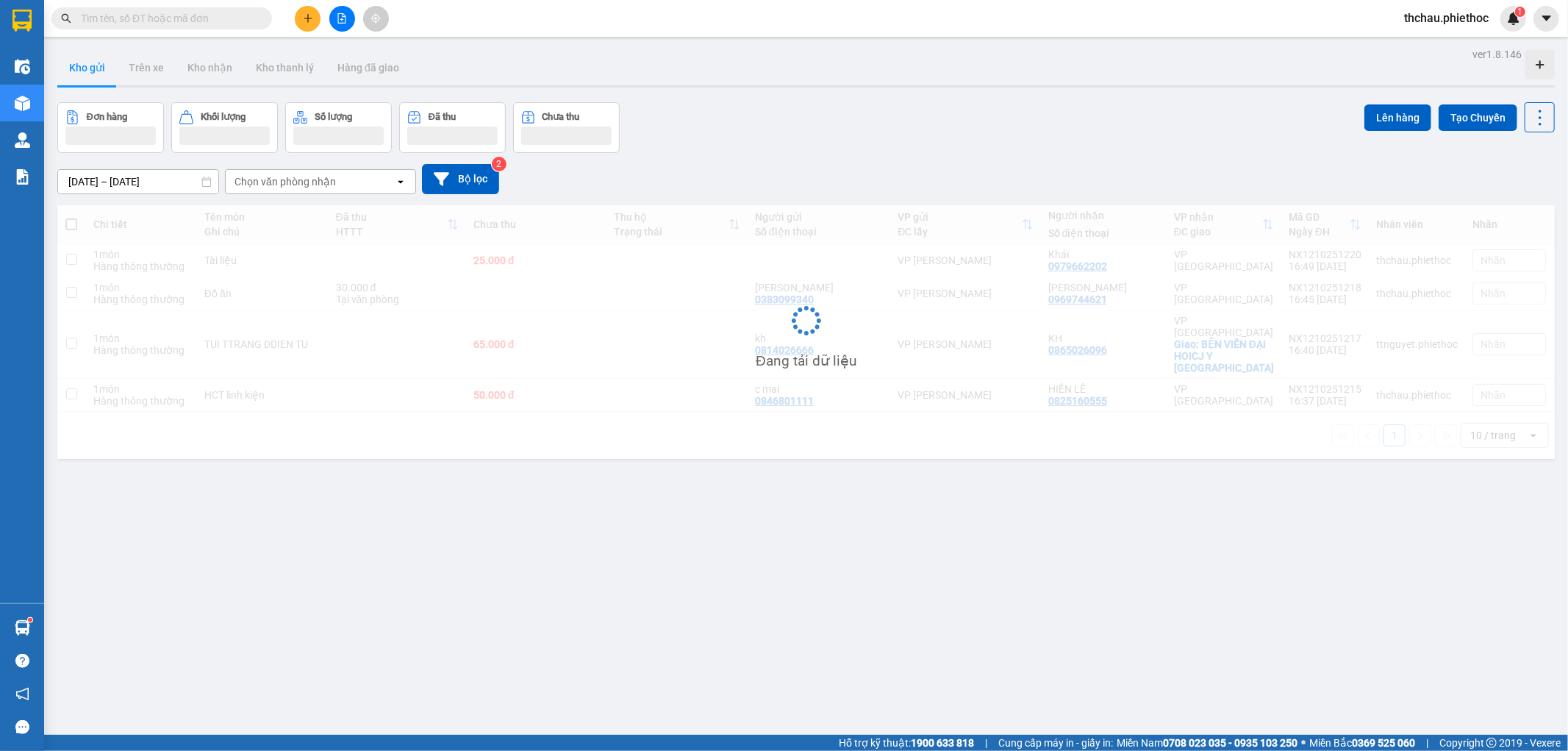
click at [162, 10] on input "text" at bounding box center [168, 19] width 174 height 16
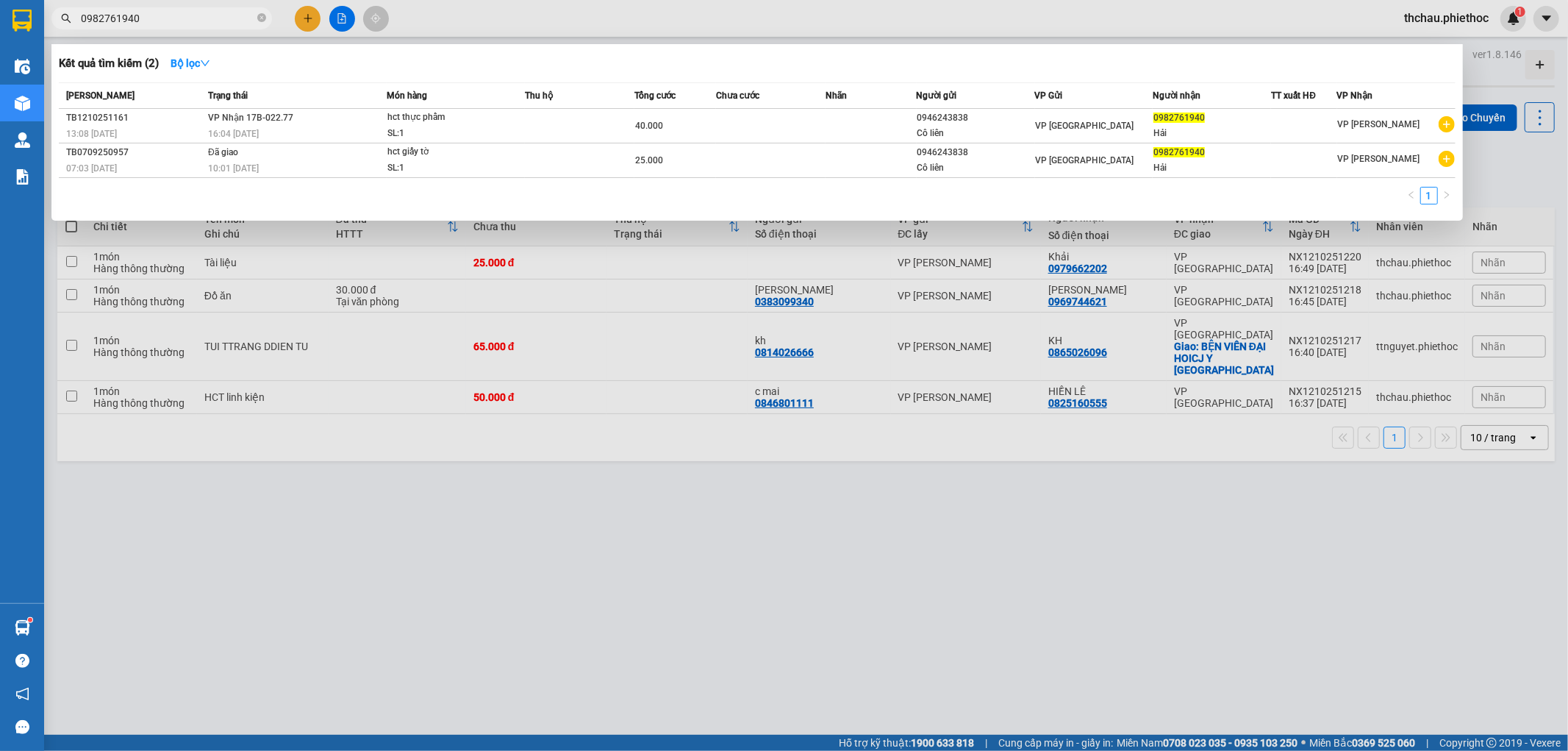
click at [1164, 123] on div "0982761940" at bounding box center [1212, 118] width 117 height 16
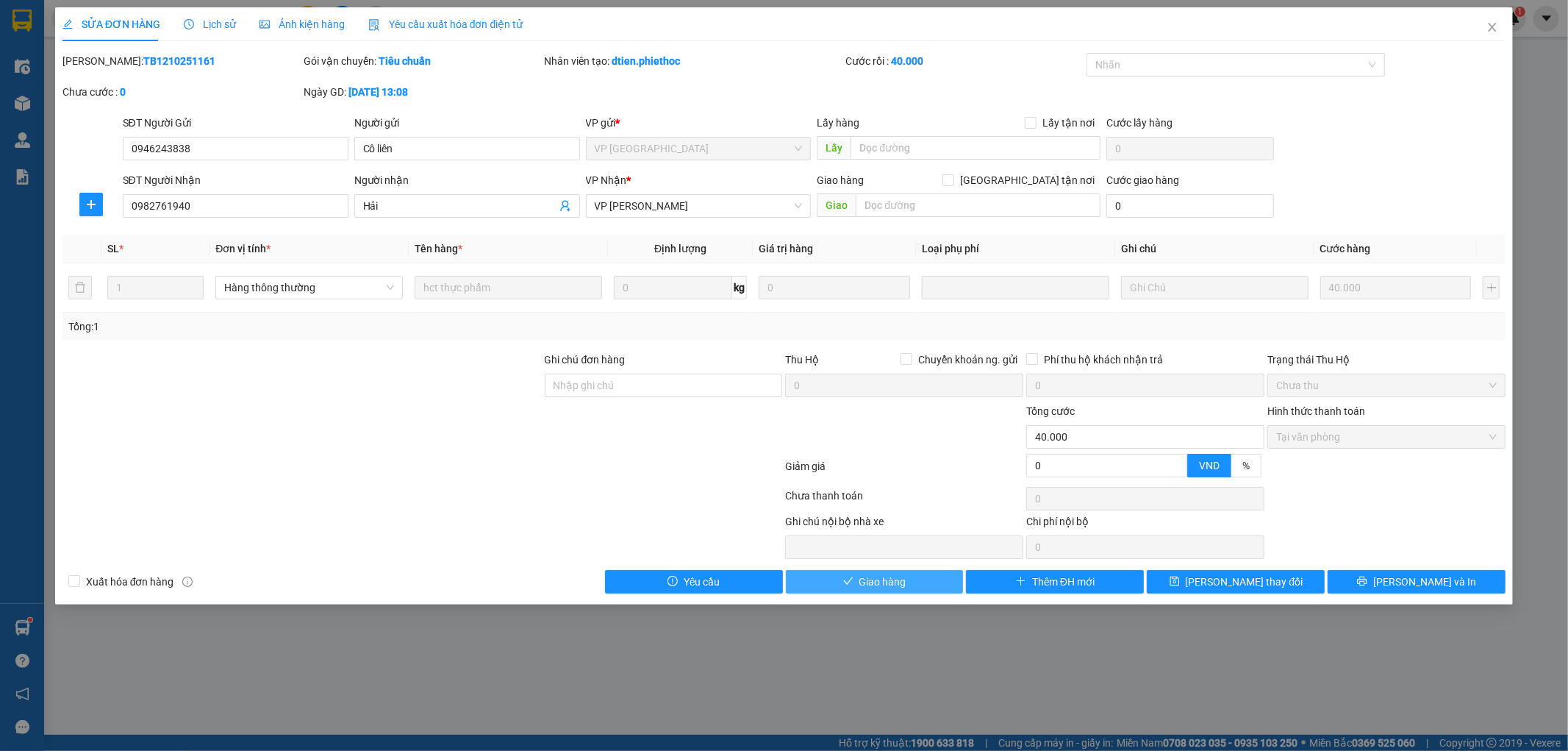
click at [855, 584] on button "Giao hàng" at bounding box center [874, 582] width 178 height 24
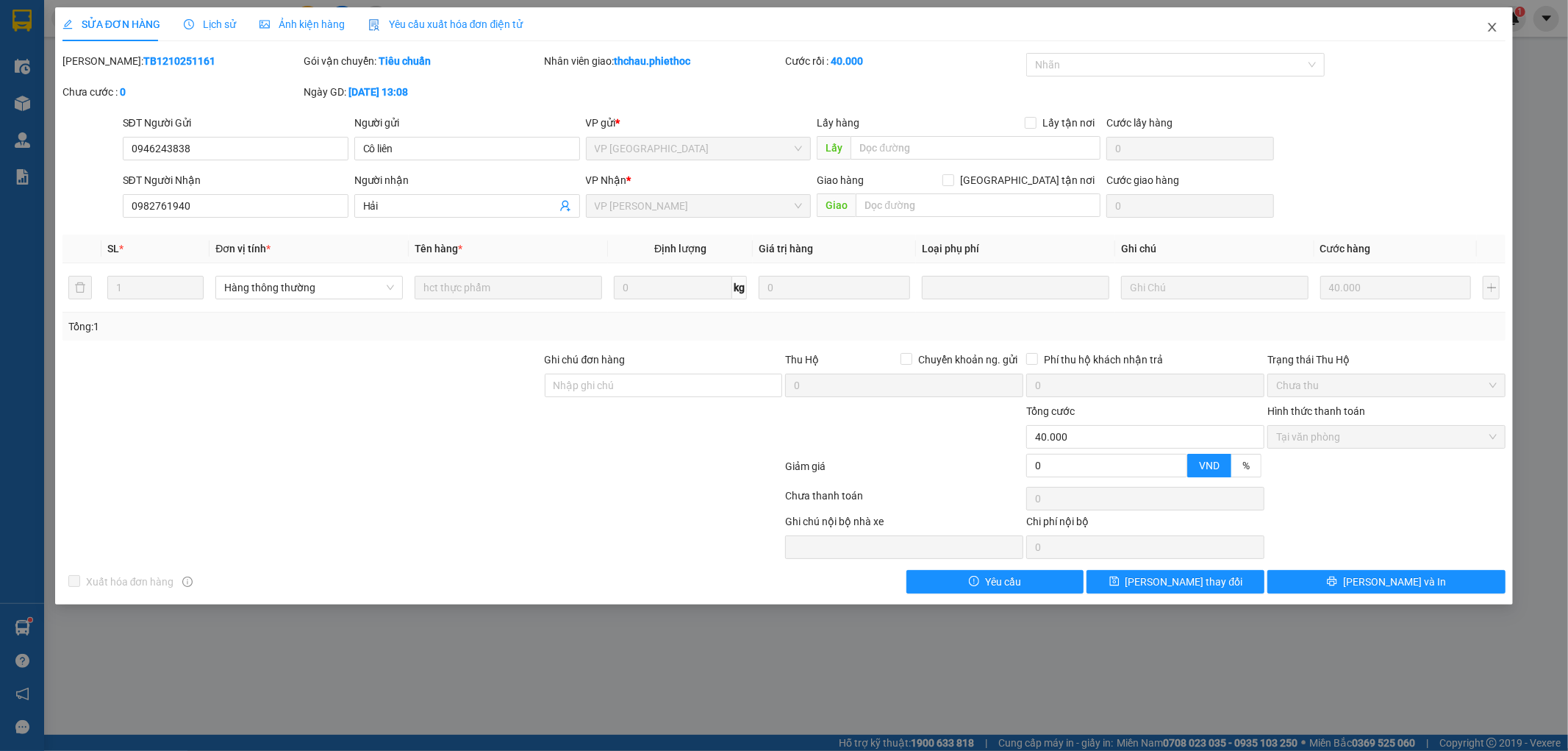
click at [1496, 27] on icon "close" at bounding box center [1492, 27] width 12 height 12
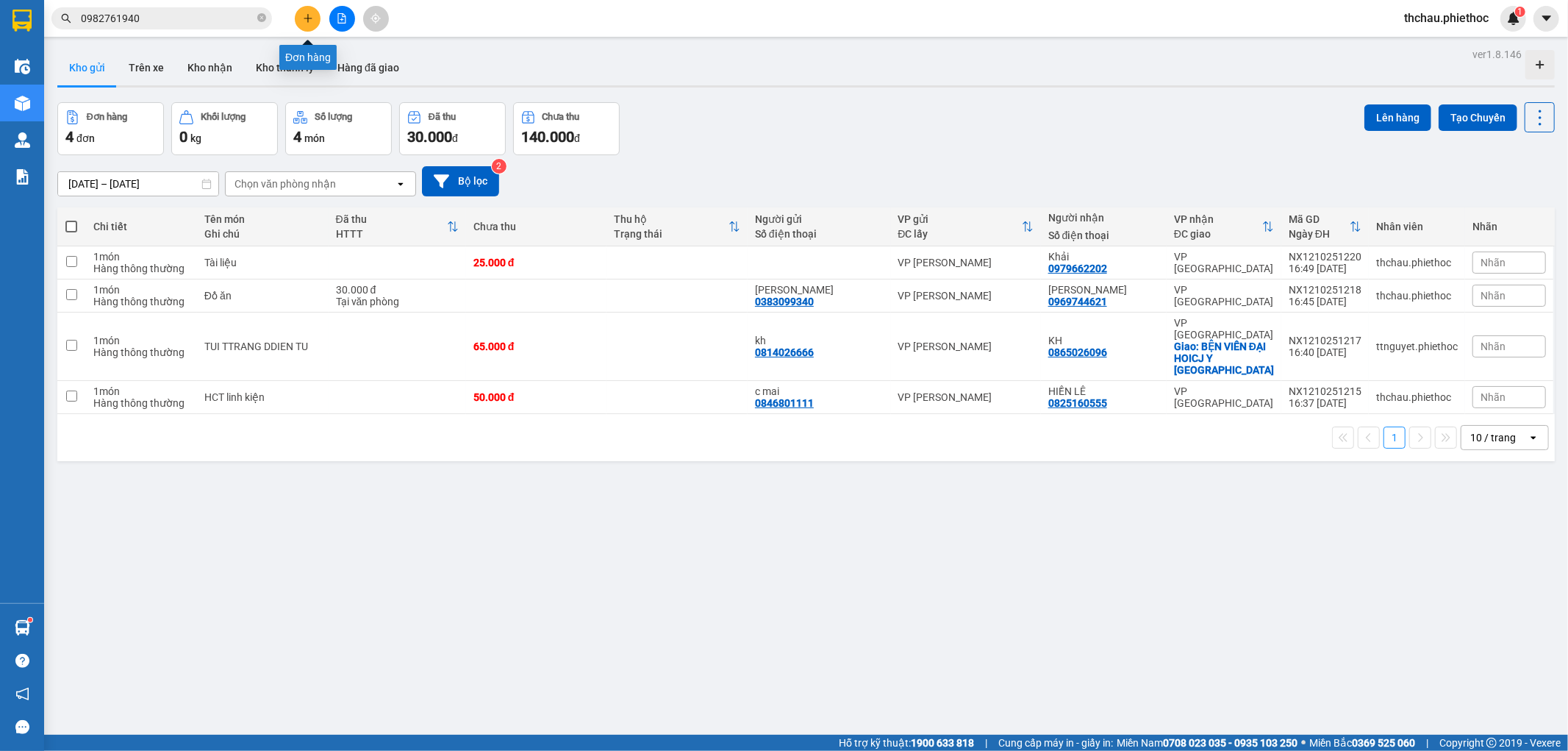
click at [306, 21] on icon "plus" at bounding box center [308, 19] width 10 height 10
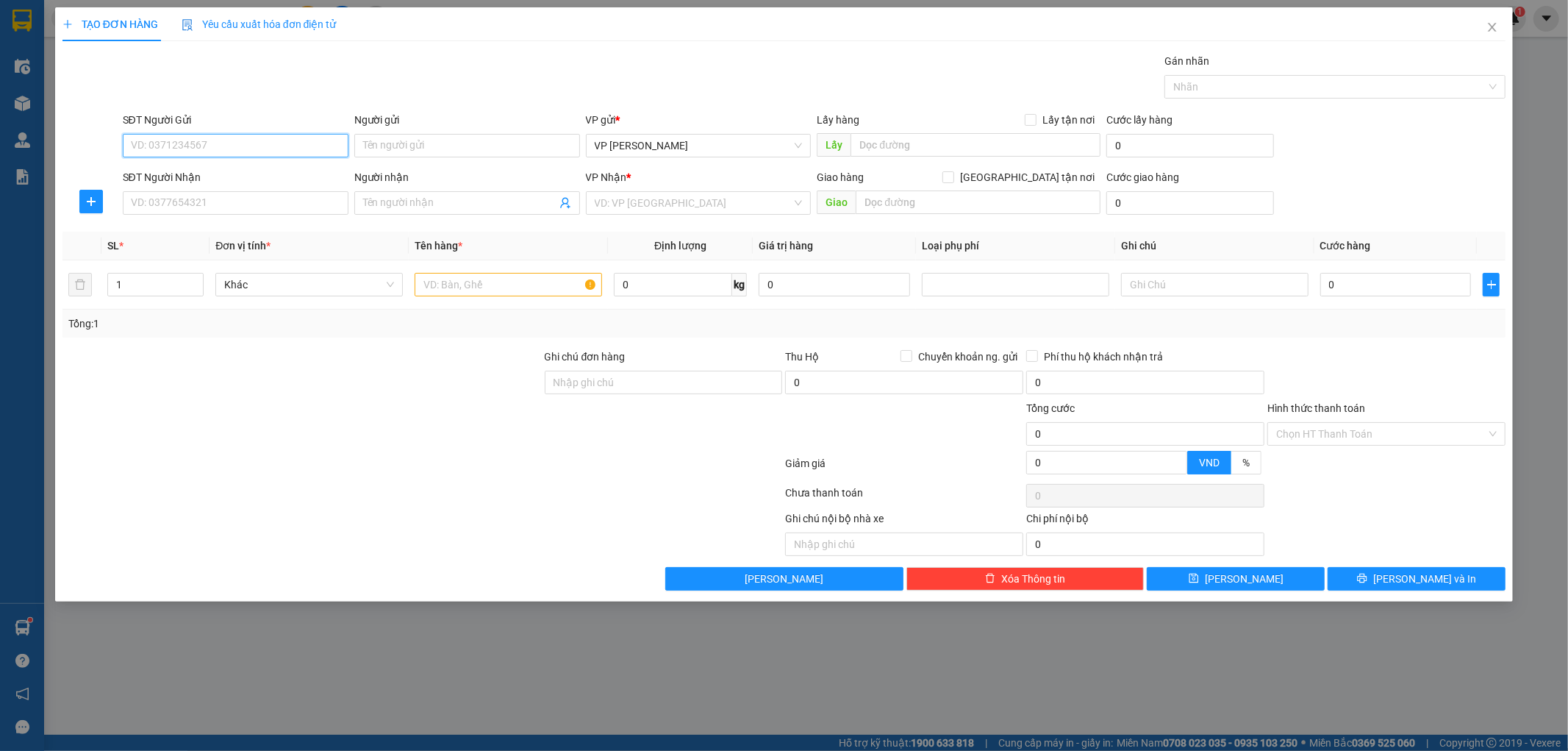
click at [214, 140] on input "SĐT Người Gửi" at bounding box center [236, 145] width 225 height 24
click at [205, 203] on input "SĐT Người Nhận" at bounding box center [236, 203] width 225 height 24
click at [423, 205] on input "Người nhận" at bounding box center [460, 203] width 194 height 16
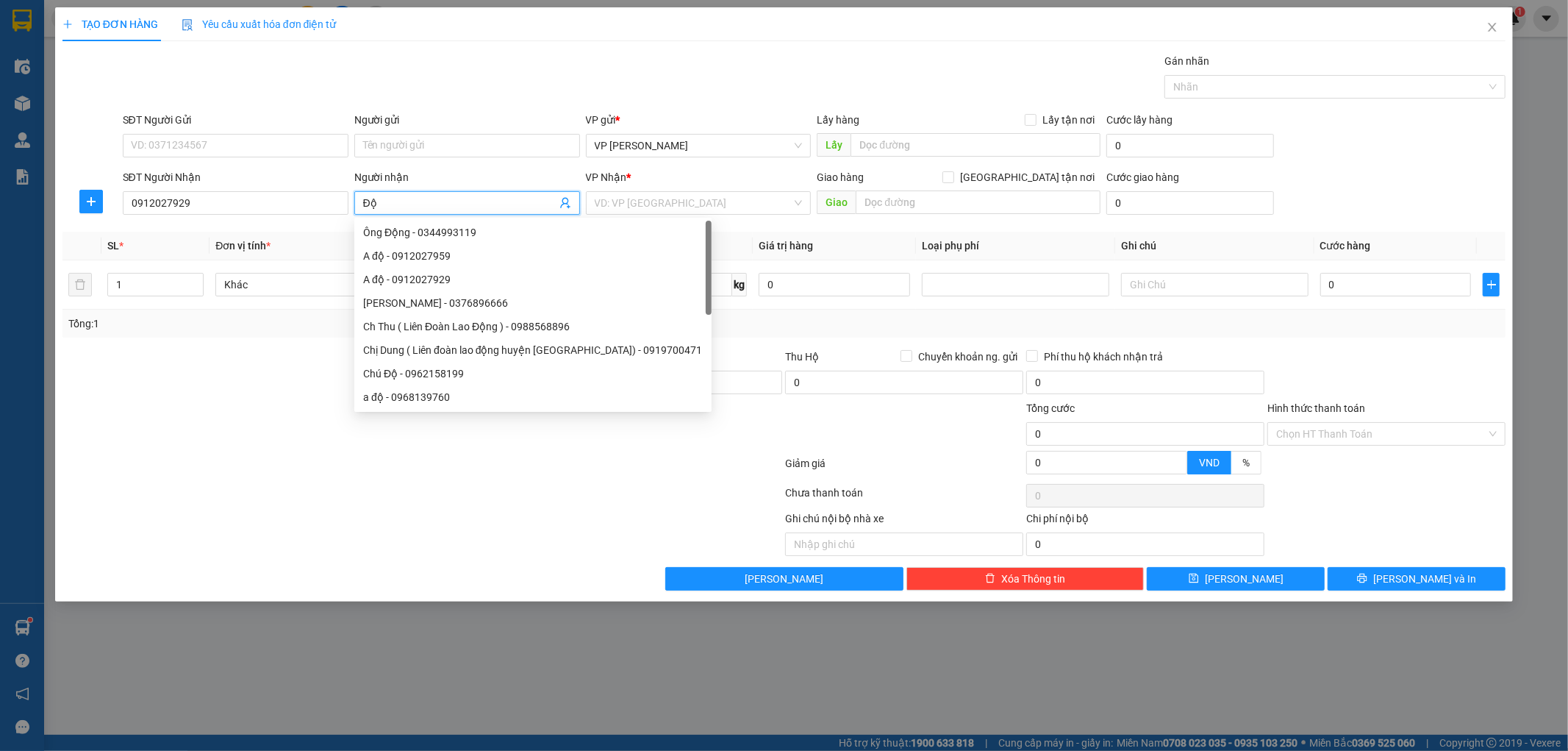
click at [362, 204] on span "Độ" at bounding box center [467, 203] width 225 height 24
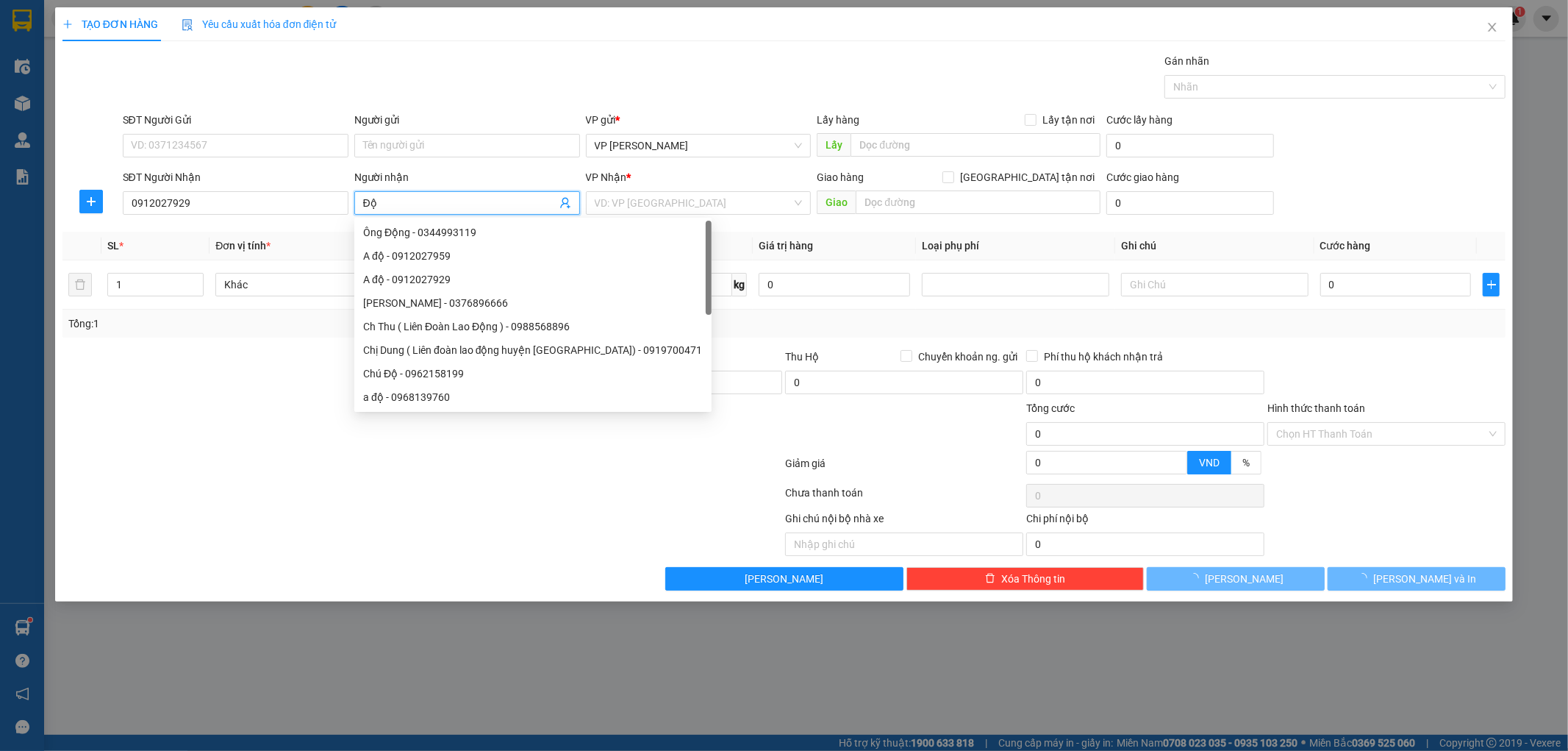
click at [414, 196] on input "Độ" at bounding box center [460, 203] width 194 height 16
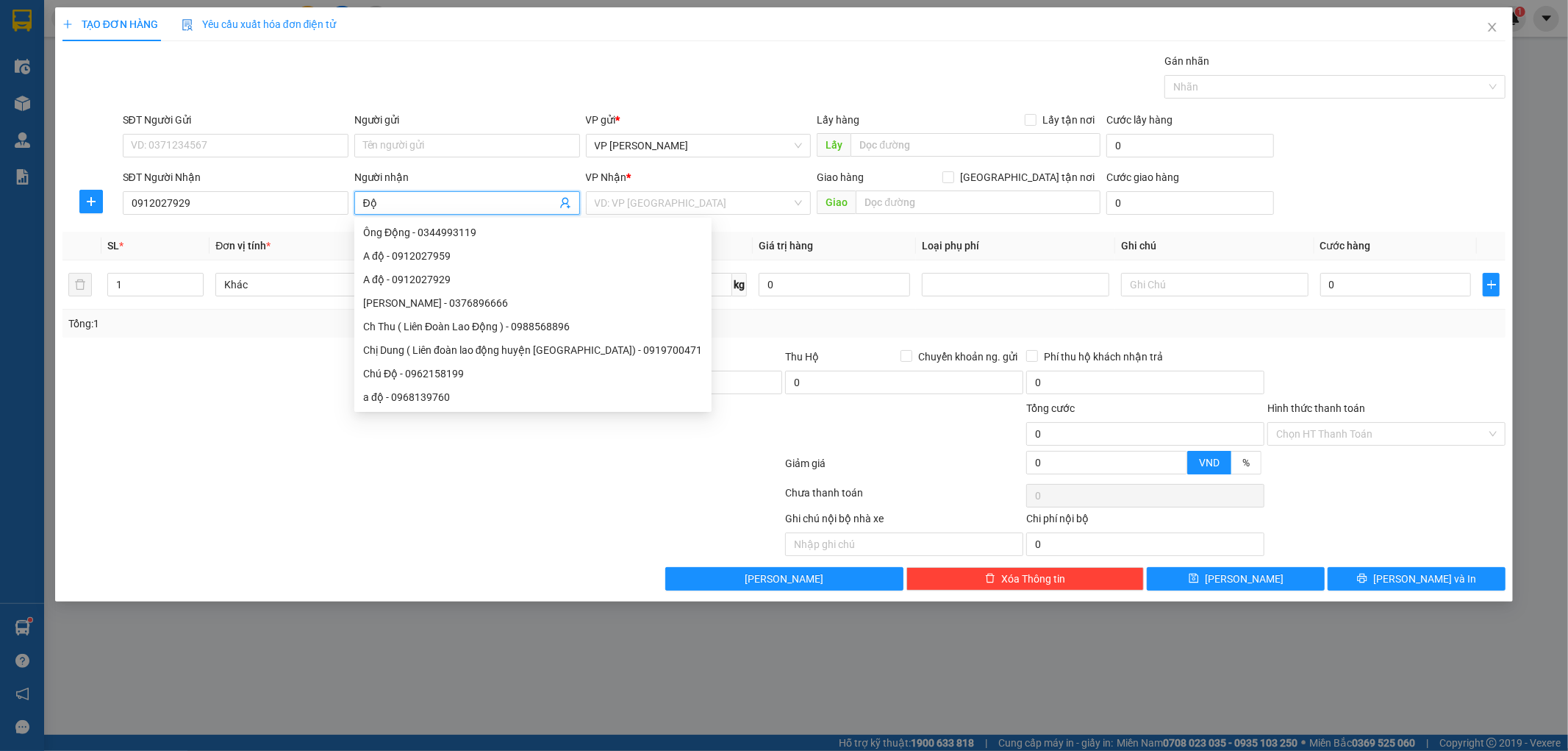
click at [363, 200] on input "Độ" at bounding box center [460, 203] width 194 height 16
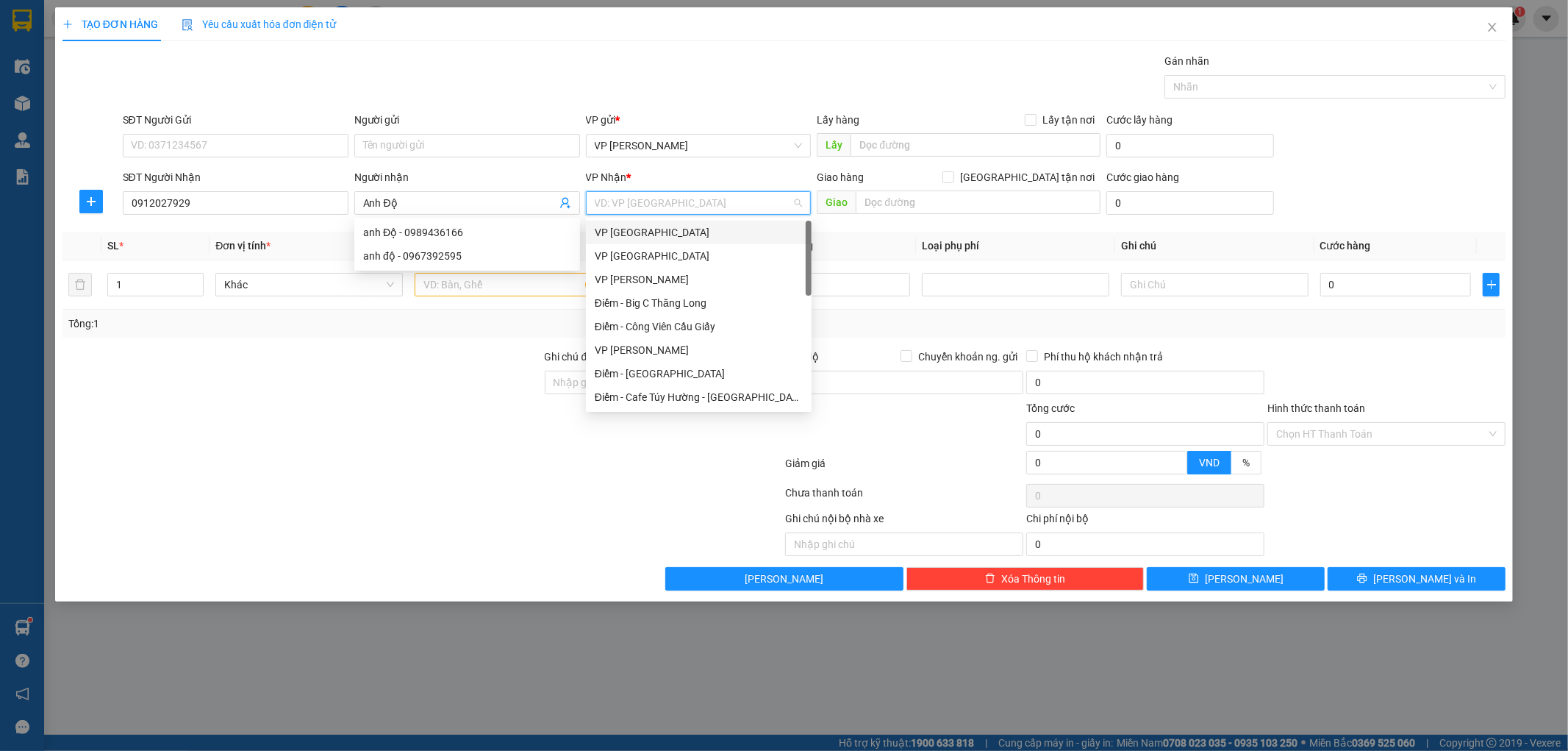
click at [773, 196] on input "search" at bounding box center [694, 203] width 198 height 22
drag, startPoint x: 742, startPoint y: 252, endPoint x: 625, endPoint y: 254, distance: 117.0
click at [742, 252] on div "VP [GEOGRAPHIC_DATA]" at bounding box center [699, 256] width 208 height 16
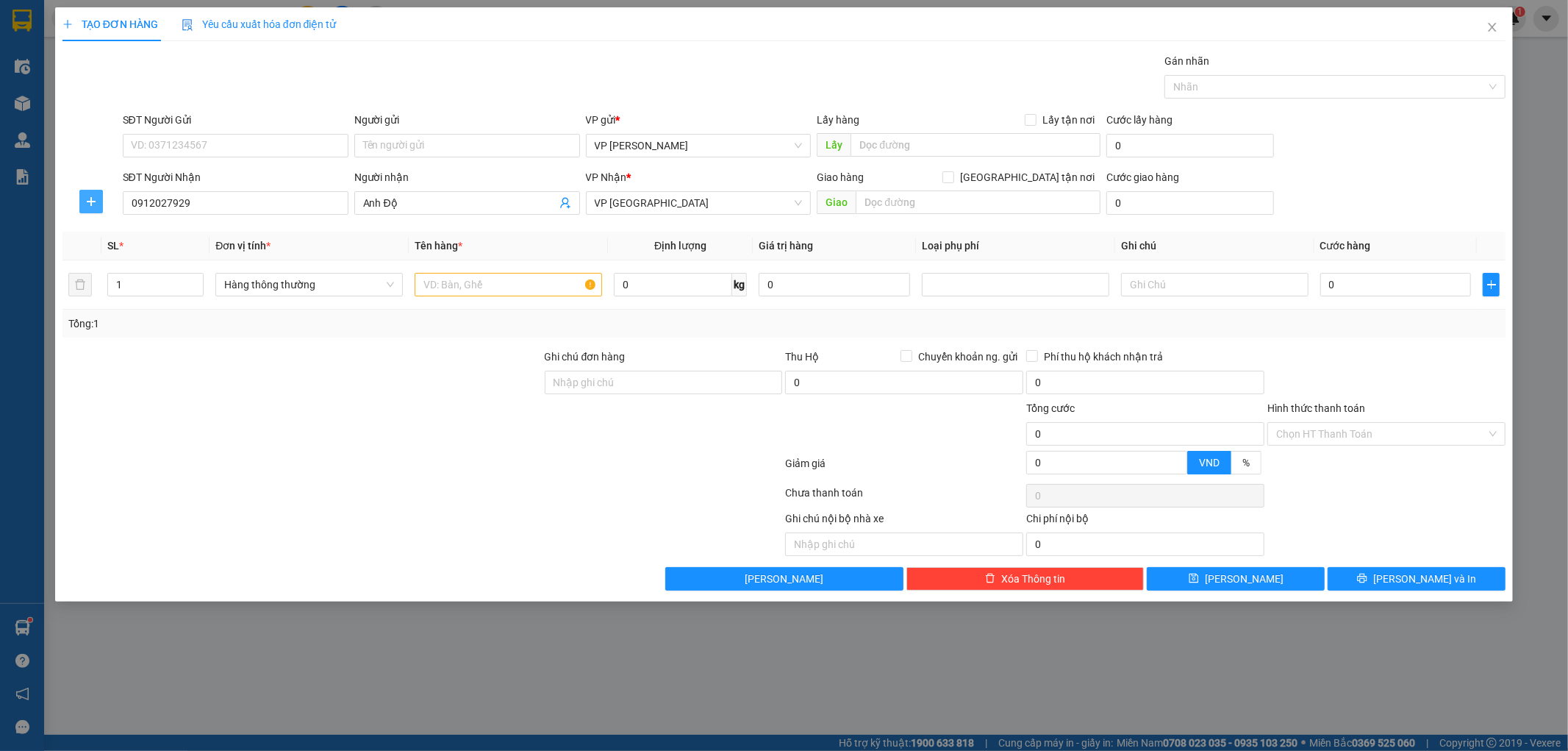
click at [99, 203] on span "plus" at bounding box center [91, 202] width 22 height 12
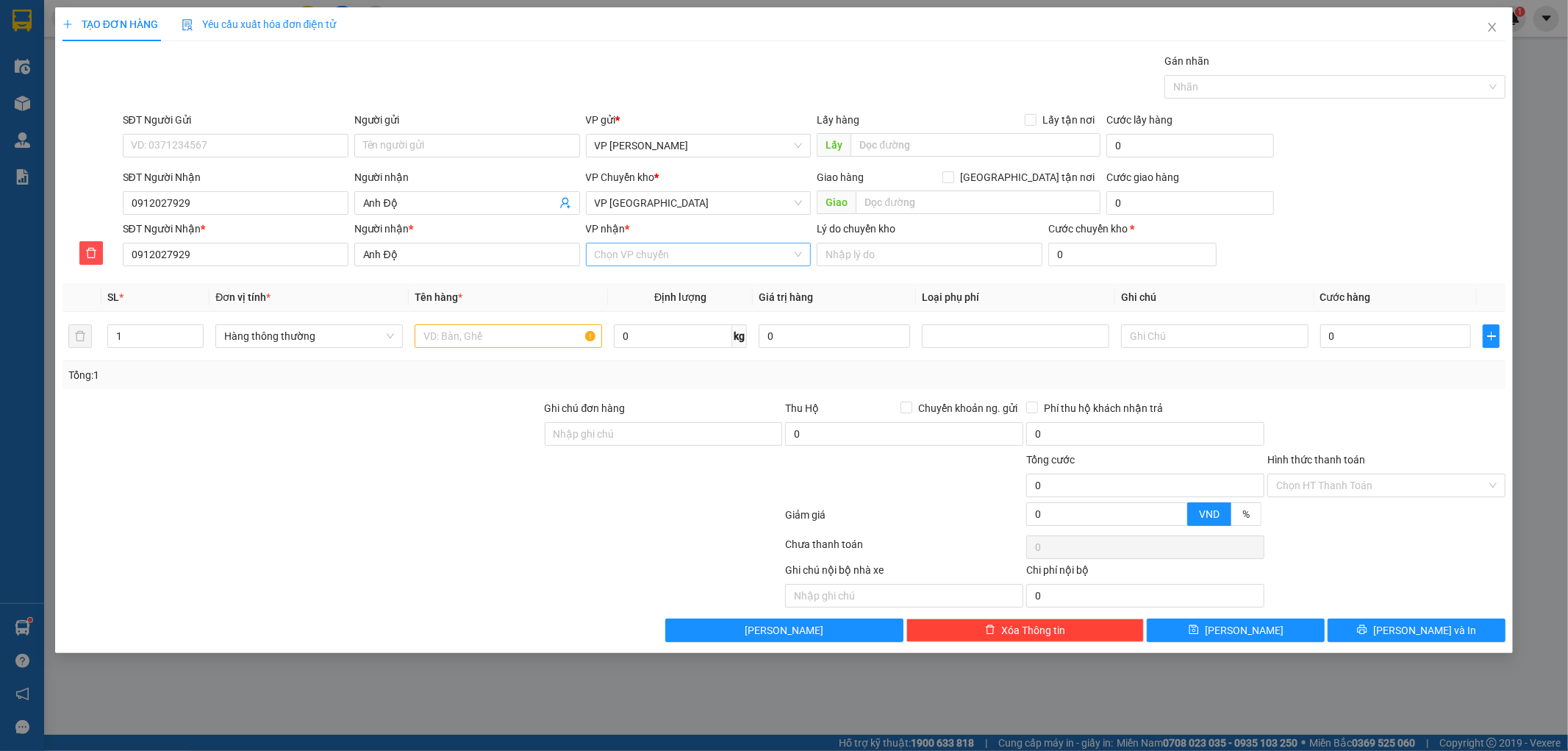
click at [630, 248] on input "VP nhận *" at bounding box center [694, 255] width 198 height 22
drag, startPoint x: 807, startPoint y: 311, endPoint x: 805, endPoint y: 379, distance: 68.0
click at [806, 379] on div at bounding box center [808, 378] width 6 height 75
click at [703, 606] on div "VP Diêm Điền" at bounding box center [699, 614] width 208 height 16
click at [1380, 331] on input "0" at bounding box center [1396, 336] width 151 height 24
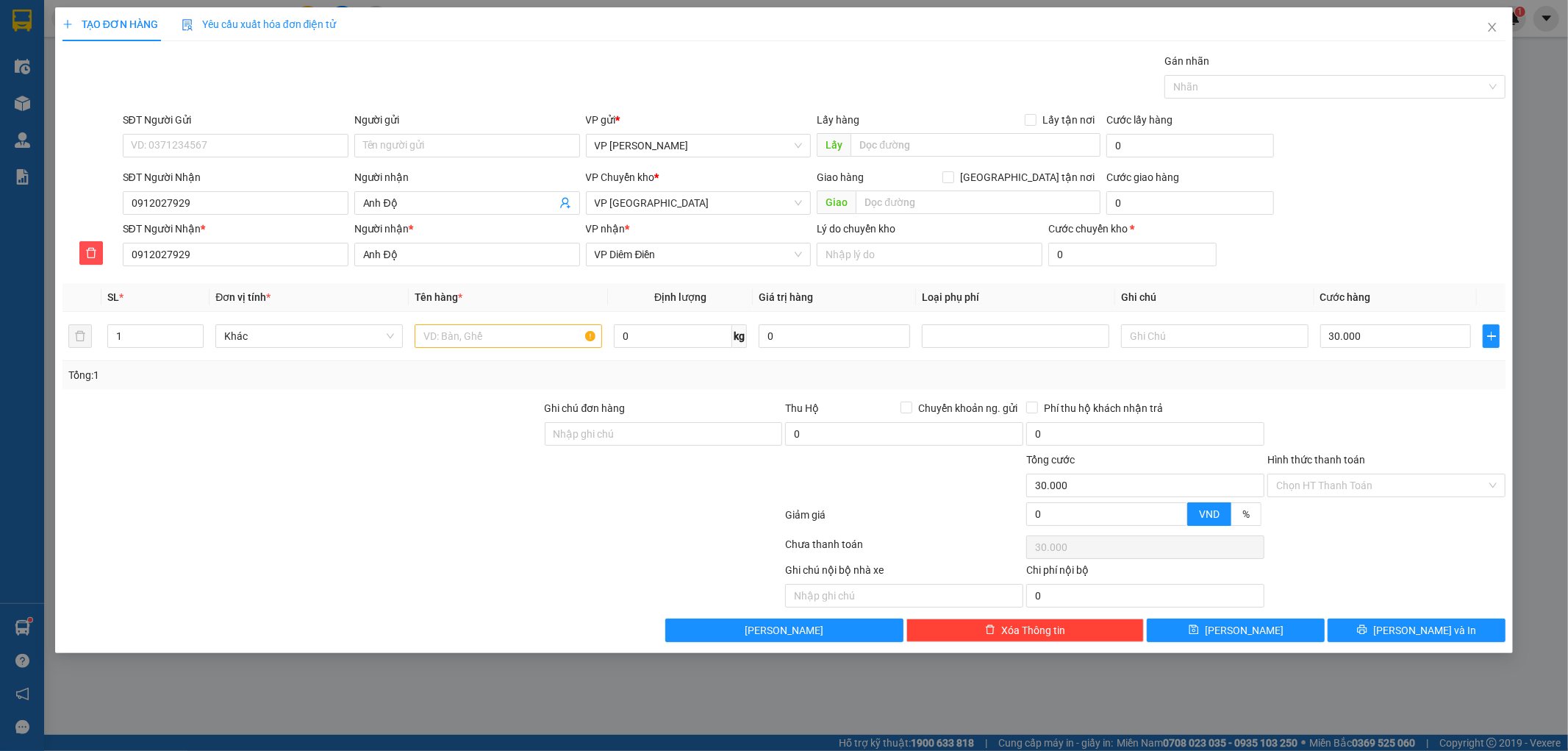
click at [1363, 417] on div at bounding box center [1386, 425] width 241 height 51
click at [530, 333] on input "text" at bounding box center [508, 336] width 188 height 24
click at [1378, 623] on button "[PERSON_NAME] và In" at bounding box center [1417, 630] width 178 height 24
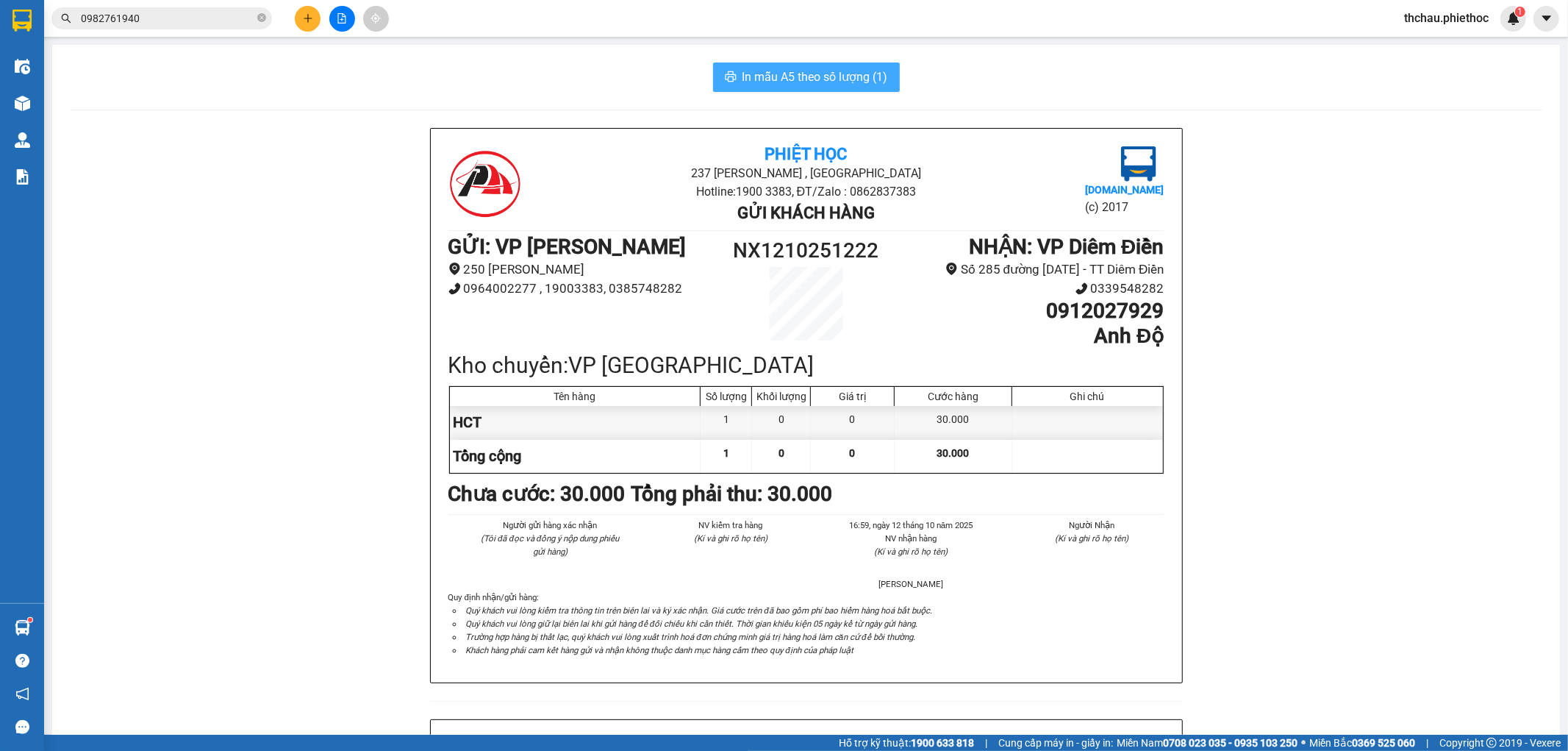
click at [790, 79] on span "In mẫu A5 theo số lượng (1)" at bounding box center [815, 76] width 145 height 19
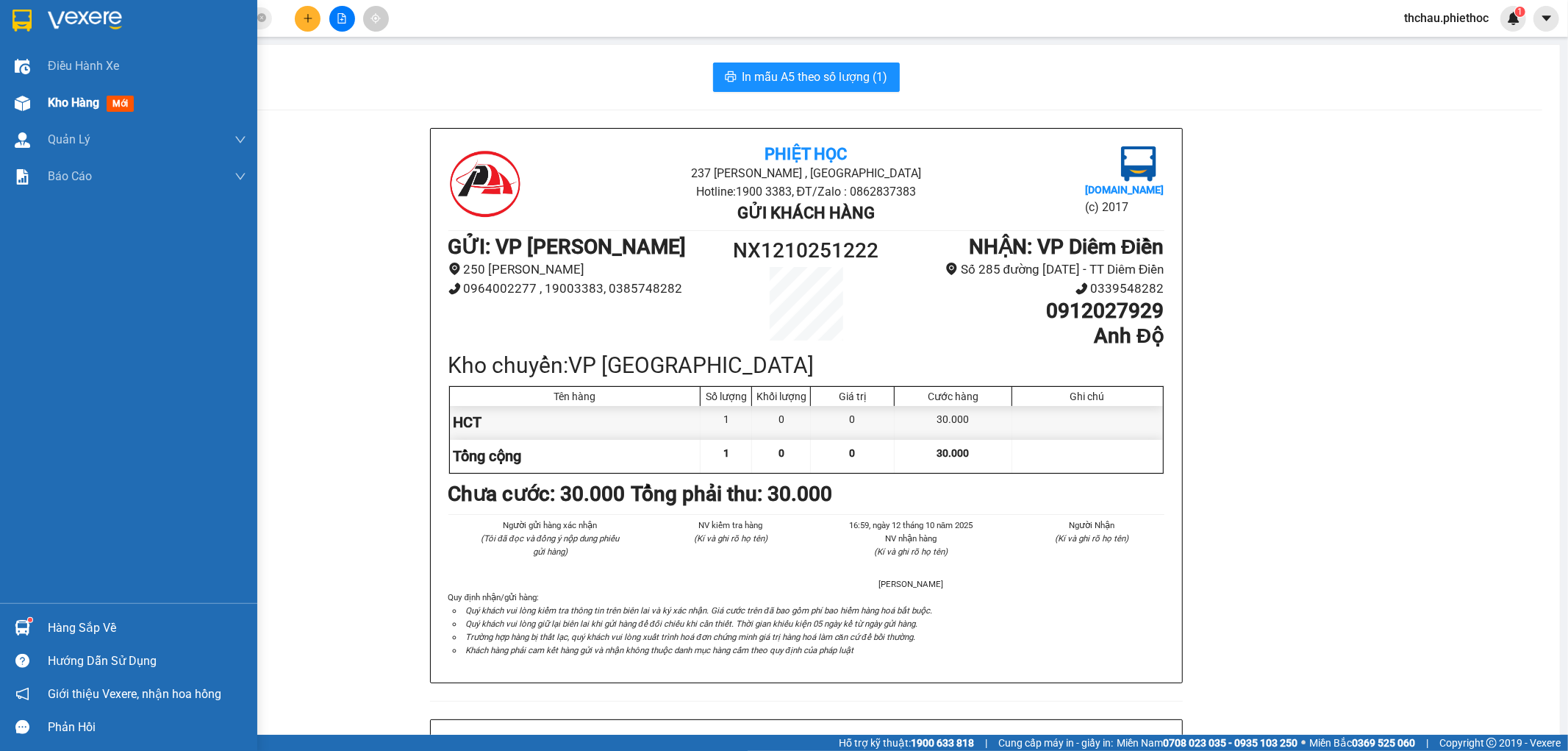
click at [63, 98] on span "Kho hàng" at bounding box center [73, 102] width 51 height 14
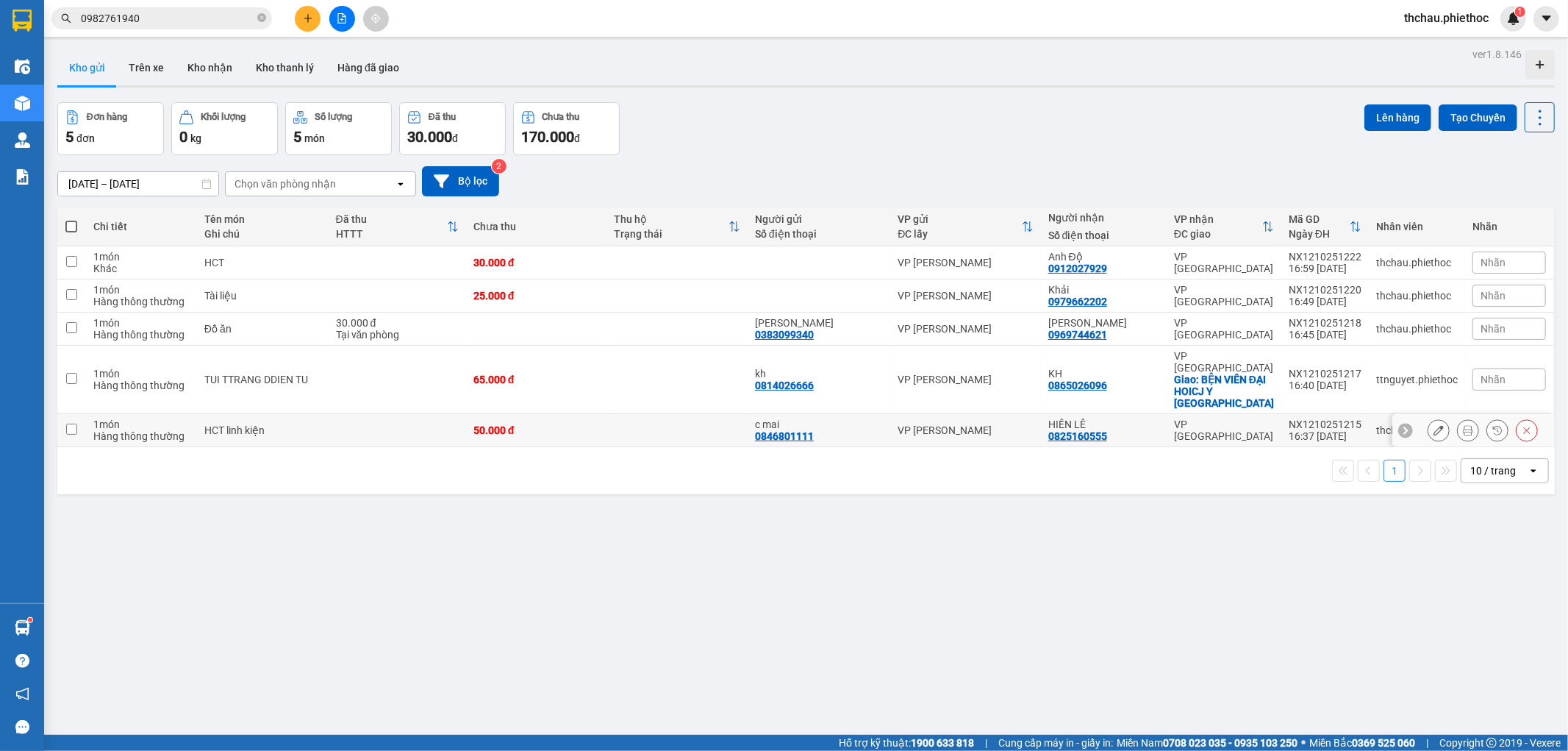
click at [71, 424] on input "checkbox" at bounding box center [71, 429] width 11 height 11
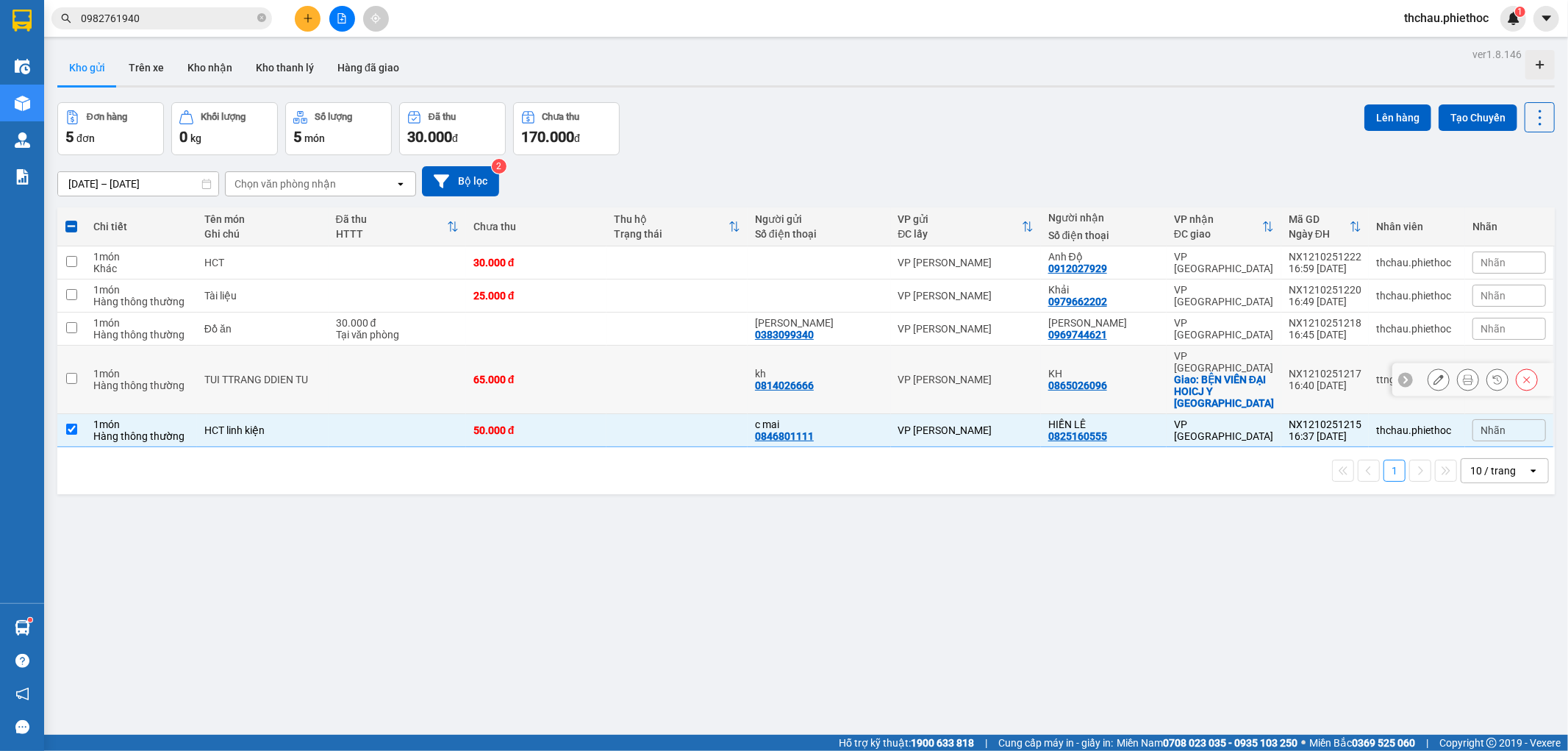
click at [72, 373] on input "checkbox" at bounding box center [71, 378] width 11 height 11
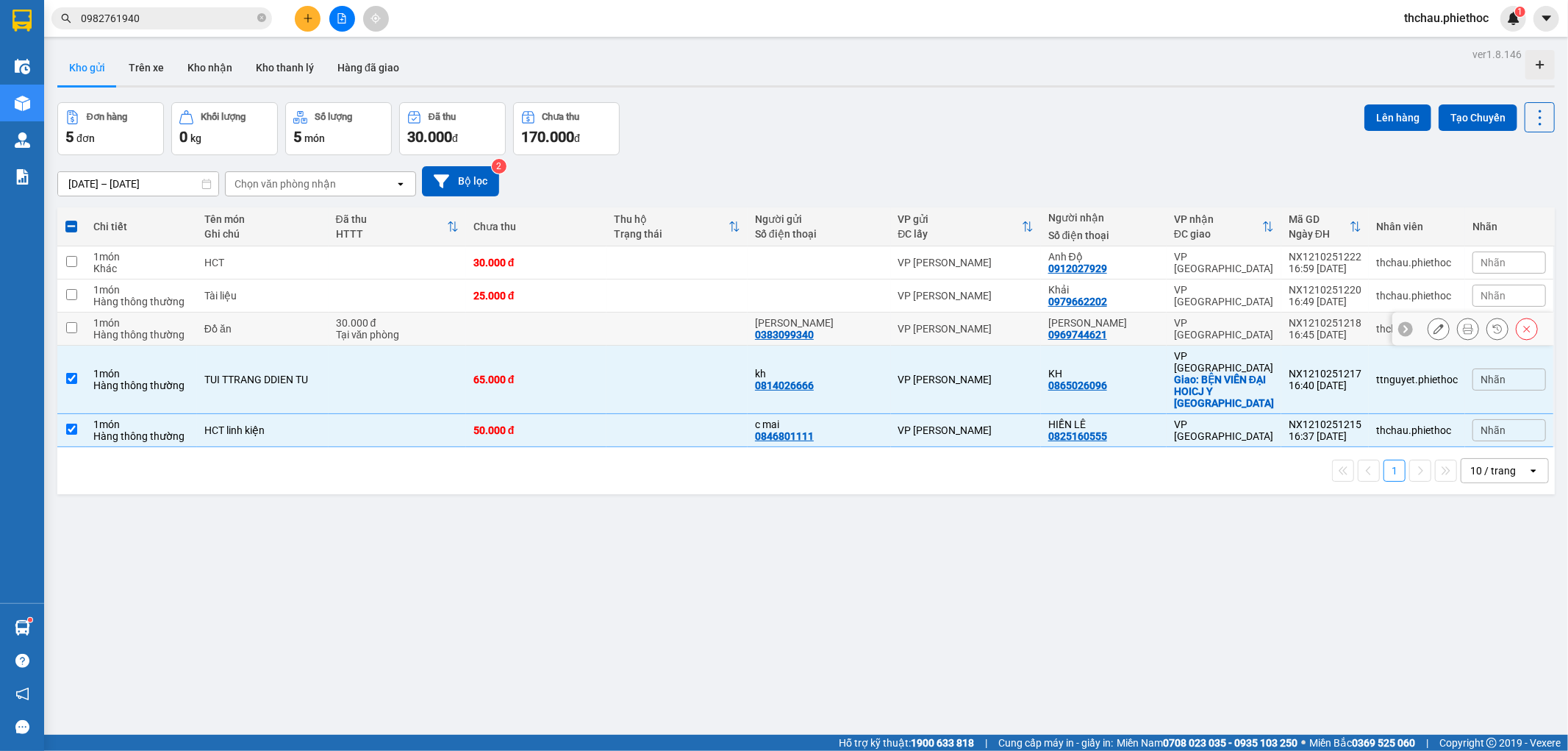
click at [71, 331] on input "checkbox" at bounding box center [71, 327] width 11 height 11
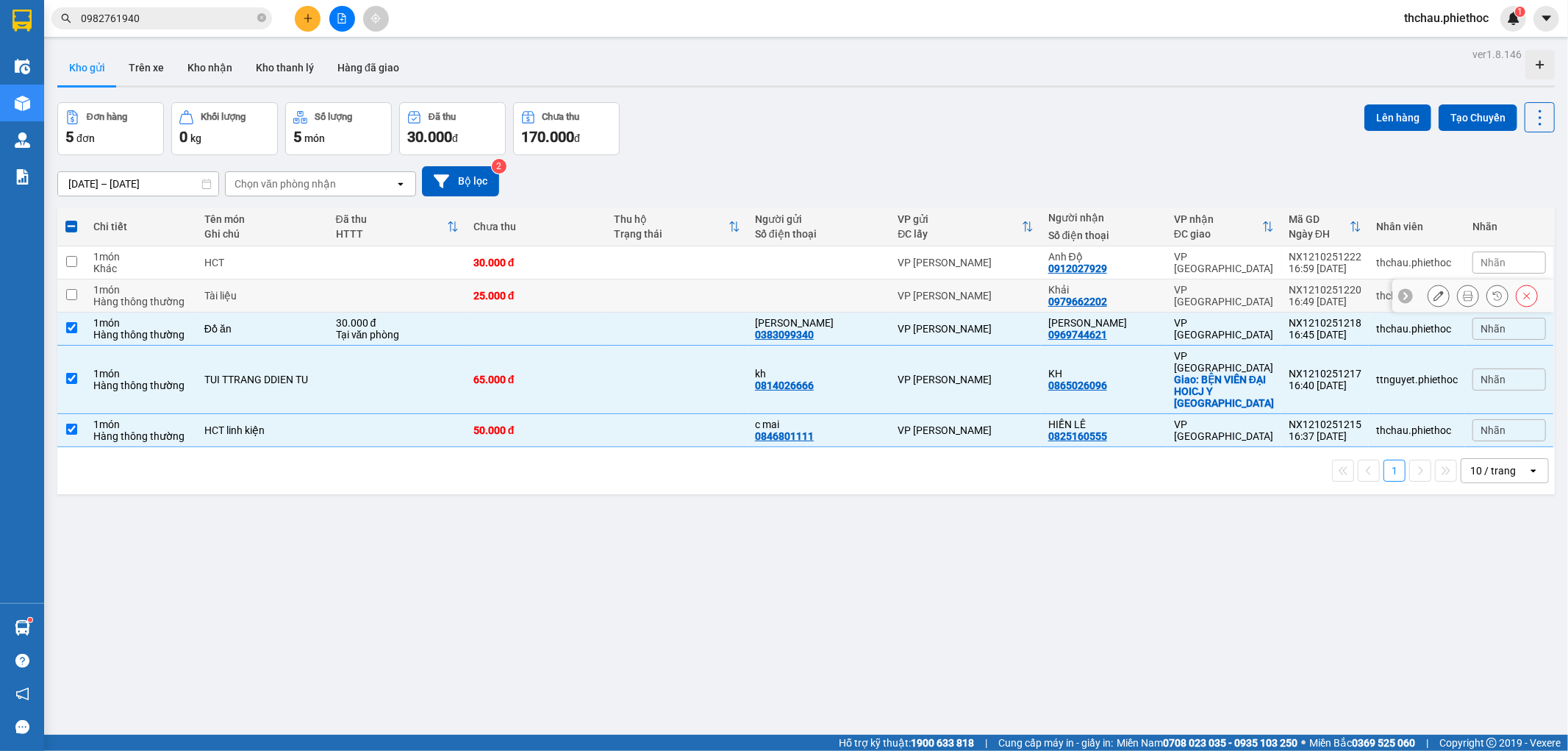
click at [68, 290] on input "checkbox" at bounding box center [71, 294] width 11 height 11
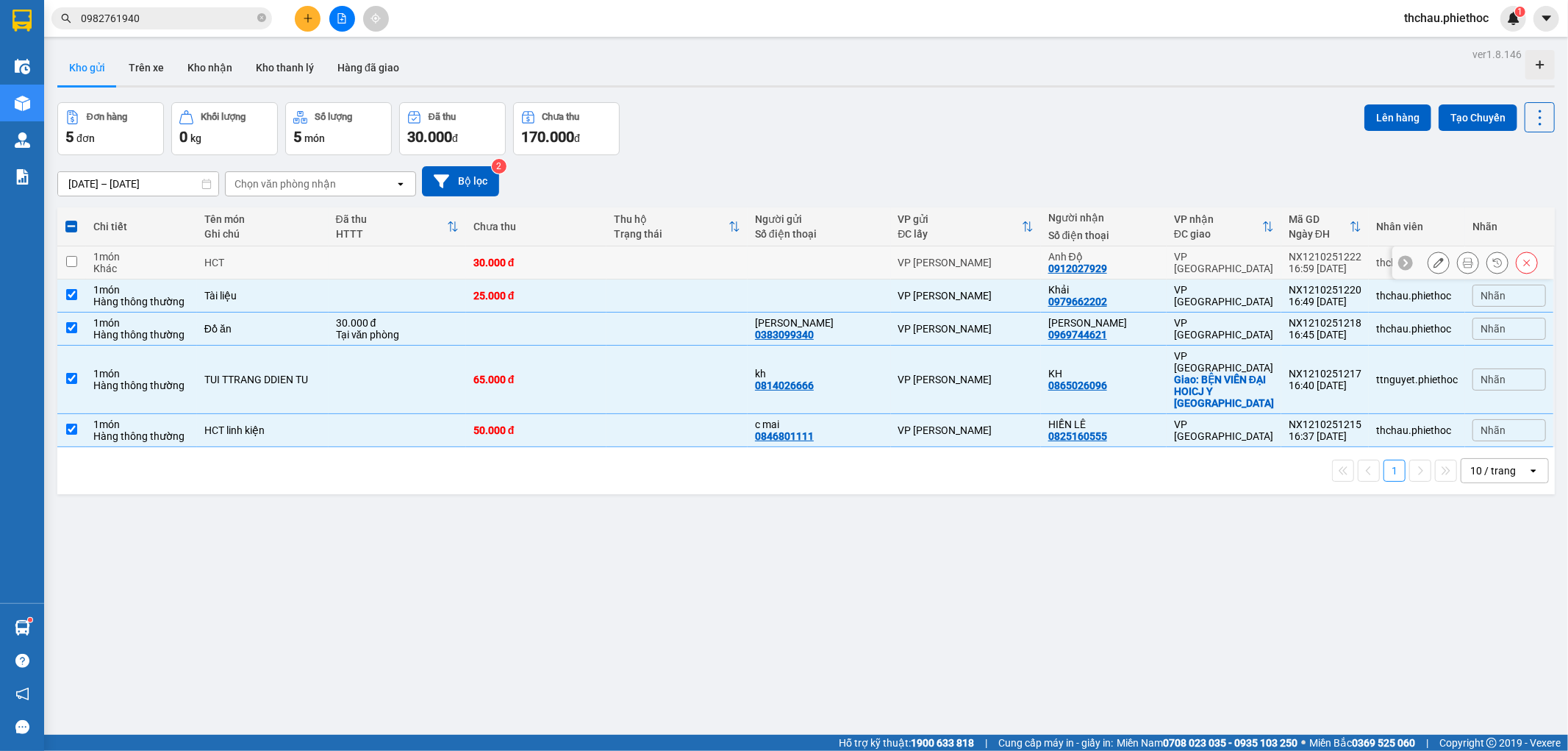
click at [67, 260] on input "checkbox" at bounding box center [71, 261] width 11 height 11
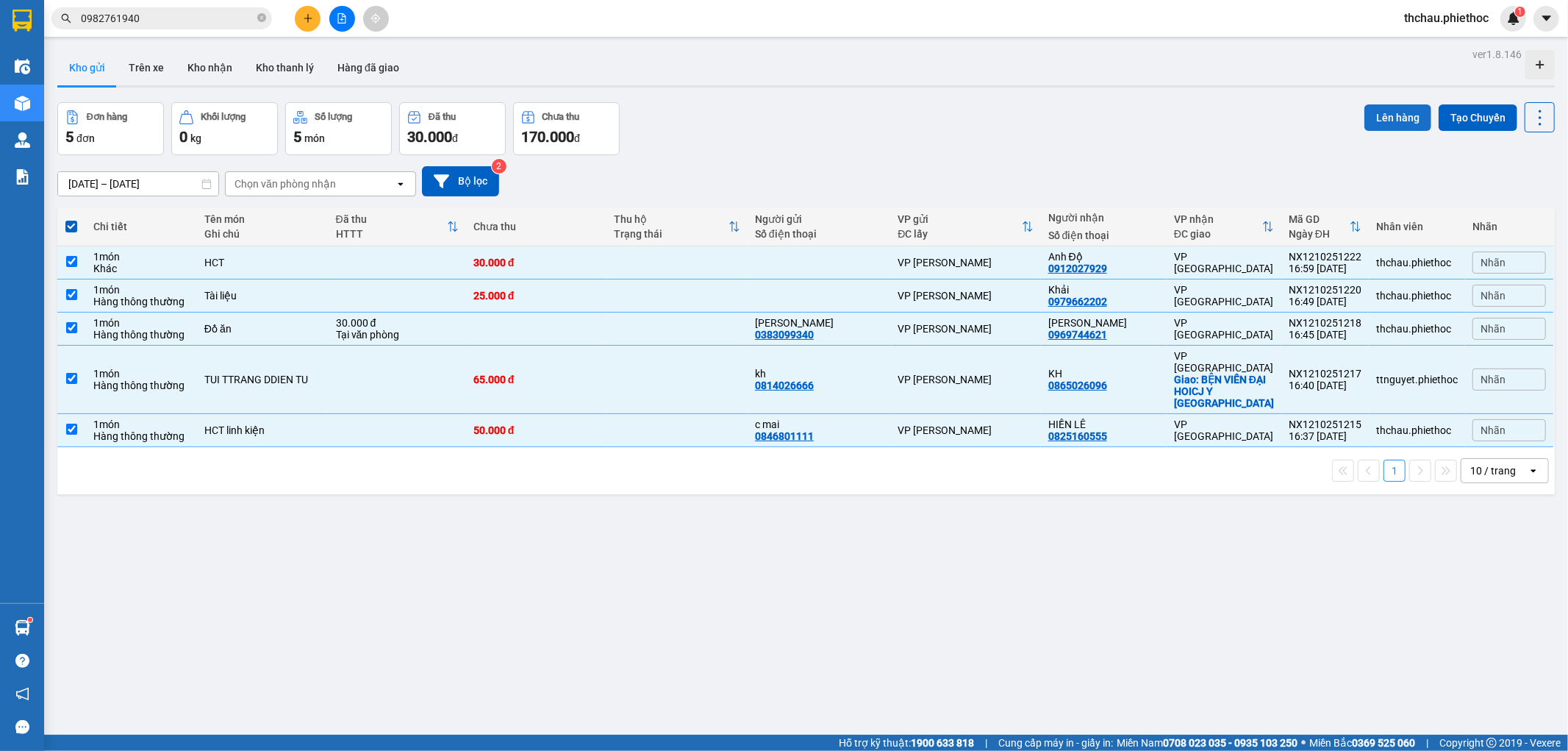
click at [1374, 114] on button "Lên hàng" at bounding box center [1397, 118] width 67 height 27
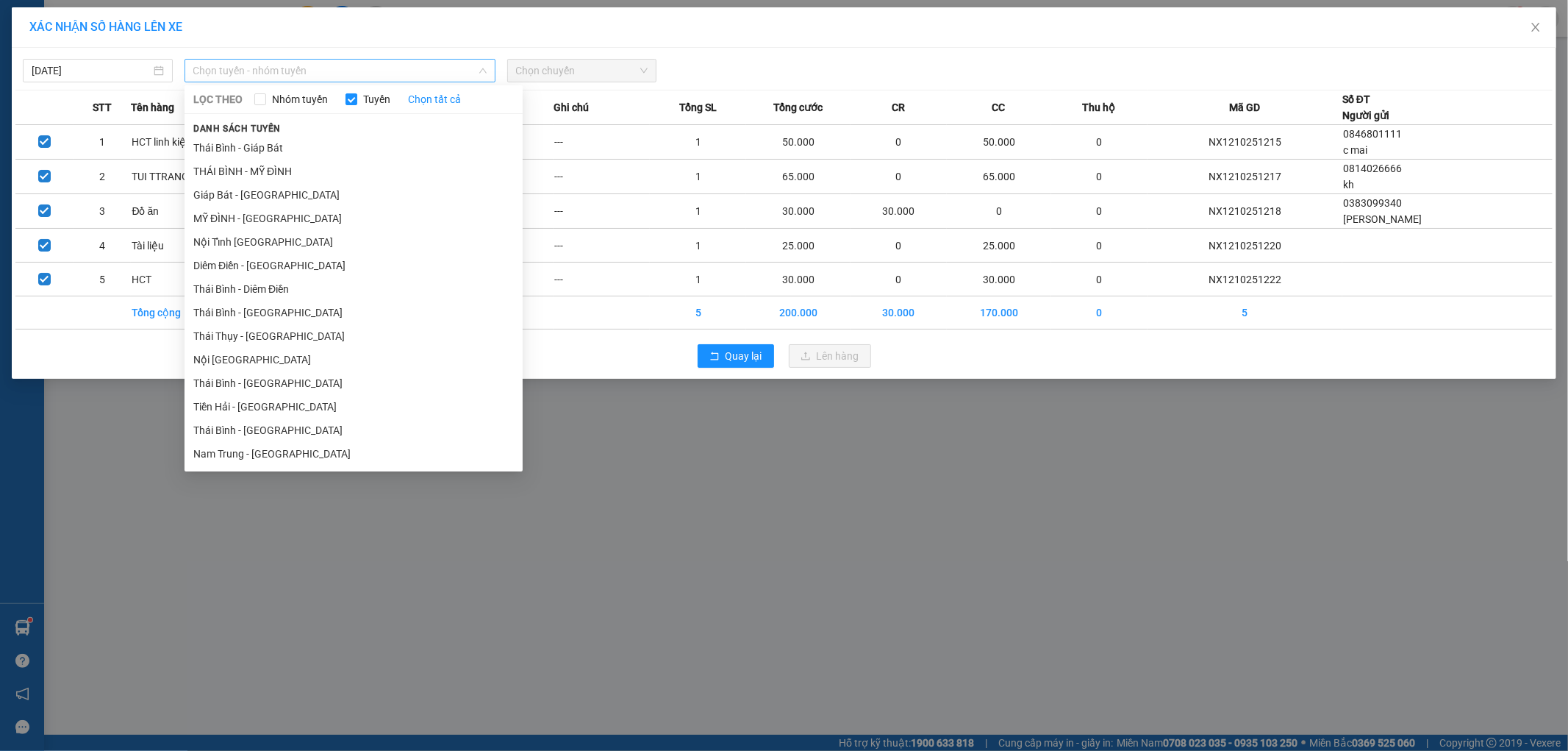
click at [360, 74] on span "Chọn tuyến - nhóm tuyến" at bounding box center [340, 70] width 293 height 22
click at [287, 211] on li "MỸ ĐÌNH - [GEOGRAPHIC_DATA]" at bounding box center [354, 218] width 338 height 24
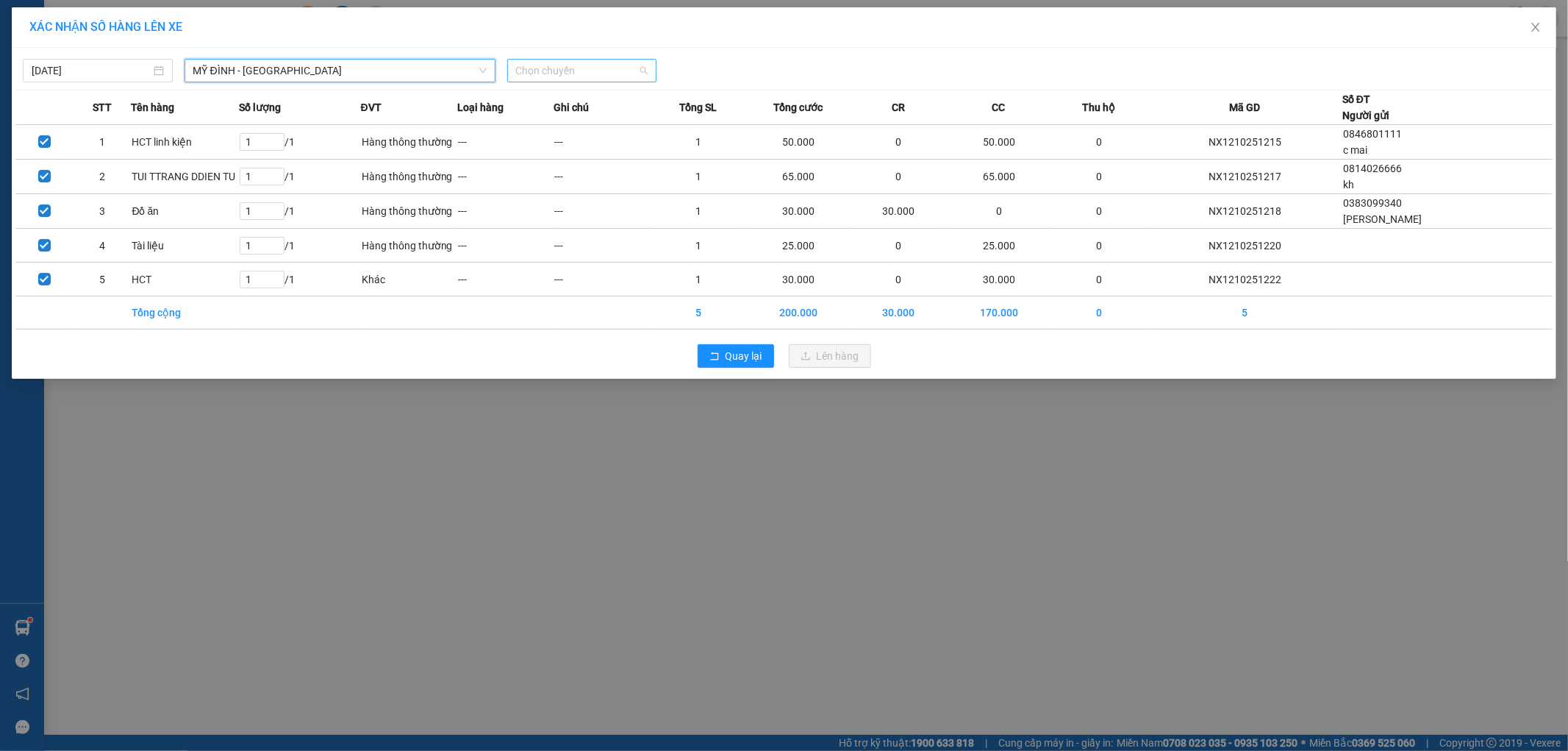
click at [547, 68] on span "Chọn chuyến" at bounding box center [582, 70] width 132 height 22
click at [600, 118] on div "17:04 - 29H-900.15" at bounding box center [573, 124] width 115 height 16
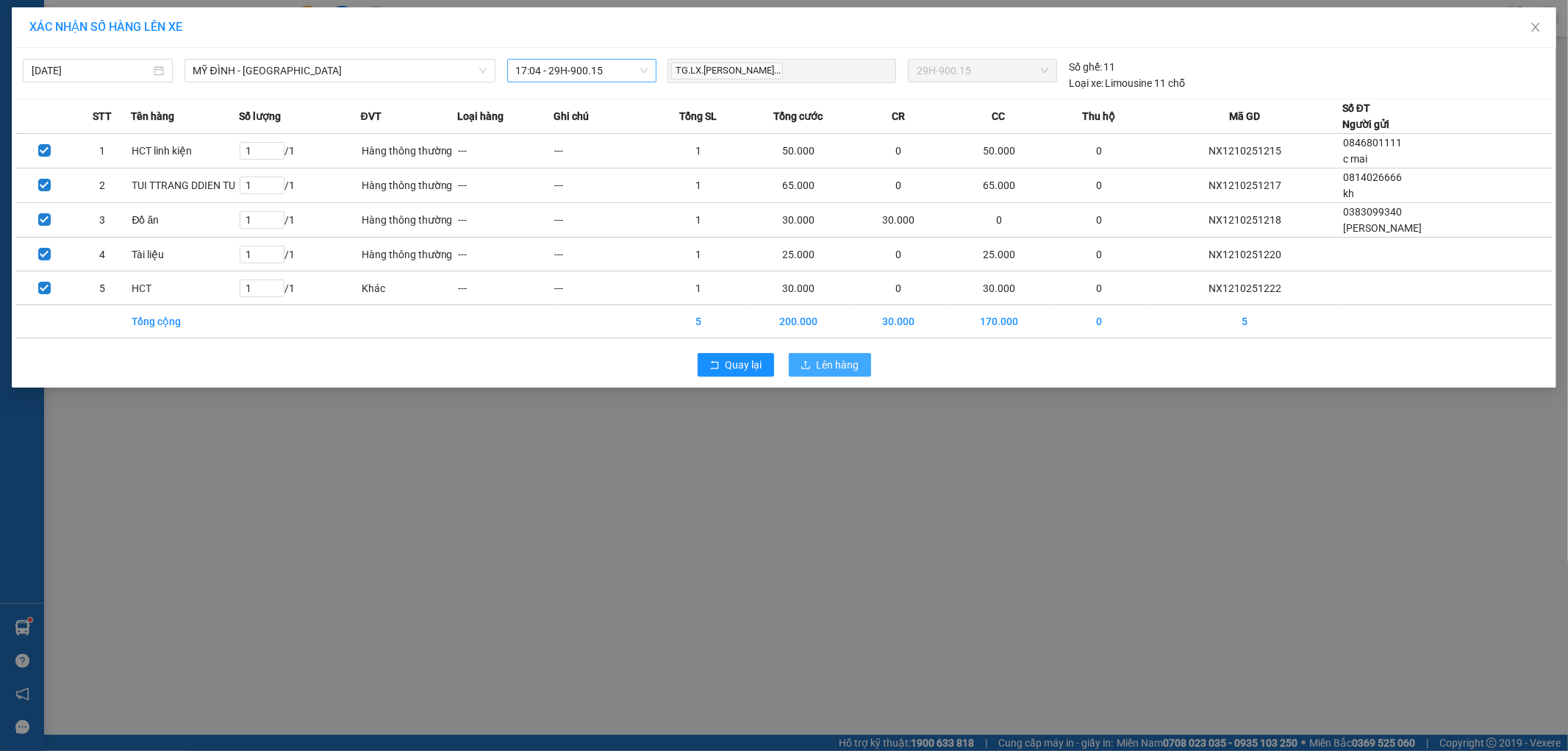
click at [831, 363] on span "Lên hàng" at bounding box center [837, 365] width 42 height 16
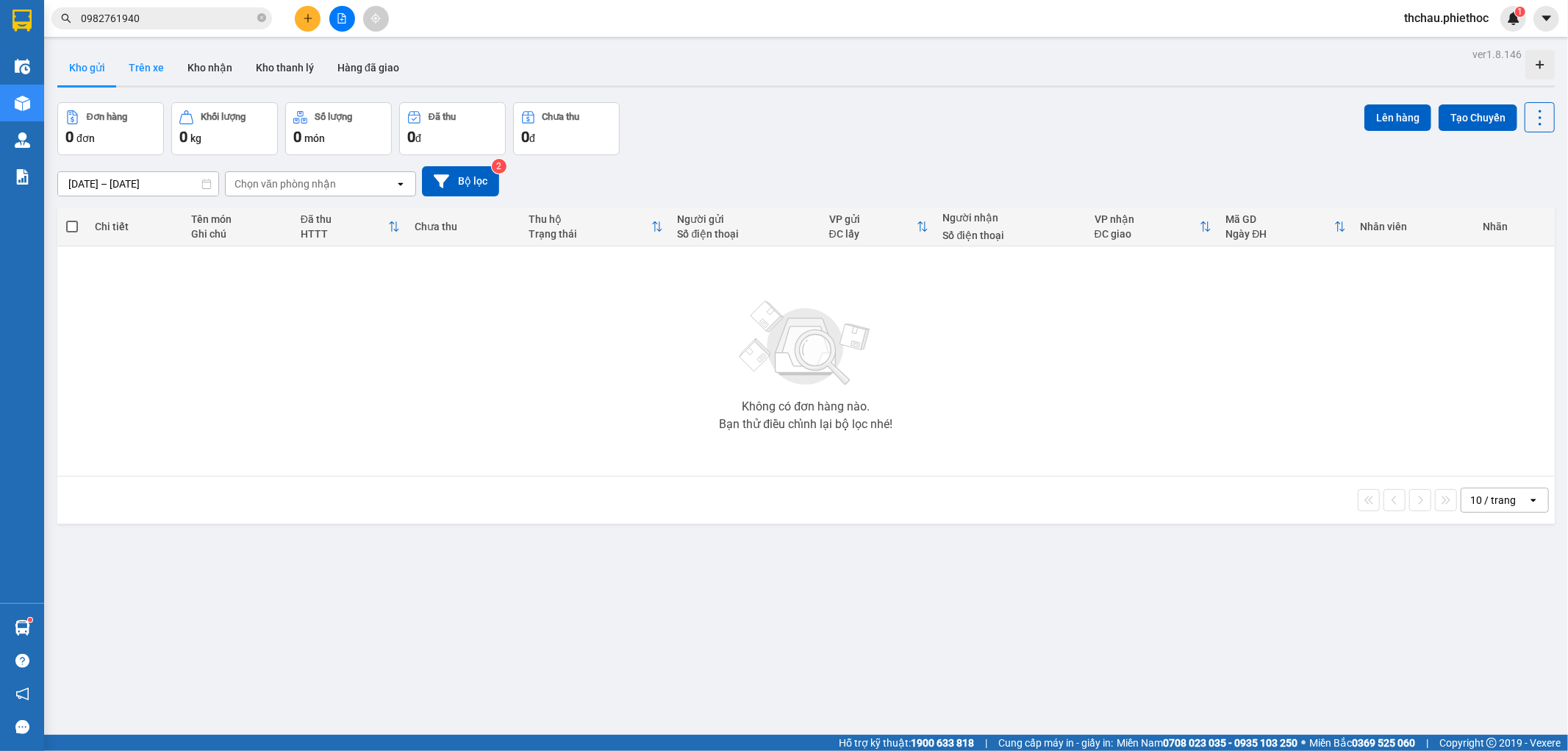
click at [145, 68] on button "Trên xe" at bounding box center [146, 68] width 59 height 36
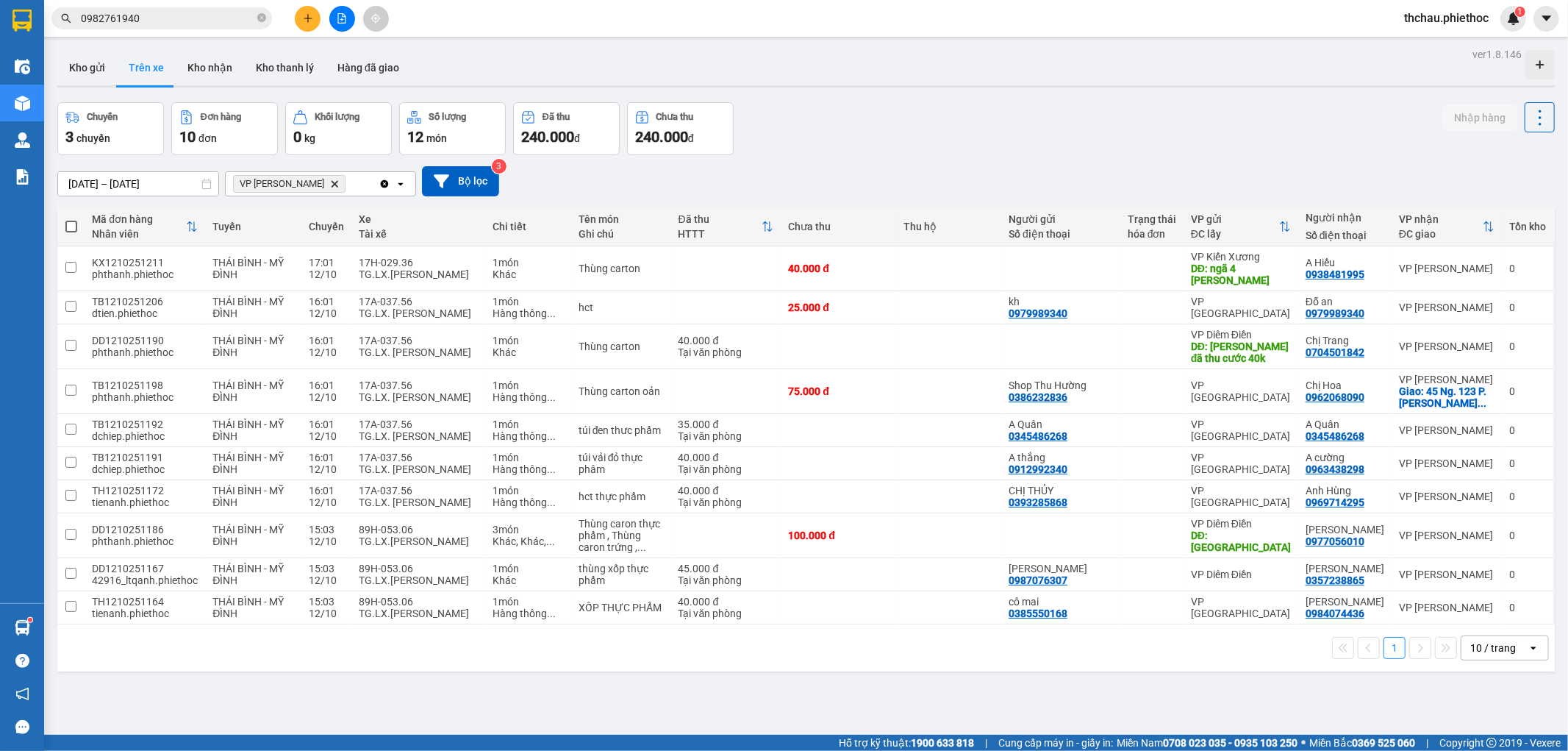
drag, startPoint x: 7, startPoint y: 2, endPoint x: 482, endPoint y: 69, distance: 479.7
click at [482, 69] on div "Kho gửi Trên xe Kho nhận Kho thanh [PERSON_NAME] đã giao" at bounding box center [806, 69] width 1498 height 39
click at [74, 601] on input "checkbox" at bounding box center [70, 606] width 11 height 11
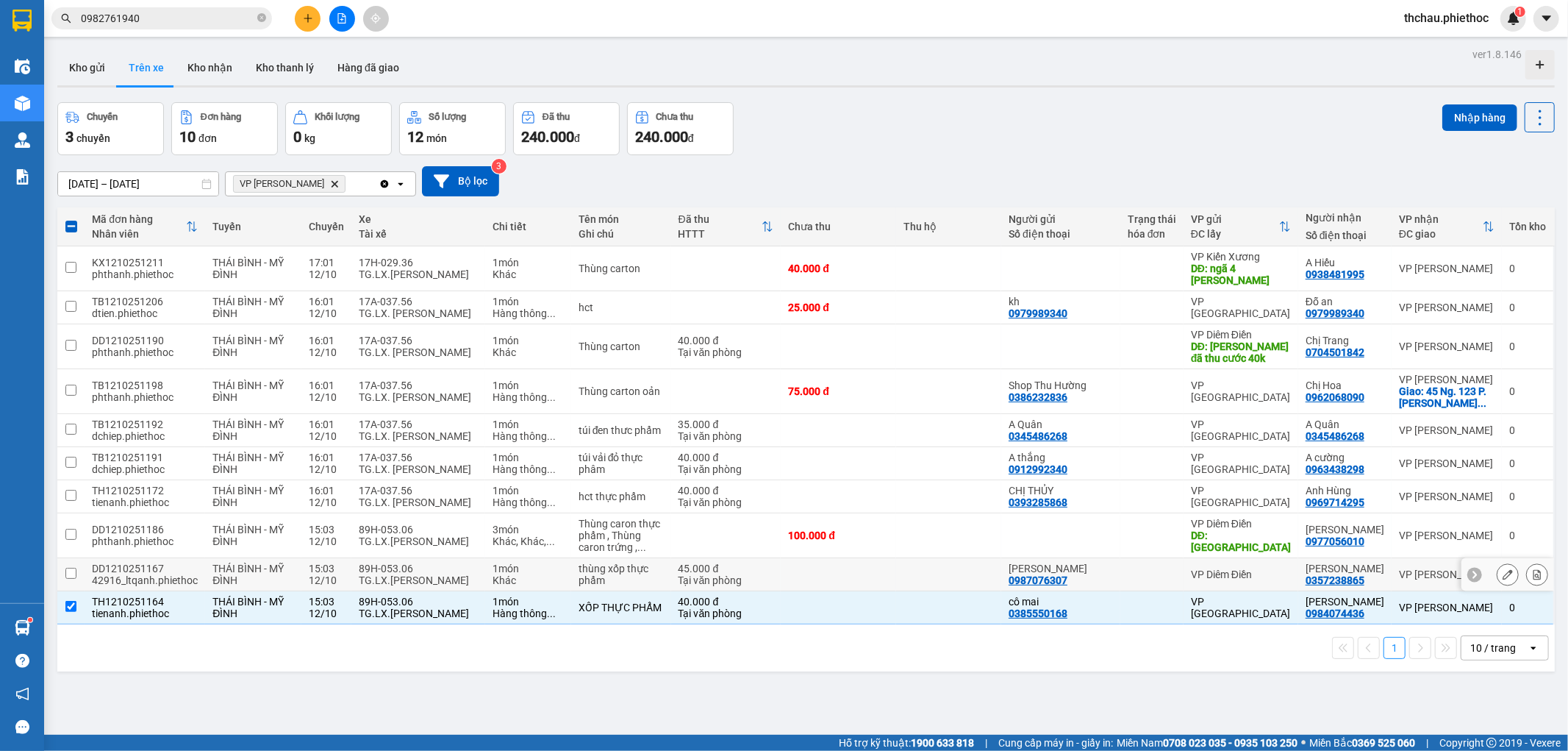
click at [68, 601] on input "checkbox" at bounding box center [70, 606] width 11 height 11
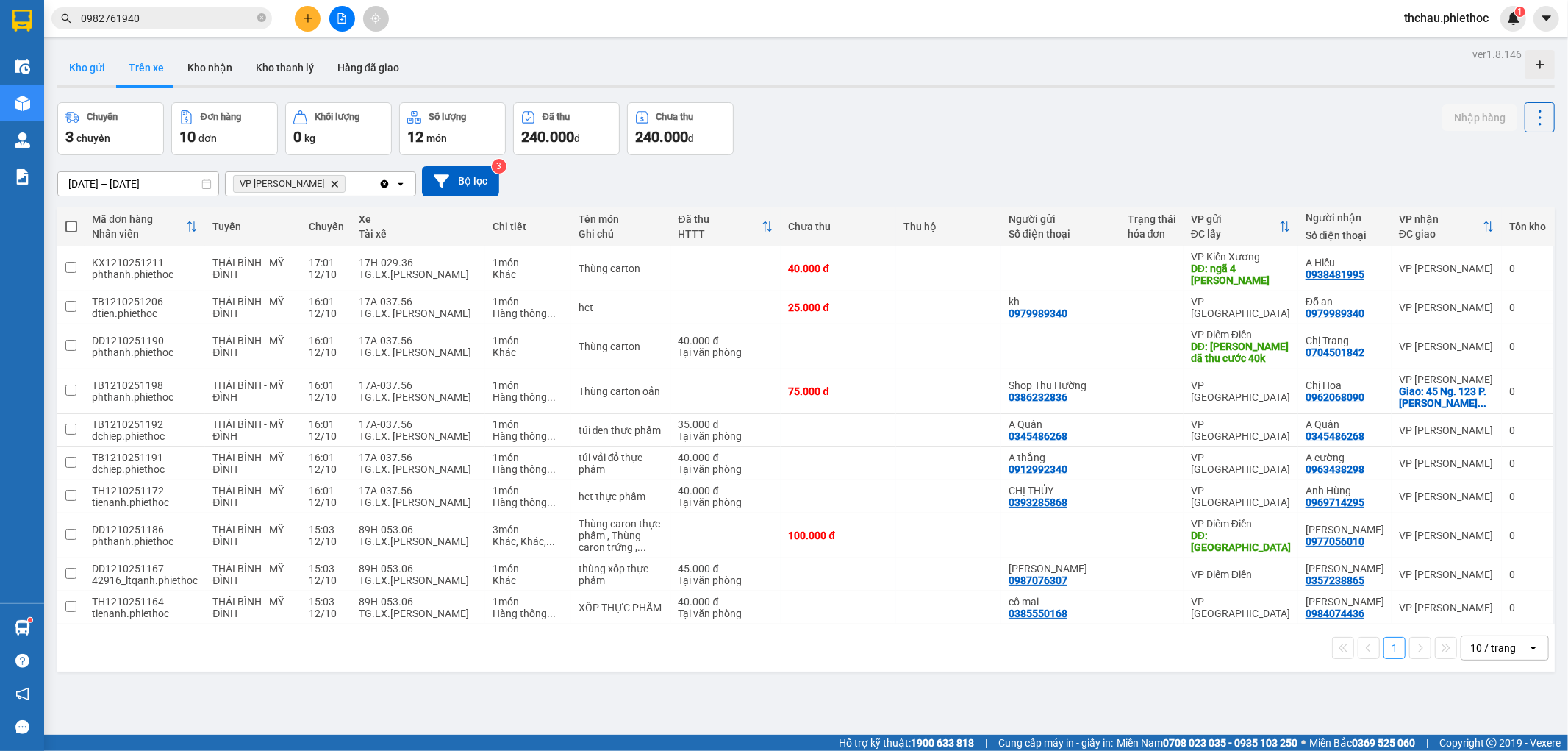
click at [90, 66] on button "Kho gửi" at bounding box center [87, 68] width 59 height 36
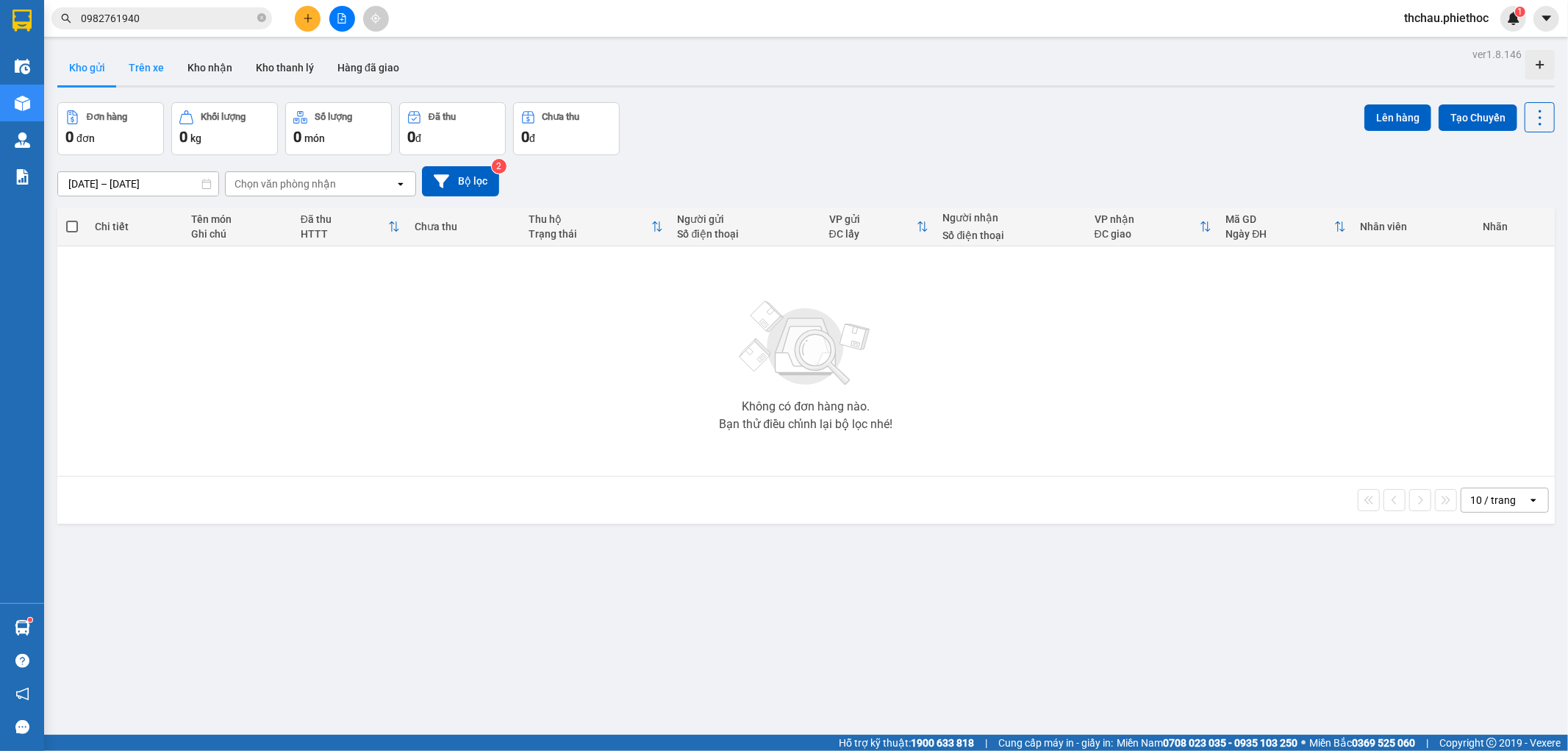
click at [148, 62] on button "Trên xe" at bounding box center [146, 68] width 59 height 36
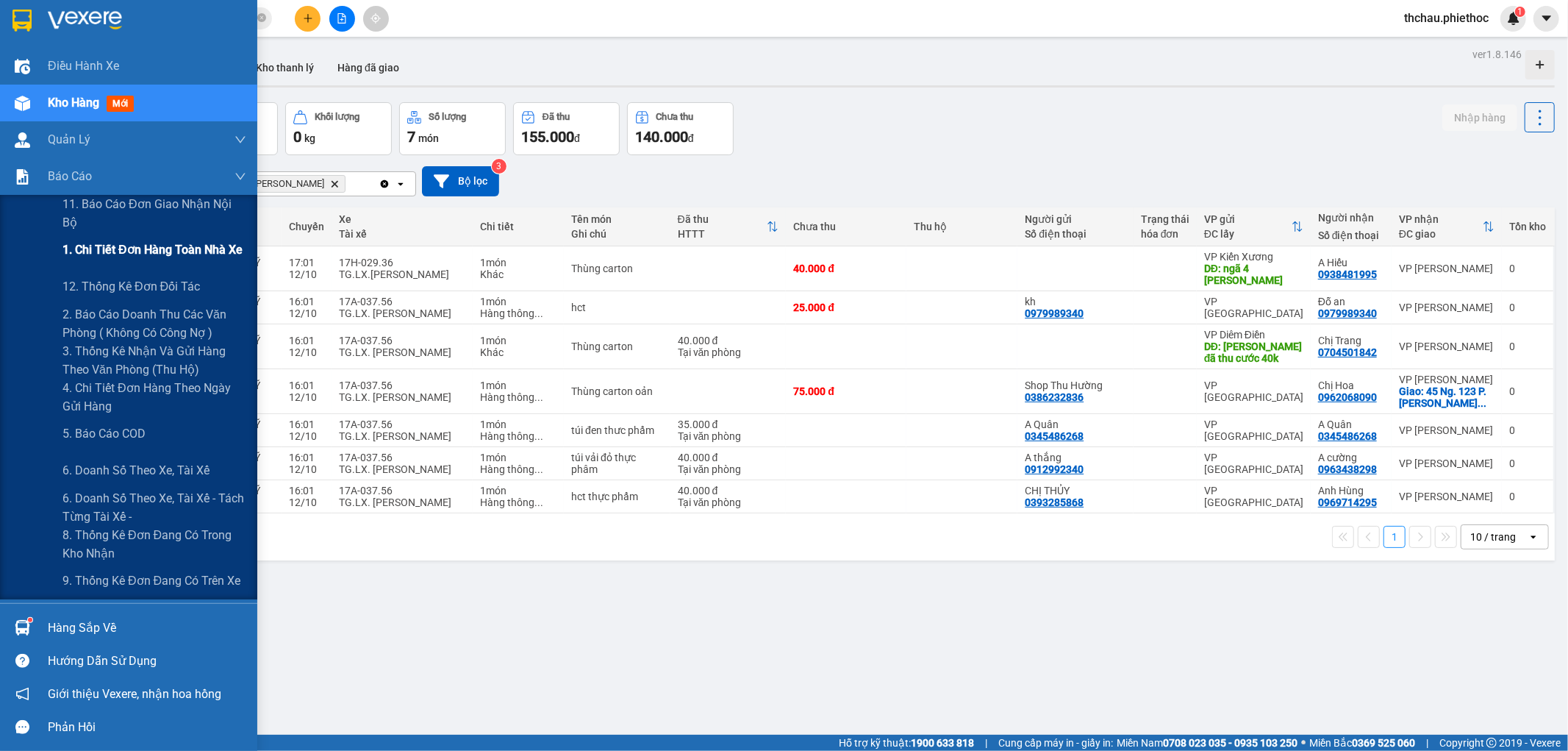
click at [107, 245] on span "1. Chi tiết đơn hàng toàn nhà xe" at bounding box center [152, 249] width 180 height 19
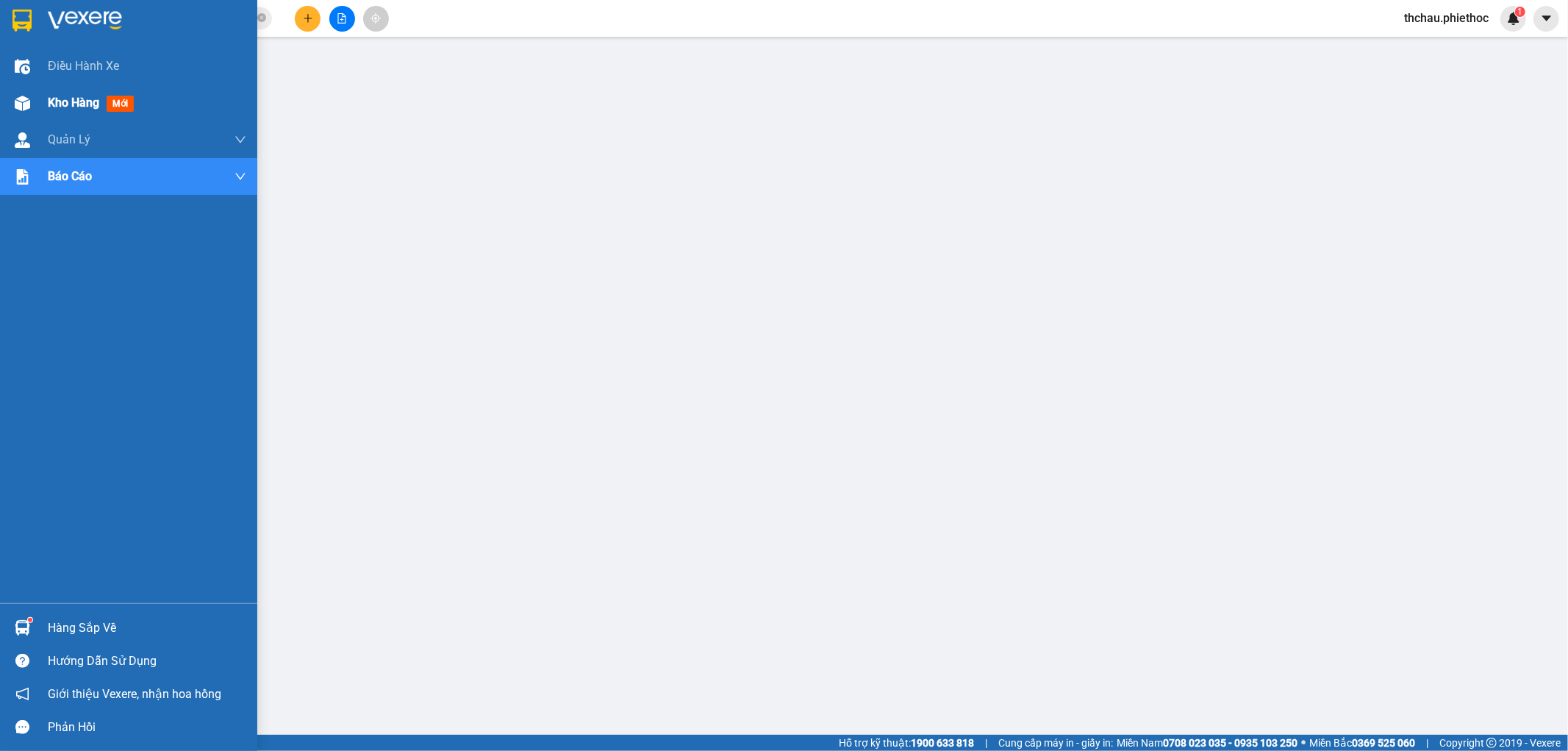
click at [53, 99] on span "Kho hàng" at bounding box center [73, 102] width 51 height 14
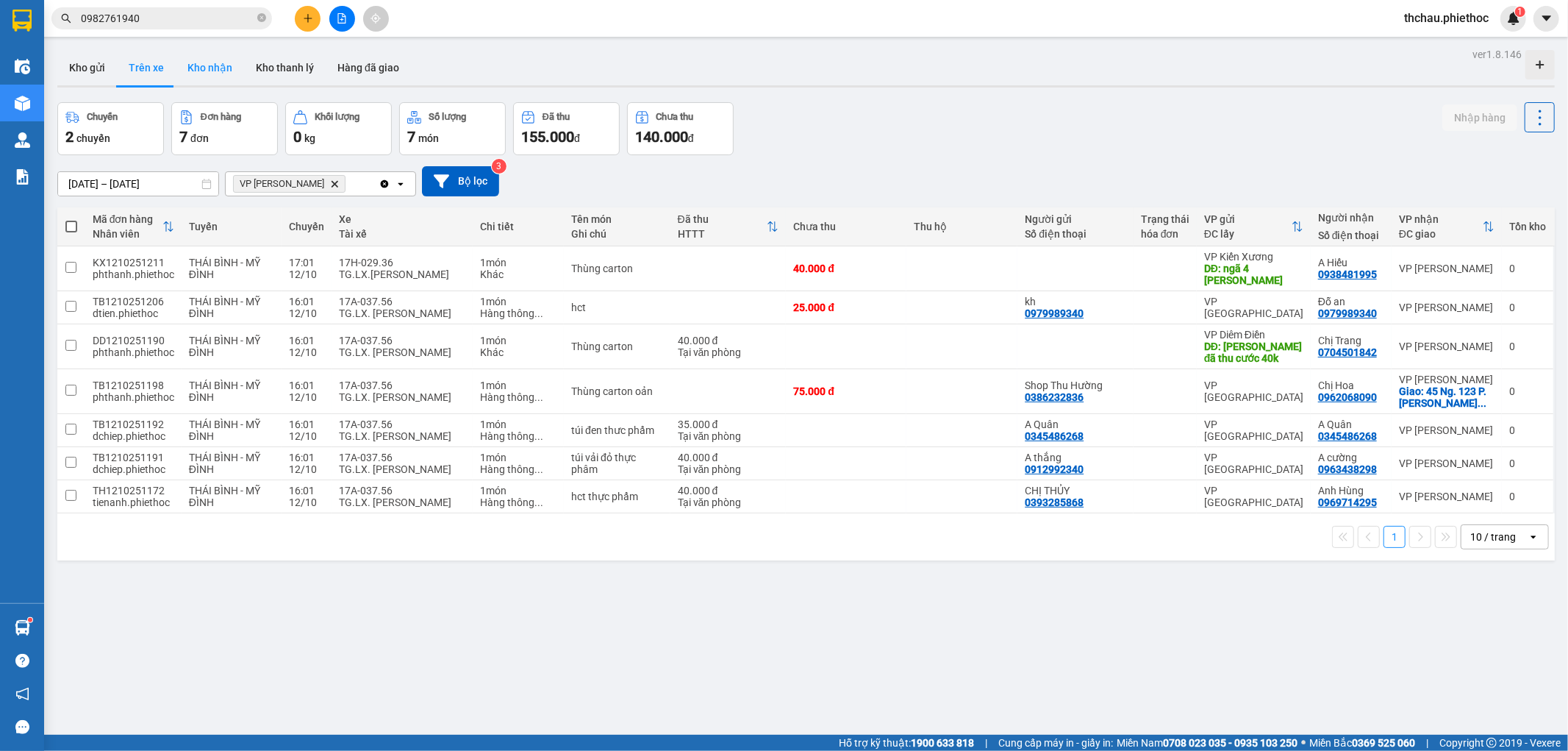
click at [217, 66] on button "Kho nhận" at bounding box center [210, 68] width 68 height 36
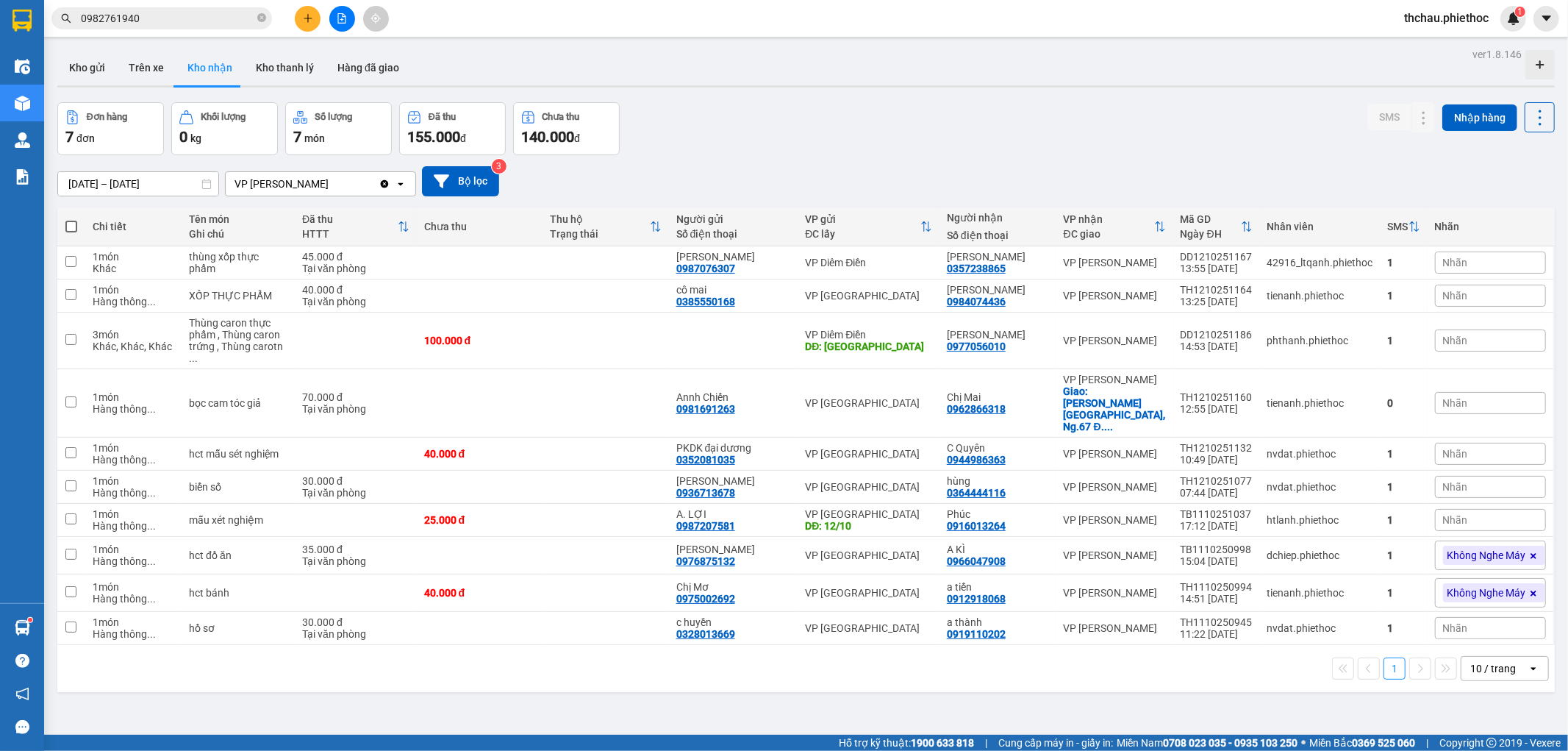
click at [248, 673] on div "ver 1.8.146 Kho gửi Trên xe Kho nhận Kho thanh [PERSON_NAME] đã giao Đơn hàng 7…" at bounding box center [806, 419] width 1509 height 751
click at [192, 22] on input "0982761940" at bounding box center [168, 19] width 174 height 16
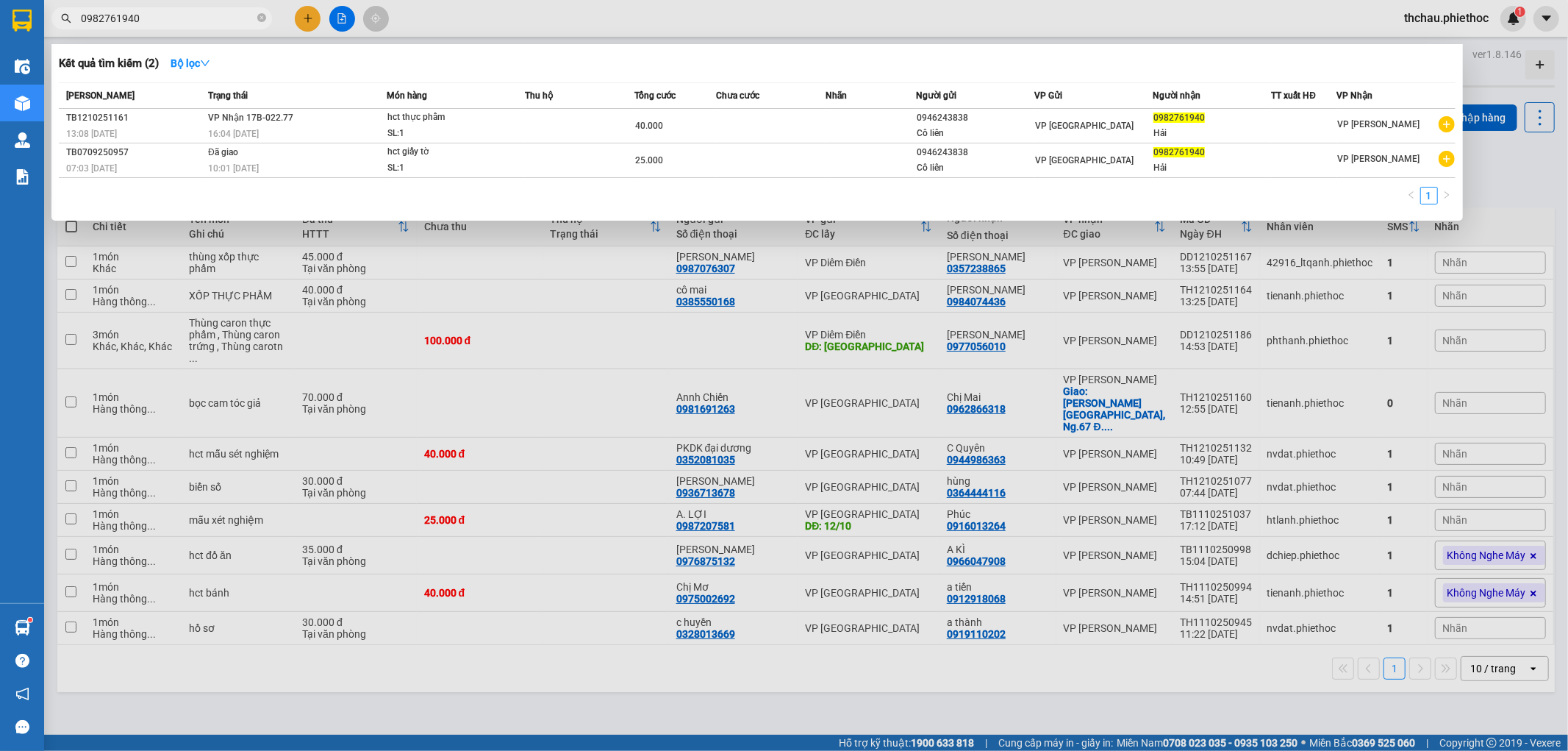
click at [263, 15] on icon "close-circle" at bounding box center [262, 18] width 9 height 9
type input "1186"
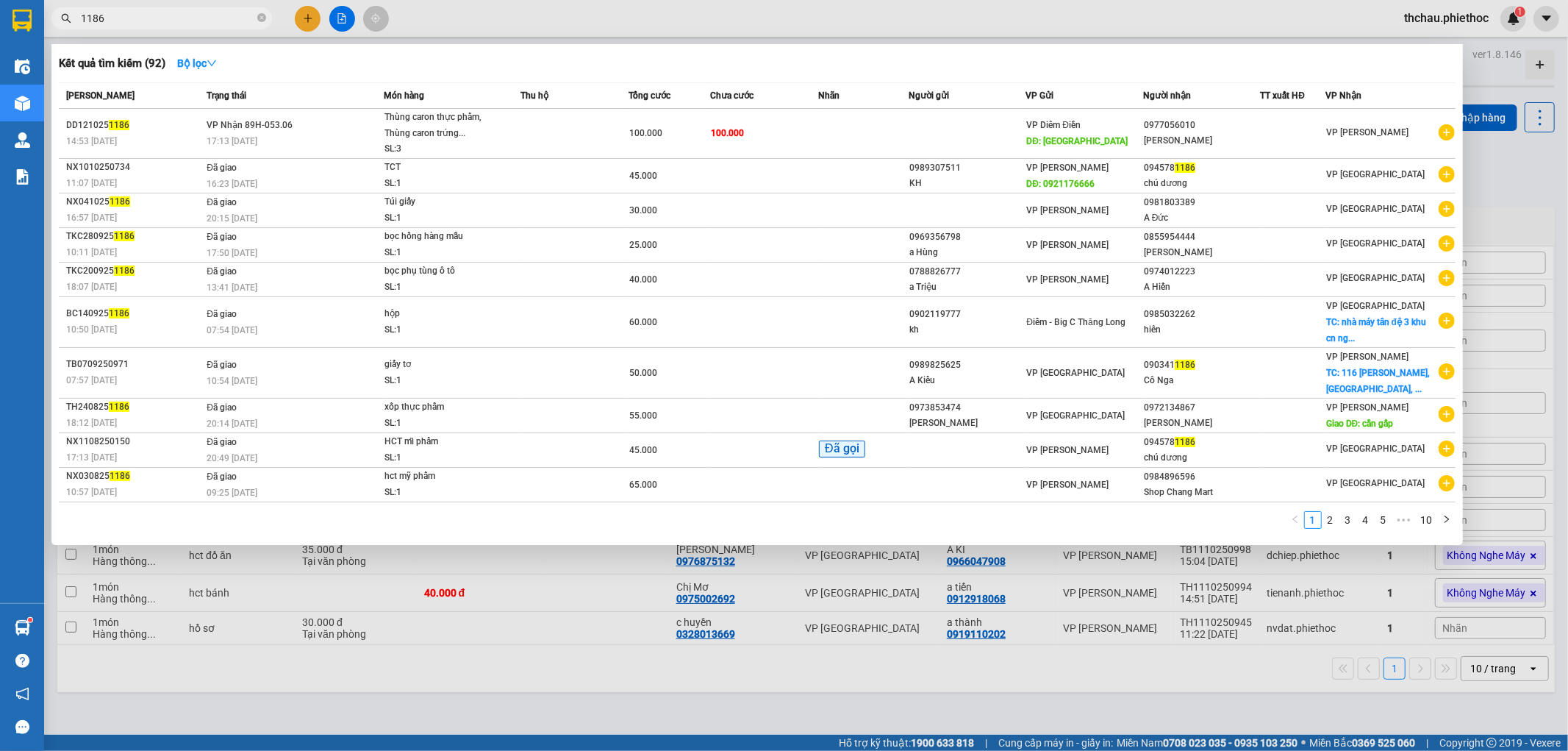
drag, startPoint x: 151, startPoint y: 20, endPoint x: 61, endPoint y: 20, distance: 90.0
click at [61, 20] on div "1186" at bounding box center [143, 19] width 287 height 22
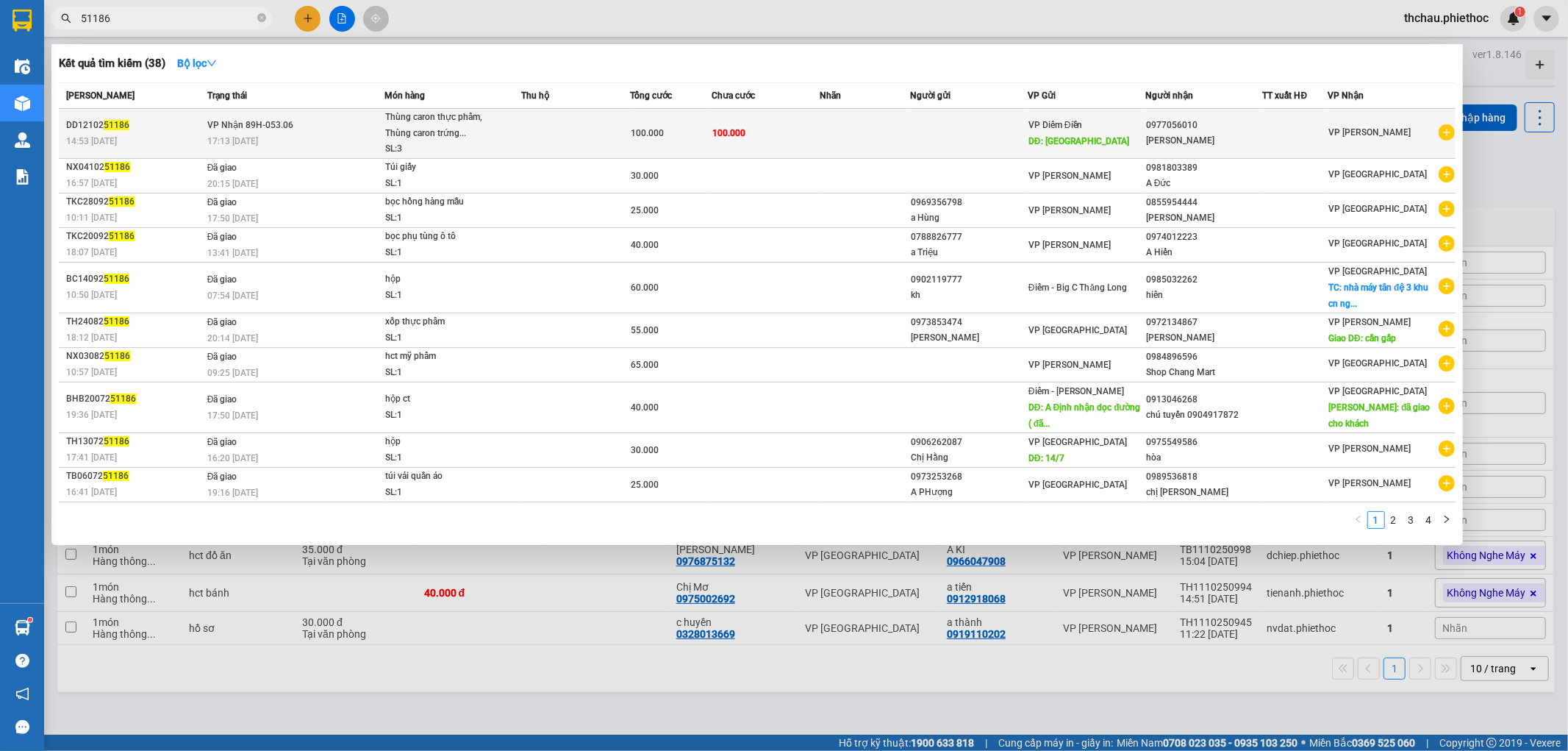
type input "51186"
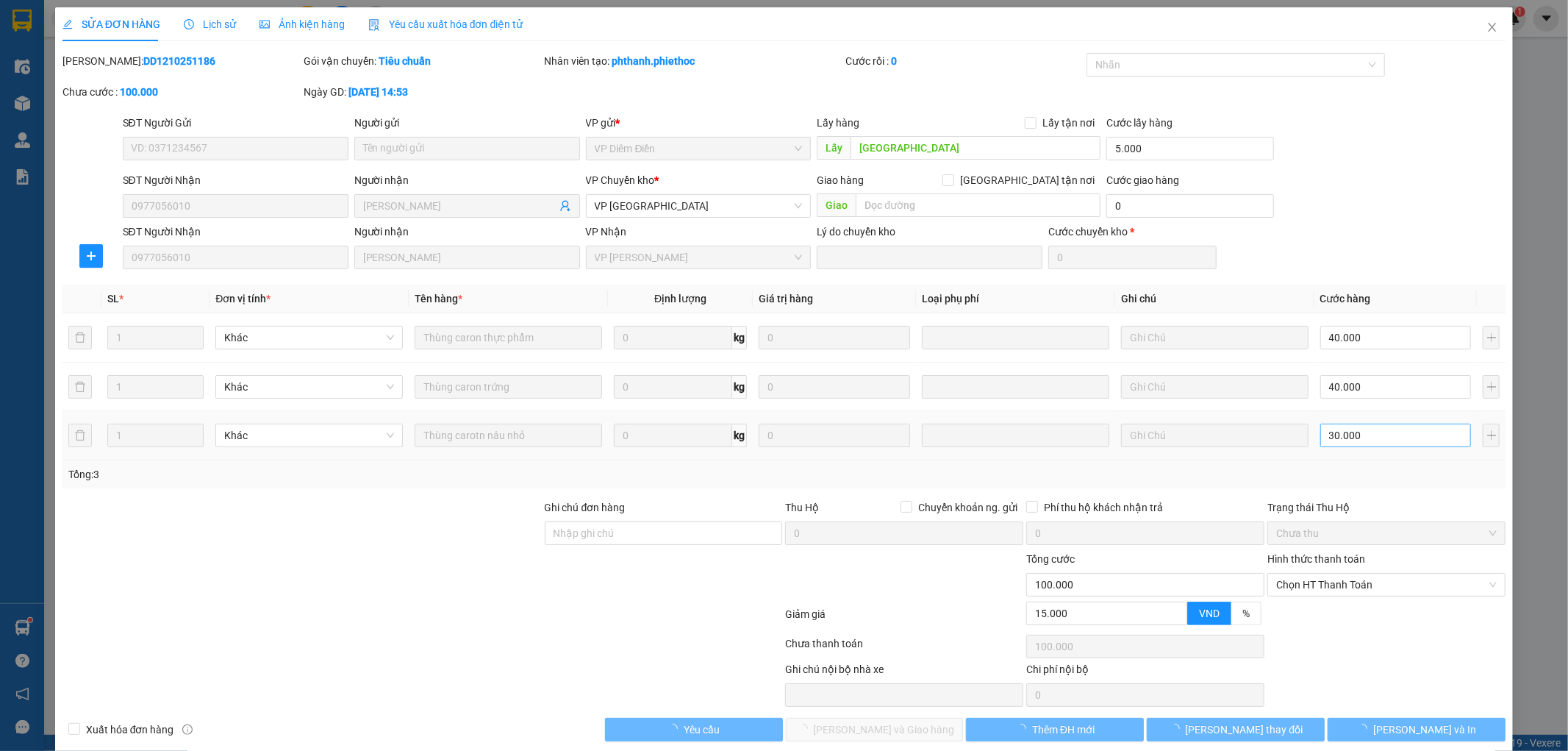
type input "Châu Giang"
type input "5.000"
type input "0977056010"
type input "[PERSON_NAME]"
type input "0"
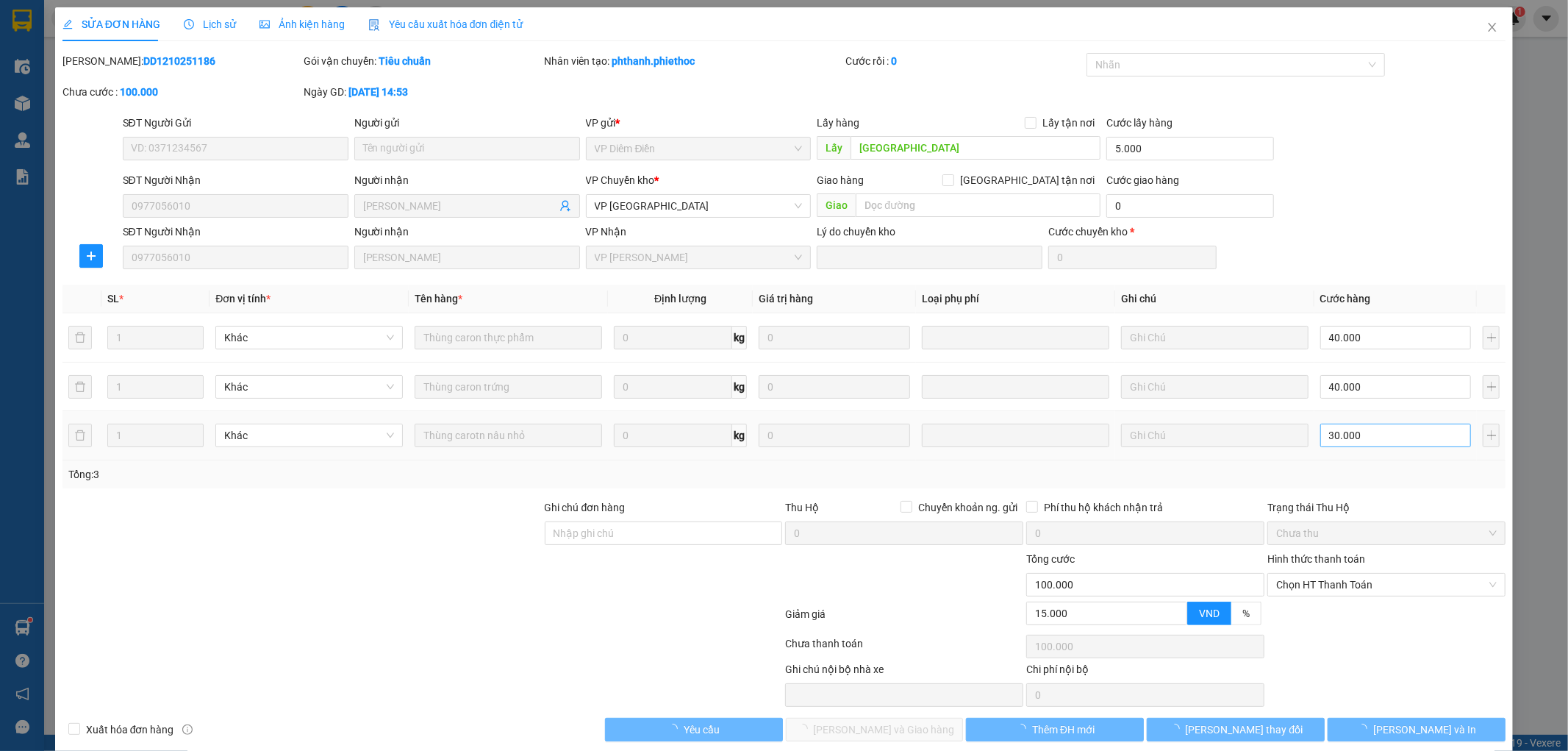
type input "100.000"
type input "15.000"
click at [1377, 435] on input "30.000" at bounding box center [1396, 436] width 151 height 24
click at [1328, 574] on span "Chọn HT Thanh Toán" at bounding box center [1386, 585] width 220 height 22
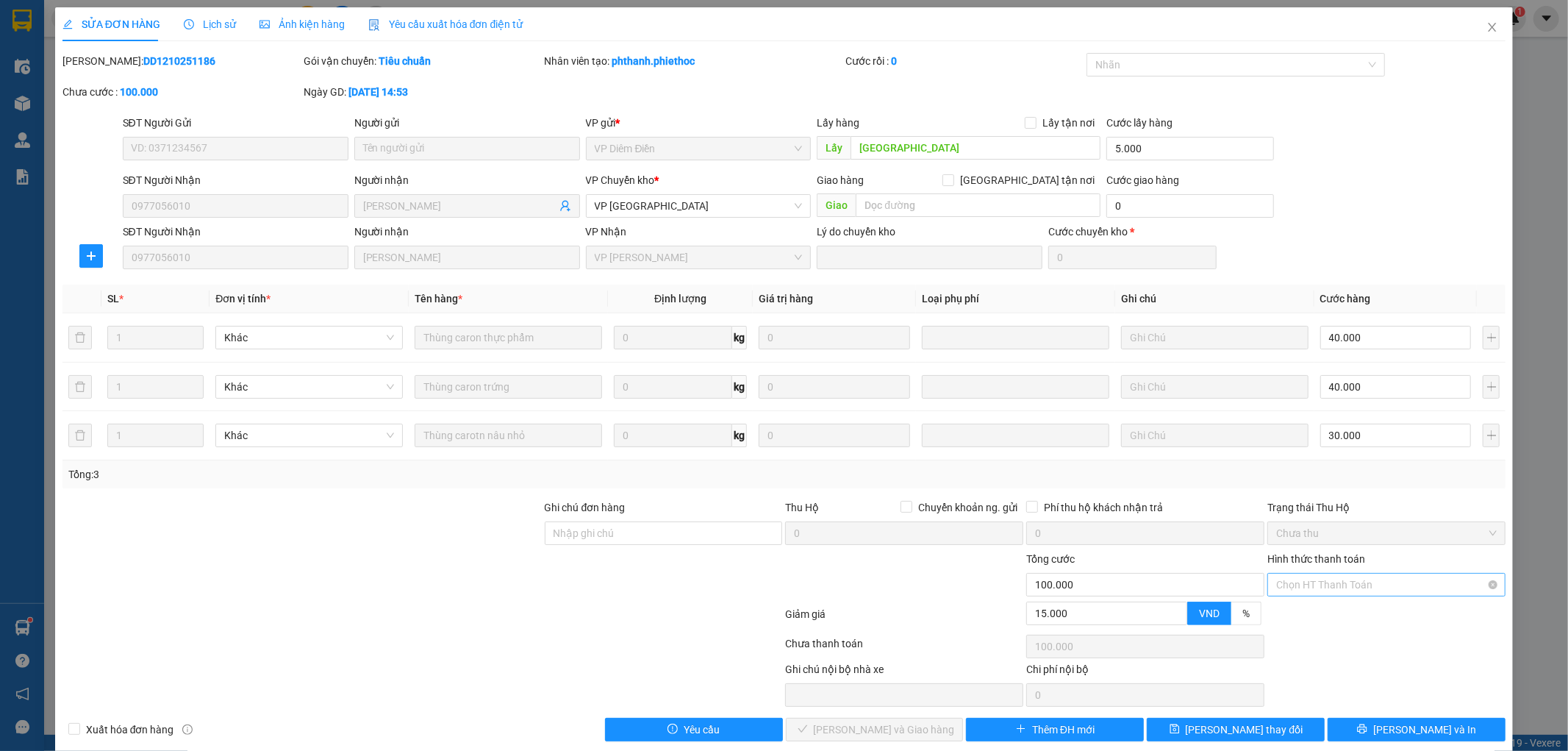
click at [1328, 579] on span "Chọn HT Thanh Toán" at bounding box center [1386, 585] width 220 height 22
click at [1331, 609] on div "Tại văn phòng" at bounding box center [1377, 614] width 218 height 16
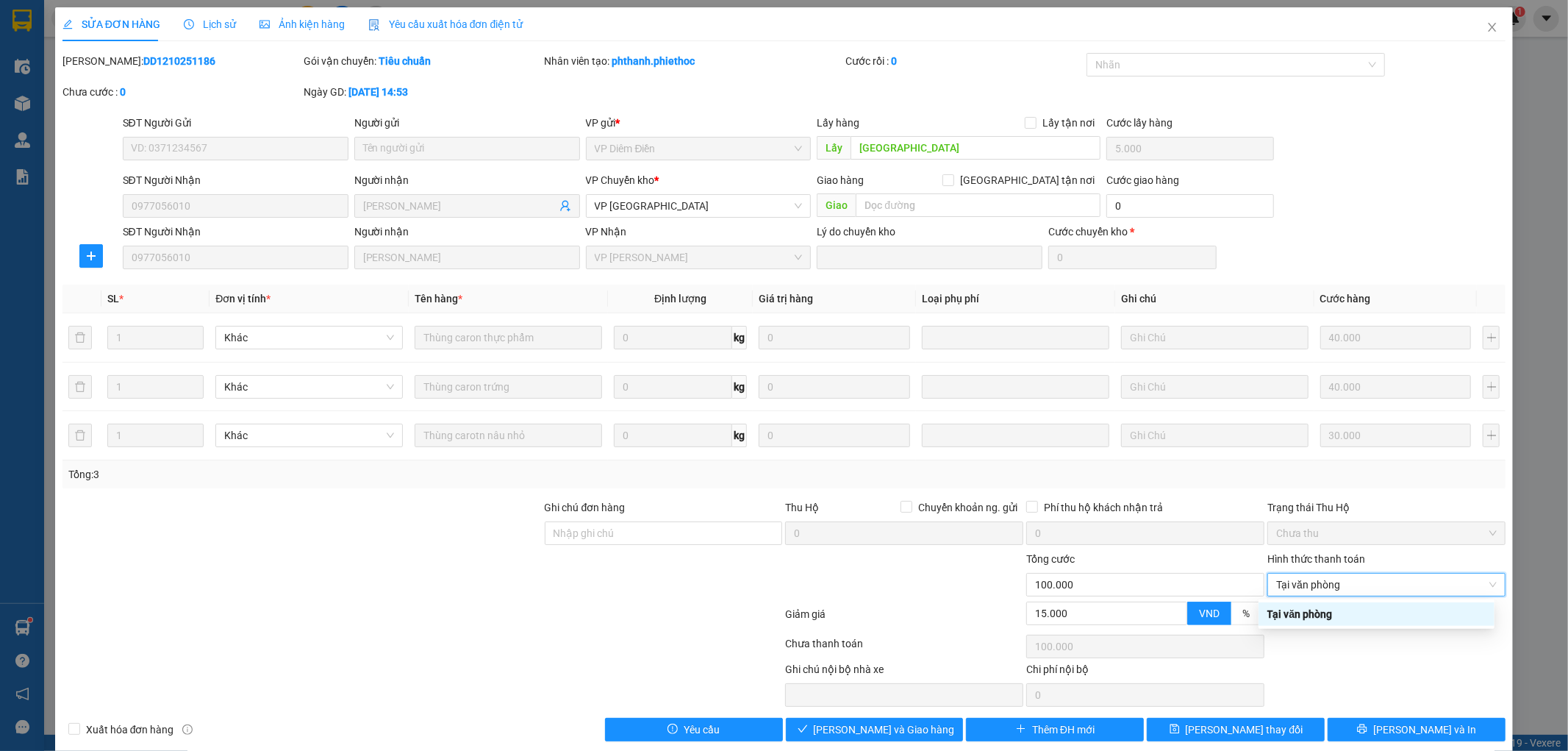
type input "0"
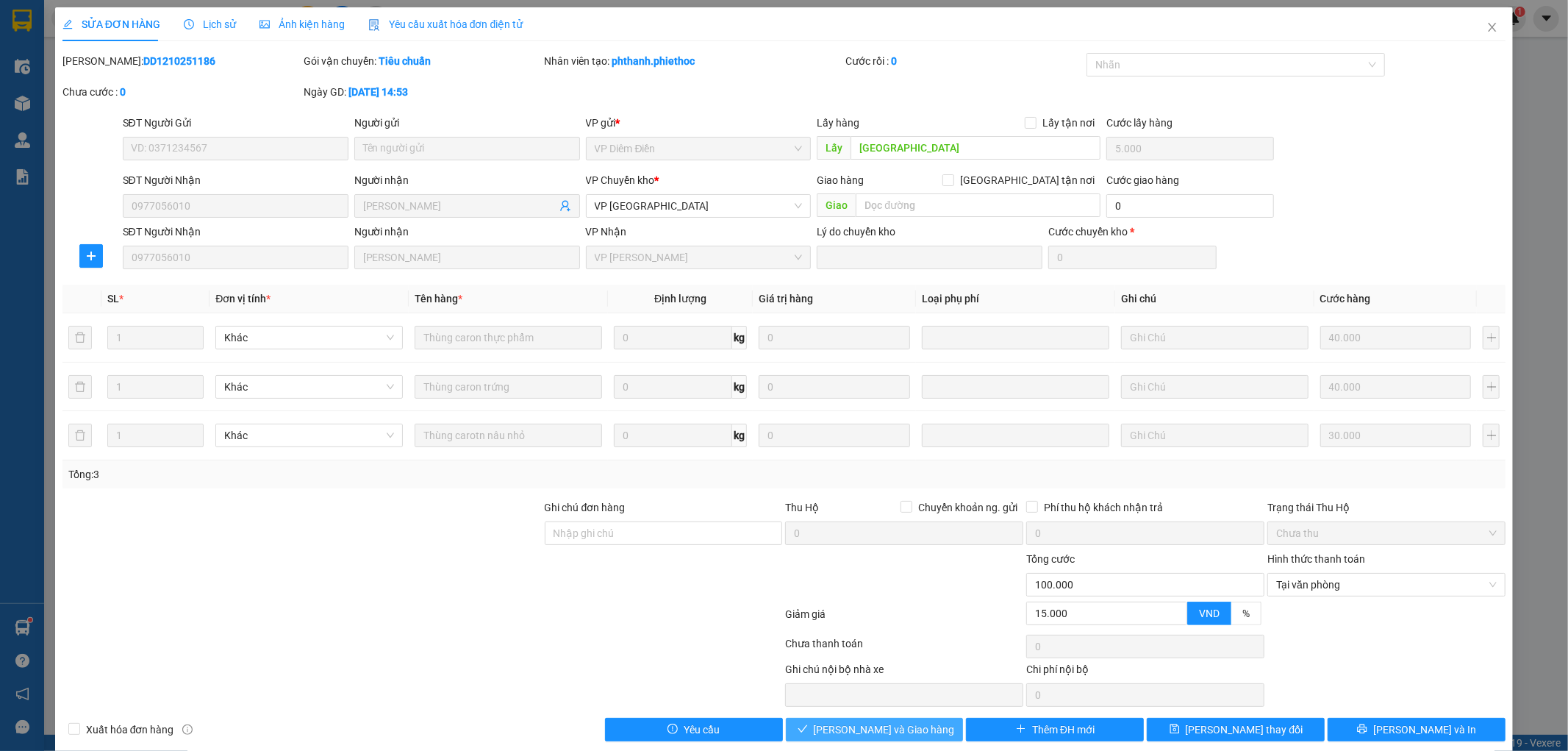
click at [862, 730] on span "[PERSON_NAME] và Giao hàng" at bounding box center [884, 729] width 141 height 16
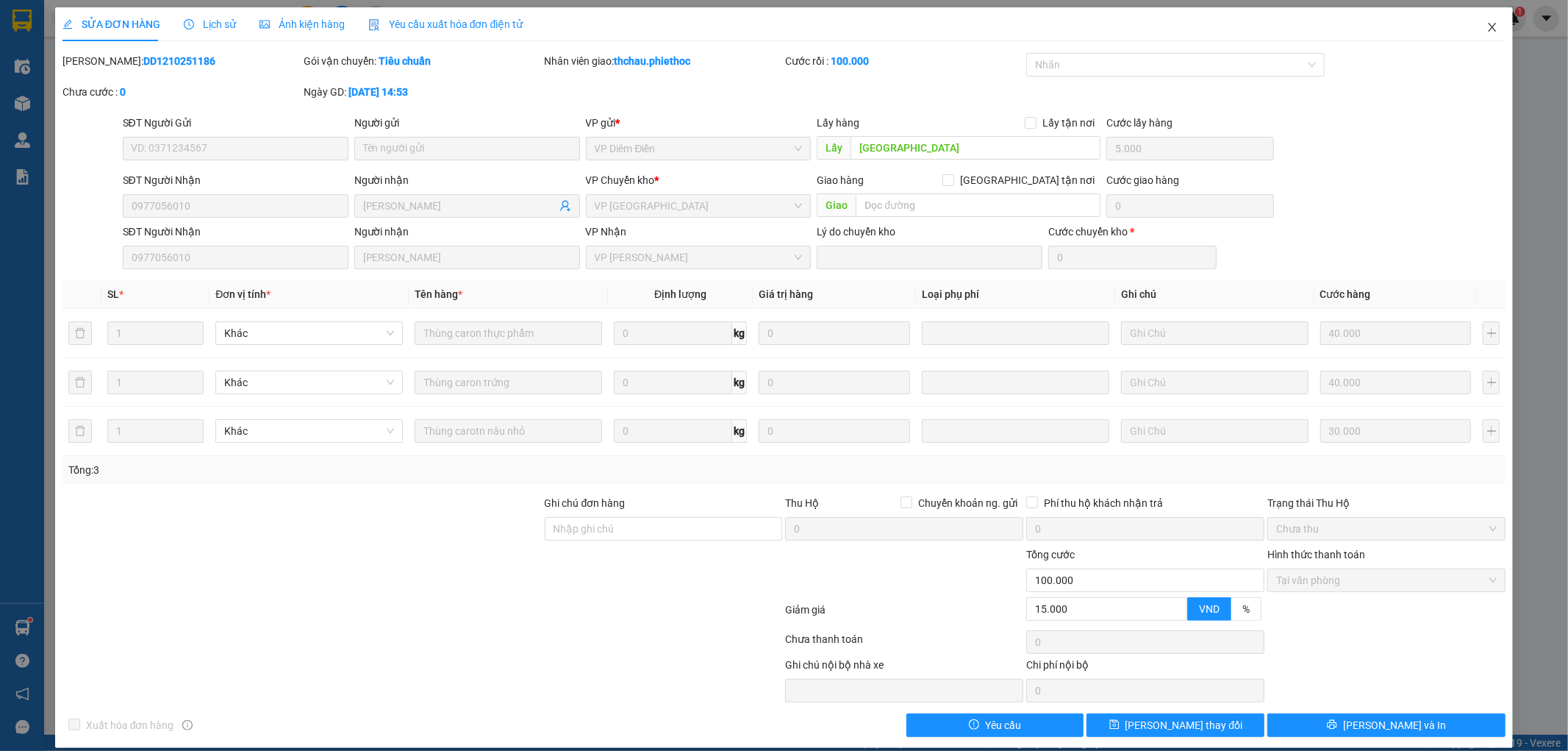
click at [1486, 27] on icon "close" at bounding box center [1492, 27] width 12 height 12
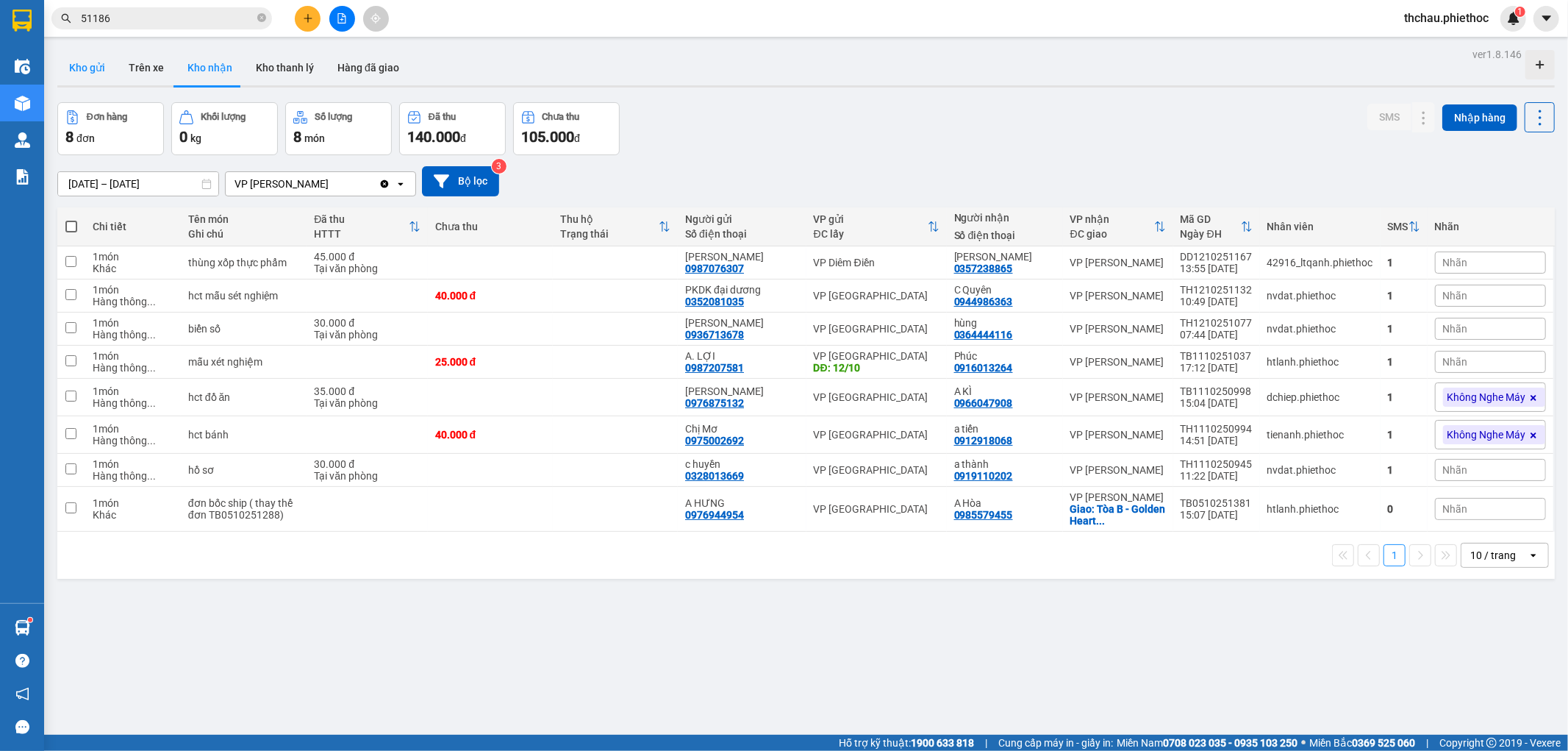
click at [100, 66] on button "Kho gửi" at bounding box center [87, 68] width 59 height 36
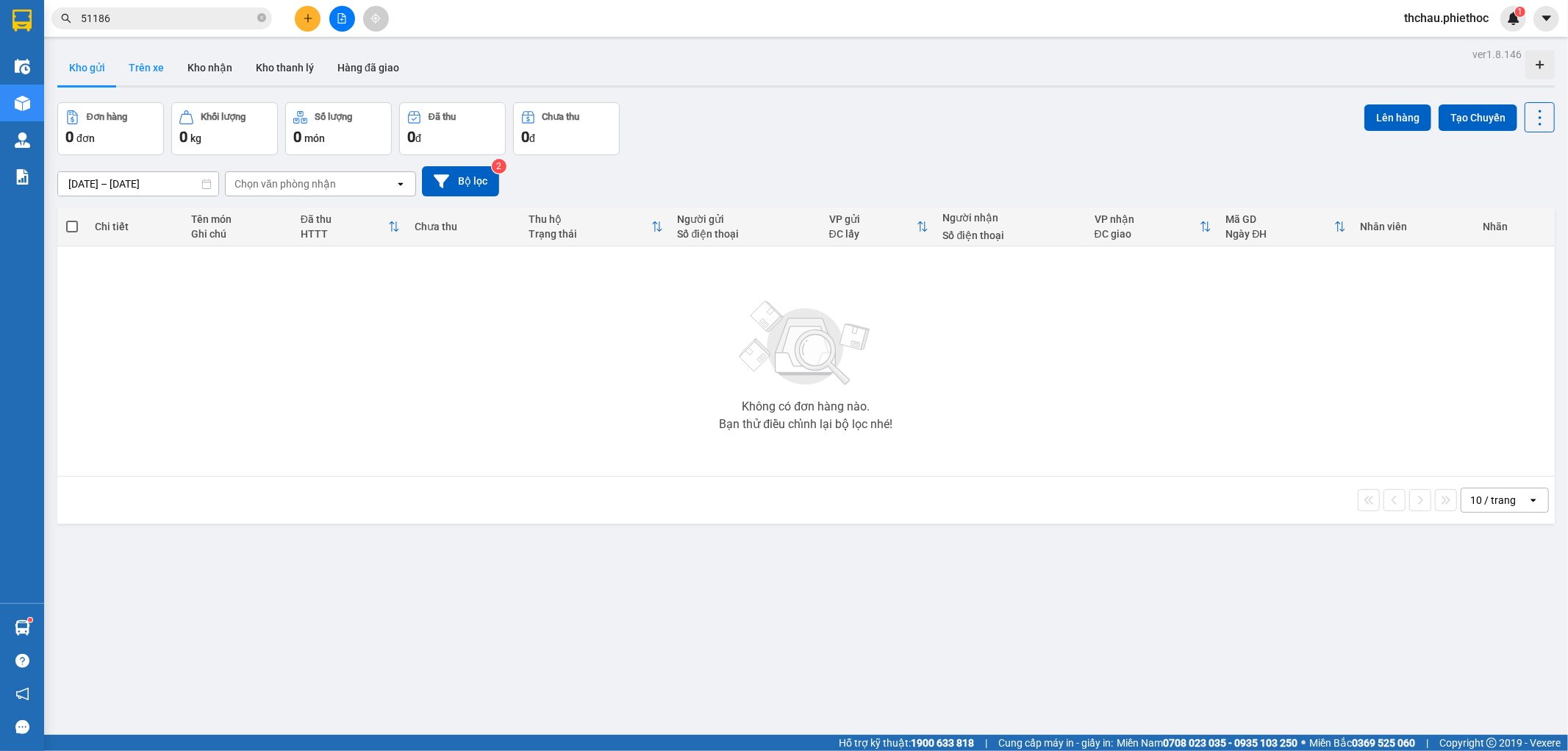
click at [133, 68] on button "Trên xe" at bounding box center [146, 68] width 59 height 36
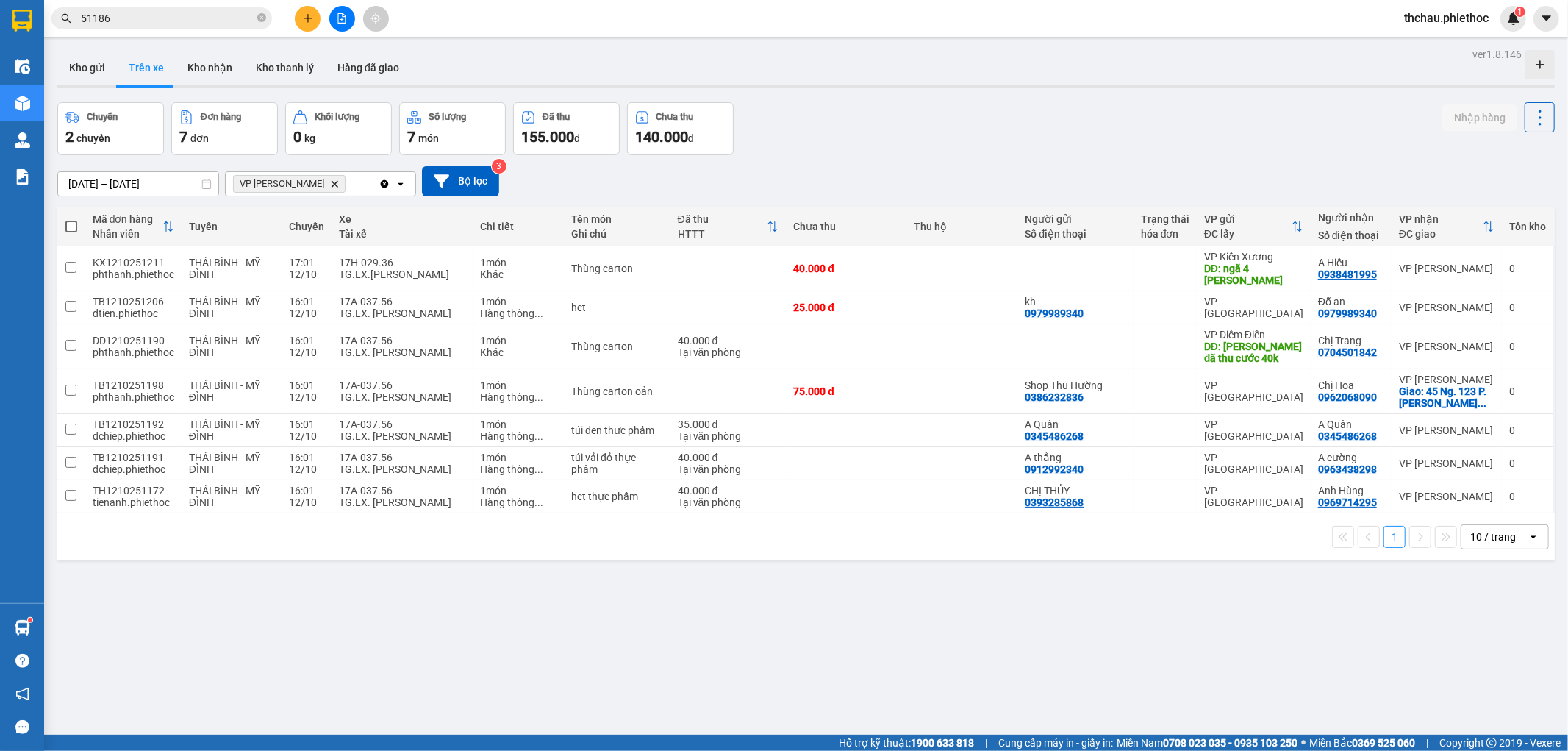
click at [142, 22] on input "51186" at bounding box center [168, 19] width 174 height 16
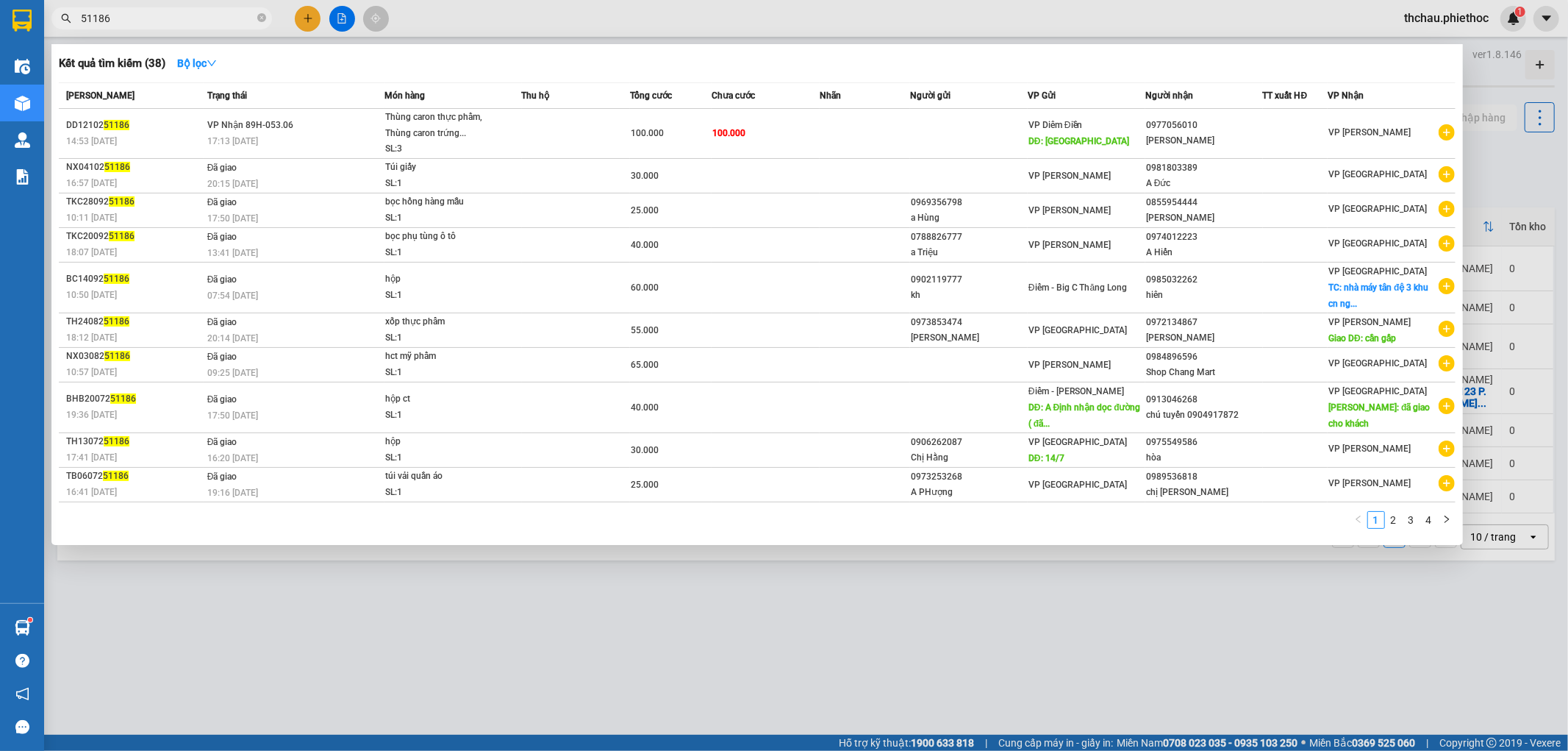
click at [142, 22] on input "51186" at bounding box center [168, 19] width 174 height 16
drag, startPoint x: 142, startPoint y: 22, endPoint x: 131, endPoint y: 20, distance: 11.2
click at [141, 20] on input "51186" at bounding box center [168, 19] width 174 height 16
click at [131, 20] on input "51186" at bounding box center [168, 19] width 174 height 16
click at [131, 20] on input "51" at bounding box center [168, 19] width 174 height 16
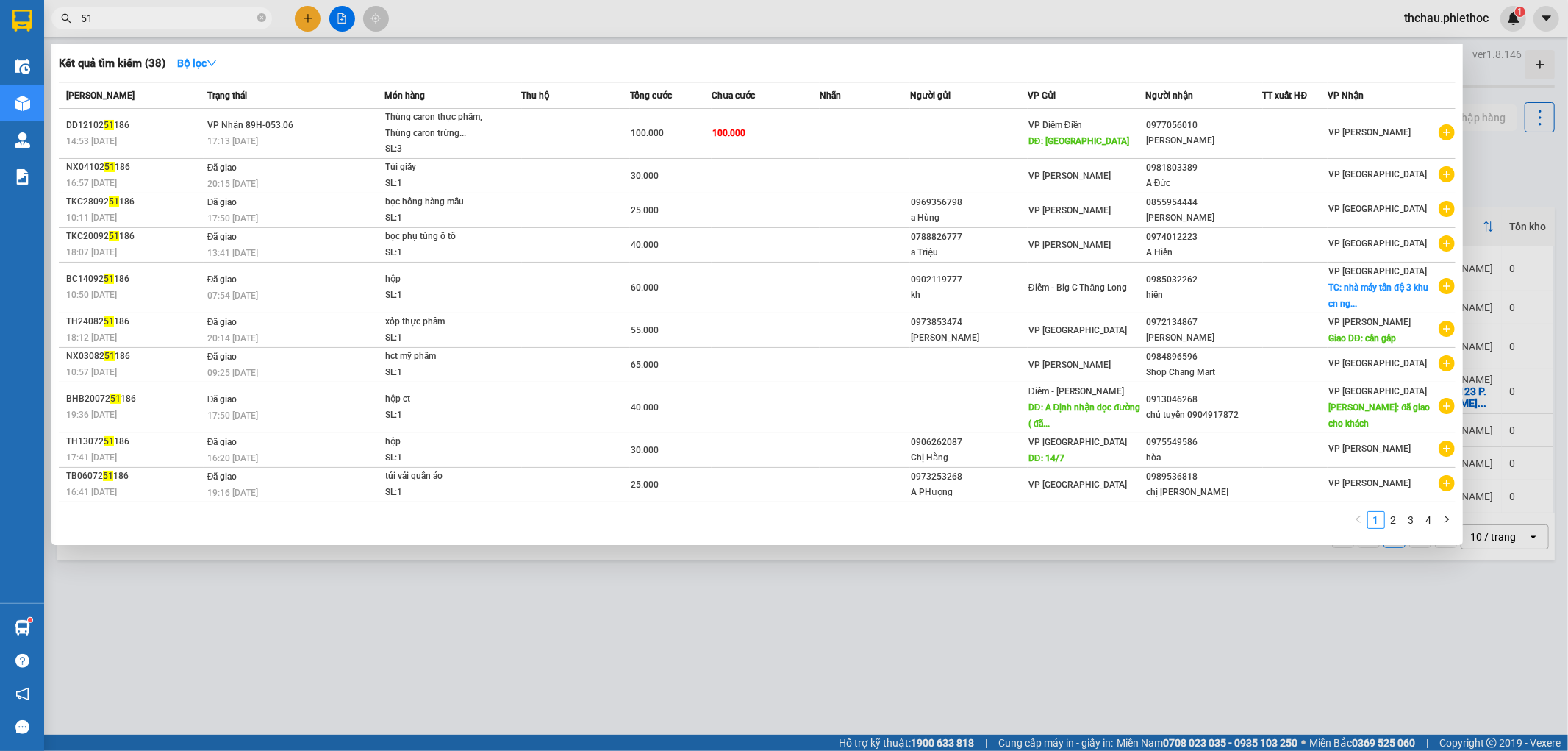
type input "5"
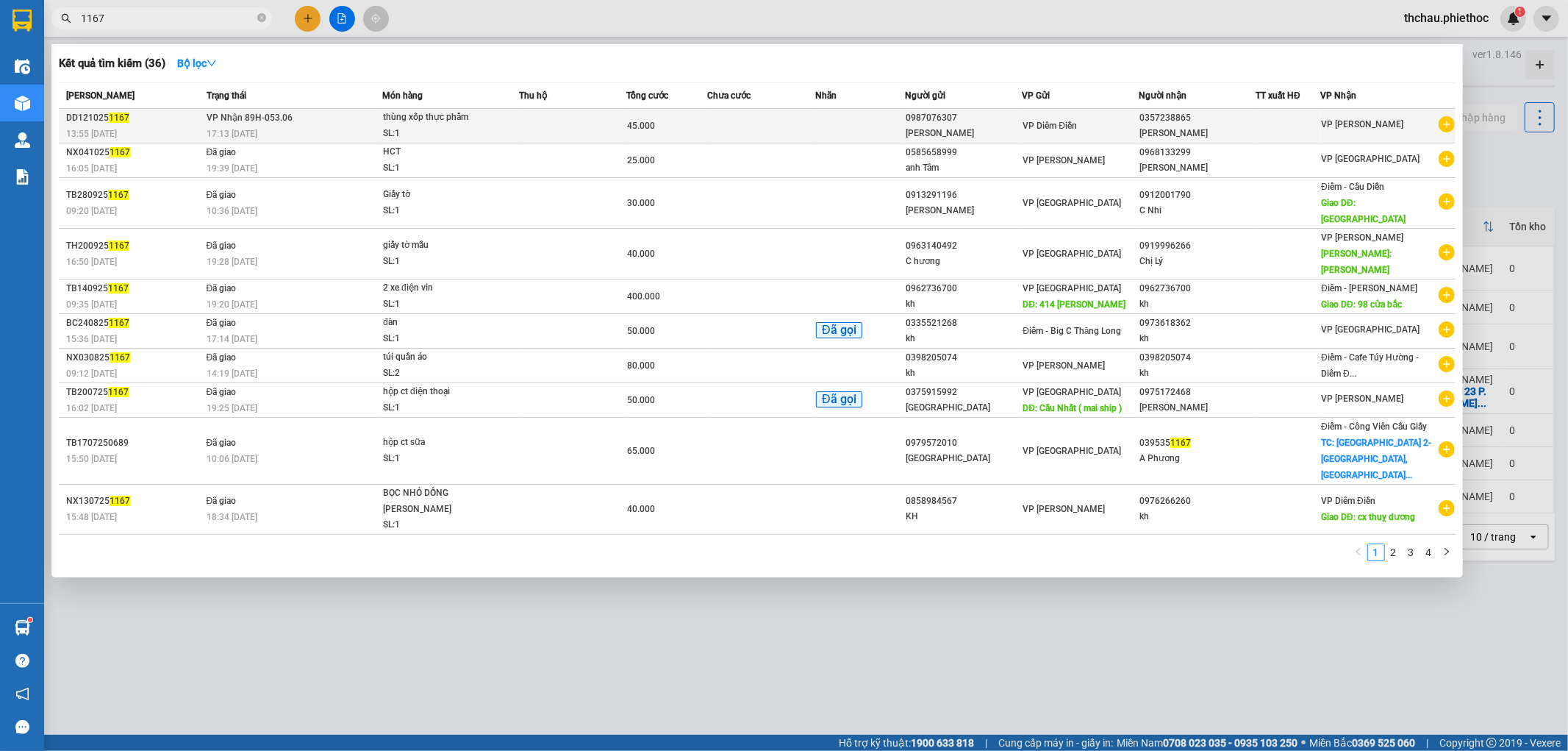
type input "1167"
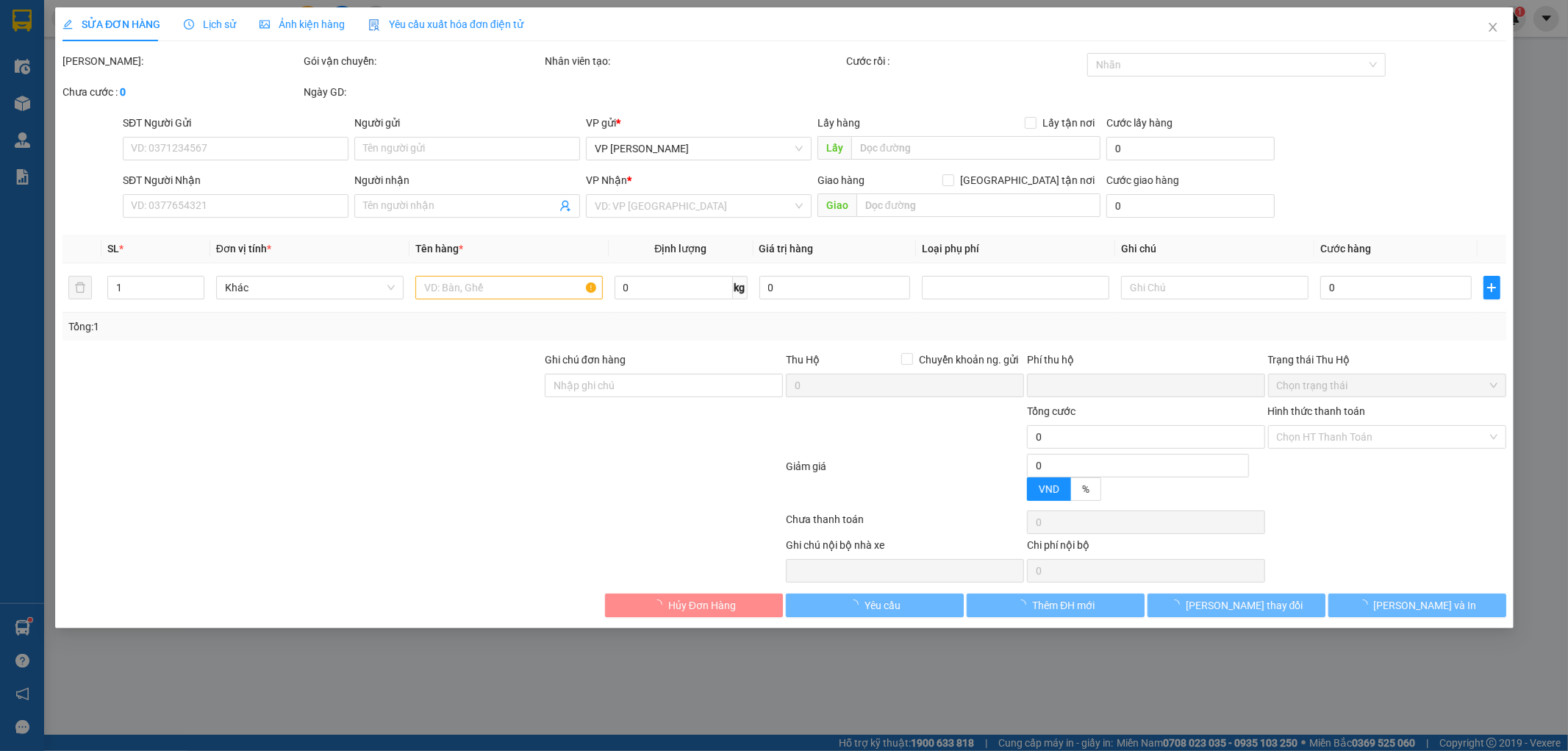
type input "0987076307"
type input "[PERSON_NAME]"
type input "0357238865"
type input "[PERSON_NAME]"
type input "0"
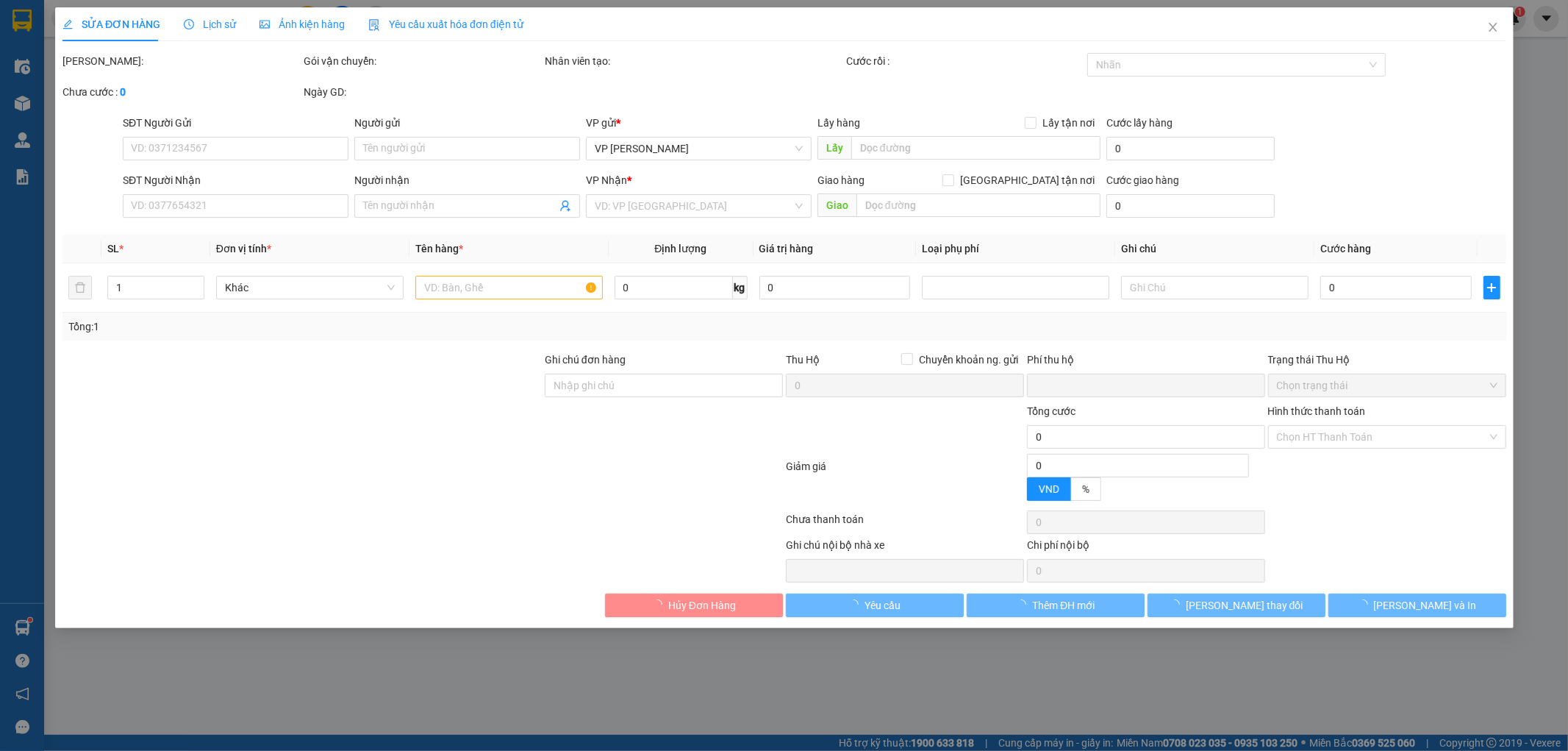
type input "45.000"
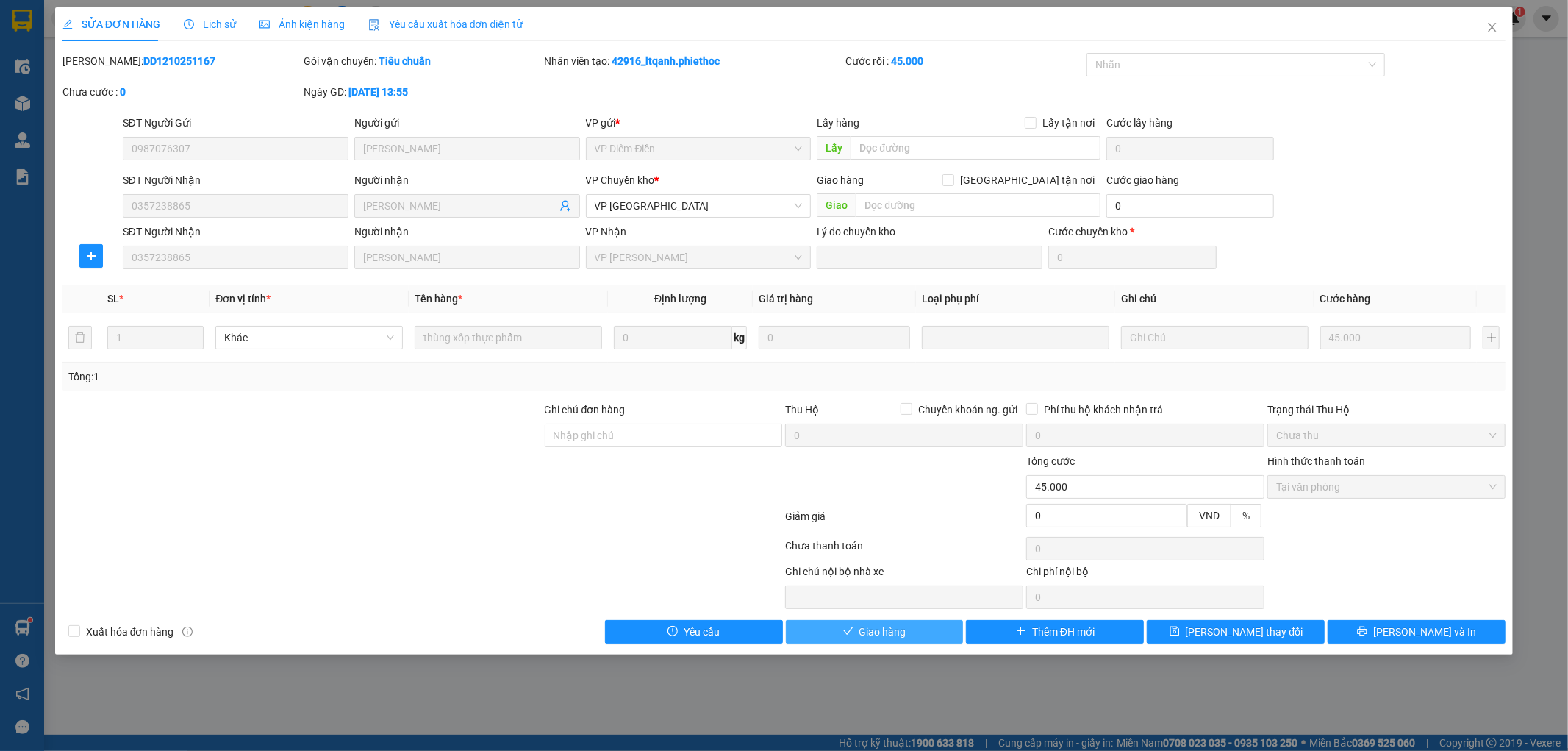
click at [908, 629] on button "Giao hàng" at bounding box center [874, 632] width 178 height 24
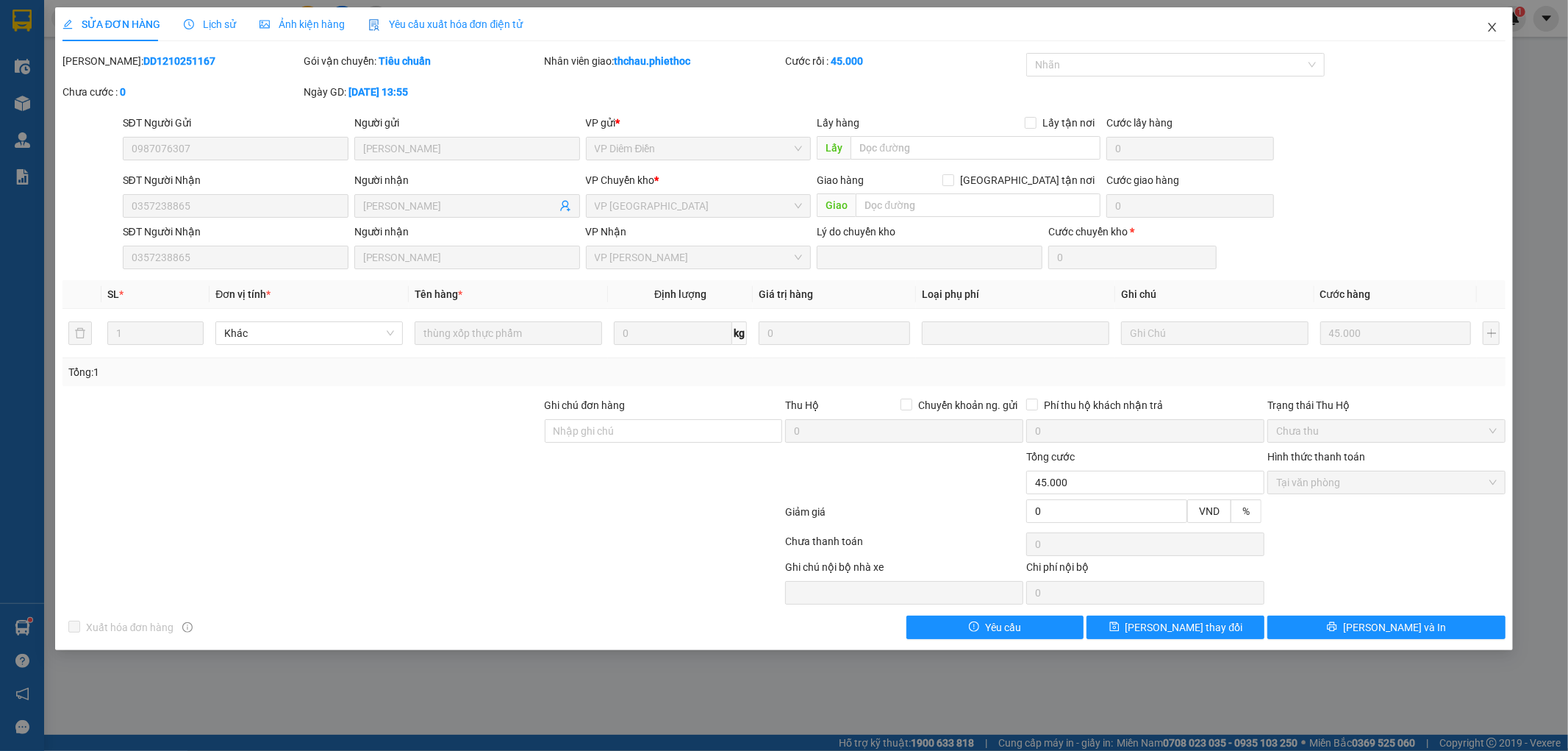
click at [1489, 28] on icon "close" at bounding box center [1492, 27] width 12 height 12
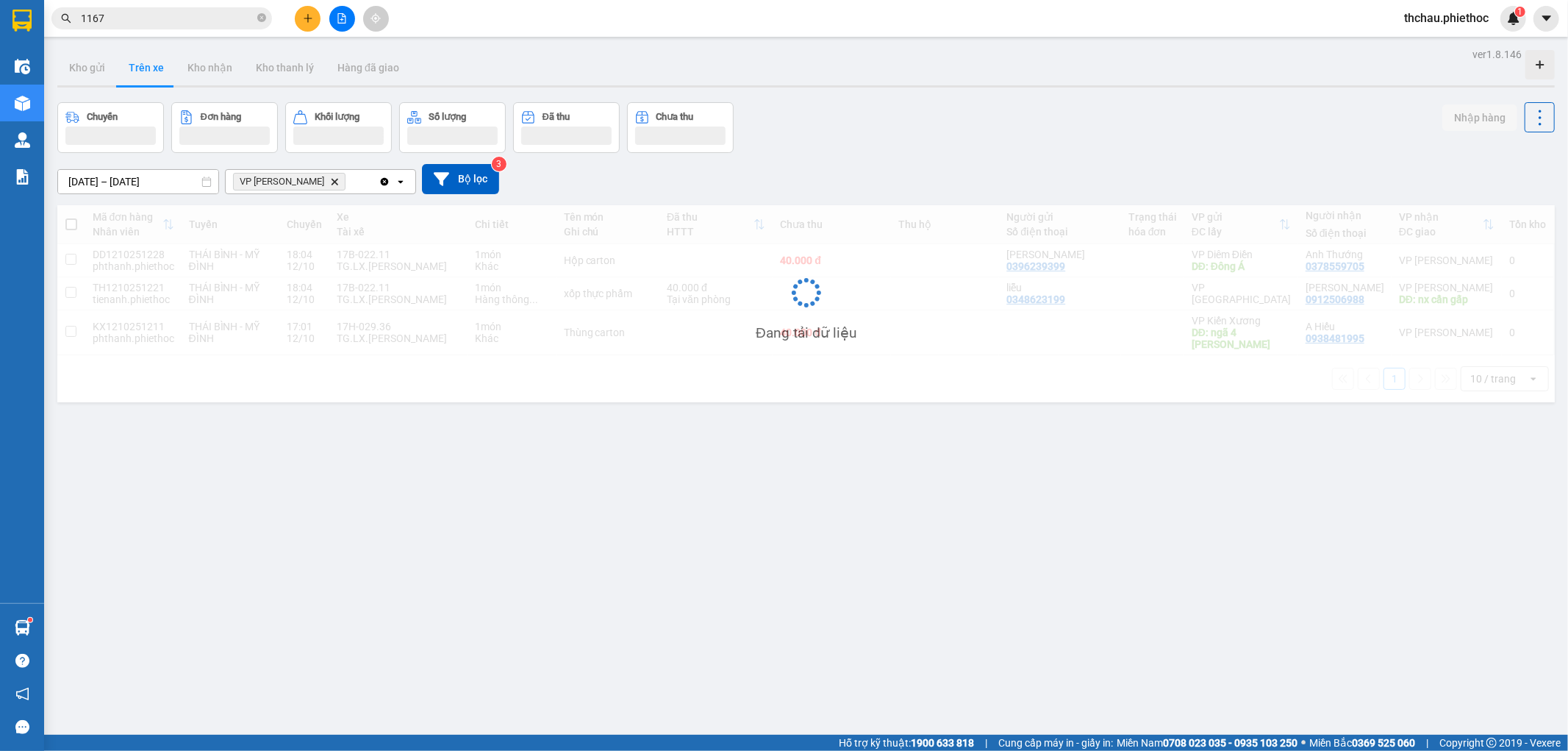
click at [186, 19] on input "1167" at bounding box center [168, 19] width 174 height 16
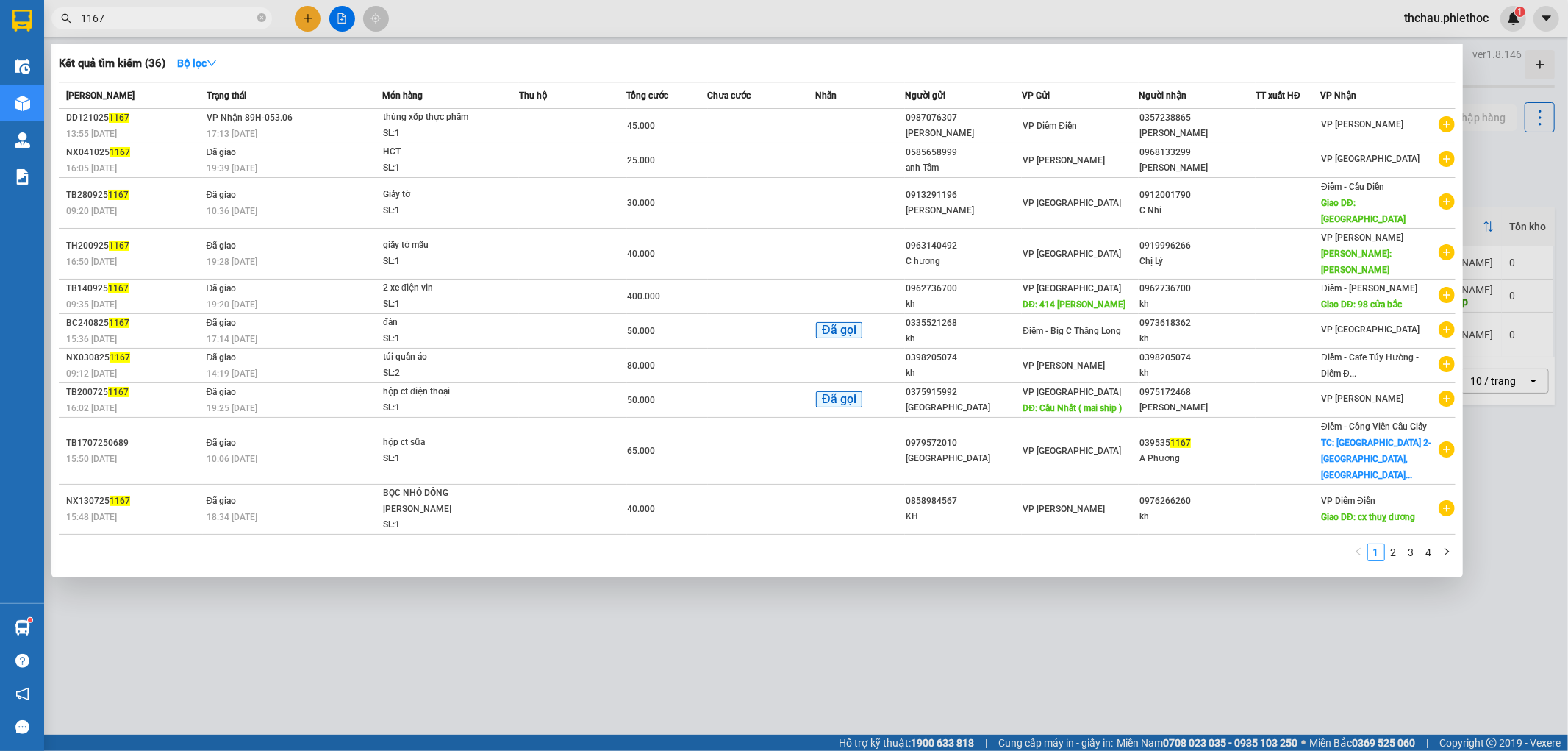
click at [186, 19] on input "1167" at bounding box center [168, 19] width 174 height 16
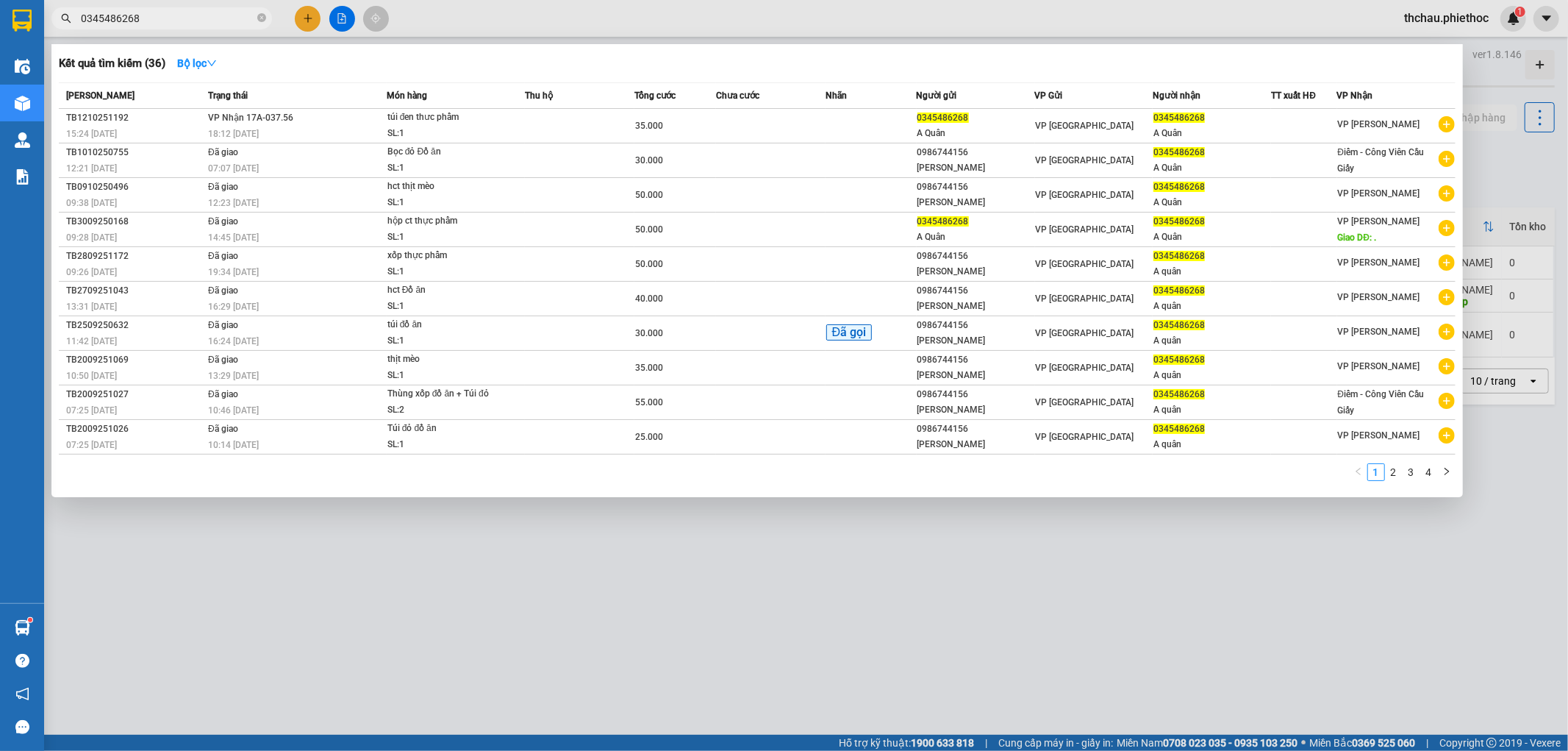
type input "0345486268"
click at [615, 586] on div at bounding box center [784, 376] width 1568 height 751
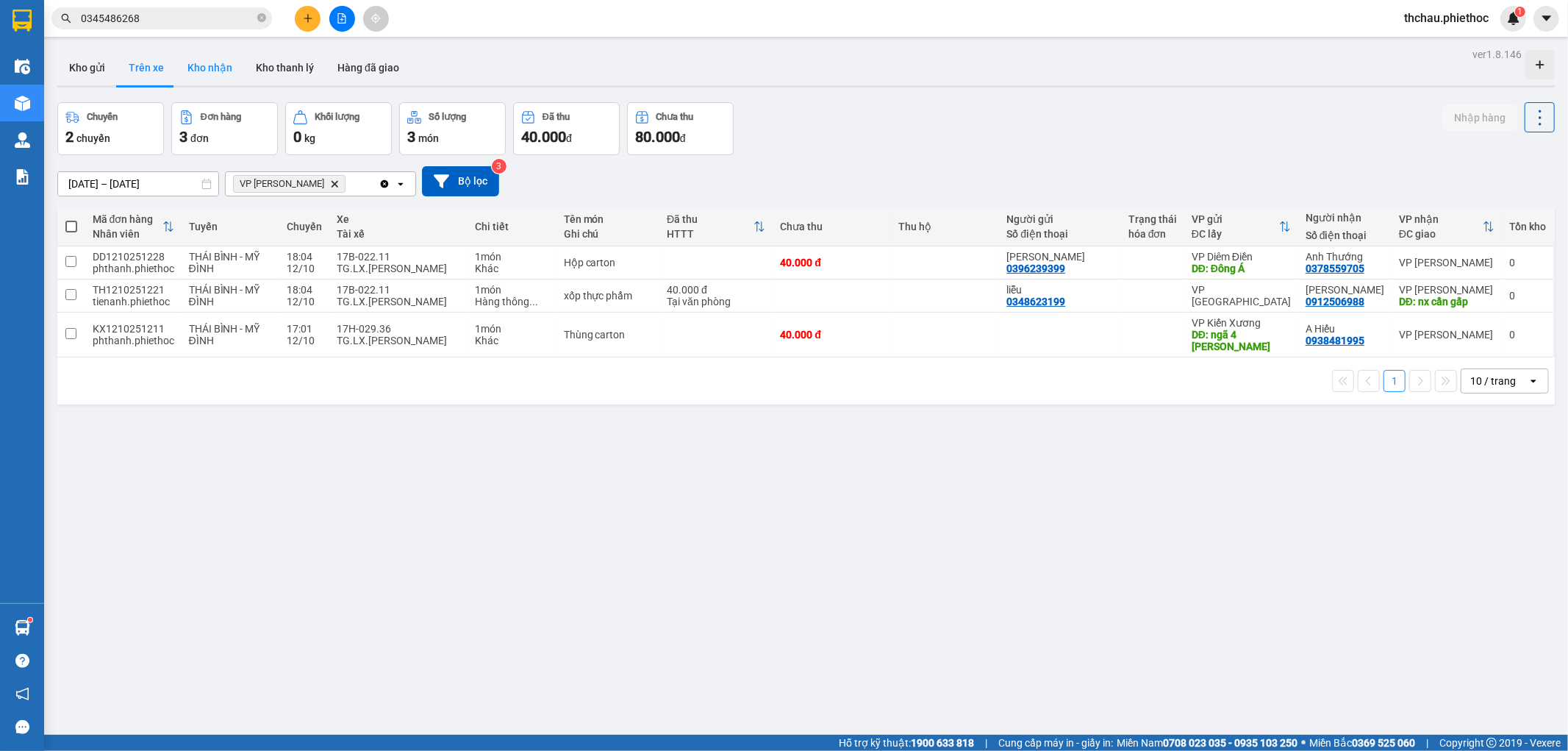
click at [216, 69] on button "Kho nhận" at bounding box center [210, 68] width 68 height 36
type input "[DATE] – [DATE]"
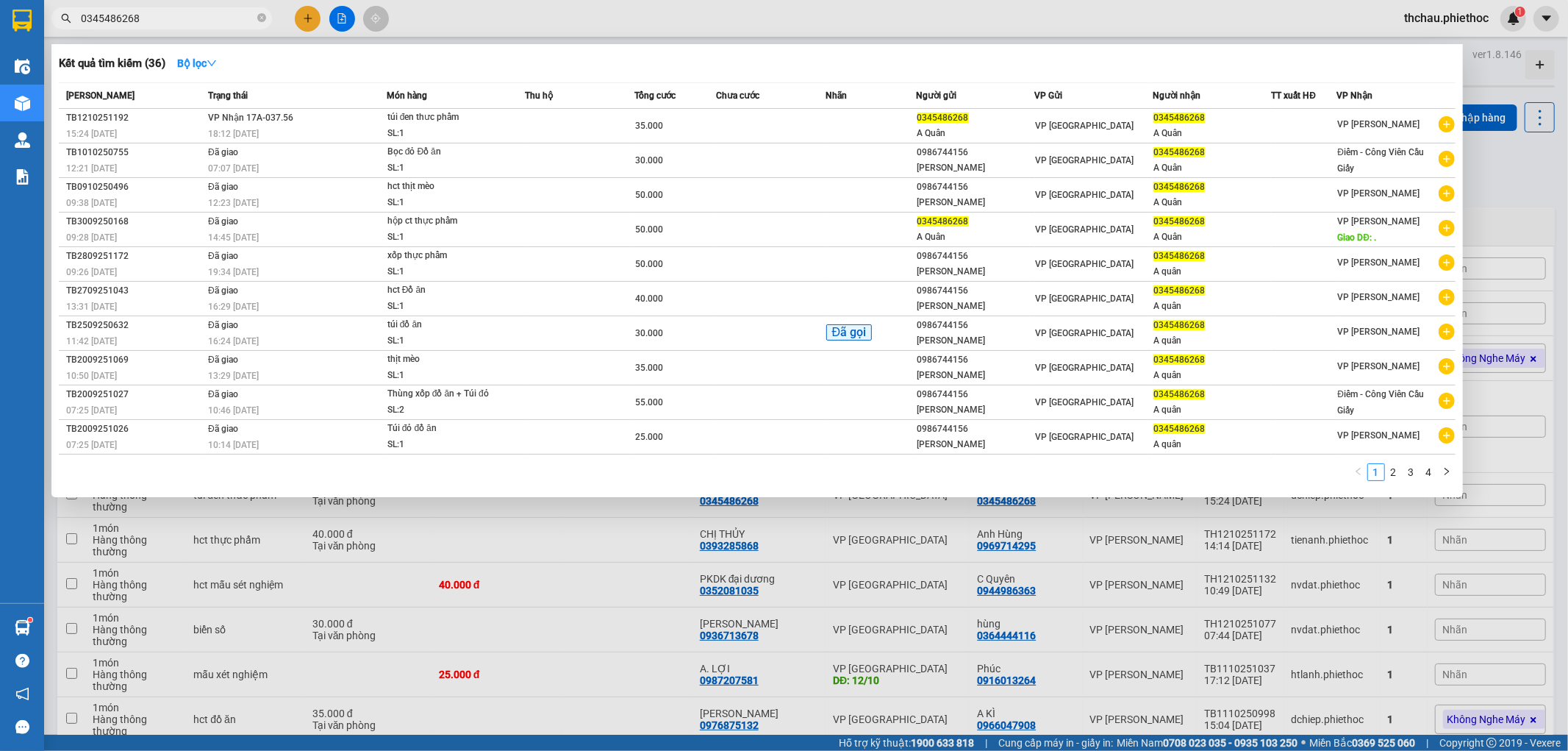
click at [206, 21] on input "0345486268" at bounding box center [168, 19] width 174 height 16
click at [303, 122] on td "VP Nhận 17A-037.56 18:12 - 12/10" at bounding box center [296, 126] width 182 height 35
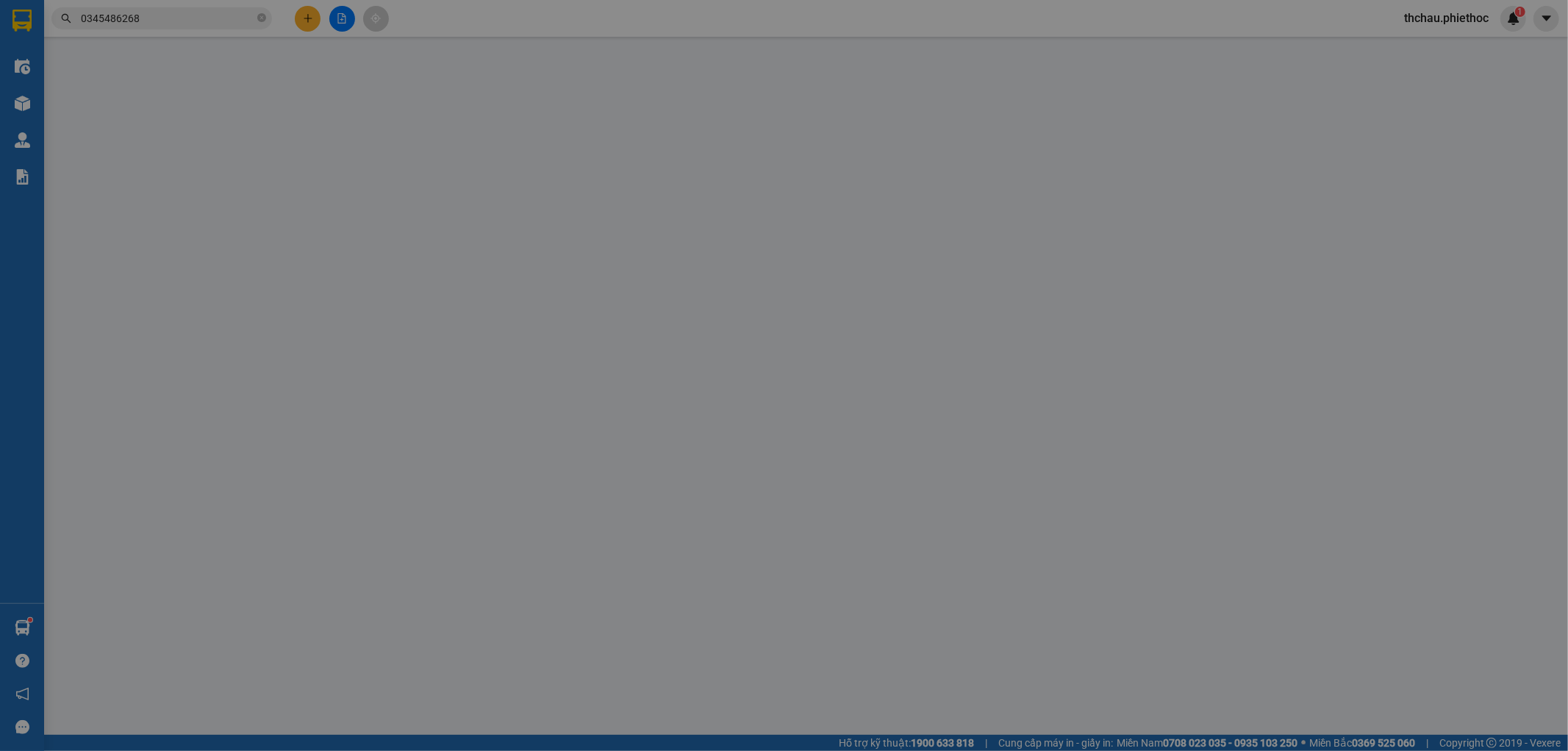
type input "0345486268"
type input "A Quân"
type input "0345486268"
type input "A Quân"
type input "0"
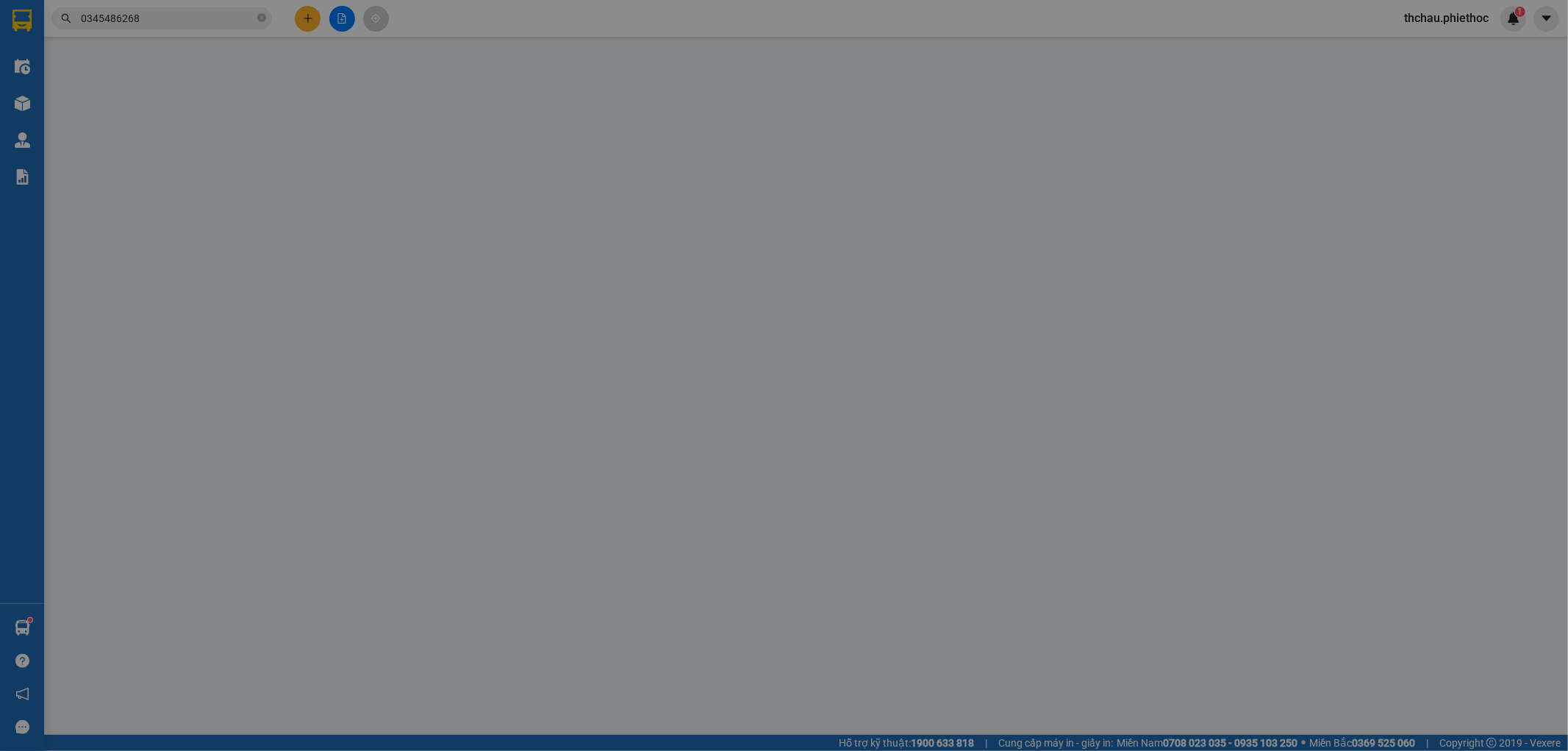
type input "35.000"
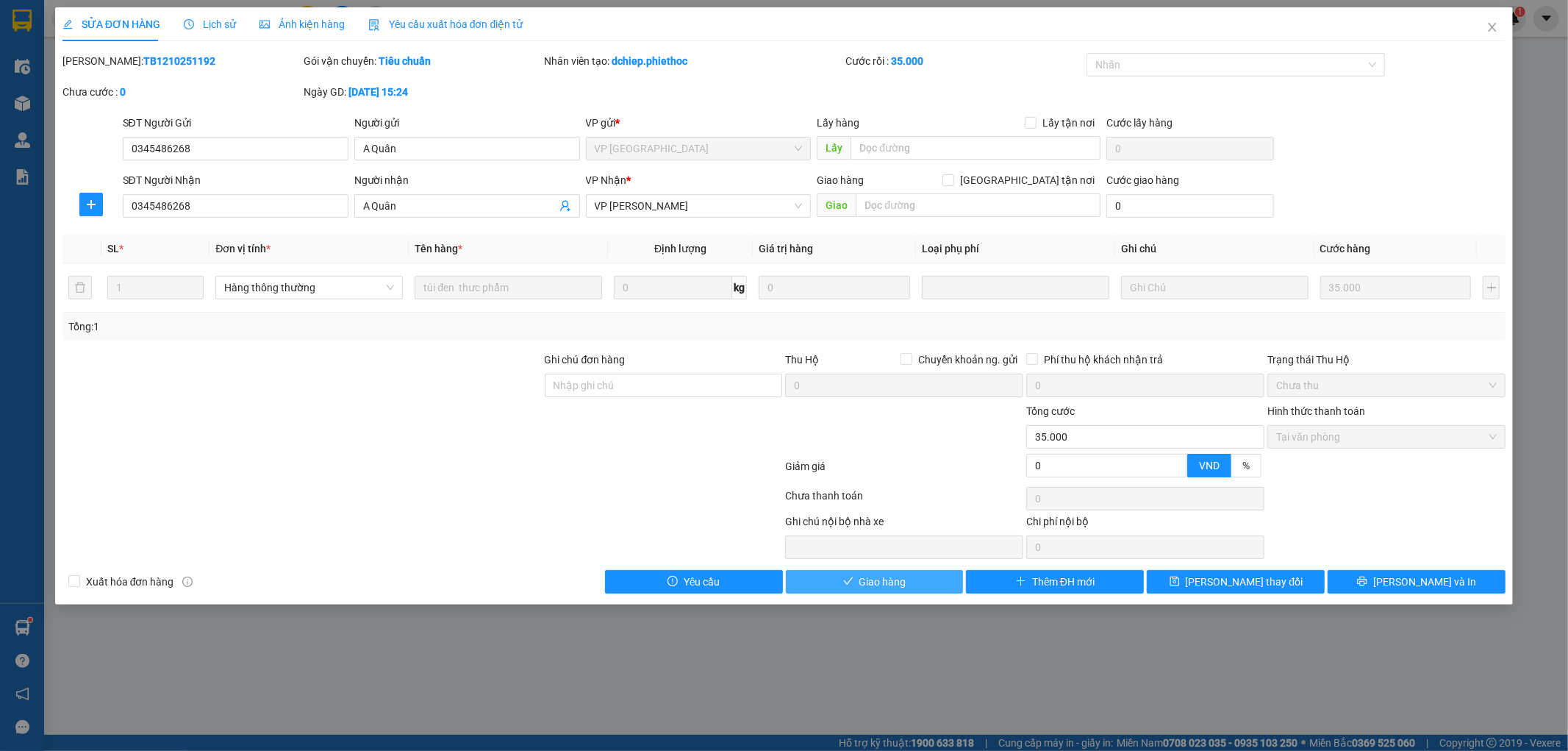
click at [922, 581] on button "Giao hàng" at bounding box center [874, 582] width 178 height 24
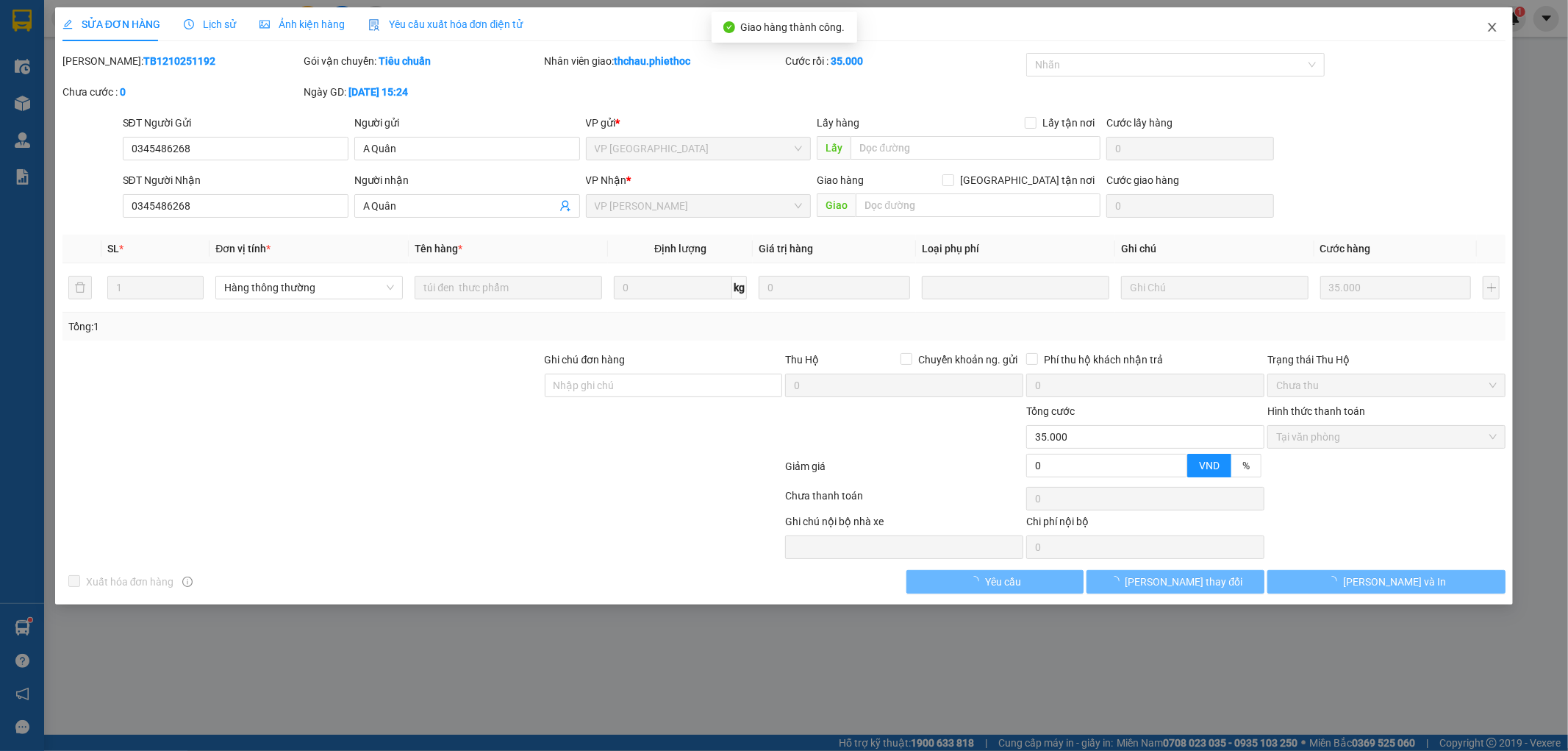
click at [1490, 30] on icon "close" at bounding box center [1492, 27] width 8 height 9
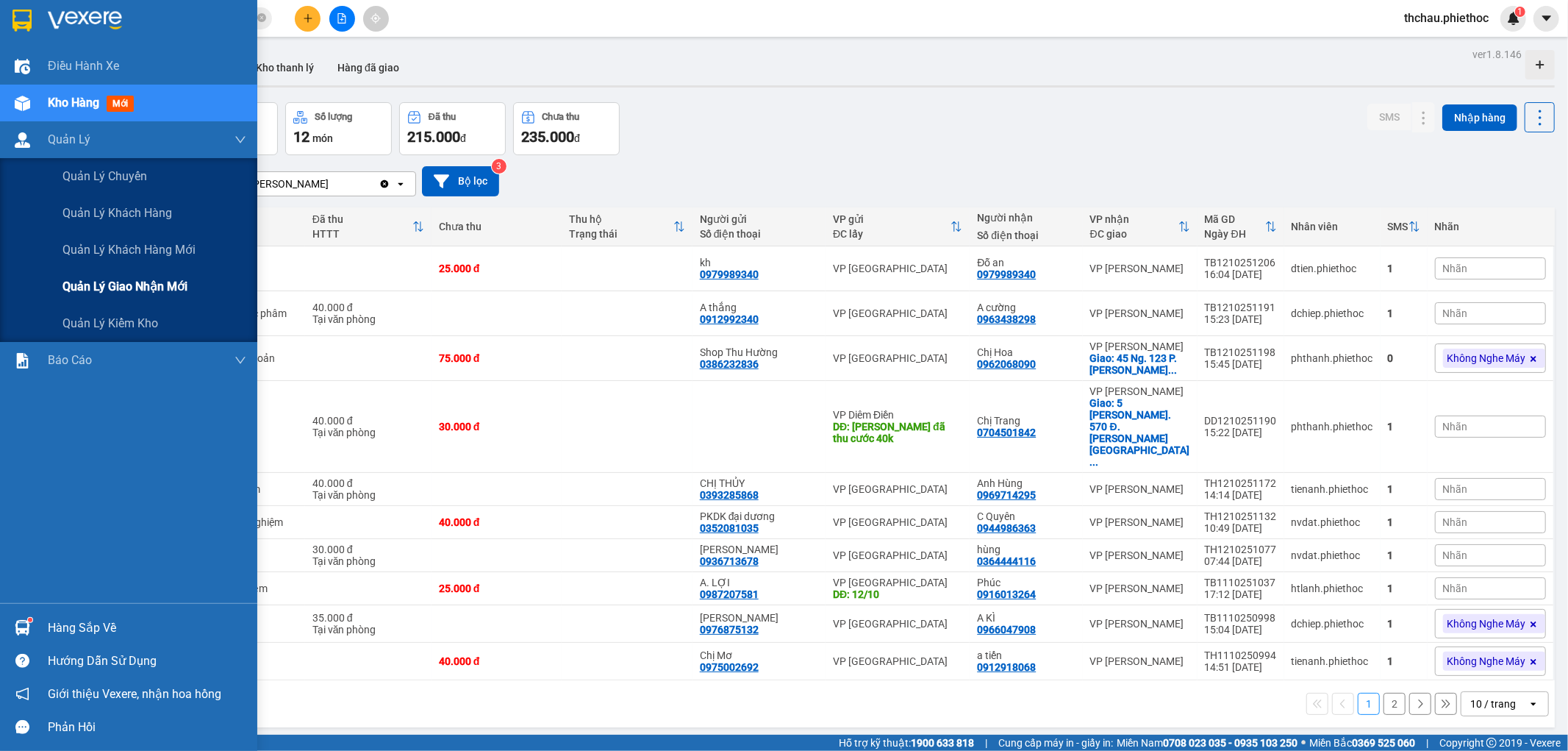
click at [56, 283] on div "Quản lý giao nhận mới" at bounding box center [128, 287] width 257 height 37
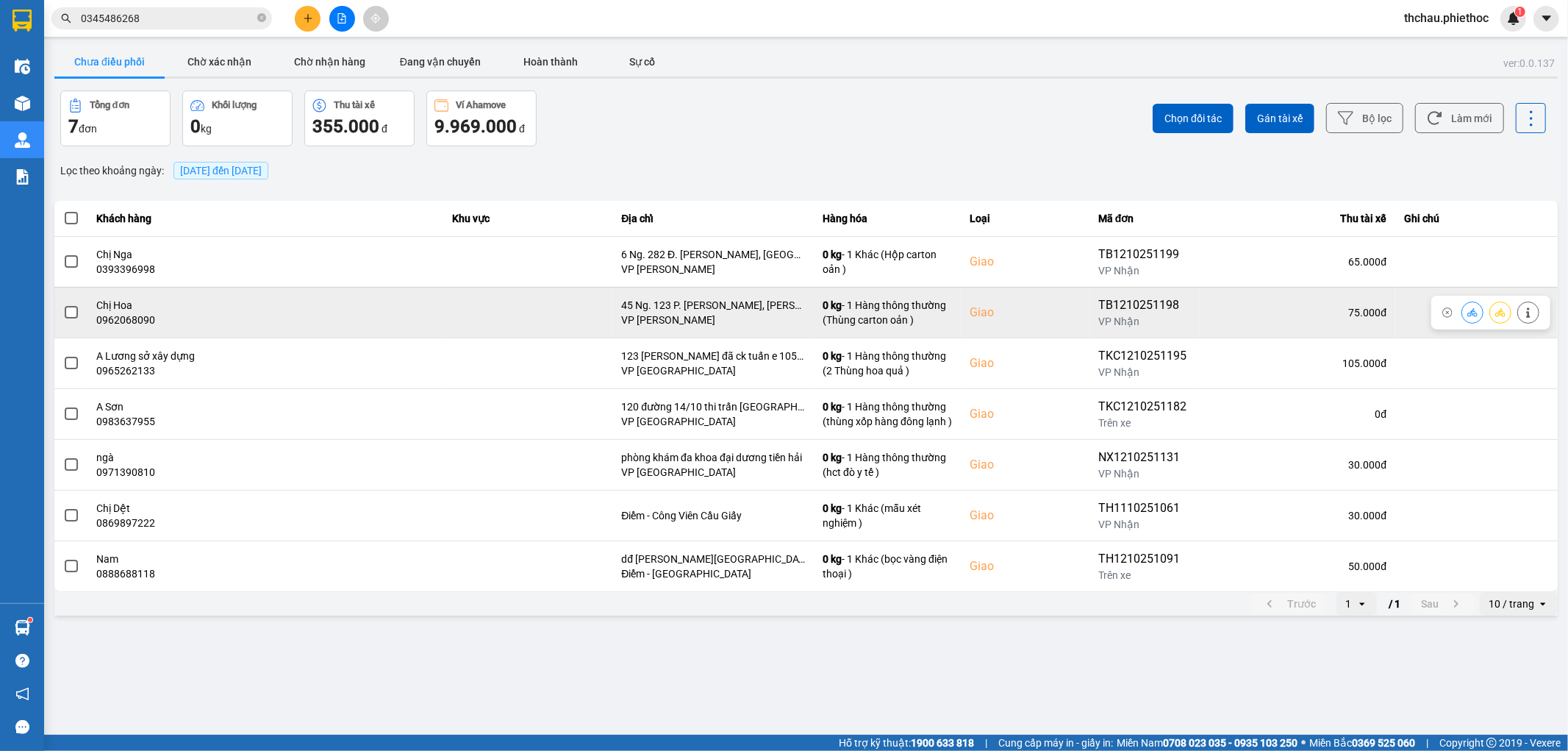
click at [67, 310] on span at bounding box center [71, 312] width 13 height 13
click at [63, 304] on input "checkbox" at bounding box center [63, 304] width 0 height 0
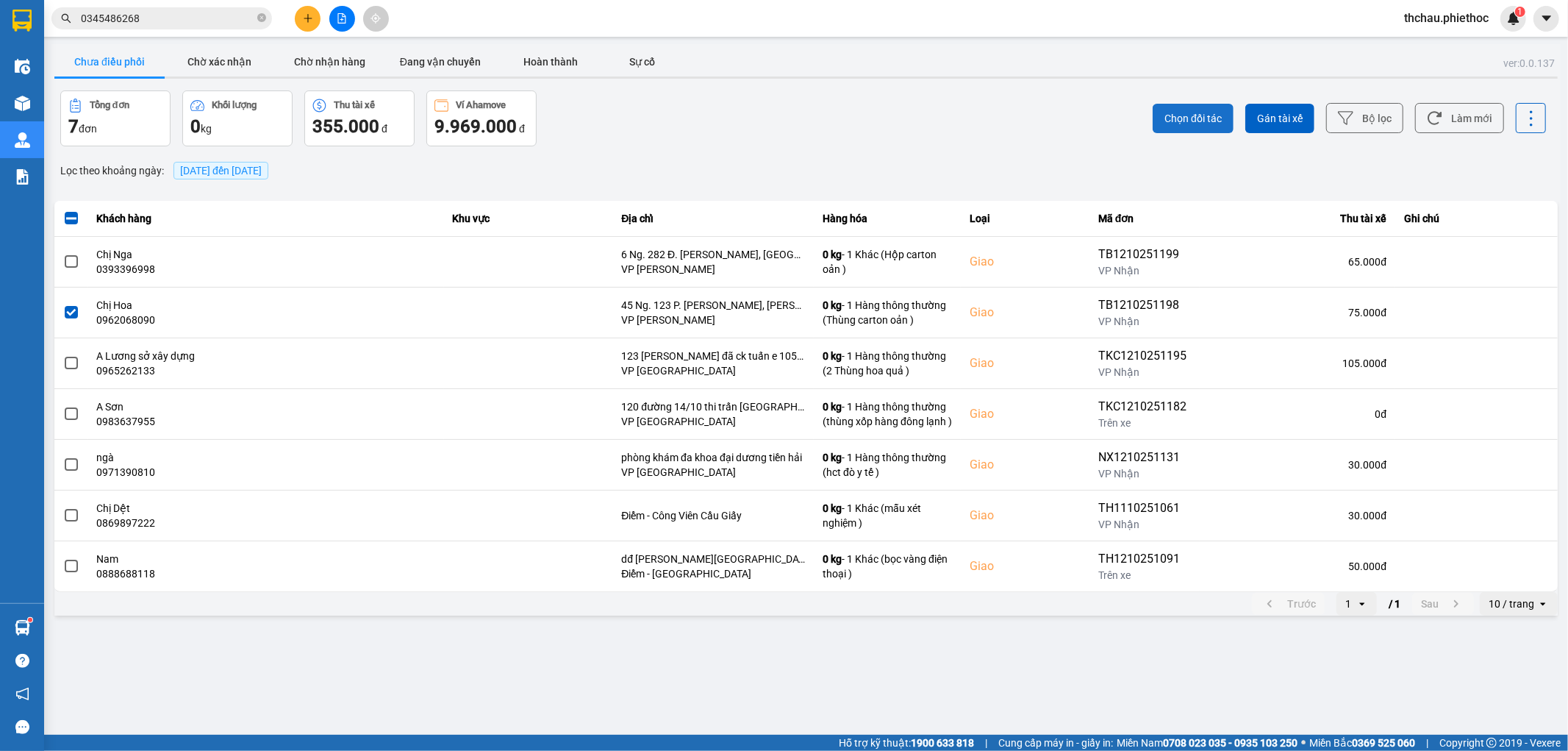
click at [1160, 111] on button "Chọn đối tác" at bounding box center [1193, 119] width 81 height 30
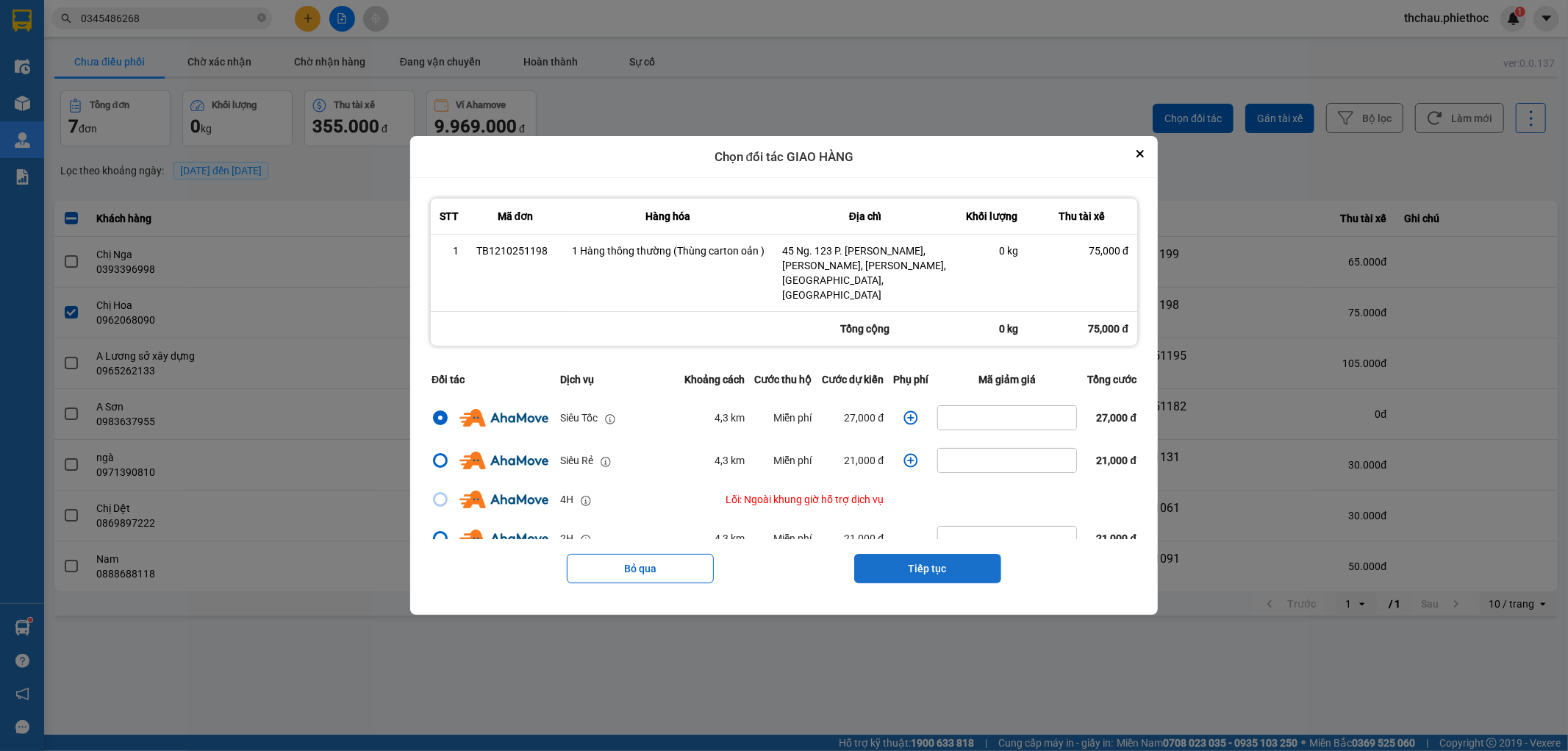
click at [917, 554] on button "Tiếp tục" at bounding box center [928, 568] width 147 height 30
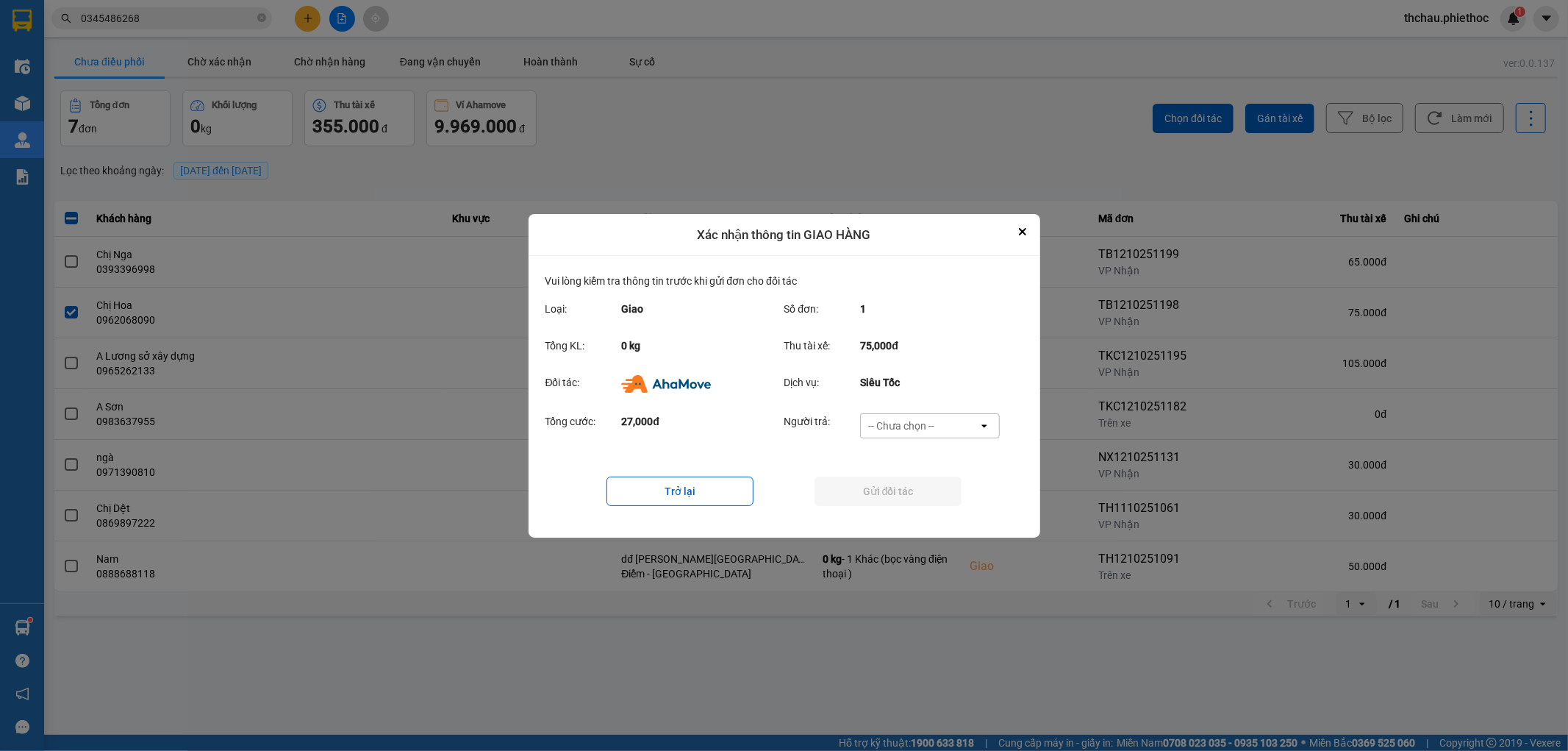
click at [932, 424] on div "-- Chưa chọn --" at bounding box center [900, 426] width 66 height 15
click at [899, 517] on div "Ví Ahamove" at bounding box center [930, 510] width 139 height 27
click at [899, 491] on button "Gửi đối tác" at bounding box center [888, 491] width 147 height 30
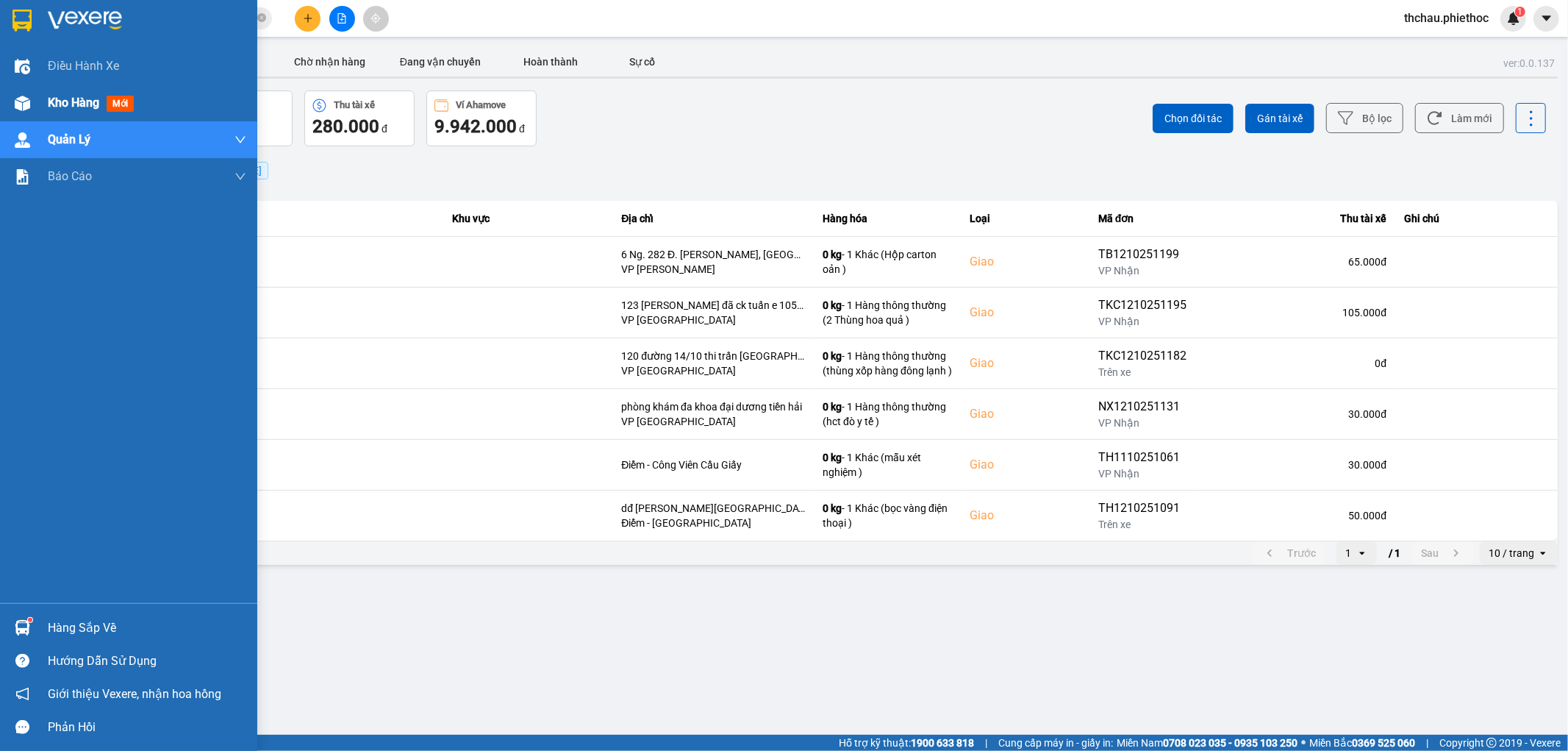
click at [35, 104] on div "Kho hàng mới" at bounding box center [128, 103] width 257 height 37
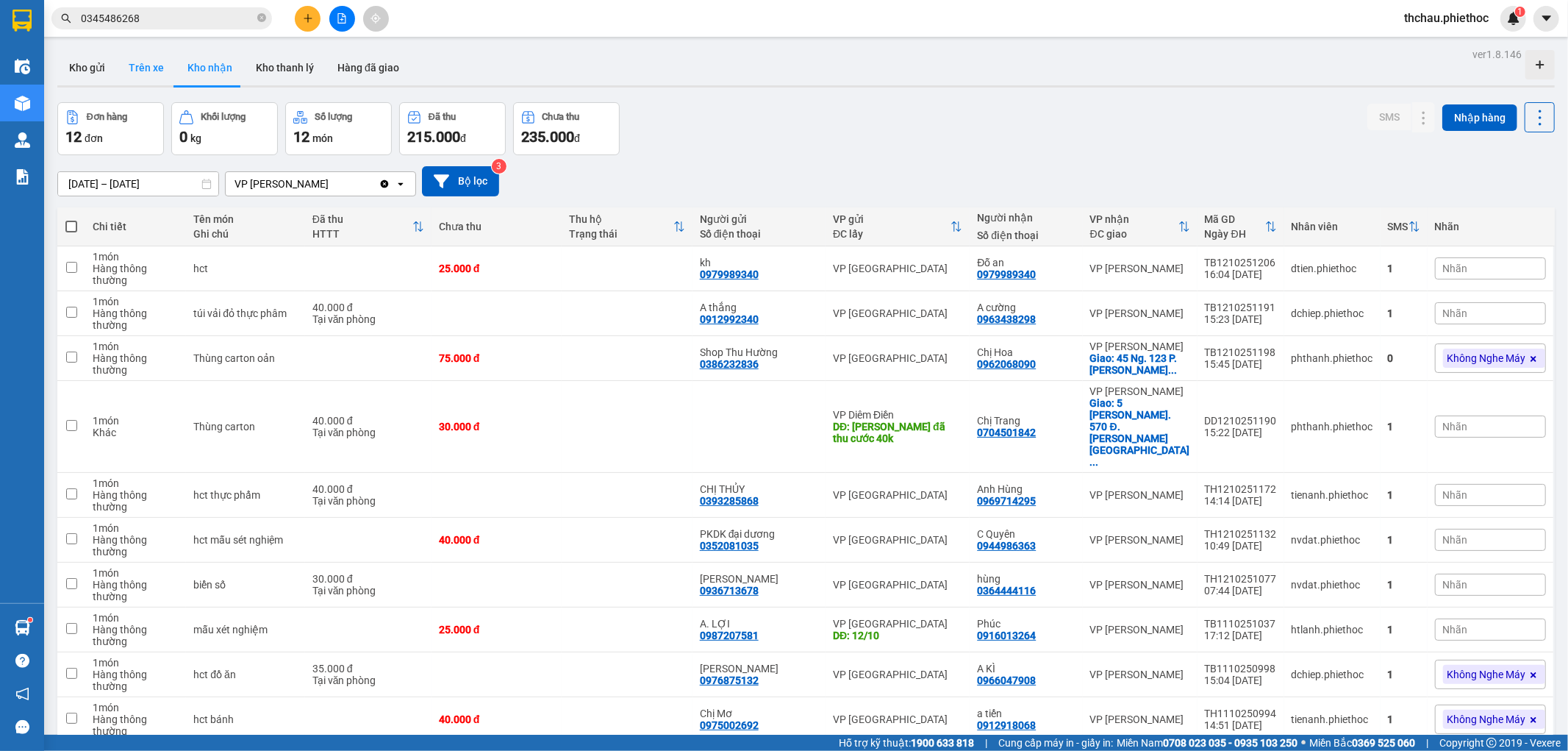
click at [152, 70] on button "Trên xe" at bounding box center [146, 68] width 59 height 36
type input "[DATE] – [DATE]"
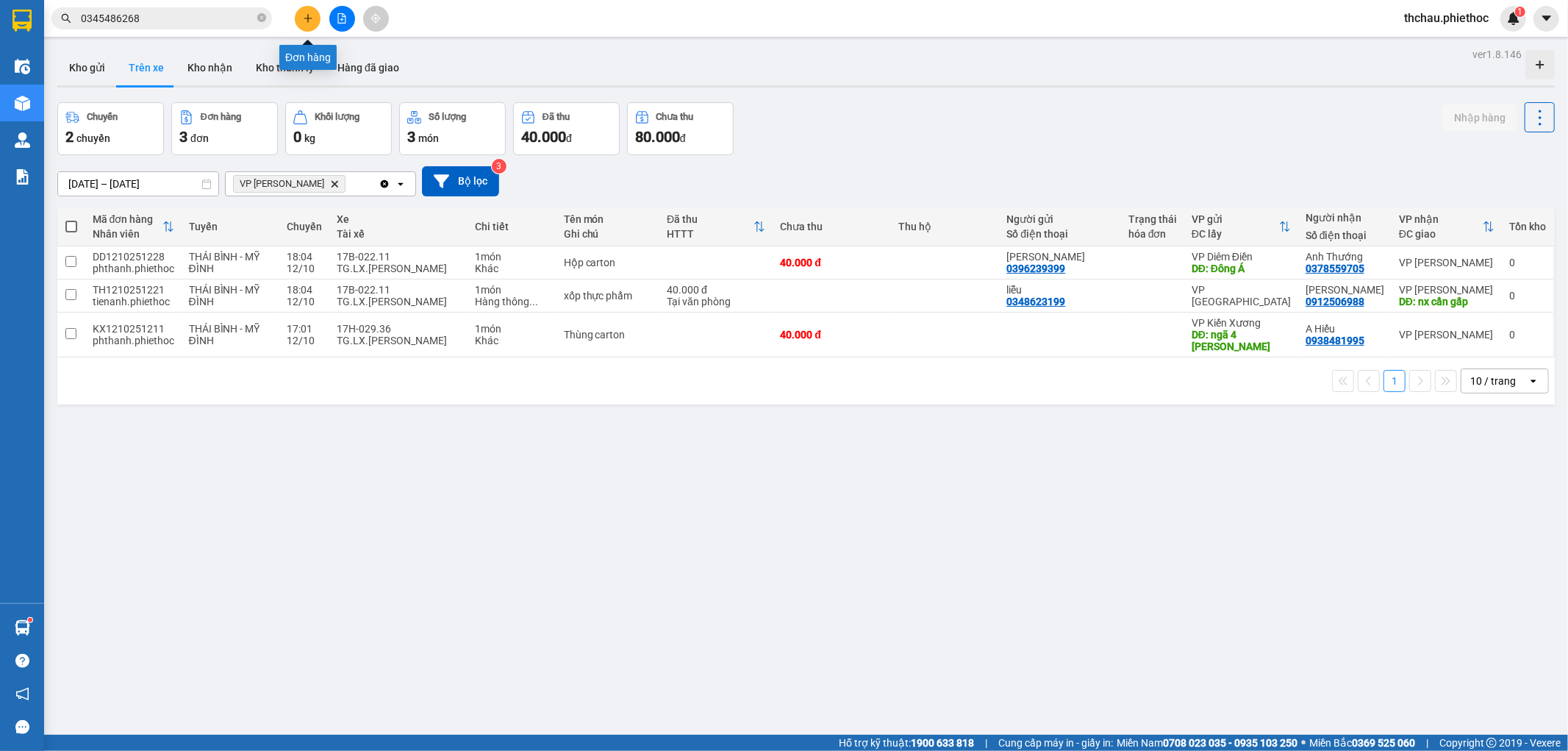
click at [306, 24] on button at bounding box center [307, 19] width 26 height 26
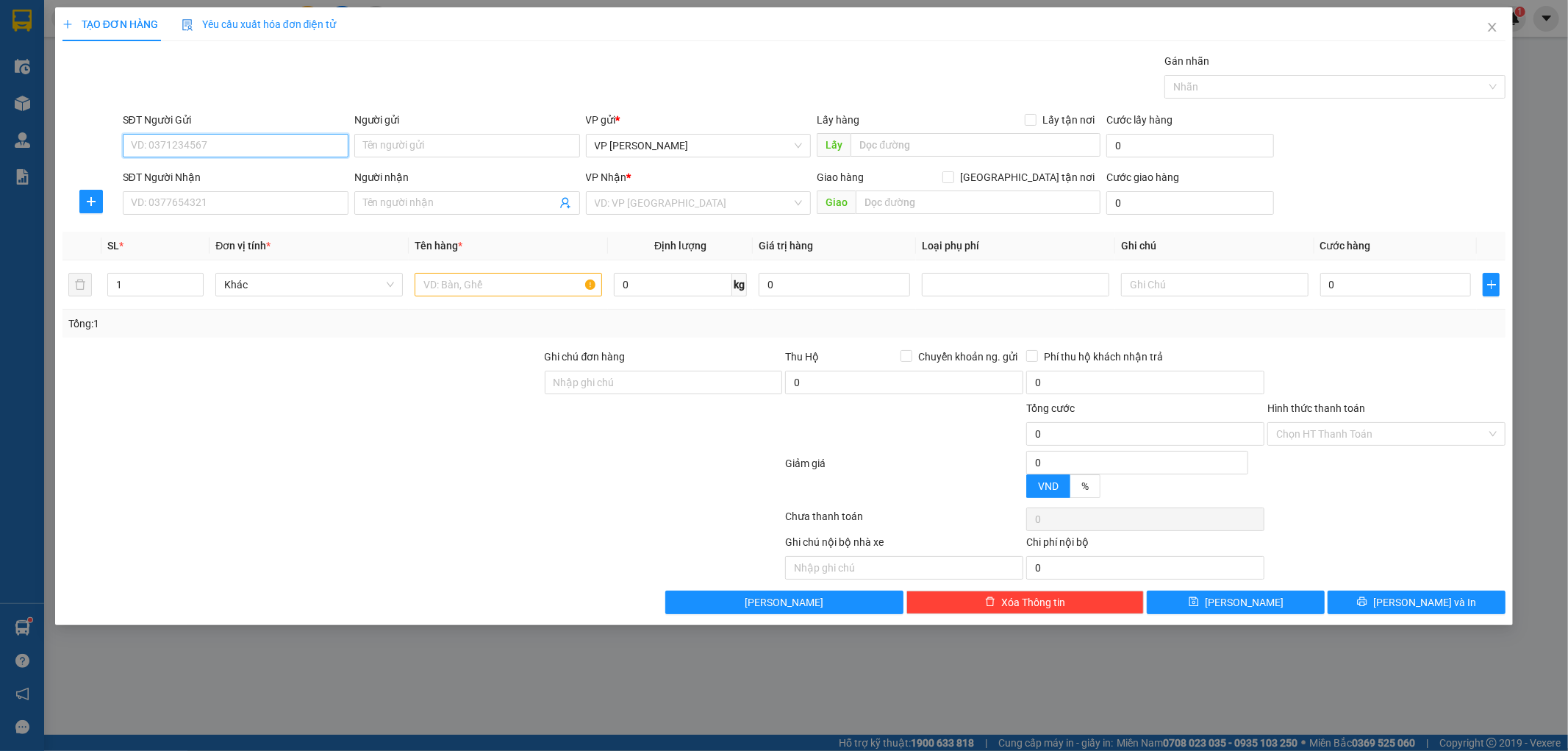
click at [172, 141] on input "SĐT Người Gửi" at bounding box center [236, 145] width 225 height 24
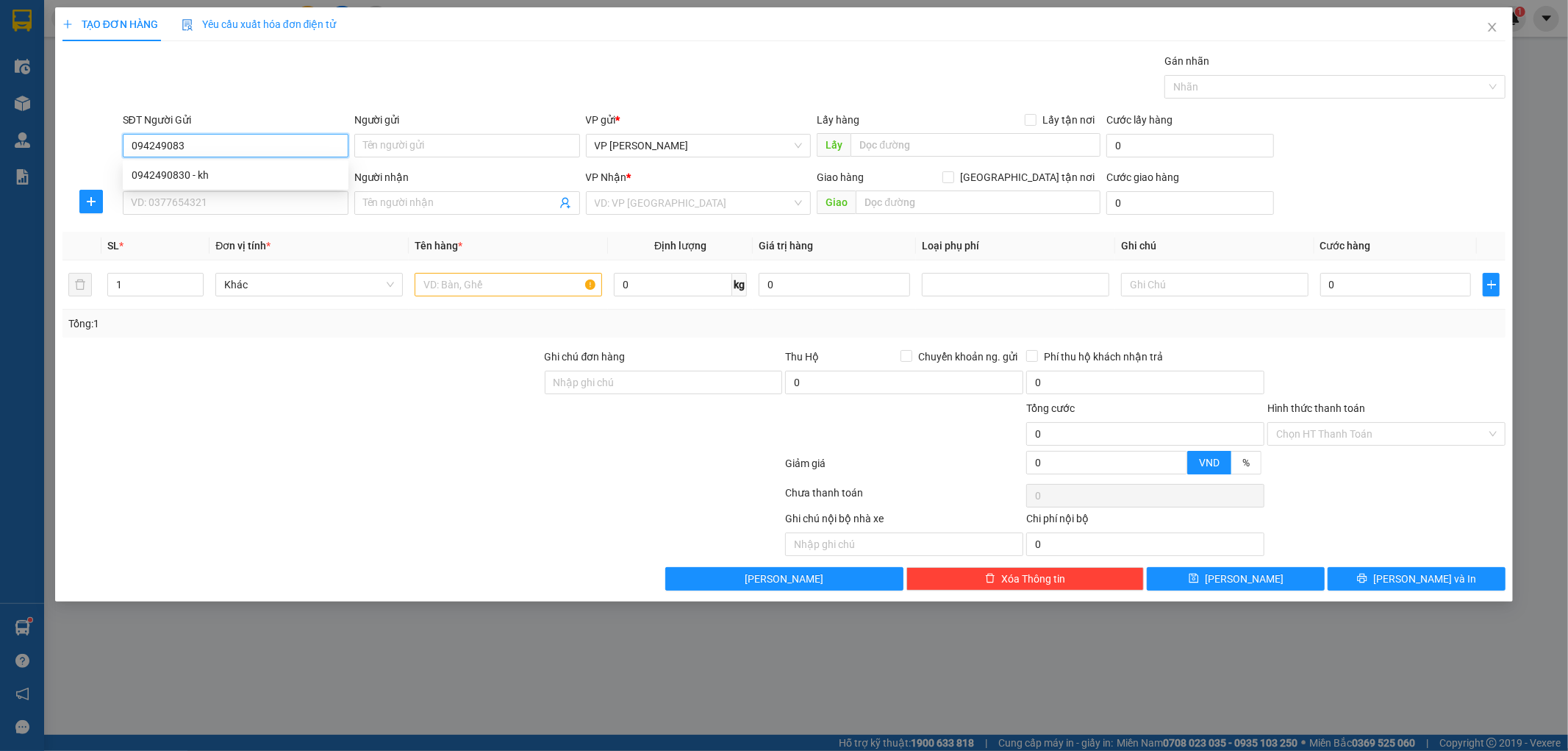
type input "0942490830"
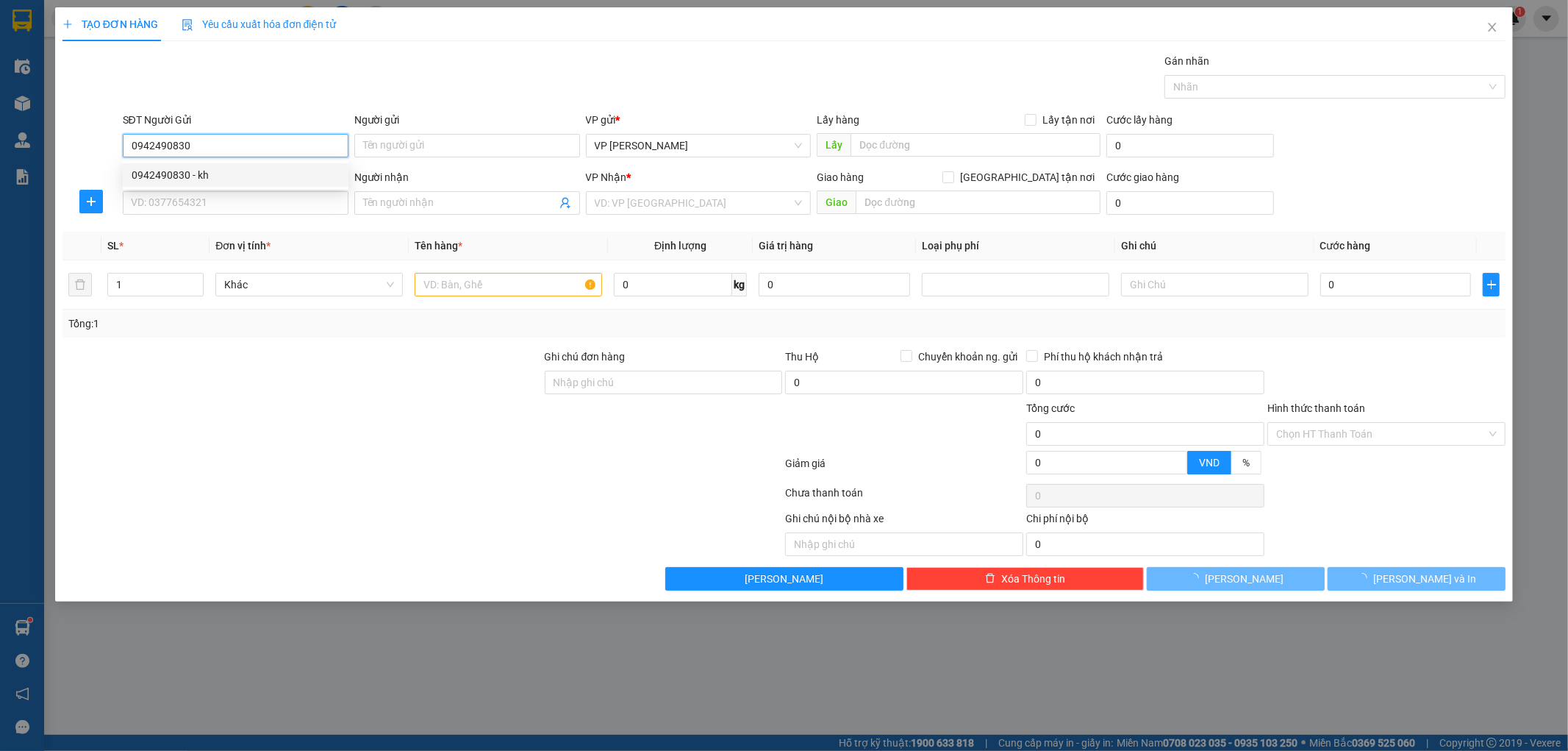
click at [202, 165] on div "0942490830 - kh" at bounding box center [236, 175] width 225 height 24
type input "kh"
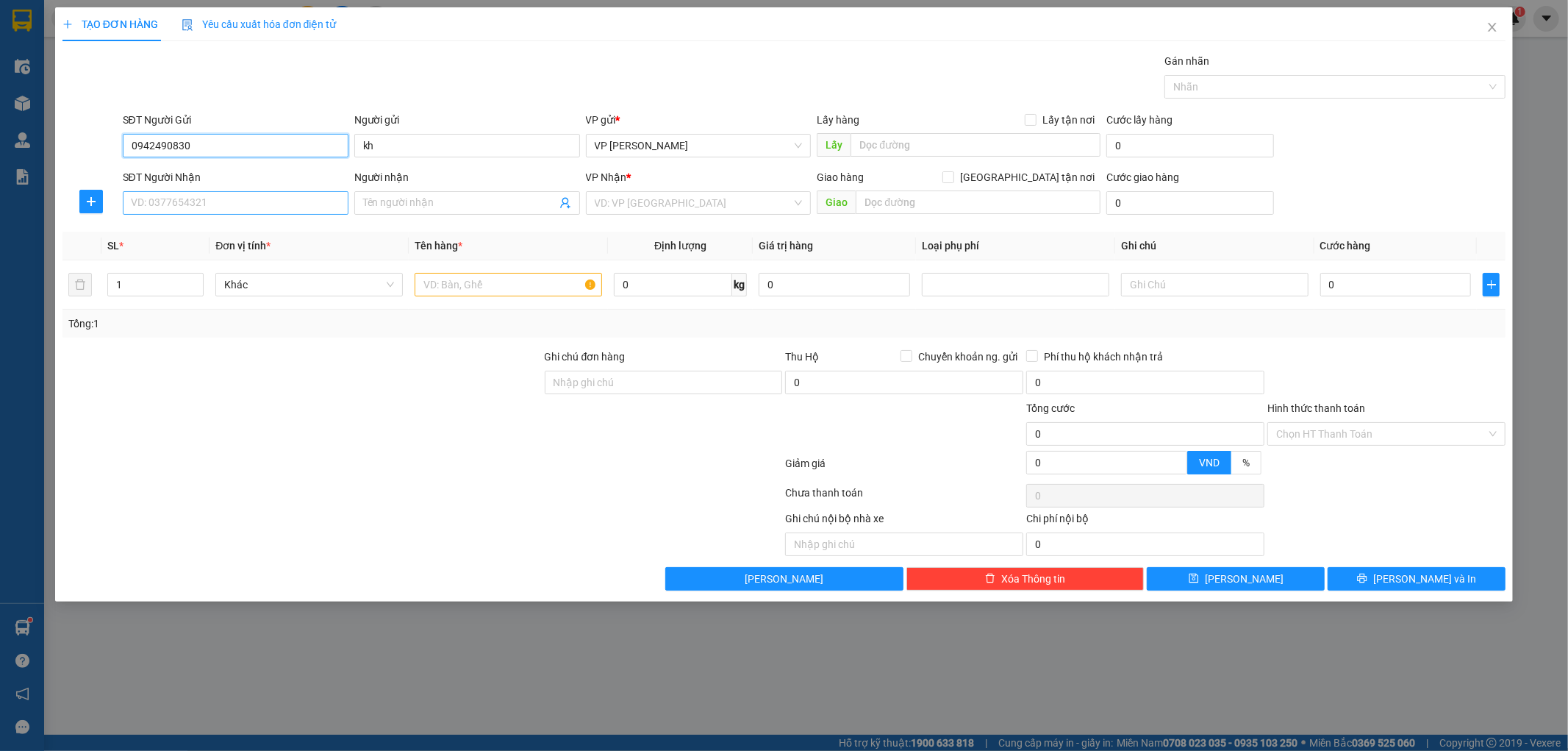
type input "0942490830"
click at [218, 209] on input "SĐT Người Nhận" at bounding box center [236, 203] width 225 height 24
click at [190, 230] on div "0776382111 - KH" at bounding box center [235, 232] width 208 height 16
type input "0776382111"
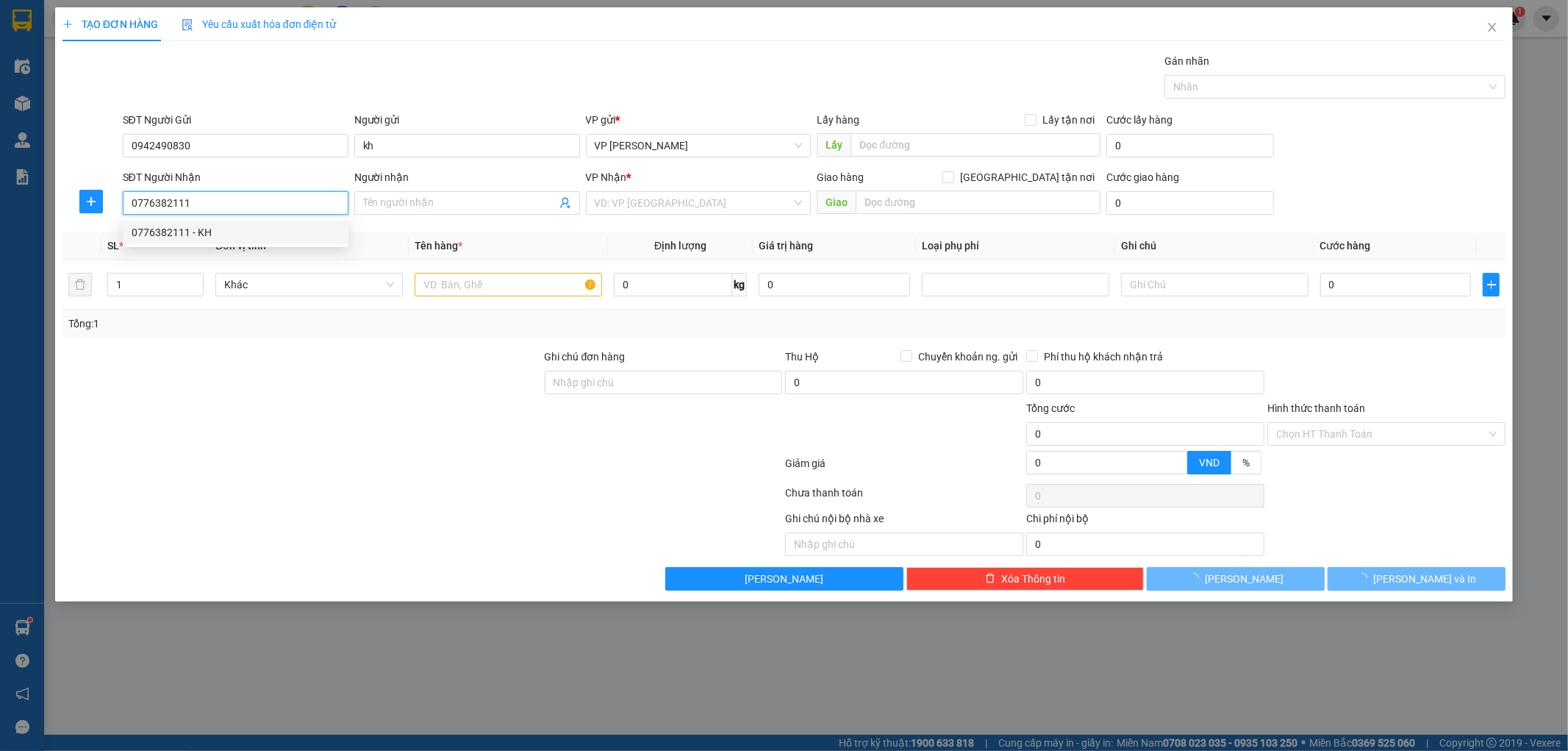
type input "KH"
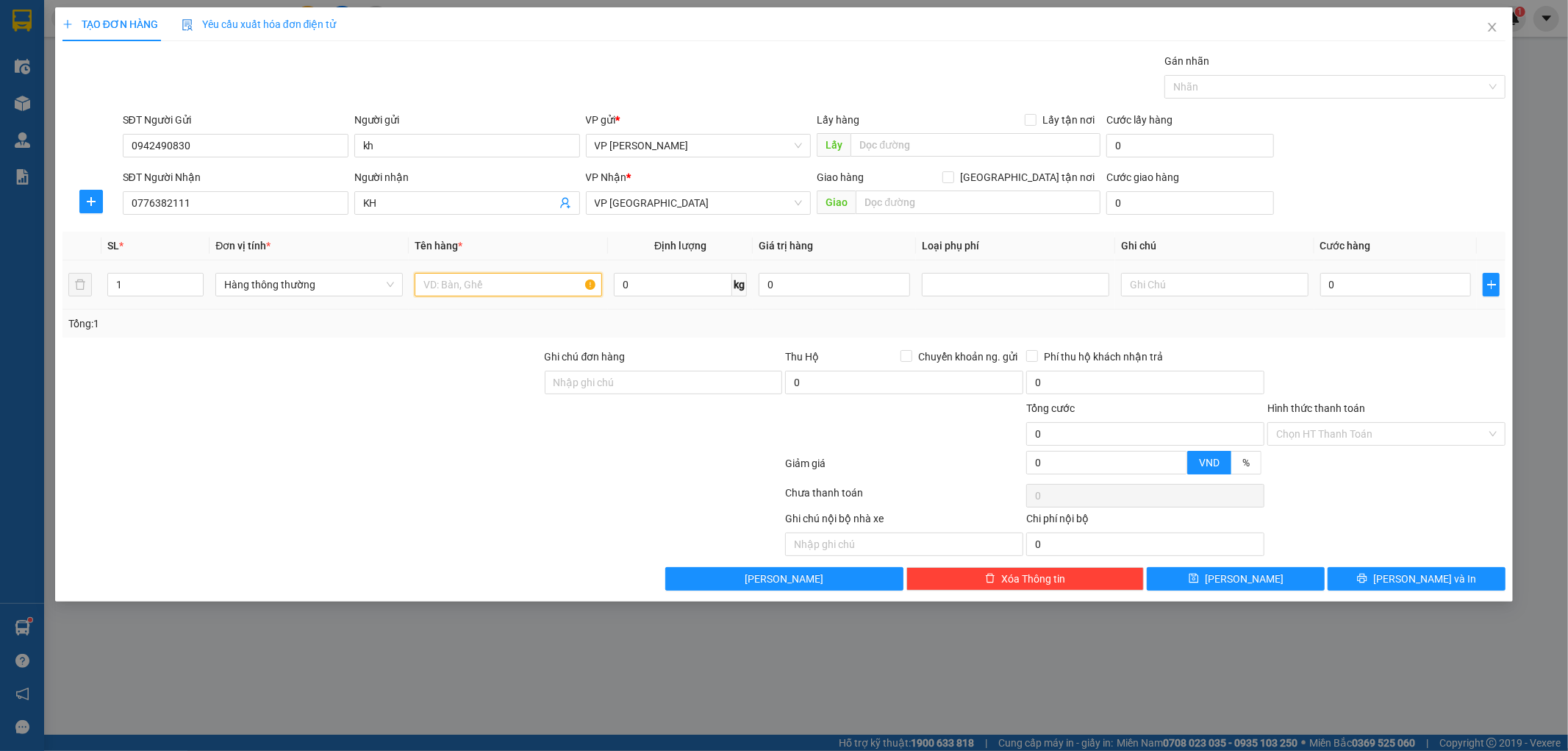
click at [527, 290] on input "text" at bounding box center [508, 285] width 188 height 24
type input "bọc đen"
click at [662, 288] on input "0" at bounding box center [673, 285] width 119 height 24
type input "6"
click at [464, 379] on div at bounding box center [302, 374] width 482 height 51
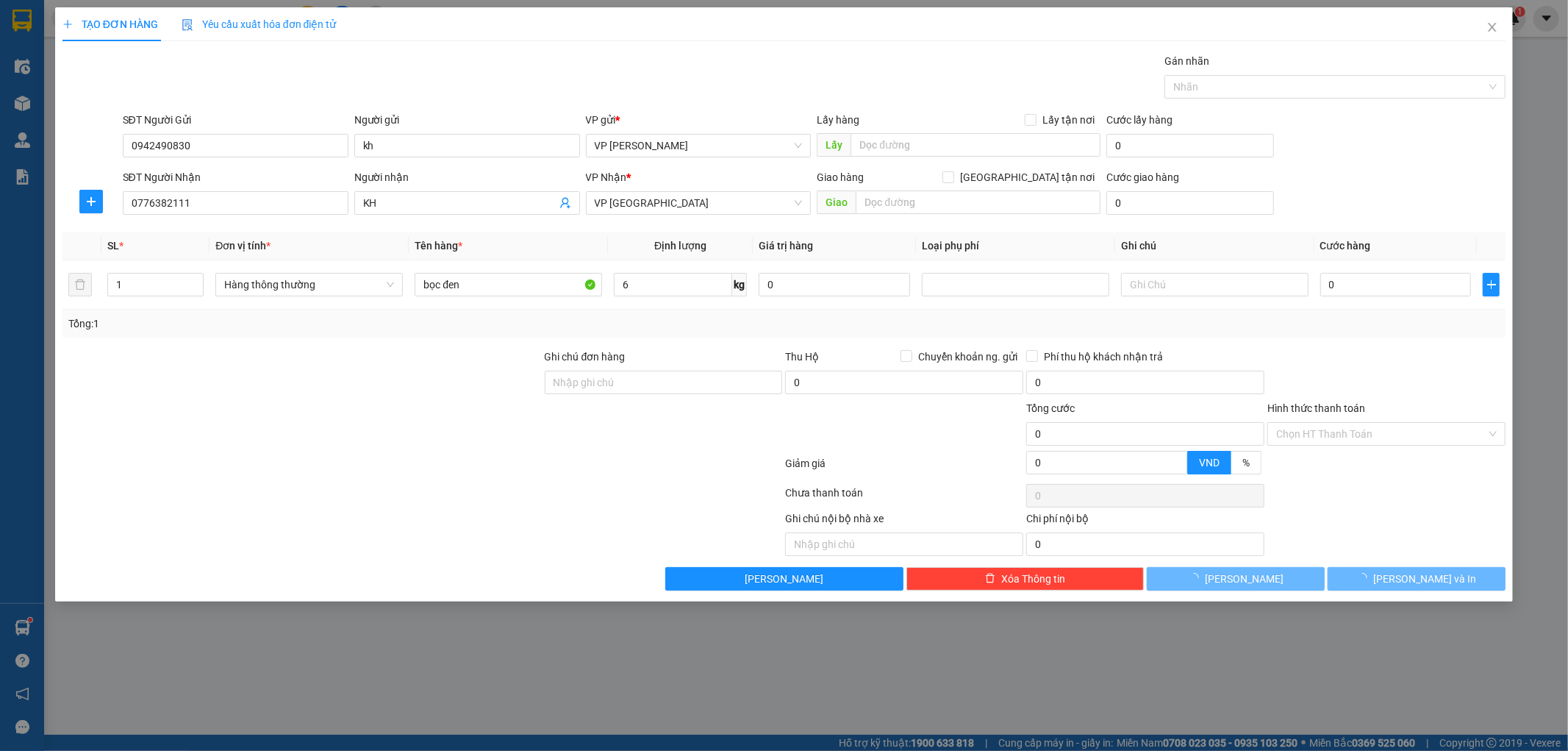
type input "35.000"
click at [1367, 578] on button "[PERSON_NAME] và In" at bounding box center [1417, 579] width 178 height 24
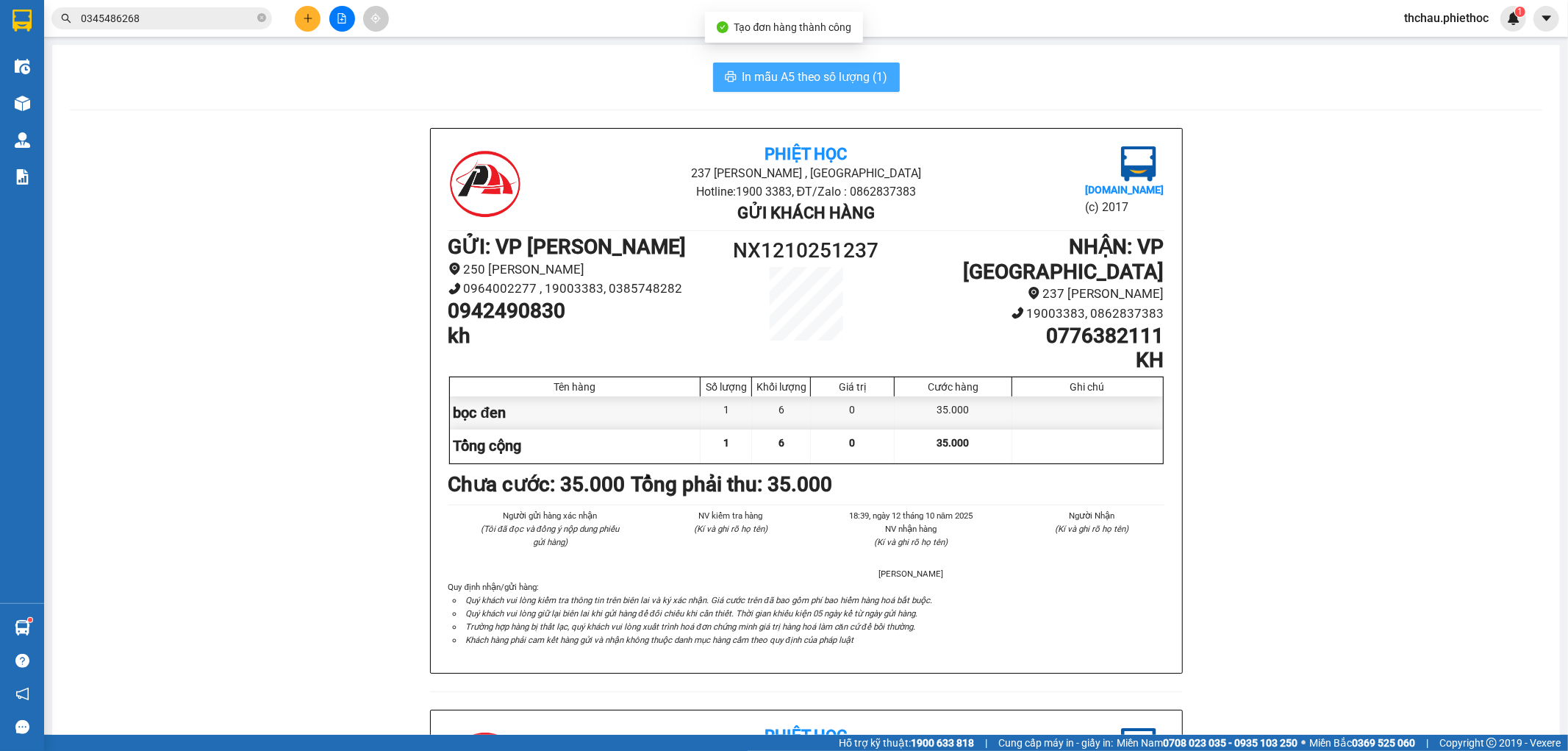
click at [811, 75] on span "In mẫu A5 theo số lượng (1)" at bounding box center [815, 76] width 145 height 19
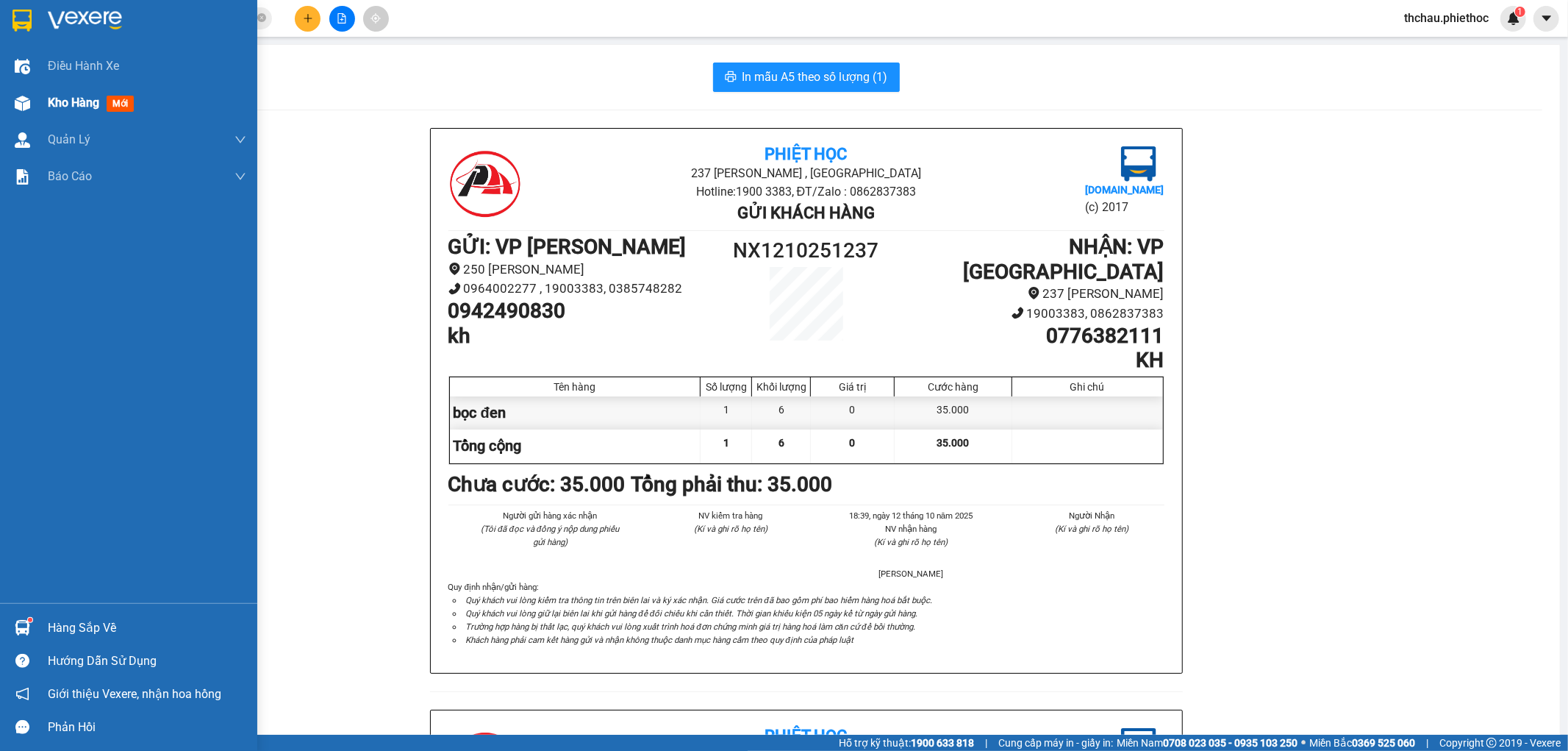
click at [35, 100] on div "Kho hàng mới" at bounding box center [128, 103] width 257 height 37
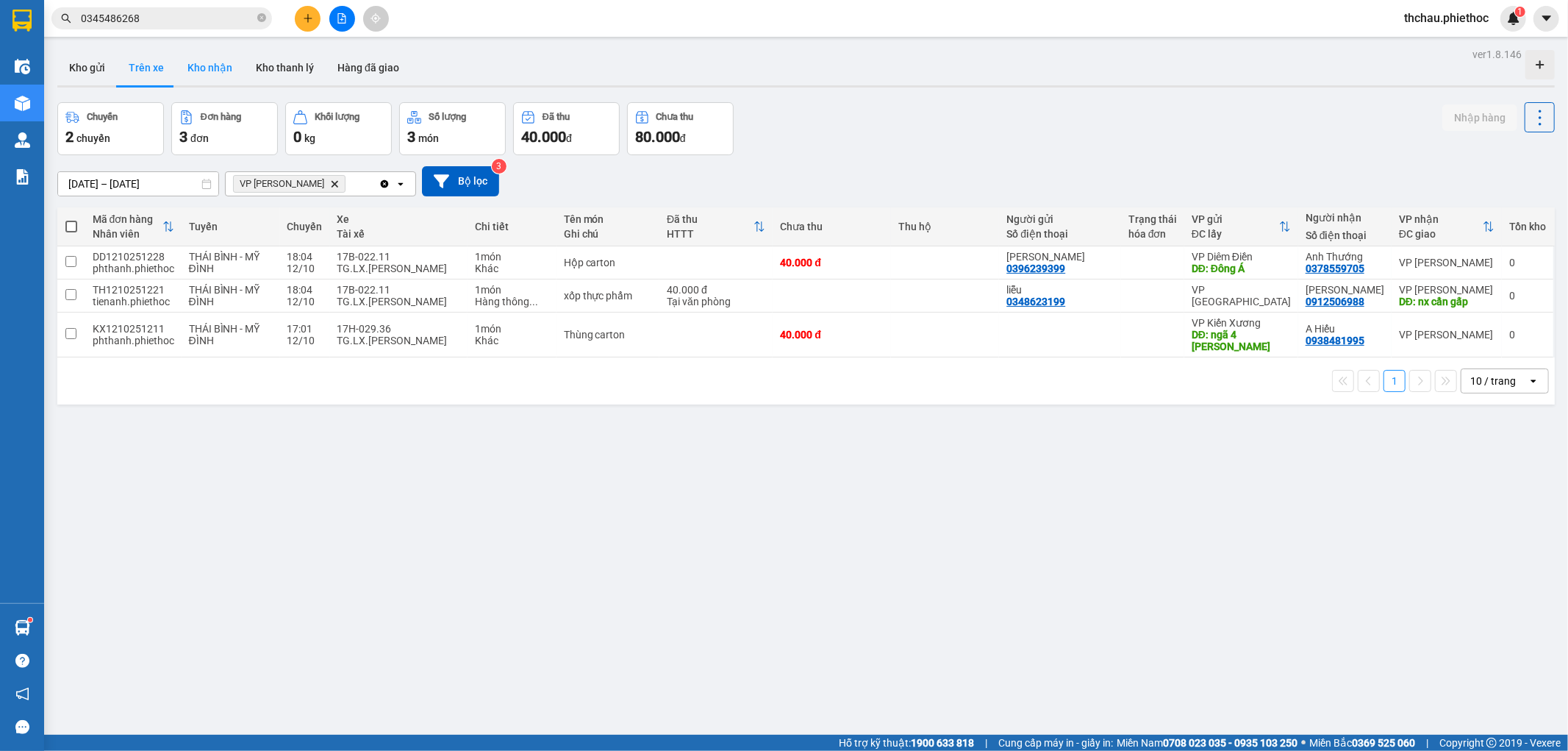
click at [209, 63] on button "Kho nhận" at bounding box center [210, 68] width 68 height 36
type input "[DATE] – [DATE]"
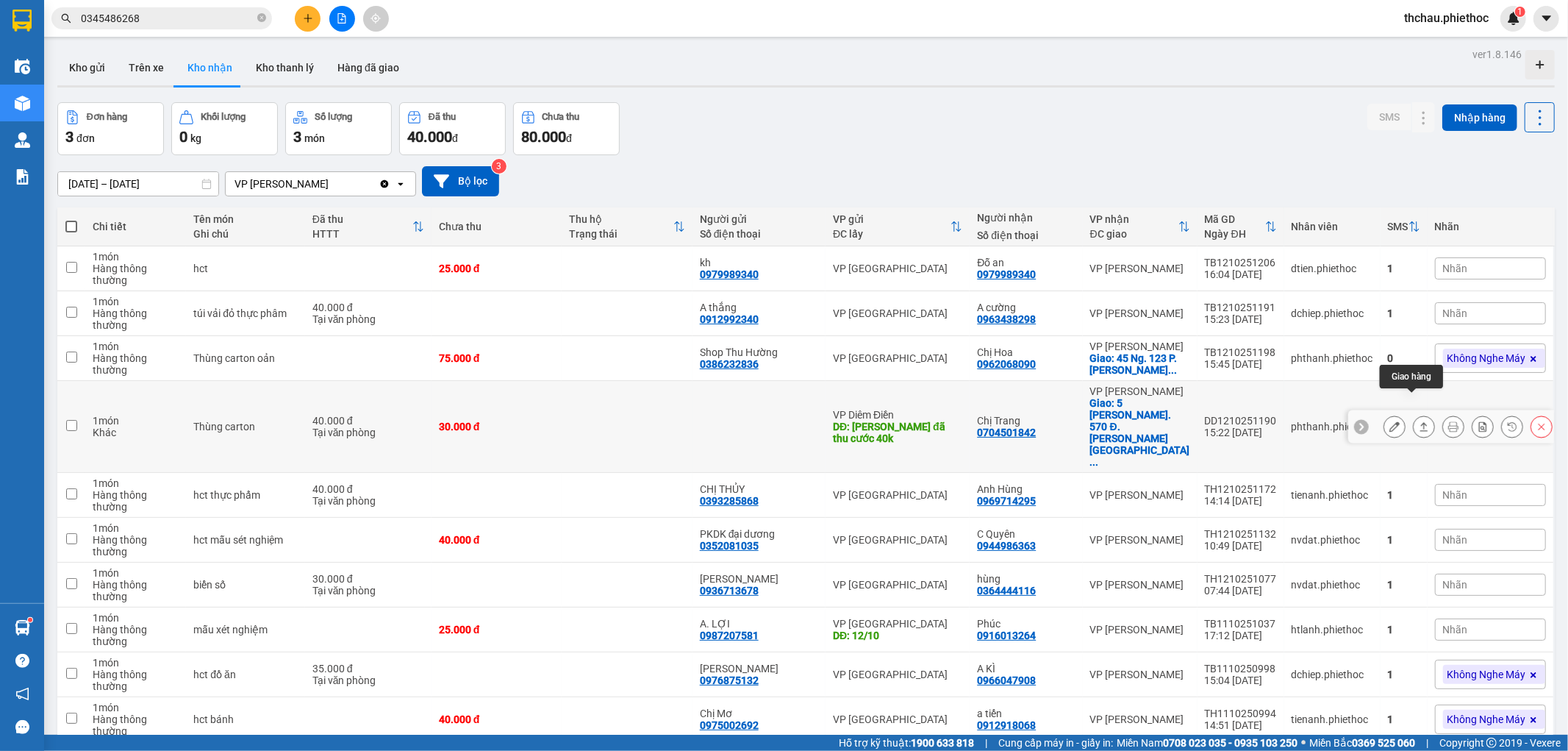
click at [1419, 422] on icon at bounding box center [1424, 427] width 10 height 10
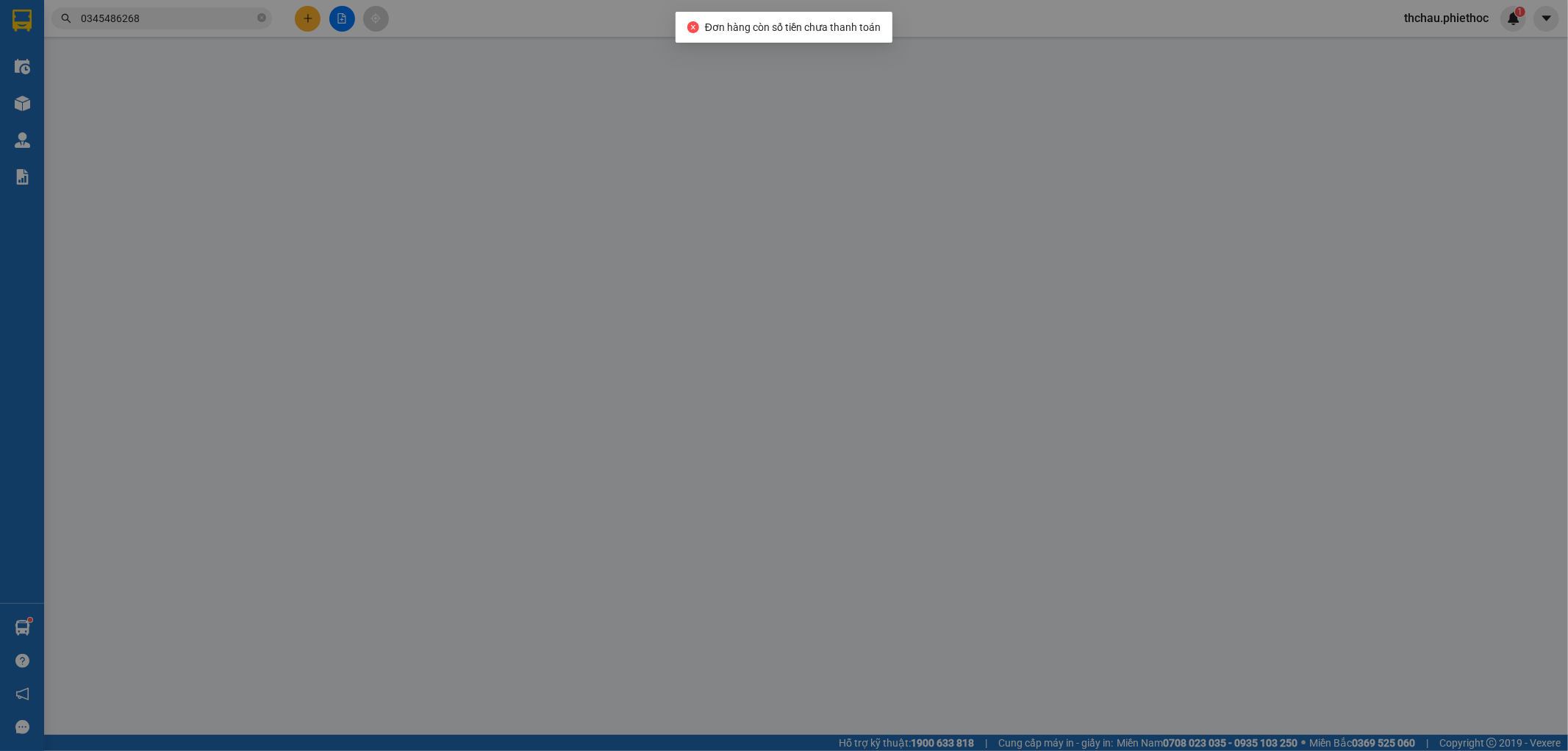
type input "Lx Bình đã thu cước 40k"
type input "5.000"
type input "0704501842"
type input "Chị Trang"
checkbox input "true"
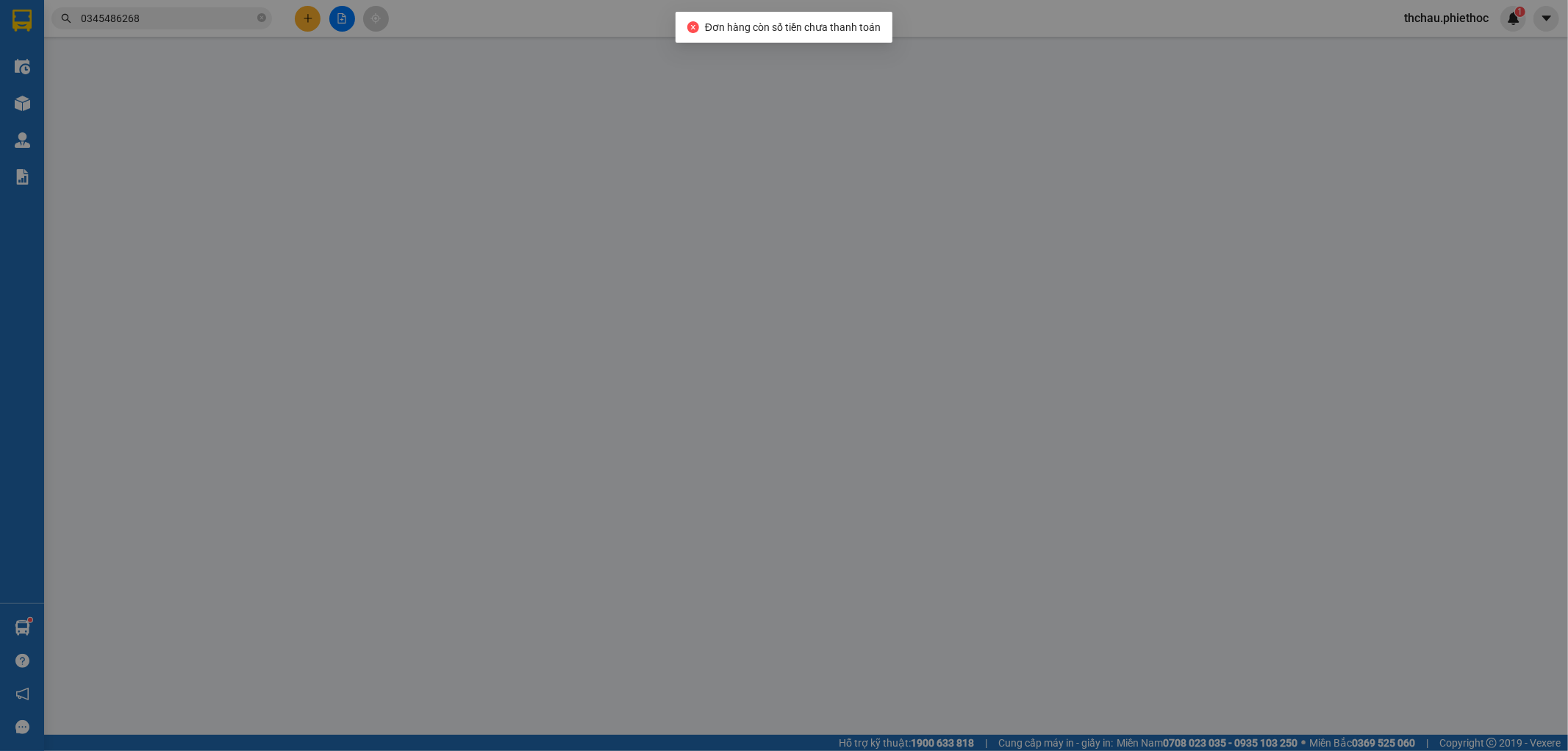
type input "5 Ng. 570 Đ. Kim Giang, Thanh Liệt, Thanh Trì, Hà Nội, Việt Nam"
type input "0"
type input "70.000"
type input "40.000"
type input "30.000"
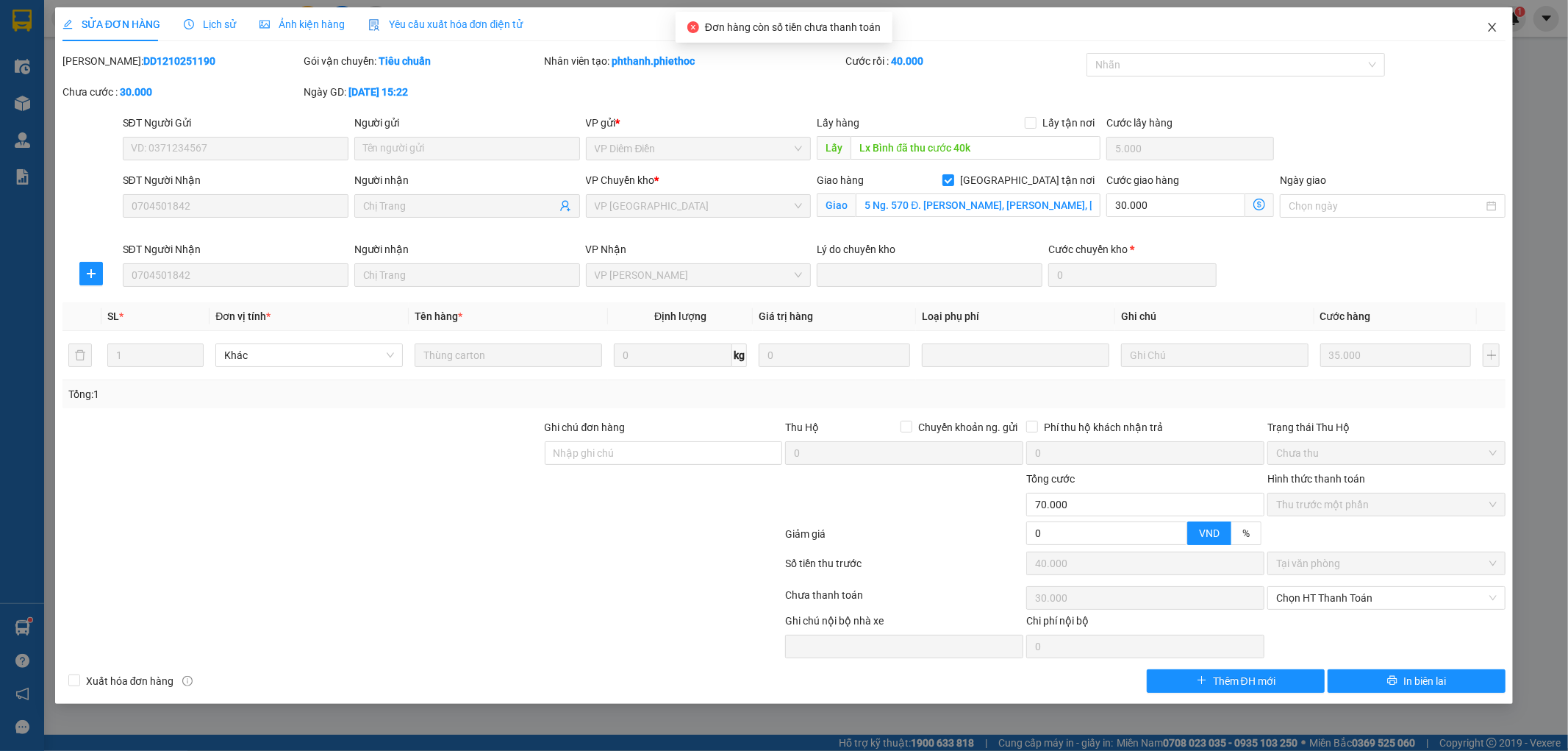
click at [1481, 30] on span "Close" at bounding box center [1492, 27] width 41 height 41
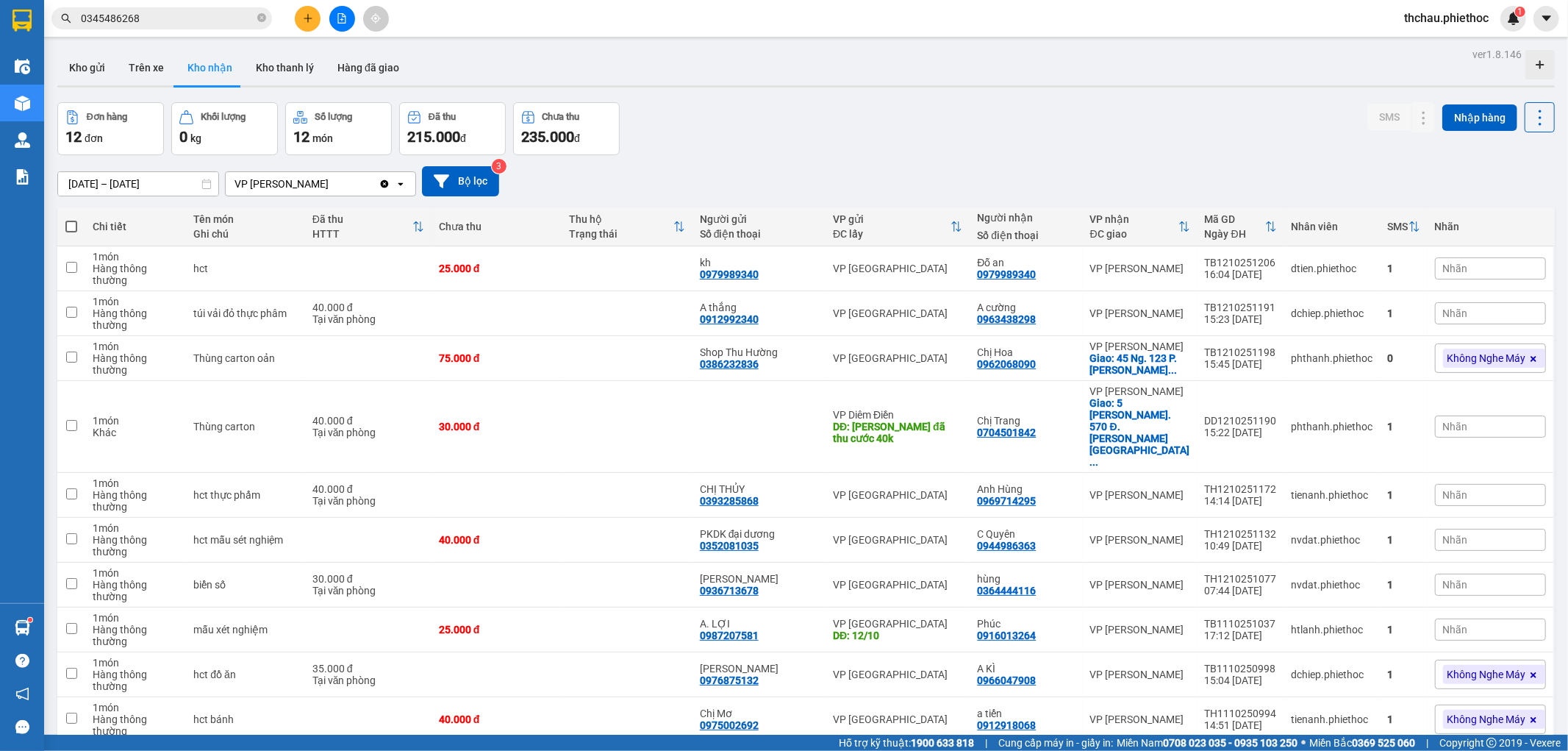
click at [201, 24] on input "0345486268" at bounding box center [168, 19] width 174 height 16
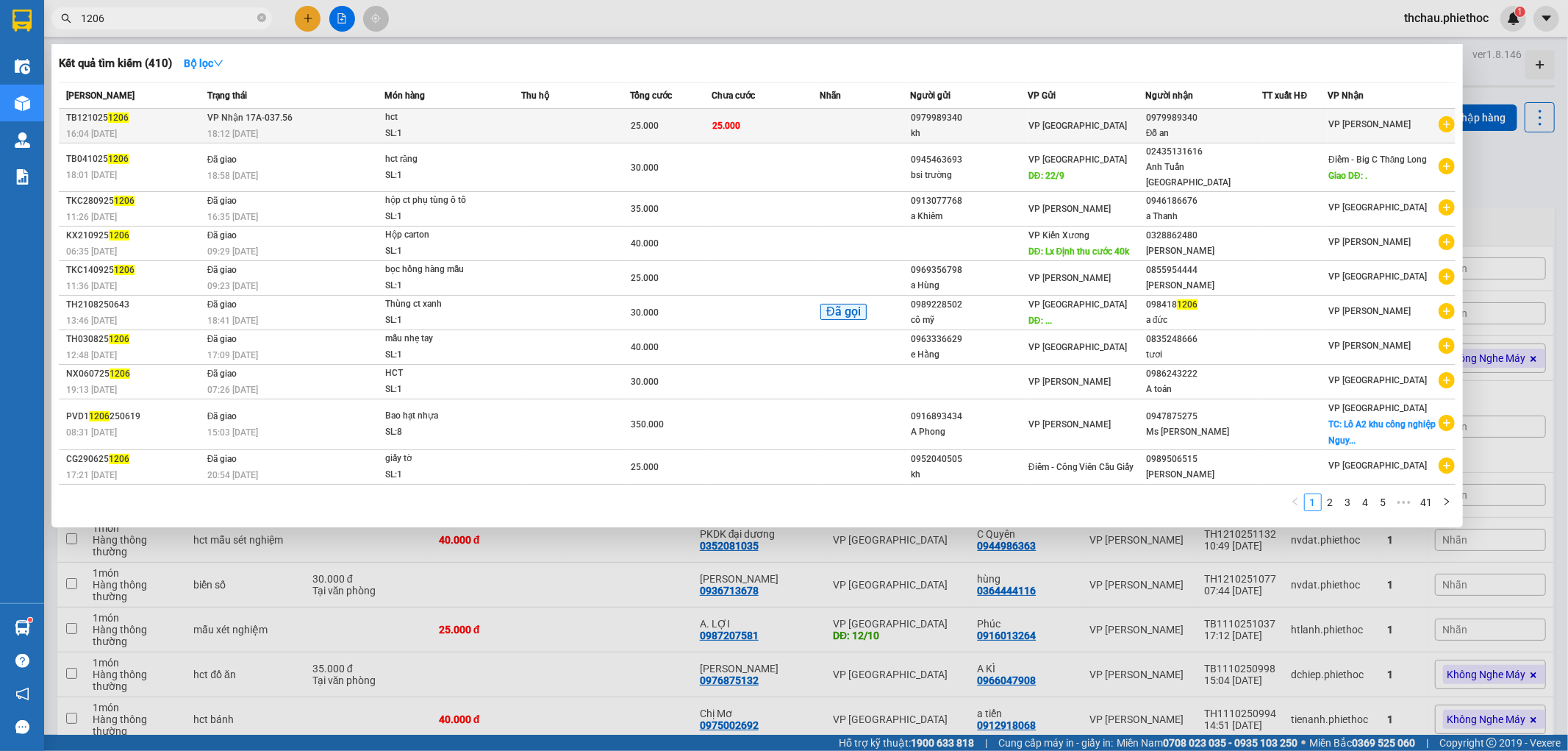
type input "1206"
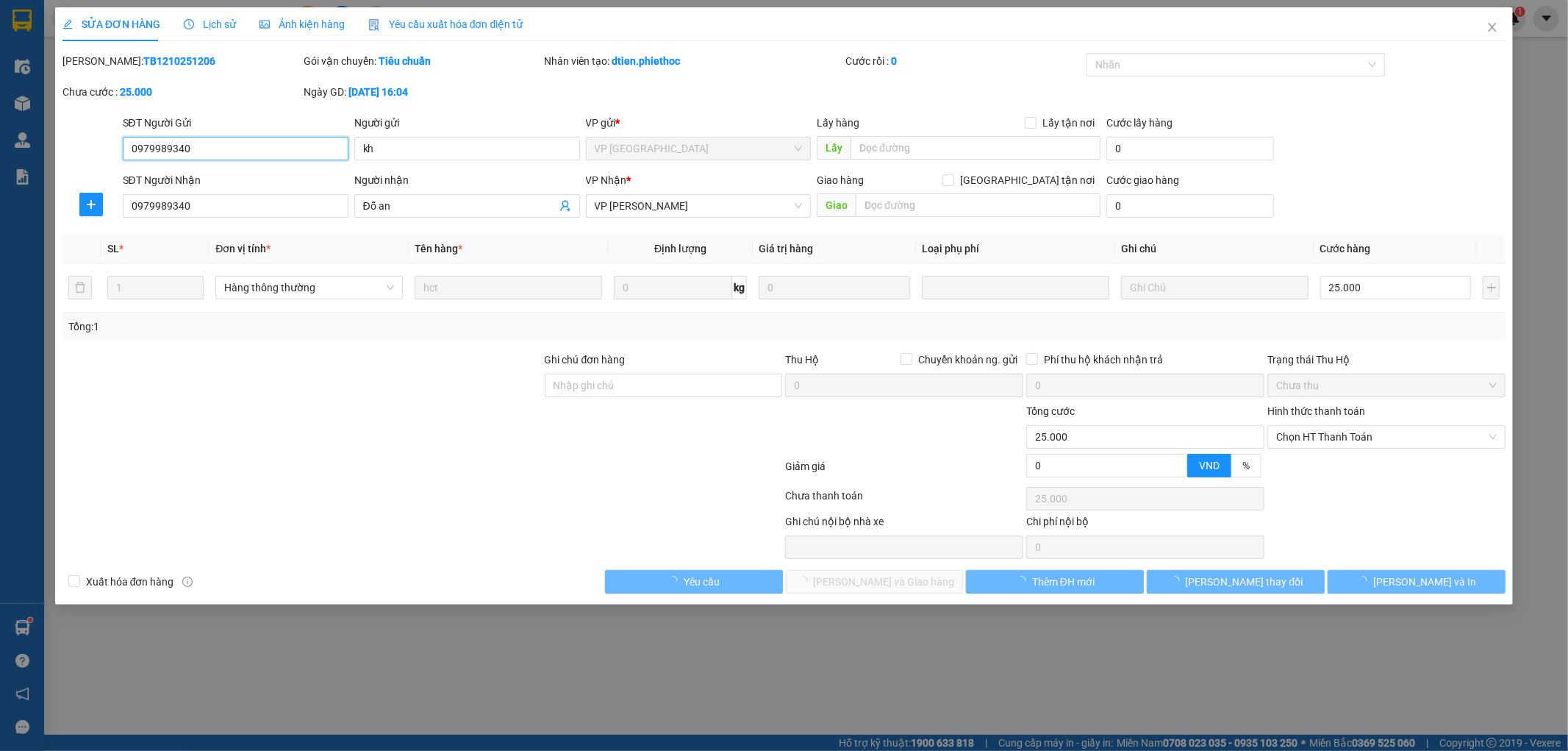
type input "0979989340"
type input "kh"
type input "0979989340"
type input "Đỗ an"
type input "0"
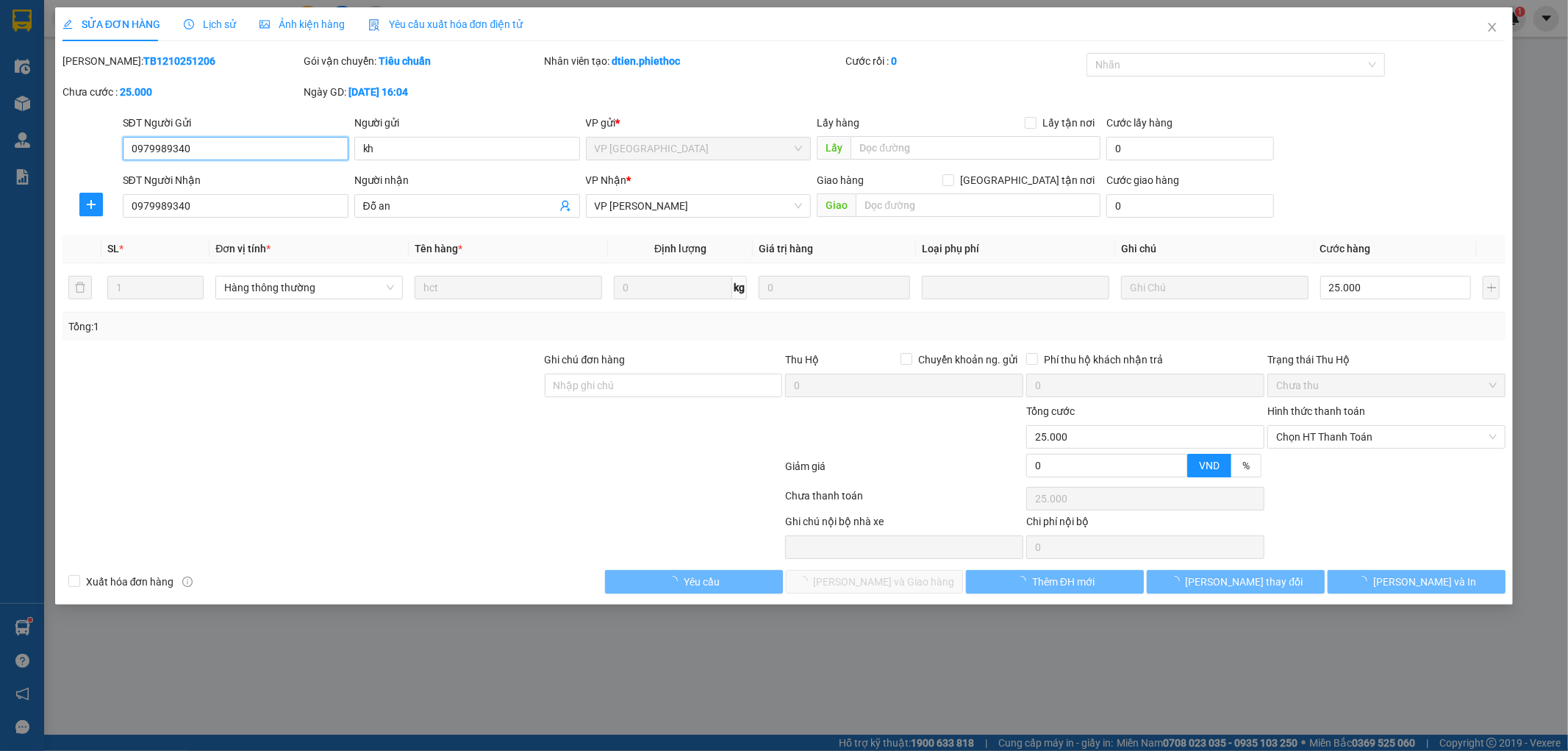
type input "25.000"
click at [1493, 27] on icon "close" at bounding box center [1492, 27] width 12 height 12
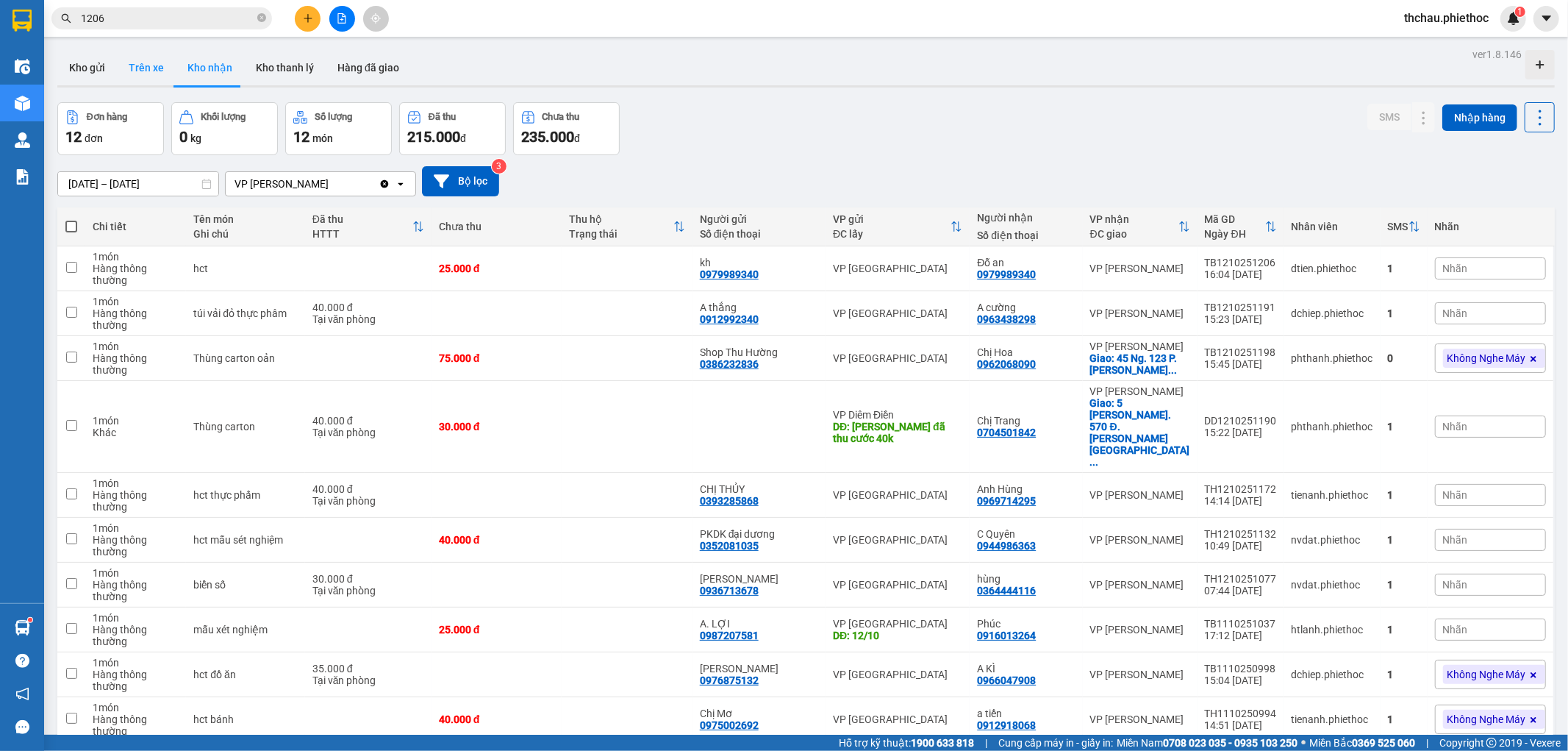
click at [139, 63] on button "Trên xe" at bounding box center [146, 68] width 59 height 36
type input "[DATE] – [DATE]"
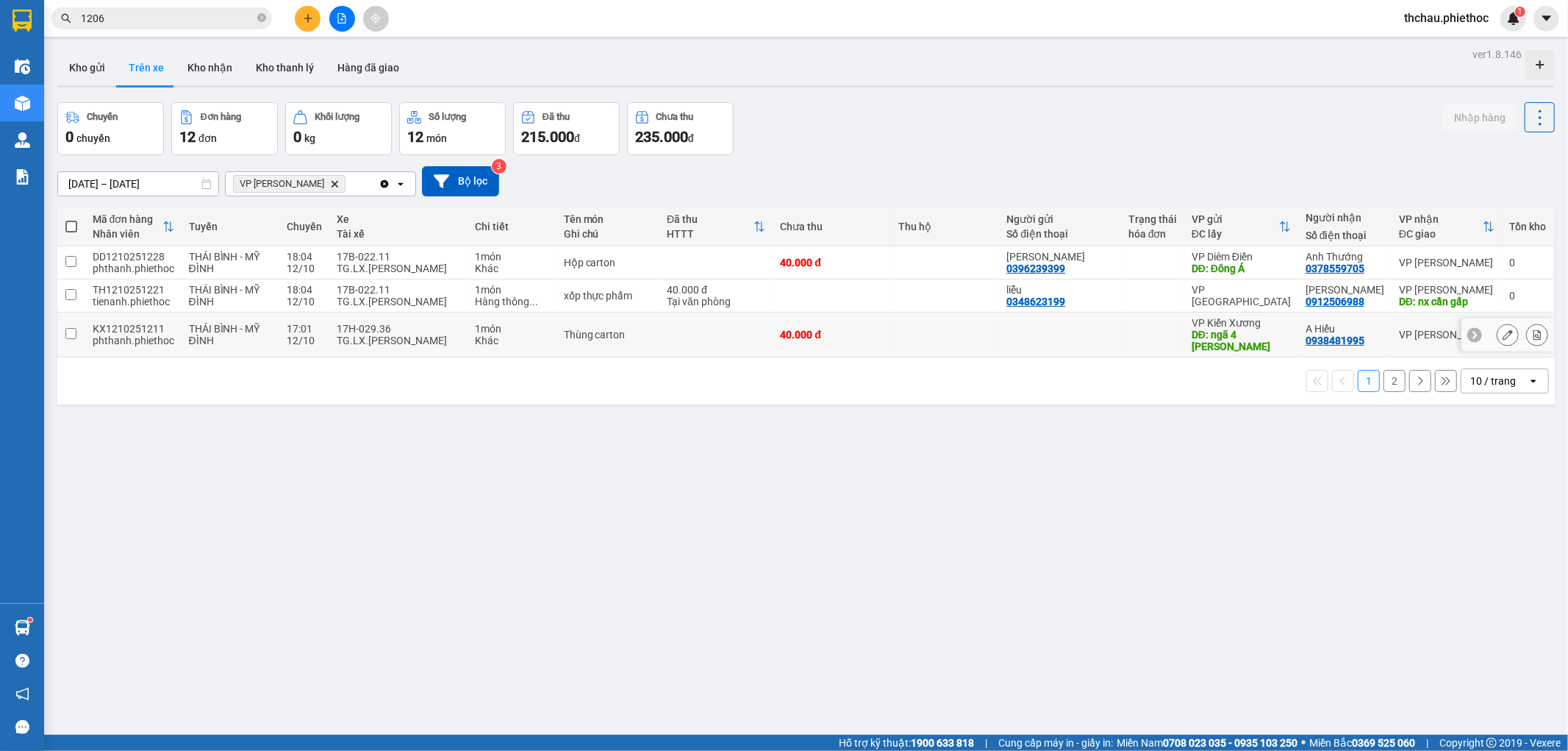
click at [401, 335] on div "TG.LX.[PERSON_NAME]" at bounding box center [399, 341] width 123 height 12
checkbox input "true"
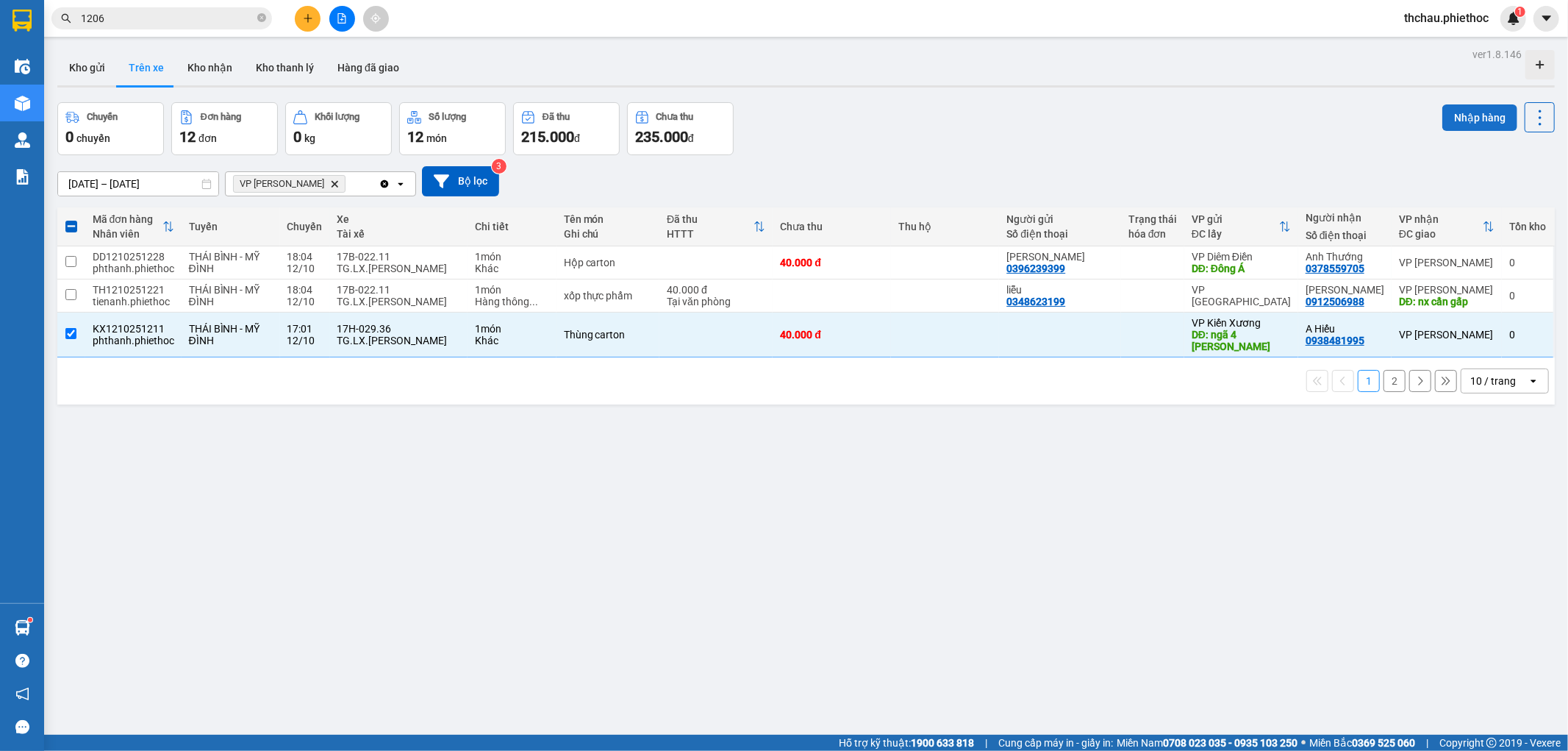
click at [1463, 118] on button "Nhập hàng" at bounding box center [1479, 118] width 75 height 27
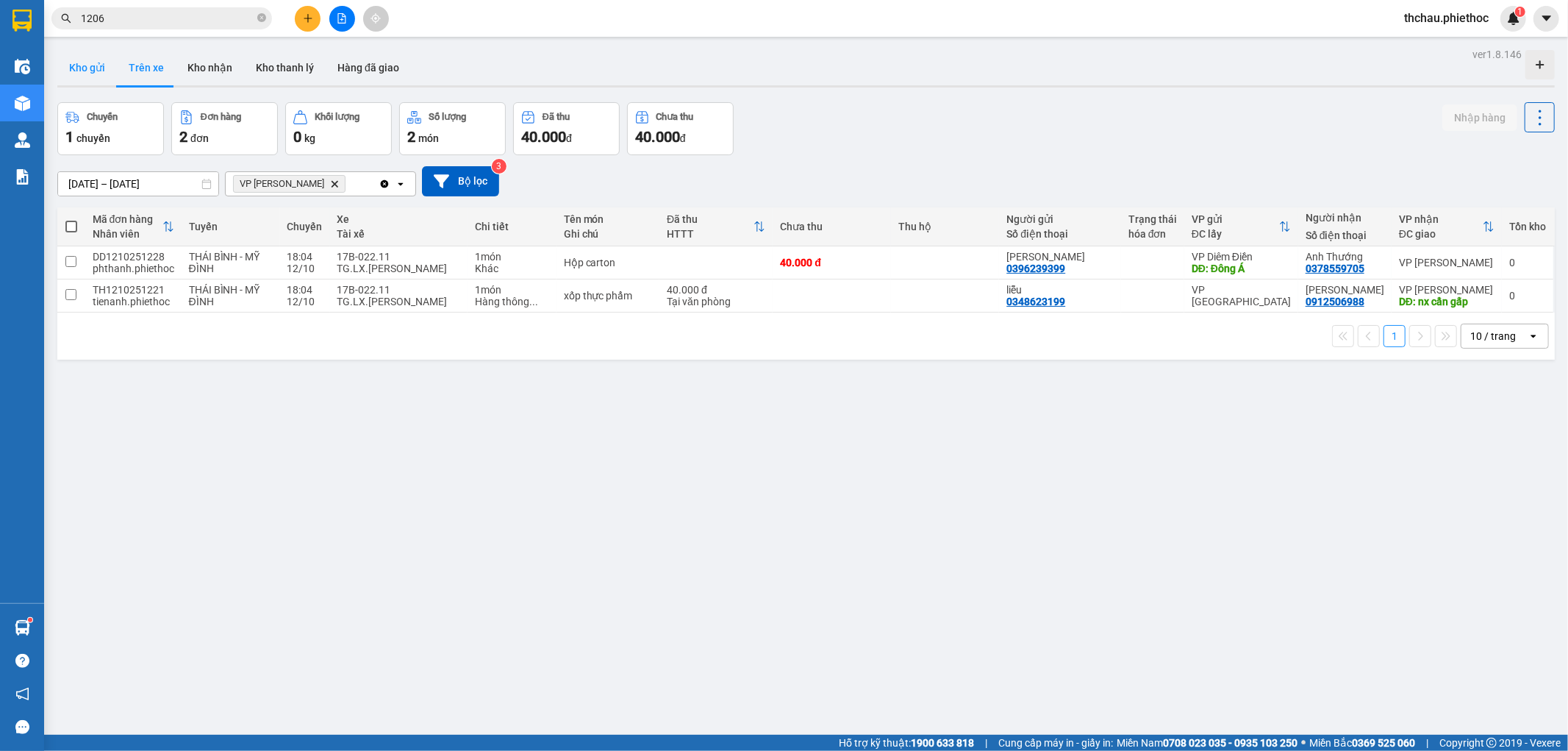
click at [87, 59] on button "Kho gửi" at bounding box center [87, 68] width 59 height 36
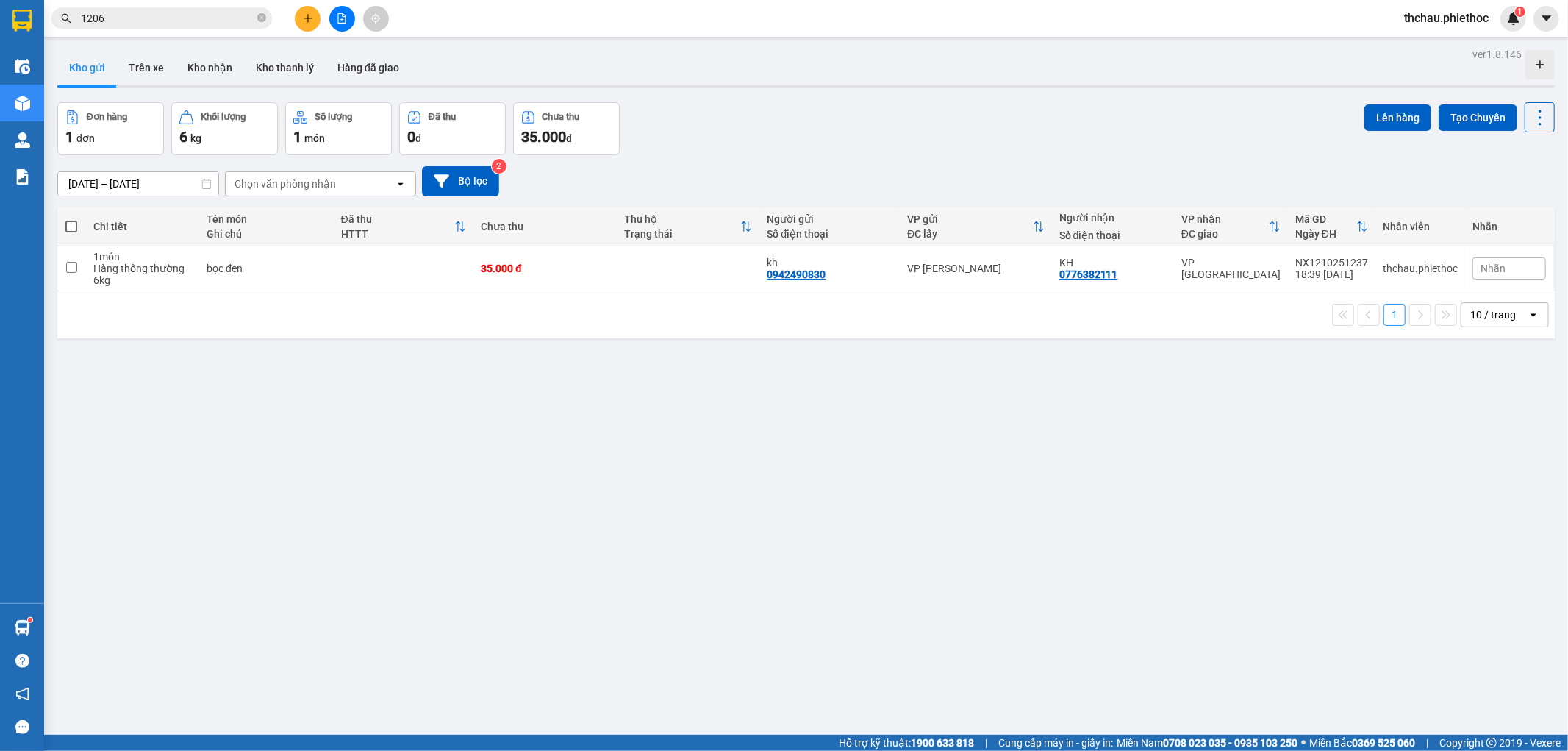
click at [73, 222] on span at bounding box center [71, 226] width 12 height 12
click at [71, 219] on input "checkbox" at bounding box center [71, 219] width 0 height 0
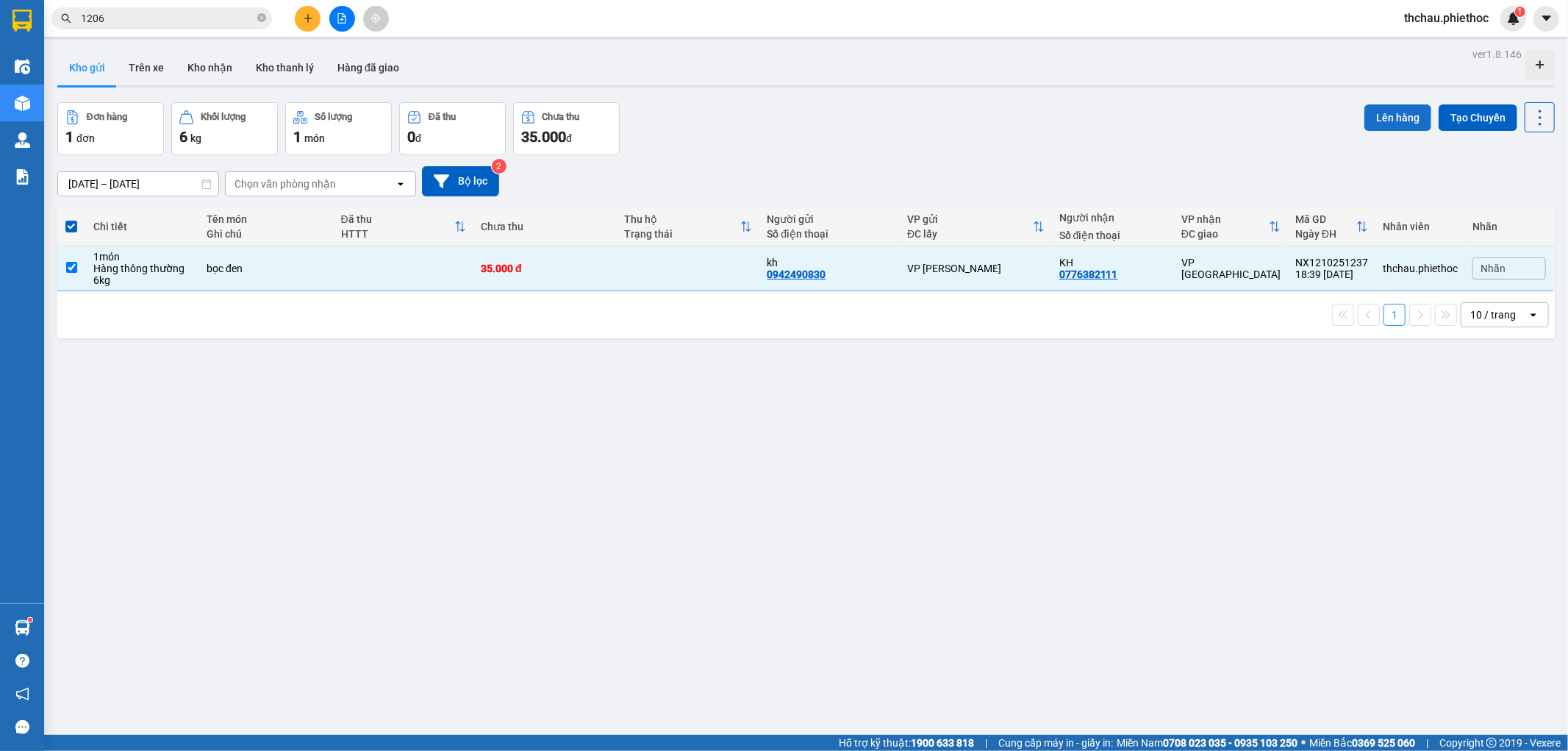
click at [1377, 111] on button "Lên hàng" at bounding box center [1397, 118] width 67 height 27
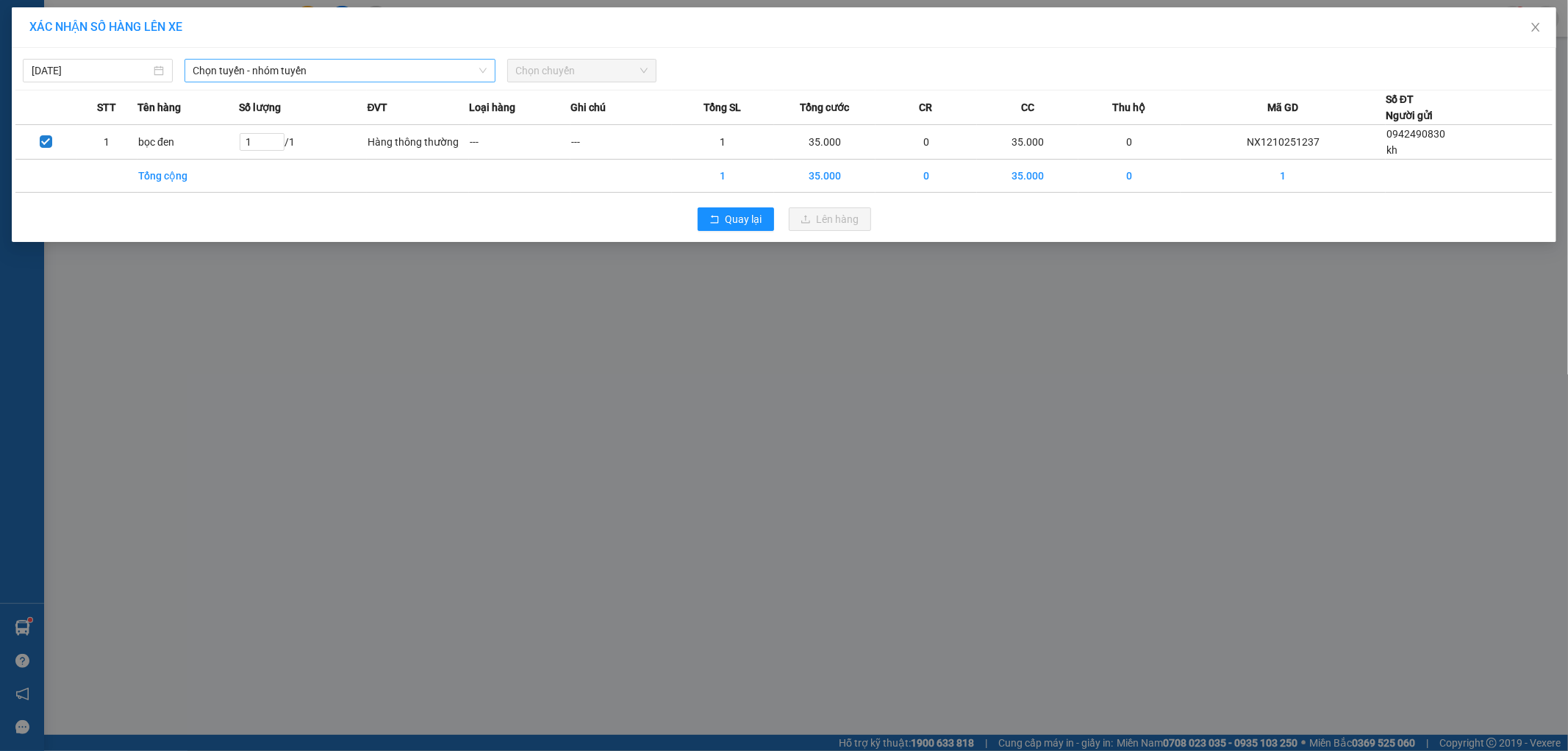
click at [246, 70] on span "Chọn tuyến - nhóm tuyến" at bounding box center [340, 70] width 293 height 22
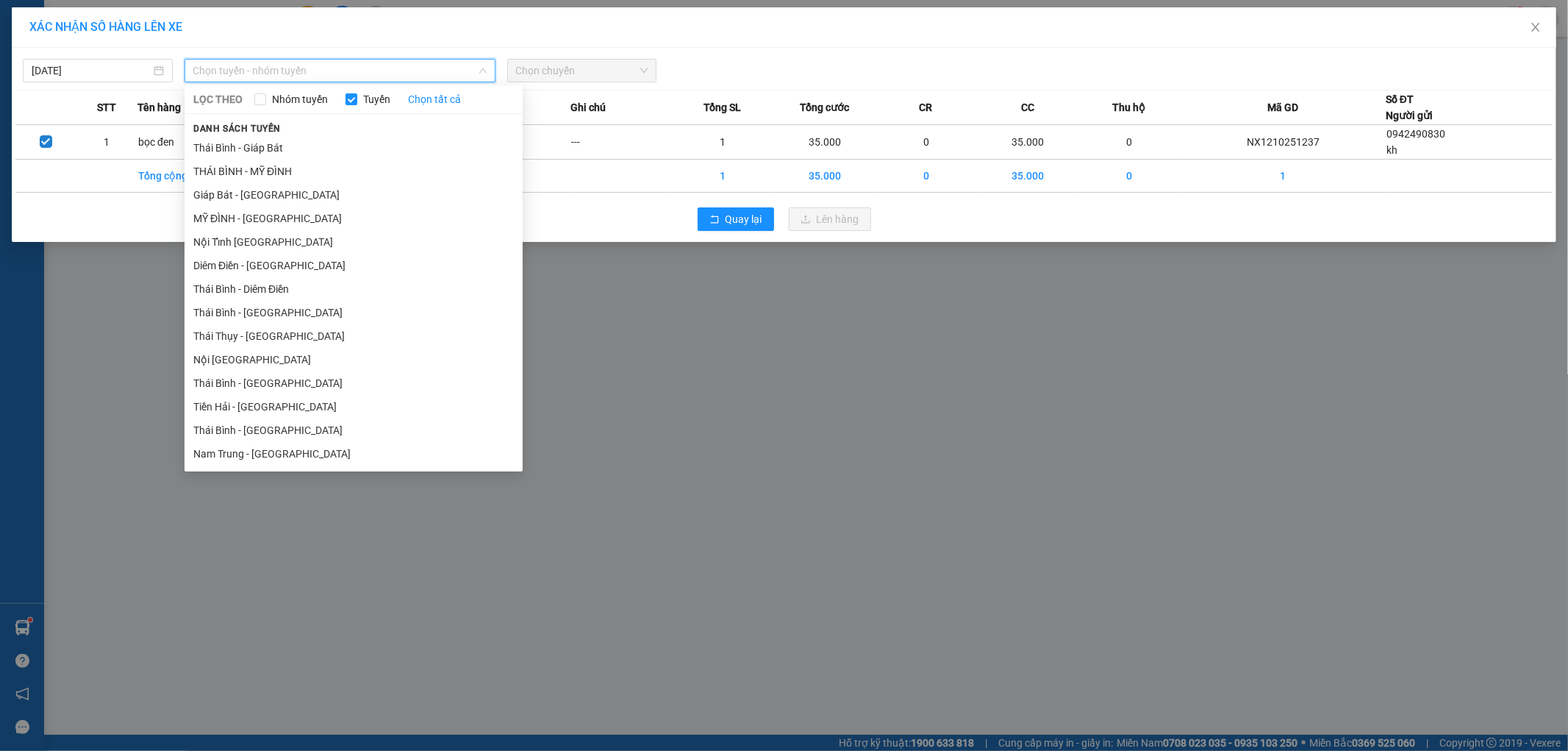
drag, startPoint x: 213, startPoint y: 215, endPoint x: 424, endPoint y: 165, distance: 216.8
click at [221, 217] on li "MỸ ĐÌNH - [GEOGRAPHIC_DATA]" at bounding box center [354, 218] width 338 height 24
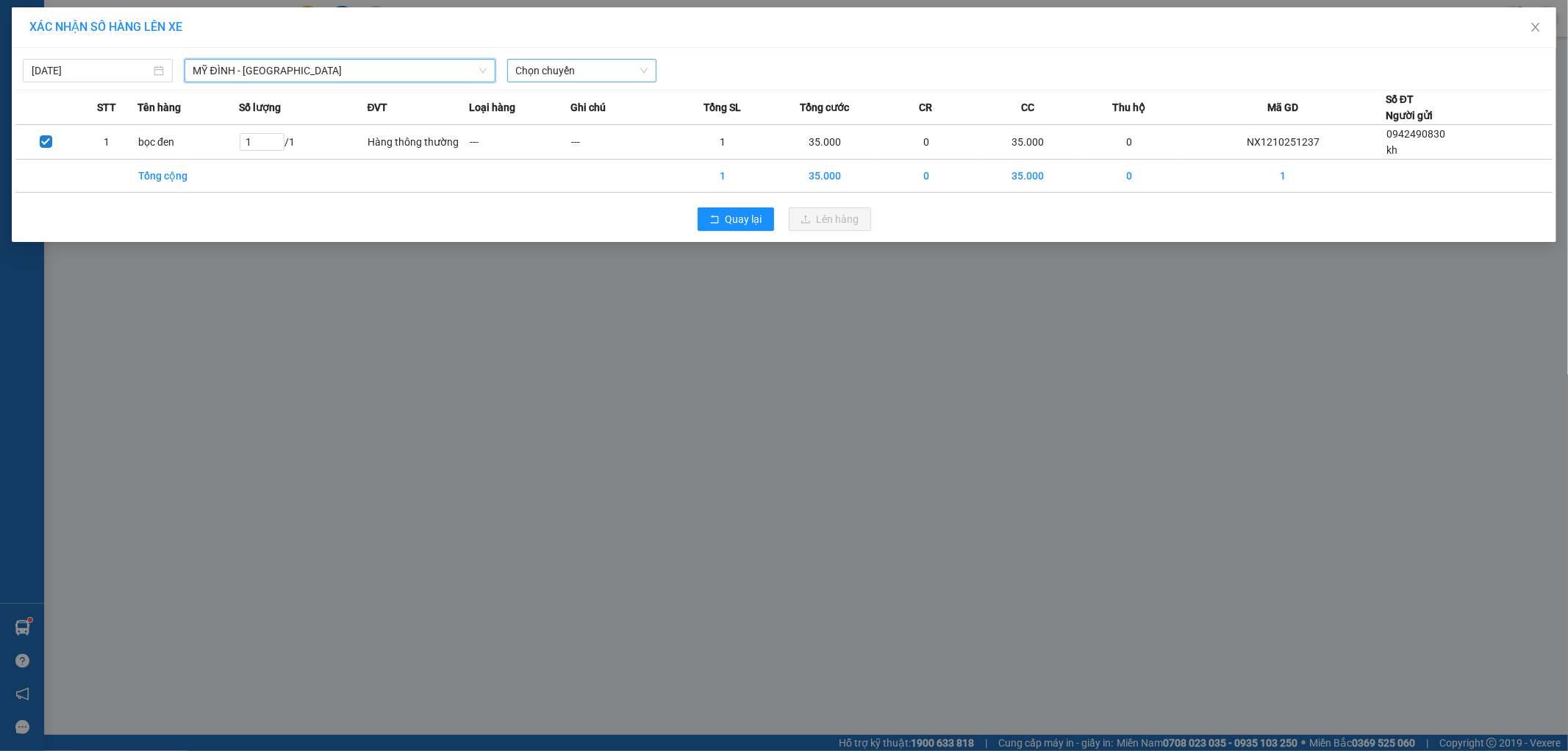
click at [567, 72] on span "Chọn chuyến" at bounding box center [582, 70] width 132 height 22
type input "2936"
click at [555, 125] on div "19:05 - 17H-029.36" at bounding box center [573, 124] width 115 height 16
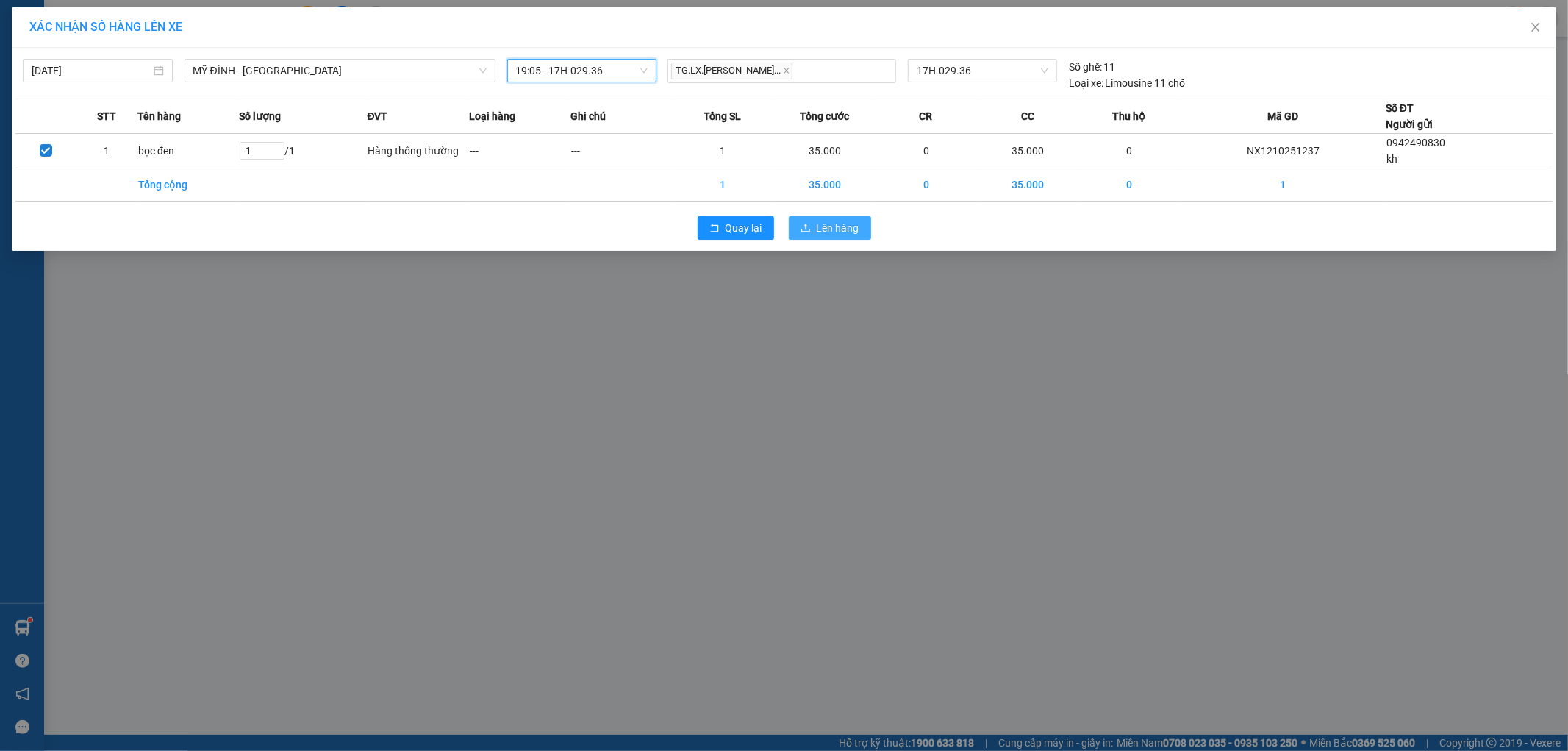
click at [829, 222] on span "Lên hàng" at bounding box center [837, 228] width 42 height 16
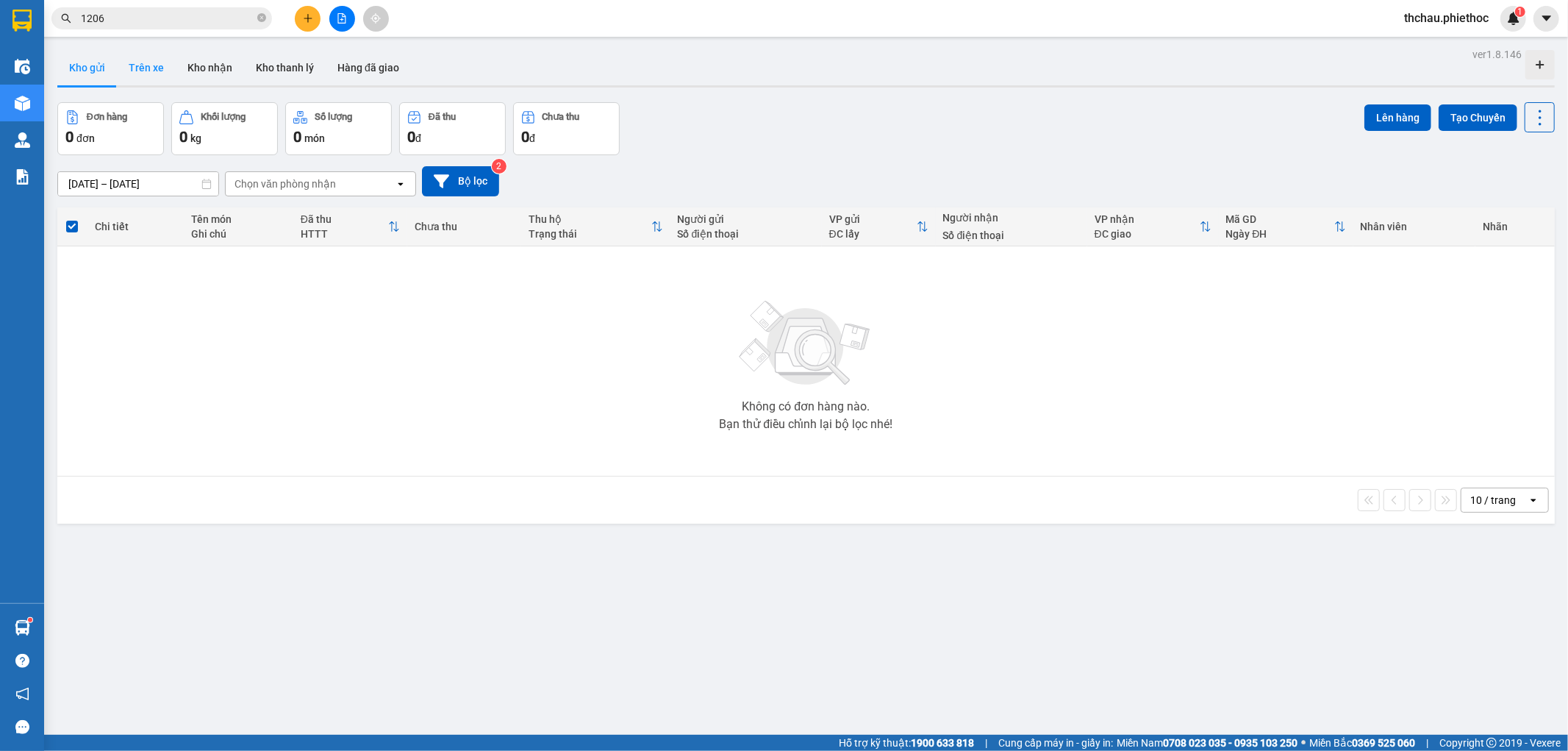
click at [133, 56] on button "Trên xe" at bounding box center [146, 68] width 59 height 36
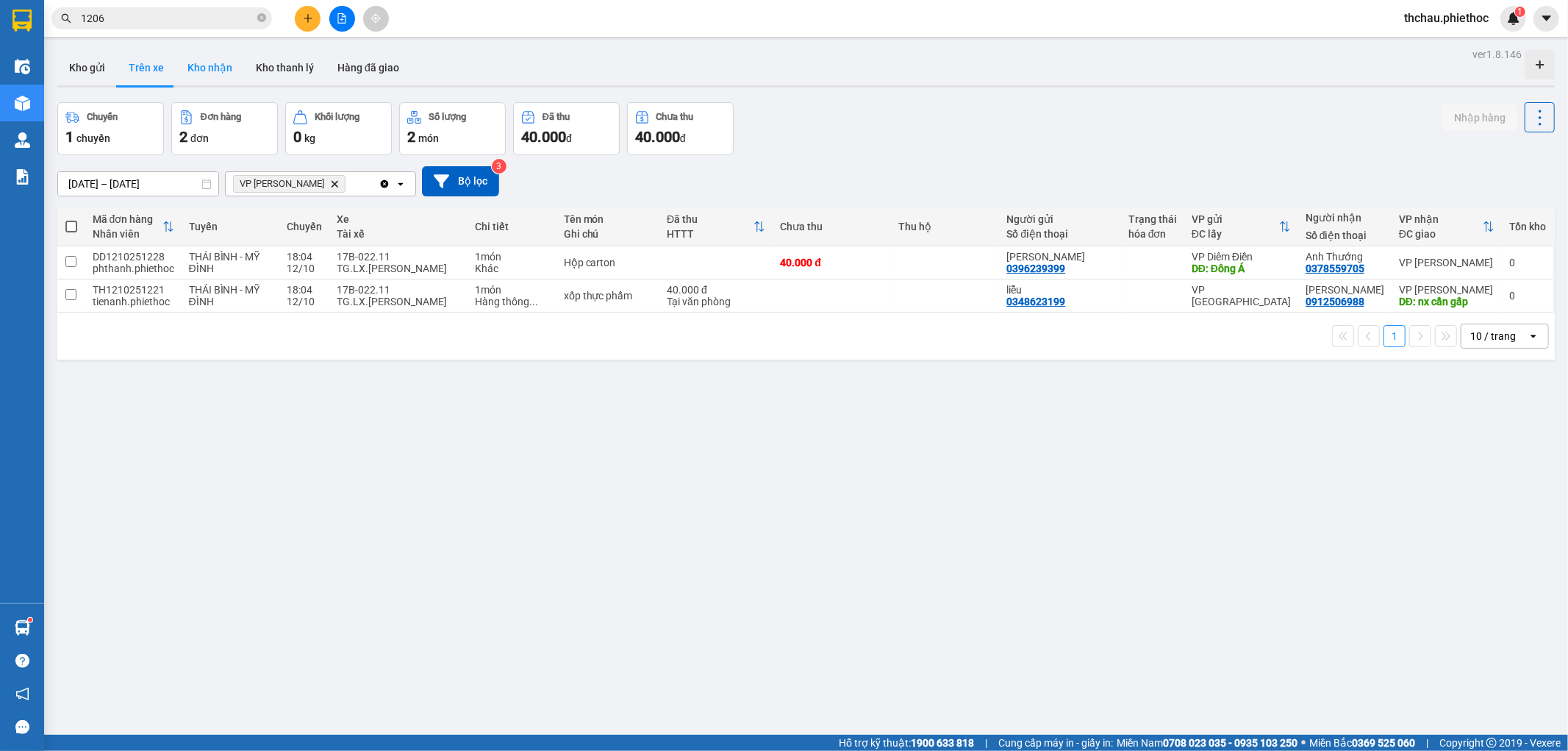
click at [200, 60] on button "Kho nhận" at bounding box center [210, 68] width 68 height 36
type input "[DATE] – [DATE]"
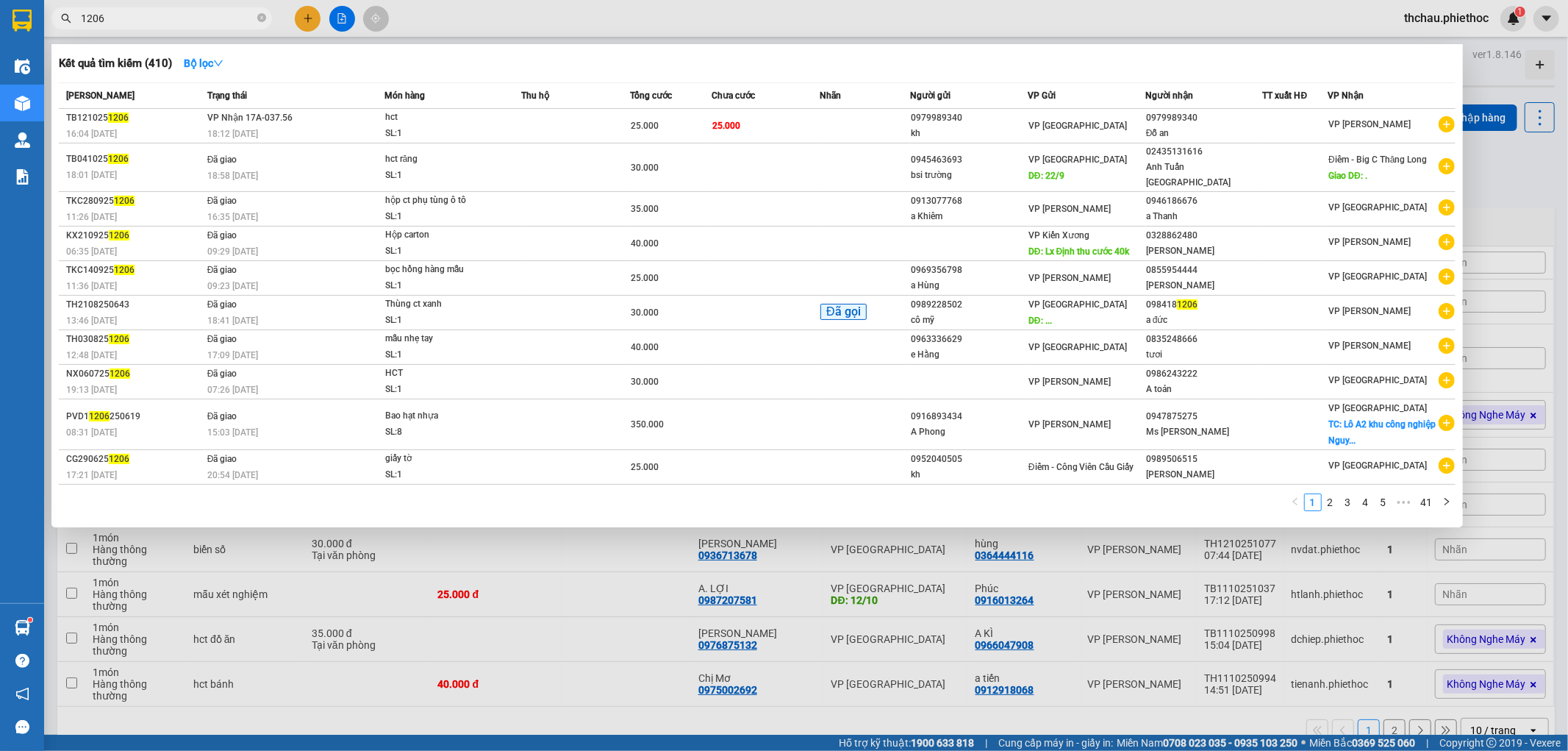
click at [188, 16] on input "1206" at bounding box center [168, 19] width 174 height 16
click at [190, 16] on input "1206" at bounding box center [168, 19] width 174 height 16
type input "1"
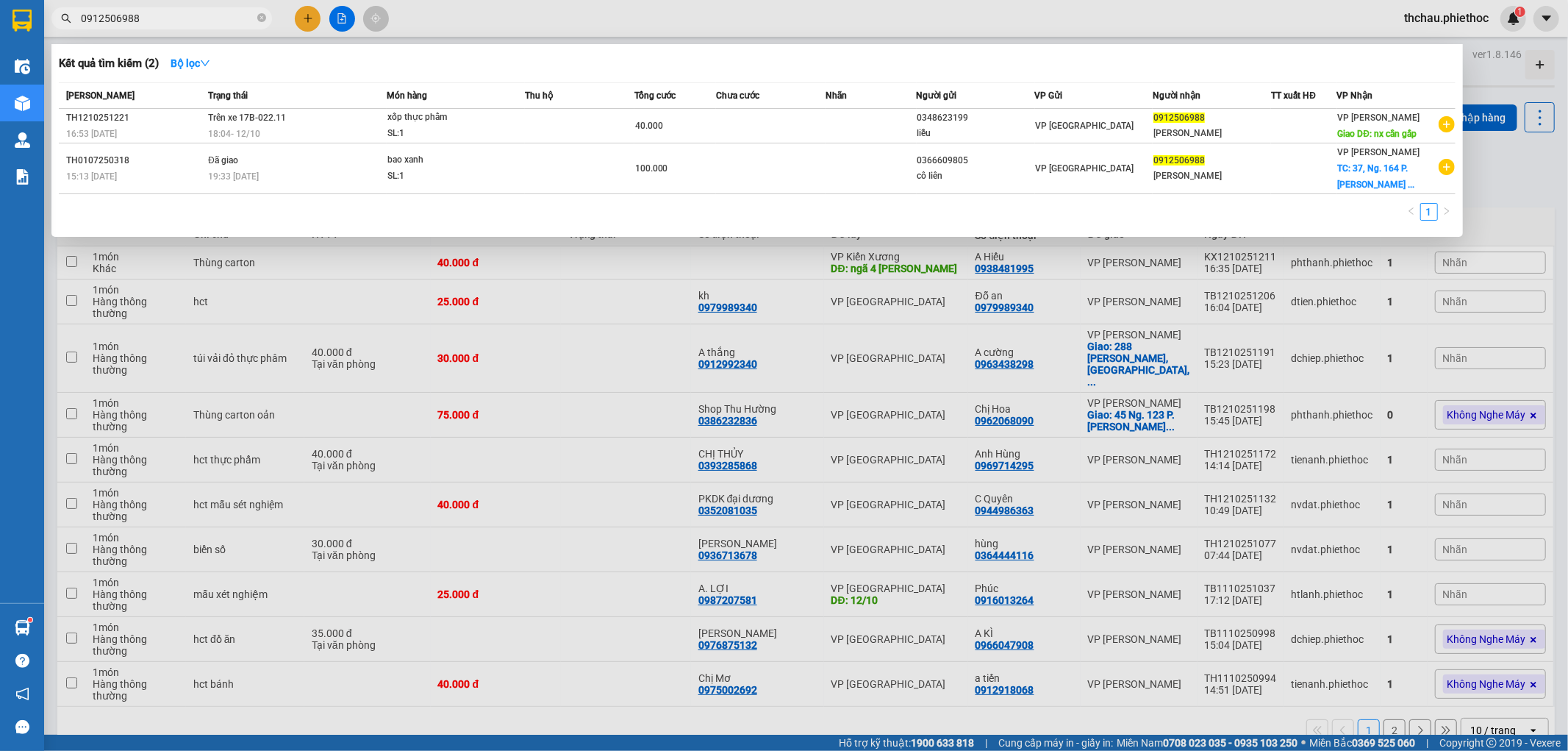
type input "0912506988"
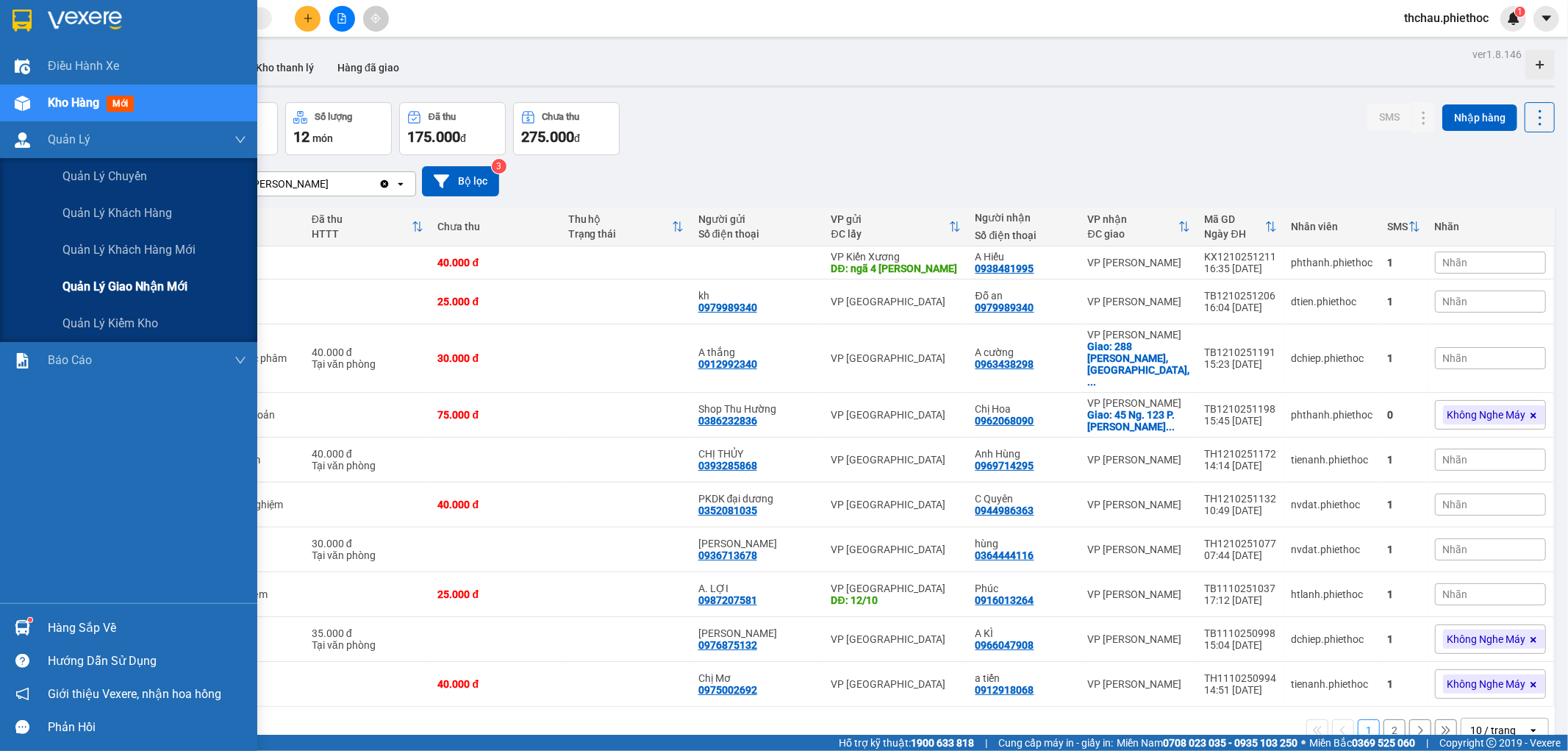
click at [93, 295] on span "Quản lý giao nhận mới" at bounding box center [125, 286] width 125 height 19
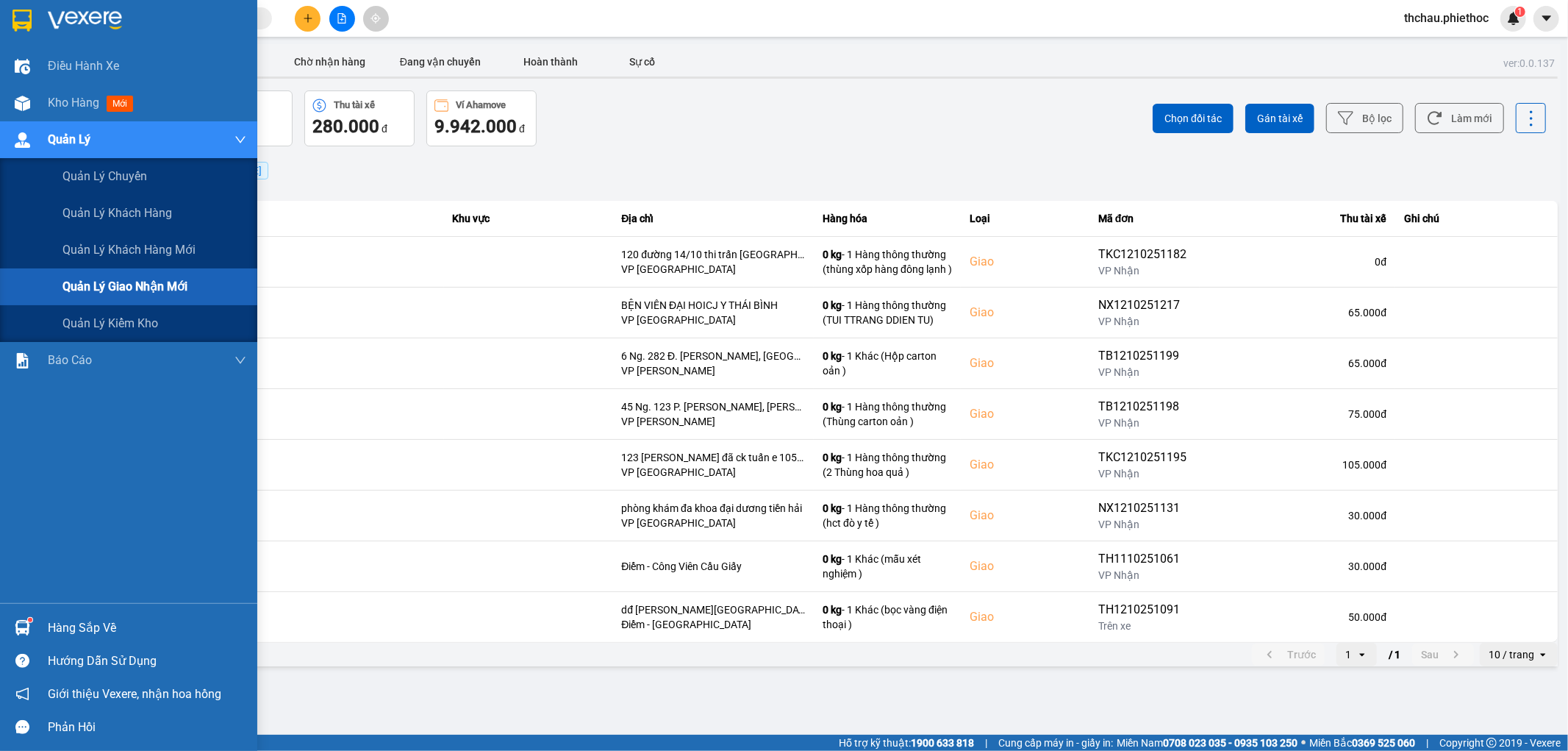
click at [101, 286] on span "Quản lý giao nhận mới" at bounding box center [125, 286] width 125 height 19
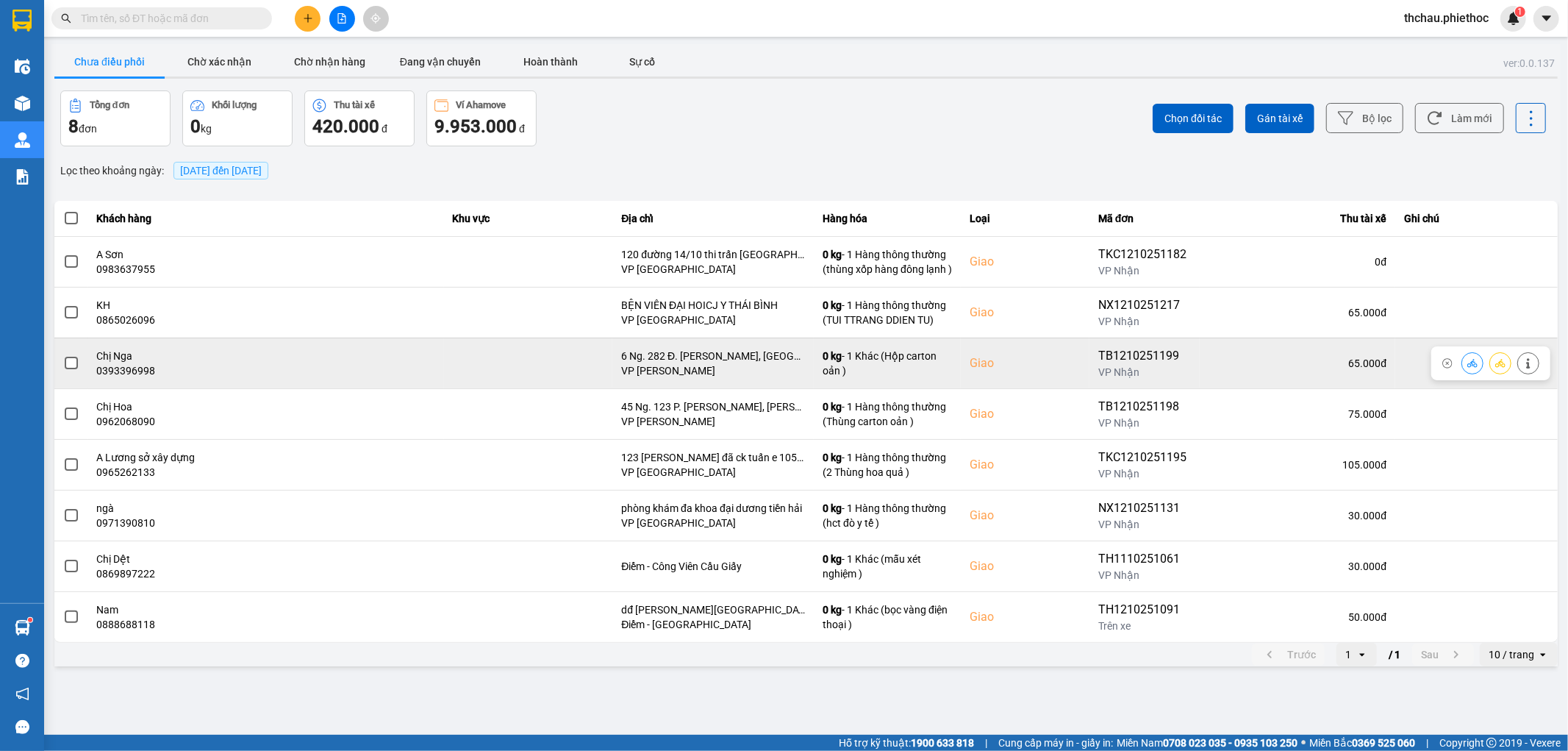
click at [96, 365] on td "Chị Nga 0393396998" at bounding box center [266, 363] width 356 height 50
click at [67, 365] on span at bounding box center [71, 364] width 13 height 13
click at [63, 355] on input "checkbox" at bounding box center [63, 355] width 0 height 0
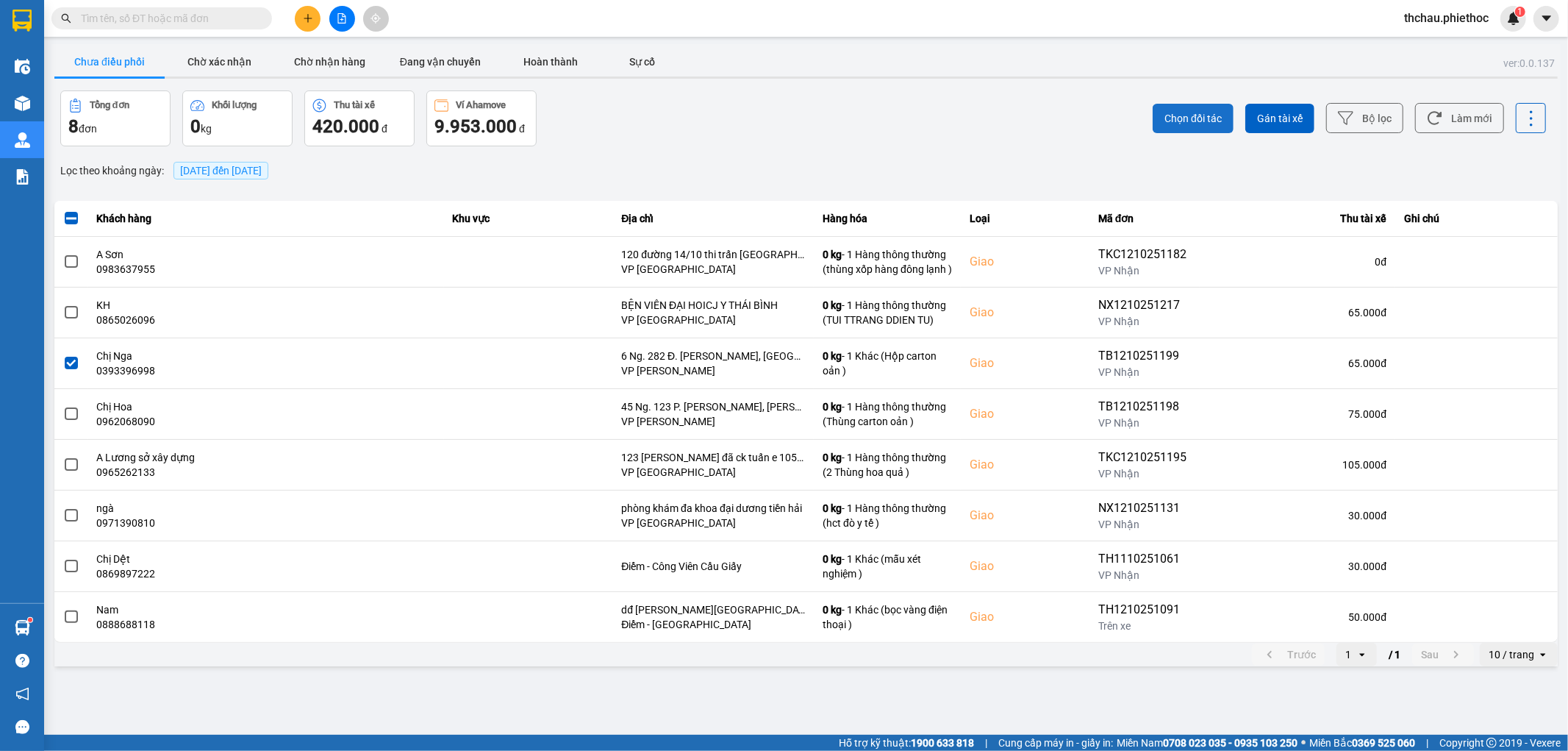
click at [1166, 118] on span "Chọn đối tác" at bounding box center [1193, 119] width 57 height 15
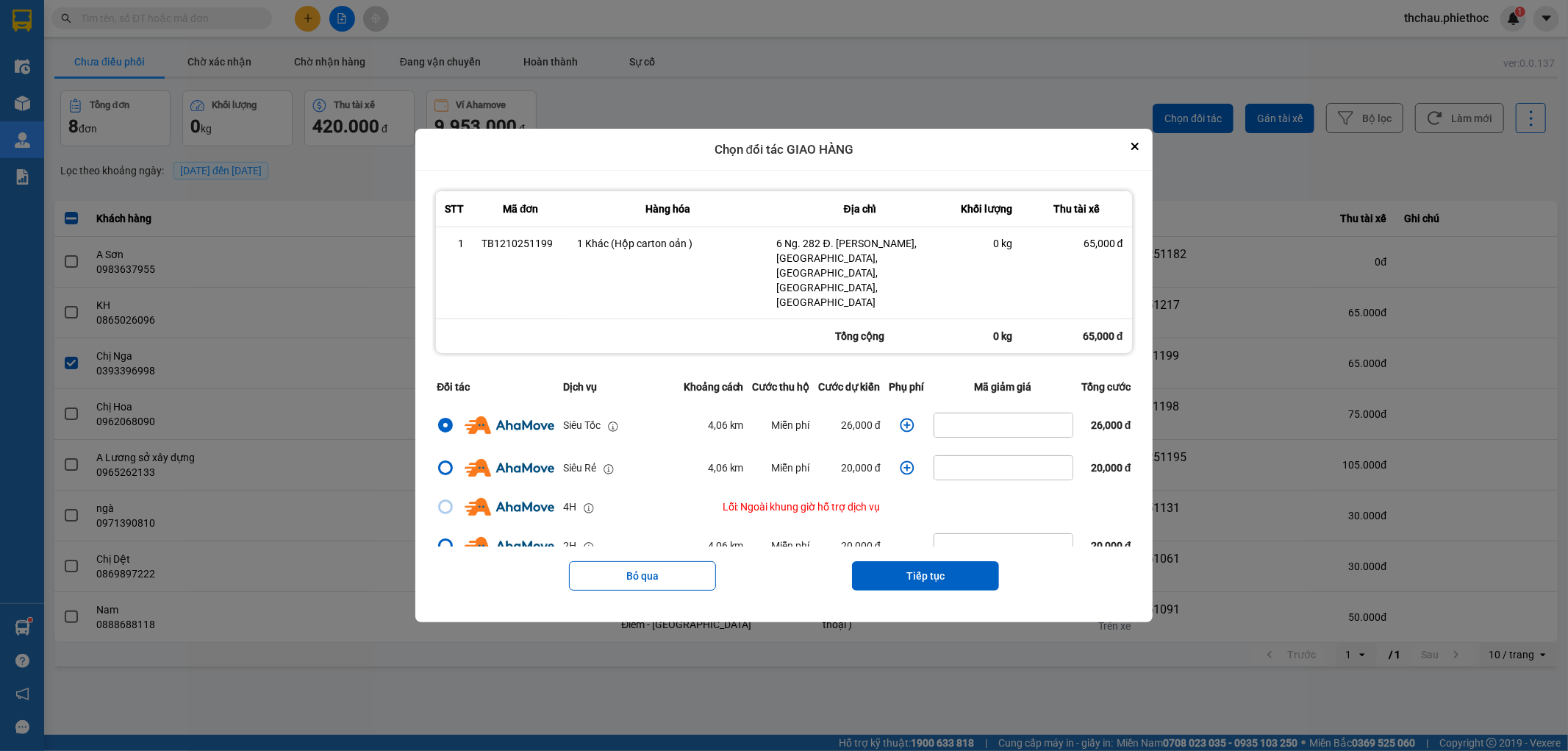
click at [902, 419] on icon "dialog" at bounding box center [906, 425] width 14 height 14
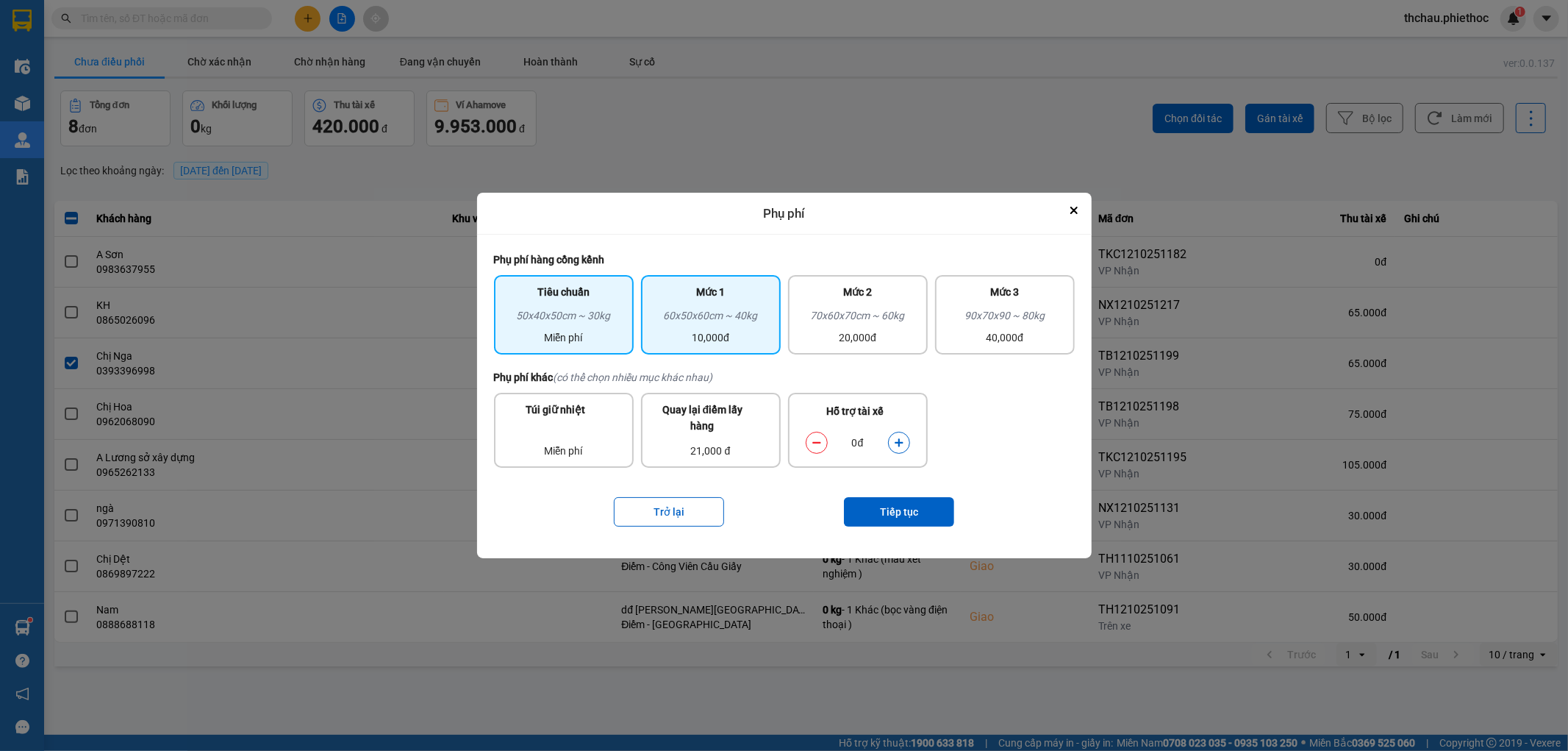
drag, startPoint x: 705, startPoint y: 310, endPoint x: 722, endPoint y: 320, distance: 19.7
click at [707, 311] on div "60x50x60cm ~ 40kg" at bounding box center [711, 318] width 122 height 22
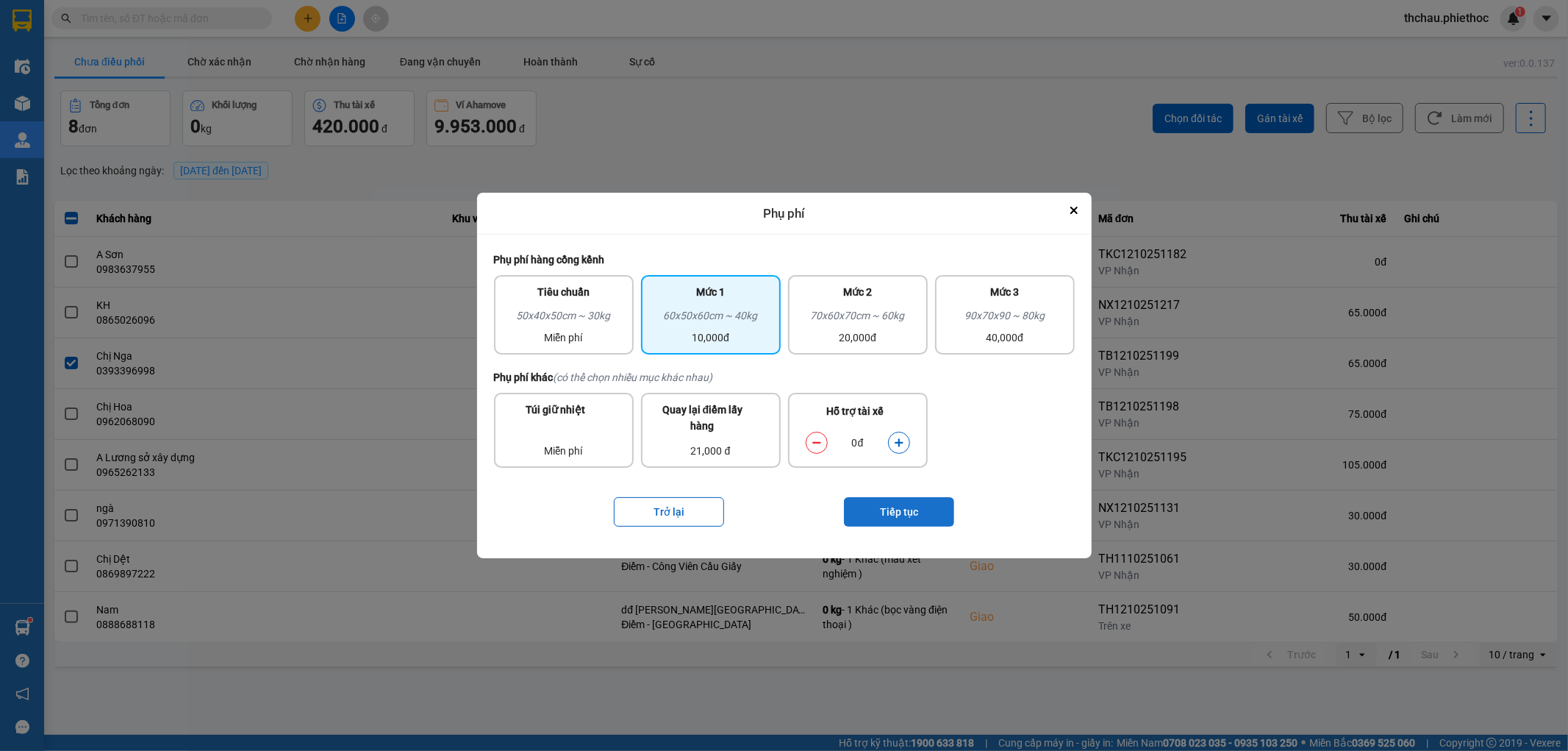
click at [922, 511] on button "Tiếp tục" at bounding box center [899, 512] width 111 height 30
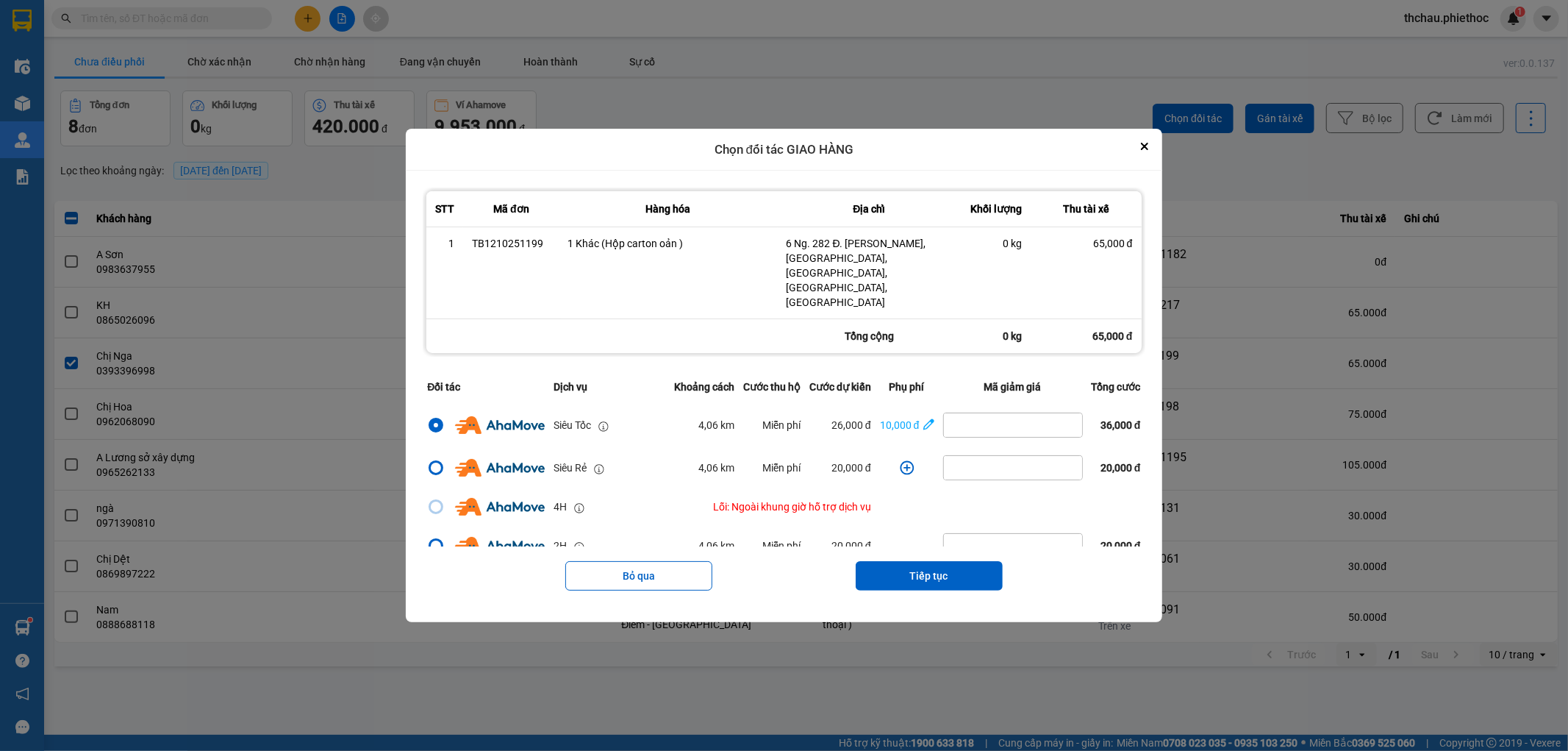
click at [910, 561] on button "Tiếp tục" at bounding box center [929, 576] width 147 height 30
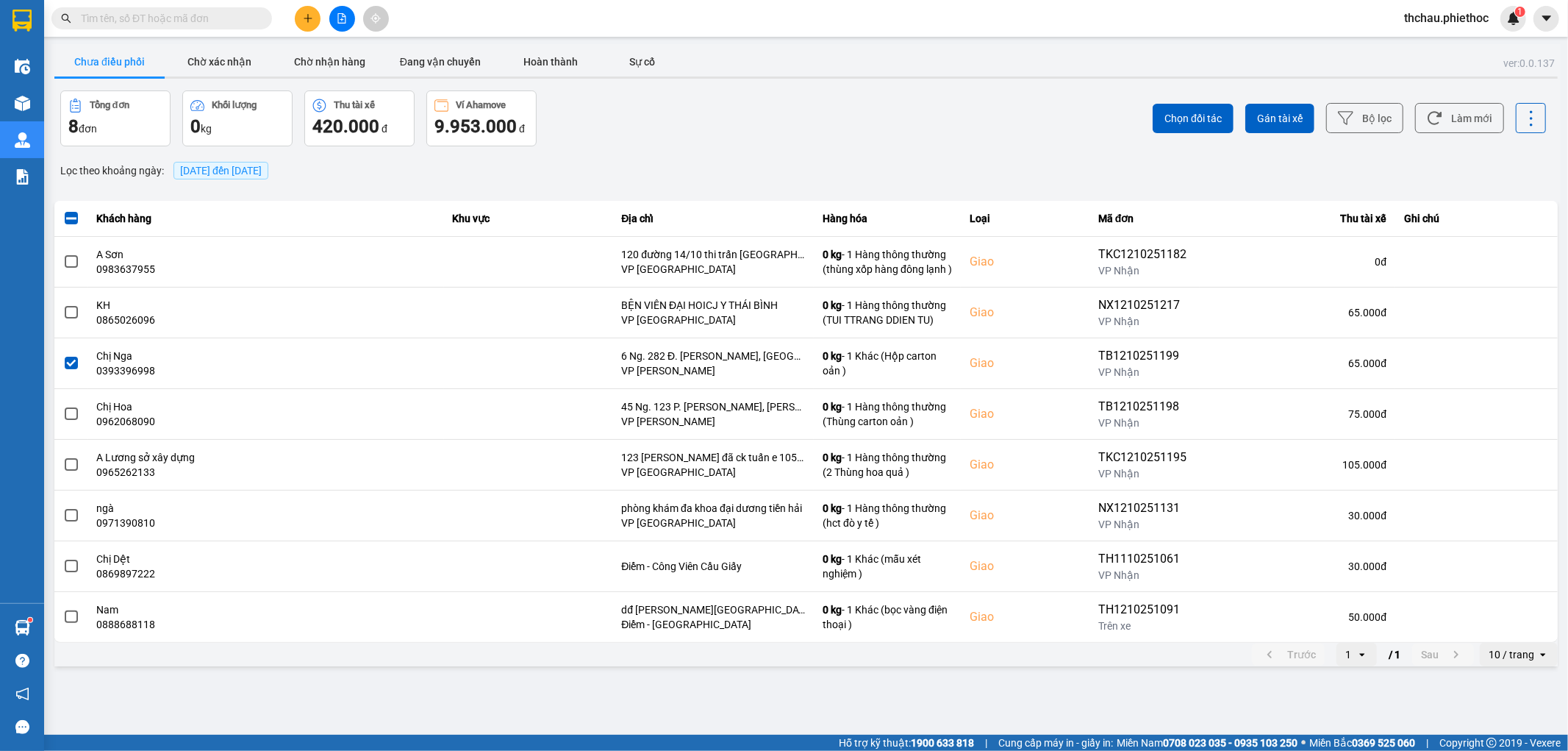
click at [893, 150] on div "ver: 0.0.137 Chưa điều phối Chờ xác nhận Chờ nhận hàng Đang vận chuyển Hoàn thà…" at bounding box center [806, 356] width 1509 height 625
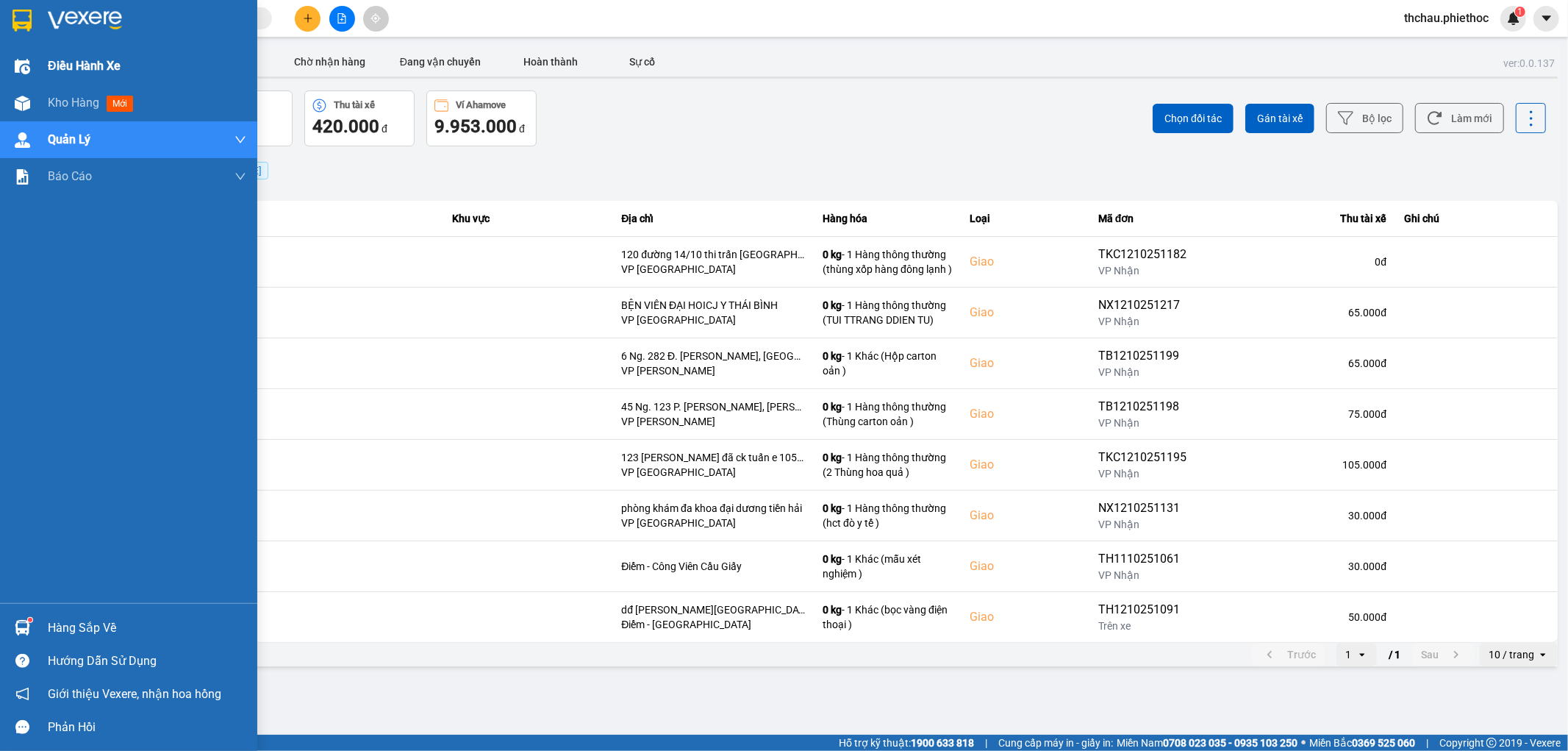
drag, startPoint x: 19, startPoint y: 96, endPoint x: 241, endPoint y: 76, distance: 222.9
click at [21, 97] on img at bounding box center [22, 103] width 16 height 16
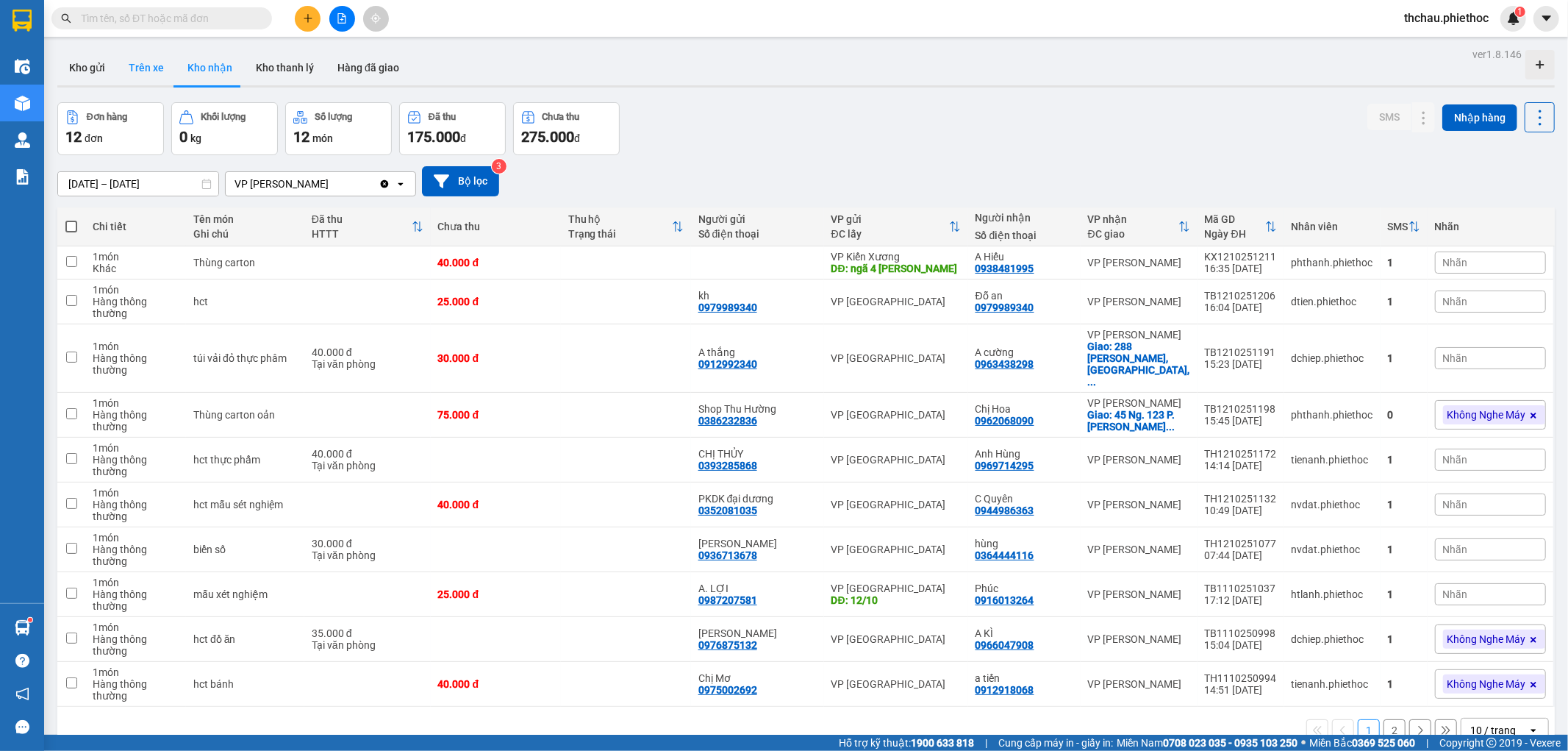
click at [152, 67] on button "Trên xe" at bounding box center [146, 68] width 59 height 36
type input "[DATE] – [DATE]"
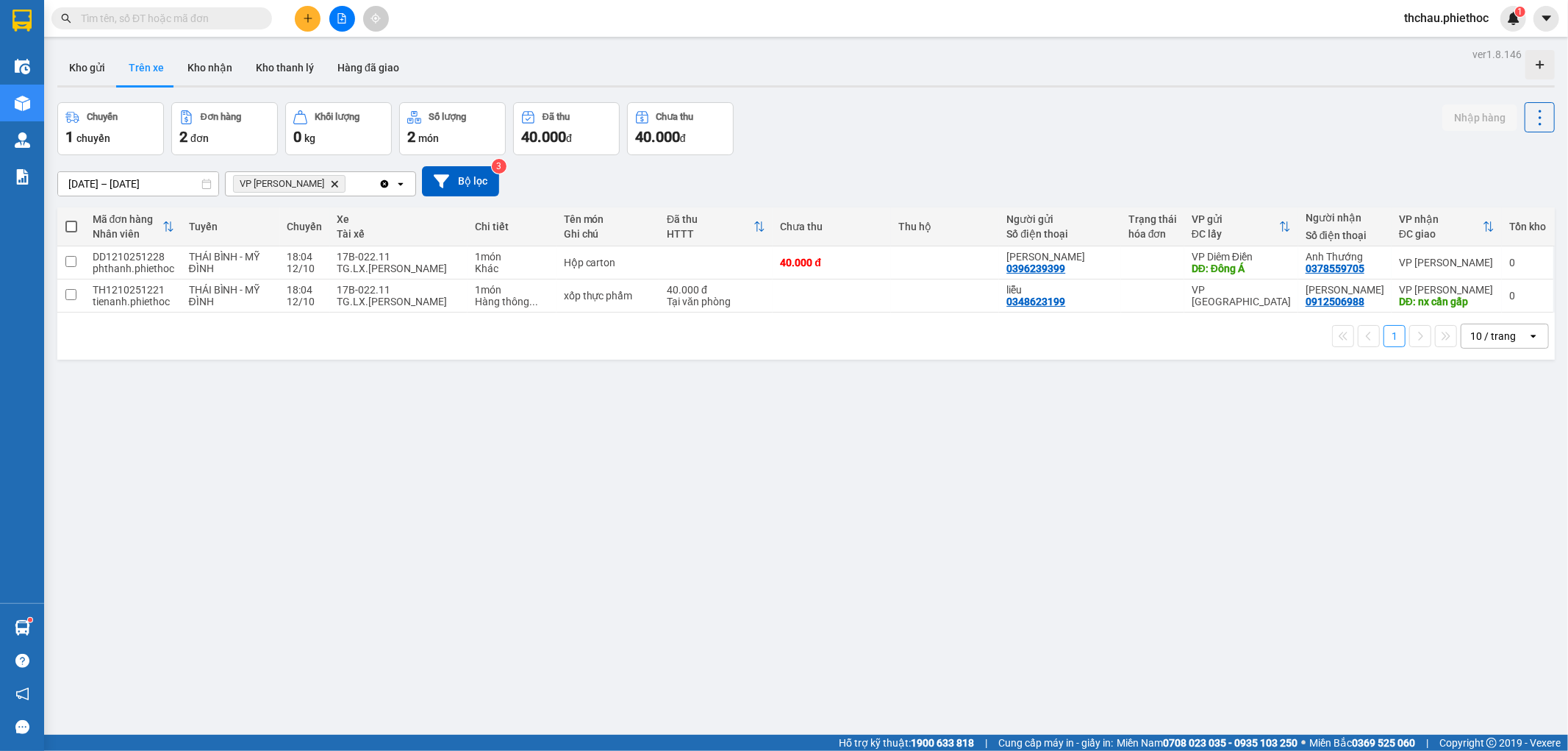
click at [162, 13] on input "text" at bounding box center [168, 19] width 174 height 16
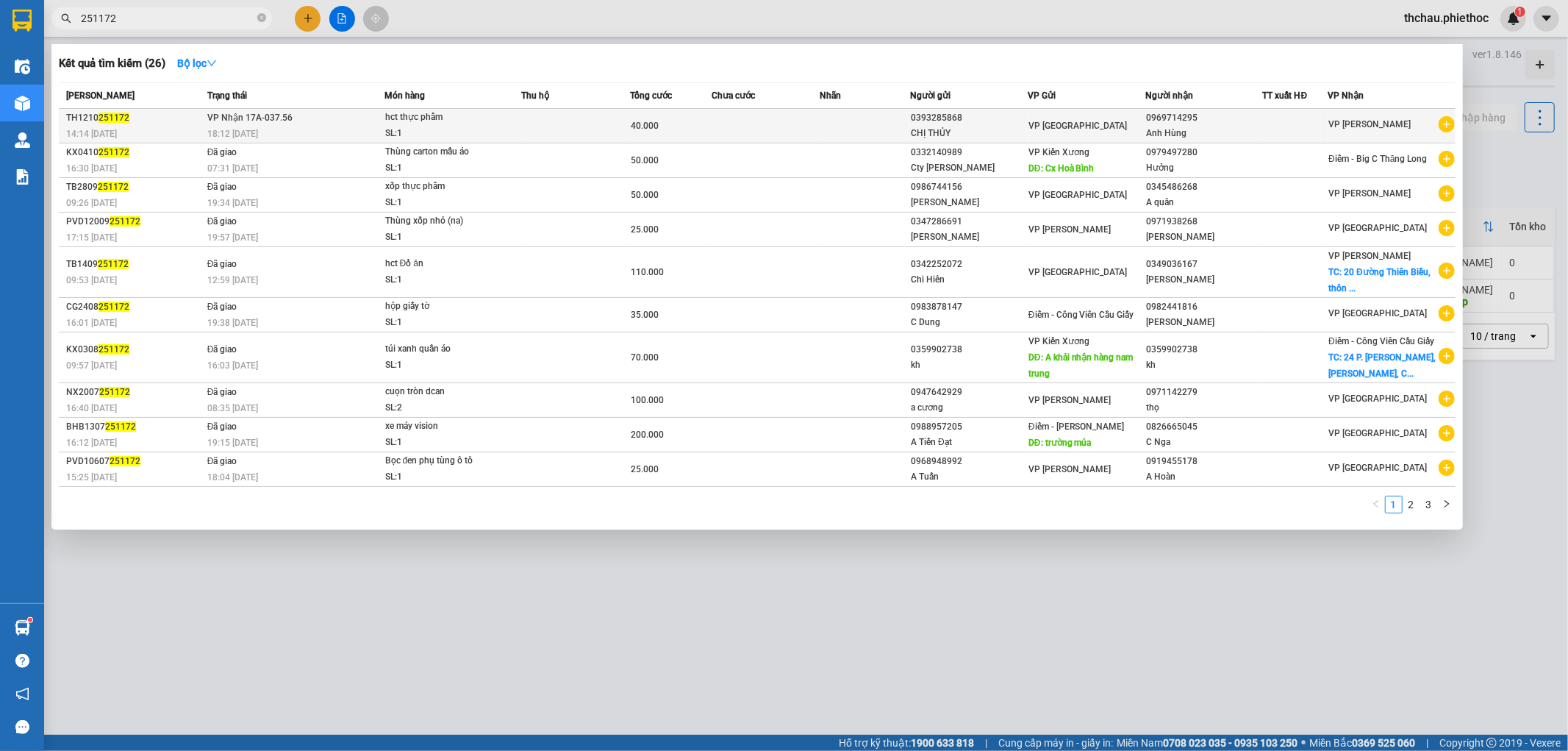
type input "251172"
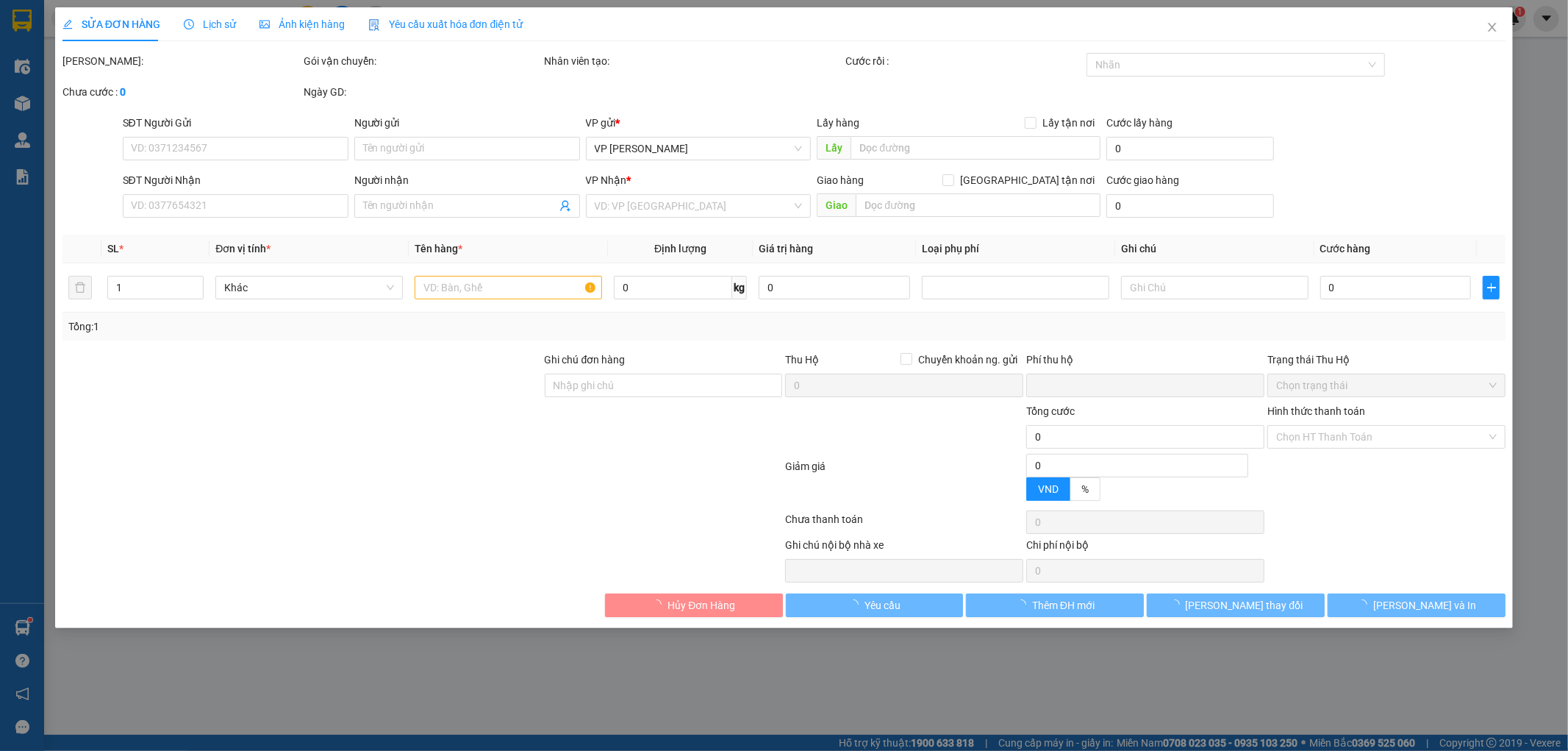
click at [214, 24] on span "Lịch sử" at bounding box center [210, 24] width 52 height 12
click at [214, 25] on span "Lịch sử" at bounding box center [210, 24] width 52 height 12
click at [214, 27] on span "Lịch sử" at bounding box center [210, 24] width 52 height 12
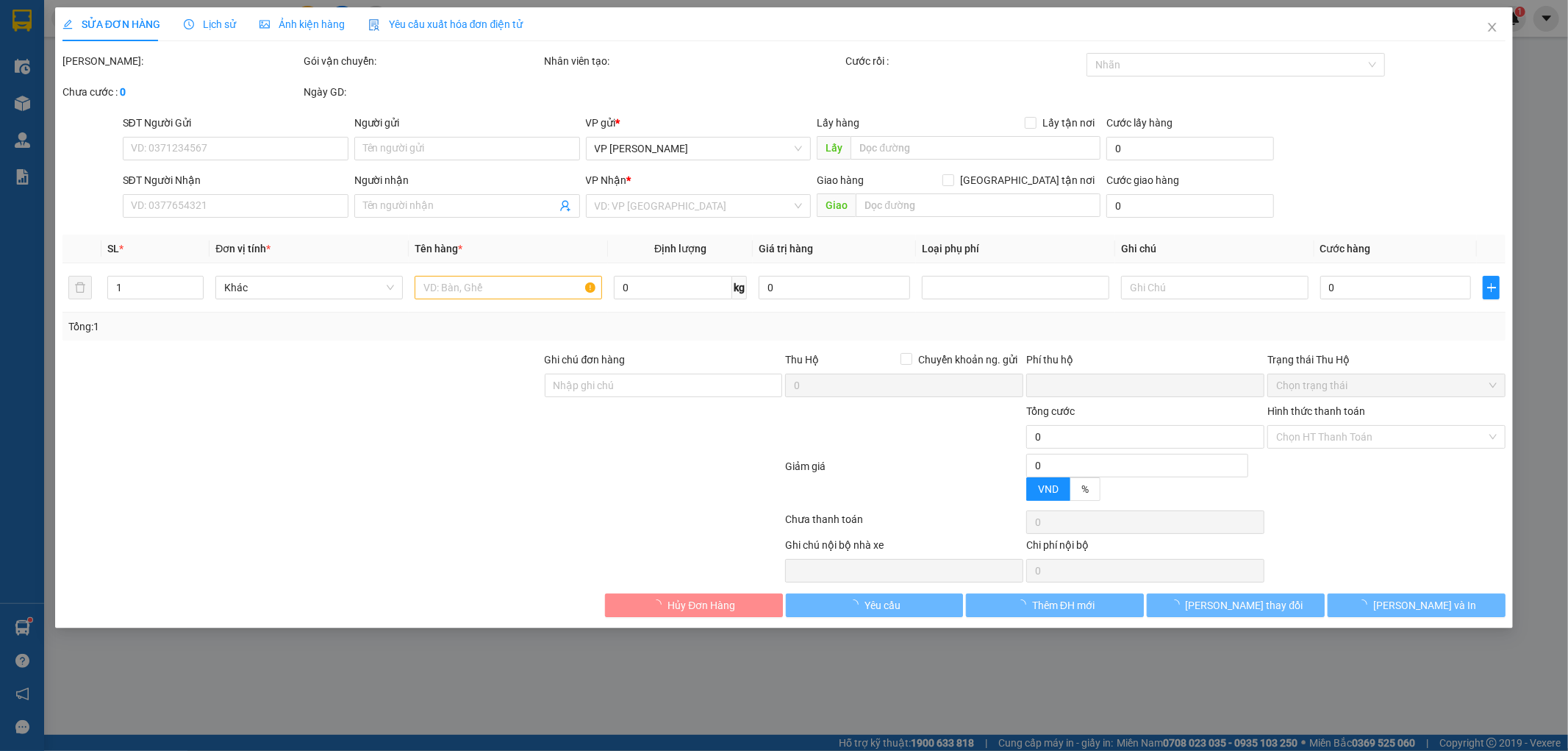
click at [214, 27] on span "Lịch sử" at bounding box center [210, 24] width 52 height 12
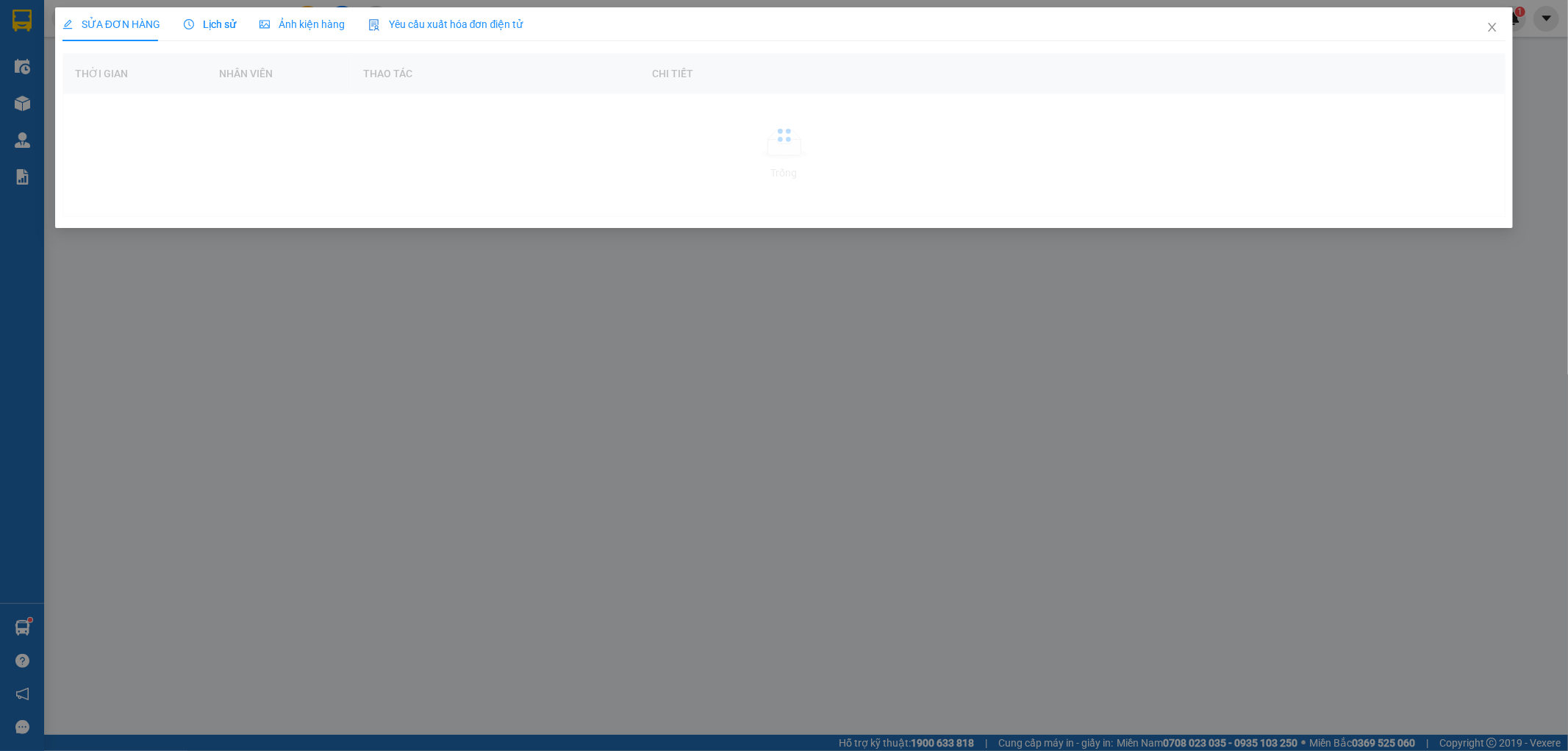
click at [213, 28] on span "Lịch sử" at bounding box center [210, 24] width 52 height 12
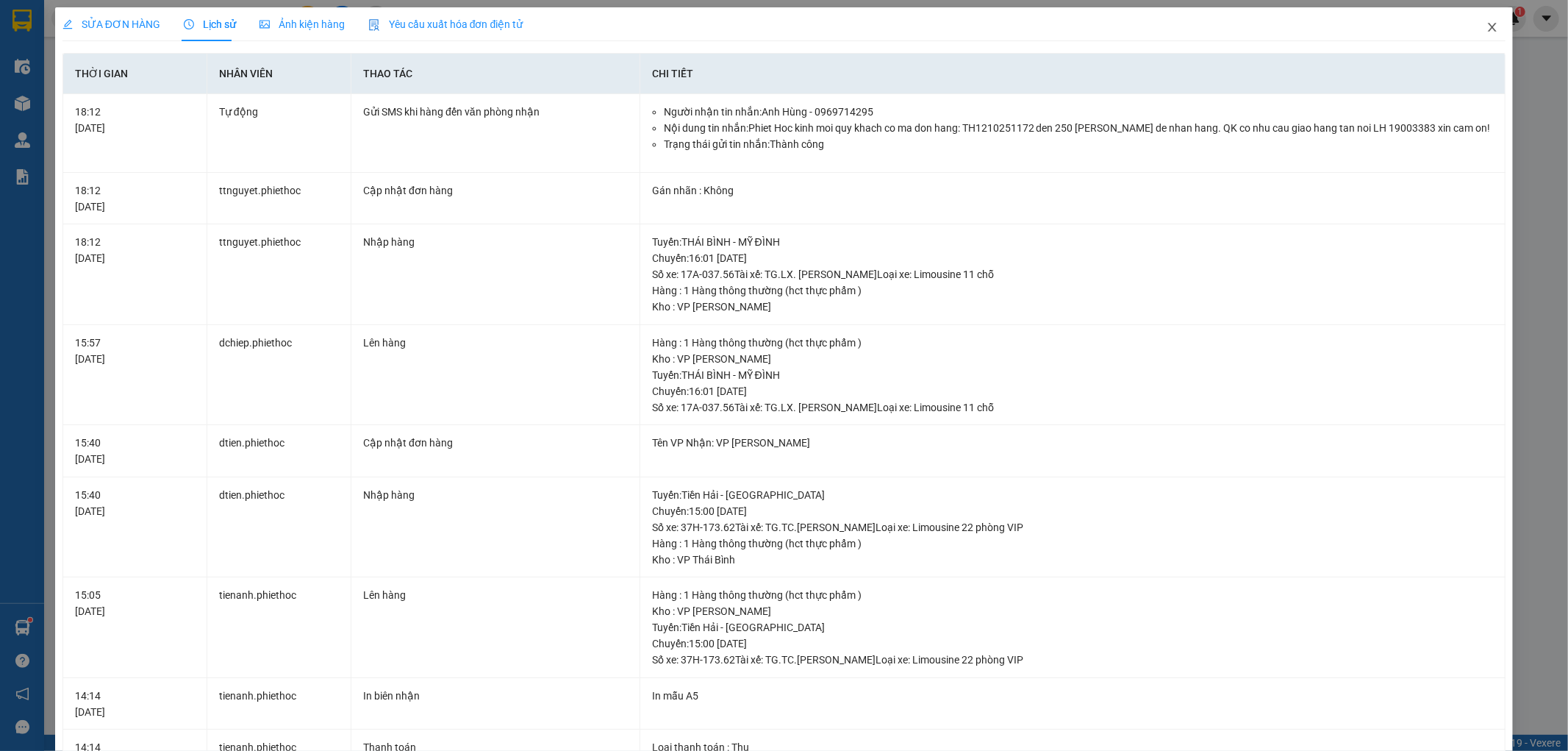
drag, startPoint x: 1474, startPoint y: 26, endPoint x: 1420, endPoint y: 19, distance: 54.5
click at [1486, 27] on icon "close" at bounding box center [1492, 27] width 12 height 12
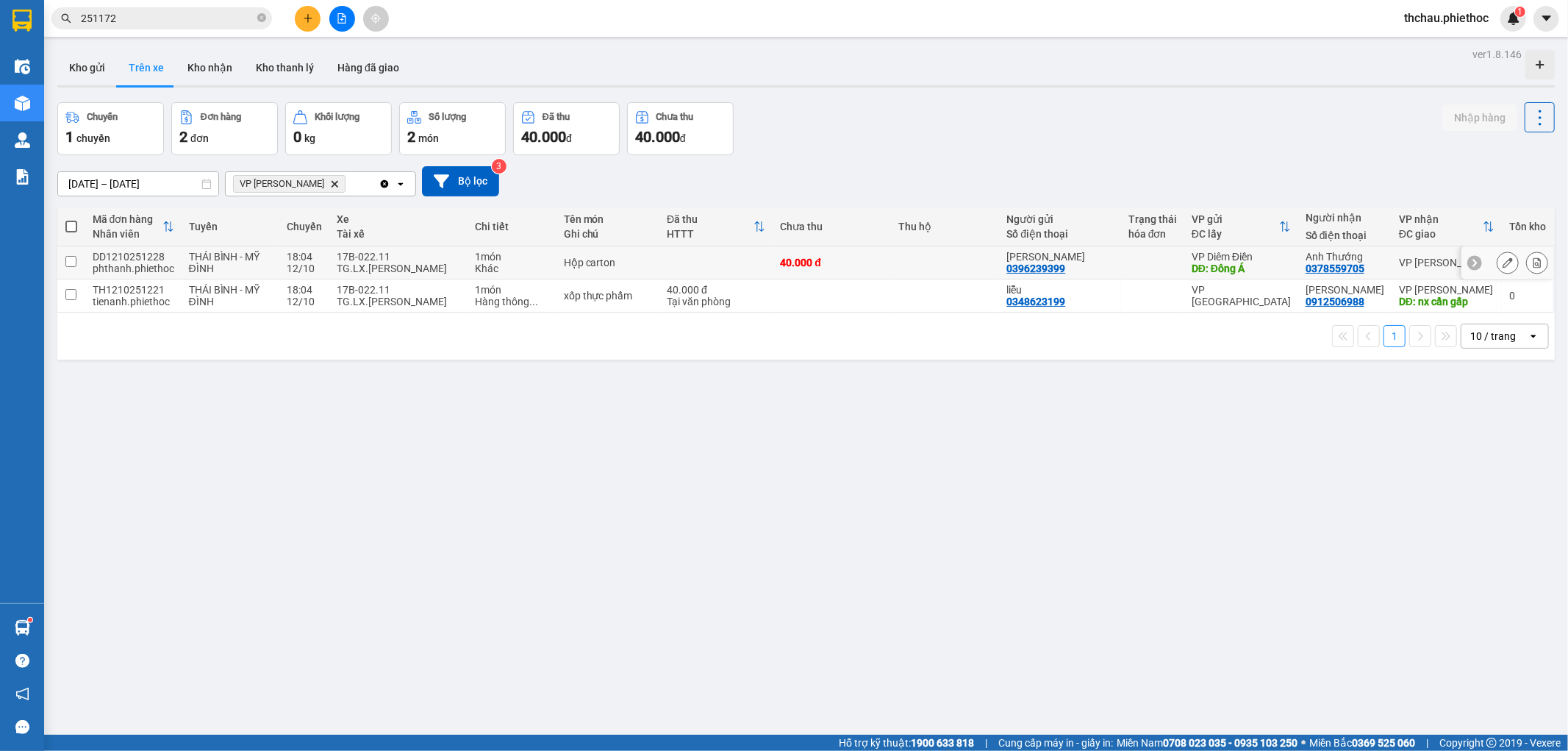
click at [635, 269] on div "Hộp carton" at bounding box center [608, 263] width 89 height 12
checkbox input "true"
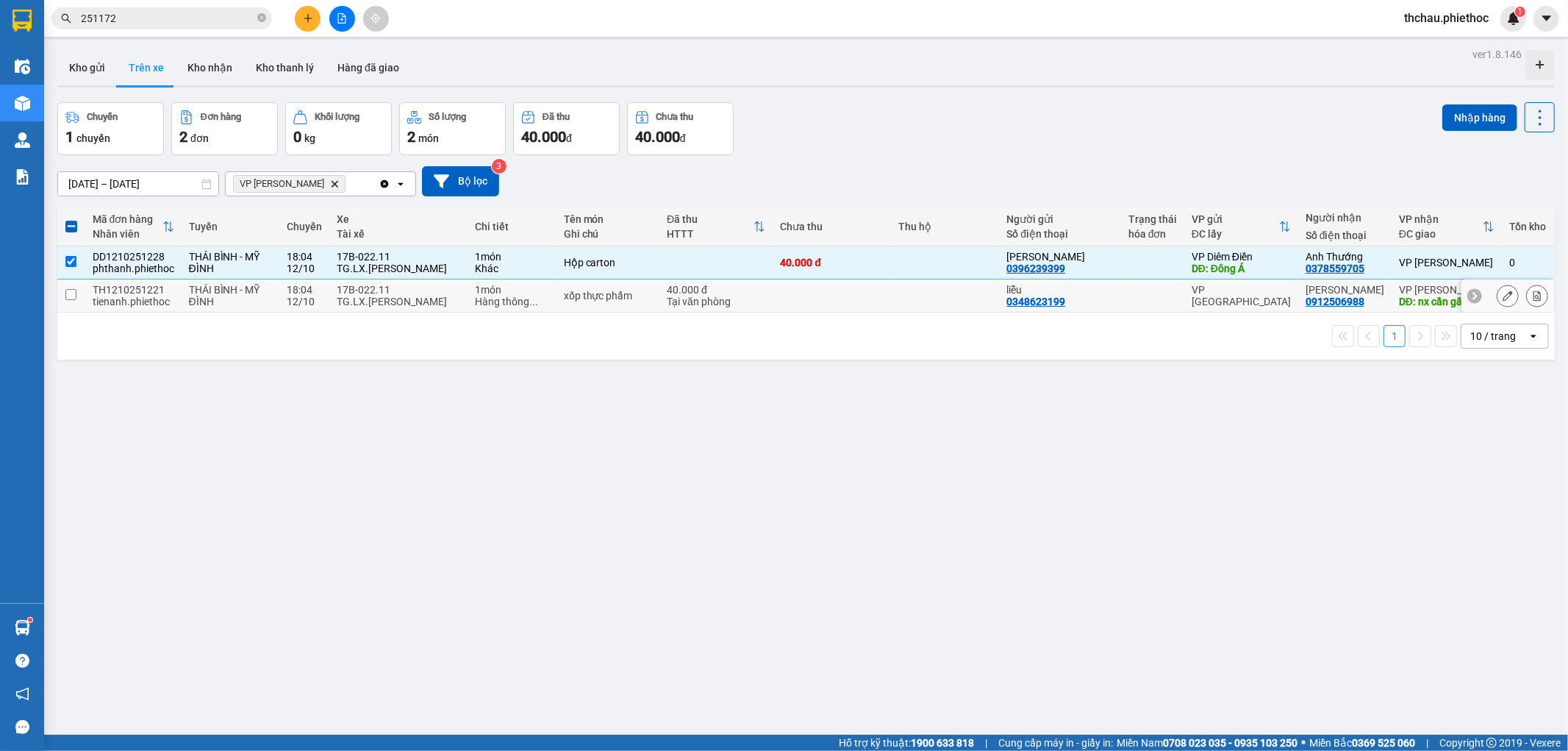
click at [619, 298] on div "xốp thực phẩm" at bounding box center [608, 295] width 89 height 12
checkbox input "true"
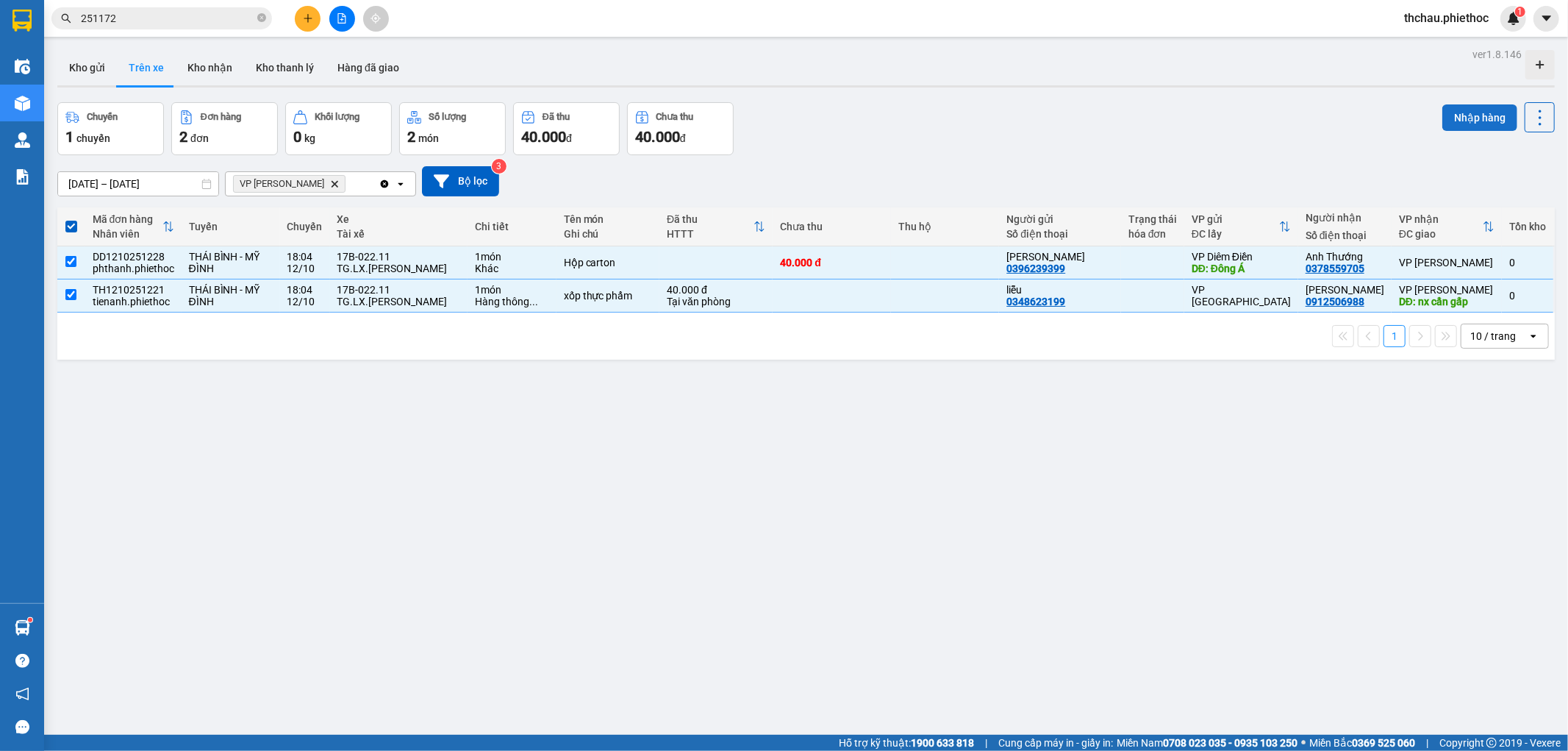
click at [1450, 112] on button "Nhập hàng" at bounding box center [1479, 118] width 75 height 27
checkbox input "false"
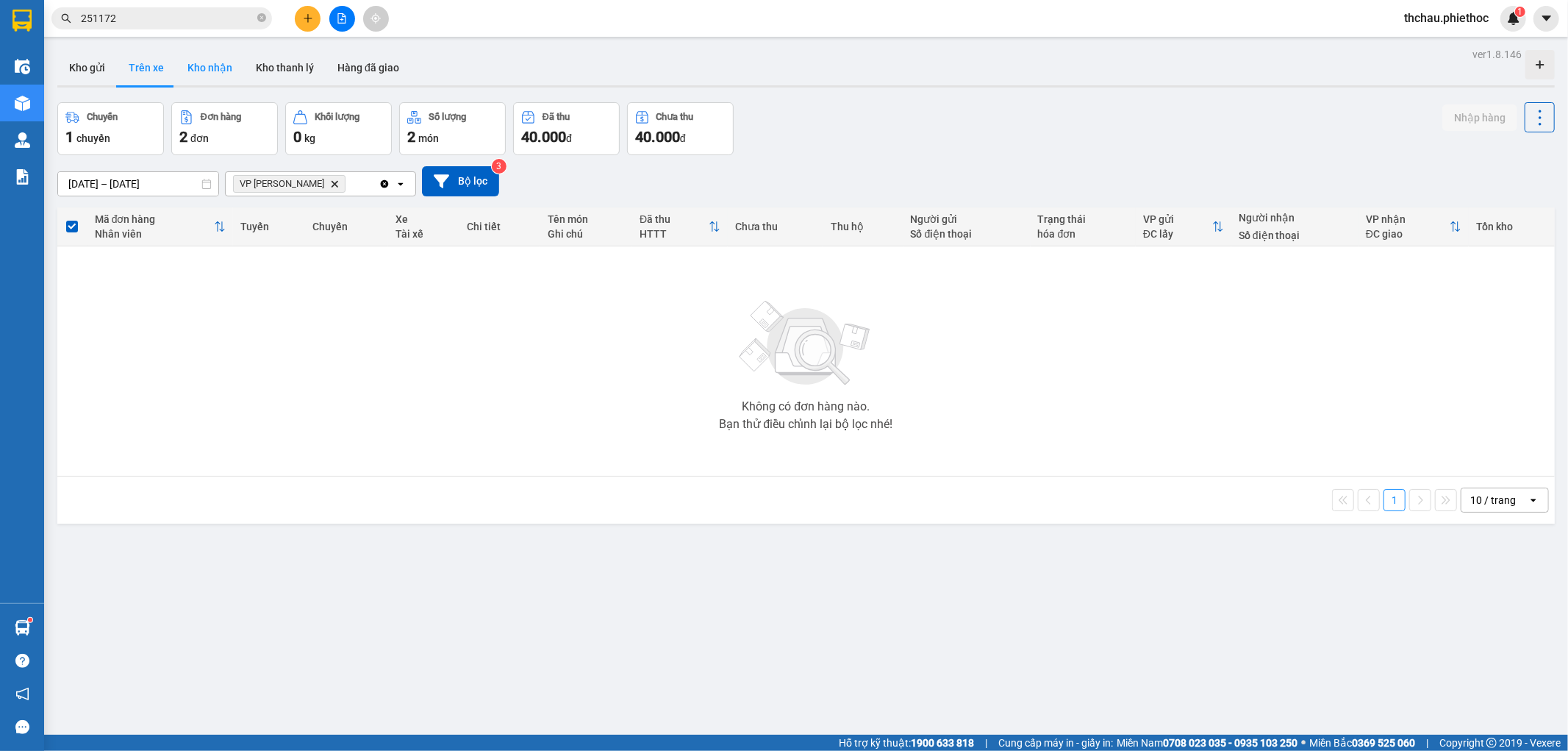
click at [203, 63] on button "Kho nhận" at bounding box center [210, 68] width 68 height 36
type input "[DATE] – [DATE]"
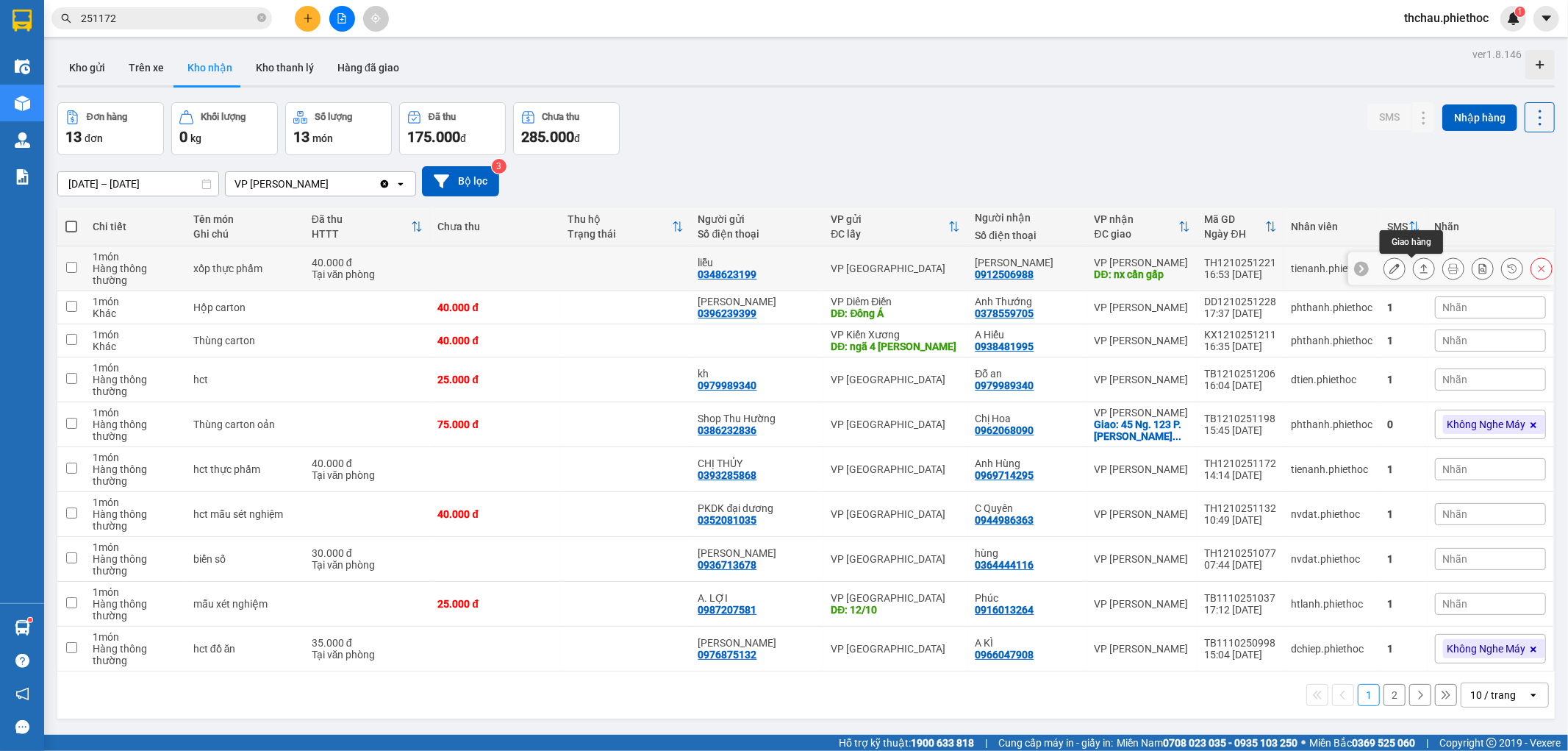
click at [1419, 272] on icon at bounding box center [1424, 269] width 10 height 10
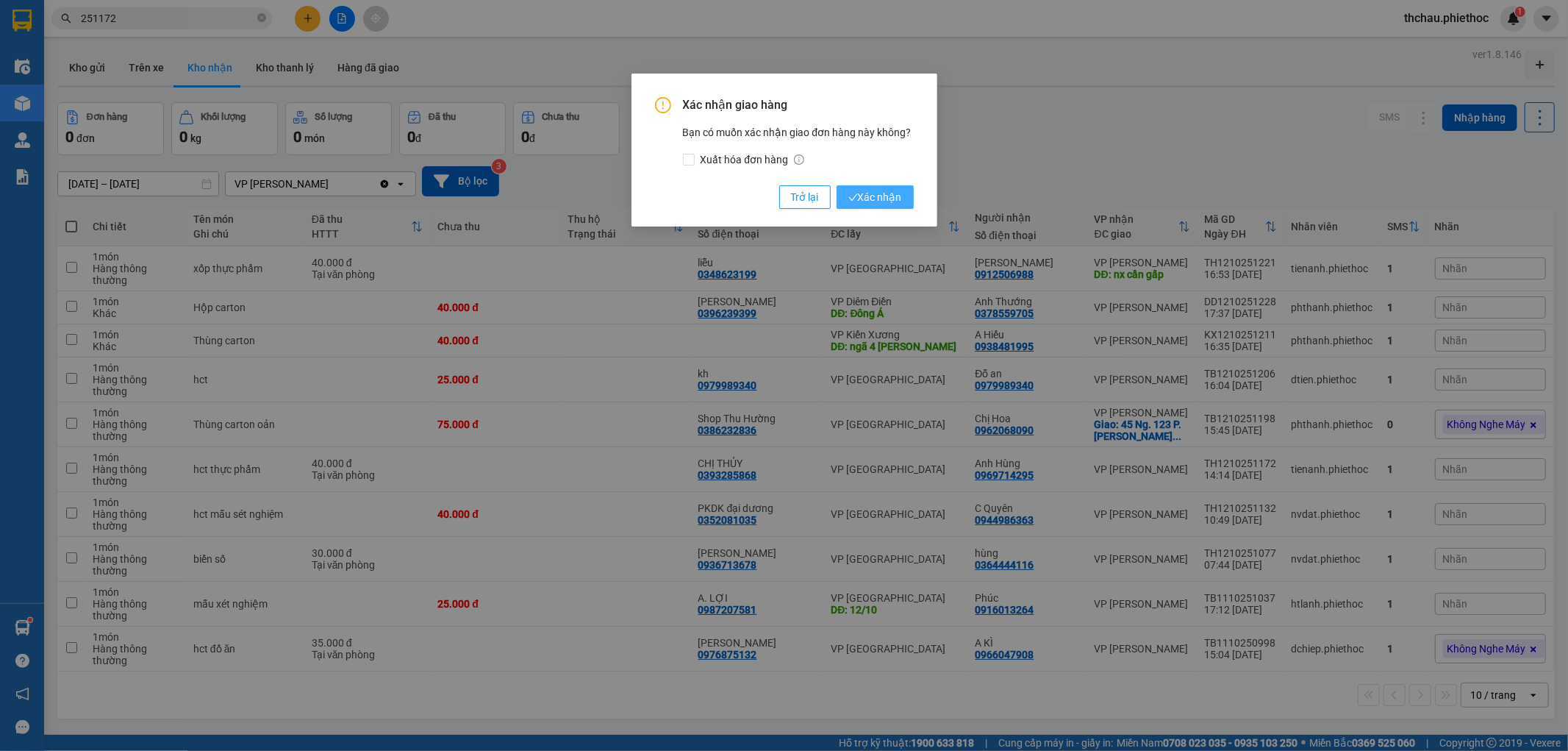
click at [869, 200] on span "Xác nhận" at bounding box center [875, 197] width 53 height 16
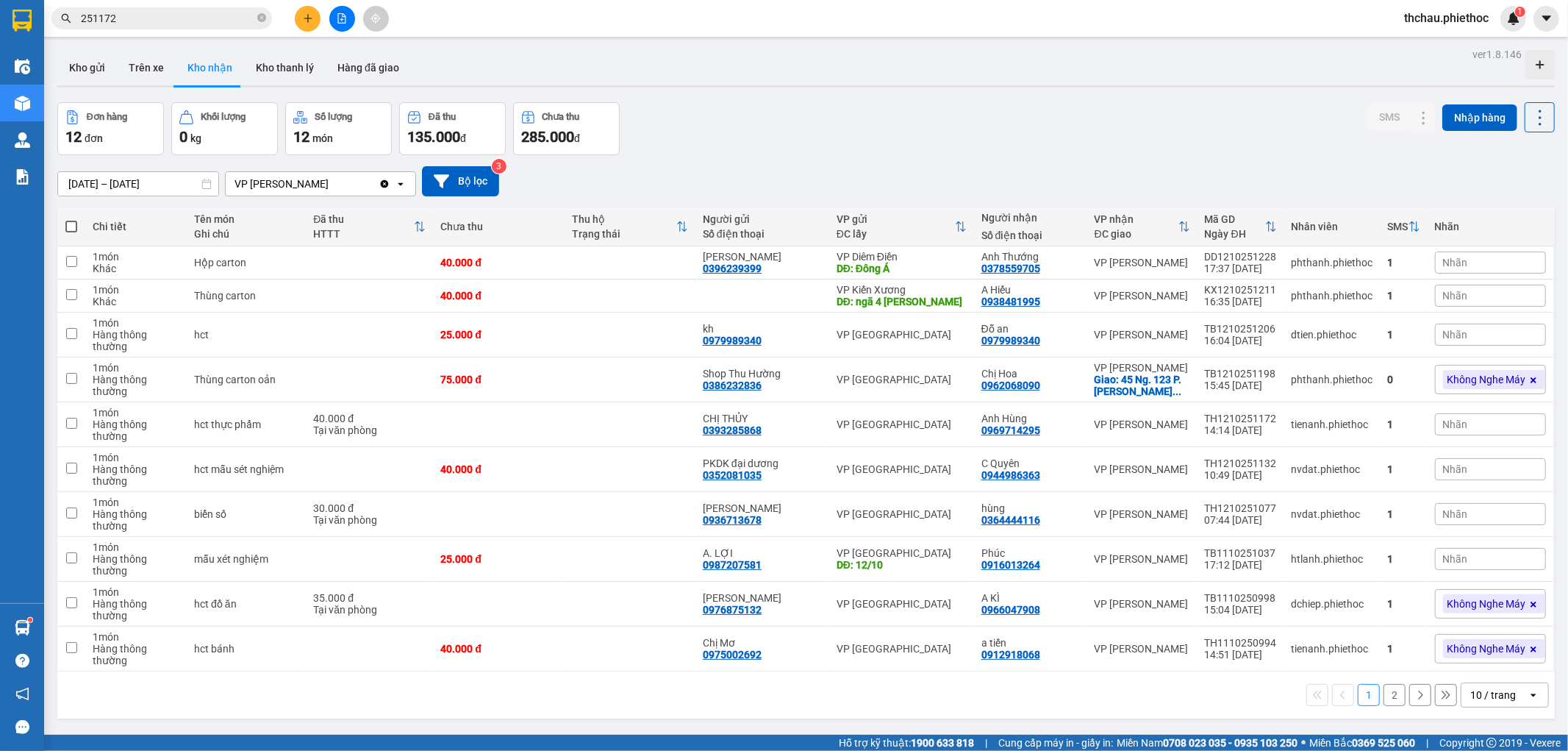
click at [1451, 301] on div "Nhãn" at bounding box center [1491, 296] width 111 height 22
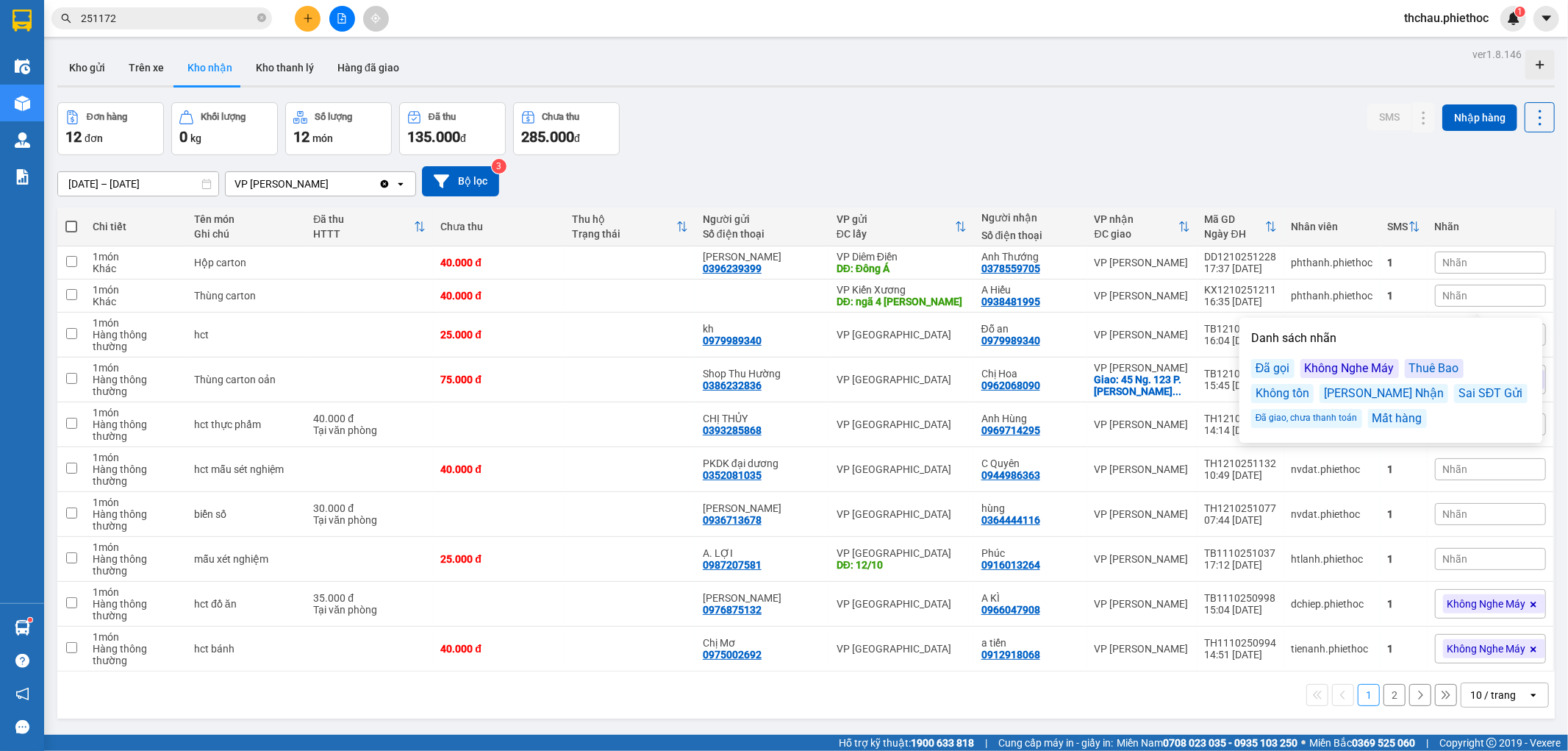
click at [1348, 367] on div "Không Nghe Máy" at bounding box center [1349, 369] width 99 height 19
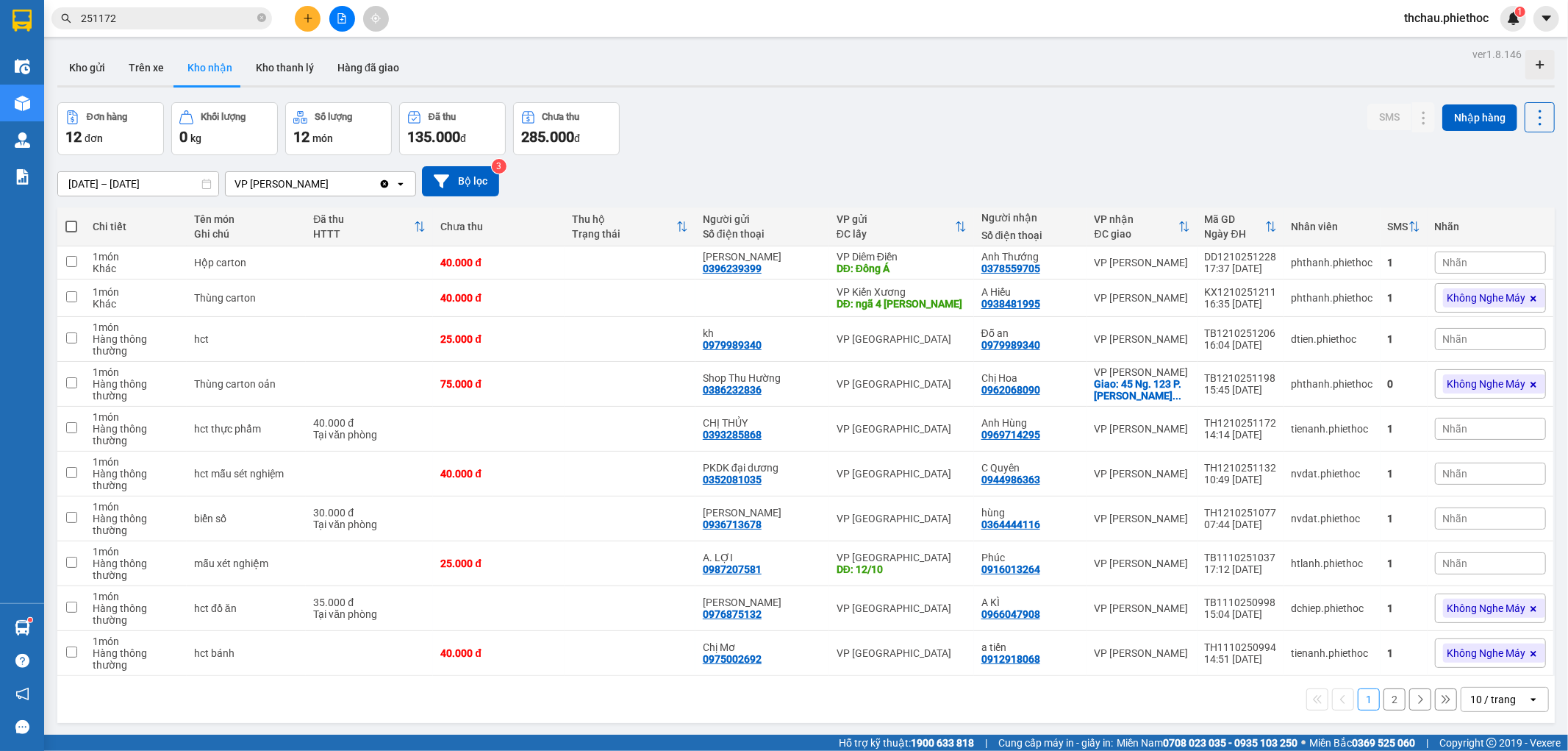
click at [1288, 101] on div "ver 1.8.146 Kho gửi Trên xe Kho nhận Kho thanh lý Hàng đã giao Đơn hàng 12 đơn …" at bounding box center [806, 419] width 1509 height 751
click at [123, 26] on span "251172" at bounding box center [161, 19] width 220 height 22
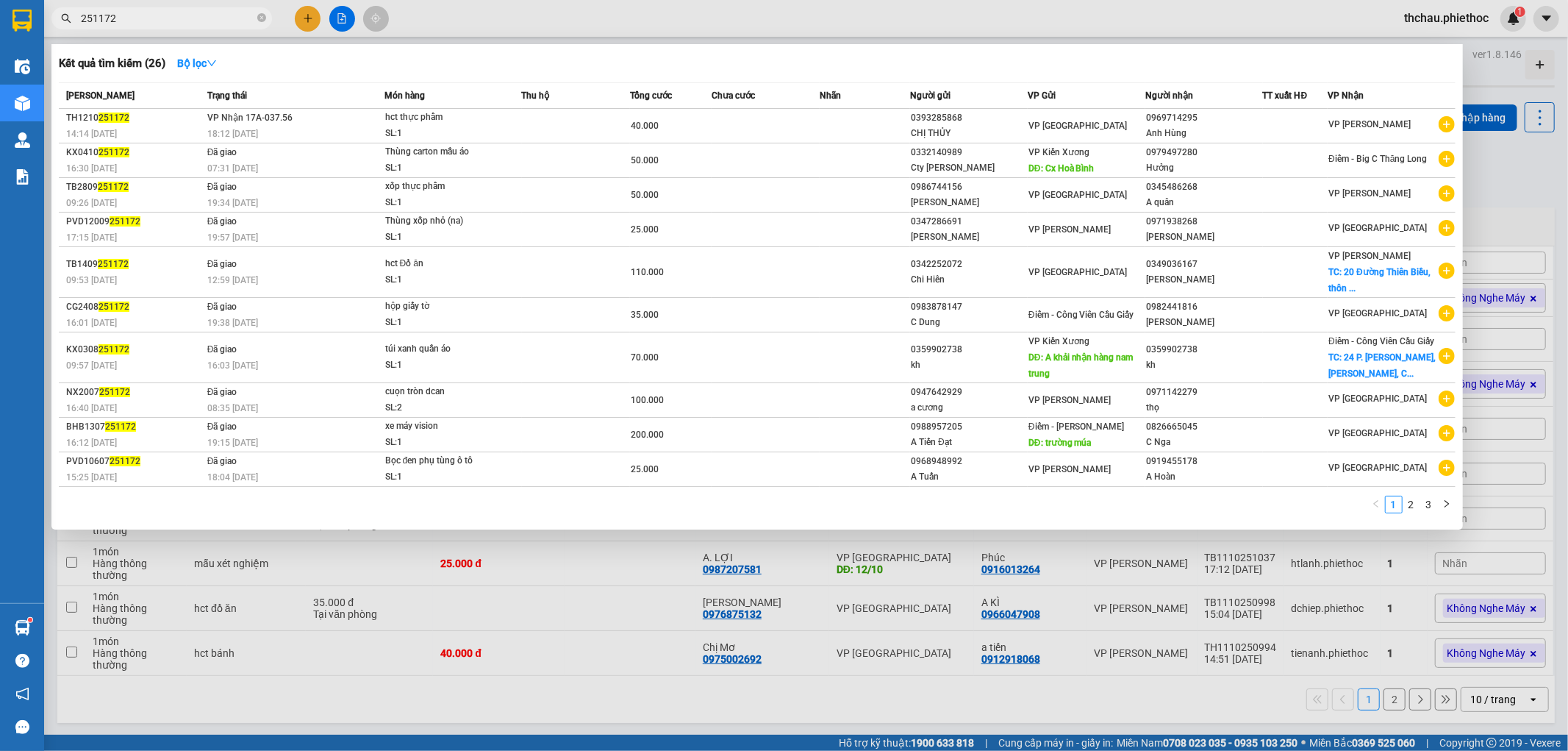
click at [475, 64] on div "Kết quả tìm kiếm ( 26 ) Bộ lọc" at bounding box center [757, 63] width 1397 height 24
click at [577, 52] on div "Kết quả tìm kiếm ( 26 ) Bộ lọc" at bounding box center [757, 63] width 1397 height 24
click at [619, 706] on div at bounding box center [784, 376] width 1568 height 751
click at [226, 17] on input "251172" at bounding box center [168, 19] width 174 height 16
click at [829, 59] on div "Kết quả tìm kiếm ( 26 ) Bộ lọc" at bounding box center [757, 63] width 1397 height 24
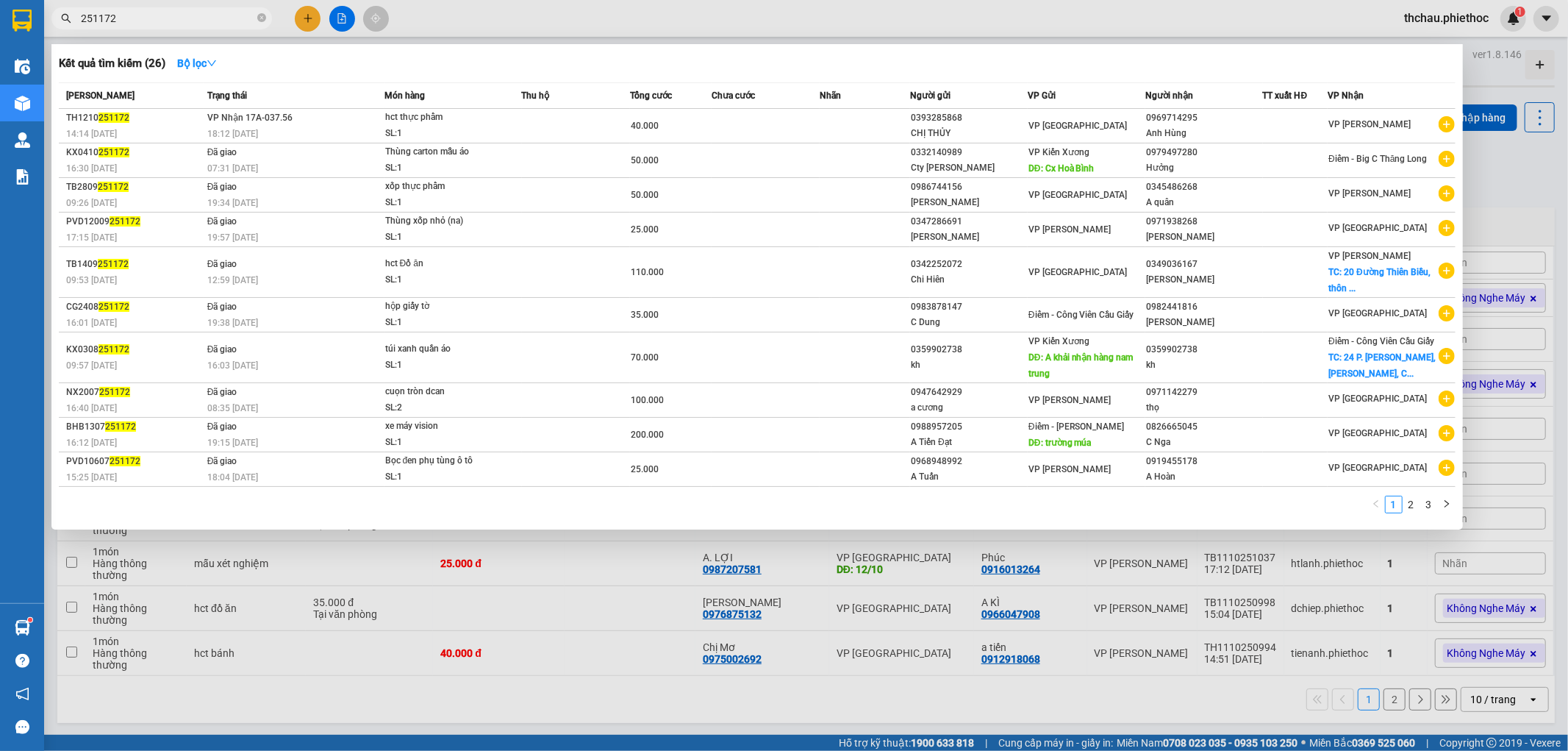
click at [1077, 19] on div at bounding box center [784, 376] width 1568 height 751
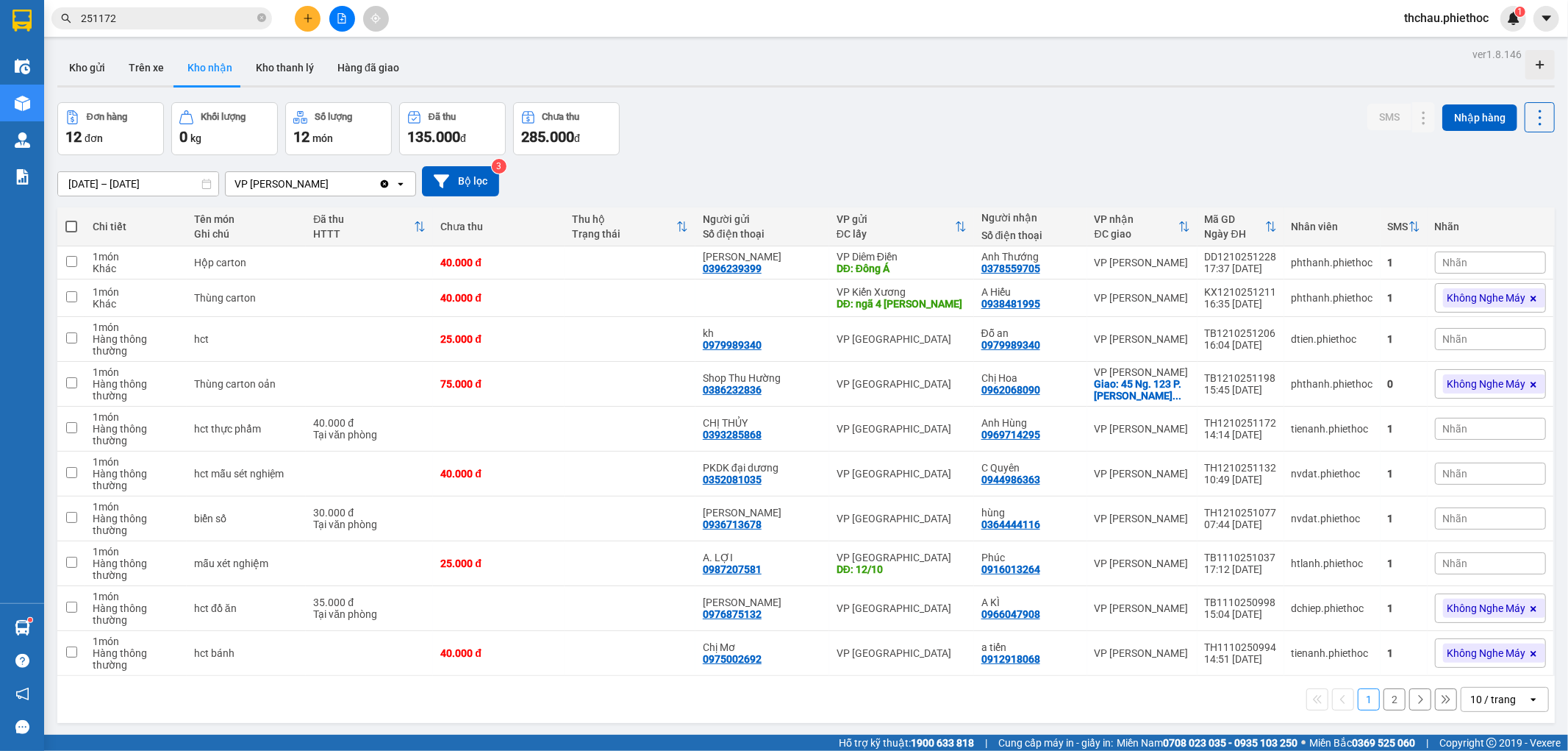
click at [1075, 6] on div "Kết quả tìm kiếm ( 26 ) Bộ lọc Mã ĐH Trạng thái Món hàng Thu hộ Tổng cước Chưa …" at bounding box center [784, 19] width 1568 height 37
click at [358, 68] on button "Hàng đã giao" at bounding box center [368, 68] width 85 height 36
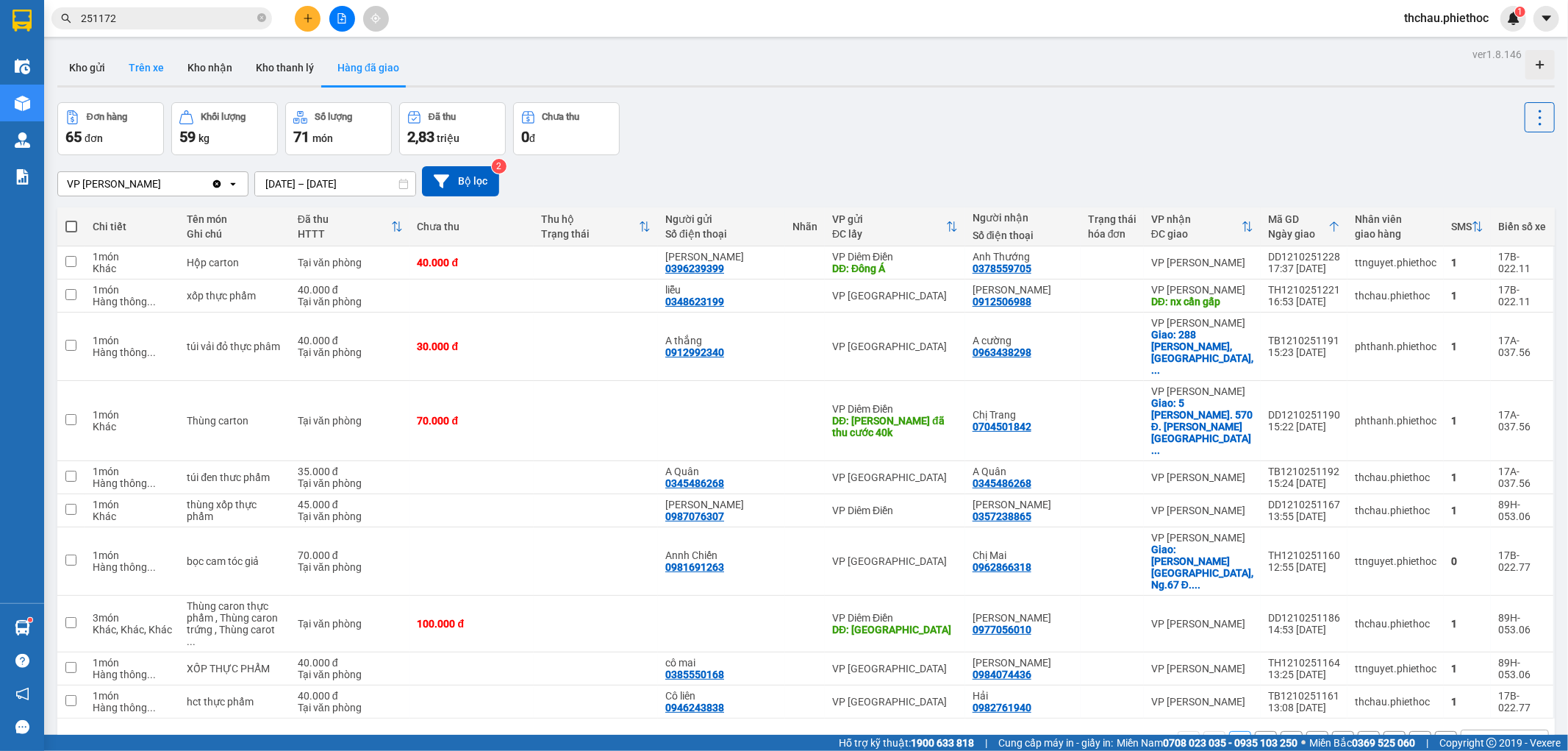
click at [153, 70] on button "Trên xe" at bounding box center [146, 68] width 59 height 36
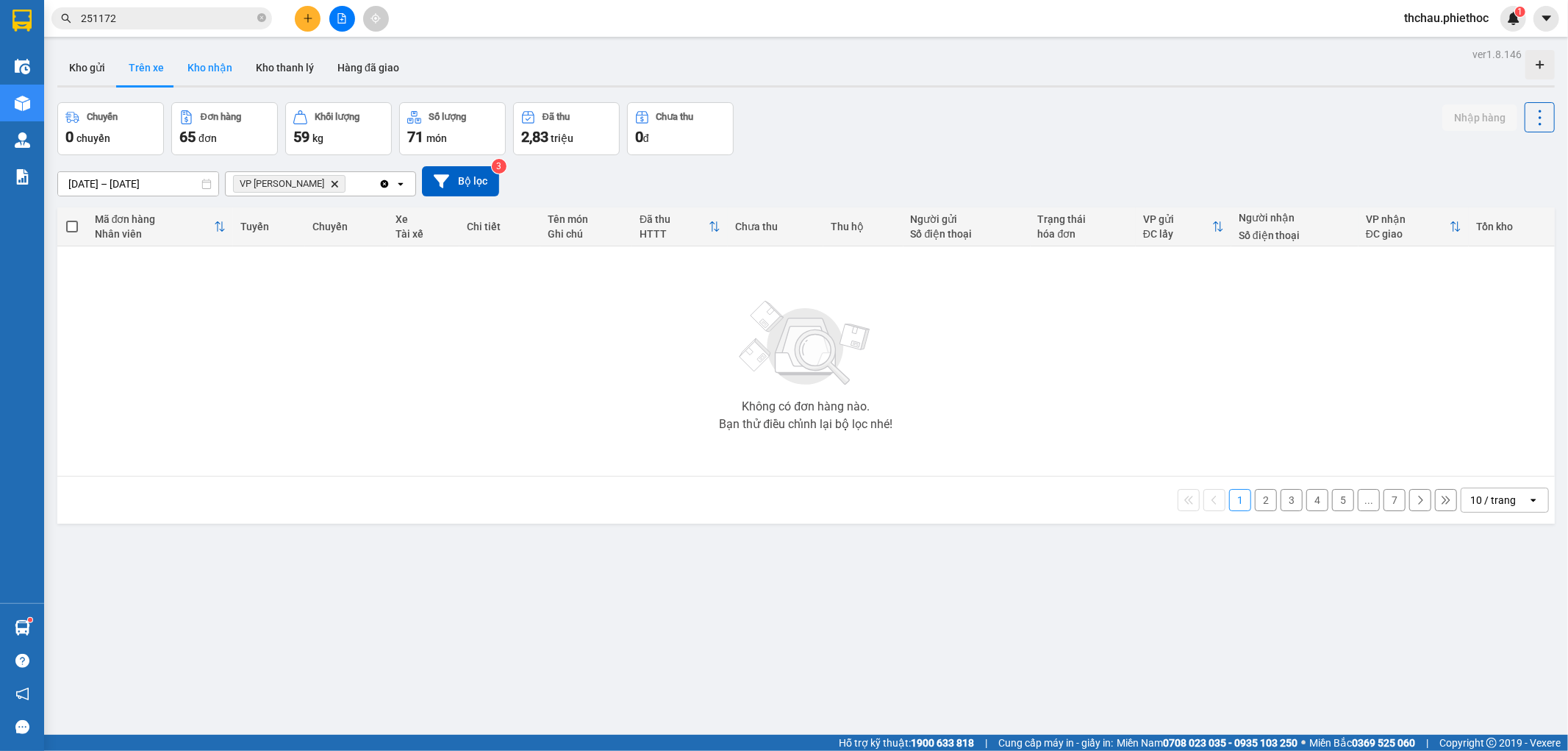
click at [210, 65] on button "Kho nhận" at bounding box center [210, 68] width 68 height 36
type input "[DATE] – [DATE]"
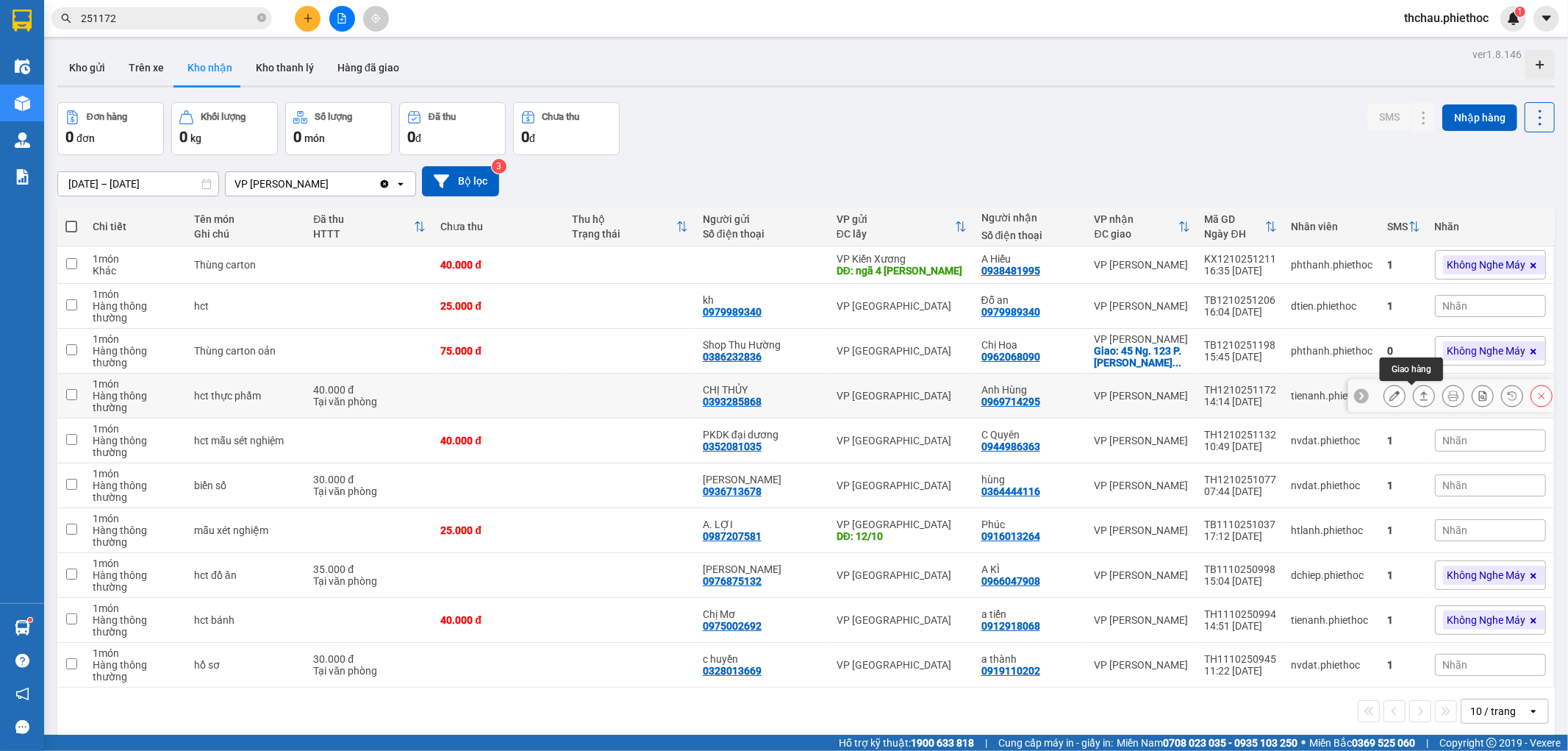
click at [1419, 395] on icon at bounding box center [1424, 396] width 10 height 10
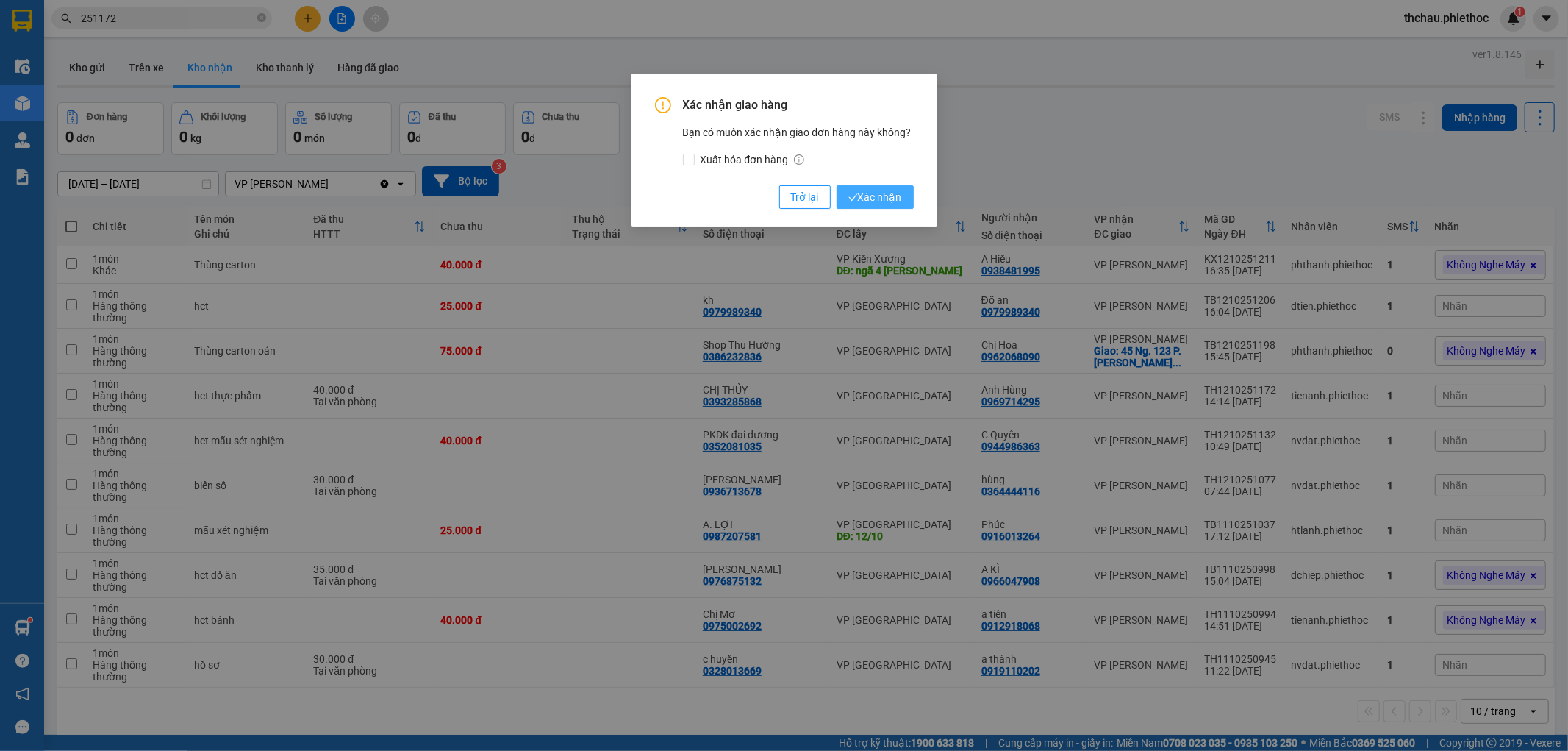
click at [865, 194] on span "Xác nhận" at bounding box center [875, 197] width 53 height 16
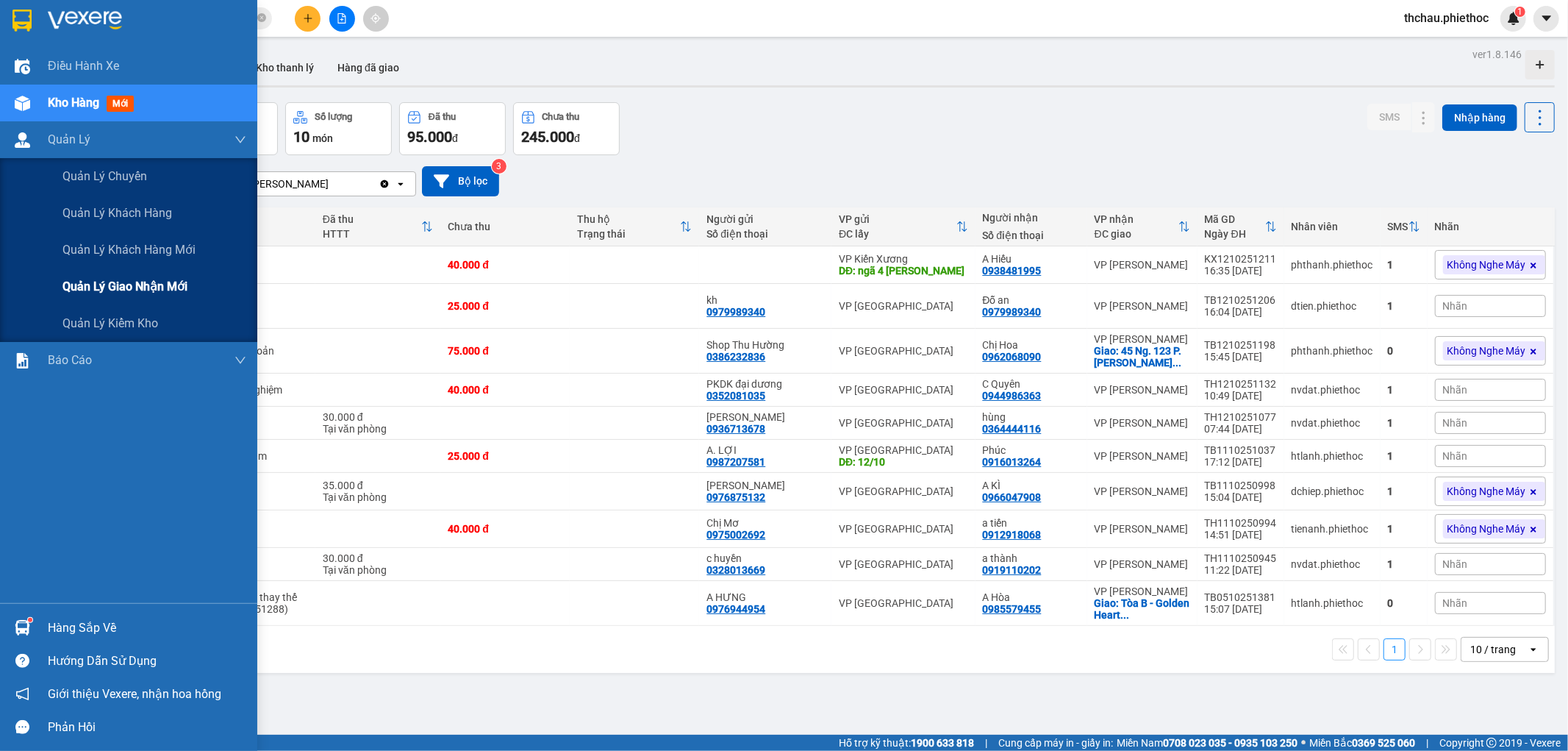
click at [62, 285] on span "Quản lý giao nhận mới" at bounding box center [125, 286] width 125 height 19
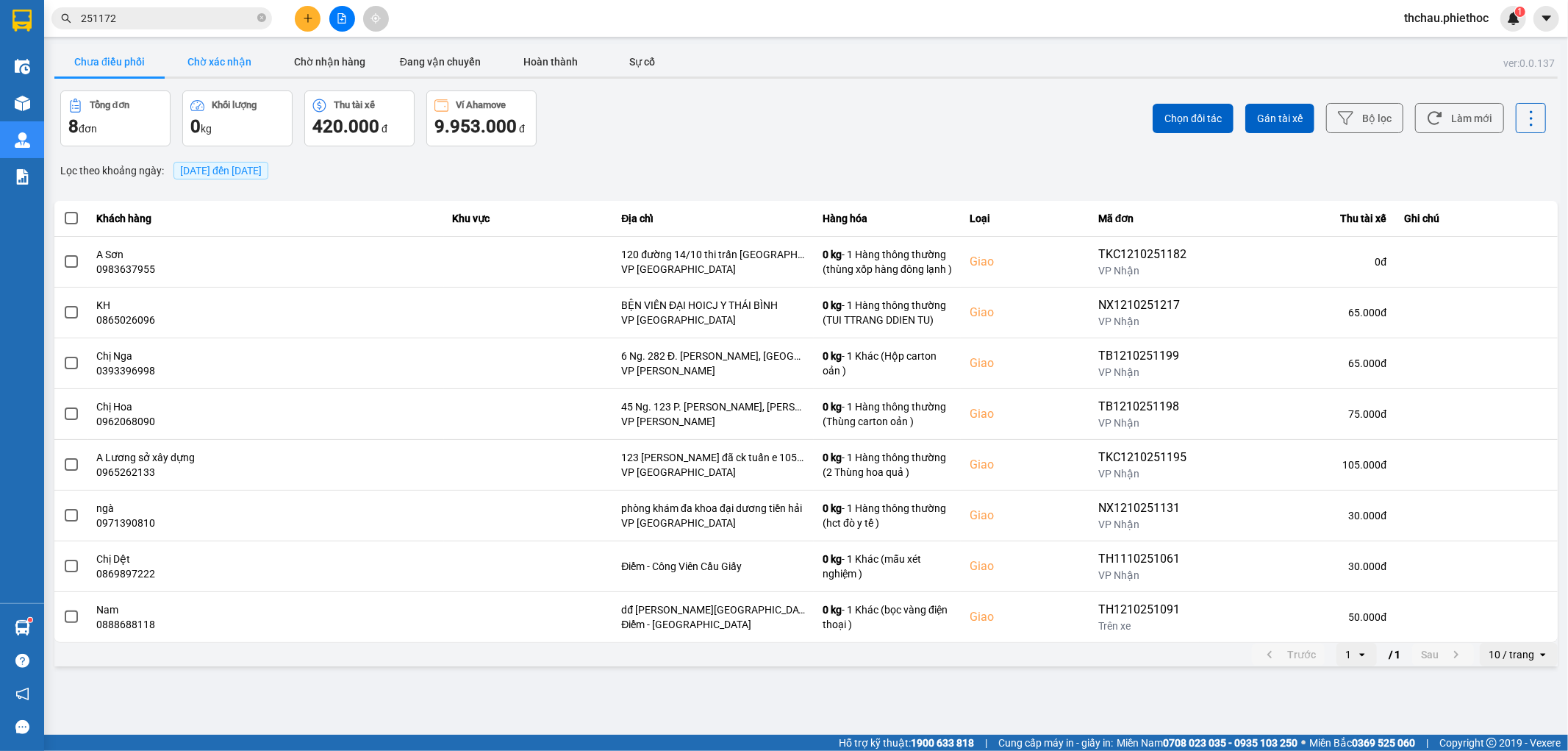
click at [209, 62] on button "Chờ xác nhận" at bounding box center [220, 62] width 111 height 30
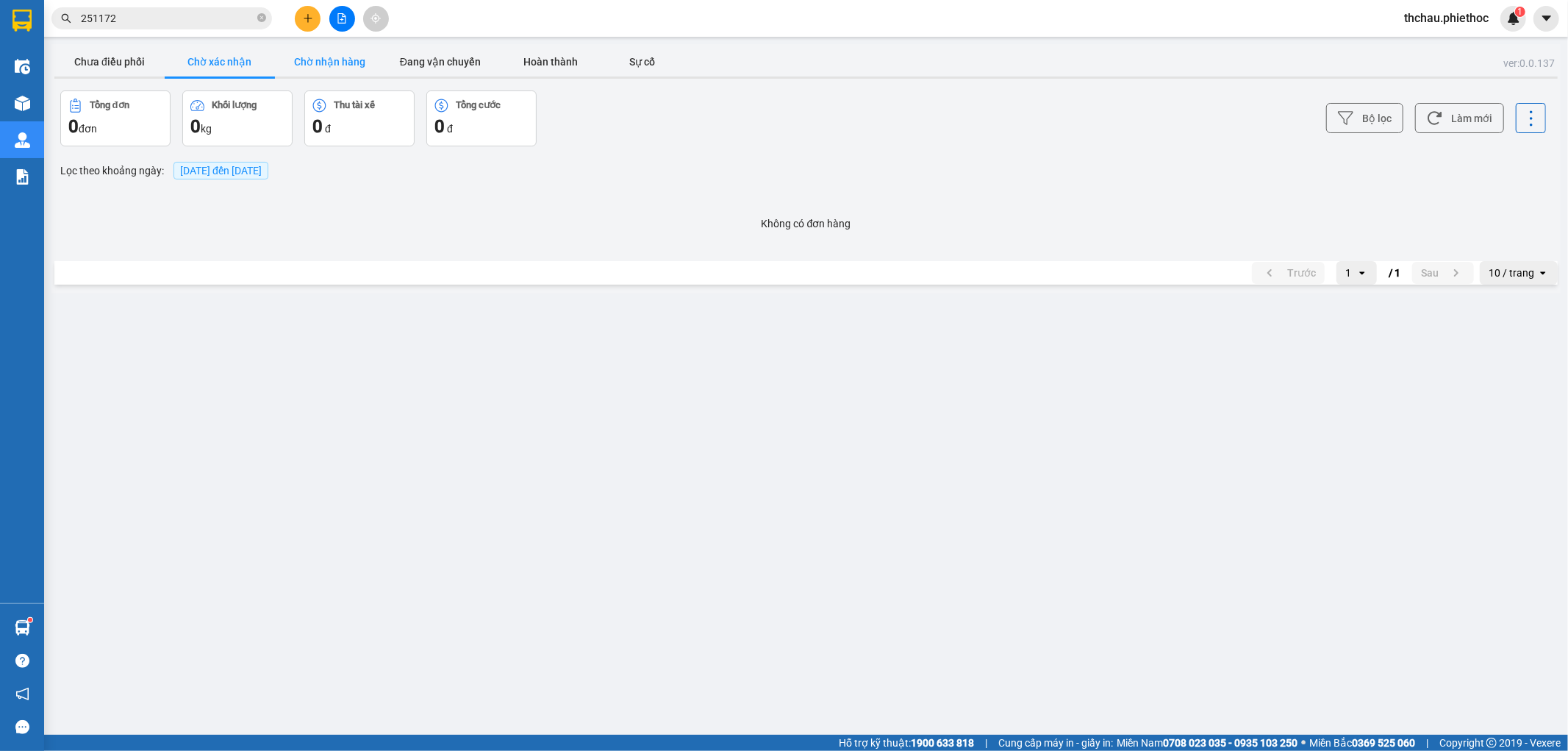
click at [340, 55] on button "Chờ nhận hàng" at bounding box center [330, 62] width 111 height 30
click at [226, 63] on button "Chờ xác nhận" at bounding box center [220, 62] width 111 height 30
click at [428, 50] on button "Đang vận chuyển" at bounding box center [440, 62] width 111 height 30
click at [93, 51] on button "Chưa điều phối" at bounding box center [109, 62] width 111 height 30
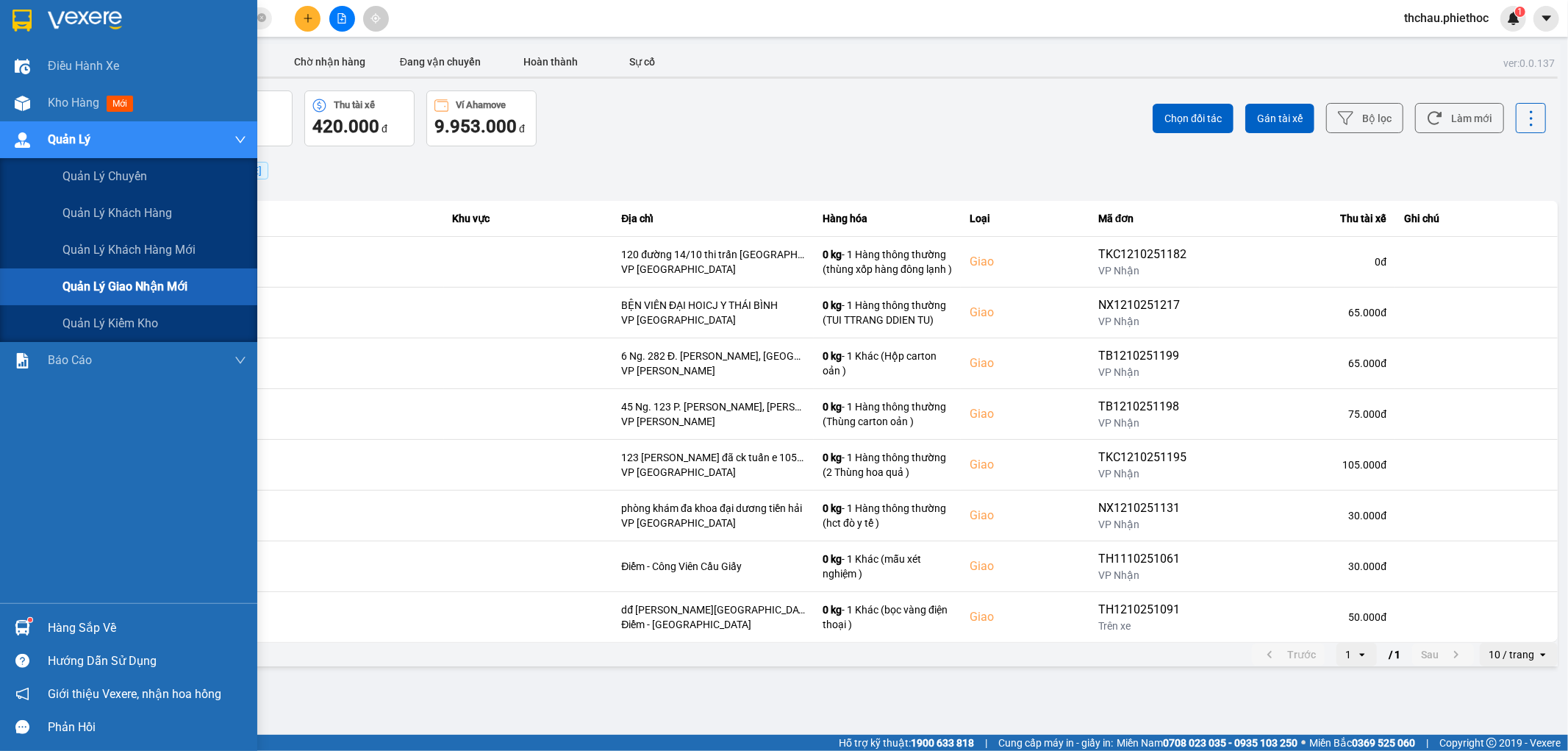
drag, startPoint x: 74, startPoint y: 288, endPoint x: 329, endPoint y: 231, distance: 261.3
click at [78, 288] on span "Quản lý giao nhận mới" at bounding box center [125, 286] width 125 height 19
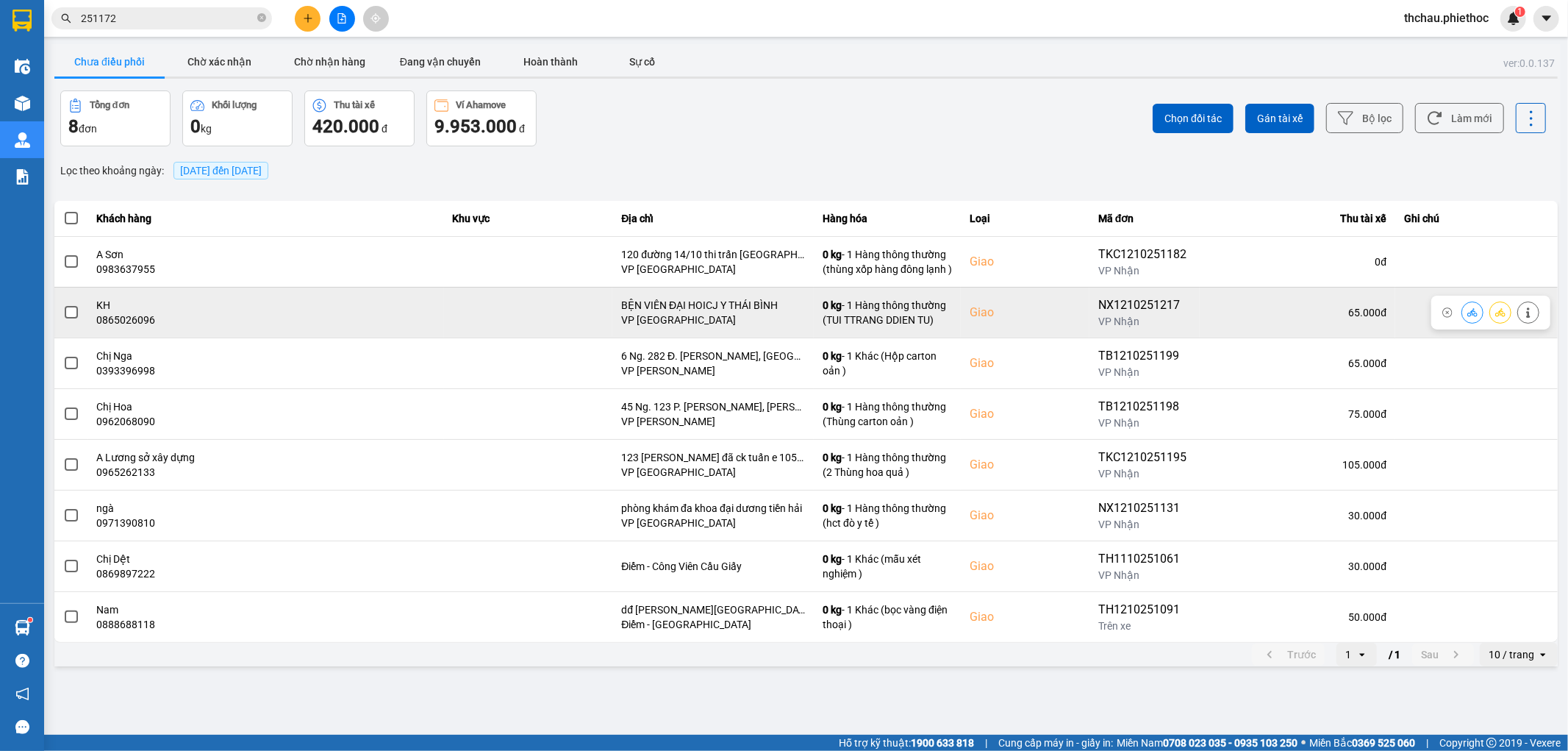
drag, startPoint x: 69, startPoint y: 364, endPoint x: 321, endPoint y: 309, distance: 257.9
click at [321, 309] on tbody "A Sơn 0983637955 120 đường 14/10 thi trấn Tiền Hải VP Tiền Hải 0 kg - 1 Hàng th…" at bounding box center [806, 439] width 1503 height 406
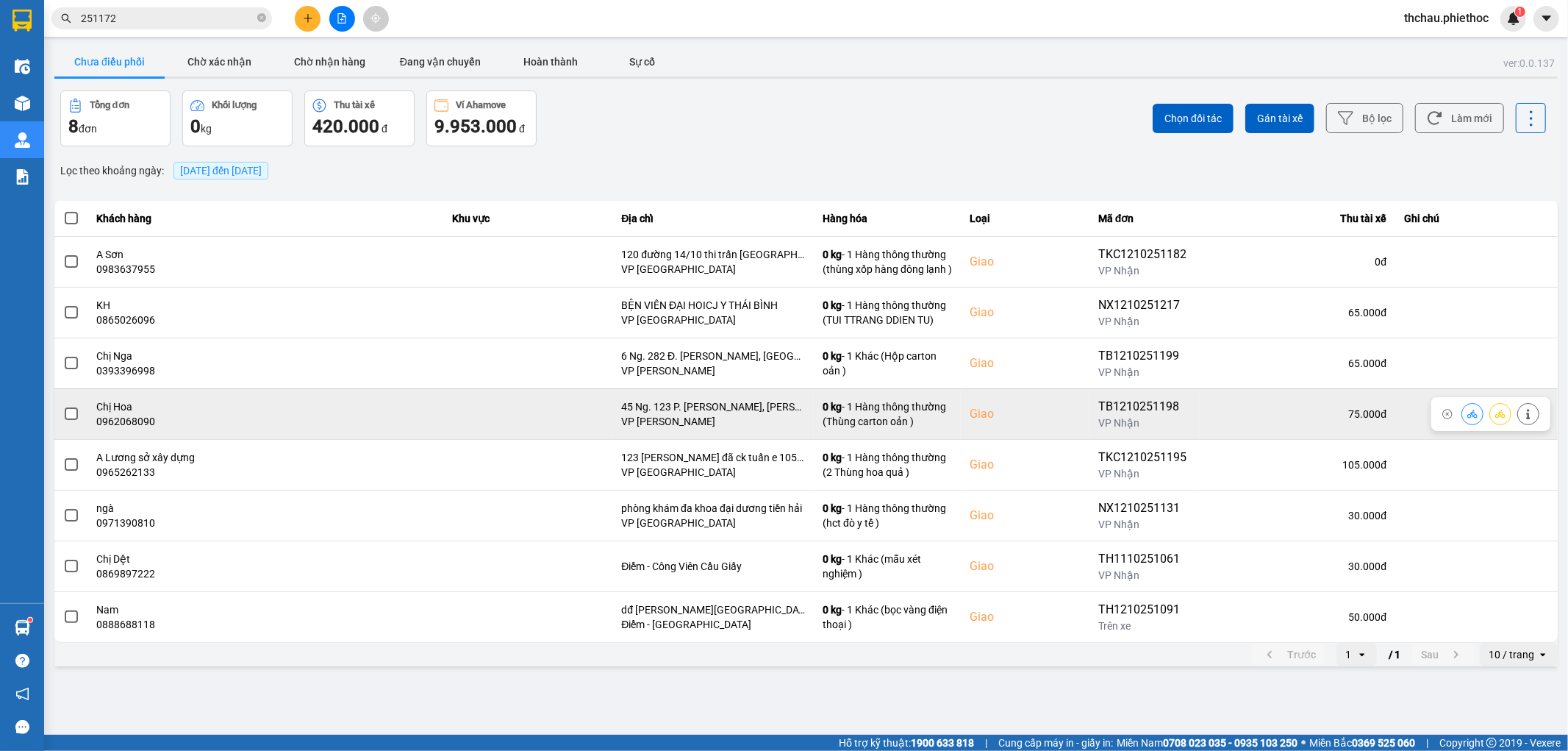
click at [243, 421] on div "0962068090" at bounding box center [266, 422] width 338 height 15
click at [79, 413] on td at bounding box center [71, 413] width 34 height 50
click at [74, 417] on span at bounding box center [71, 414] width 13 height 13
click at [63, 406] on input "checkbox" at bounding box center [63, 406] width 0 height 0
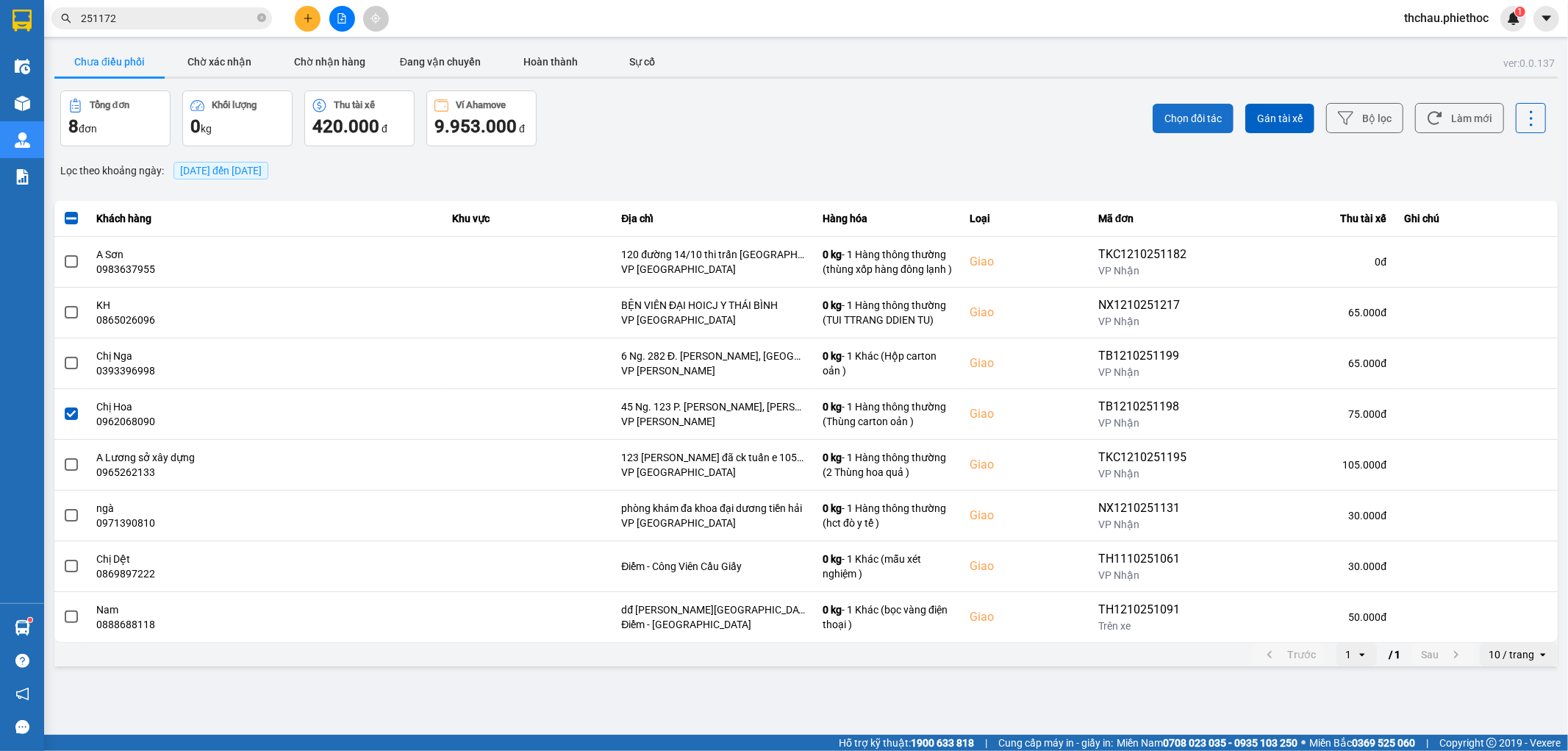
click at [1186, 120] on span "Chọn đối tác" at bounding box center [1193, 119] width 57 height 15
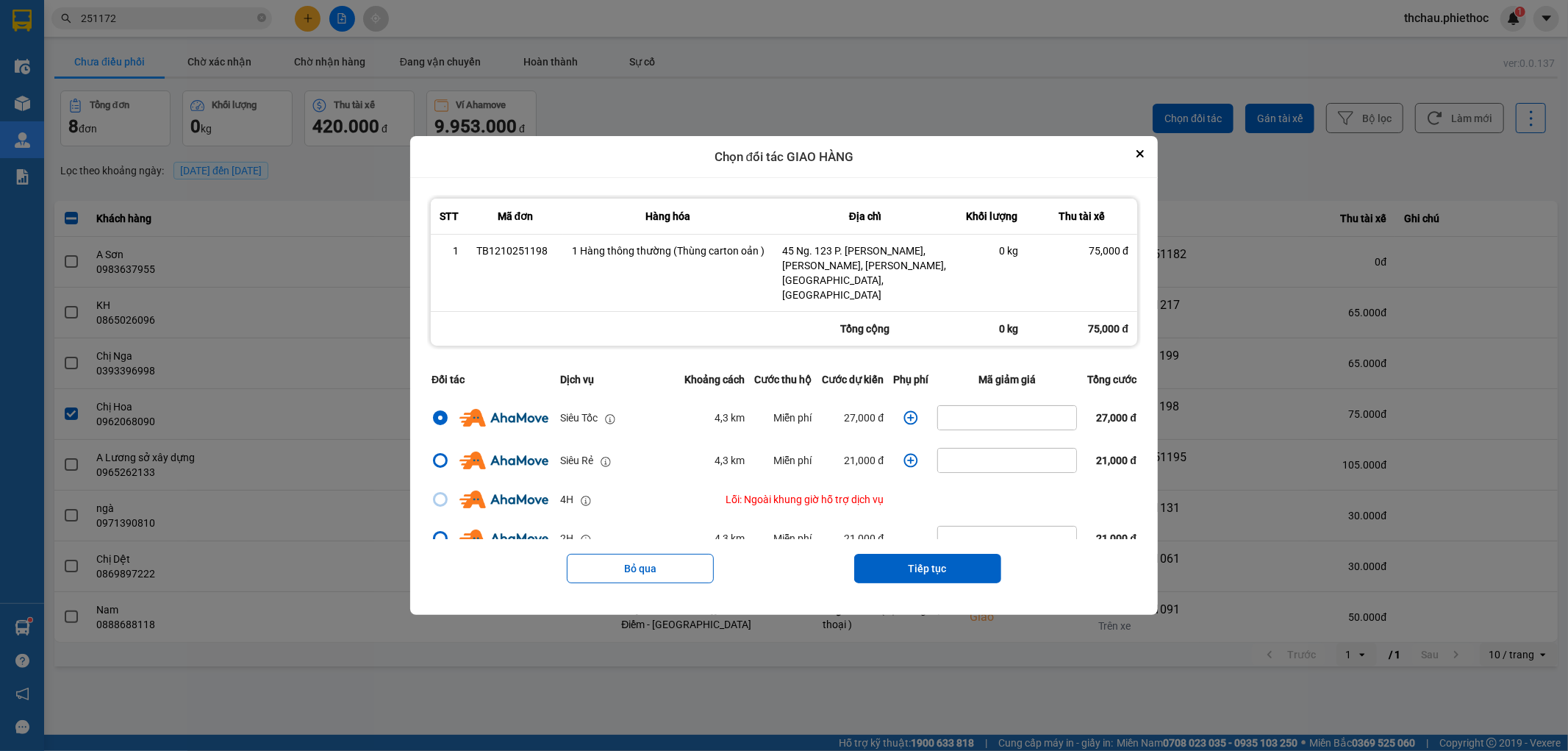
click at [903, 410] on icon "dialog" at bounding box center [911, 418] width 15 height 15
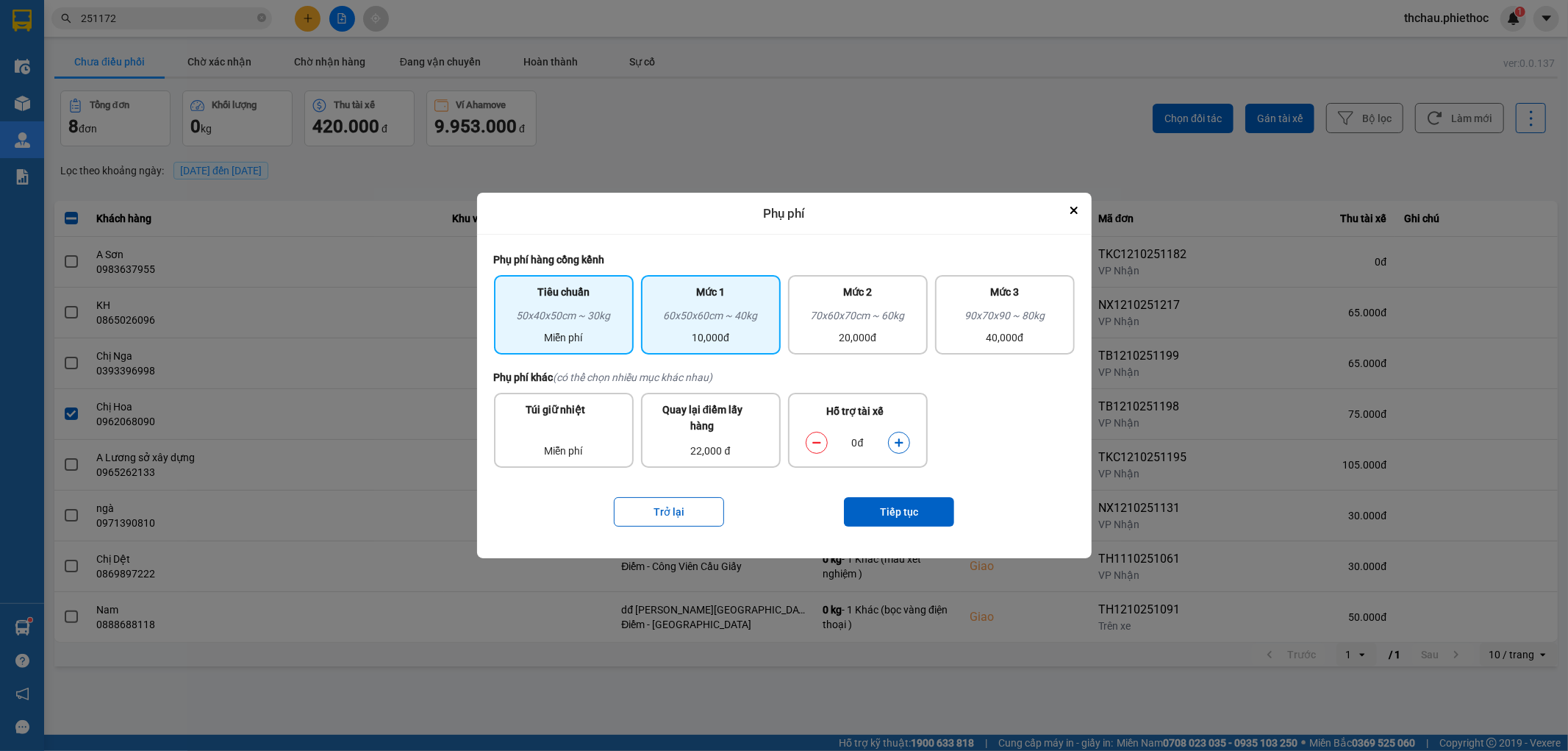
click at [729, 324] on div "60x50x60cm ~ 40kg" at bounding box center [711, 318] width 122 height 22
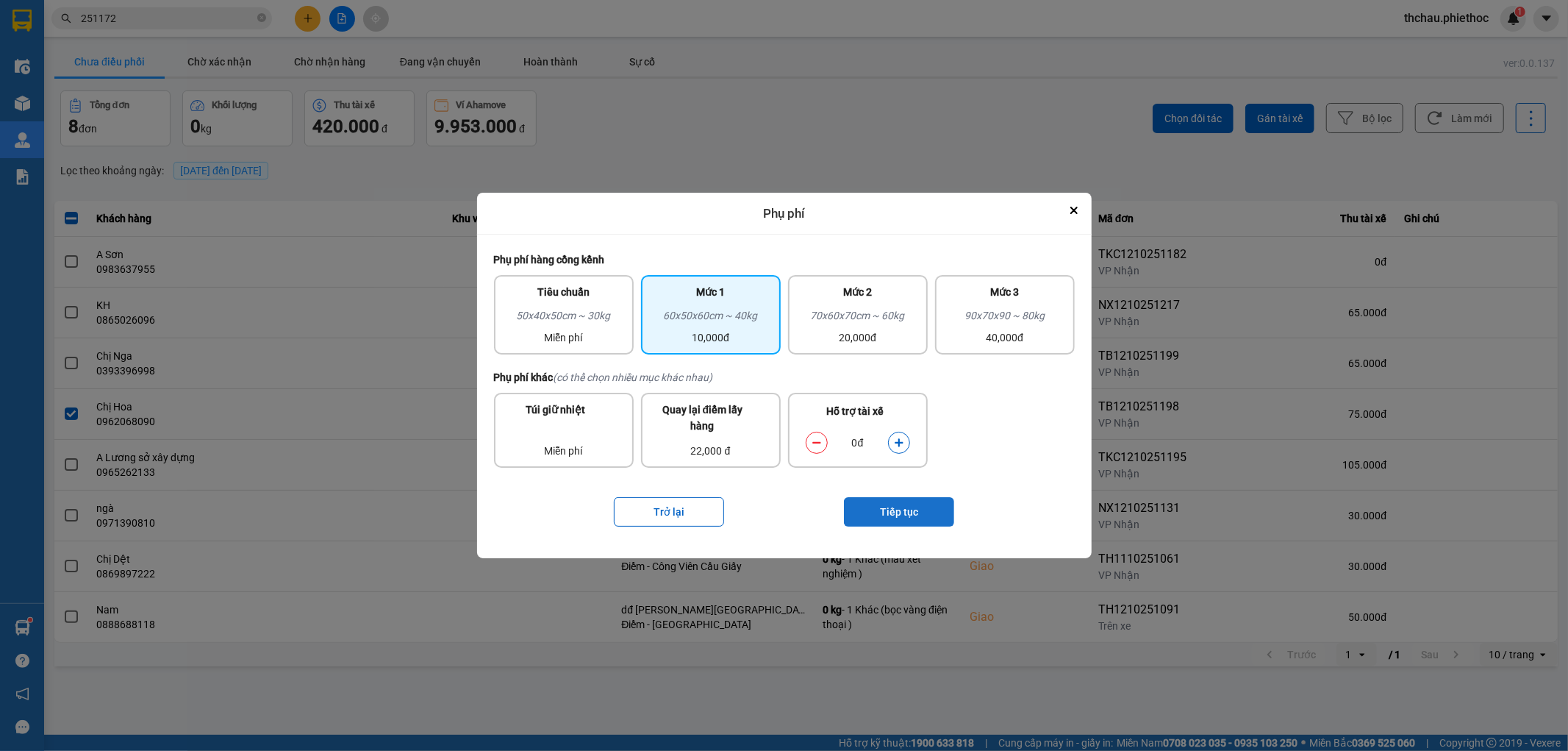
click at [909, 508] on button "Tiếp tục" at bounding box center [899, 512] width 111 height 30
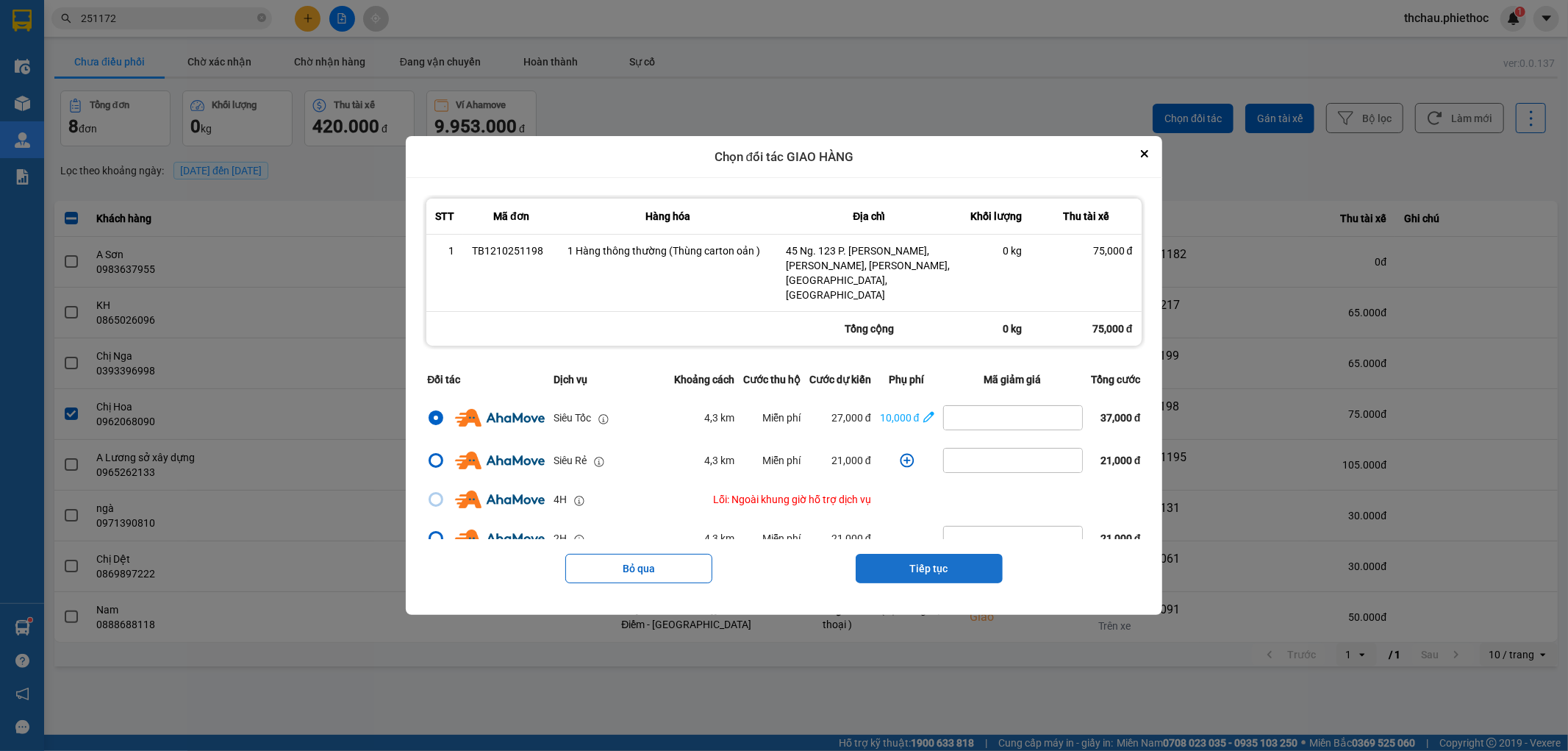
click at [964, 559] on button "Tiếp tục" at bounding box center [929, 568] width 147 height 30
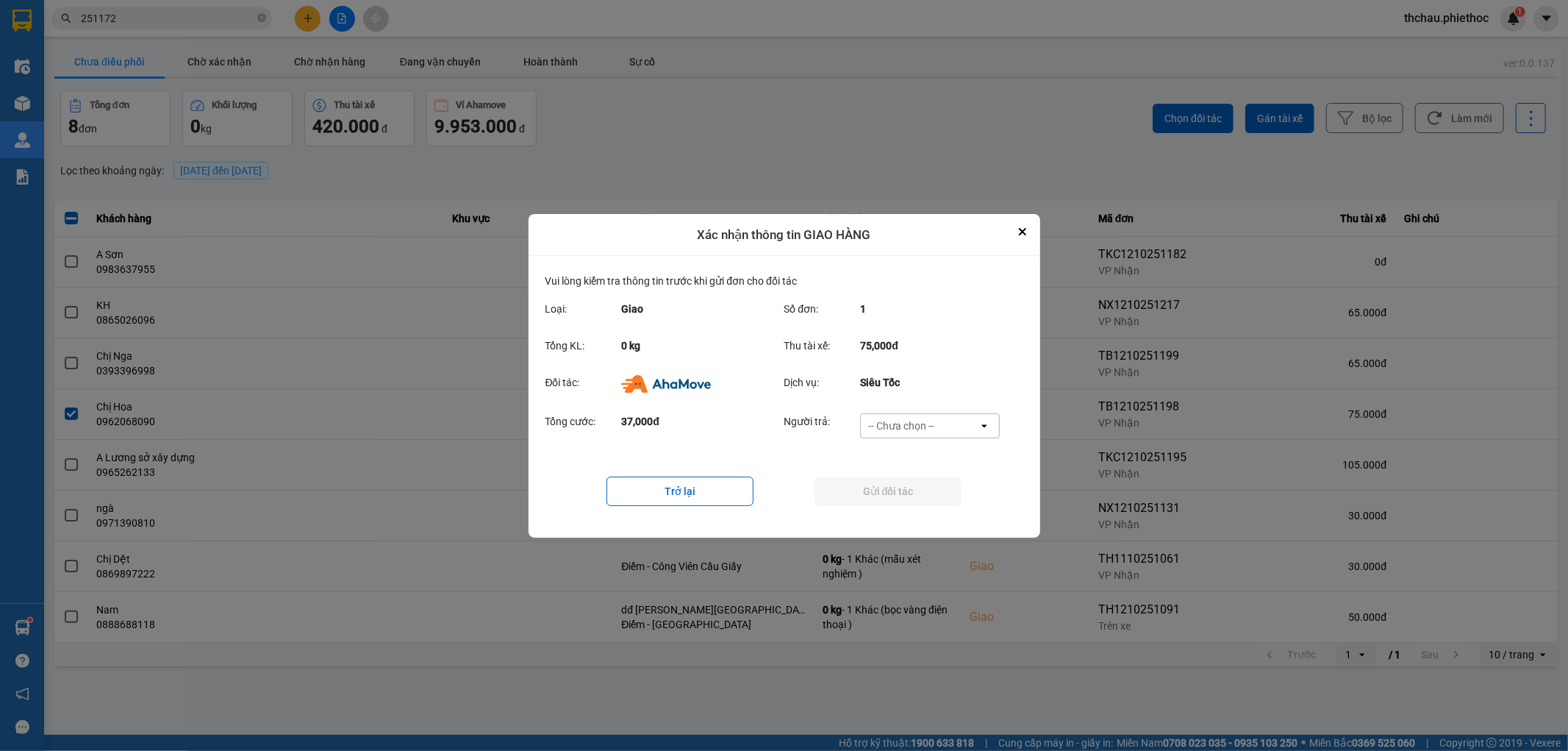
click at [935, 428] on div "-- Chưa chọn --" at bounding box center [920, 426] width 118 height 24
click at [900, 513] on span "Ví Ahamove" at bounding box center [901, 510] width 59 height 15
click at [886, 494] on button "Gửi đối tác" at bounding box center [888, 491] width 147 height 30
